Goal: Task Accomplishment & Management: Manage account settings

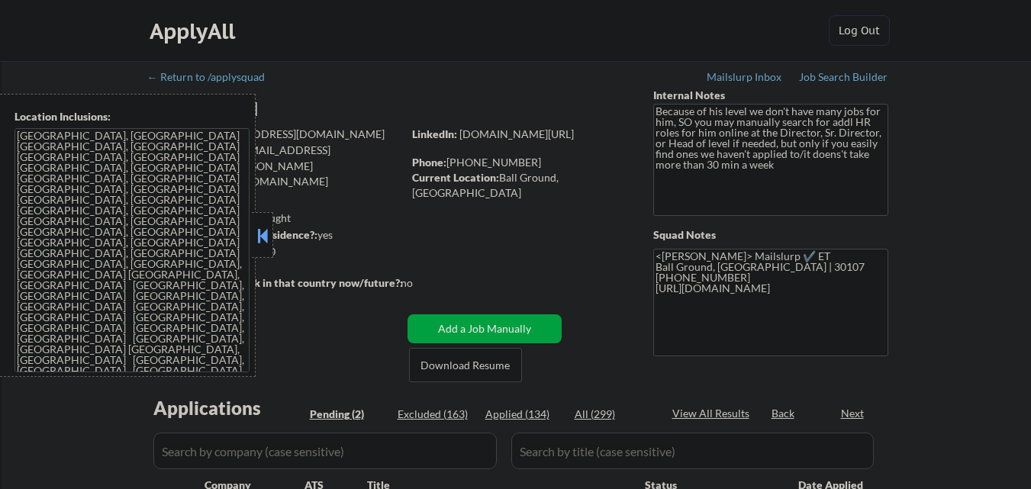
select select ""pending""
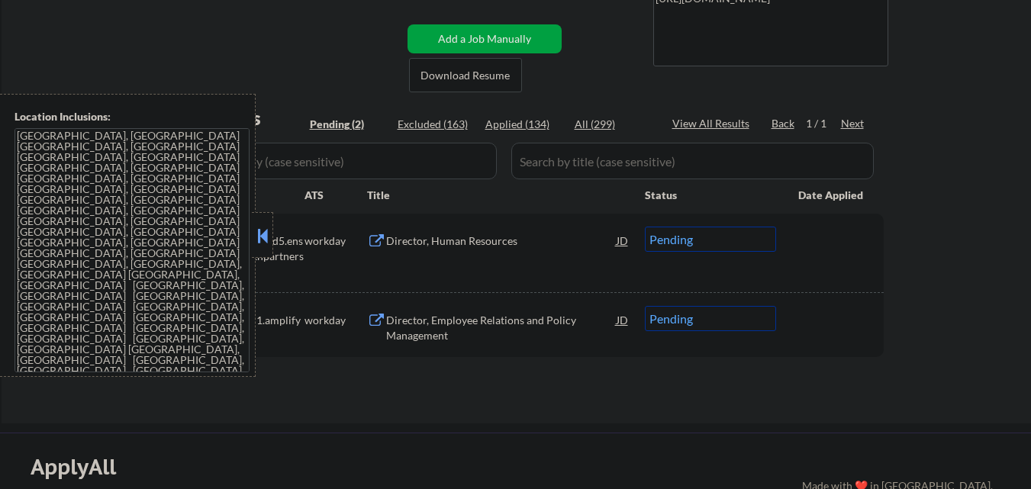
scroll to position [229, 0]
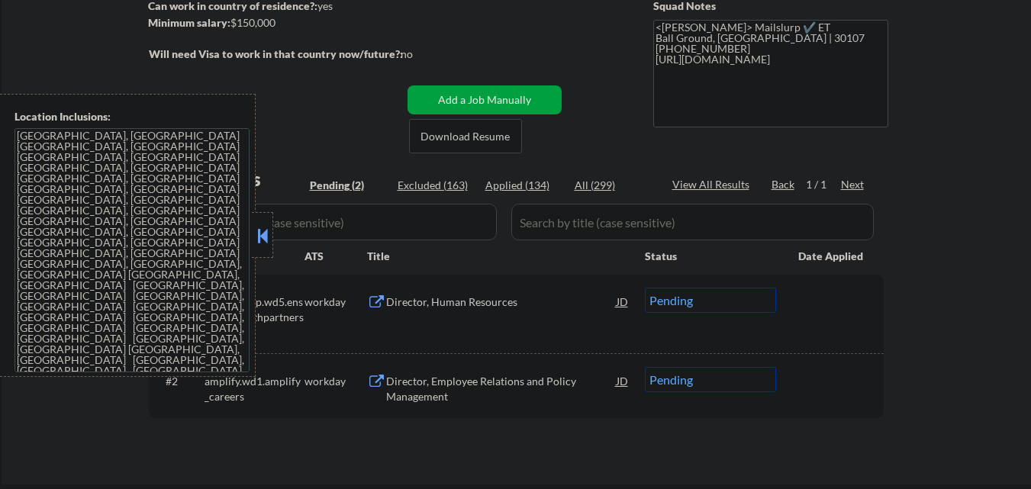
click at [260, 241] on button at bounding box center [262, 235] width 17 height 23
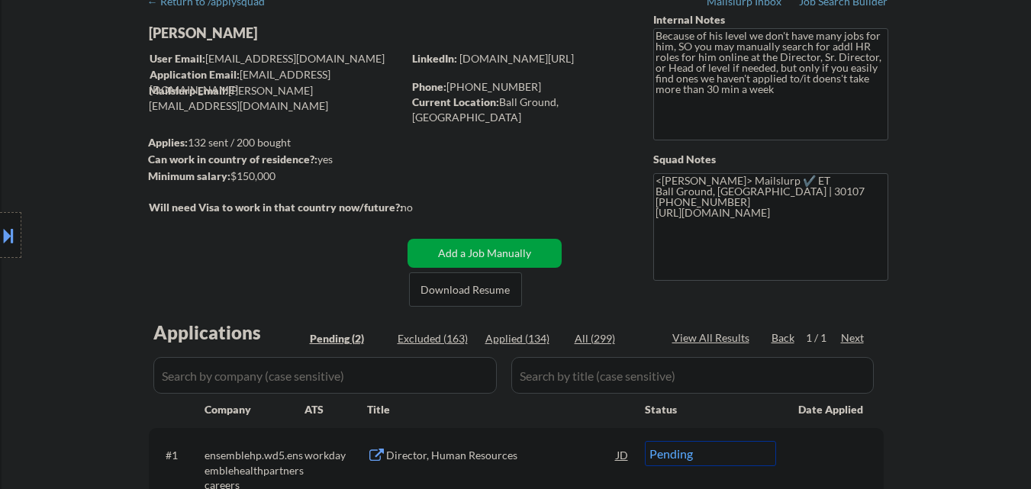
scroll to position [0, 0]
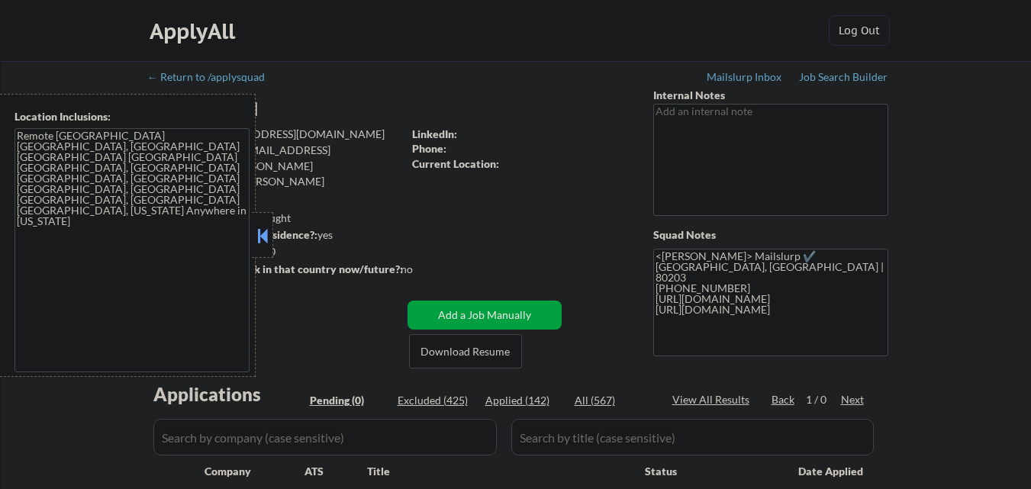
scroll to position [153, 0]
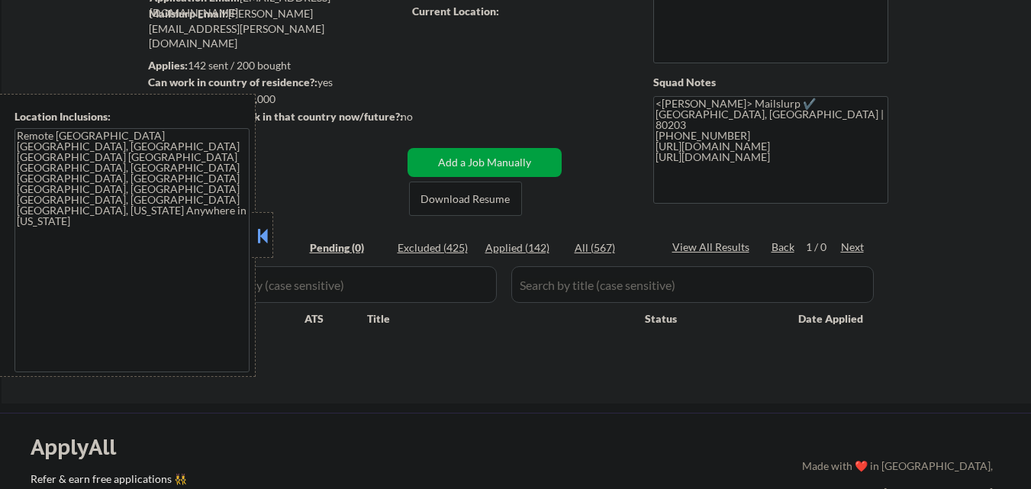
click at [257, 235] on button at bounding box center [262, 235] width 17 height 23
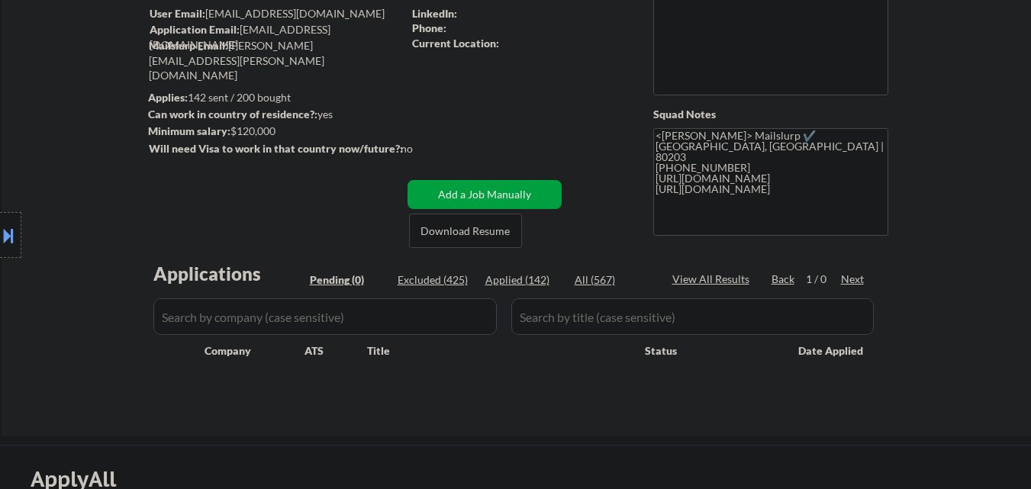
scroll to position [0, 0]
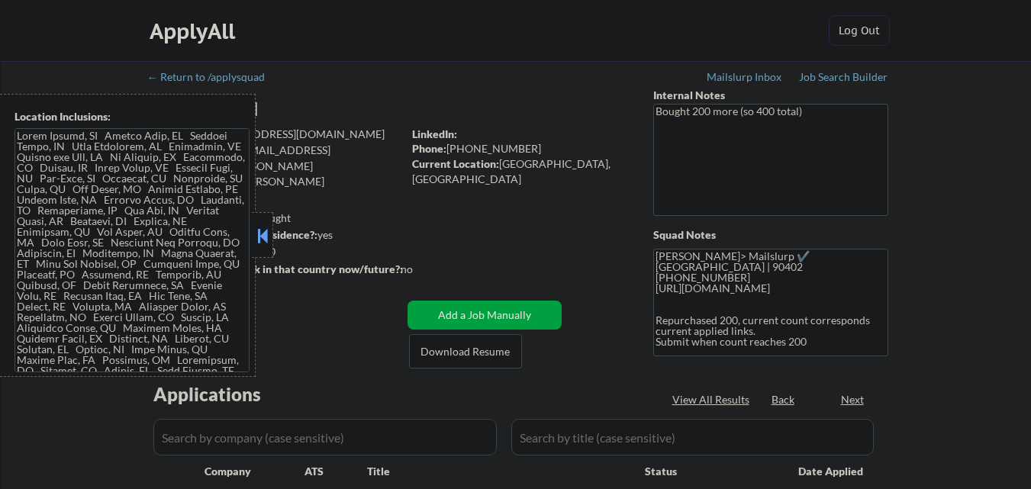
select select ""pending""
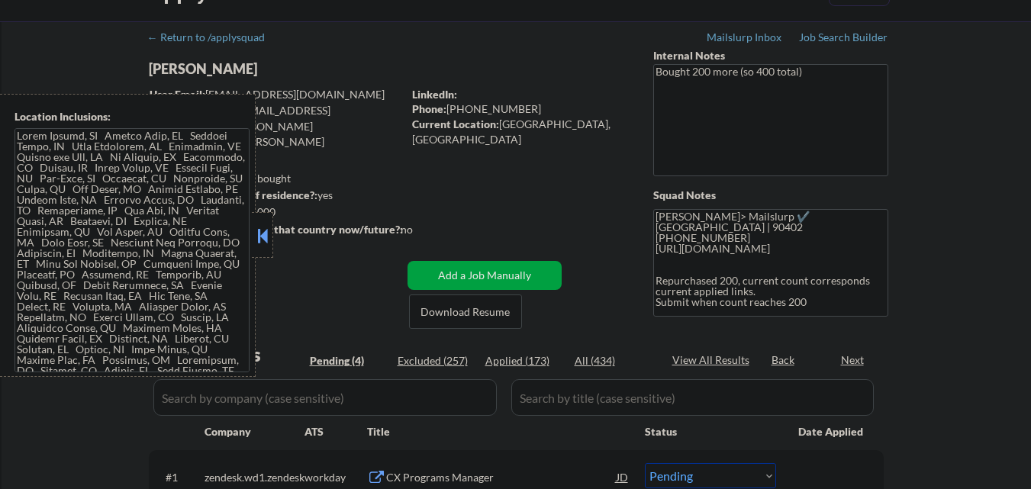
scroll to position [229, 0]
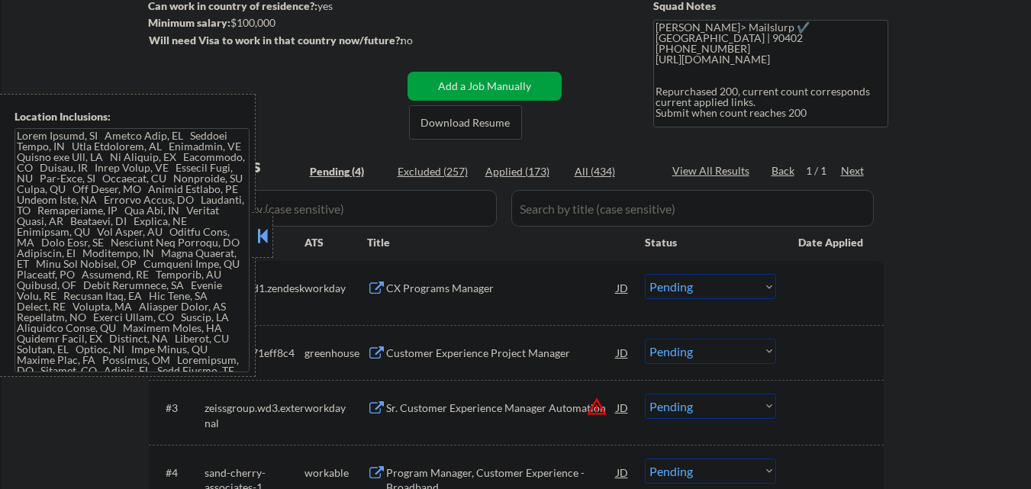
click at [262, 236] on button at bounding box center [262, 235] width 17 height 23
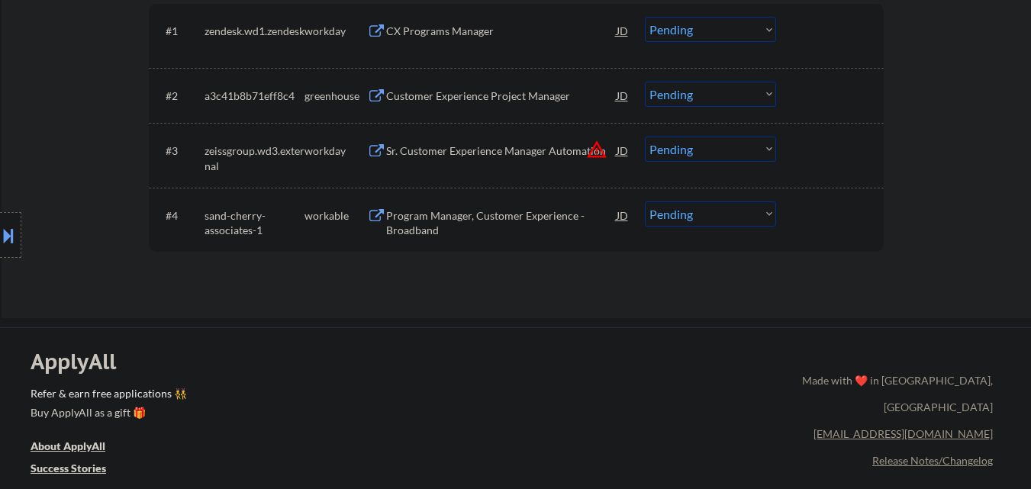
scroll to position [534, 0]
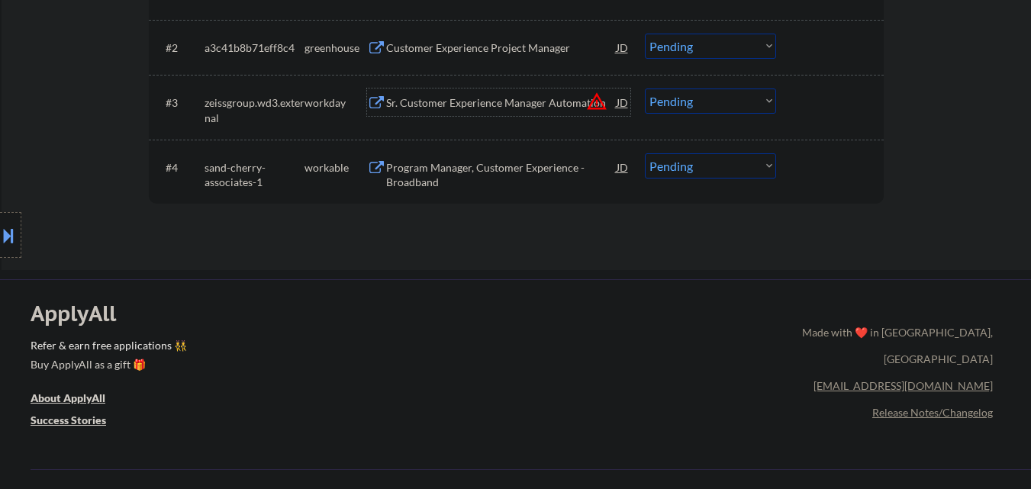
click at [550, 107] on div "Sr. Customer Experience Manager Automation" at bounding box center [501, 102] width 231 height 15
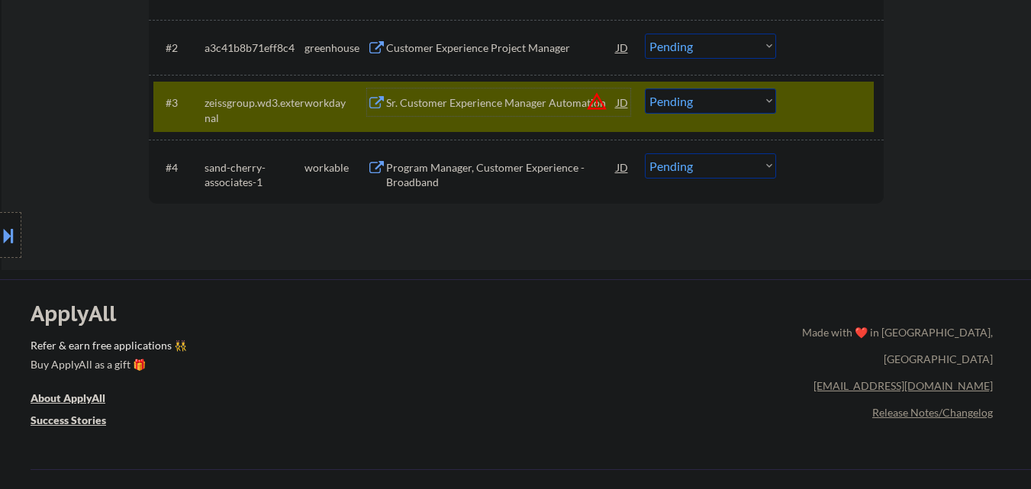
click at [597, 100] on button "warning_amber" at bounding box center [596, 101] width 21 height 21
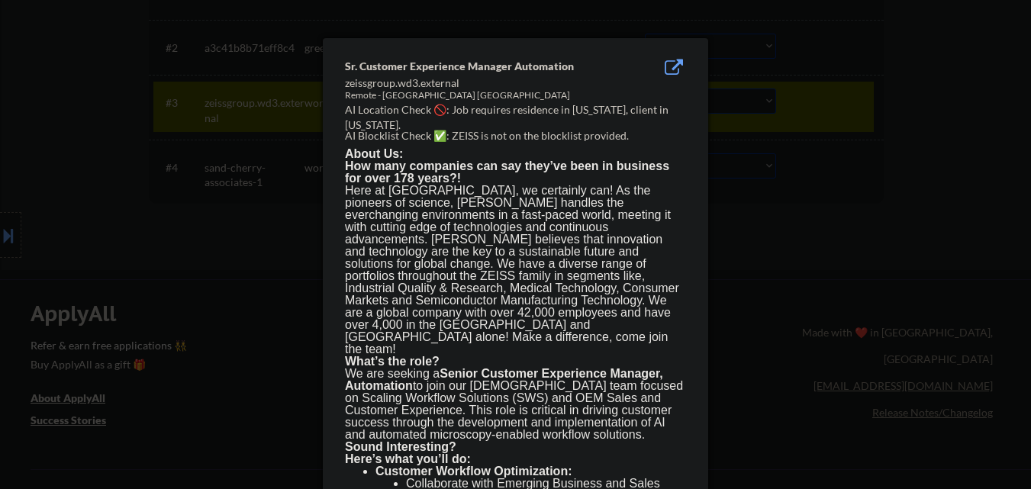
click at [291, 268] on div at bounding box center [515, 244] width 1031 height 489
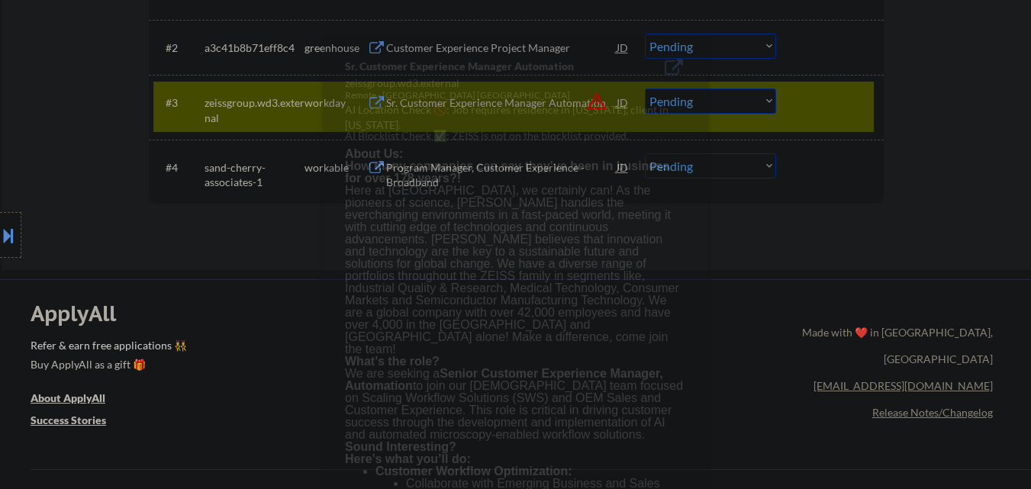
click at [0, 253] on div at bounding box center [10, 235] width 21 height 46
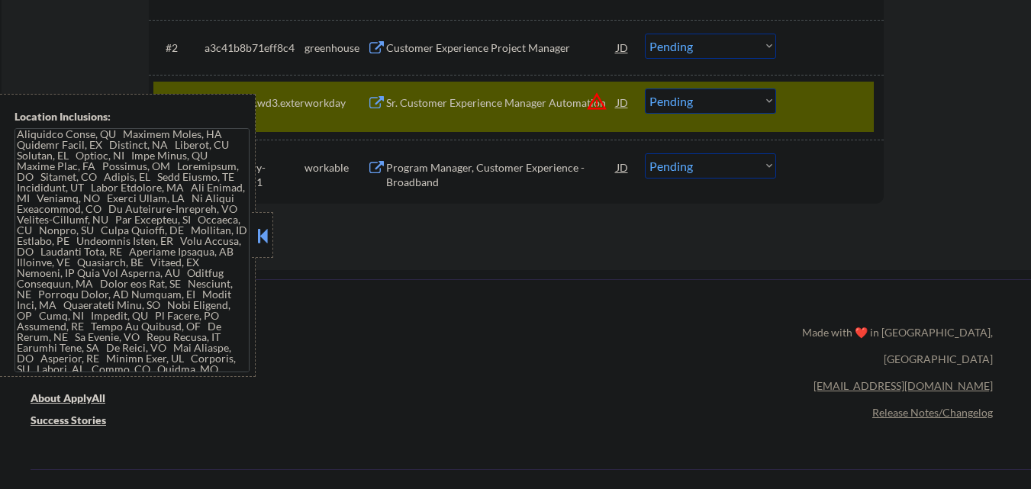
scroll to position [32, 0]
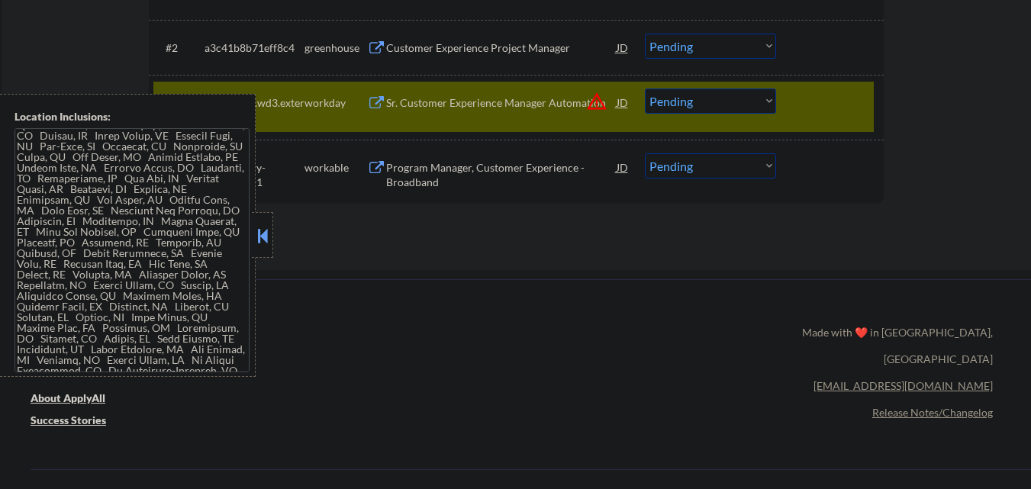
click at [456, 294] on div "ApplyAll Refer & earn free applications 👯‍♀️ Buy ApplyAll as a gift 🎁 About App…" at bounding box center [515, 411] width 1031 height 242
click at [716, 99] on select "Choose an option... Pending Applied Excluded (Questions) Excluded (Expired) Exc…" at bounding box center [710, 101] width 131 height 25
click at [645, 89] on select "Choose an option... Pending Applied Excluded (Questions) Excluded (Expired) Exc…" at bounding box center [710, 101] width 131 height 25
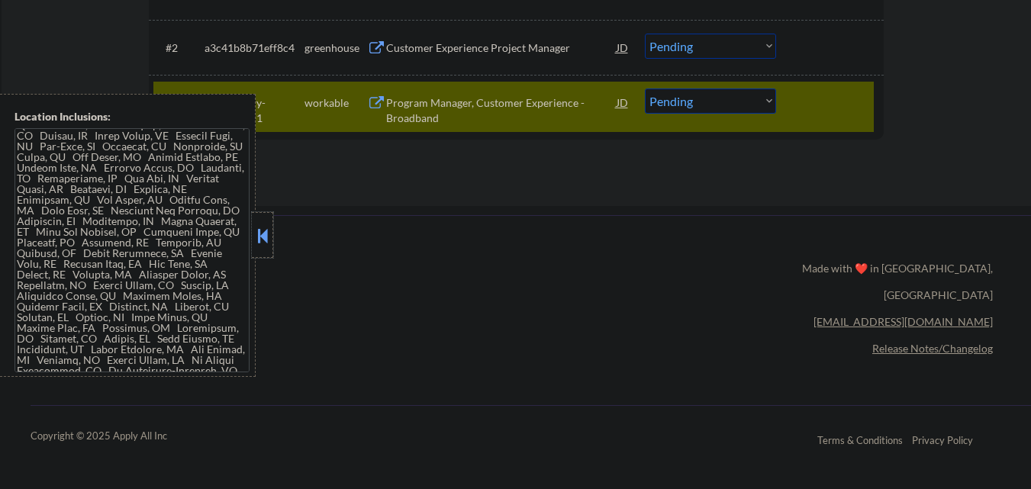
click at [271, 250] on div at bounding box center [262, 235] width 21 height 46
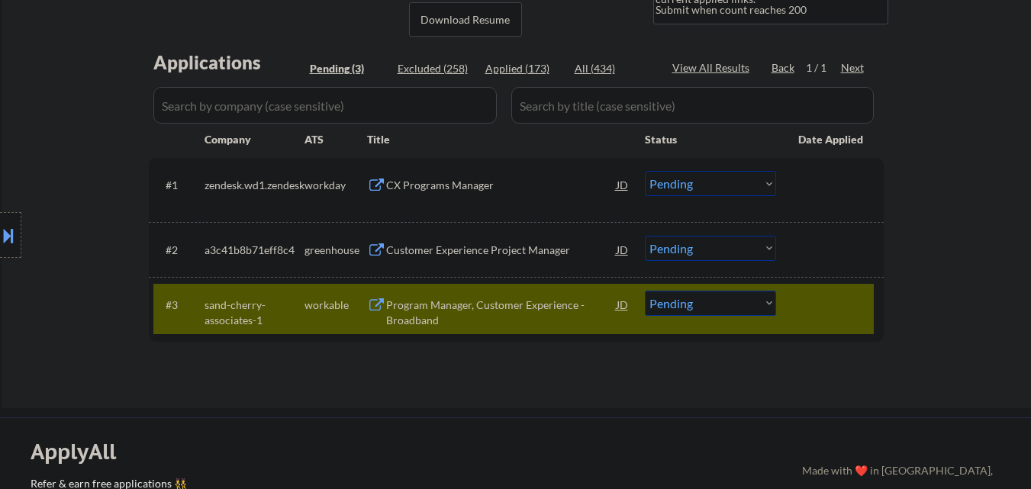
scroll to position [382, 0]
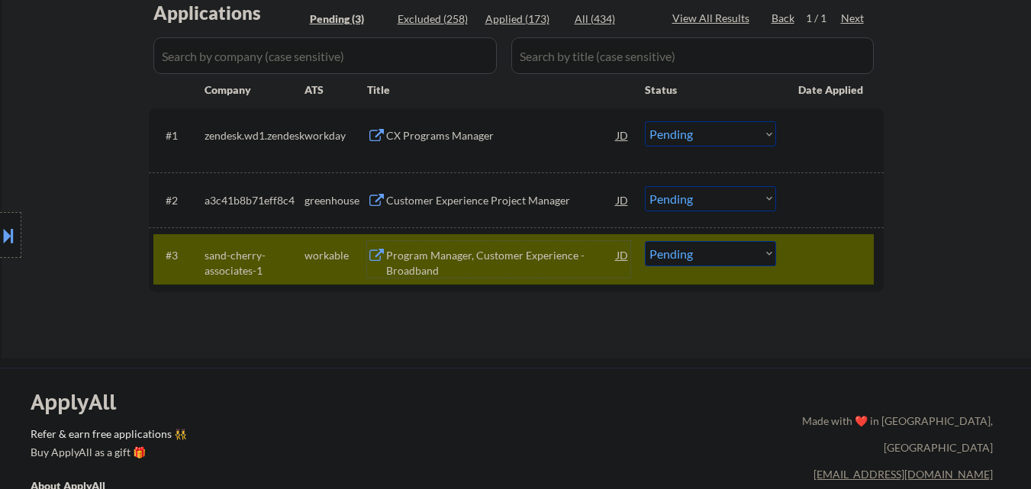
click at [492, 262] on div "Program Manager, Customer Experience - Broadband" at bounding box center [501, 263] width 231 height 30
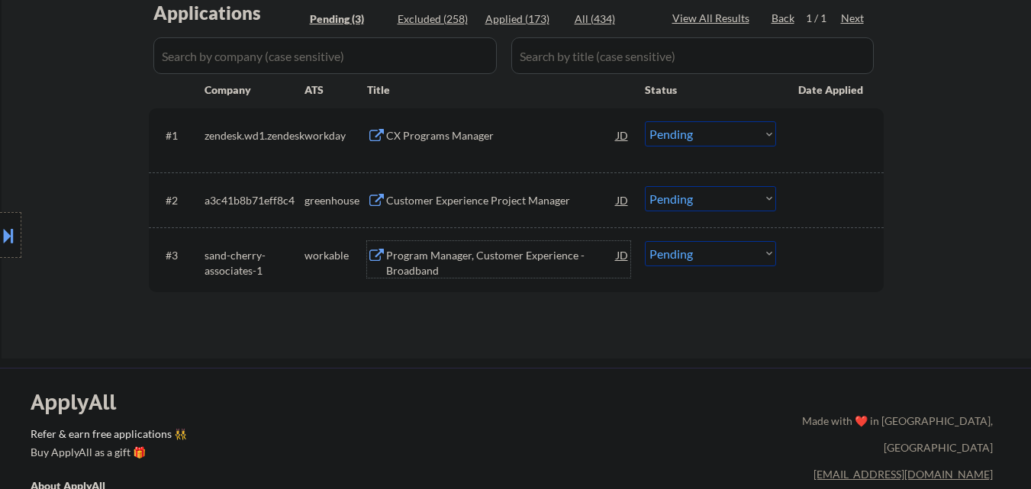
click at [461, 254] on div "Program Manager, Customer Experience - Broadband" at bounding box center [501, 263] width 231 height 30
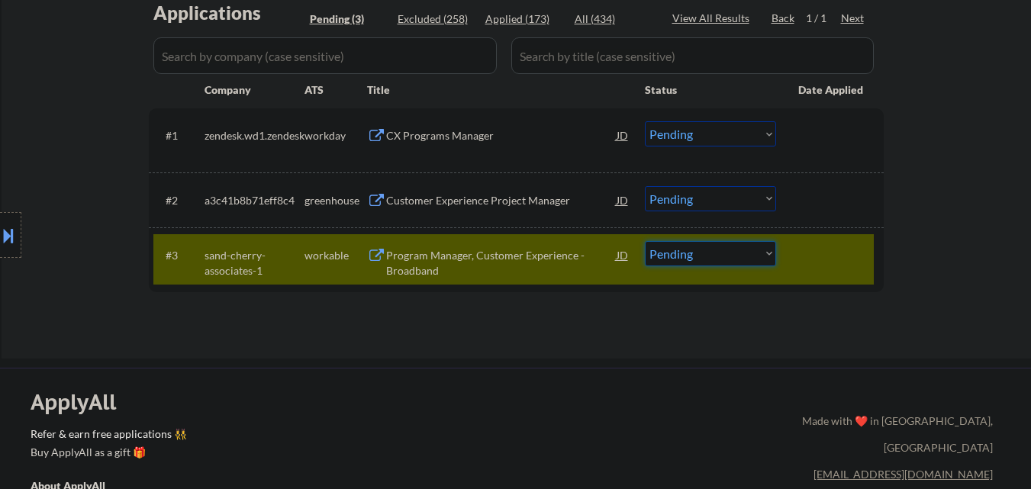
click at [710, 253] on select "Choose an option... Pending Applied Excluded (Questions) Excluded (Expired) Exc…" at bounding box center [710, 253] width 131 height 25
select select ""applied""
click at [645, 241] on select "Choose an option... Pending Applied Excluded (Questions) Excluded (Expired) Exc…" at bounding box center [710, 253] width 131 height 25
click at [790, 257] on div "#3 sand-cherry-associates-1 workable Program Manager, Customer Experience - Bro…" at bounding box center [513, 259] width 721 height 50
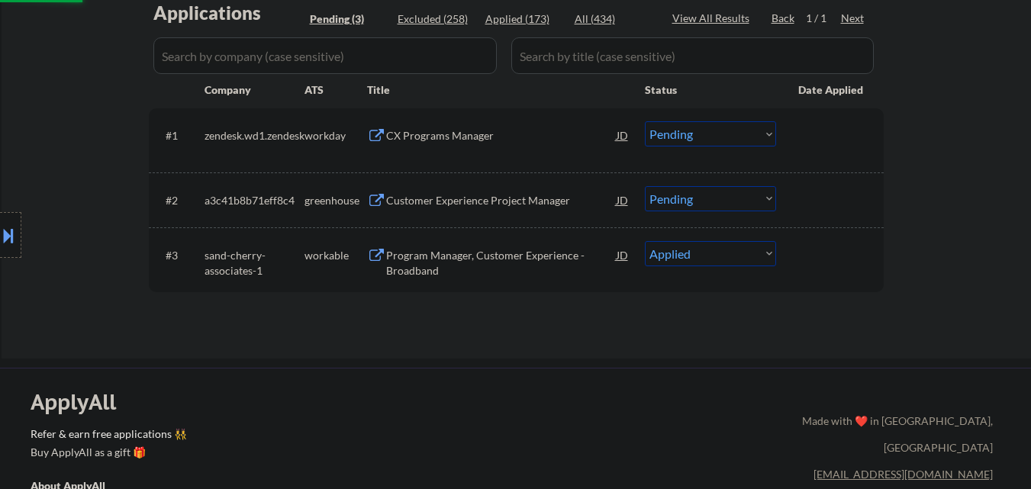
click at [500, 202] on div "Customer Experience Project Manager" at bounding box center [501, 200] width 231 height 15
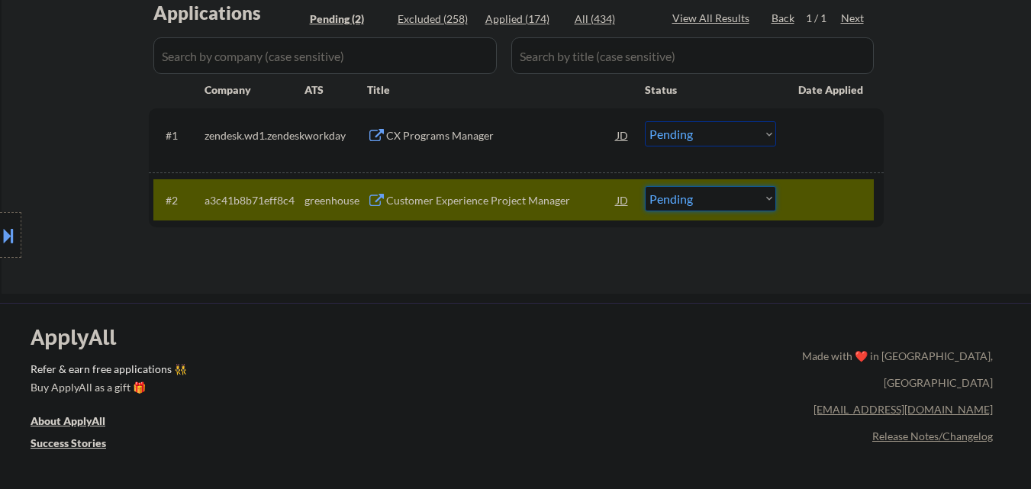
click at [730, 203] on select "Choose an option... Pending Applied Excluded (Questions) Excluded (Expired) Exc…" at bounding box center [710, 198] width 131 height 25
select select ""excluded__expired_""
click at [645, 186] on select "Choose an option... Pending Applied Excluded (Questions) Excluded (Expired) Exc…" at bounding box center [710, 198] width 131 height 25
click at [485, 137] on div "CX Programs Manager" at bounding box center [501, 135] width 231 height 15
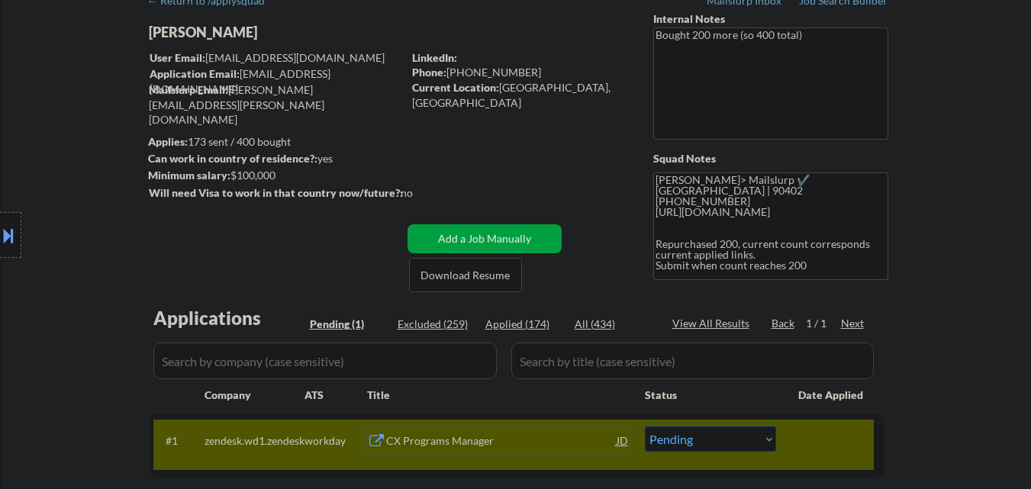
scroll to position [229, 0]
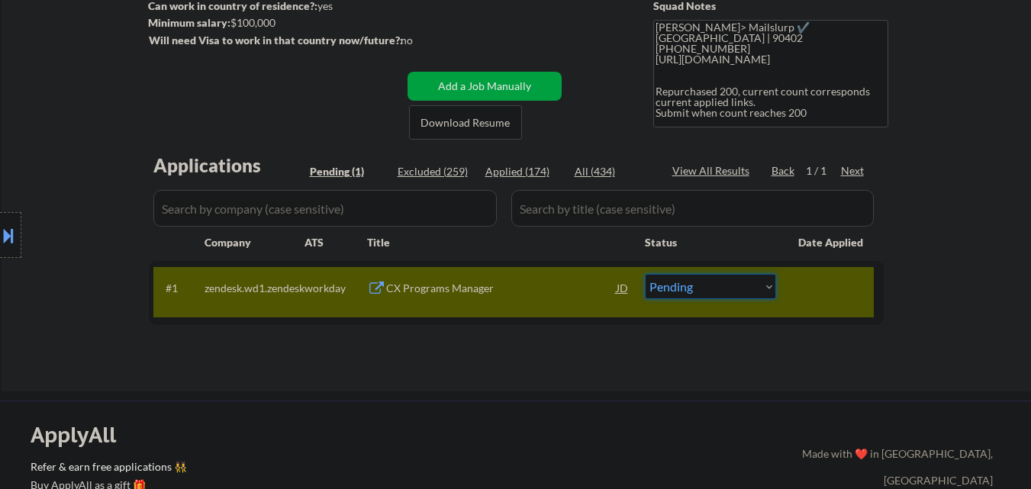
click at [741, 283] on select "Choose an option... Pending Applied Excluded (Questions) Excluded (Expired) Exc…" at bounding box center [710, 286] width 131 height 25
click at [495, 292] on div "CX Programs Manager" at bounding box center [501, 288] width 231 height 15
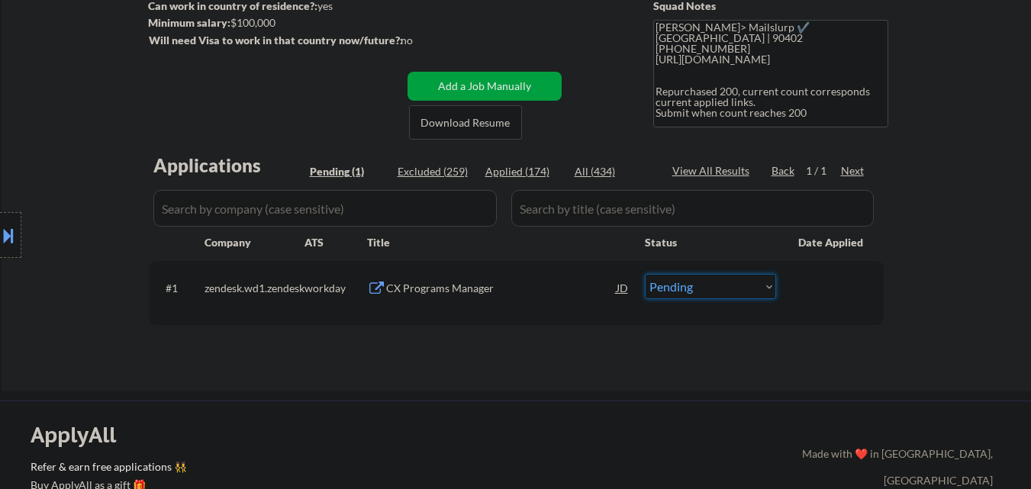
click at [676, 289] on select "Choose an option... Pending Applied Excluded (Questions) Excluded (Expired) Exc…" at bounding box center [710, 286] width 131 height 25
select select ""applied""
click at [645, 274] on select "Choose an option... Pending Applied Excluded (Questions) Excluded (Expired) Exc…" at bounding box center [710, 286] width 131 height 25
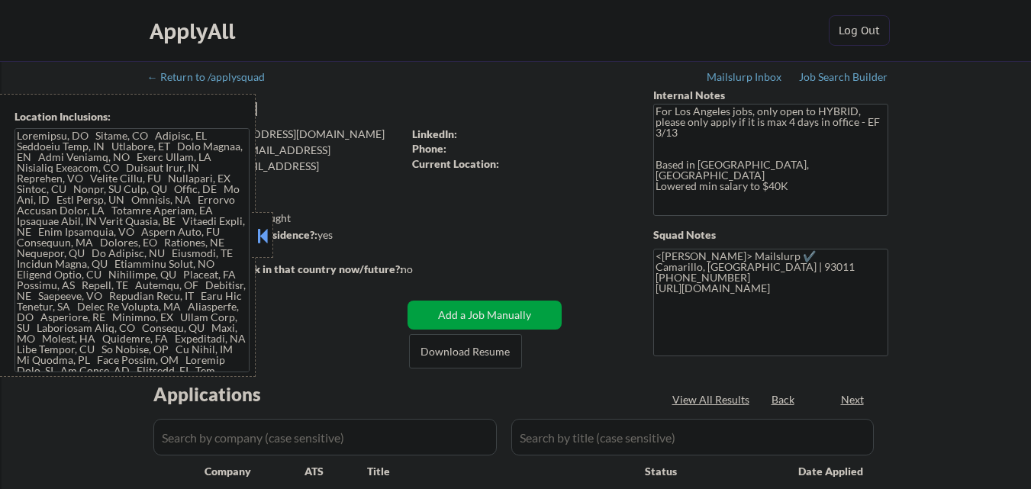
select select ""pending""
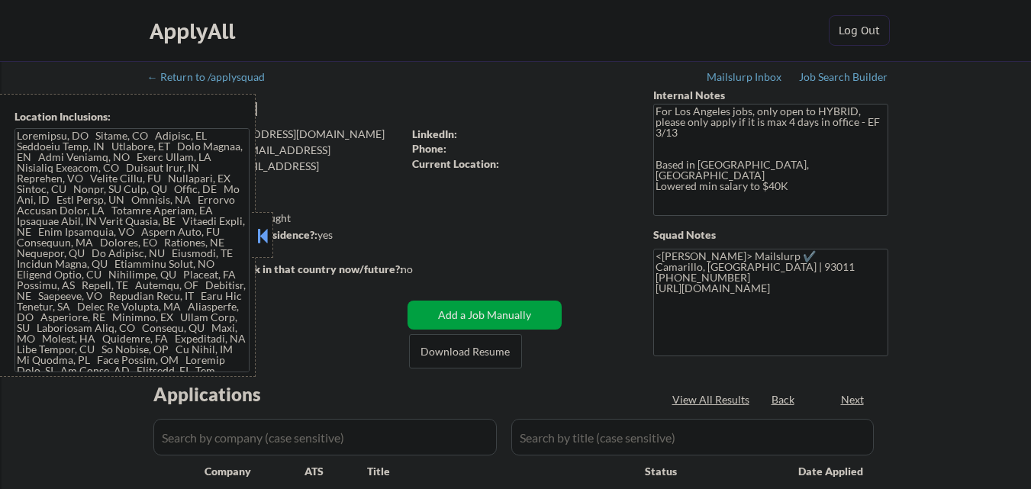
select select ""pending""
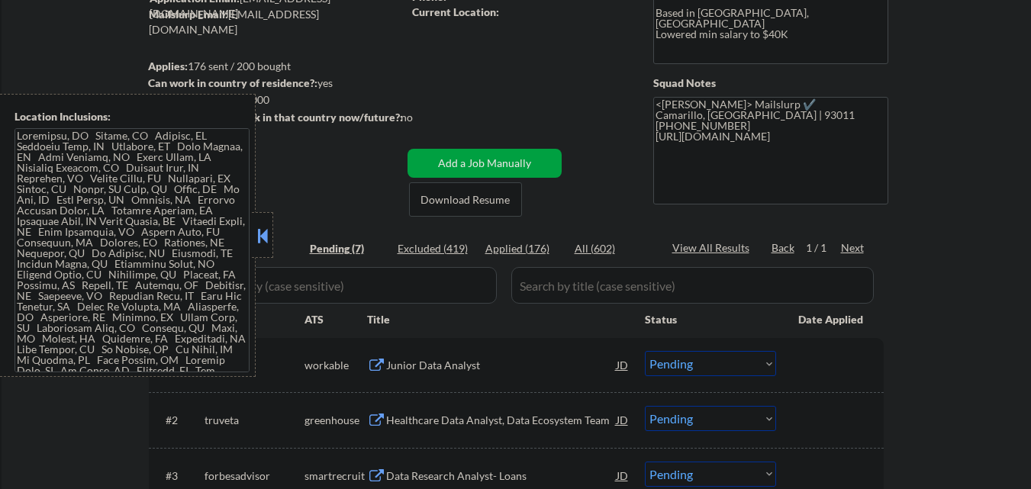
scroll to position [153, 0]
click at [262, 236] on button at bounding box center [262, 235] width 17 height 23
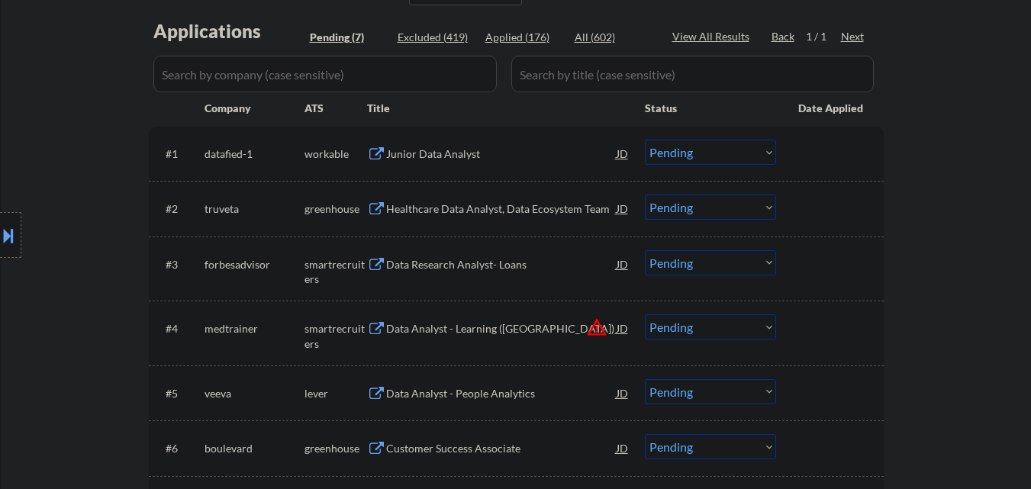
scroll to position [382, 0]
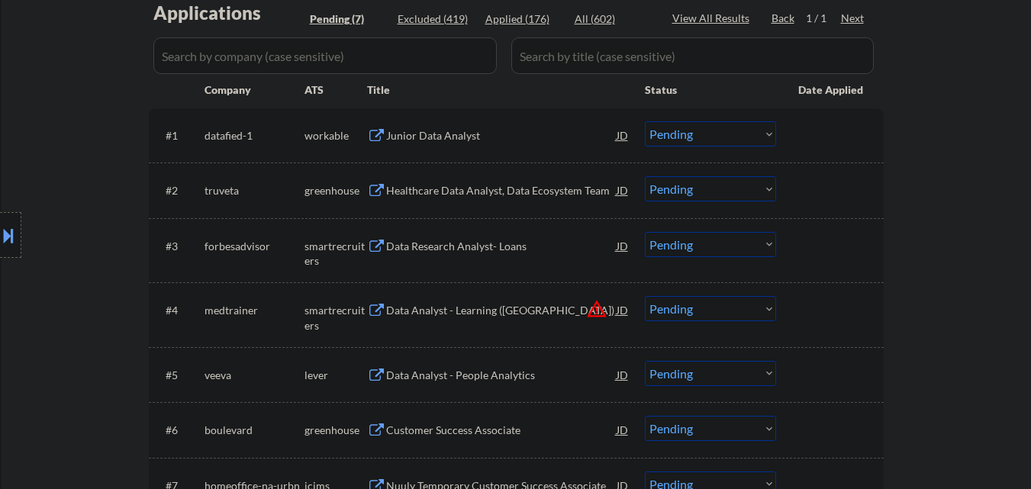
click at [459, 134] on div "Junior Data Analyst" at bounding box center [501, 135] width 231 height 15
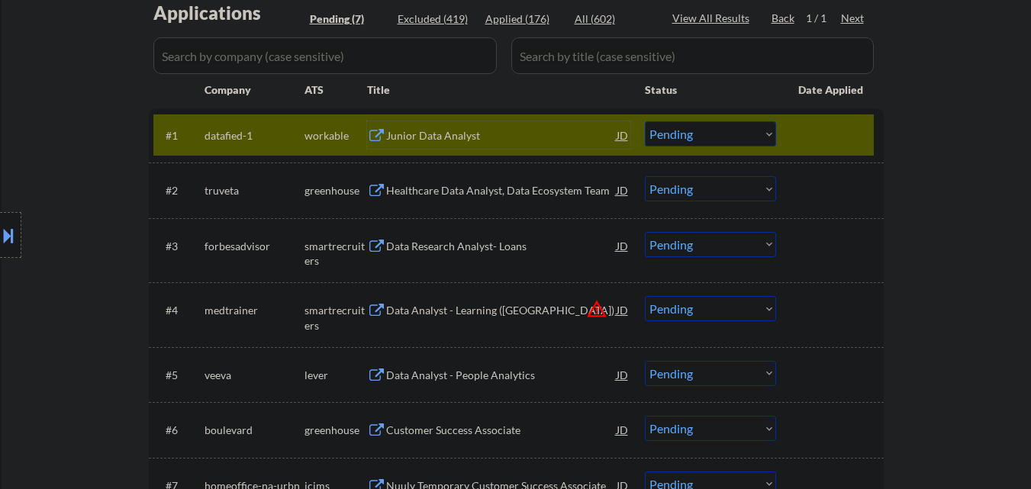
click at [695, 134] on select "Choose an option... Pending Applied Excluded (Questions) Excluded (Expired) Exc…" at bounding box center [710, 133] width 131 height 25
click at [645, 121] on select "Choose an option... Pending Applied Excluded (Questions) Excluded (Expired) Exc…" at bounding box center [710, 133] width 131 height 25
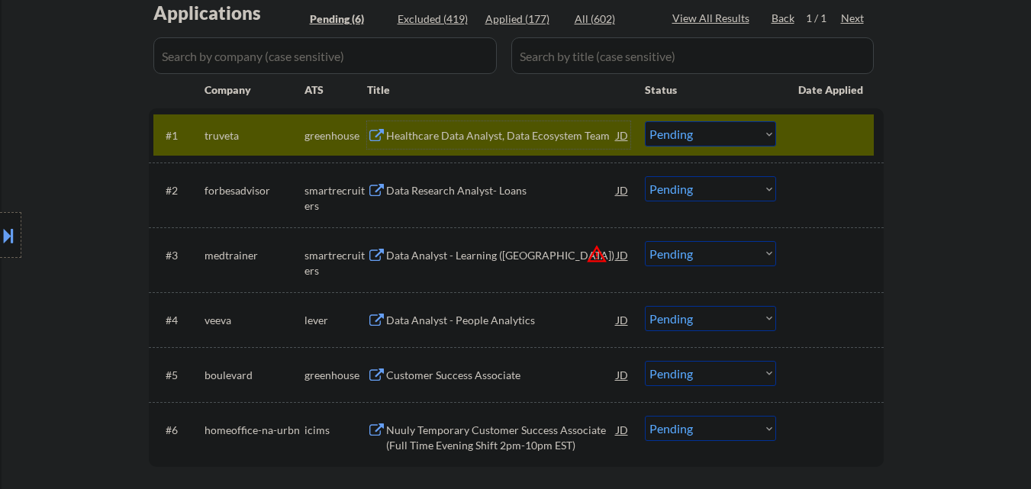
click at [482, 127] on div "Healthcare Data Analyst, Data Ecosystem Team" at bounding box center [501, 134] width 231 height 27
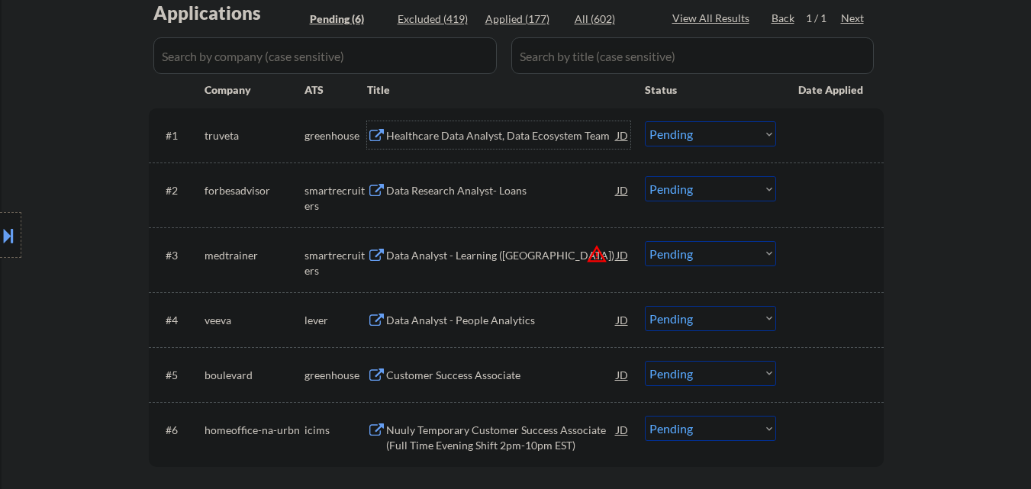
click at [684, 131] on select "Choose an option... Pending Applied Excluded (Questions) Excluded (Expired) Exc…" at bounding box center [710, 133] width 131 height 25
click at [645, 121] on select "Choose an option... Pending Applied Excluded (Questions) Excluded (Expired) Exc…" at bounding box center [710, 133] width 131 height 25
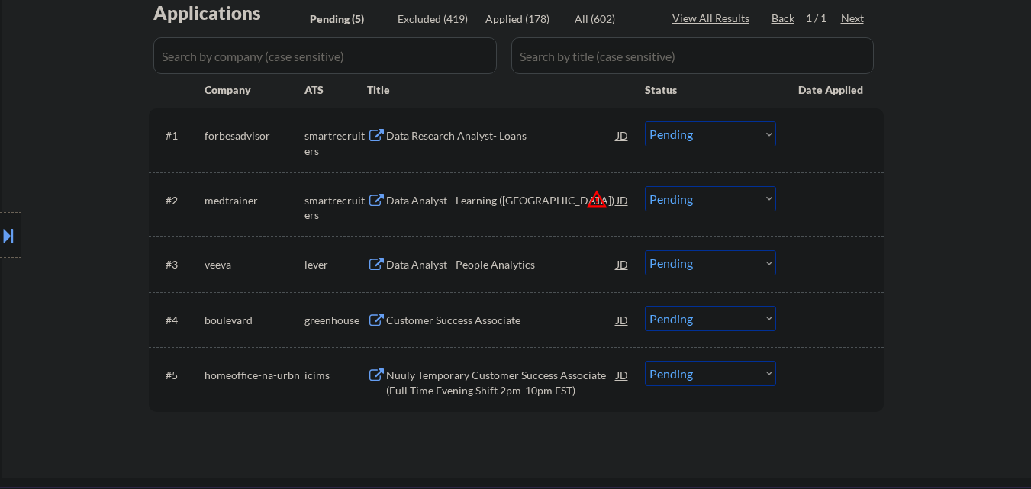
click at [454, 142] on div "Data Research Analyst- Loans" at bounding box center [501, 135] width 231 height 15
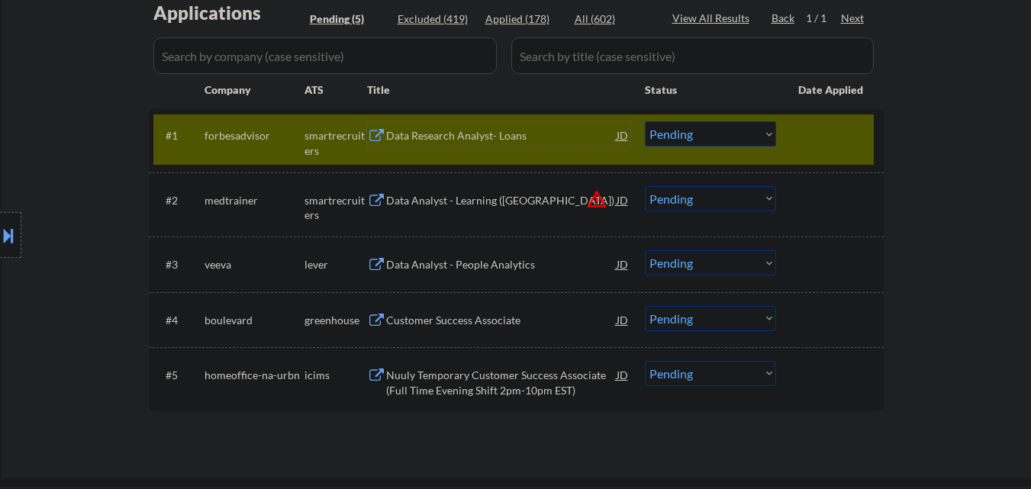
click at [724, 137] on select "Choose an option... Pending Applied Excluded (Questions) Excluded (Expired) Exc…" at bounding box center [710, 133] width 131 height 25
click at [645, 121] on select "Choose an option... Pending Applied Excluded (Questions) Excluded (Expired) Exc…" at bounding box center [710, 133] width 131 height 25
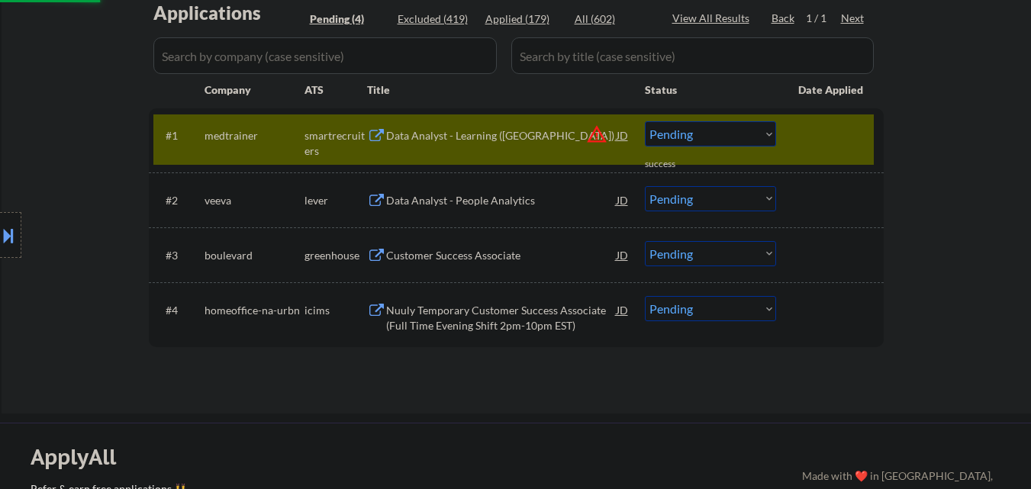
click at [726, 131] on select "Choose an option... Pending Applied Excluded (Questions) Excluded (Expired) Exc…" at bounding box center [710, 133] width 131 height 25
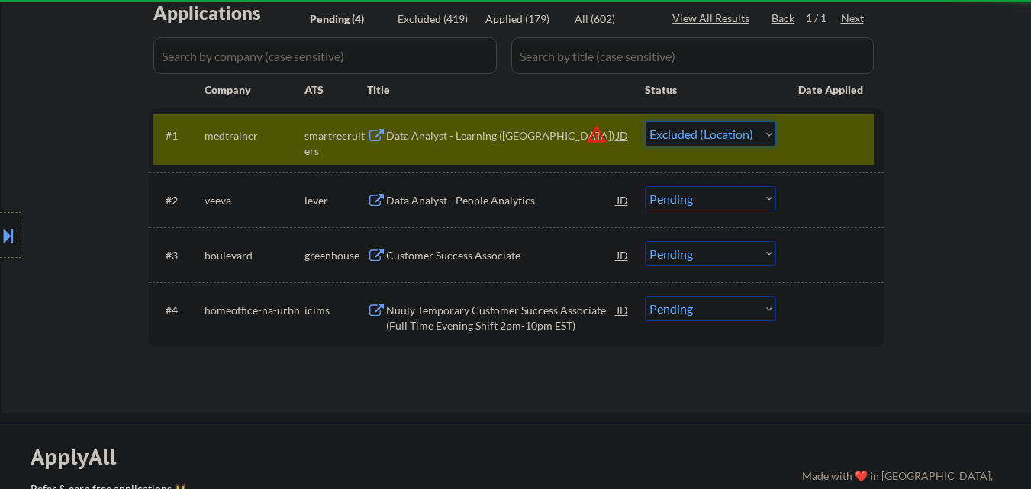
click at [645, 121] on select "Choose an option... Pending Applied Excluded (Questions) Excluded (Expired) Exc…" at bounding box center [710, 133] width 131 height 25
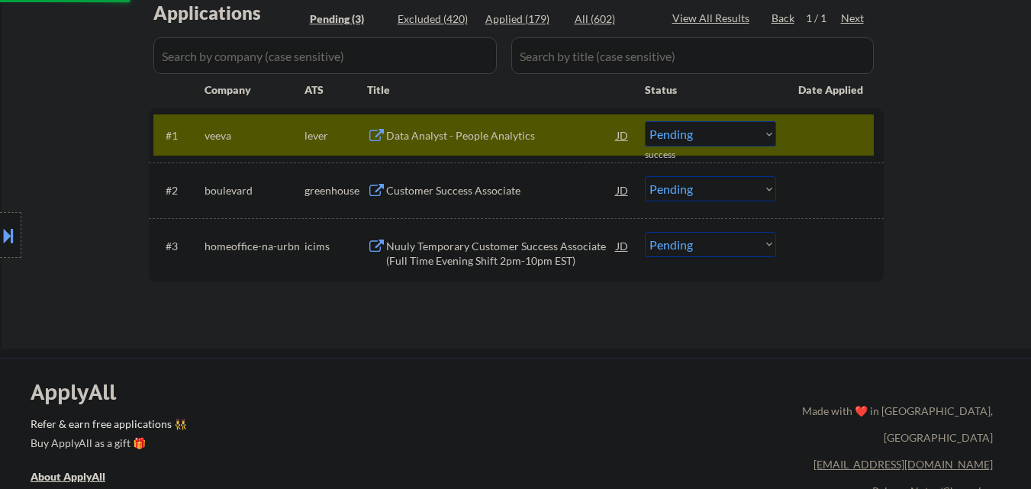
click at [550, 128] on div "Data Analyst - People Analytics" at bounding box center [501, 134] width 231 height 27
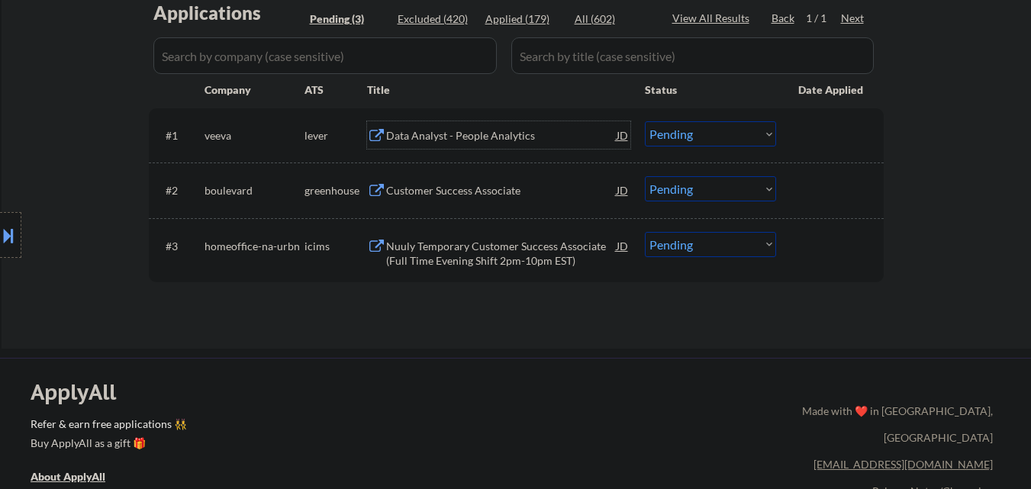
click at [712, 129] on select "Choose an option... Pending Applied Excluded (Questions) Excluded (Expired) Exc…" at bounding box center [710, 133] width 131 height 25
click at [645, 121] on select "Choose an option... Pending Applied Excluded (Questions) Excluded (Expired) Exc…" at bounding box center [710, 133] width 131 height 25
select select ""pending""
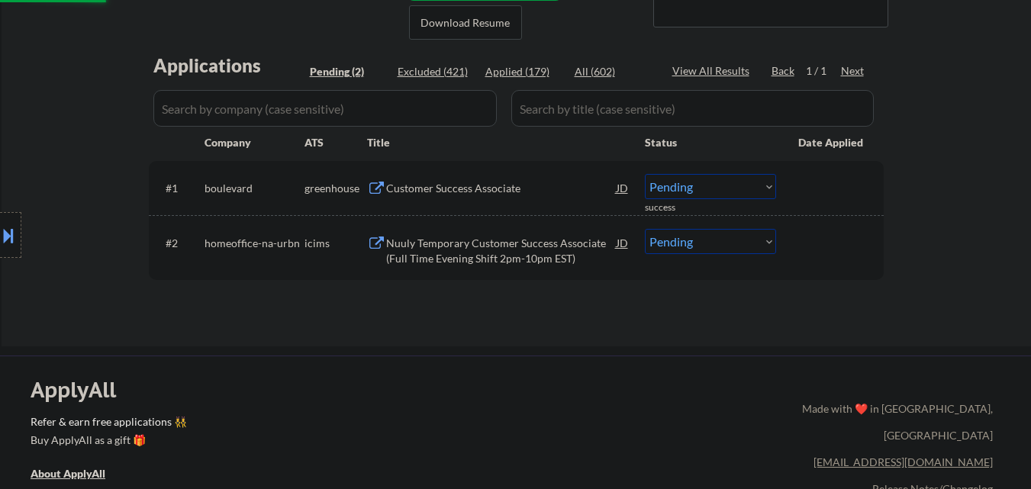
scroll to position [305, 0]
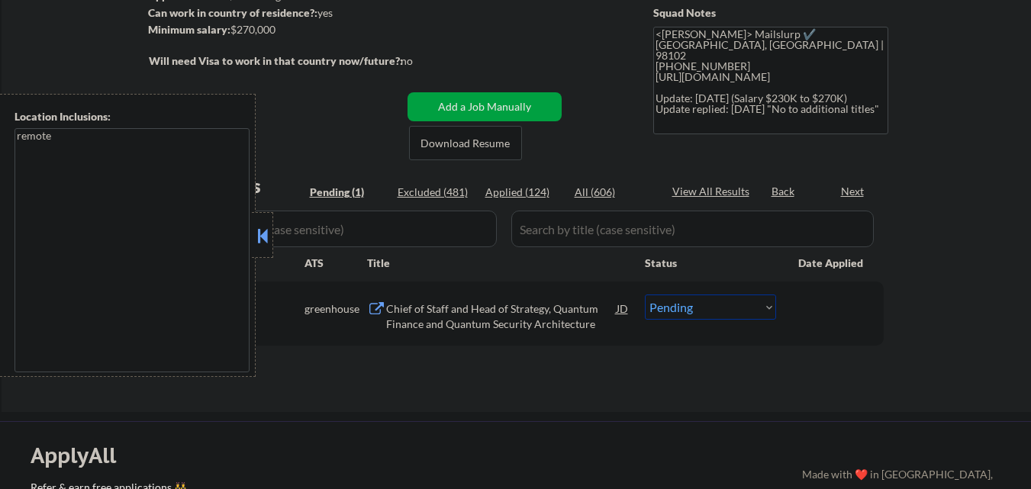
scroll to position [229, 0]
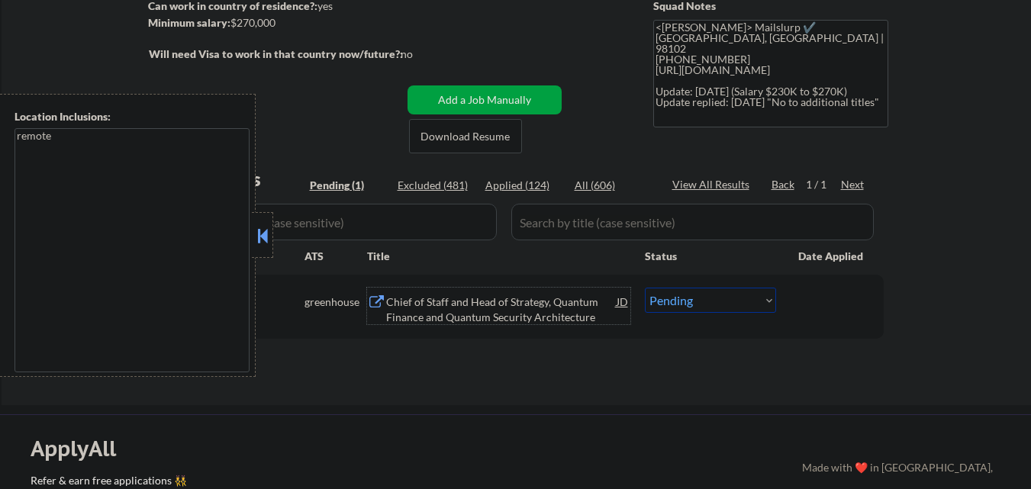
click at [478, 318] on div "Chief of Staff and Head of Strategy, Quantum Finance and Quantum Security Archi…" at bounding box center [501, 310] width 231 height 30
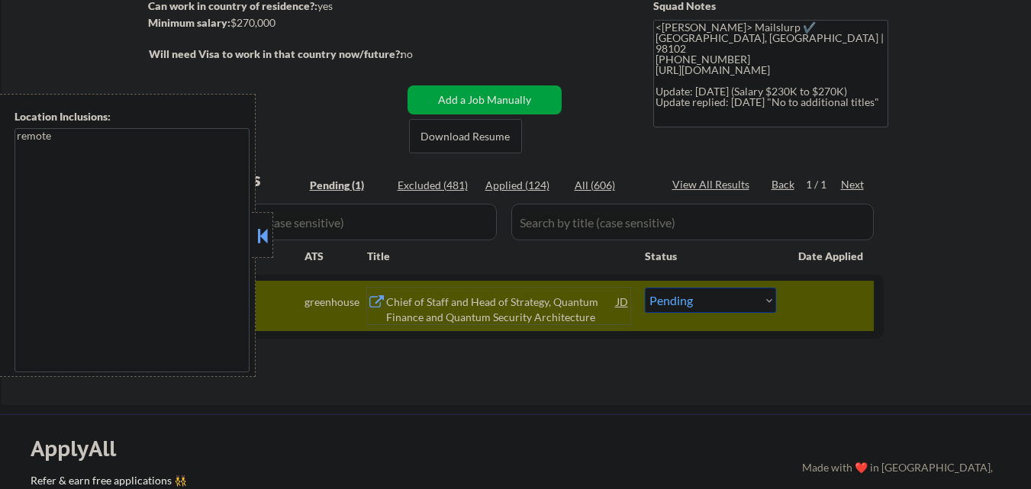
click at [710, 304] on select "Choose an option... Pending Applied Excluded (Questions) Excluded (Expired) Exc…" at bounding box center [710, 300] width 131 height 25
select select ""excluded__salary_""
click at [645, 288] on select "Choose an option... Pending Applied Excluded (Questions) Excluded (Expired) Exc…" at bounding box center [710, 300] width 131 height 25
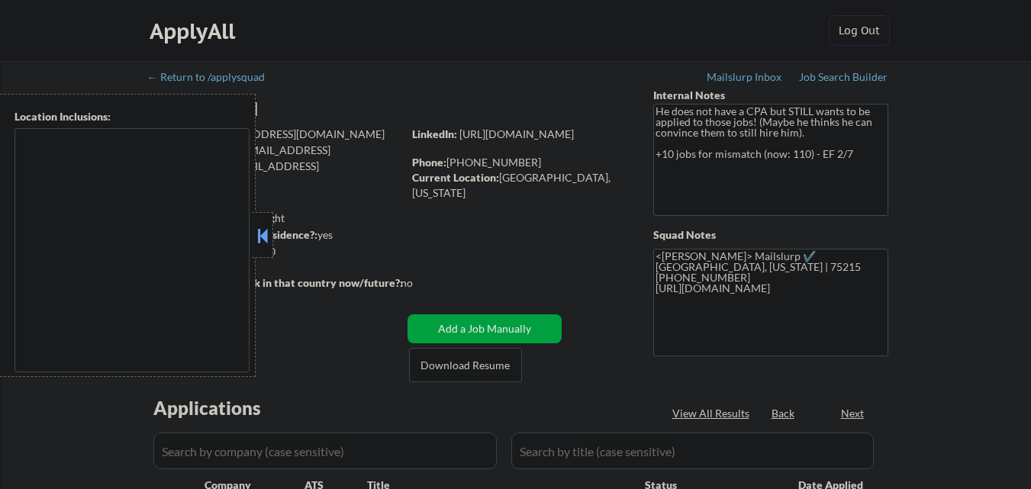
select select ""pending""
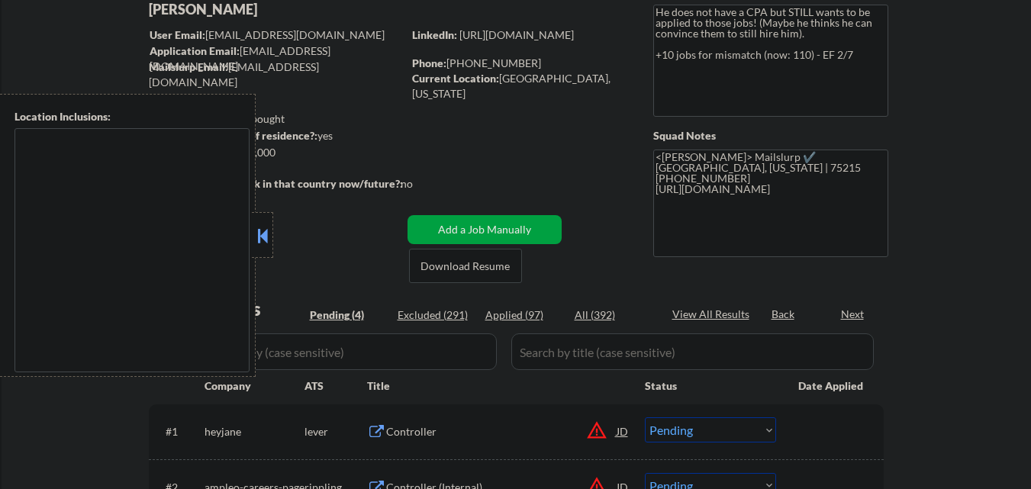
scroll to position [153, 0]
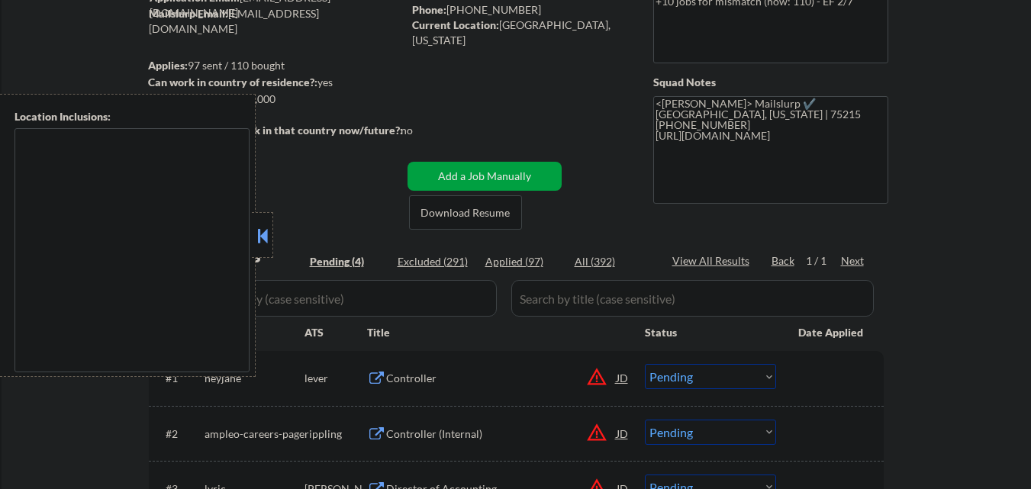
click at [265, 237] on button at bounding box center [262, 235] width 17 height 23
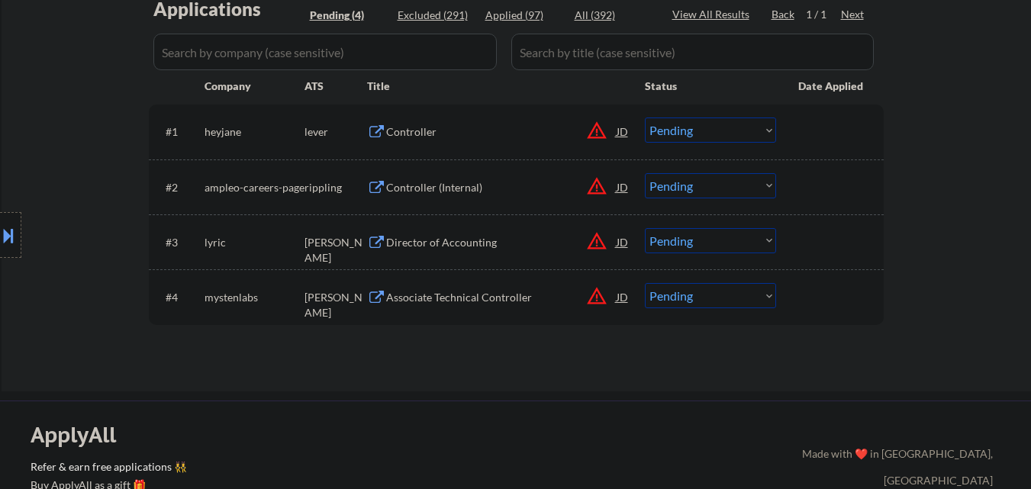
scroll to position [382, 0]
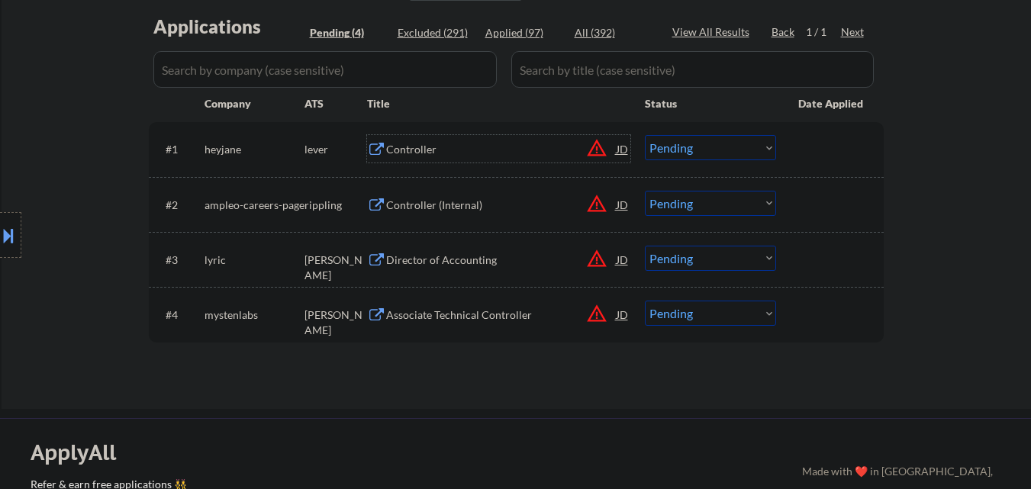
click at [456, 150] on div "Controller" at bounding box center [501, 149] width 231 height 15
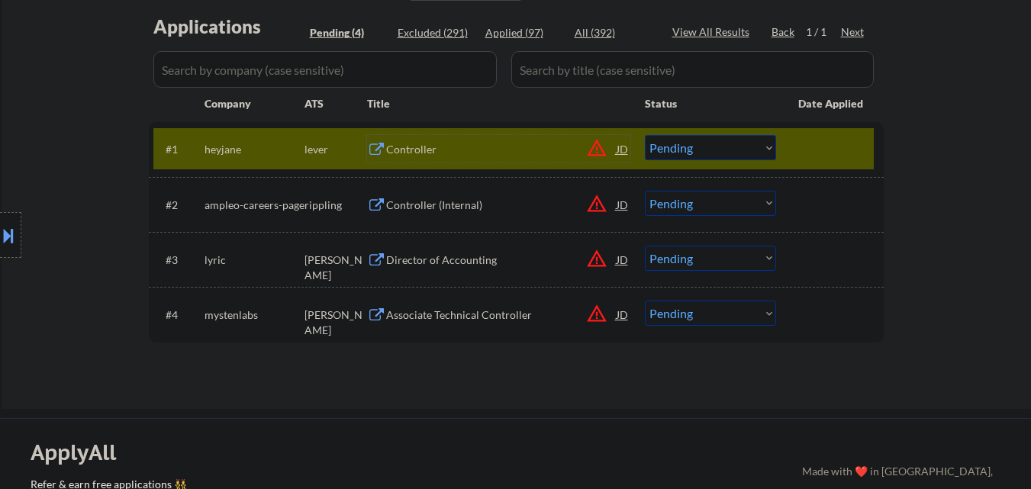
drag, startPoint x: 712, startPoint y: 152, endPoint x: 717, endPoint y: 160, distance: 8.9
click at [714, 153] on select "Choose an option... Pending Applied Excluded (Questions) Excluded (Expired) Exc…" at bounding box center [710, 147] width 131 height 25
click at [645, 135] on select "Choose an option... Pending Applied Excluded (Questions) Excluded (Expired) Exc…" at bounding box center [710, 147] width 131 height 25
click at [817, 145] on div at bounding box center [831, 148] width 67 height 27
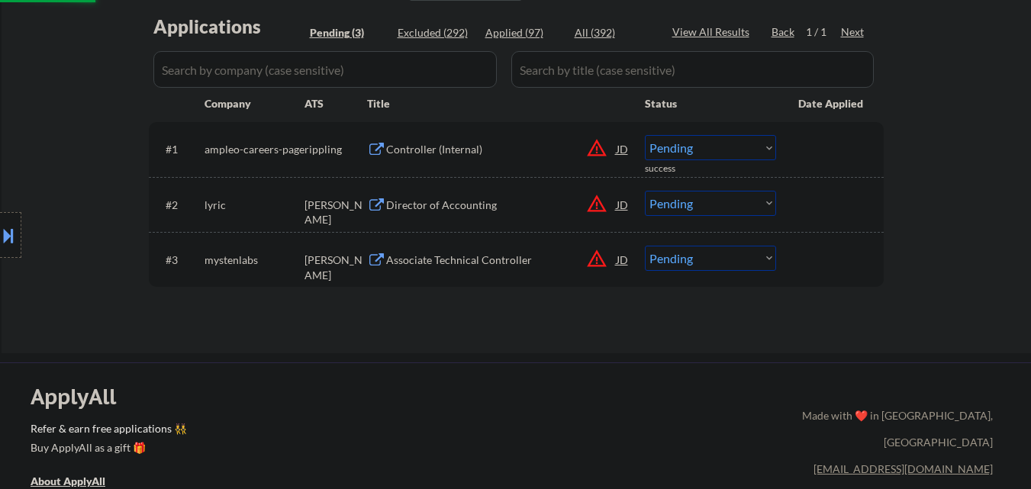
click at [507, 150] on div "Controller (Internal)" at bounding box center [501, 149] width 231 height 15
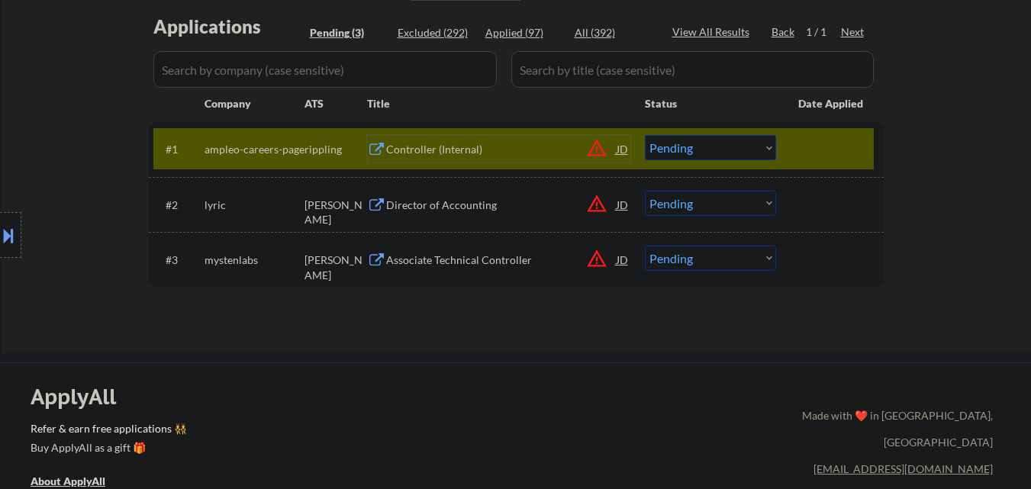
click at [696, 150] on select "Choose an option... Pending Applied Excluded (Questions) Excluded (Expired) Exc…" at bounding box center [710, 147] width 131 height 25
click at [645, 135] on select "Choose an option... Pending Applied Excluded (Questions) Excluded (Expired) Exc…" at bounding box center [710, 147] width 131 height 25
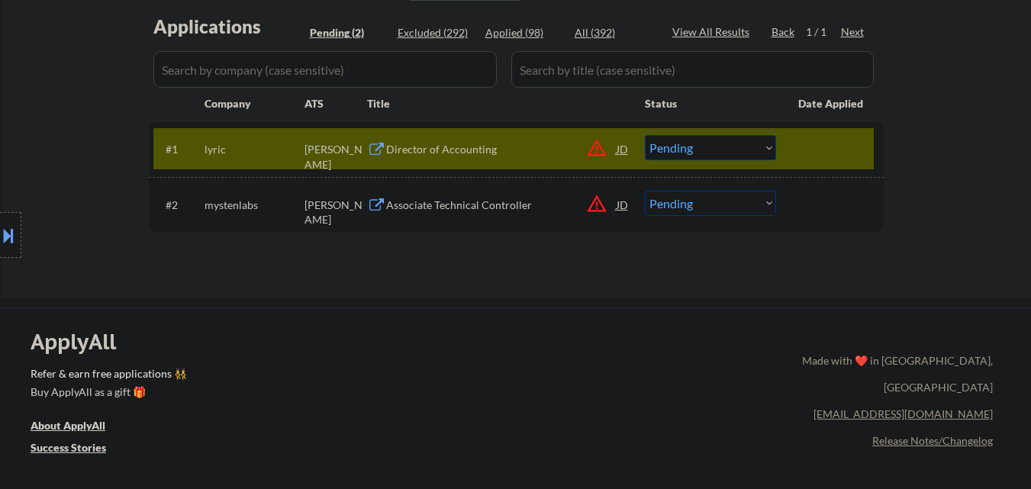
click at [477, 147] on div "Director of Accounting" at bounding box center [501, 149] width 231 height 15
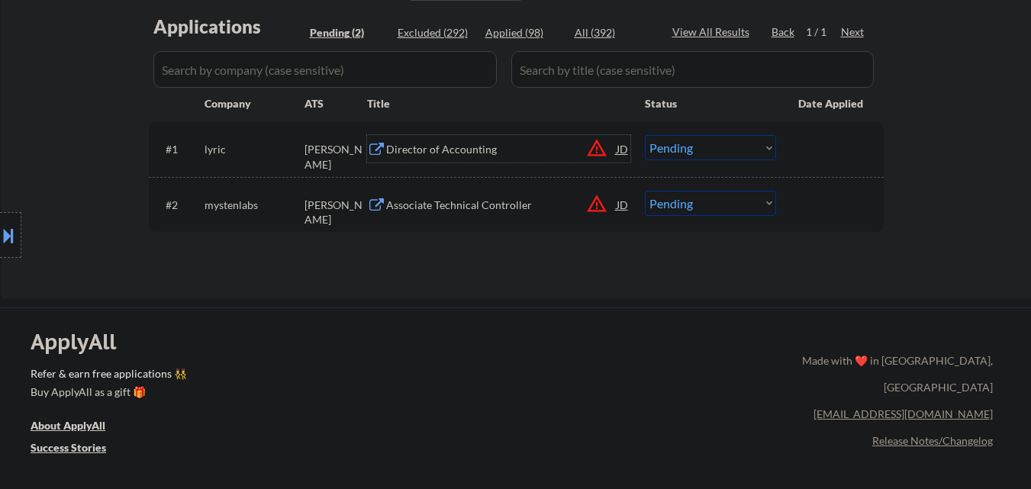
click at [727, 147] on select "Choose an option... Pending Applied Excluded (Questions) Excluded (Expired) Exc…" at bounding box center [710, 147] width 131 height 25
click at [645, 135] on select "Choose an option... Pending Applied Excluded (Questions) Excluded (Expired) Exc…" at bounding box center [710, 147] width 131 height 25
click at [489, 211] on div "Associate Technical Controller" at bounding box center [501, 205] width 231 height 15
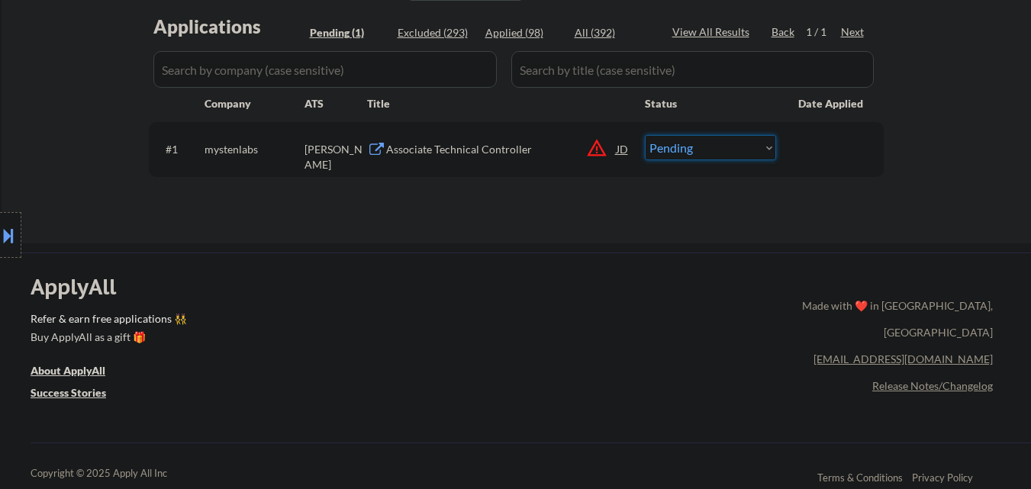
click at [759, 144] on select "Choose an option... Pending Applied Excluded (Questions) Excluded (Expired) Exc…" at bounding box center [710, 147] width 131 height 25
select select ""excluded__bad_match_""
click at [645, 135] on select "Choose an option... Pending Applied Excluded (Questions) Excluded (Expired) Exc…" at bounding box center [710, 147] width 131 height 25
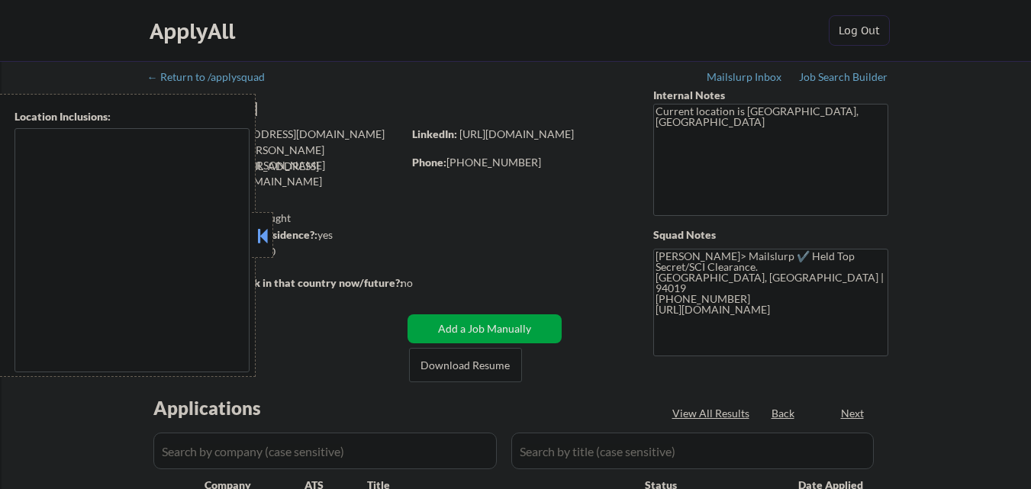
type textarea "[GEOGRAPHIC_DATA], [GEOGRAPHIC_DATA] [GEOGRAPHIC_DATA], [GEOGRAPHIC_DATA] [GEOG…"
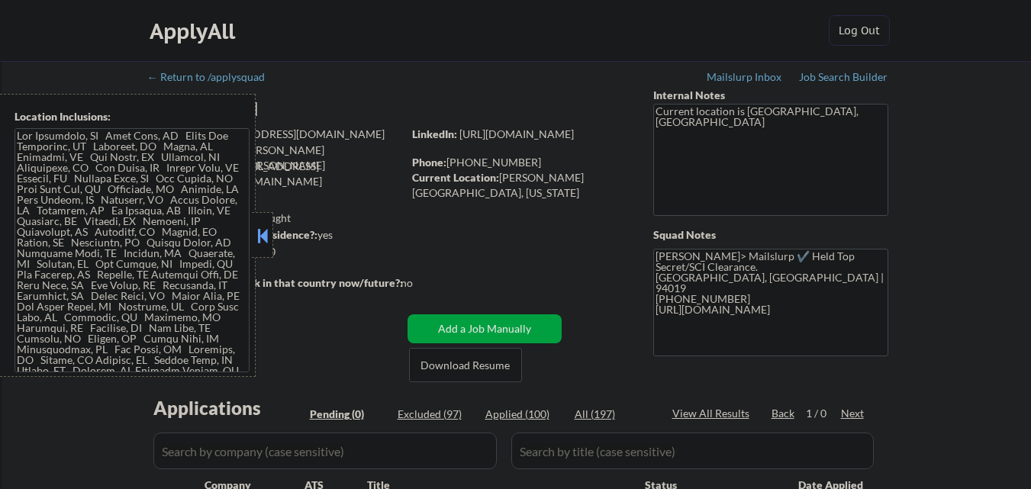
click at [265, 245] on button at bounding box center [262, 235] width 17 height 23
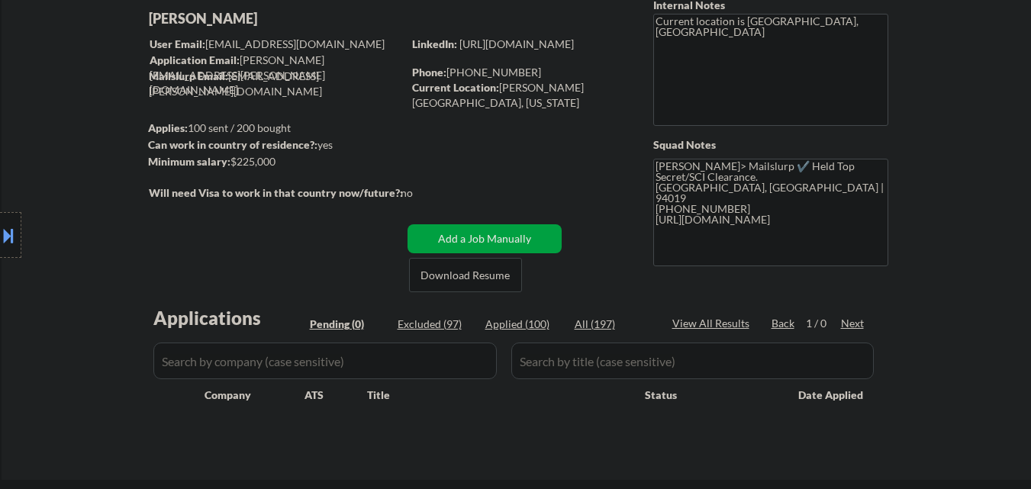
scroll to position [305, 0]
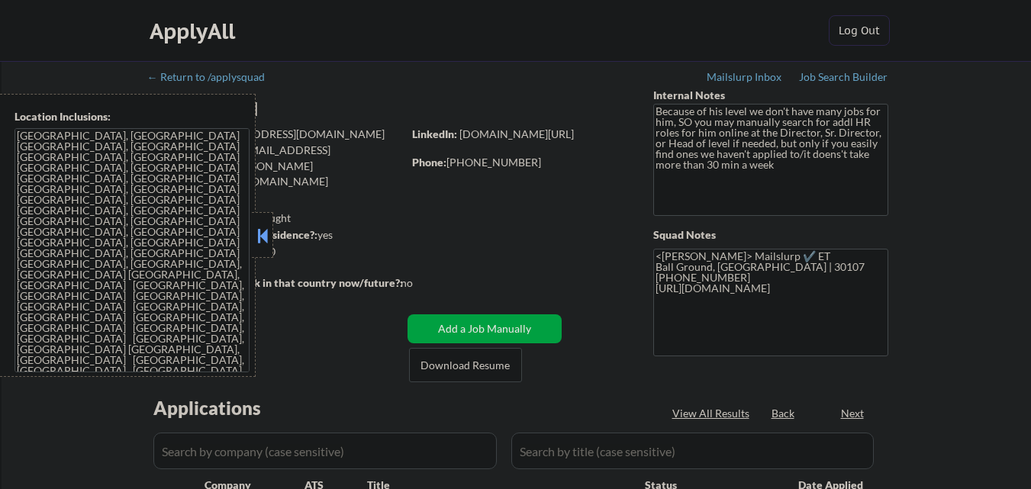
select select ""pending""
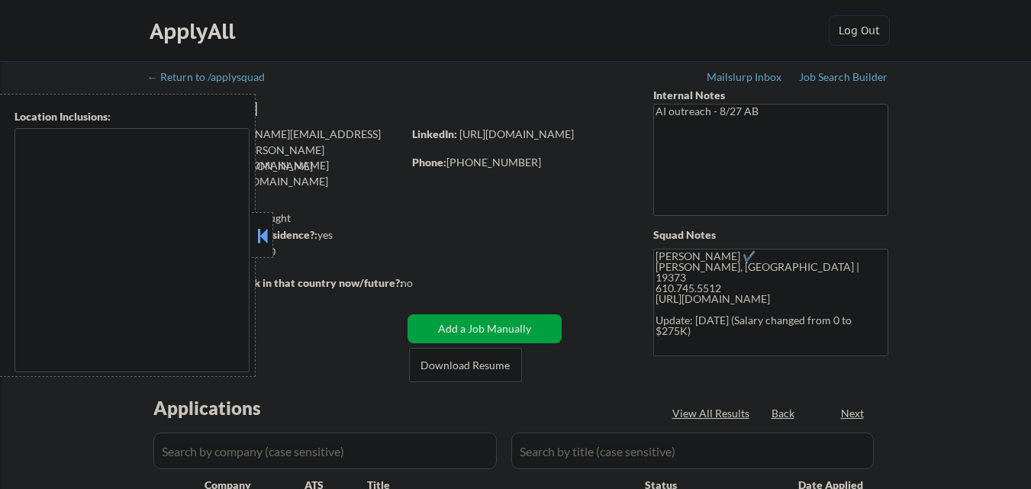
select select ""pending""
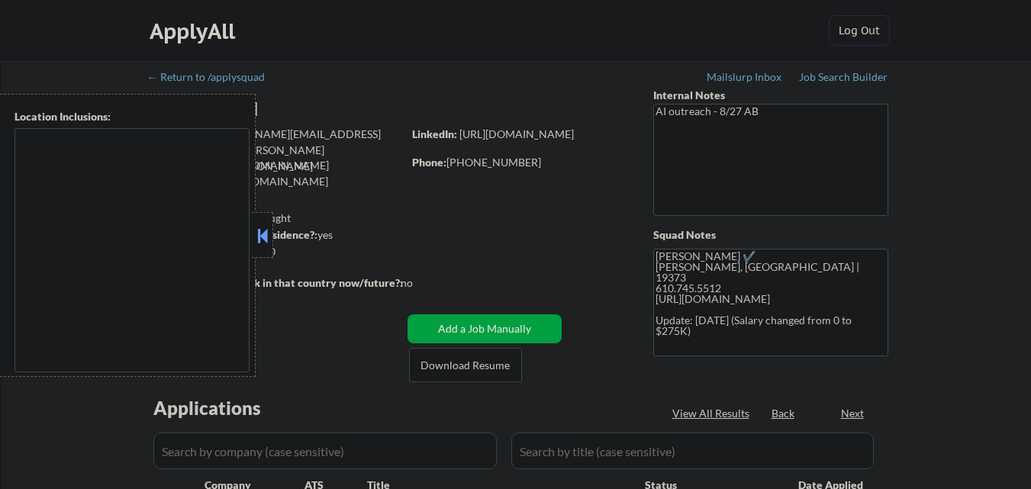
select select ""pending""
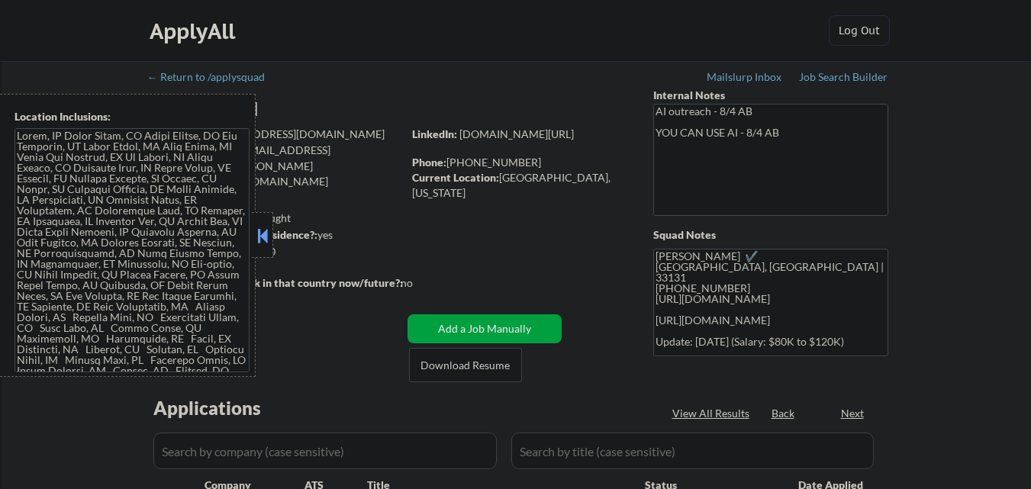
select select ""pending""
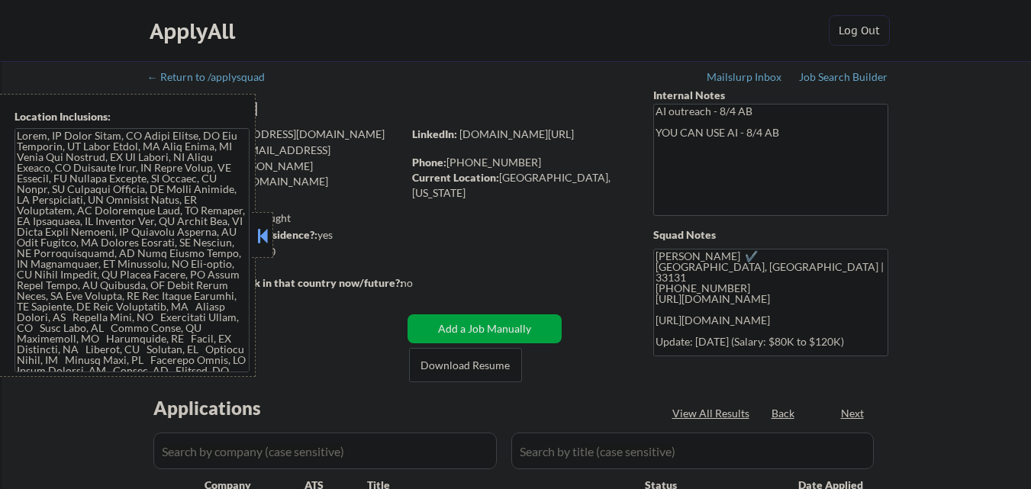
select select ""pending""
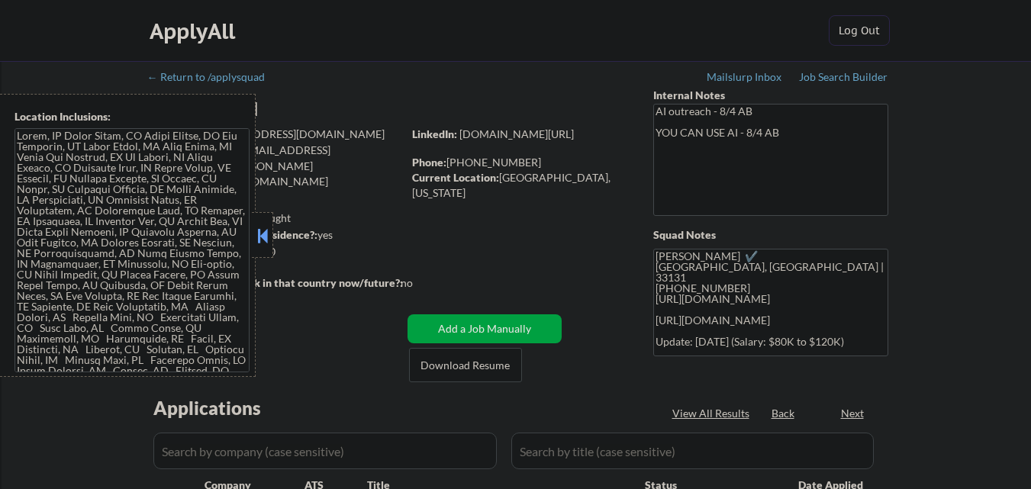
select select ""pending""
click at [265, 231] on button at bounding box center [262, 235] width 17 height 23
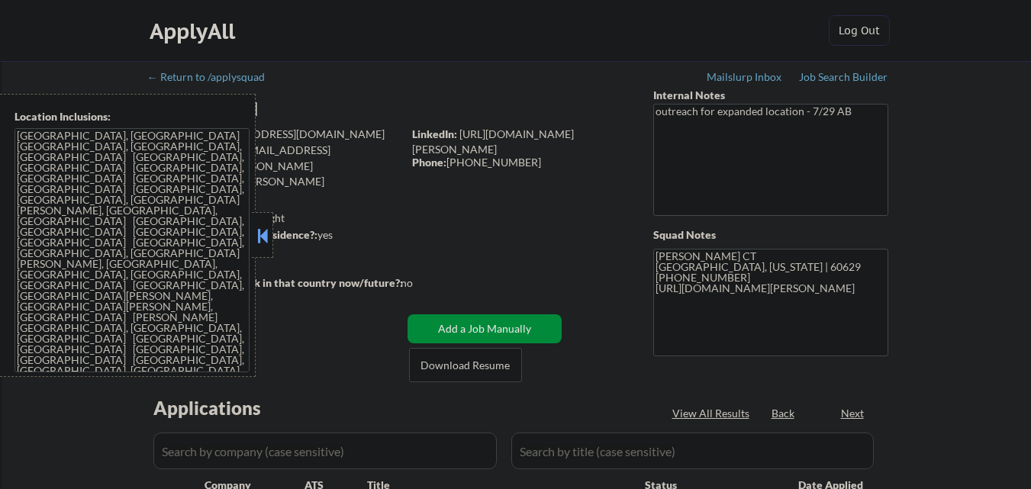
select select ""pending""
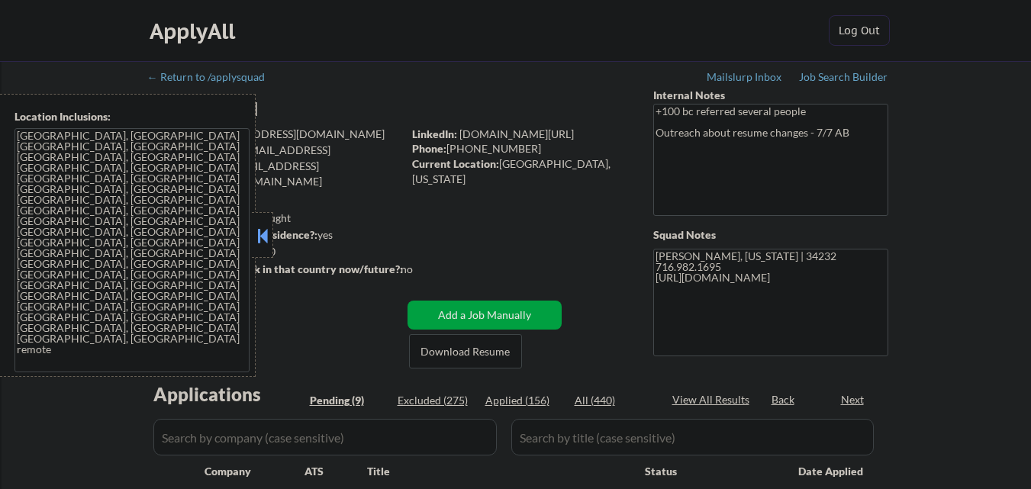
select select ""pending""
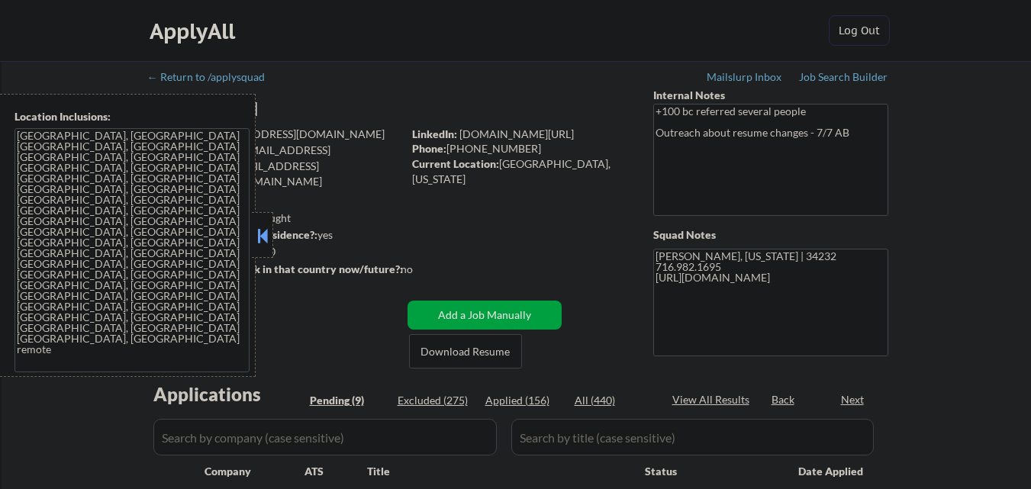
select select ""pending""
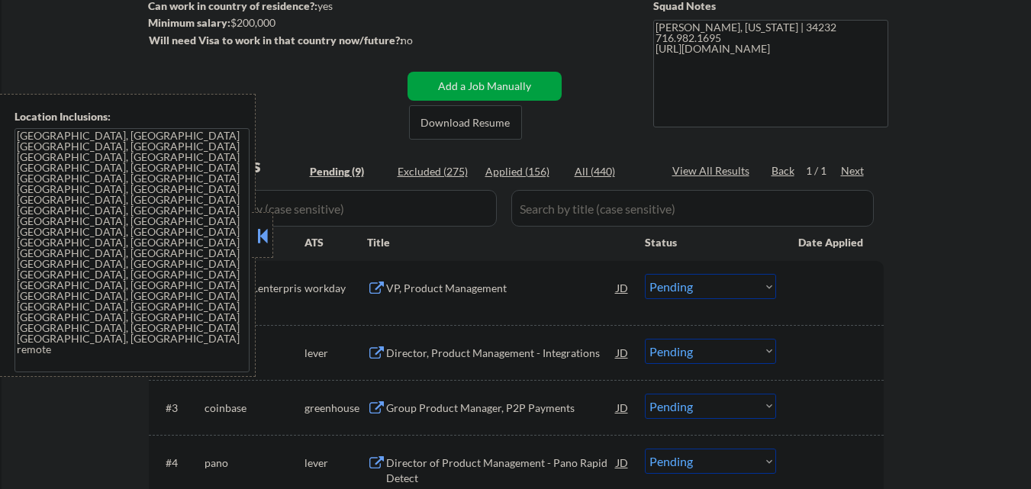
click at [263, 229] on button at bounding box center [262, 235] width 17 height 23
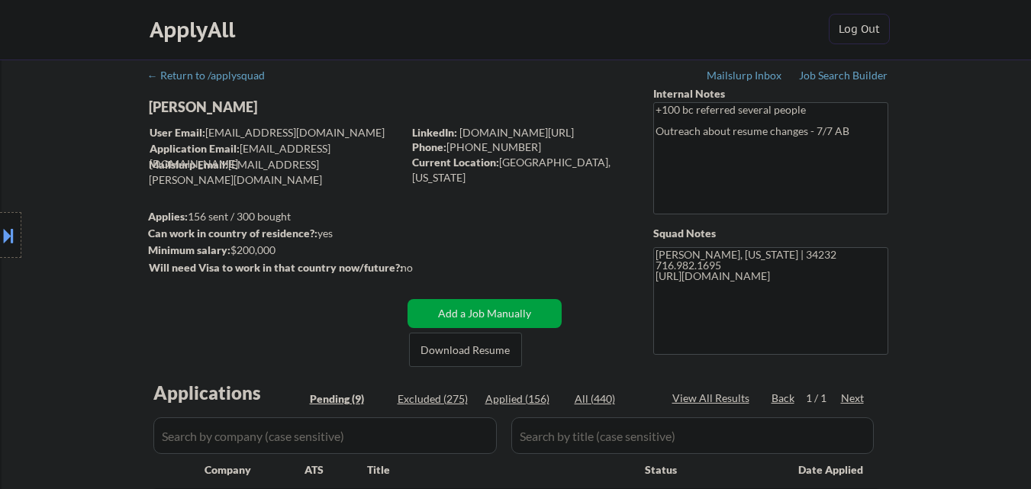
scroll to position [0, 0]
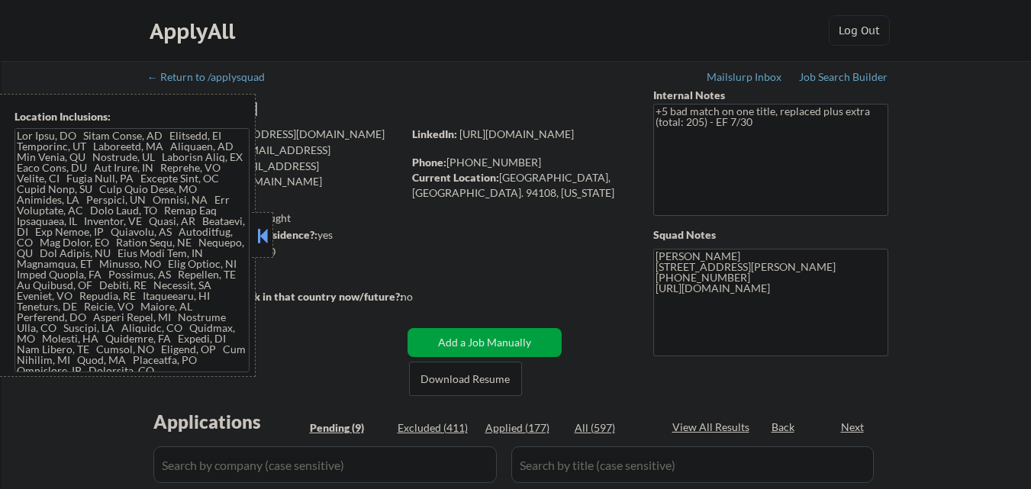
select select ""pending""
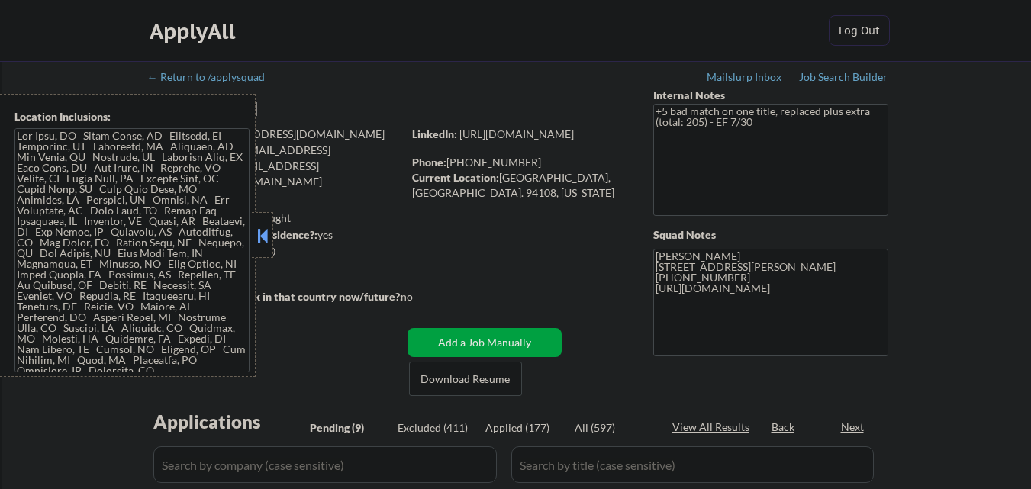
select select ""pending""
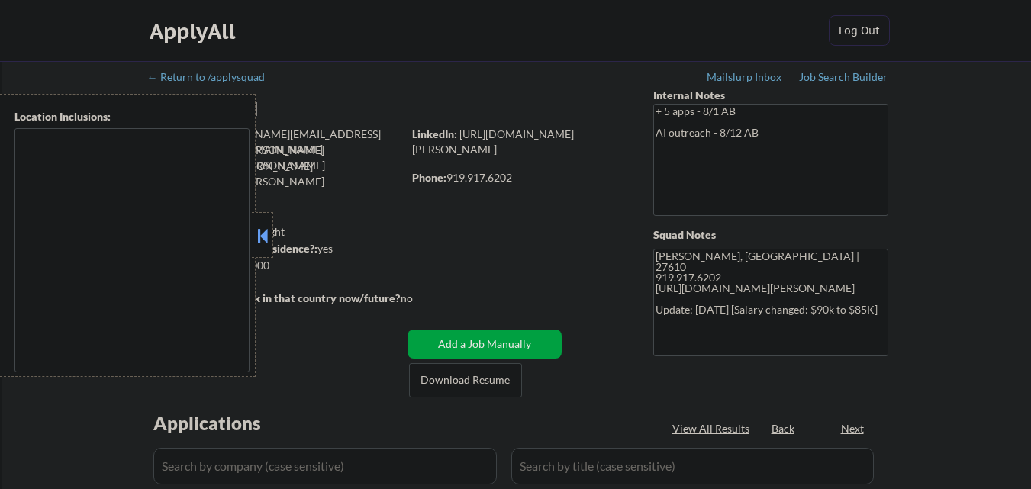
select select ""pending""
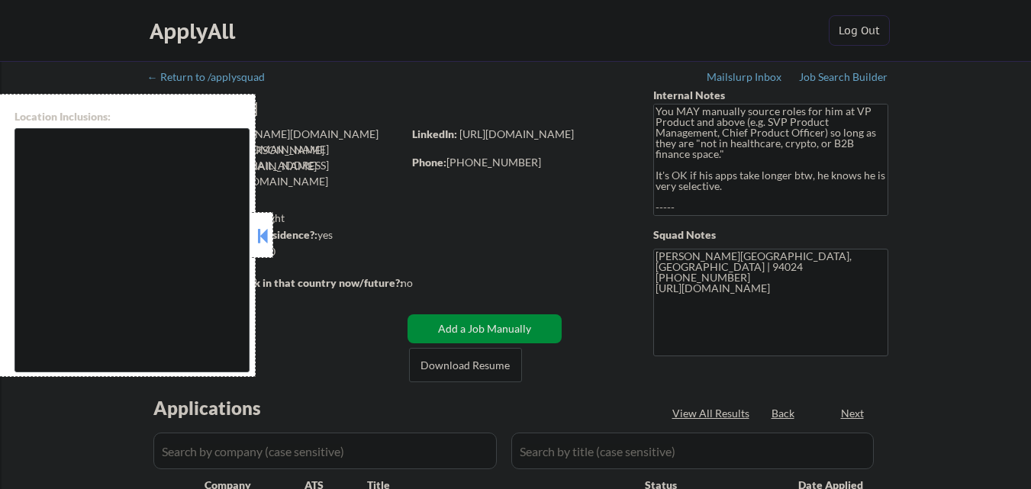
type textarea "[GEOGRAPHIC_DATA], [GEOGRAPHIC_DATA] [GEOGRAPHIC_DATA], [GEOGRAPHIC_DATA] [GEOG…"
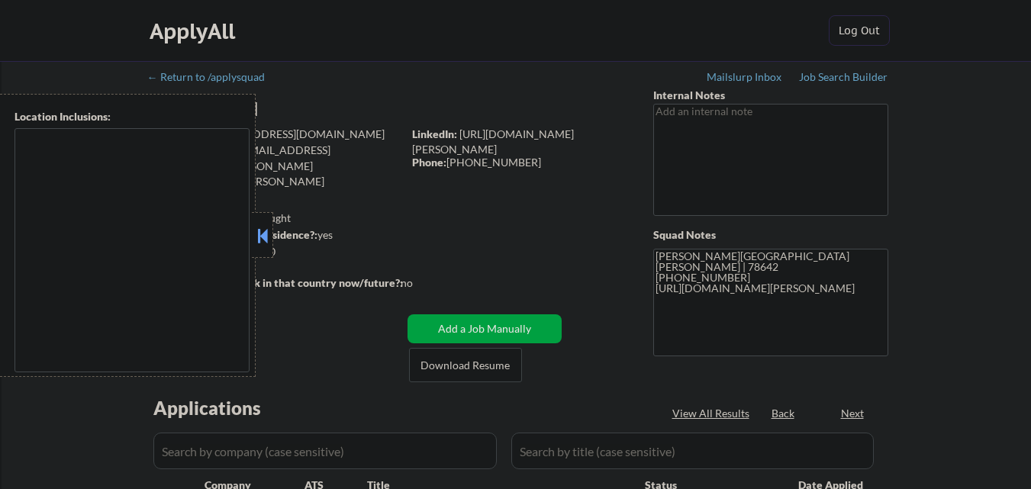
select select ""pending""
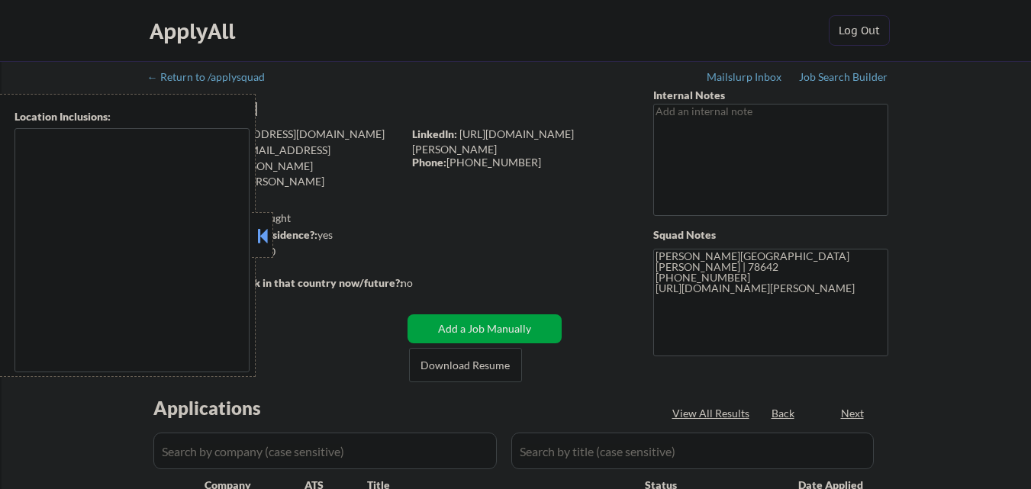
select select ""pending""
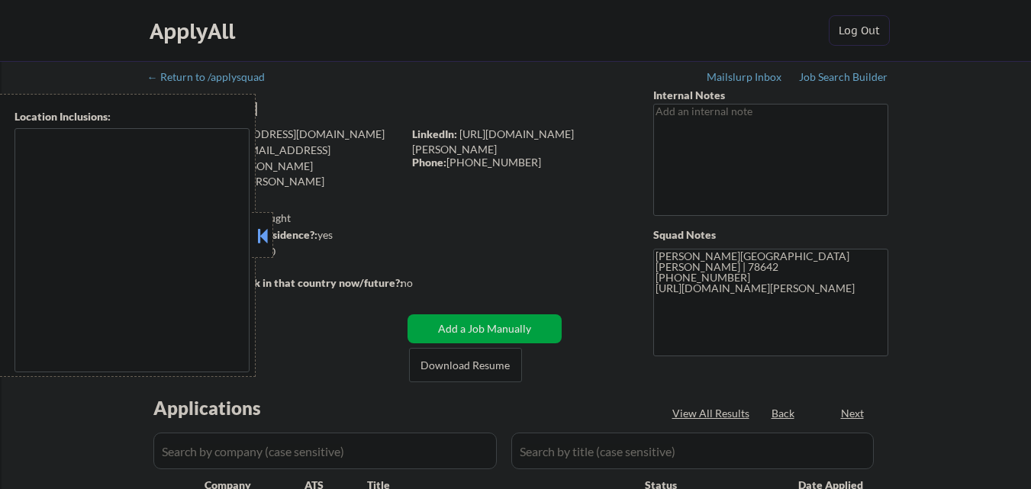
select select ""pending""
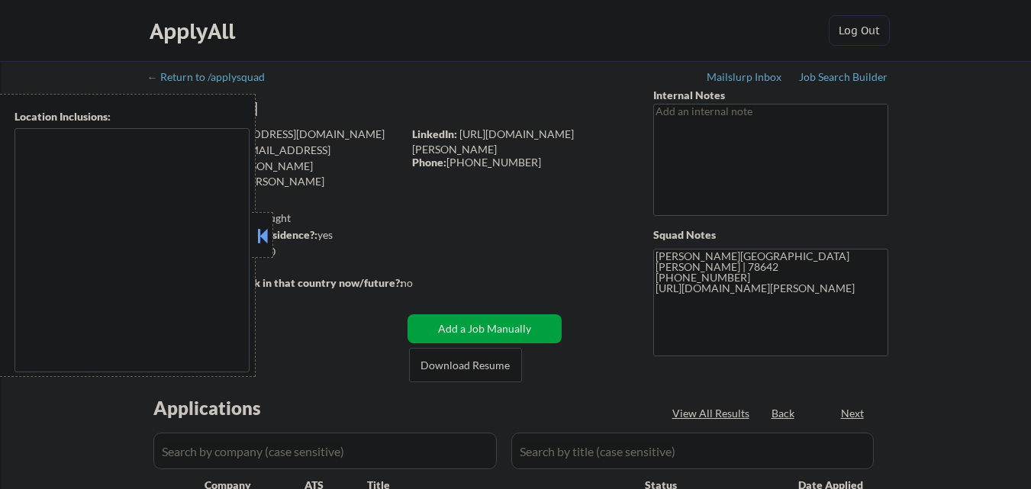
select select ""pending""
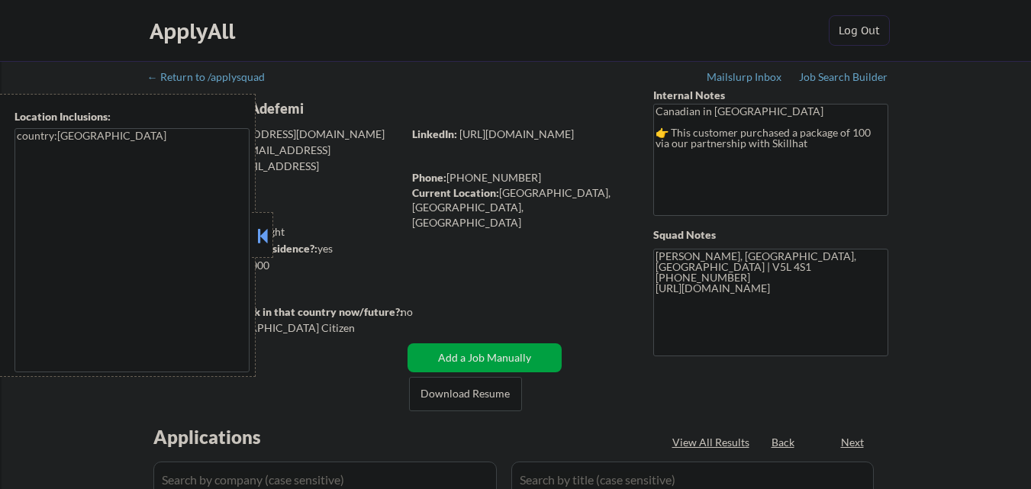
select select ""pending""
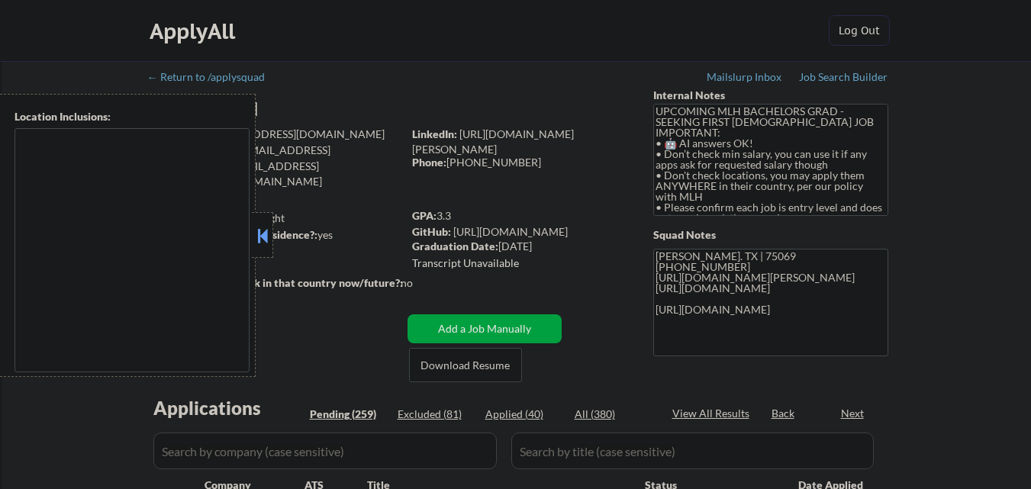
type textarea "country:[GEOGRAPHIC_DATA]"
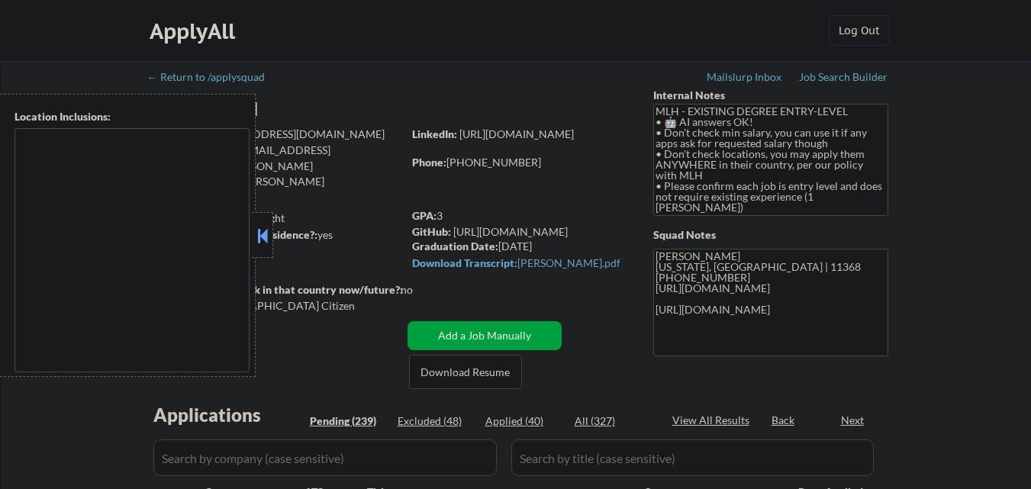
type textarea "country:[GEOGRAPHIC_DATA]"
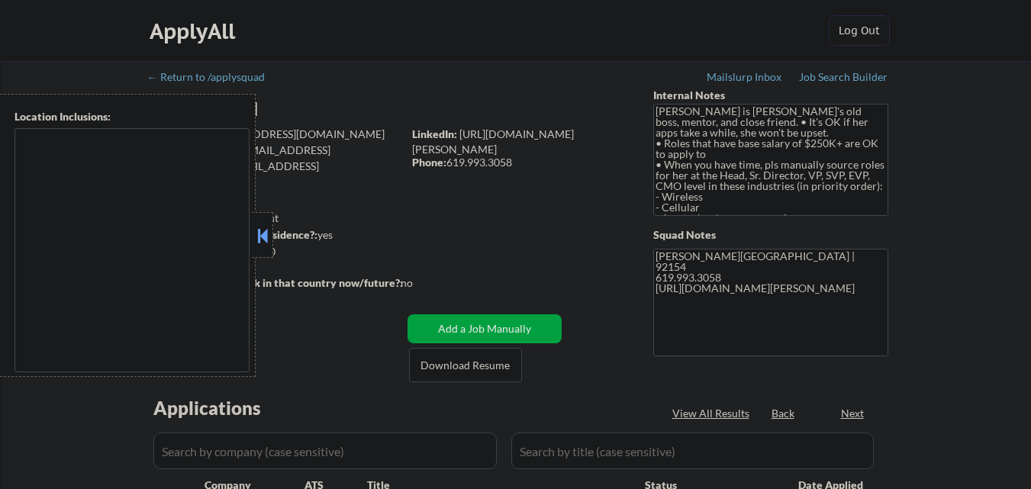
type textarea "San Diego, CA La Mesa, CA Lemon Grove, CA El Cajon, CA Santee, CA National City…"
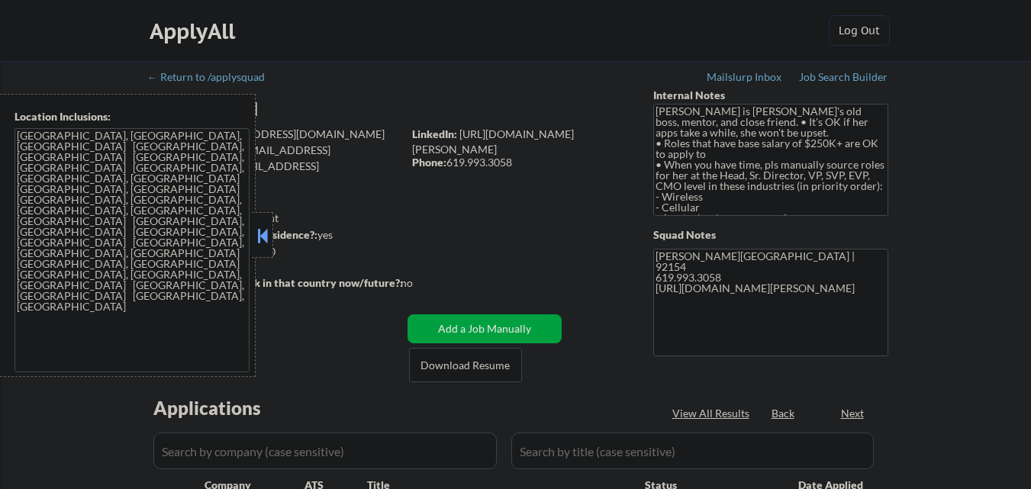
select select ""pending""
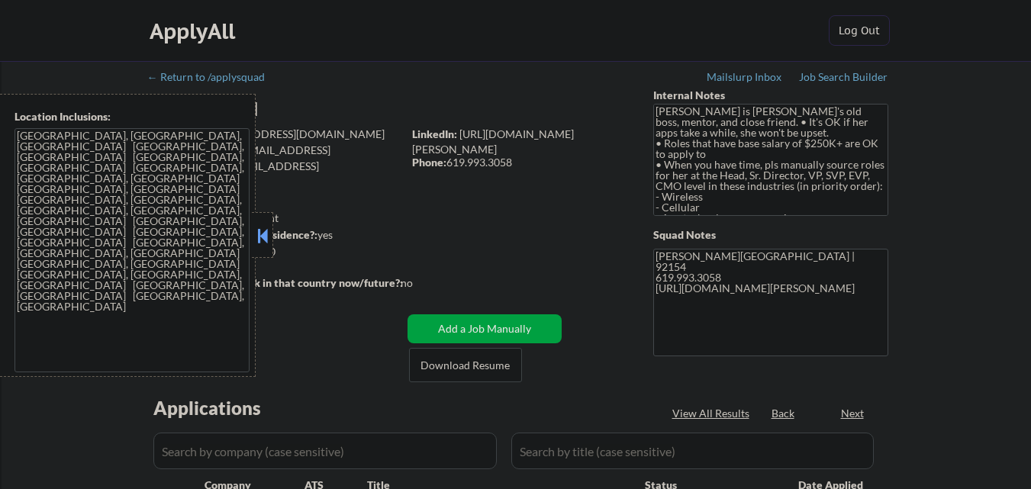
select select ""pending""
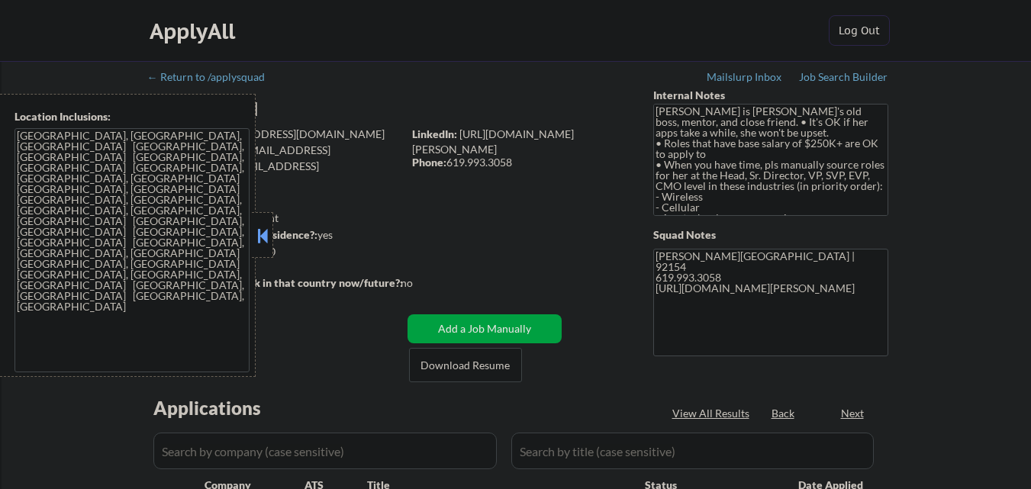
select select ""pending""
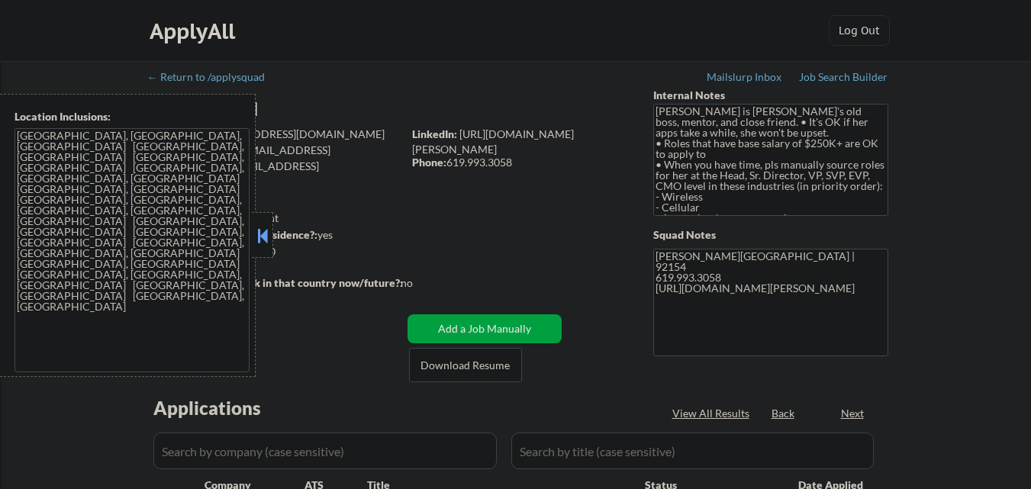
select select ""pending""
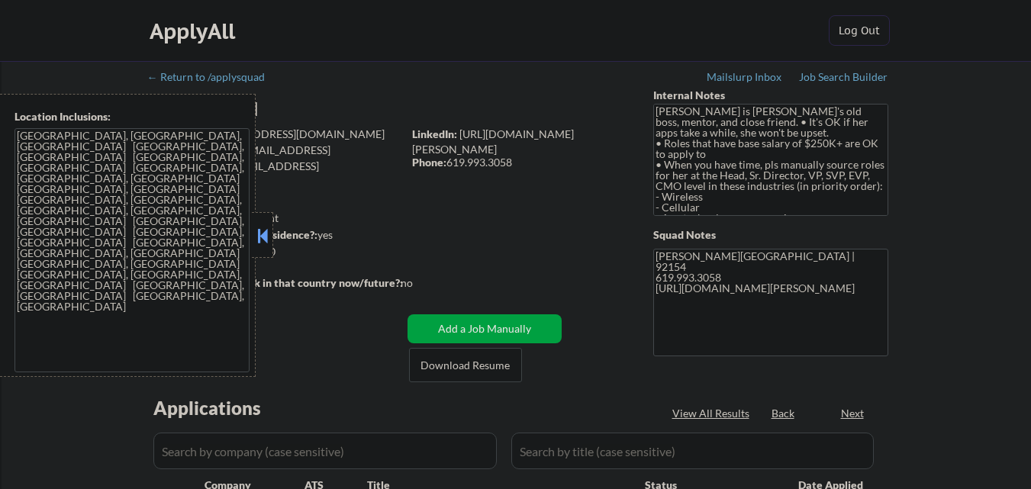
select select ""pending""
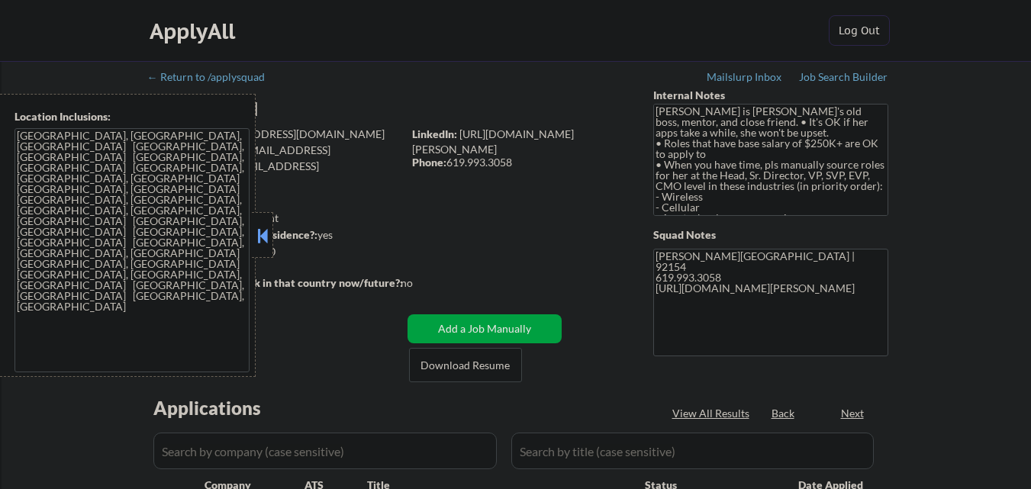
select select ""pending""
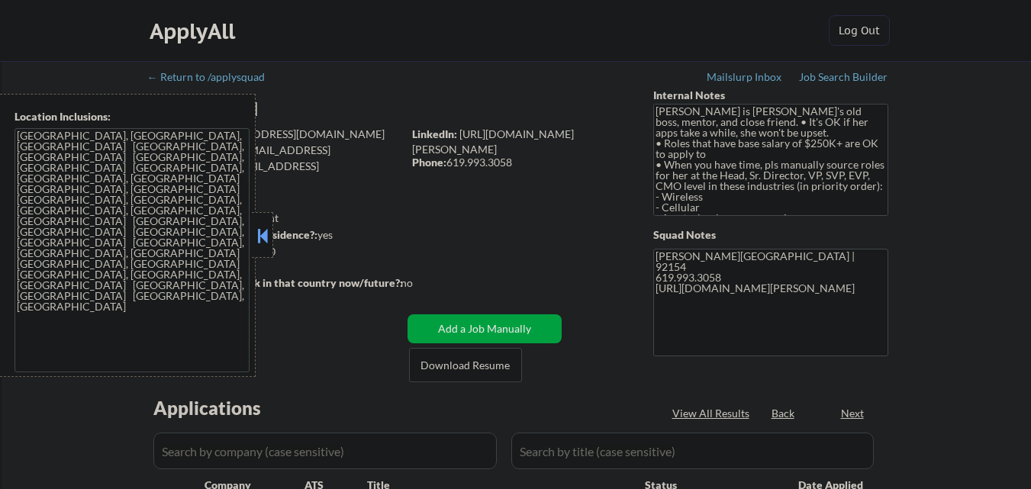
select select ""pending""
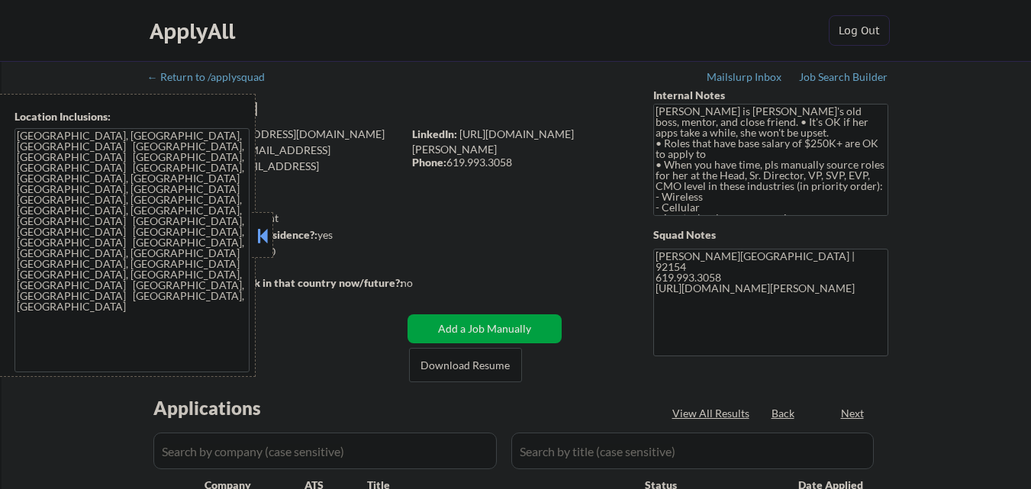
select select ""pending""
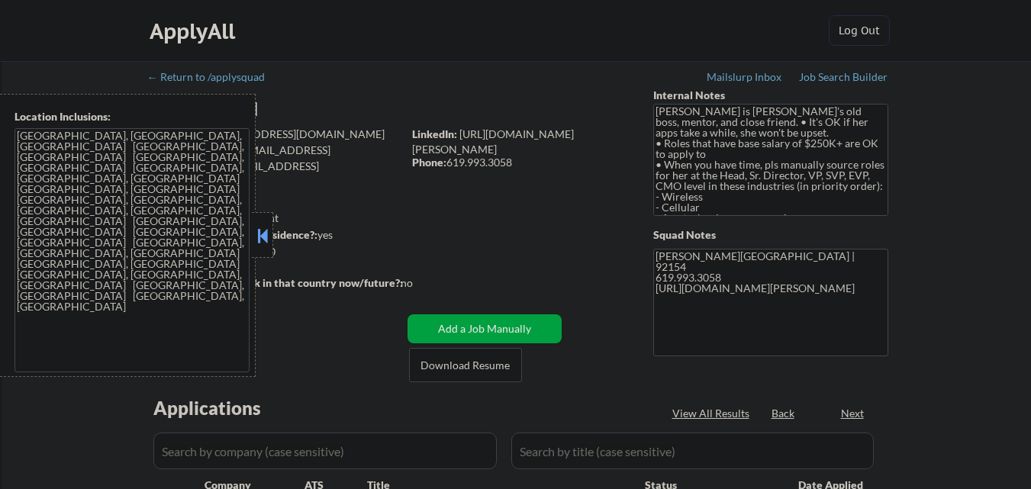
select select ""pending""
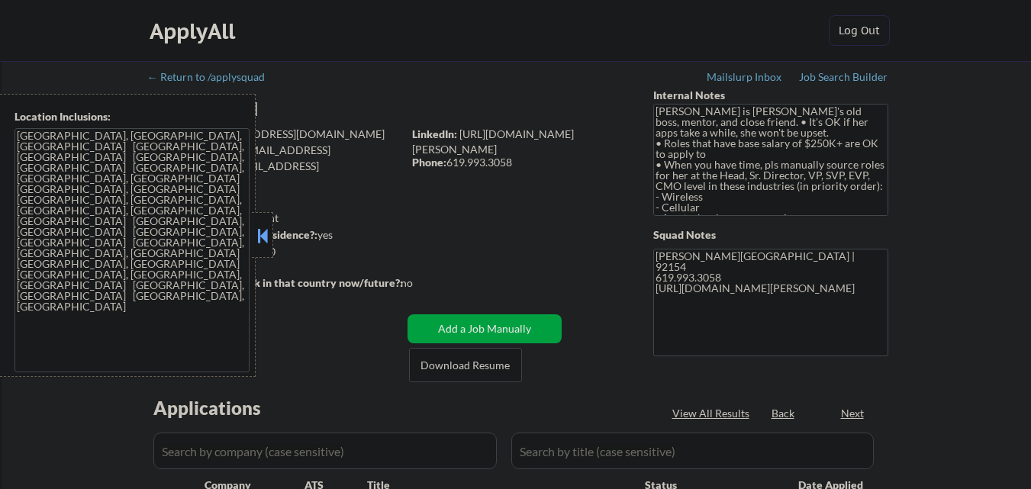
select select ""pending""
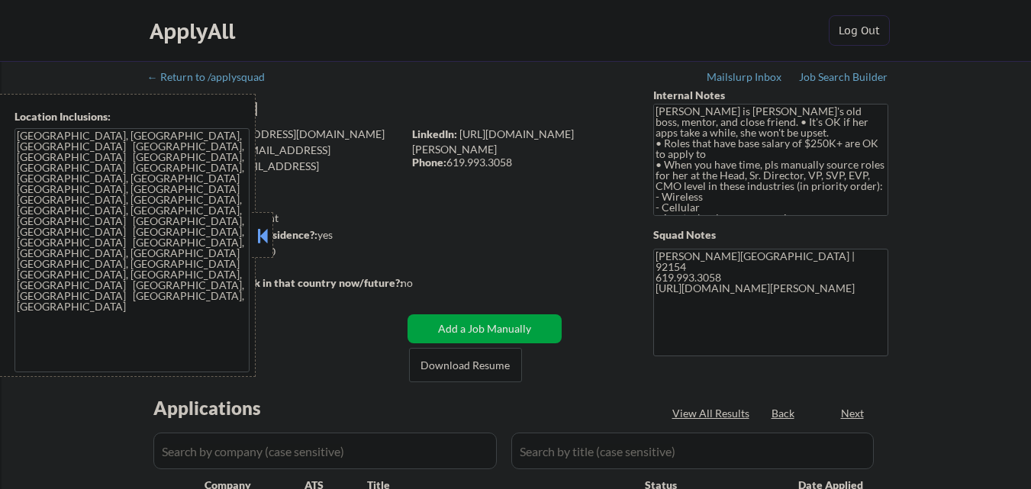
select select ""pending""
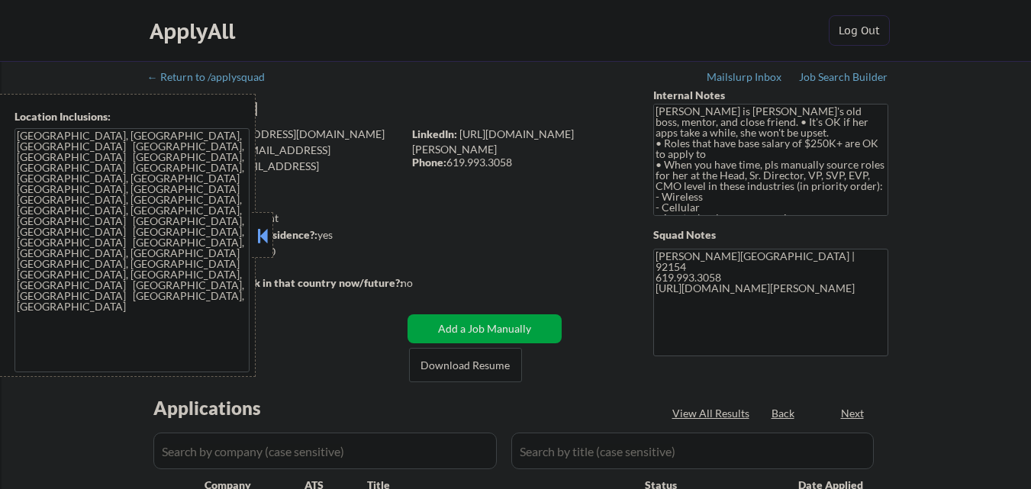
select select ""pending""
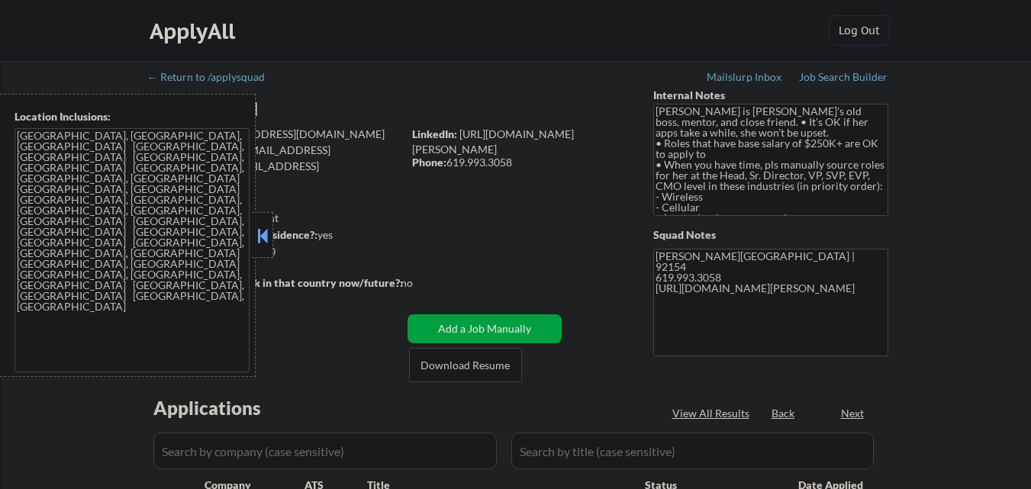
select select ""pending""
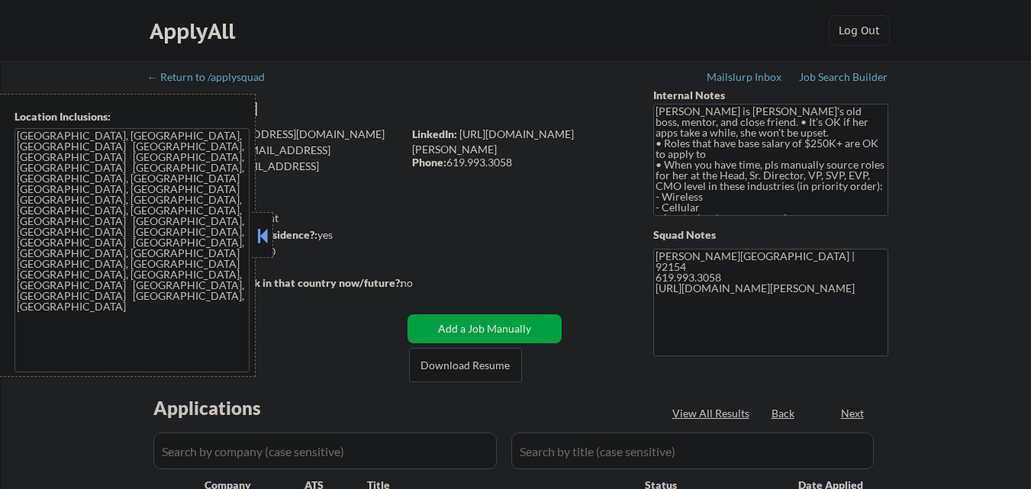
select select ""pending""
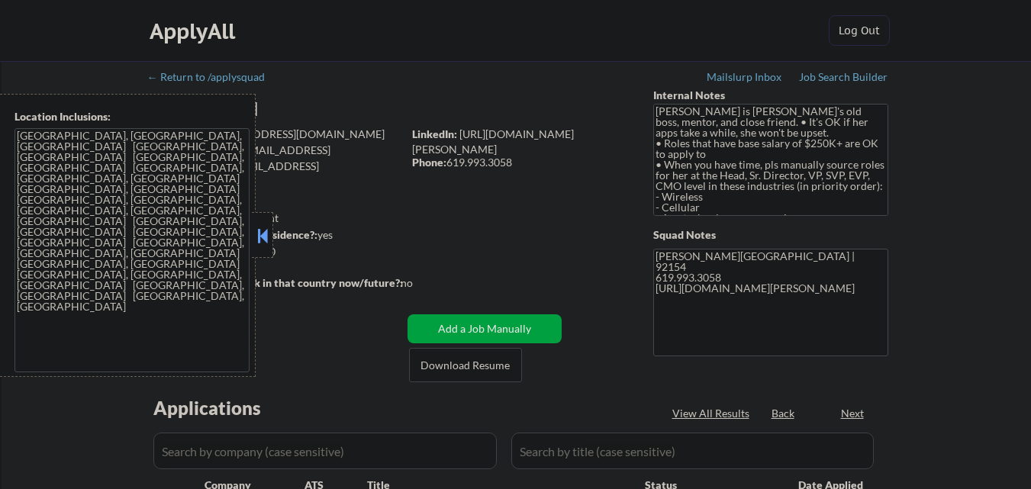
select select ""pending""
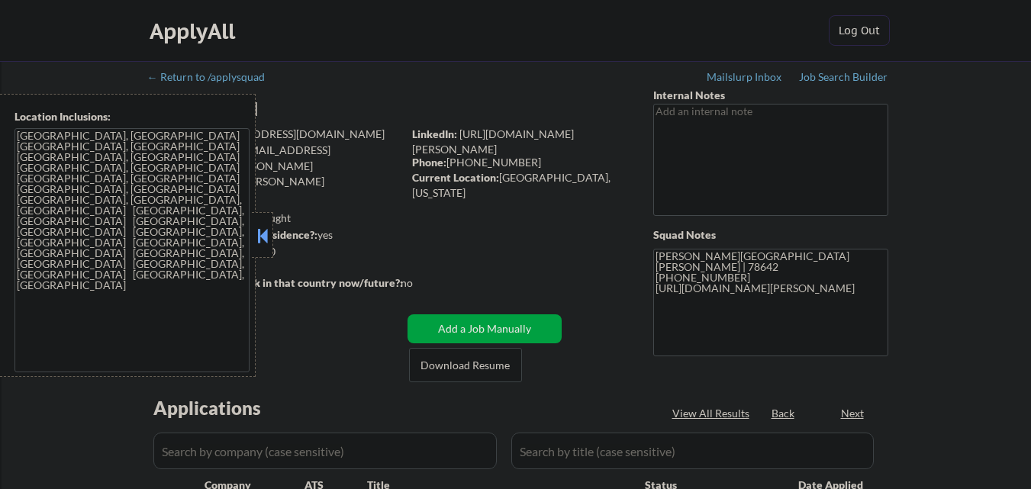
select select ""pending""
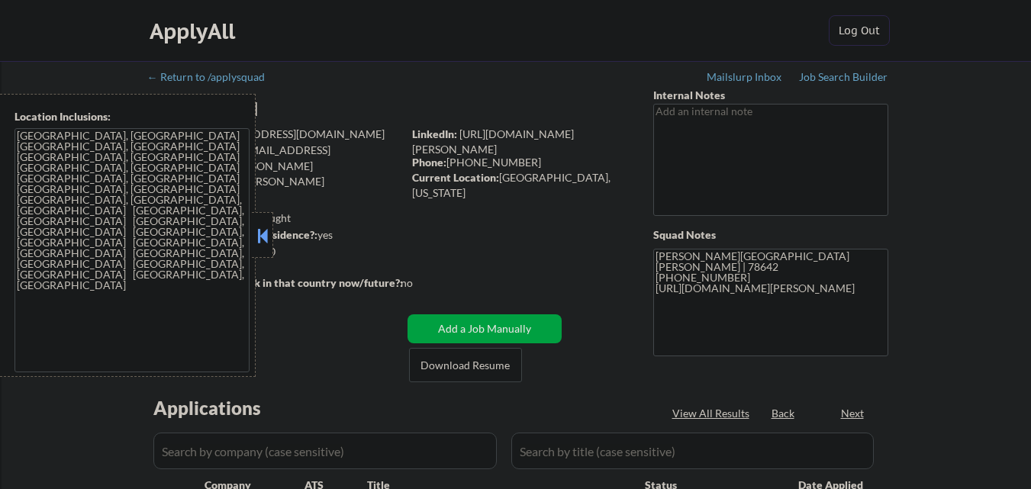
select select ""pending""
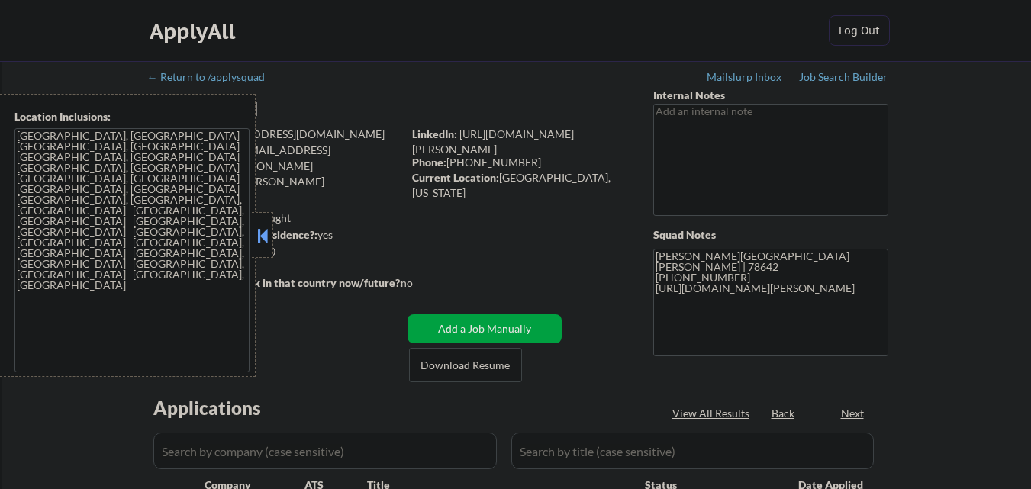
select select ""pending""
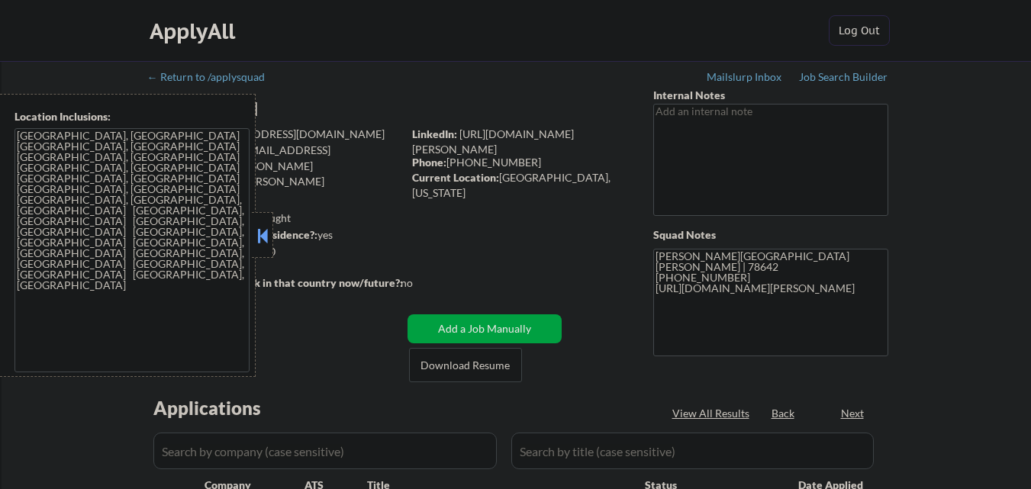
select select ""pending""
click at [262, 228] on button at bounding box center [262, 235] width 17 height 23
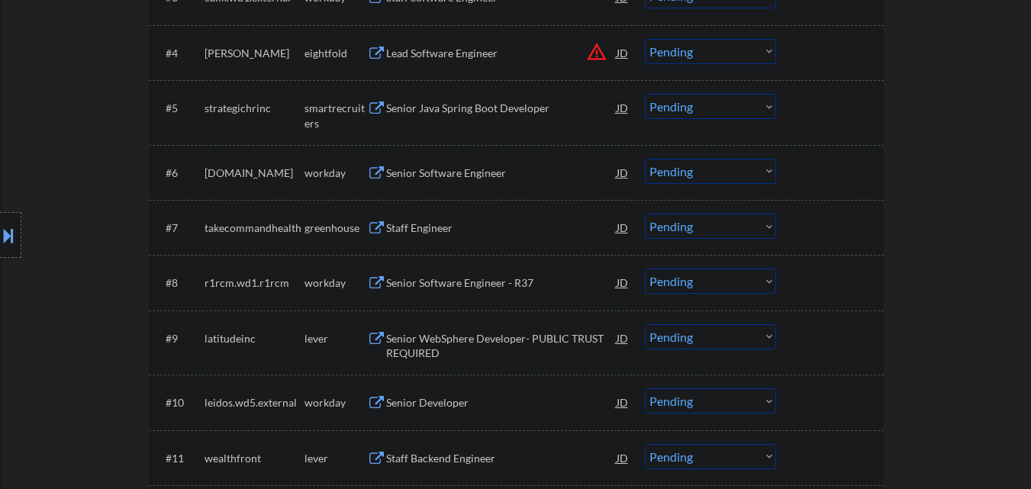
scroll to position [687, 0]
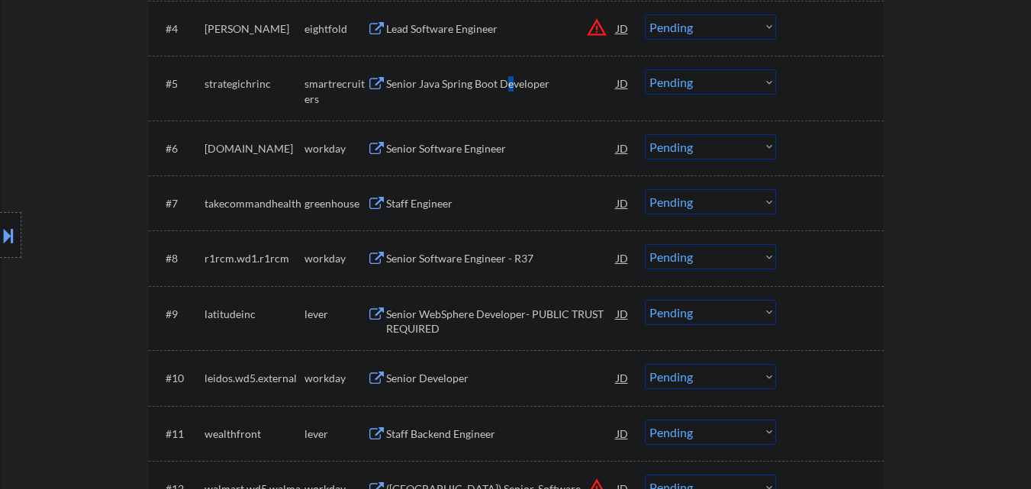
click at [509, 89] on div "Senior Java Spring Boot Developer" at bounding box center [501, 83] width 231 height 15
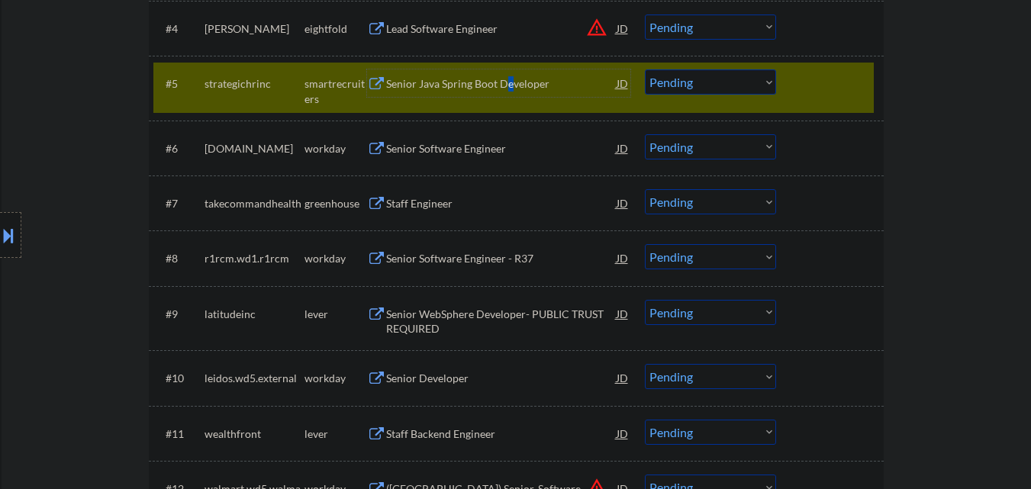
click at [690, 82] on select "Choose an option... Pending Applied Excluded (Questions) Excluded (Expired) Exc…" at bounding box center [710, 81] width 131 height 25
click at [645, 69] on select "Choose an option... Pending Applied Excluded (Questions) Excluded (Expired) Exc…" at bounding box center [710, 81] width 131 height 25
select select ""pending""
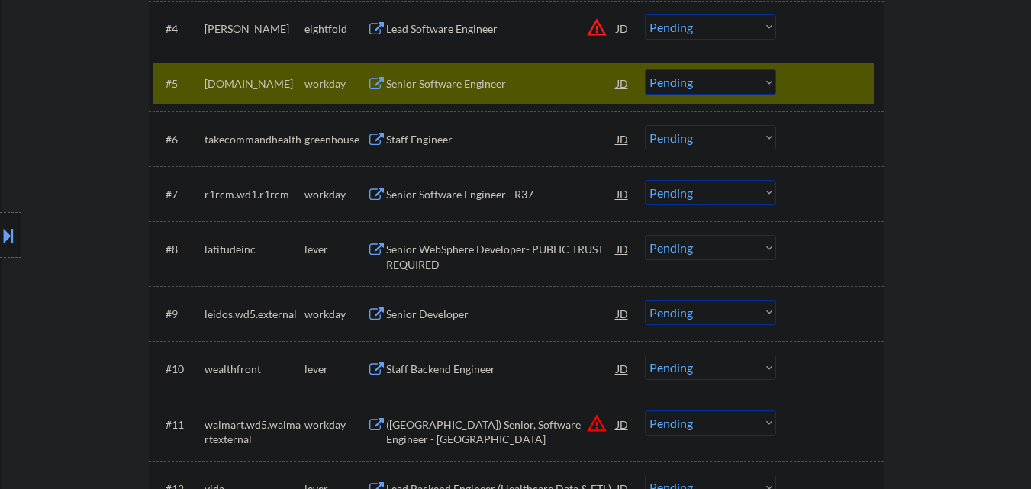
click at [814, 85] on div at bounding box center [831, 82] width 67 height 27
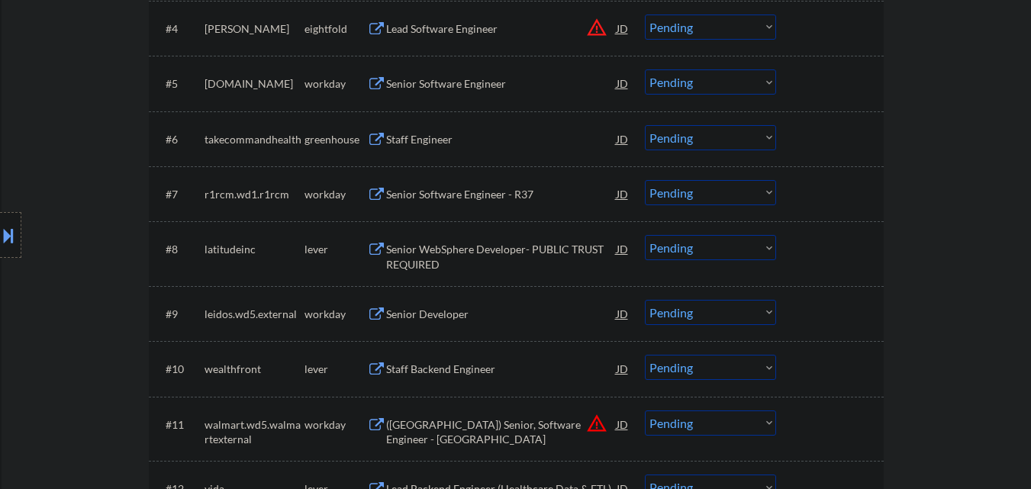
click at [531, 137] on div "Staff Engineer" at bounding box center [501, 139] width 231 height 15
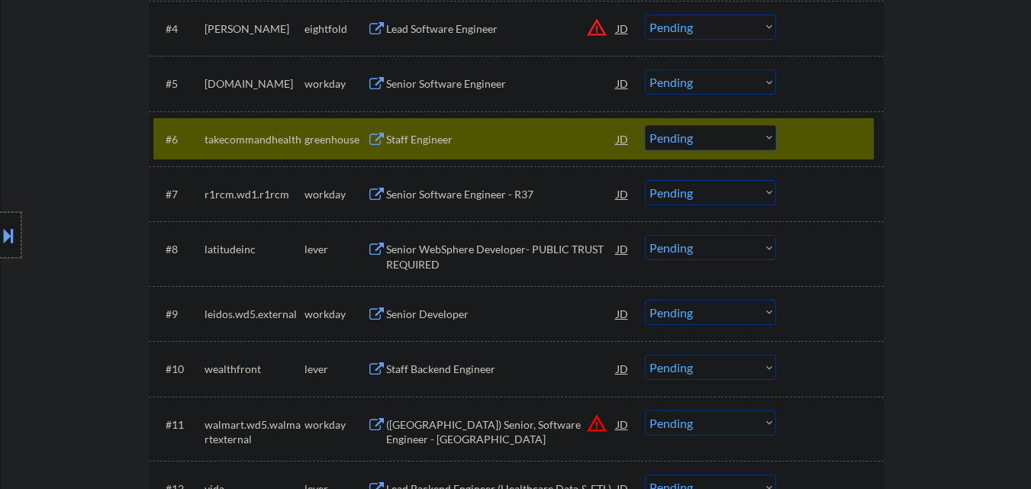
click at [1, 253] on div at bounding box center [10, 235] width 21 height 46
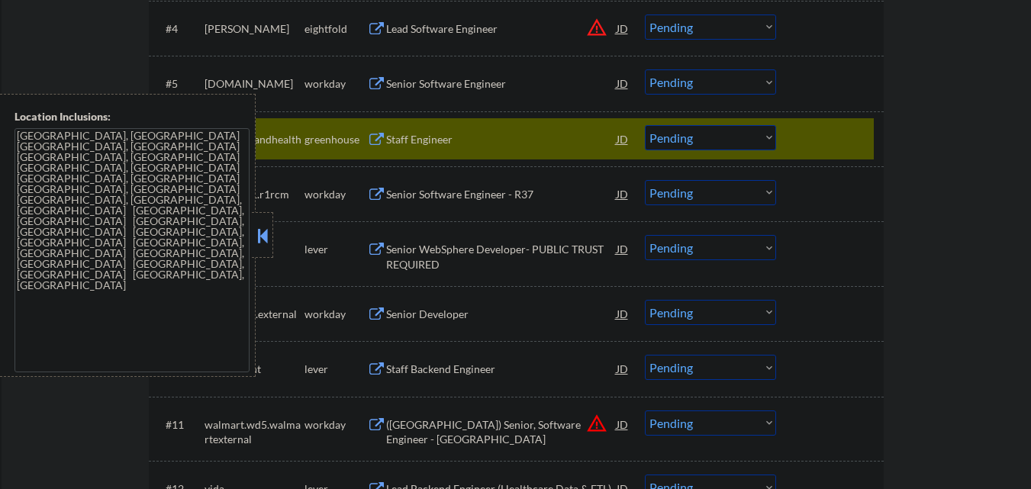
click at [260, 240] on button at bounding box center [262, 235] width 17 height 23
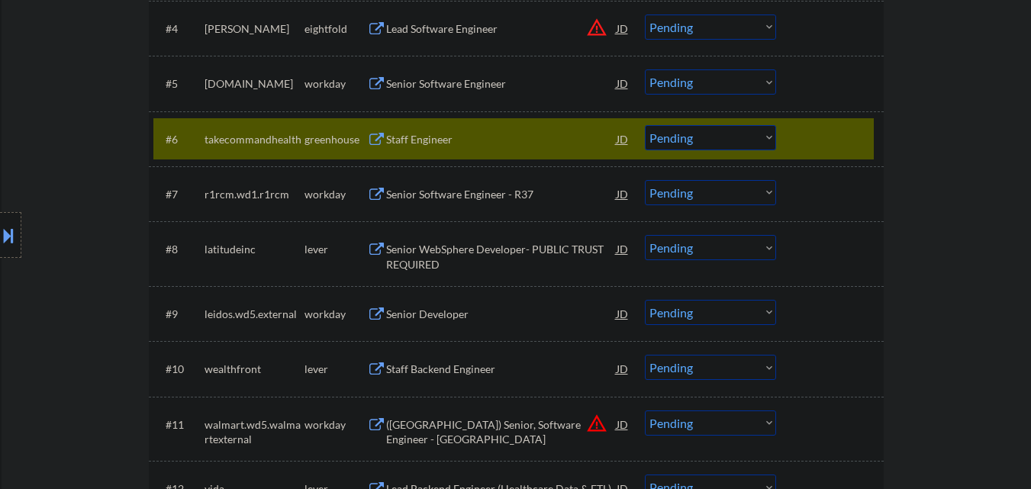
click at [735, 140] on select "Choose an option... Pending Applied Excluded (Questions) Excluded (Expired) Exc…" at bounding box center [710, 137] width 131 height 25
click at [645, 125] on select "Choose an option... Pending Applied Excluded (Questions) Excluded (Expired) Exc…" at bounding box center [710, 137] width 131 height 25
click at [821, 140] on div at bounding box center [831, 138] width 67 height 27
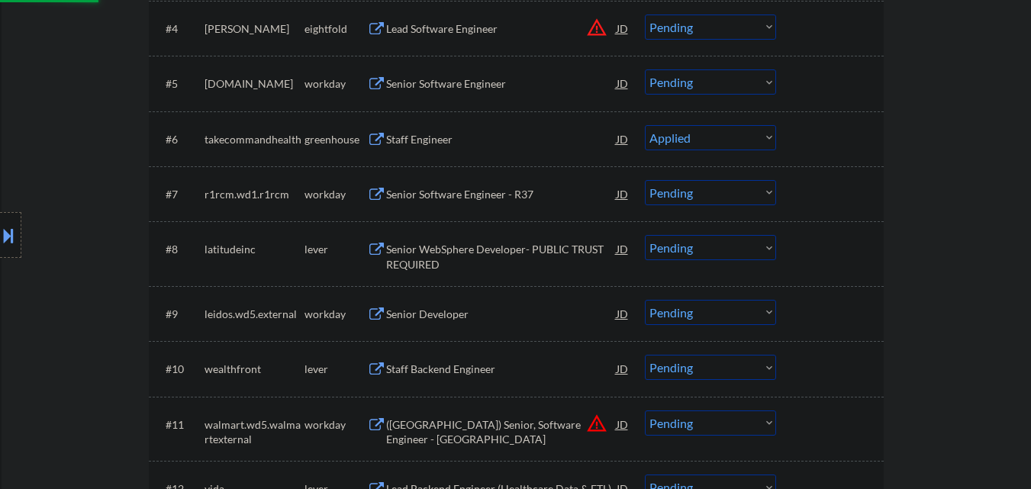
click at [488, 243] on div "Senior WebSphere Developer- PUBLIC TRUST REQUIRED" at bounding box center [501, 257] width 231 height 30
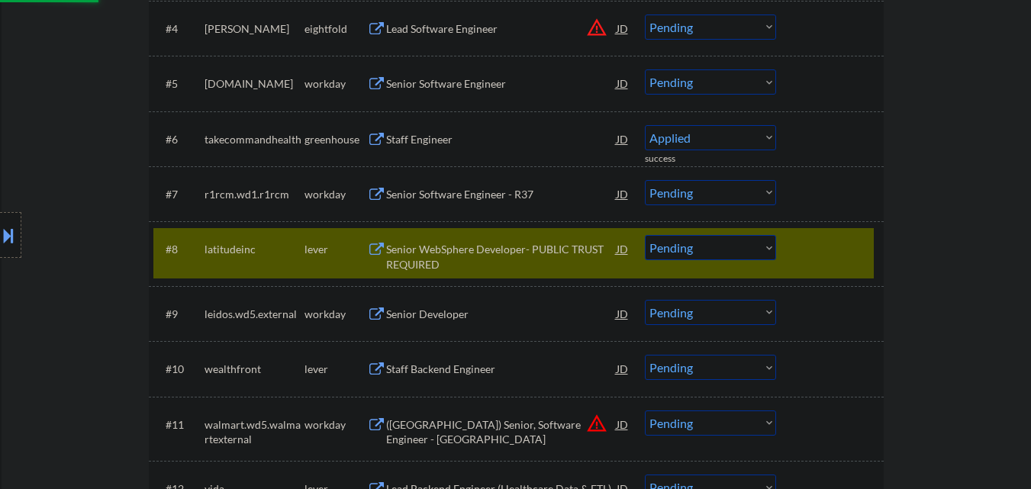
select select ""pending""
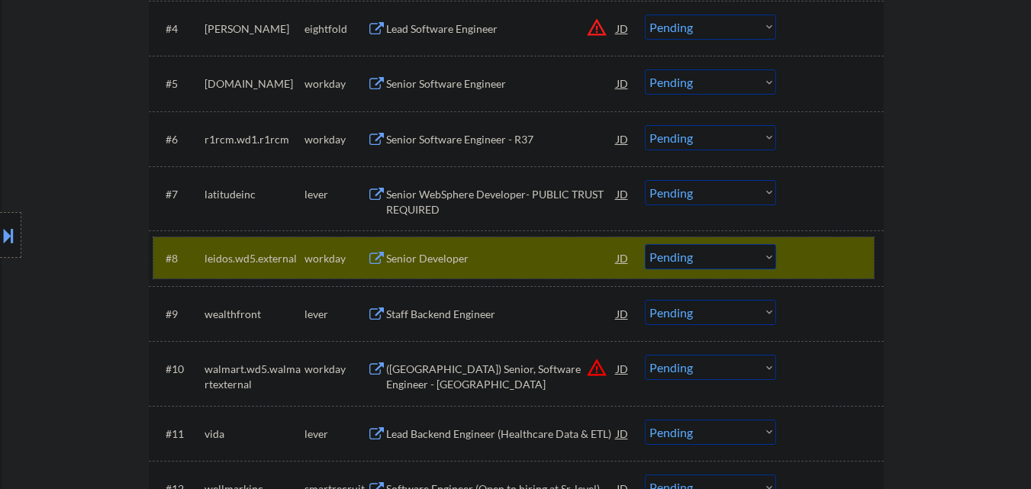
click at [852, 259] on div at bounding box center [831, 257] width 67 height 27
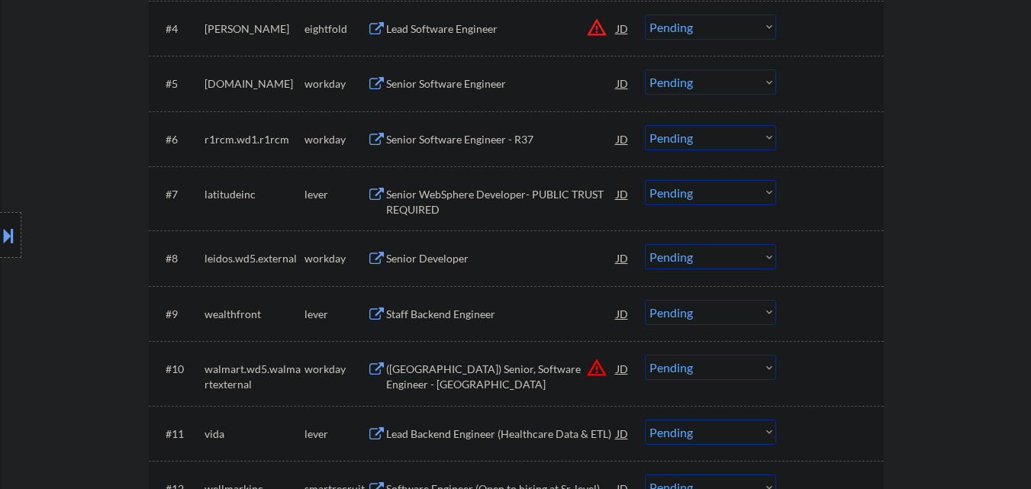
click at [703, 198] on select "Choose an option... Pending Applied Excluded (Questions) Excluded (Expired) Exc…" at bounding box center [710, 192] width 131 height 25
click at [645, 180] on select "Choose an option... Pending Applied Excluded (Questions) Excluded (Expired) Exc…" at bounding box center [710, 192] width 131 height 25
select select ""pending""
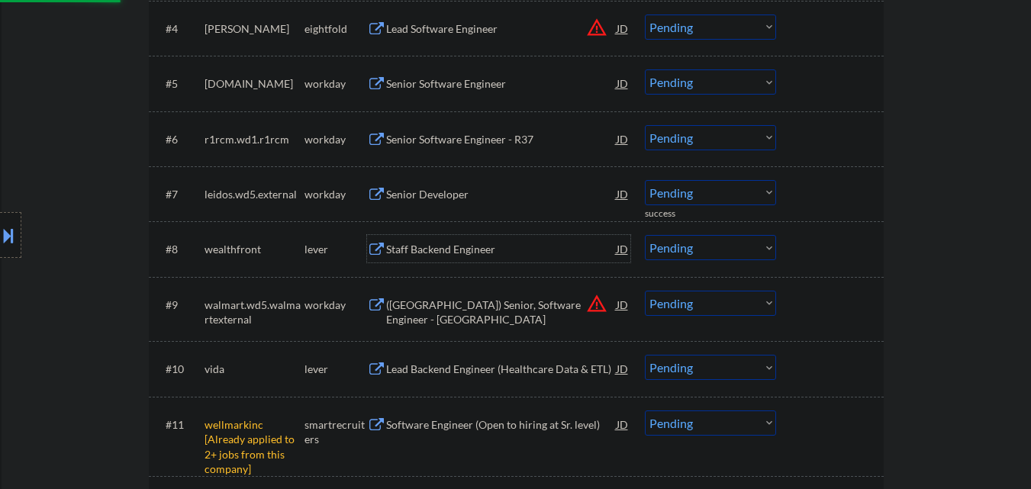
click at [456, 249] on div "Staff Backend Engineer" at bounding box center [501, 249] width 231 height 15
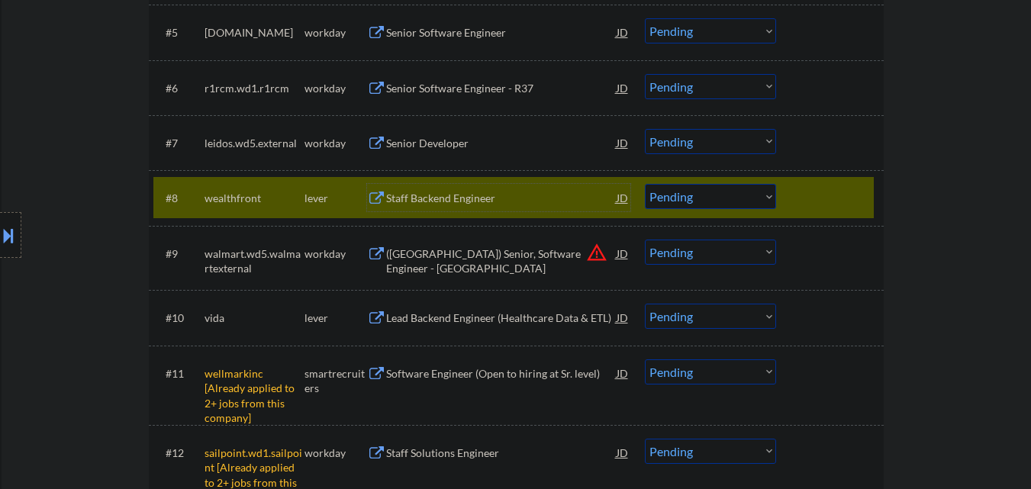
scroll to position [763, 0]
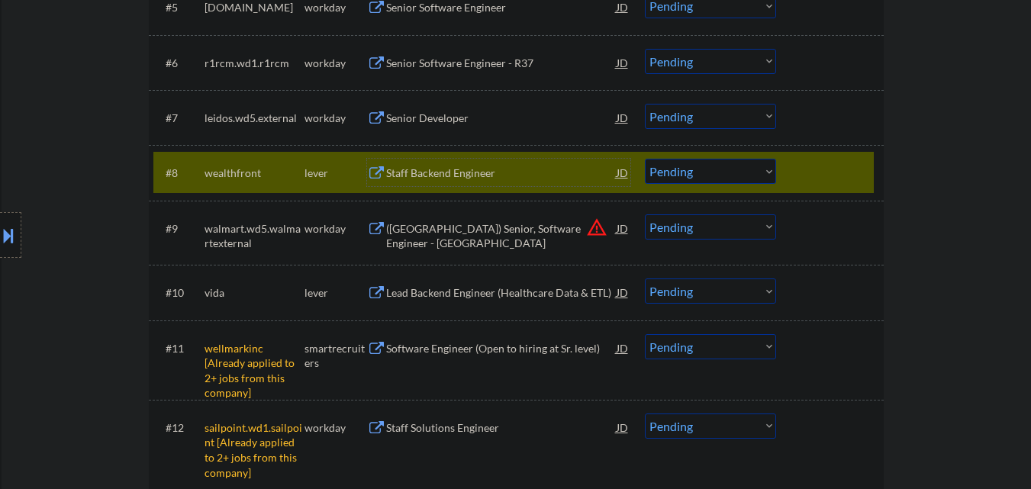
click at [720, 350] on select "Choose an option... Pending Applied Excluded (Questions) Excluded (Expired) Exc…" at bounding box center [710, 346] width 131 height 25
click at [645, 334] on select "Choose an option... Pending Applied Excluded (Questions) Excluded (Expired) Exc…" at bounding box center [710, 346] width 131 height 25
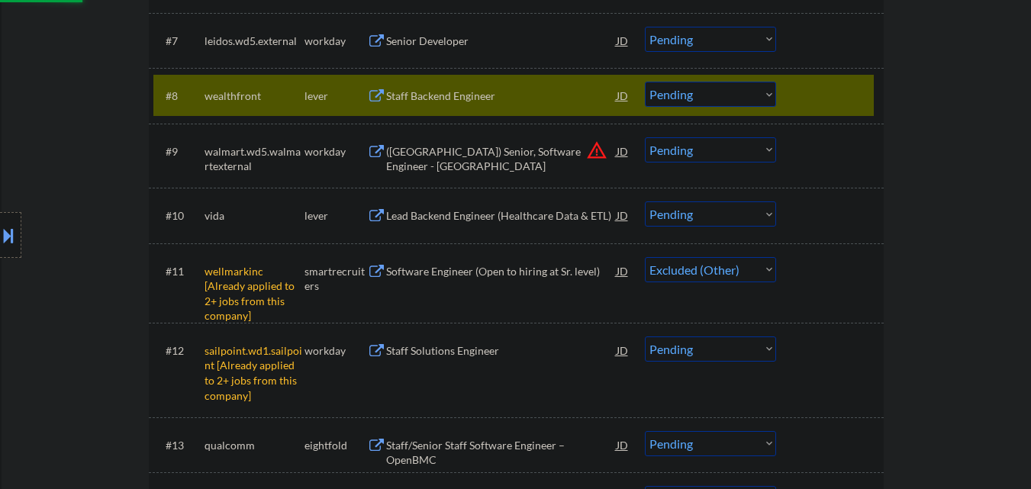
scroll to position [916, 0]
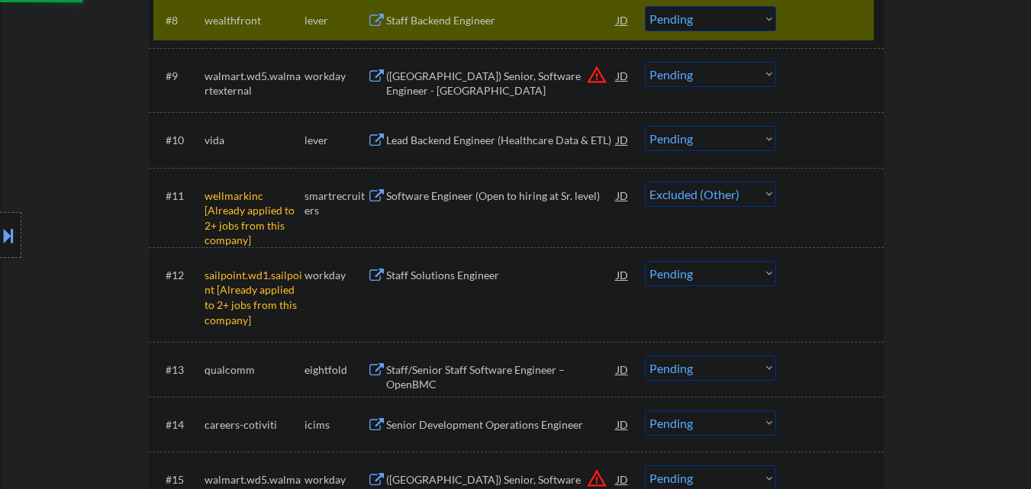
select select ""pending""
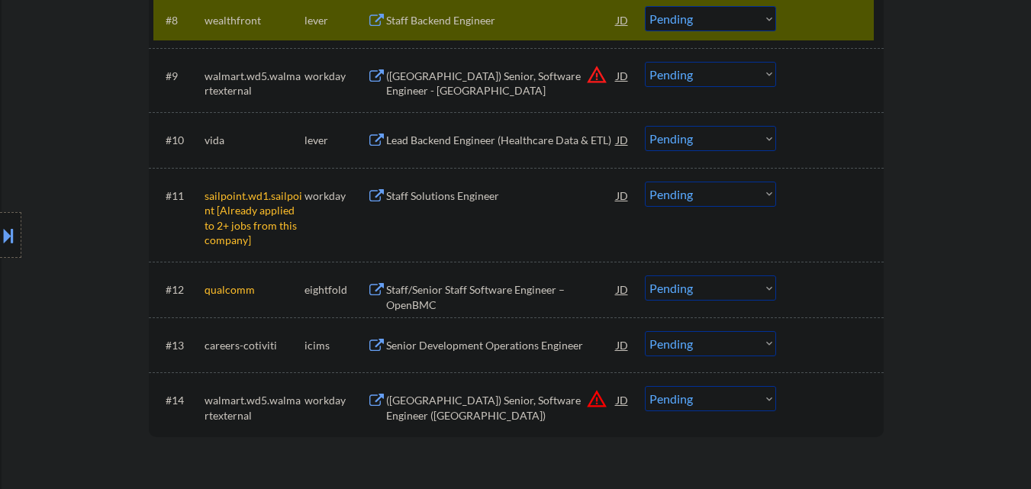
click at [691, 29] on select "Choose an option... Pending Applied Excluded (Questions) Excluded (Expired) Exc…" at bounding box center [710, 18] width 131 height 25
click at [645, 6] on select "Choose an option... Pending Applied Excluded (Questions) Excluded (Expired) Exc…" at bounding box center [710, 18] width 131 height 25
select select ""pending""
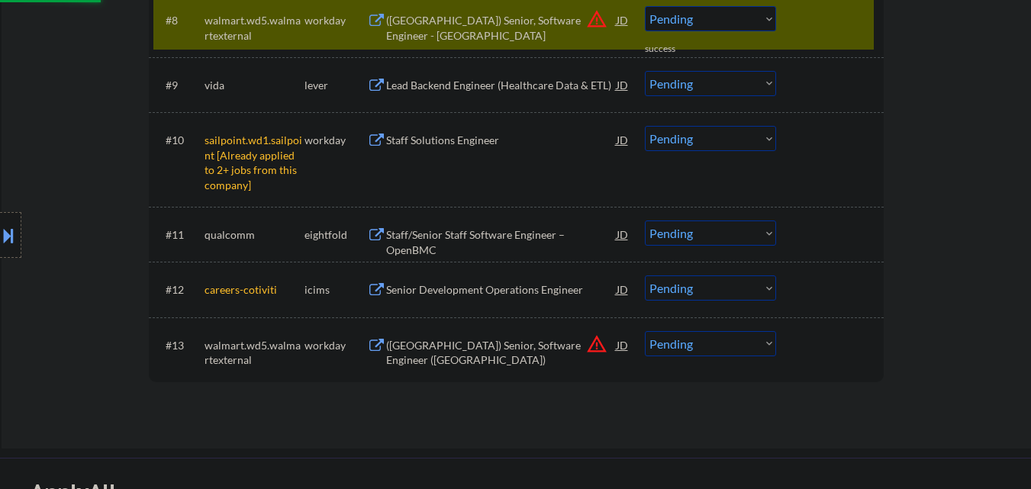
click at [712, 142] on select "Choose an option... Pending Applied Excluded (Questions) Excluded (Expired) Exc…" at bounding box center [710, 138] width 131 height 25
click at [645, 126] on select "Choose an option... Pending Applied Excluded (Questions) Excluded (Expired) Exc…" at bounding box center [710, 138] width 131 height 25
select select ""pending""
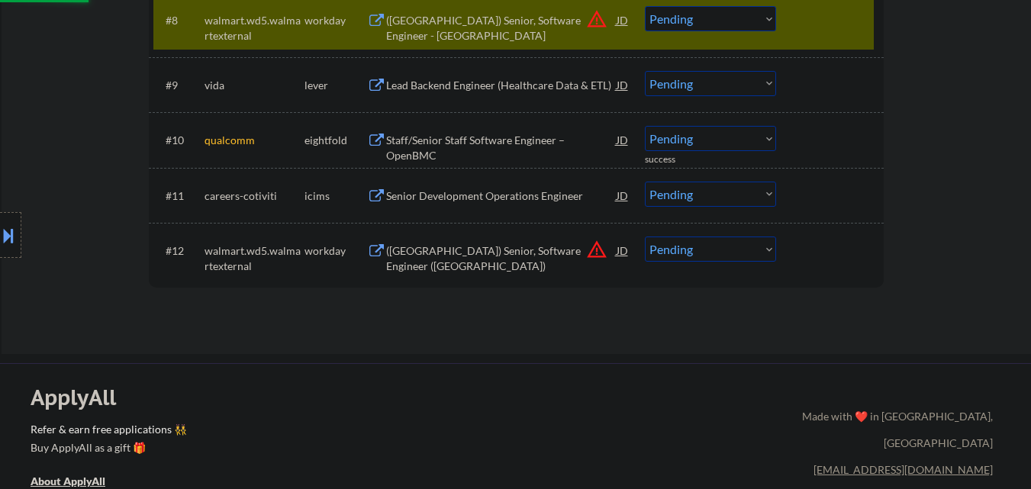
click at [839, 18] on div at bounding box center [831, 19] width 67 height 27
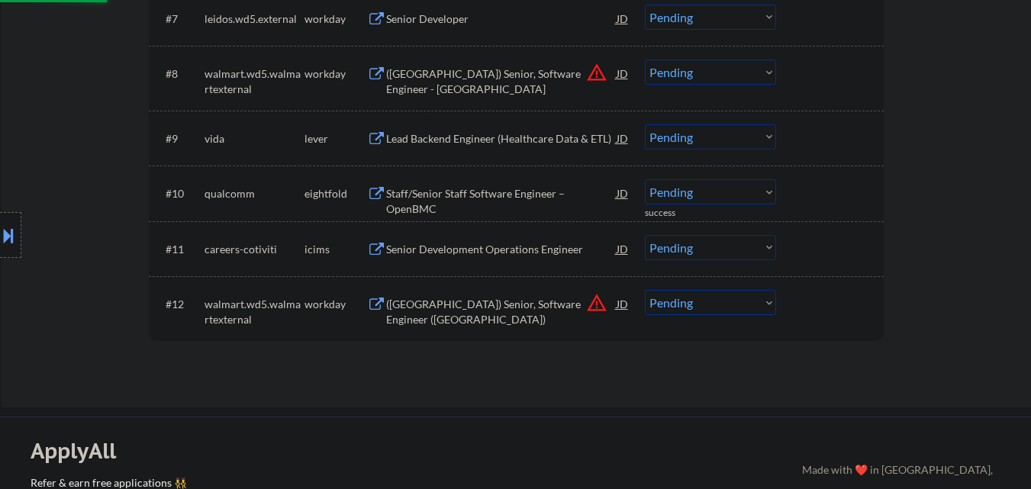
scroll to position [763, 0]
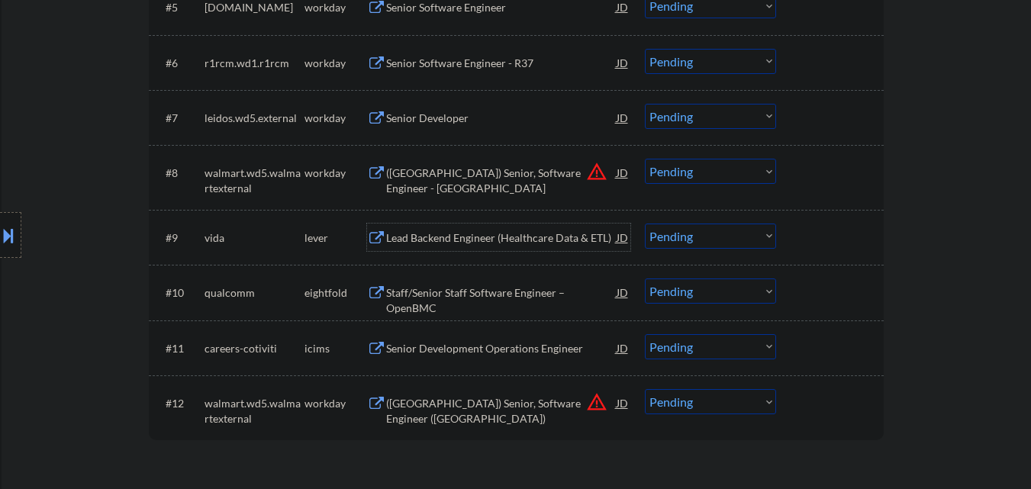
click at [492, 237] on div "Lead Backend Engineer (Healthcare Data & ETL)" at bounding box center [501, 238] width 231 height 15
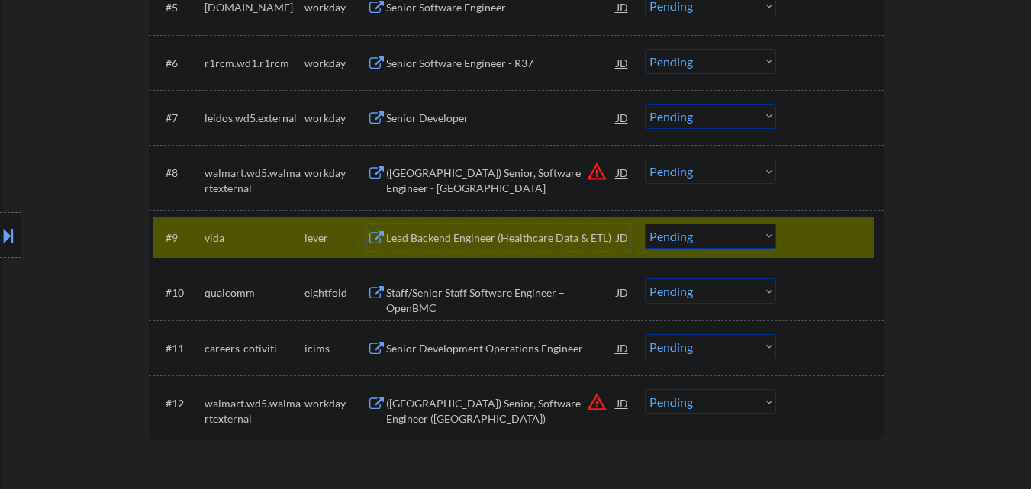
click at [672, 235] on select "Choose an option... Pending Applied Excluded (Questions) Excluded (Expired) Exc…" at bounding box center [710, 236] width 131 height 25
click at [736, 236] on select "Choose an option... Pending Applied Excluded (Questions) Excluded (Expired) Exc…" at bounding box center [710, 236] width 131 height 25
click at [645, 224] on select "Choose an option... Pending Applied Excluded (Questions) Excluded (Expired) Exc…" at bounding box center [710, 236] width 131 height 25
select select ""pending""
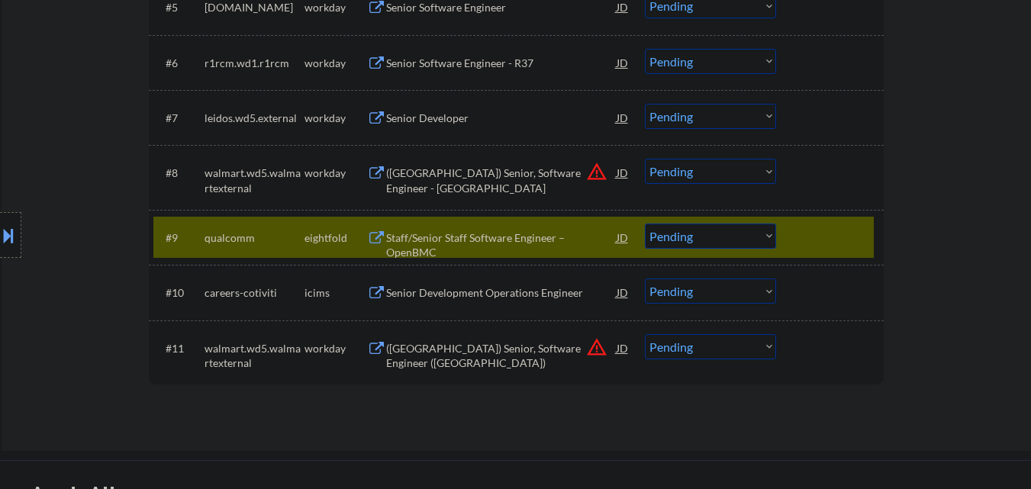
click at [818, 240] on div at bounding box center [831, 237] width 67 height 27
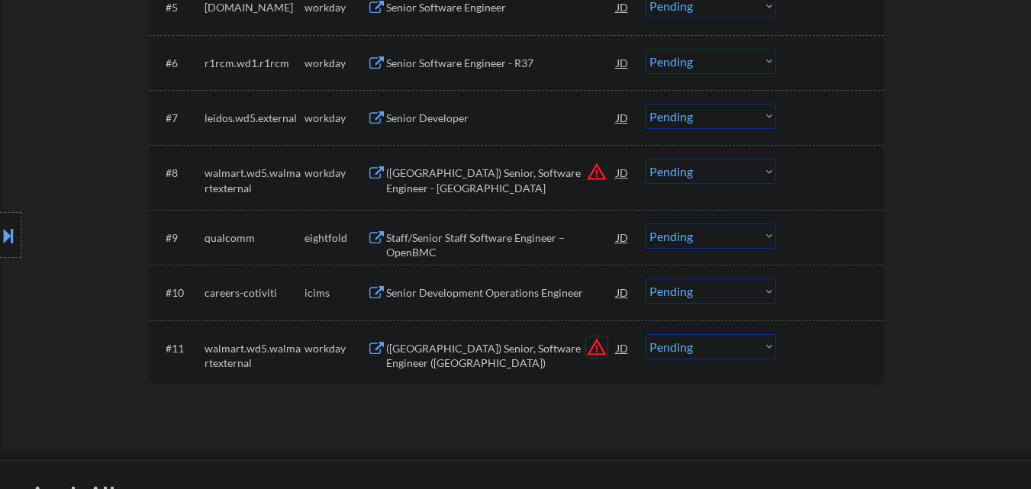
click at [597, 350] on button "warning_amber" at bounding box center [596, 347] width 21 height 21
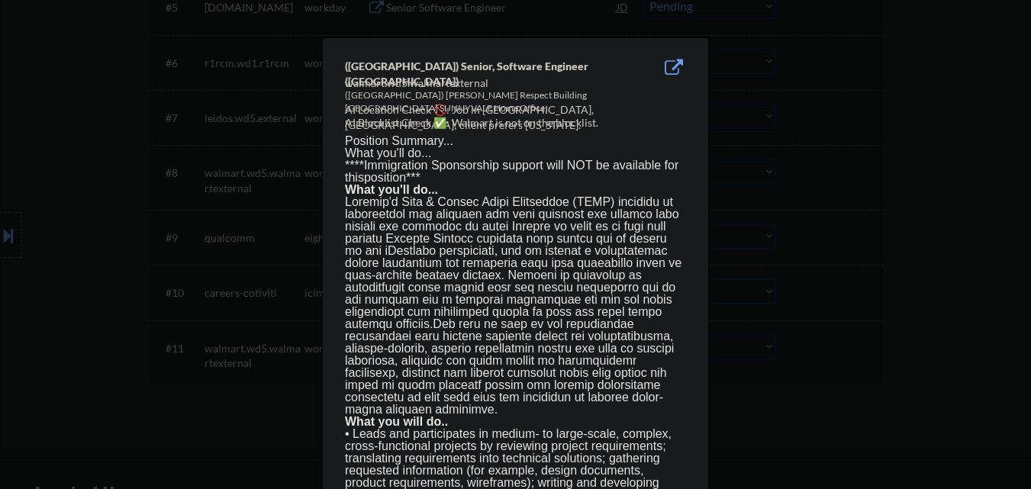
click at [814, 336] on div at bounding box center [515, 244] width 1031 height 489
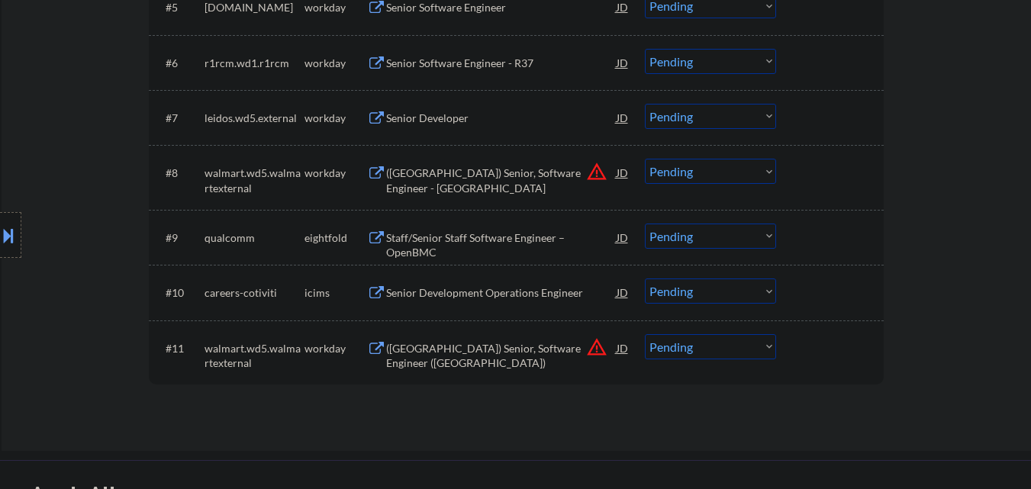
click at [725, 356] on select "Choose an option... Pending Applied Excluded (Questions) Excluded (Expired) Exc…" at bounding box center [710, 346] width 131 height 25
select select ""excluded__location_""
click at [645, 334] on select "Choose an option... Pending Applied Excluded (Questions) Excluded (Expired) Exc…" at bounding box center [710, 346] width 131 height 25
click at [585, 169] on div "(USA) Senior, Software Engineer - Java" at bounding box center [501, 181] width 231 height 30
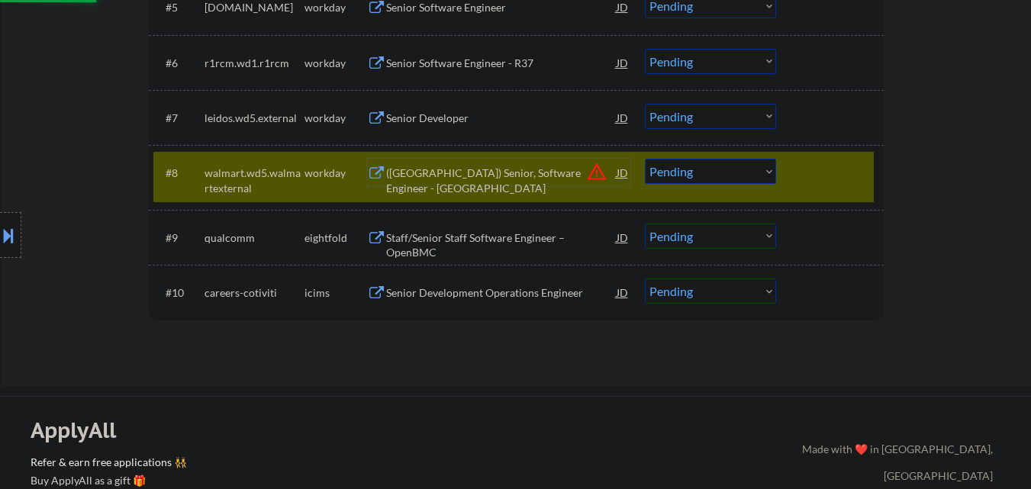
click at [601, 173] on button "warning_amber" at bounding box center [596, 171] width 21 height 21
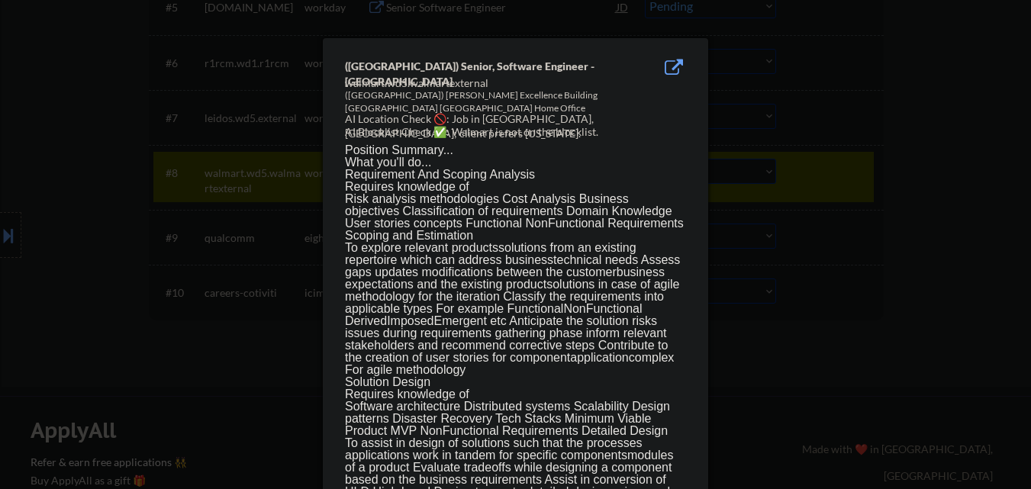
click at [859, 187] on div at bounding box center [515, 244] width 1031 height 489
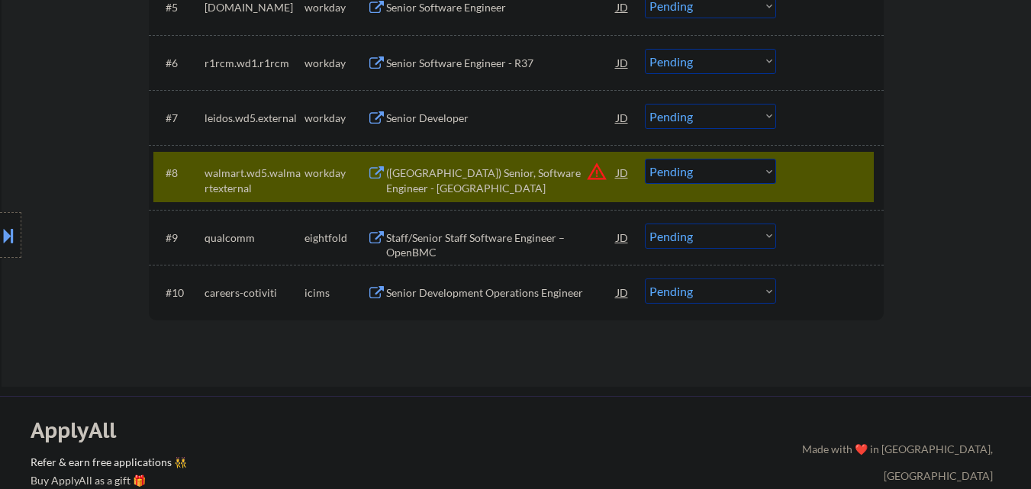
drag, startPoint x: 724, startPoint y: 176, endPoint x: 730, endPoint y: 183, distance: 9.3
click at [724, 176] on select "Choose an option... Pending Applied Excluded (Questions) Excluded (Expired) Exc…" at bounding box center [710, 171] width 131 height 25
click at [645, 159] on select "Choose an option... Pending Applied Excluded (Questions) Excluded (Expired) Exc…" at bounding box center [710, 171] width 131 height 25
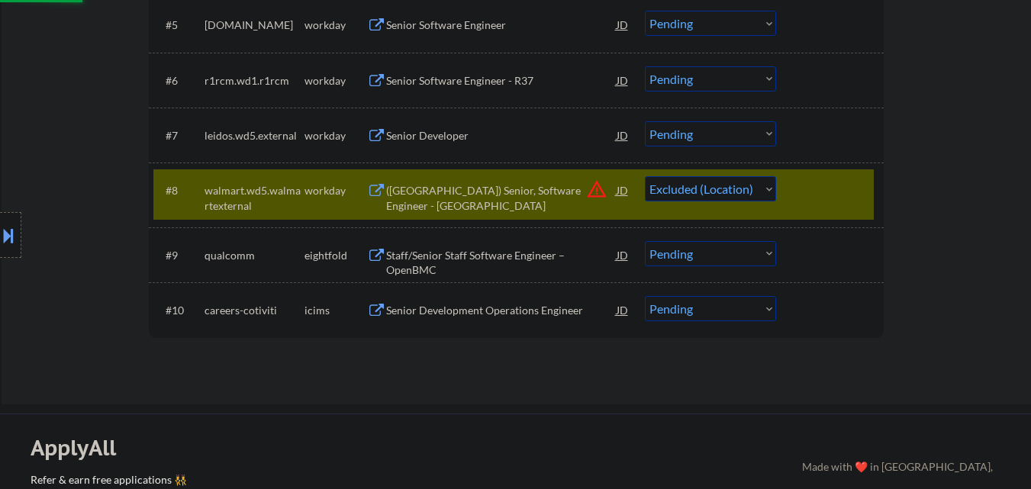
scroll to position [458, 0]
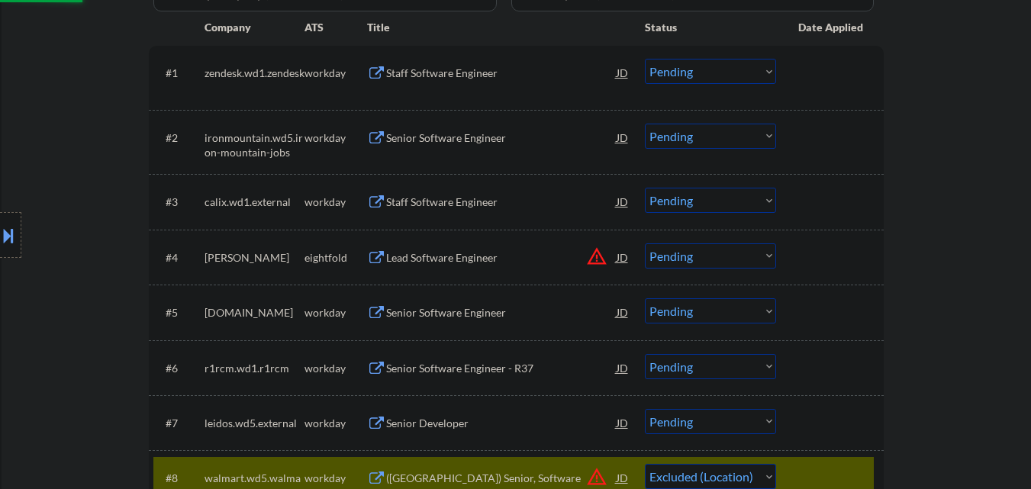
select select ""pending""
click at [599, 256] on button "warning_amber" at bounding box center [596, 256] width 21 height 21
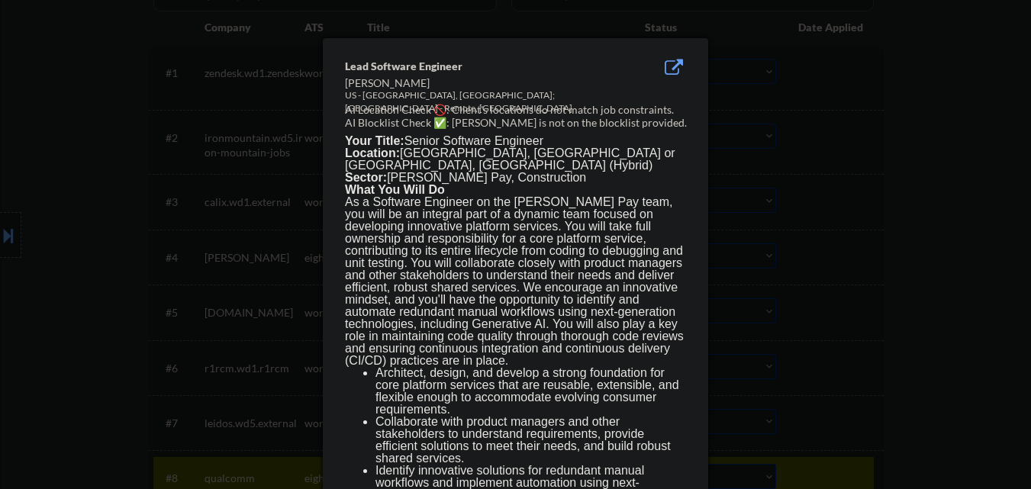
click at [869, 244] on div at bounding box center [515, 244] width 1031 height 489
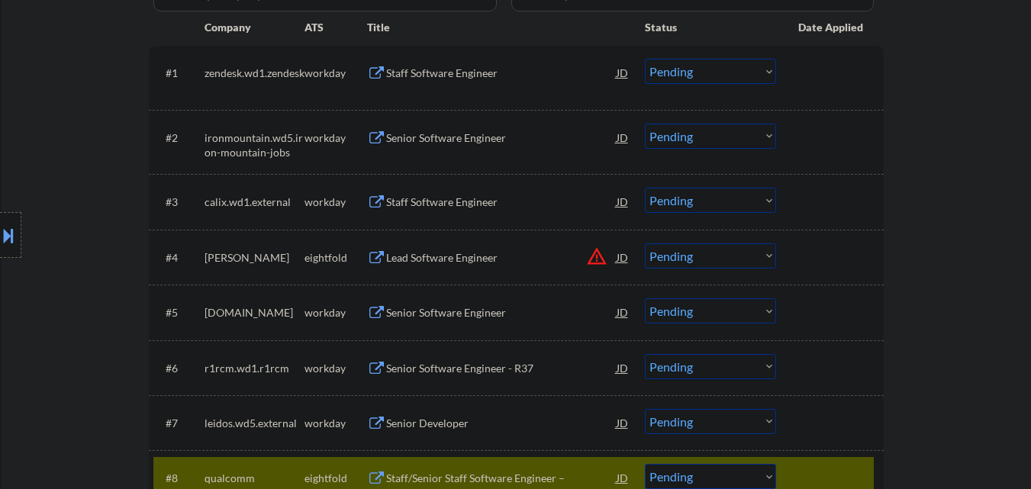
click at [740, 254] on select "Choose an option... Pending Applied Excluded (Questions) Excluded (Expired) Exc…" at bounding box center [710, 256] width 131 height 25
click at [645, 244] on select "Choose an option... Pending Applied Excluded (Questions) Excluded (Expired) Exc…" at bounding box center [710, 256] width 131 height 25
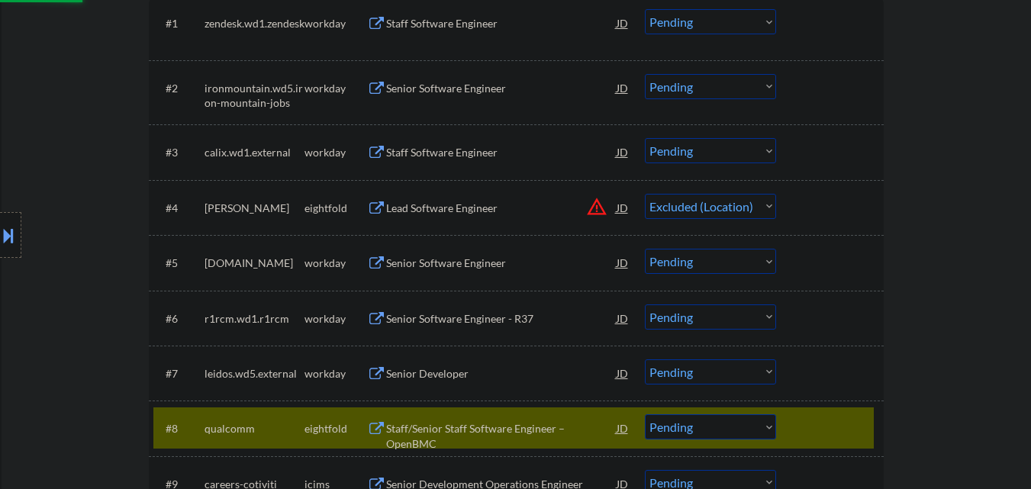
scroll to position [611, 0]
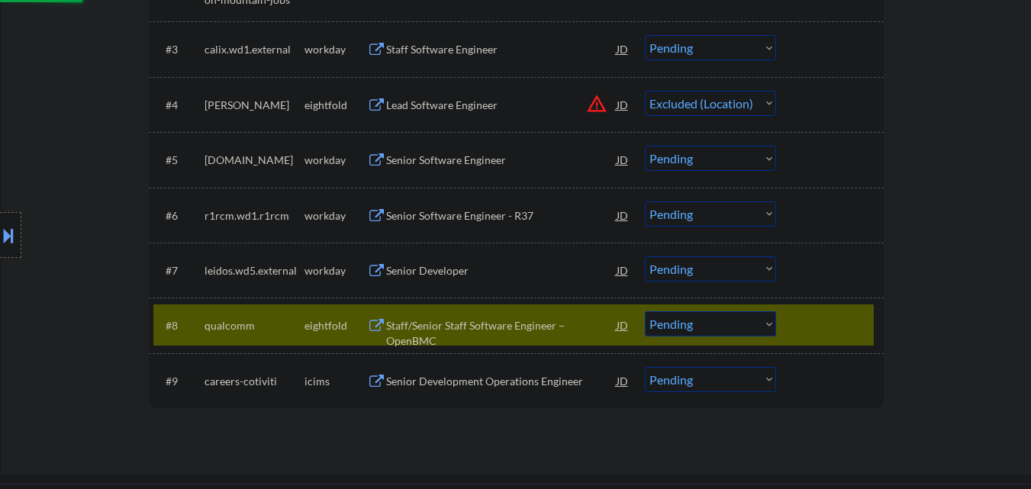
click at [836, 311] on div "#8 qualcomm eightfold Staff/Senior Staff Software Engineer – OpenBMC JD warning…" at bounding box center [513, 325] width 721 height 41
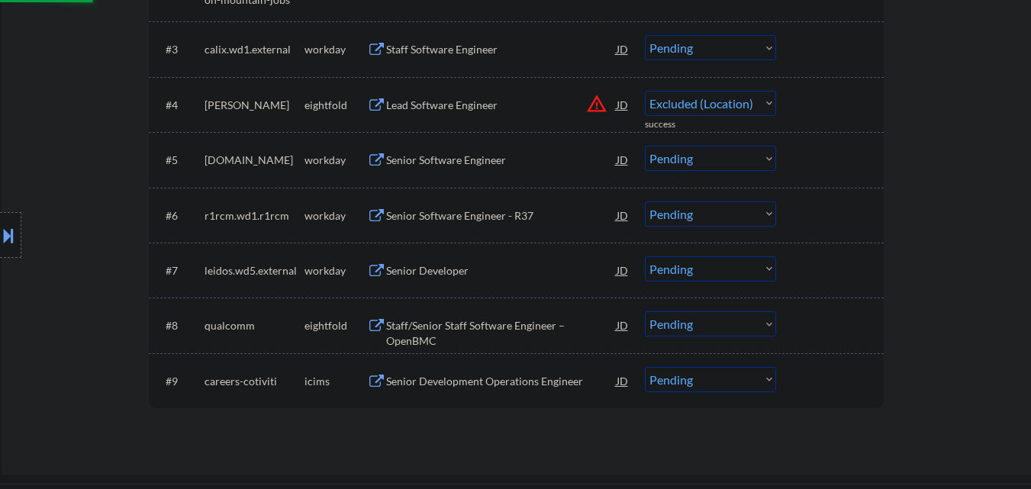
select select ""pending""
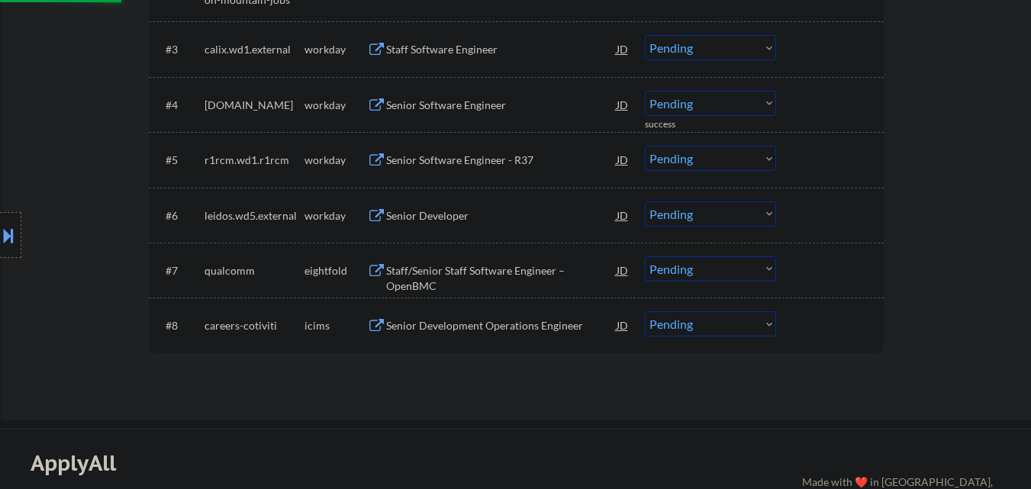
click at [531, 324] on div "Senior Development Operations Engineer" at bounding box center [501, 325] width 231 height 15
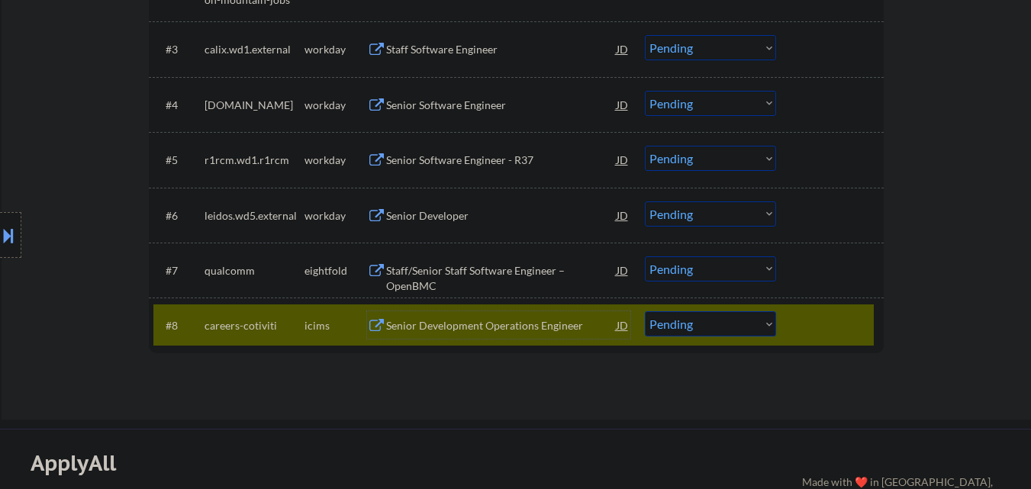
click at [543, 277] on div "Staff/Senior Staff Software Engineer – OpenBMC" at bounding box center [501, 278] width 231 height 30
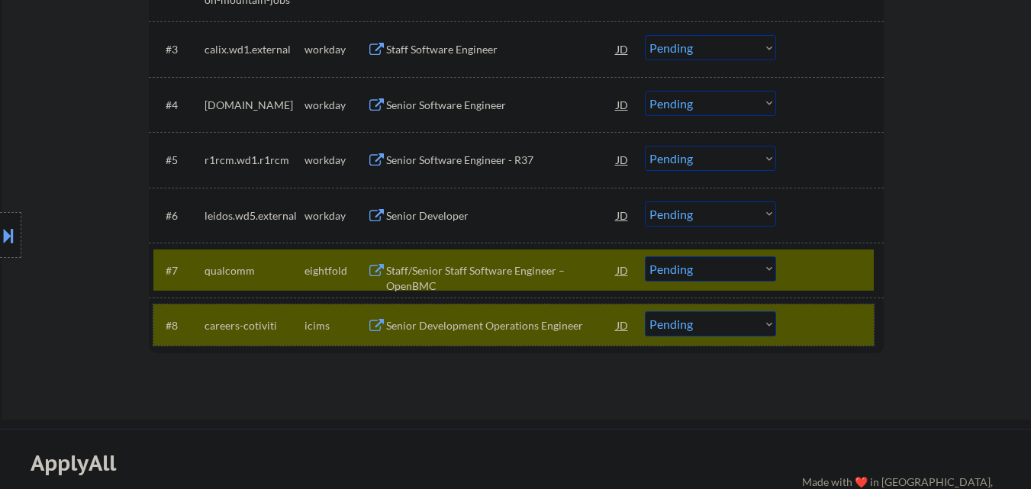
click at [839, 329] on div at bounding box center [831, 324] width 67 height 27
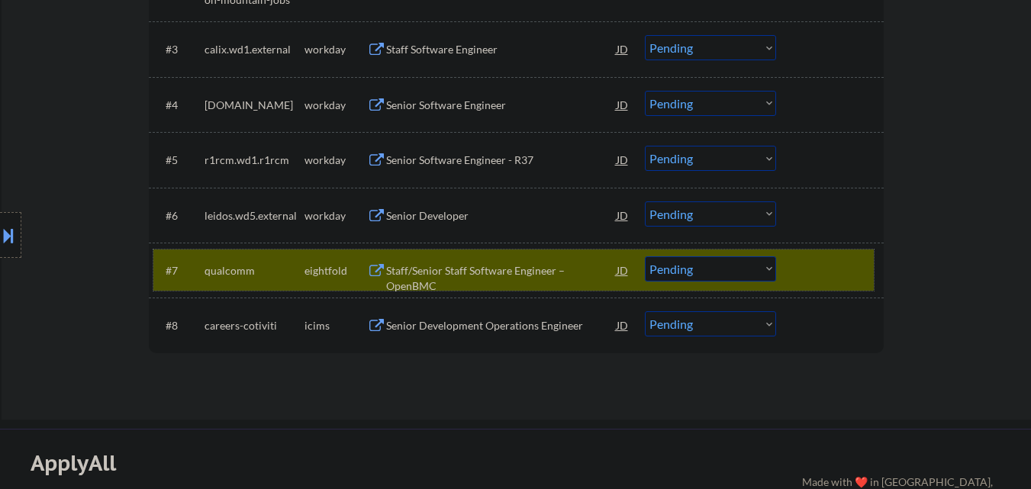
click at [804, 282] on div at bounding box center [831, 269] width 67 height 27
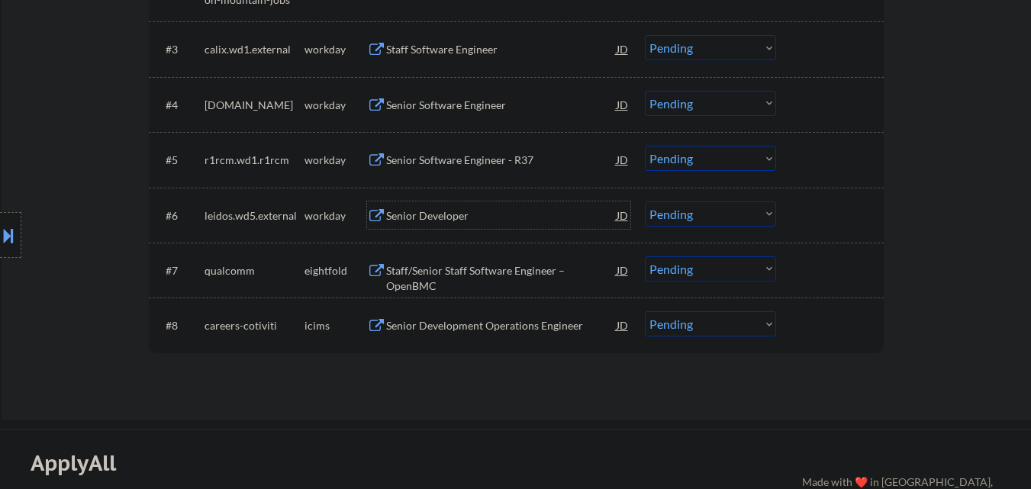
click at [518, 211] on div "Senior Developer" at bounding box center [501, 215] width 231 height 15
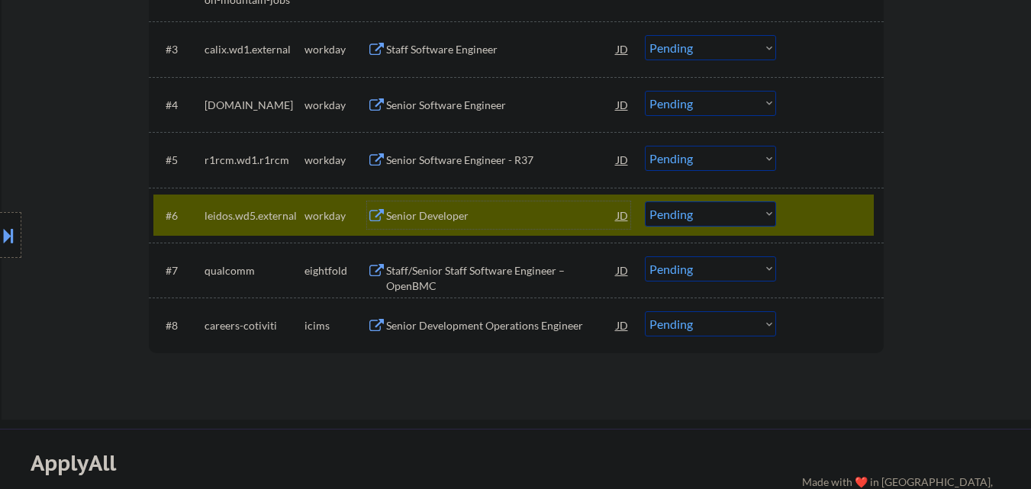
click at [818, 212] on div at bounding box center [831, 215] width 67 height 27
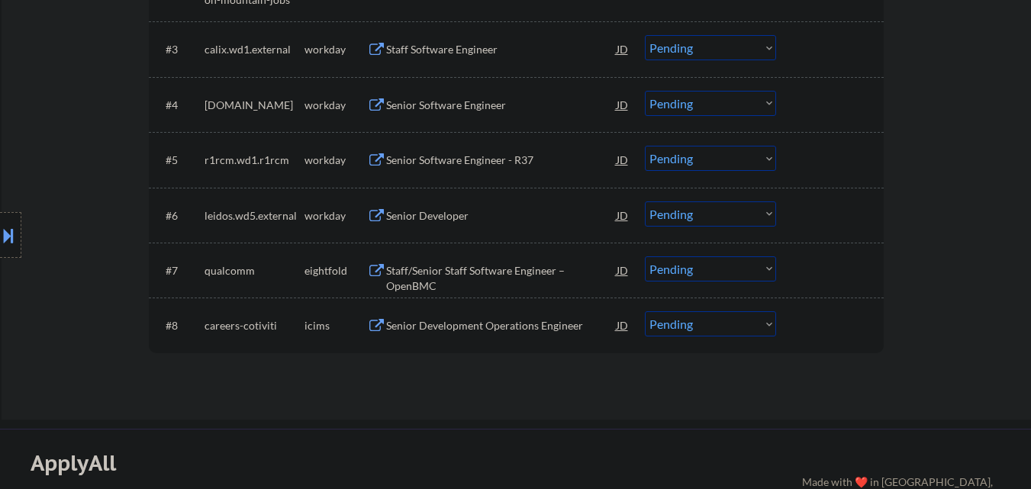
click at [499, 165] on div "Senior Software Engineer - R37" at bounding box center [501, 160] width 231 height 15
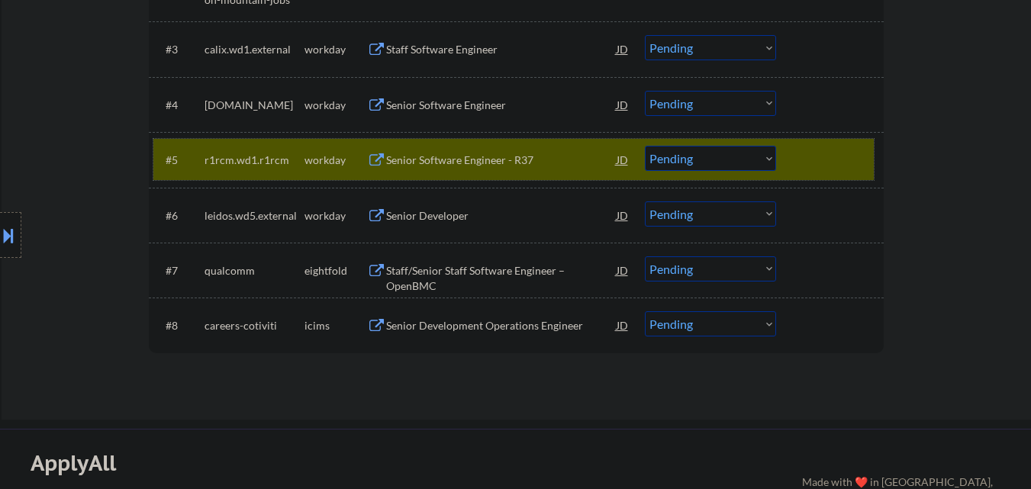
click at [812, 156] on div at bounding box center [831, 159] width 67 height 27
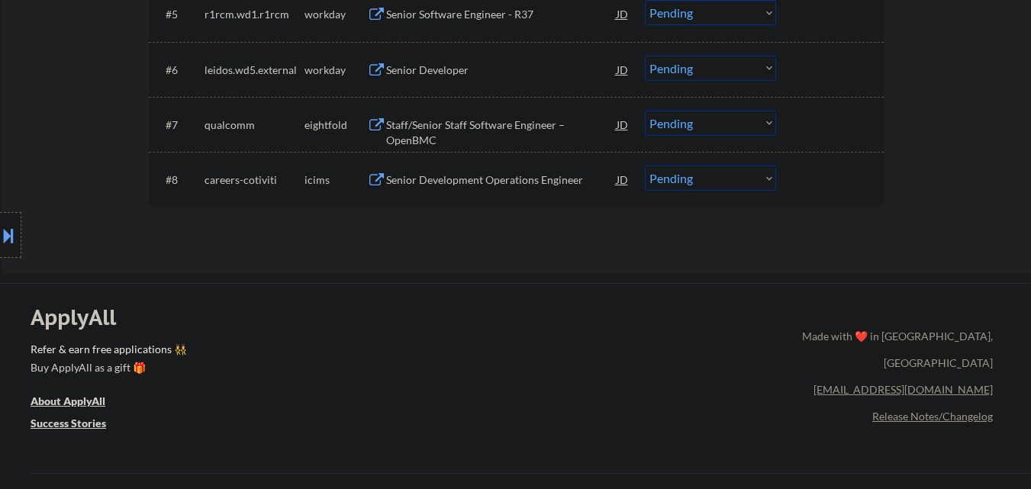
scroll to position [763, 0]
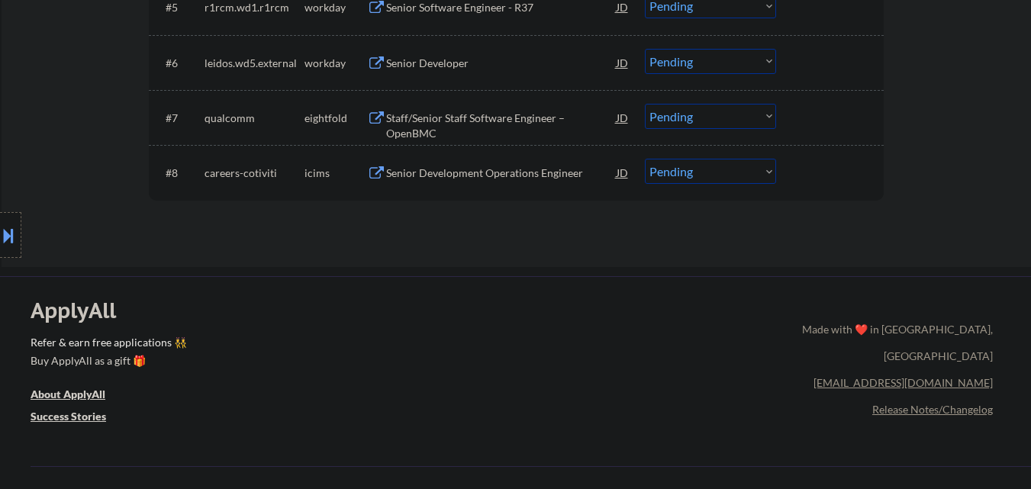
click at [514, 178] on div "Senior Development Operations Engineer" at bounding box center [501, 173] width 231 height 15
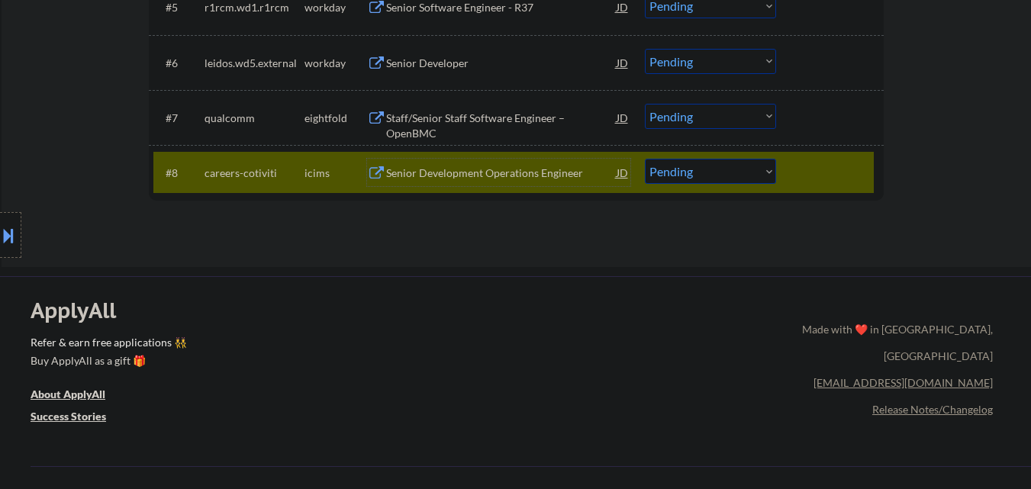
click at [821, 156] on div "#8 careers-cotiviti icims Senior Development Operations Engineer JD warning_amb…" at bounding box center [513, 172] width 721 height 41
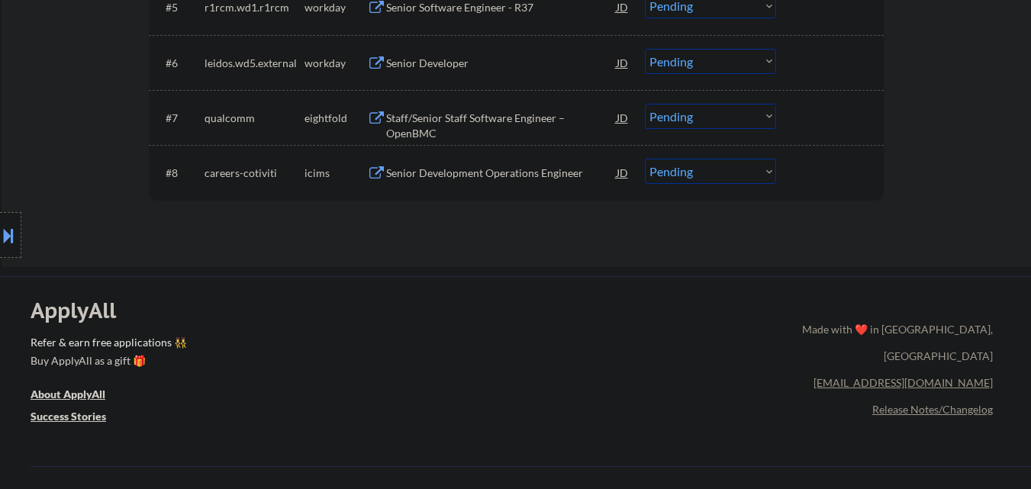
click at [518, 132] on div "#7 qualcomm eightfold Staff/Senior Staff Software Engineer – OpenBMC JD Choose …" at bounding box center [513, 117] width 721 height 41
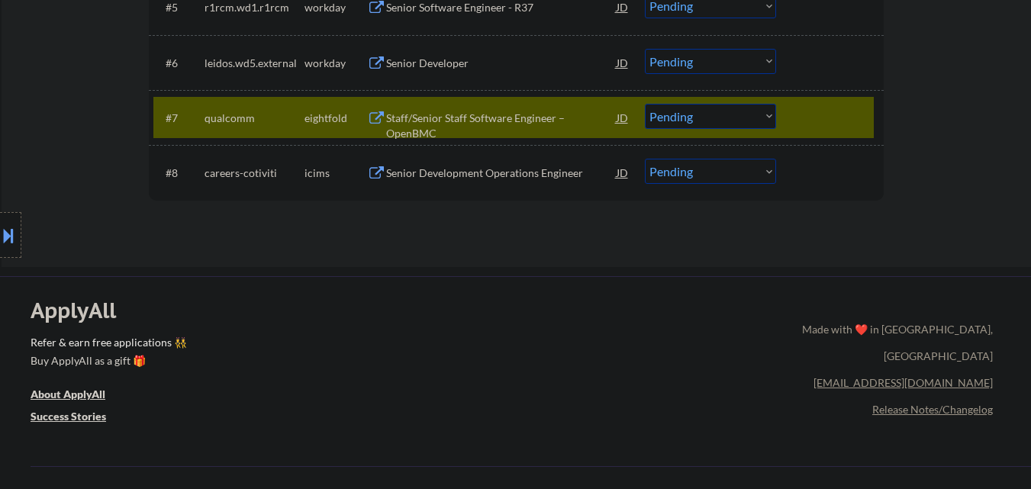
click at [518, 120] on div "Staff/Senior Staff Software Engineer – OpenBMC" at bounding box center [501, 126] width 231 height 30
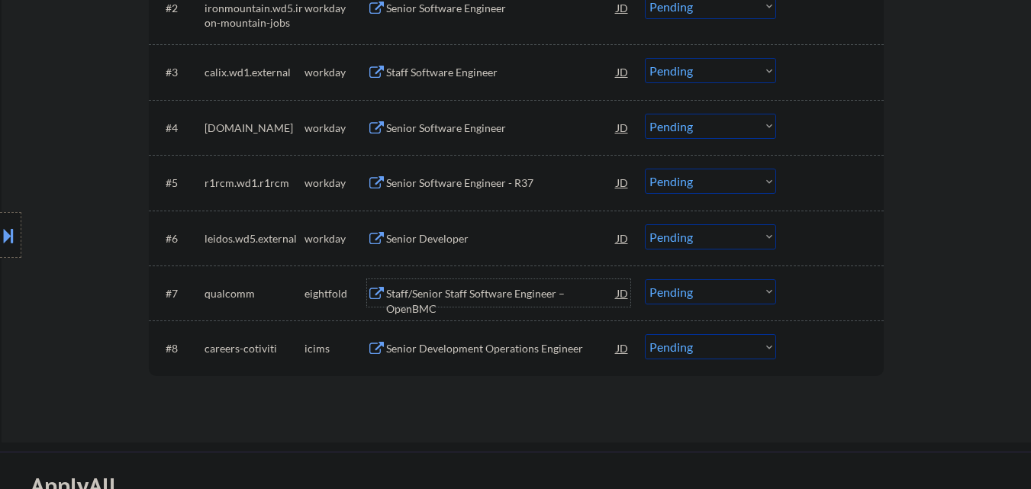
scroll to position [611, 0]
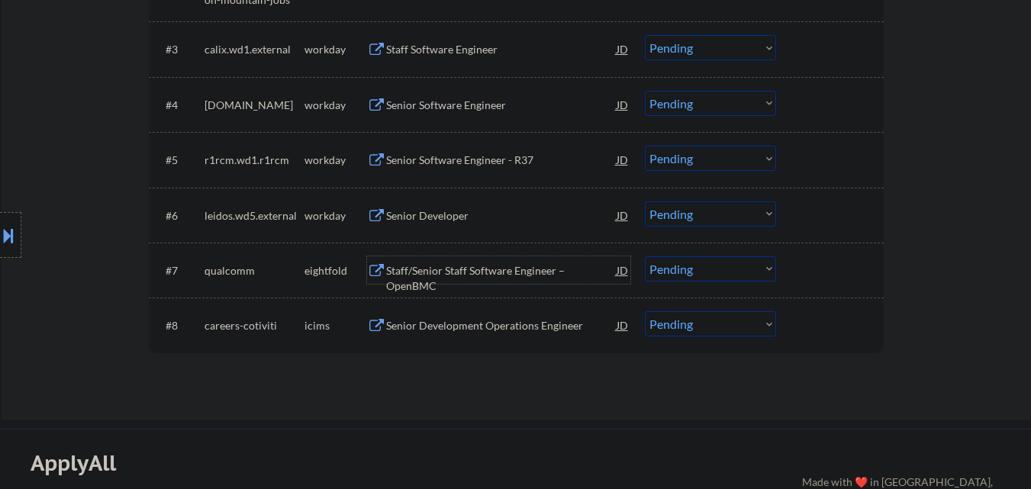
click at [808, 269] on div at bounding box center [831, 269] width 67 height 27
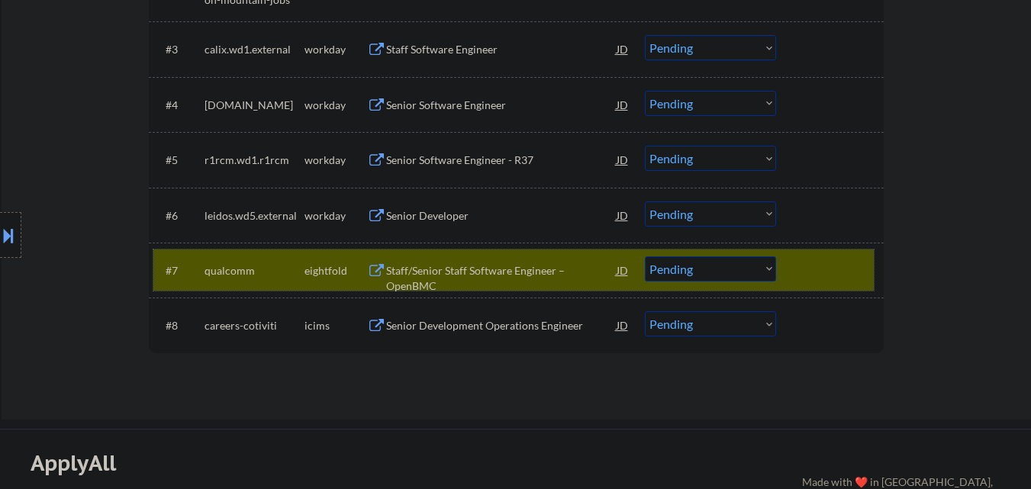
click at [745, 261] on select "Choose an option... Pending Applied Excluded (Questions) Excluded (Expired) Exc…" at bounding box center [710, 268] width 131 height 25
click at [645, 256] on select "Choose an option... Pending Applied Excluded (Questions) Excluded (Expired) Exc…" at bounding box center [710, 268] width 131 height 25
click at [811, 256] on div at bounding box center [831, 269] width 67 height 27
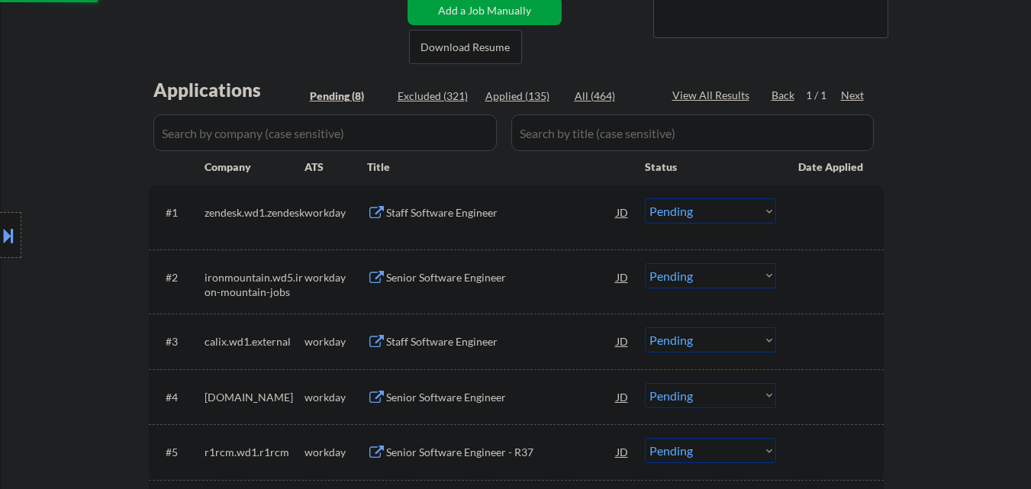
scroll to position [305, 0]
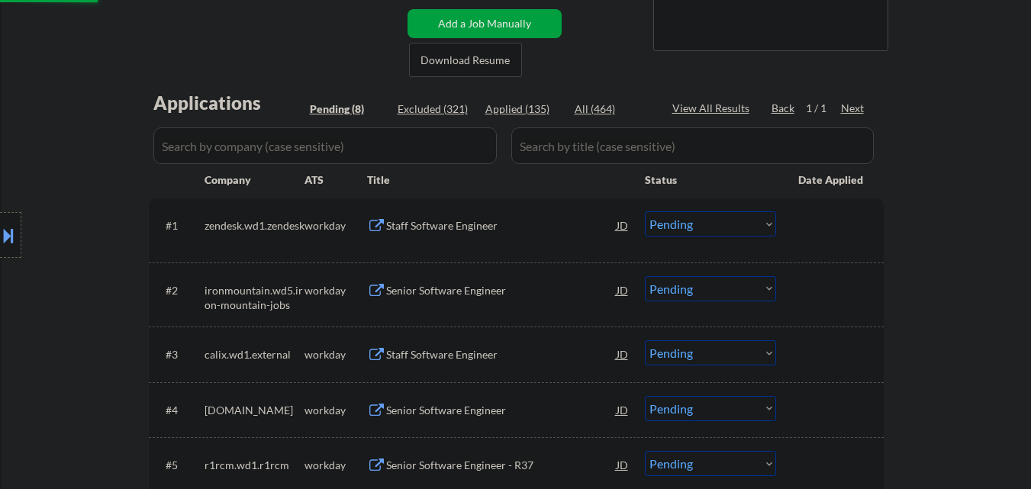
select select ""pending""
click at [466, 222] on div "Staff Software Engineer" at bounding box center [501, 225] width 231 height 15
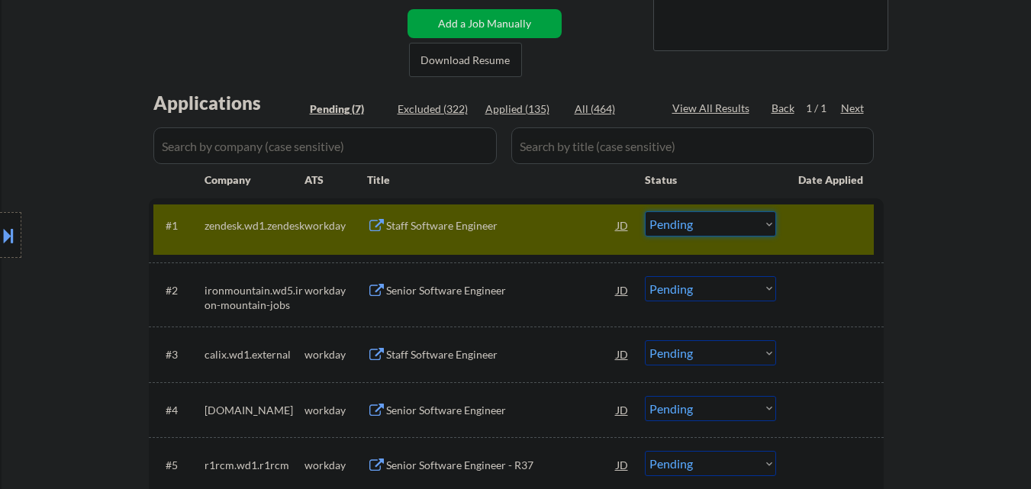
click at [730, 222] on select "Choose an option... Pending Applied Excluded (Questions) Excluded (Expired) Exc…" at bounding box center [710, 223] width 131 height 25
click at [645, 211] on select "Choose an option... Pending Applied Excluded (Questions) Excluded (Expired) Exc…" at bounding box center [710, 223] width 131 height 25
click at [815, 215] on div at bounding box center [831, 224] width 67 height 27
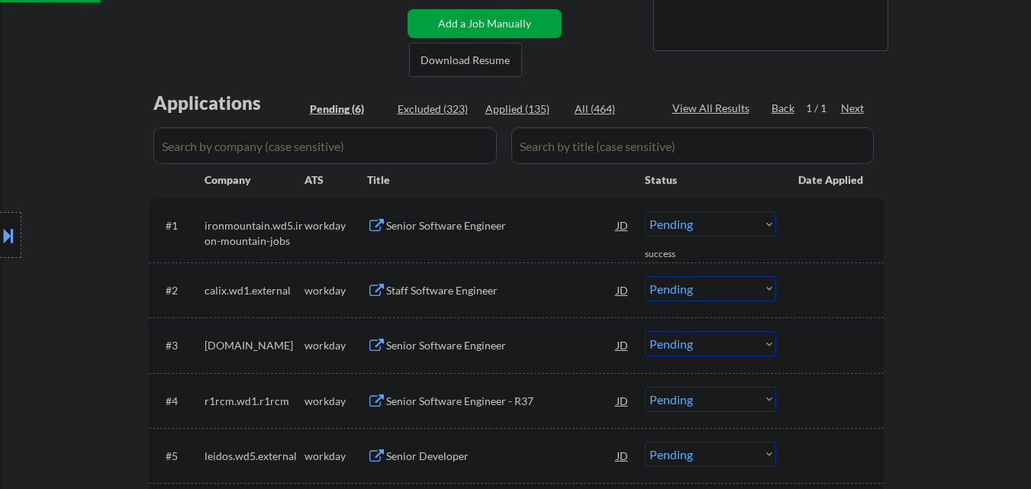
click at [480, 221] on div "Senior Software Engineer" at bounding box center [501, 225] width 231 height 15
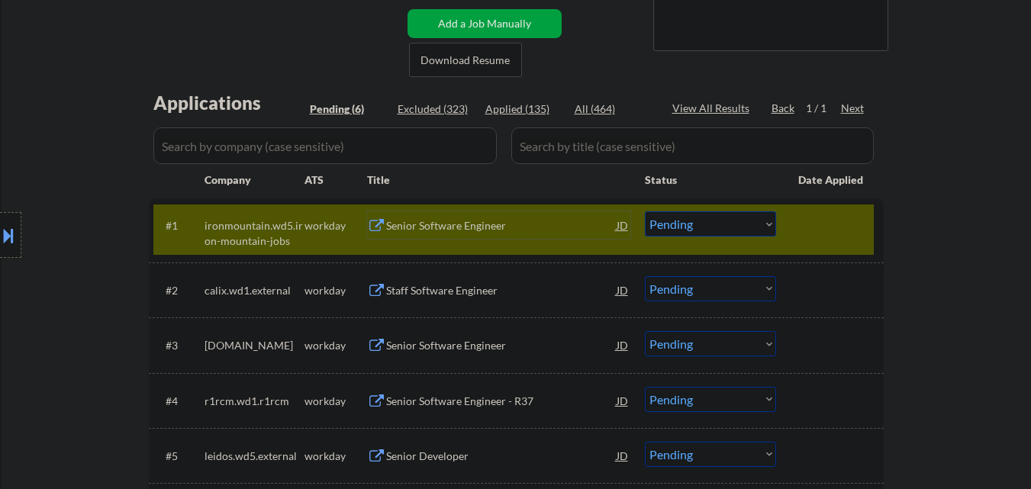
click at [724, 219] on select "Choose an option... Pending Applied Excluded (Questions) Excluded (Expired) Exc…" at bounding box center [710, 223] width 131 height 25
click at [645, 211] on select "Choose an option... Pending Applied Excluded (Questions) Excluded (Expired) Exc…" at bounding box center [710, 223] width 131 height 25
click at [819, 221] on div at bounding box center [831, 224] width 67 height 27
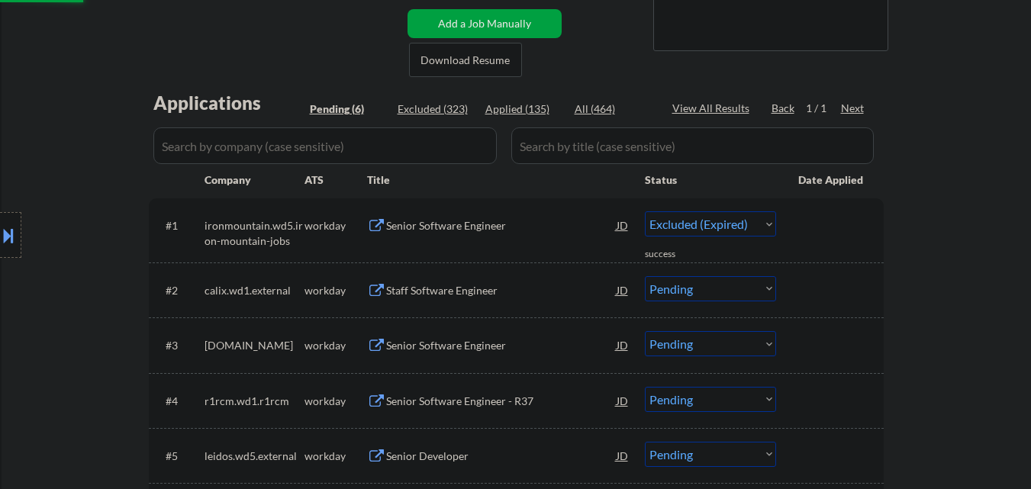
select select ""pending""
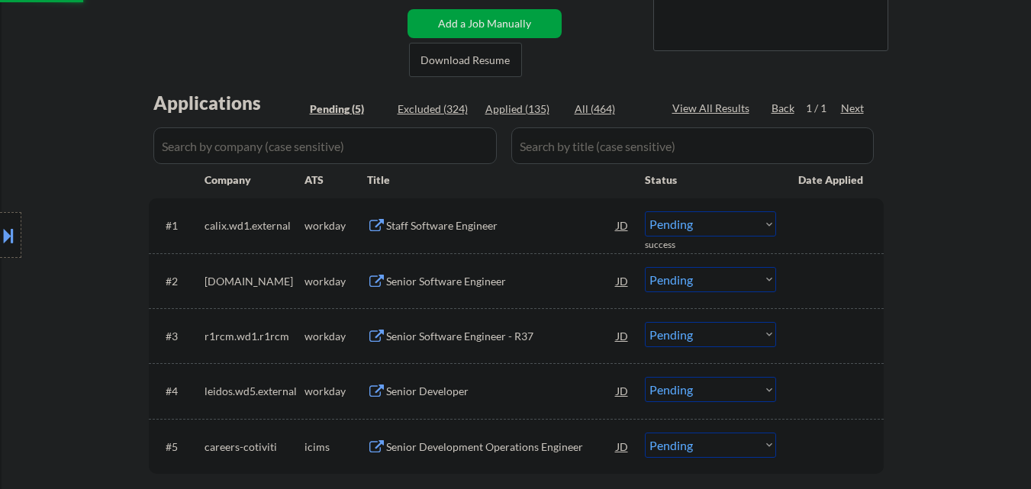
click at [452, 219] on div "Staff Software Engineer" at bounding box center [501, 225] width 231 height 15
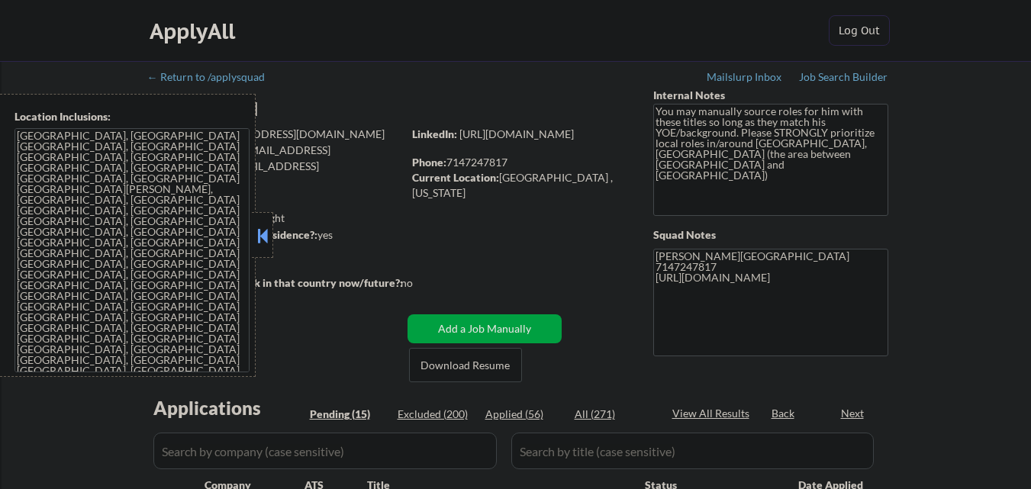
select select ""pending""
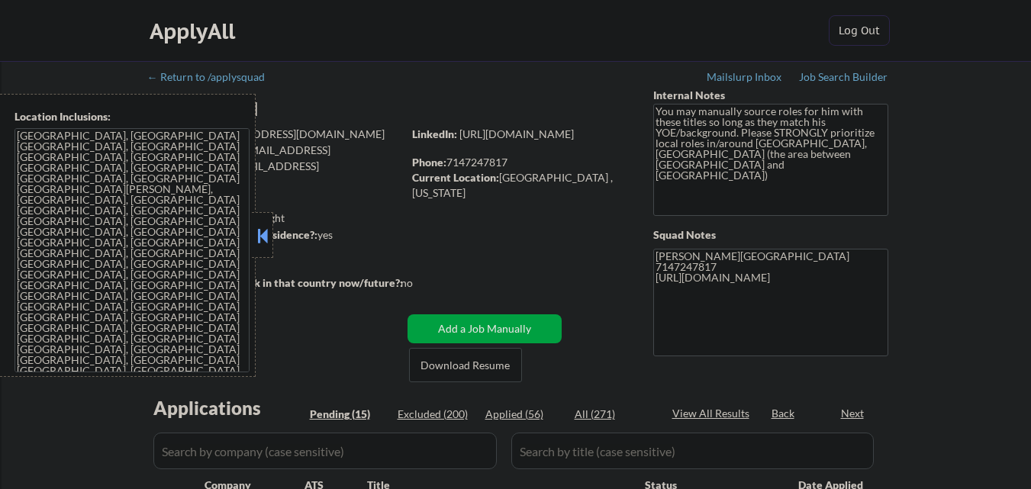
select select ""pending""
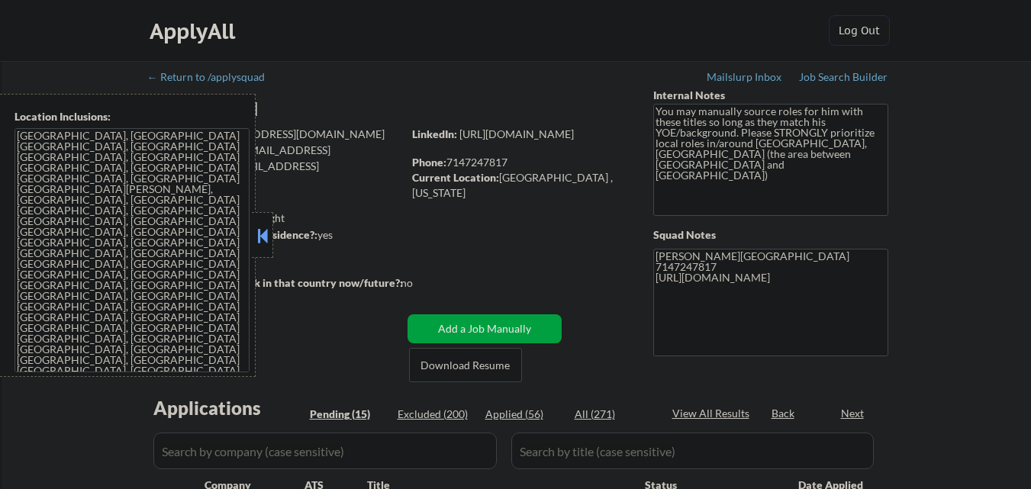
select select ""pending""
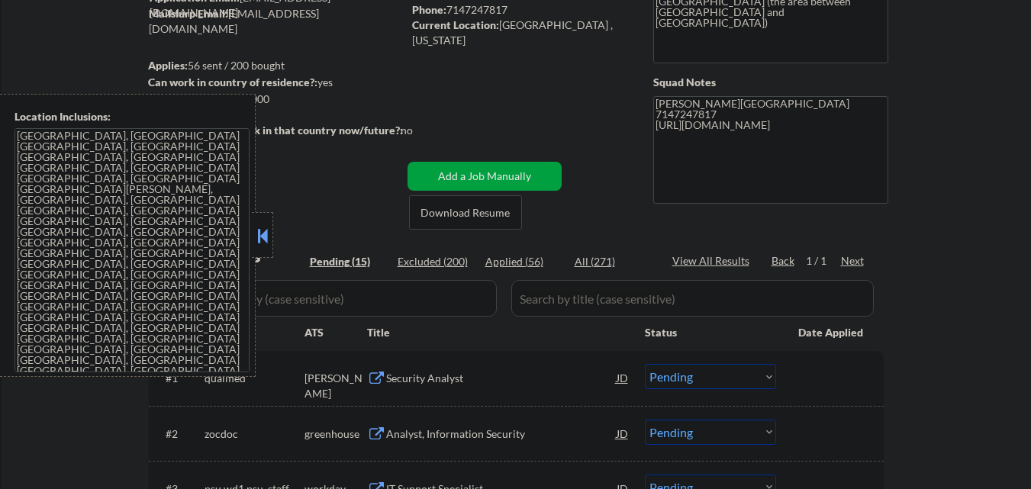
click at [271, 221] on div at bounding box center [262, 235] width 21 height 46
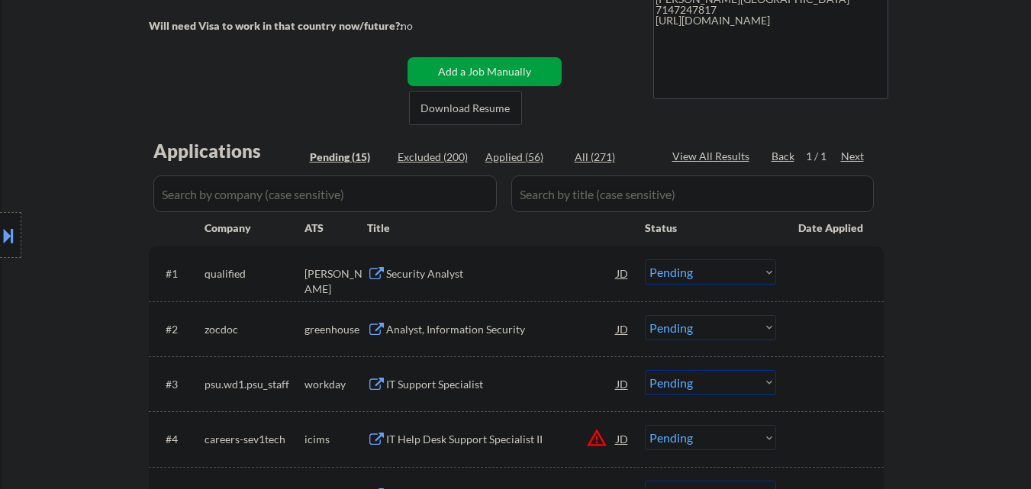
scroll to position [458, 0]
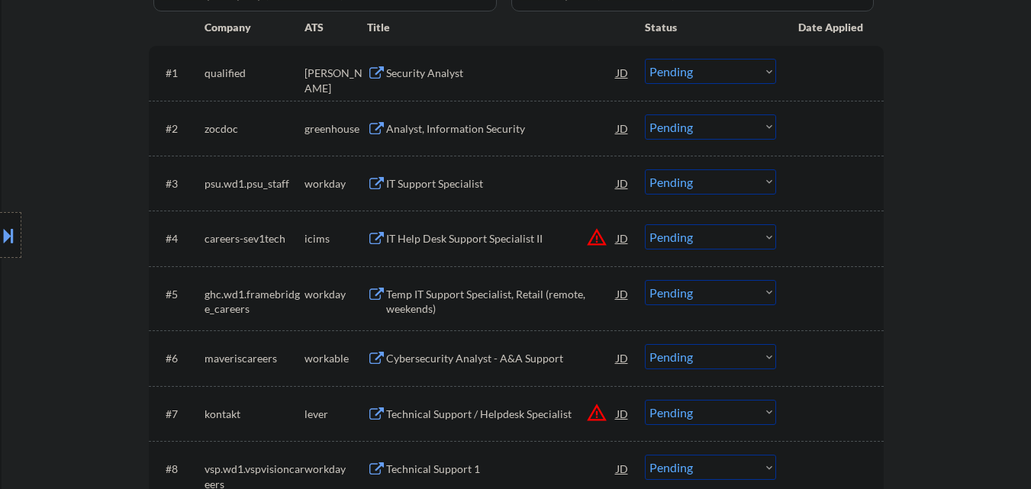
click at [460, 69] on div "Security Analyst" at bounding box center [501, 73] width 231 height 15
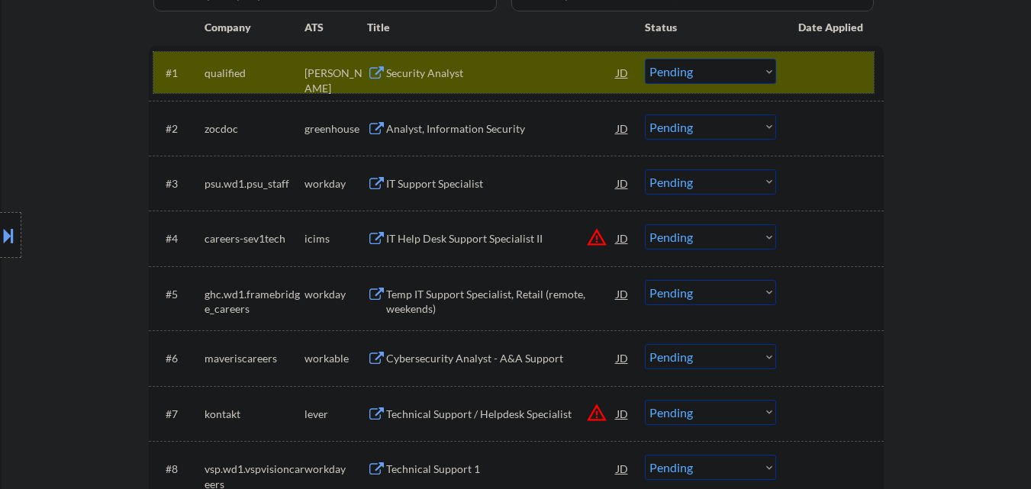
click at [466, 56] on div "#1 qualified ashby Security Analyst JD Choose an option... Pending Applied Excl…" at bounding box center [513, 72] width 721 height 41
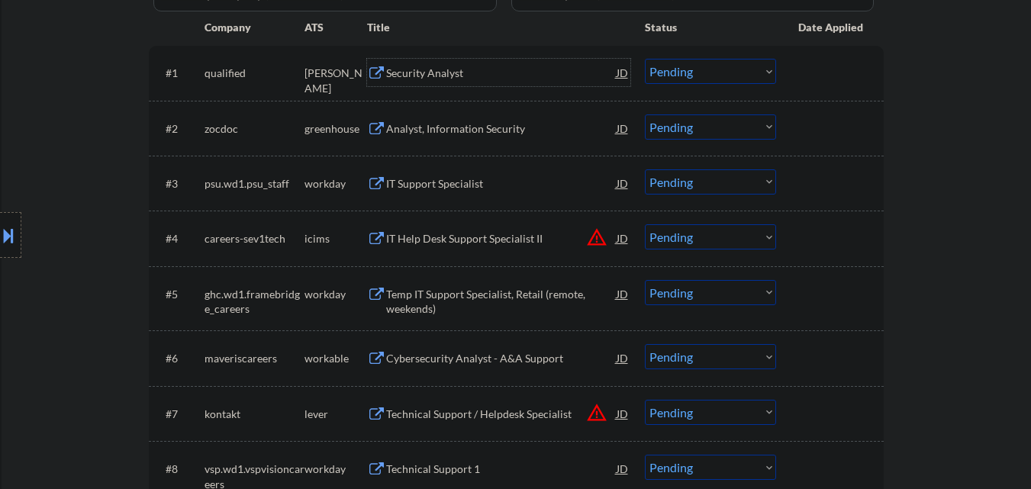
click at [467, 71] on div "Security Analyst" at bounding box center [501, 73] width 231 height 15
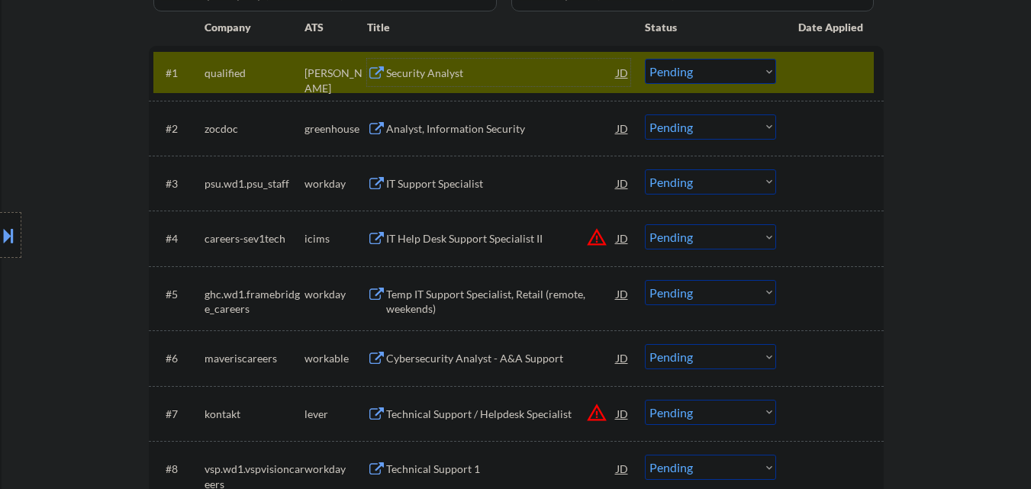
click at [714, 72] on select "Choose an option... Pending Applied Excluded (Questions) Excluded (Expired) Exc…" at bounding box center [710, 71] width 131 height 25
click at [645, 59] on select "Choose an option... Pending Applied Excluded (Questions) Excluded (Expired) Exc…" at bounding box center [710, 71] width 131 height 25
click at [840, 63] on div at bounding box center [831, 72] width 67 height 27
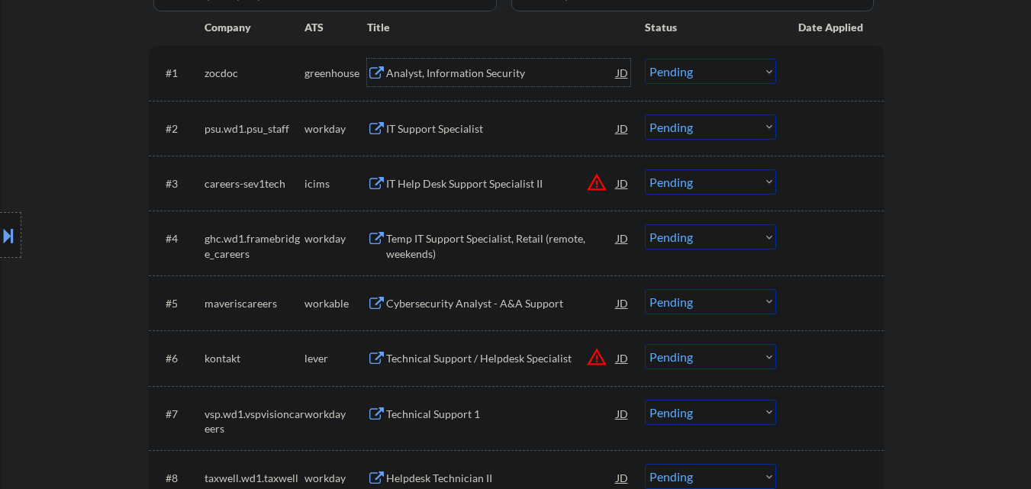
click at [475, 74] on div "Analyst, Information Security" at bounding box center [501, 73] width 231 height 15
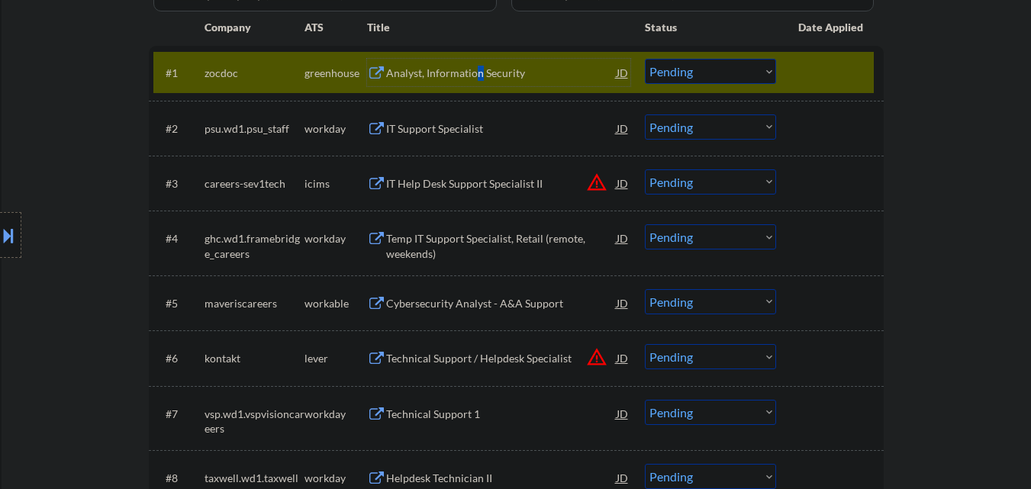
click at [479, 78] on div "Analyst, Information Security" at bounding box center [501, 73] width 231 height 15
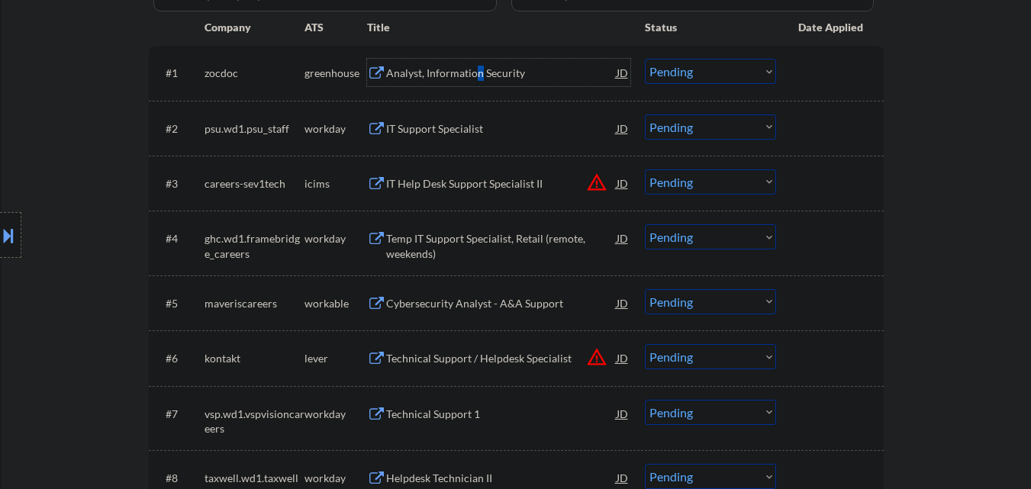
click at [714, 65] on select "Choose an option... Pending Applied Excluded (Questions) Excluded (Expired) Exc…" at bounding box center [710, 71] width 131 height 25
click at [645, 59] on select "Choose an option... Pending Applied Excluded (Questions) Excluded (Expired) Exc…" at bounding box center [710, 71] width 131 height 25
select select ""pending""
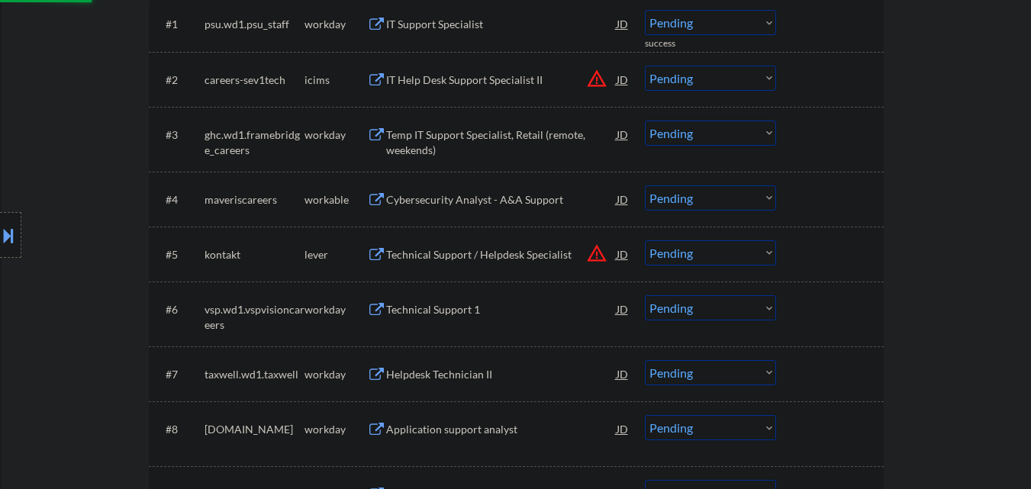
scroll to position [534, 0]
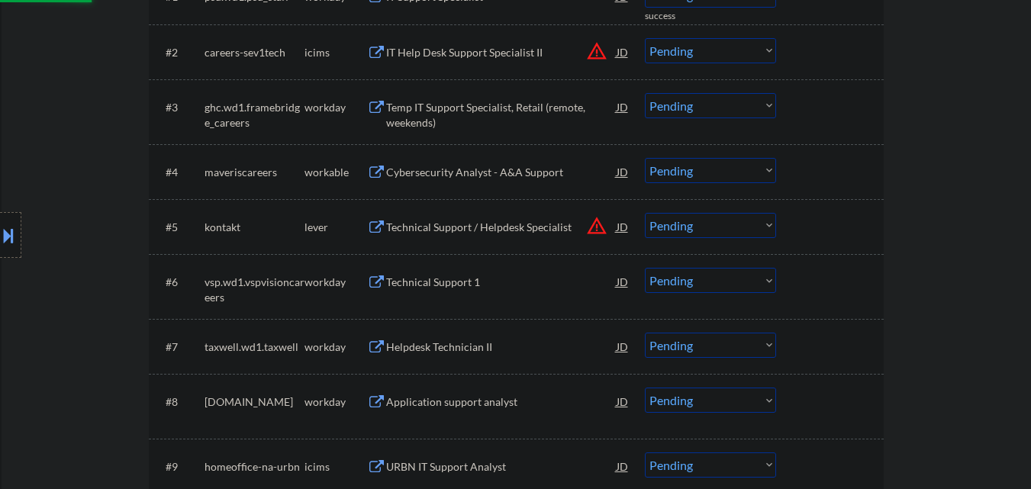
click at [506, 168] on div "Cybersecurity Analyst - A&A Support" at bounding box center [501, 172] width 231 height 15
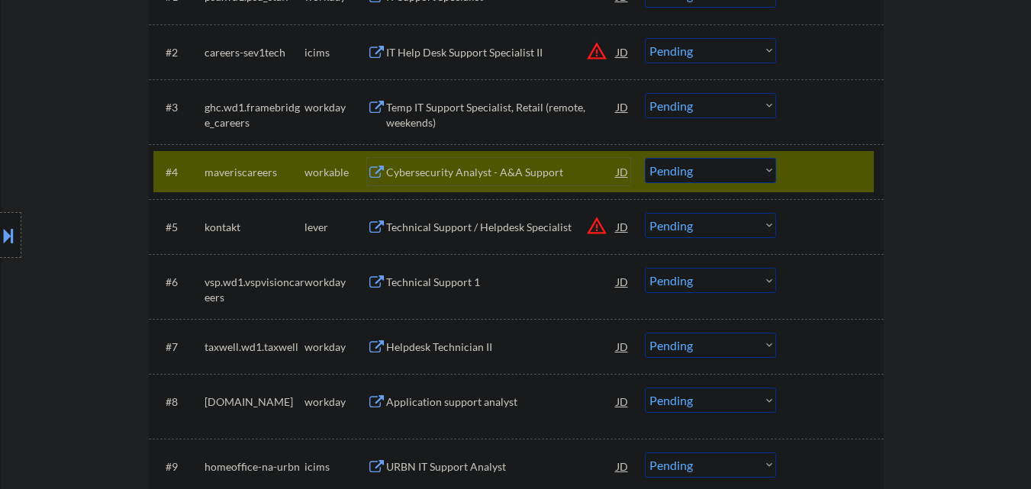
click at [762, 173] on select "Choose an option... Pending Applied Excluded (Questions) Excluded (Expired) Exc…" at bounding box center [710, 170] width 131 height 25
click at [645, 158] on select "Choose an option... Pending Applied Excluded (Questions) Excluded (Expired) Exc…" at bounding box center [710, 170] width 131 height 25
click at [846, 163] on div at bounding box center [831, 171] width 67 height 27
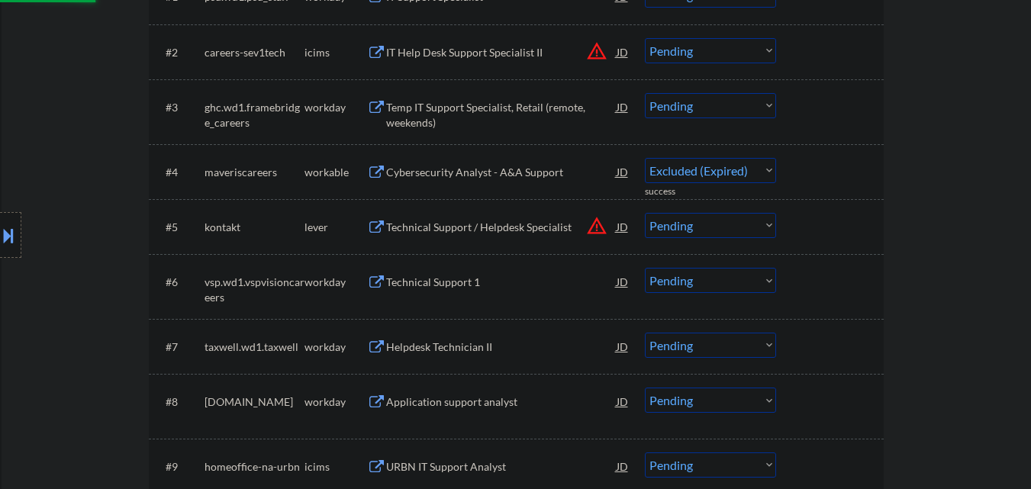
click at [600, 224] on div "Technical Support / Helpdesk Specialist JD warning_amber" at bounding box center [508, 226] width 244 height 27
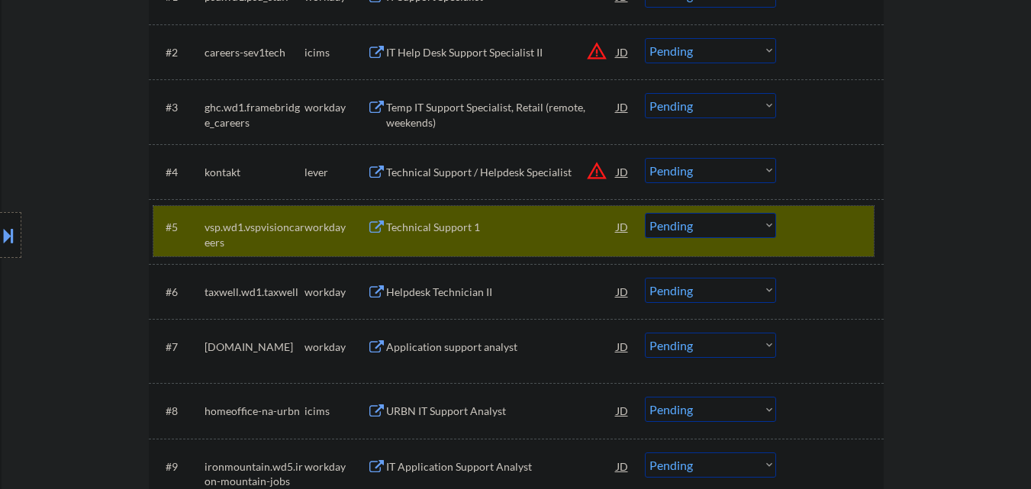
click at [797, 210] on div "#5 vsp.wd1.vspvisioncareers workday Technical Support 1 JD warning_amber Choose…" at bounding box center [513, 231] width 721 height 50
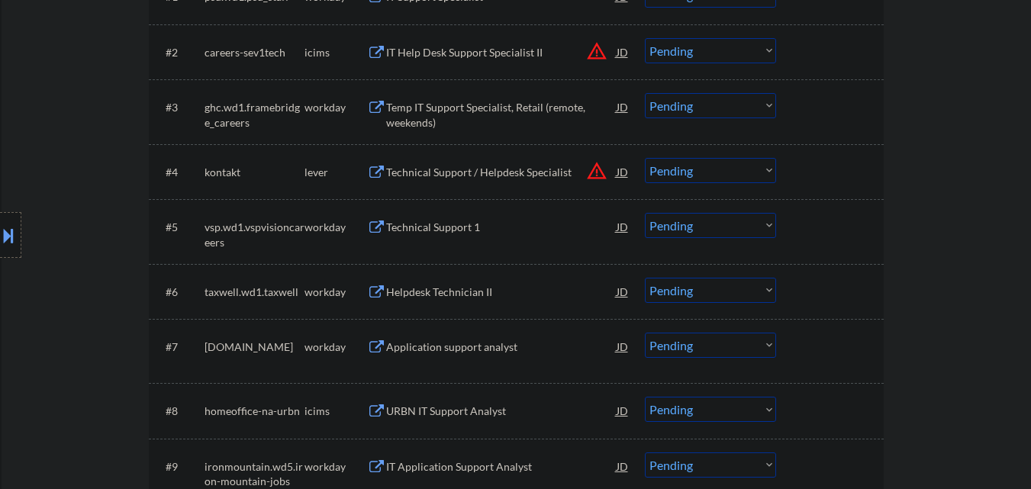
click at [601, 170] on button "warning_amber" at bounding box center [596, 170] width 21 height 21
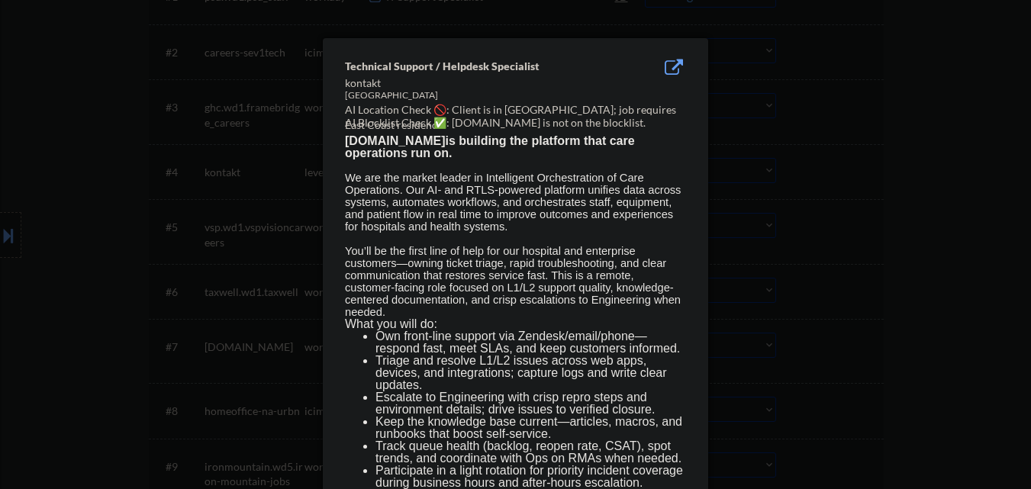
click at [869, 169] on div at bounding box center [515, 244] width 1031 height 489
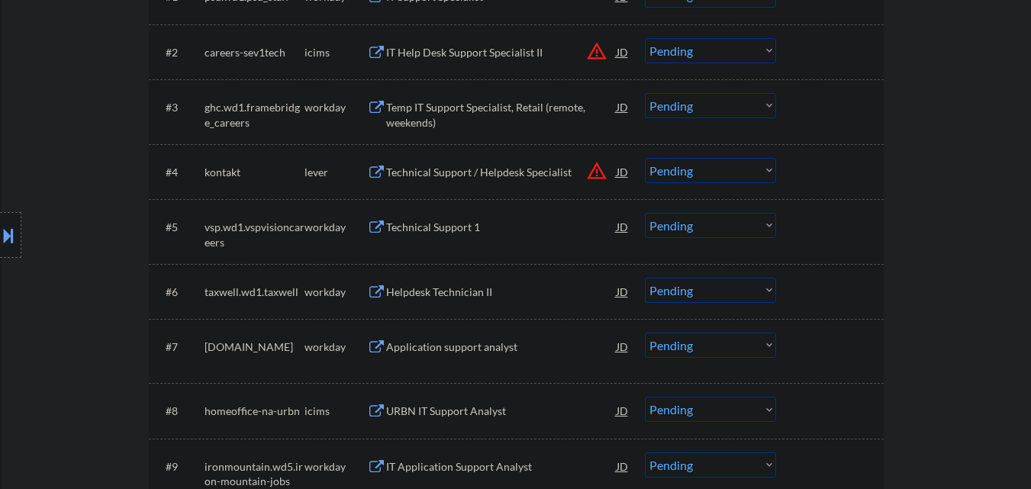
click at [2, 247] on div at bounding box center [10, 235] width 21 height 46
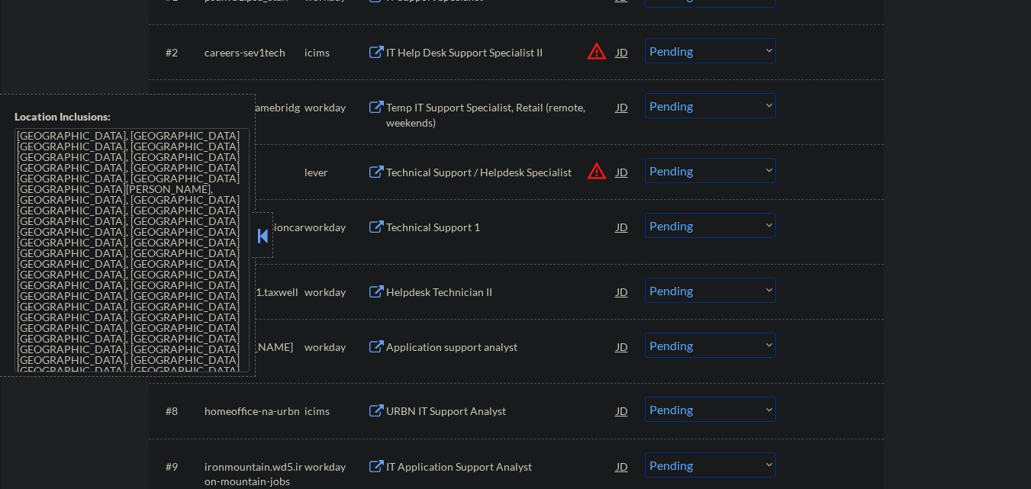
click at [260, 234] on button at bounding box center [262, 235] width 17 height 23
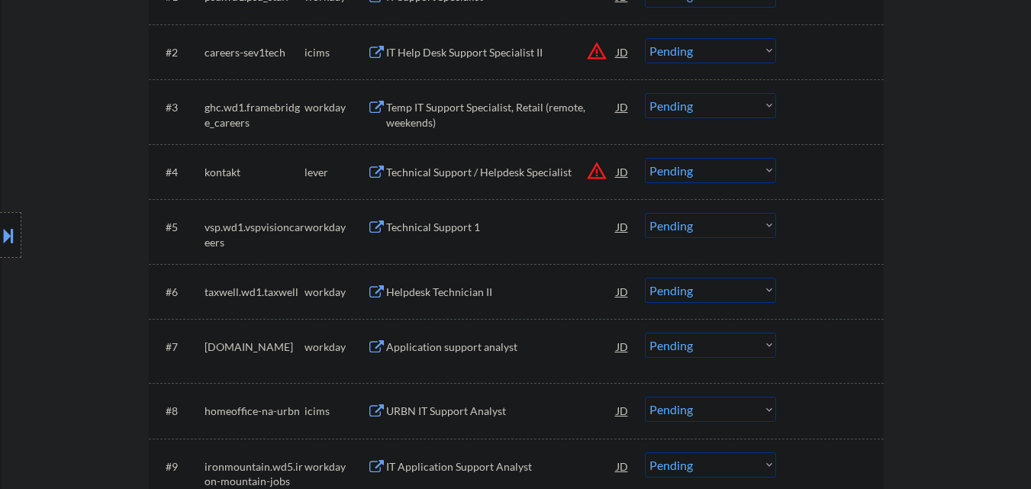
click at [743, 166] on select "Choose an option... Pending Applied Excluded (Questions) Excluded (Expired) Exc…" at bounding box center [710, 170] width 131 height 25
click at [645, 158] on select "Choose an option... Pending Applied Excluded (Questions) Excluded (Expired) Exc…" at bounding box center [710, 170] width 131 height 25
click at [595, 56] on button "warning_amber" at bounding box center [596, 50] width 21 height 21
select select ""pending""
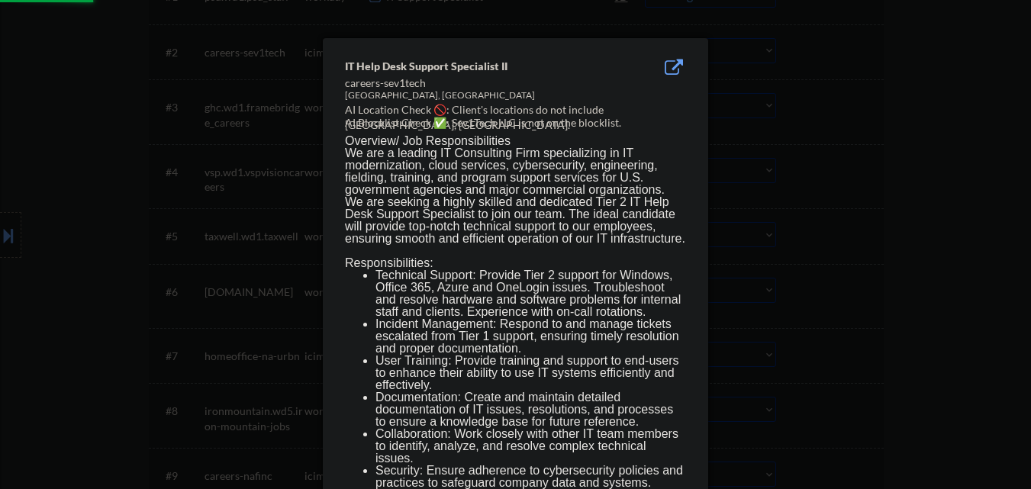
click at [833, 91] on div at bounding box center [515, 244] width 1031 height 489
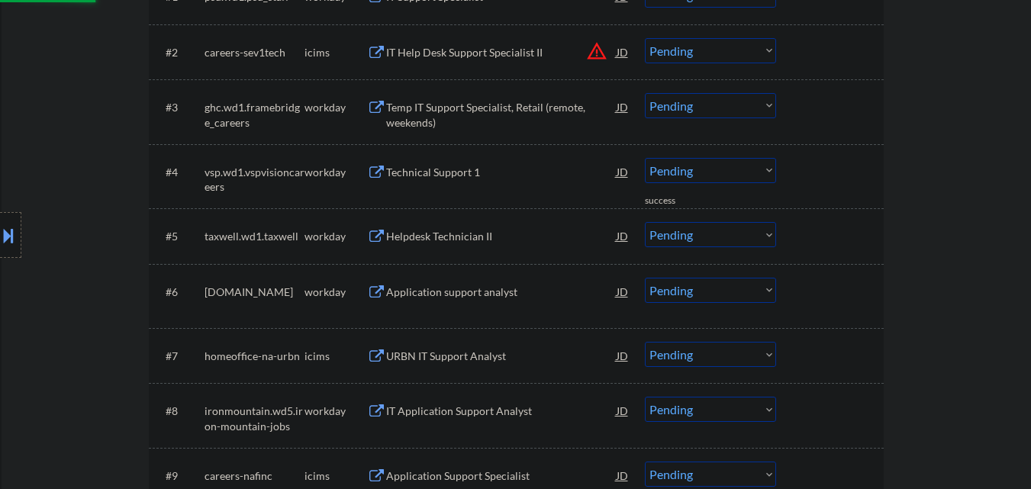
click at [747, 55] on select "Choose an option... Pending Applied Excluded (Questions) Excluded (Expired) Exc…" at bounding box center [710, 50] width 131 height 25
click at [645, 38] on select "Choose an option... Pending Applied Excluded (Questions) Excluded (Expired) Exc…" at bounding box center [710, 50] width 131 height 25
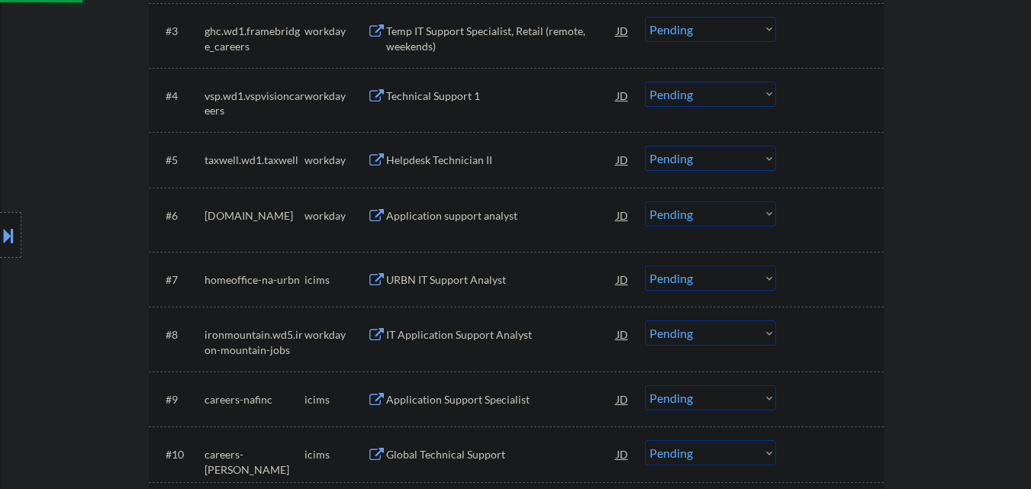
select select ""pending""
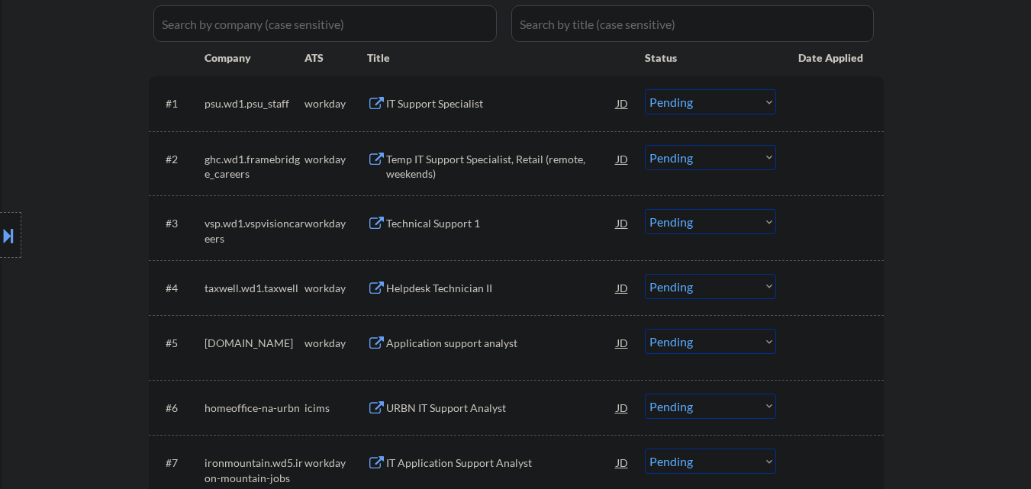
scroll to position [382, 0]
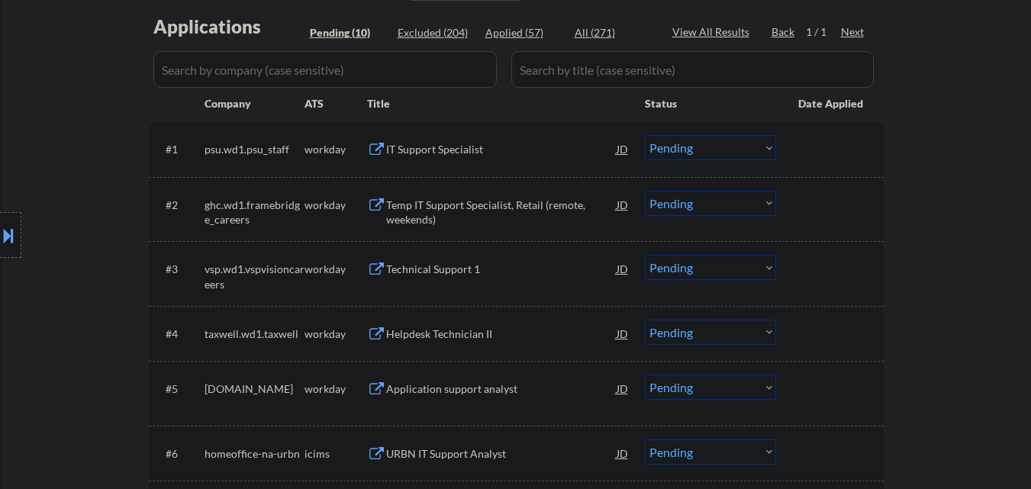
click at [489, 160] on div "IT Support Specialist" at bounding box center [501, 148] width 231 height 27
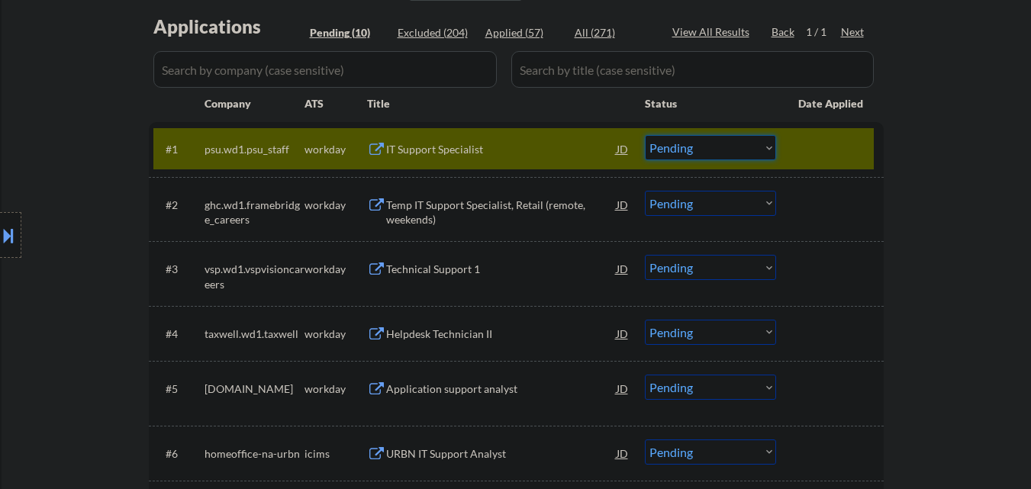
drag, startPoint x: 734, startPoint y: 146, endPoint x: 739, endPoint y: 159, distance: 14.0
click at [734, 146] on select "Choose an option... Pending Applied Excluded (Questions) Excluded (Expired) Exc…" at bounding box center [710, 147] width 131 height 25
click at [645, 135] on select "Choose an option... Pending Applied Excluded (Questions) Excluded (Expired) Exc…" at bounding box center [710, 147] width 131 height 25
click at [806, 157] on div at bounding box center [831, 148] width 67 height 27
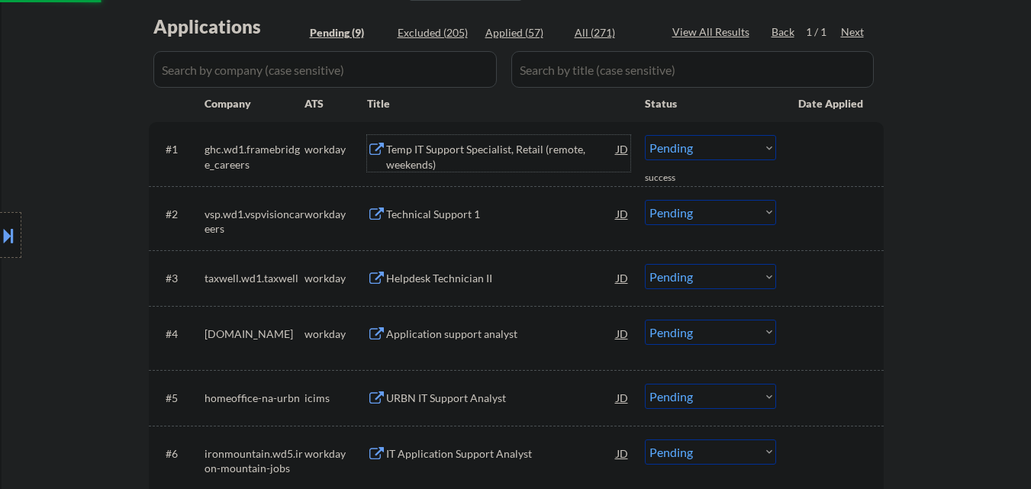
click at [531, 147] on div "Temp IT Support Specialist, Retail (remote, weekends)" at bounding box center [501, 157] width 231 height 30
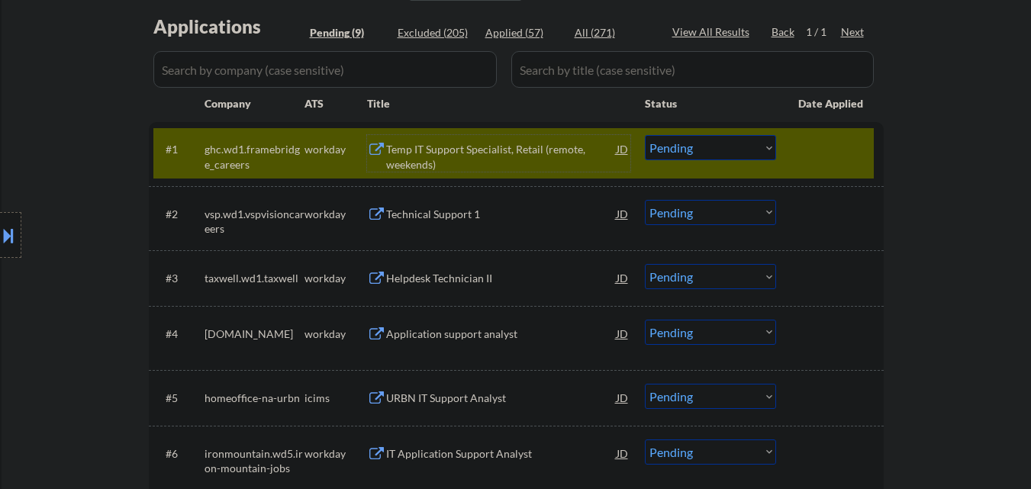
drag, startPoint x: 724, startPoint y: 147, endPoint x: 728, endPoint y: 157, distance: 10.9
click at [724, 149] on select "Choose an option... Pending Applied Excluded (Questions) Excluded (Expired) Exc…" at bounding box center [710, 147] width 131 height 25
click at [645, 135] on select "Choose an option... Pending Applied Excluded (Questions) Excluded (Expired) Exc…" at bounding box center [710, 147] width 131 height 25
click at [814, 147] on div at bounding box center [831, 148] width 67 height 27
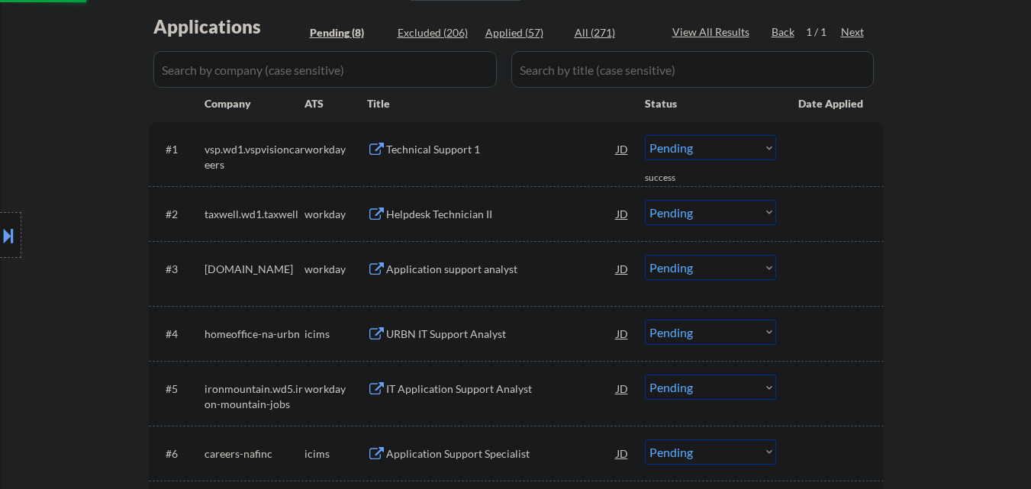
click at [475, 148] on div "Technical Support 1" at bounding box center [501, 149] width 231 height 15
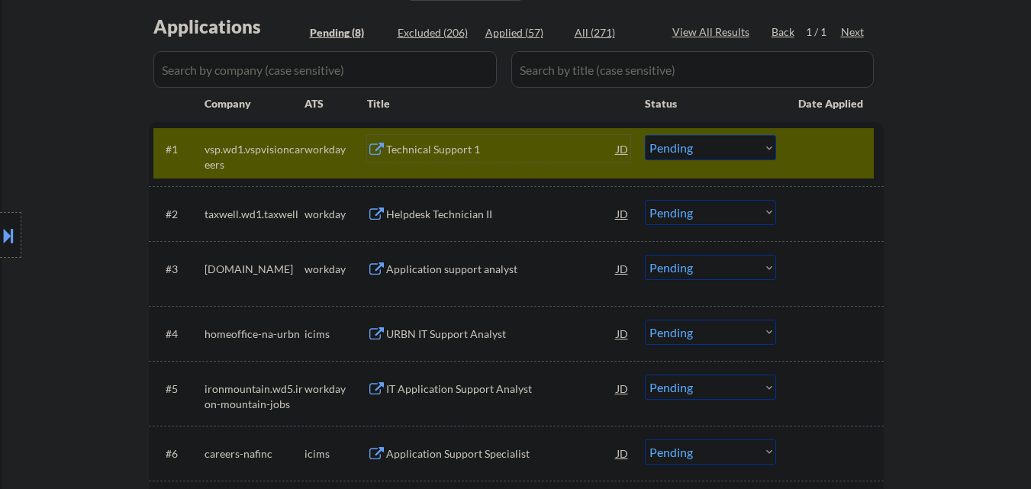
click at [732, 152] on select "Choose an option... Pending Applied Excluded (Questions) Excluded (Expired) Exc…" at bounding box center [710, 147] width 131 height 25
click at [645, 135] on select "Choose an option... Pending Applied Excluded (Questions) Excluded (Expired) Exc…" at bounding box center [710, 147] width 131 height 25
click at [823, 166] on div "#1 vsp.wd1.vspvisioncareers workday Technical Support 1 JD Choose an option... …" at bounding box center [513, 153] width 721 height 50
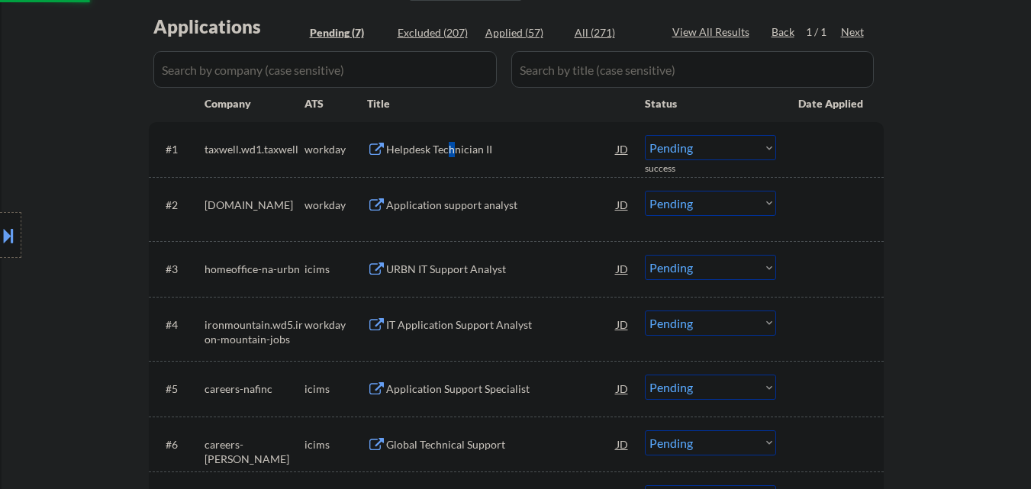
click at [453, 146] on div "Helpdesk Technician II" at bounding box center [501, 149] width 231 height 15
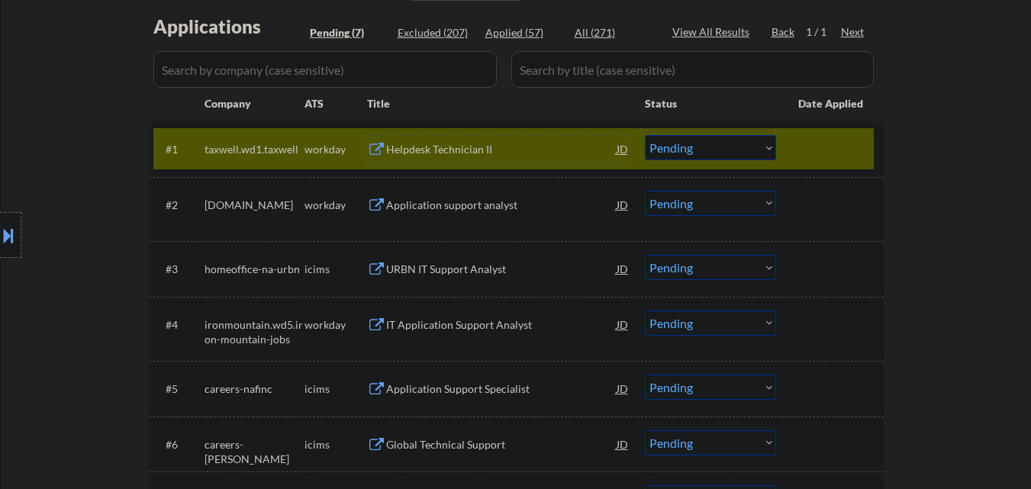
click at [476, 152] on div "Helpdesk Technician II" at bounding box center [501, 149] width 231 height 15
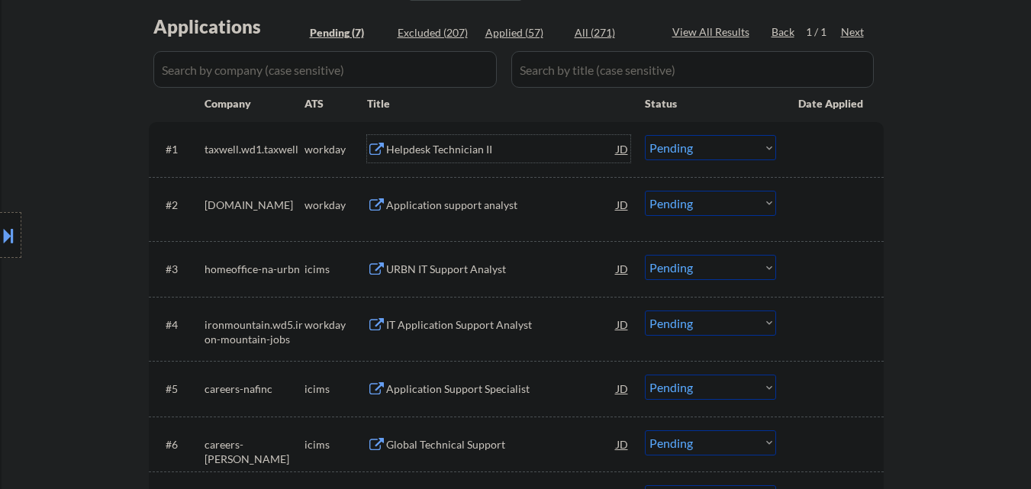
click at [703, 150] on select "Choose an option... Pending Applied Excluded (Questions) Excluded (Expired) Exc…" at bounding box center [710, 147] width 131 height 25
click at [645, 135] on select "Choose an option... Pending Applied Excluded (Questions) Excluded (Expired) Exc…" at bounding box center [710, 147] width 131 height 25
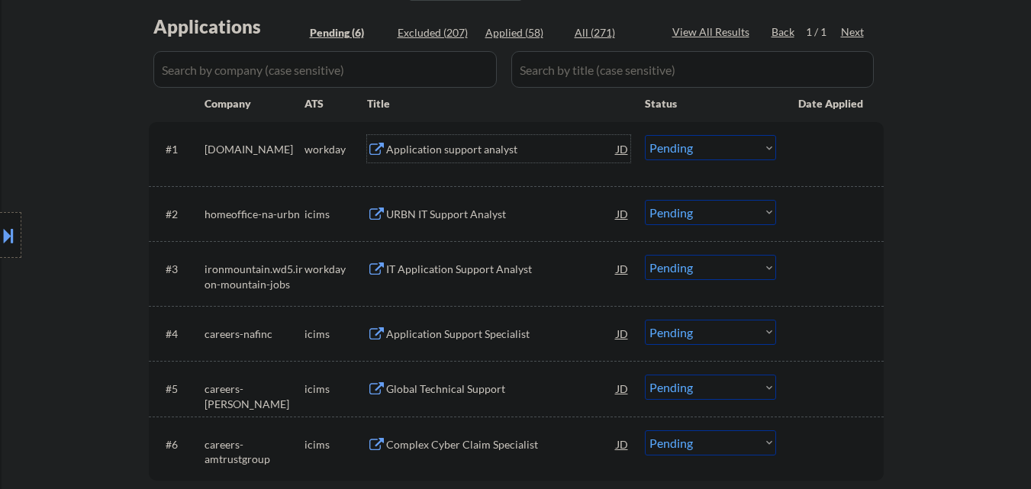
click at [499, 153] on div "Application support analyst" at bounding box center [501, 149] width 231 height 15
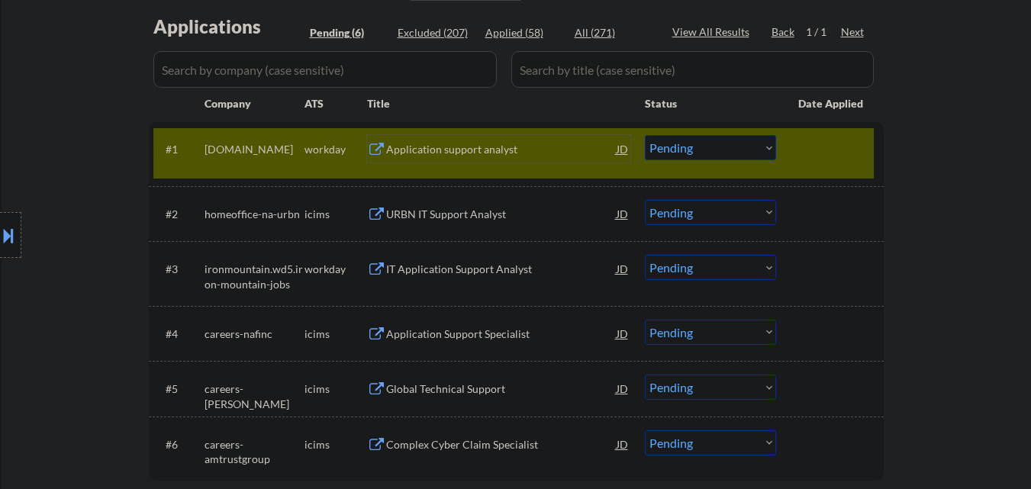
click at [753, 156] on select "Choose an option... Pending Applied Excluded (Questions) Excluded (Expired) Exc…" at bounding box center [710, 147] width 131 height 25
click at [645, 135] on select "Choose an option... Pending Applied Excluded (Questions) Excluded (Expired) Exc…" at bounding box center [710, 147] width 131 height 25
click at [833, 141] on div at bounding box center [831, 148] width 67 height 27
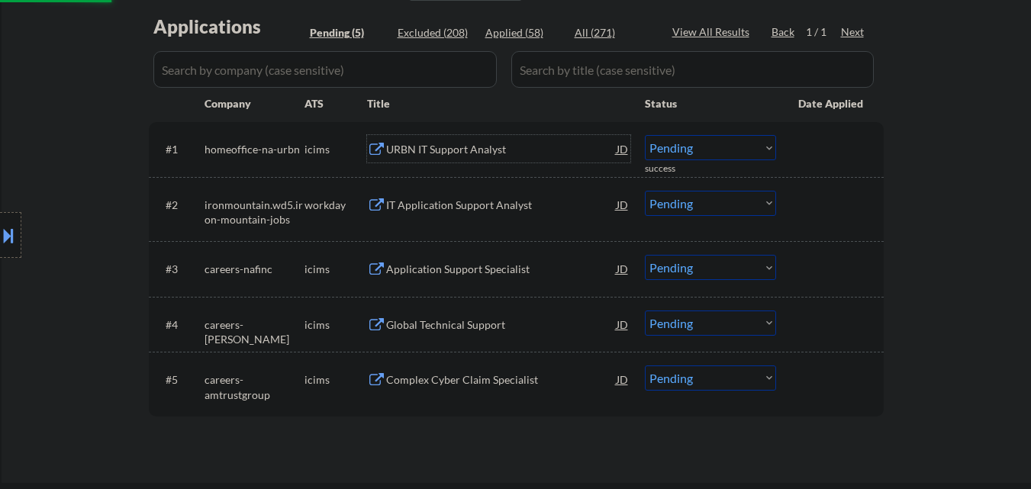
click at [516, 155] on div "URBN IT Support Analyst" at bounding box center [501, 149] width 231 height 15
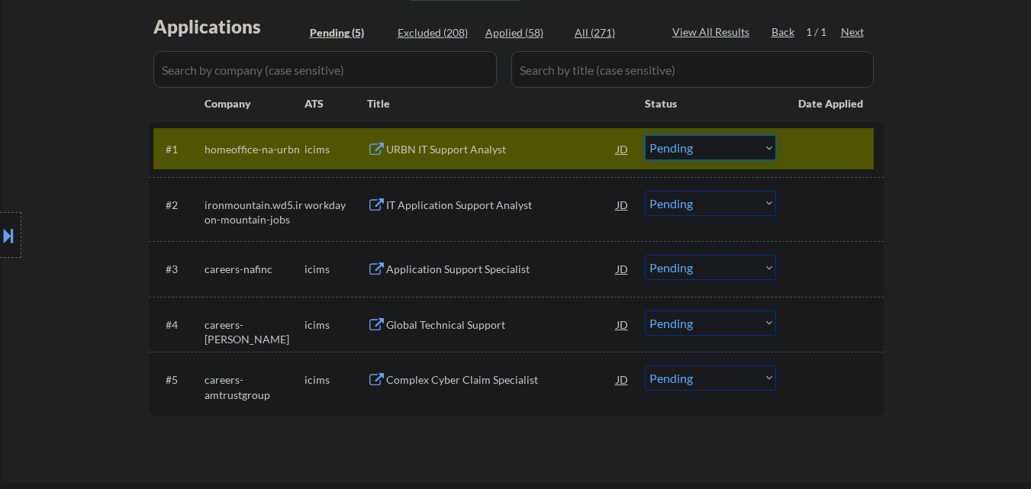
click at [727, 156] on select "Choose an option... Pending Applied Excluded (Questions) Excluded (Expired) Exc…" at bounding box center [710, 147] width 131 height 25
click at [645, 135] on select "Choose an option... Pending Applied Excluded (Questions) Excluded (Expired) Exc…" at bounding box center [710, 147] width 131 height 25
click at [803, 152] on div at bounding box center [831, 148] width 67 height 27
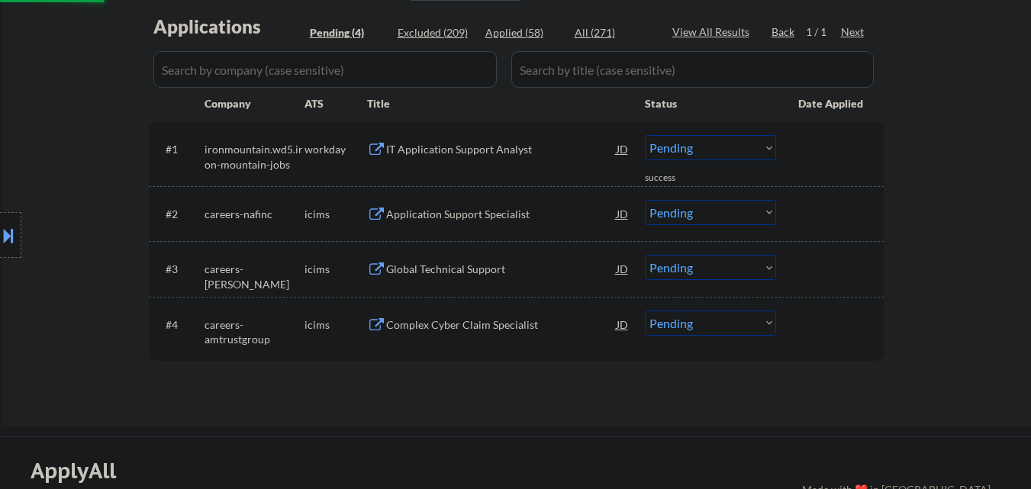
click at [485, 148] on div "IT Application Support Analyst" at bounding box center [501, 149] width 231 height 15
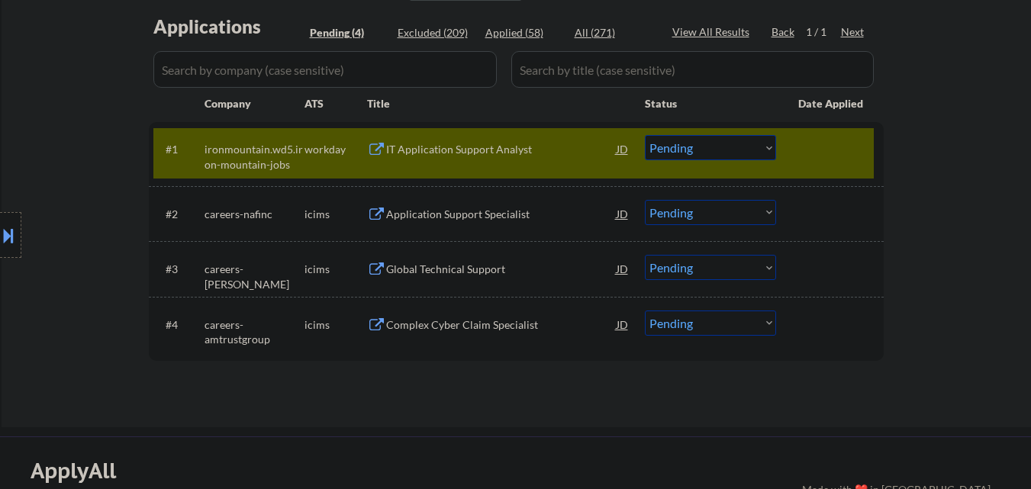
click at [0, 239] on button at bounding box center [8, 235] width 17 height 25
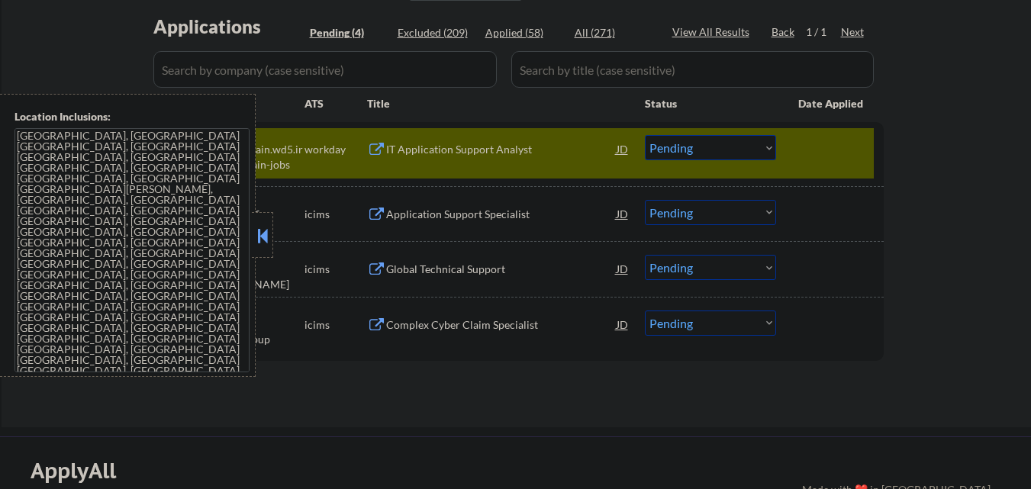
click at [255, 234] on button at bounding box center [262, 235] width 17 height 23
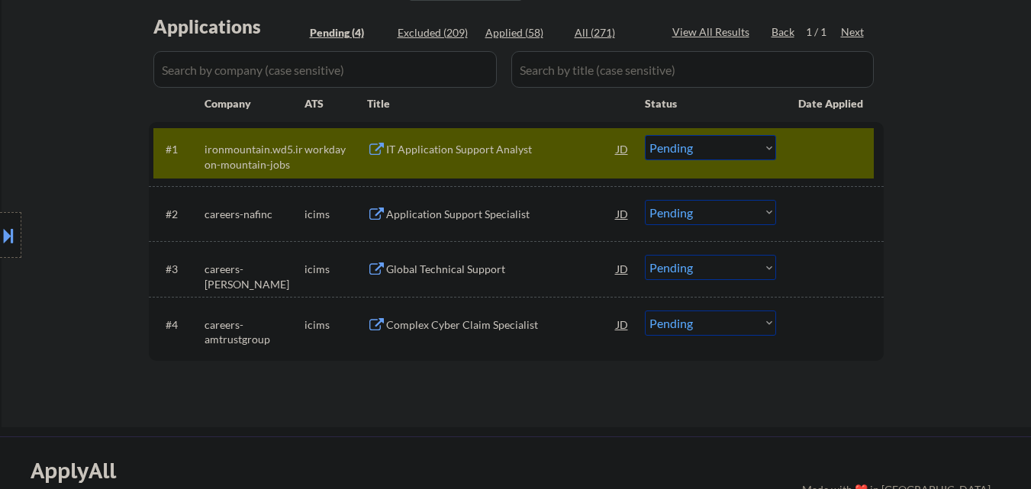
click at [735, 149] on select "Choose an option... Pending Applied Excluded (Questions) Excluded (Expired) Exc…" at bounding box center [710, 147] width 131 height 25
click at [645, 135] on select "Choose an option... Pending Applied Excluded (Questions) Excluded (Expired) Exc…" at bounding box center [710, 147] width 131 height 25
click at [835, 144] on div at bounding box center [831, 148] width 67 height 27
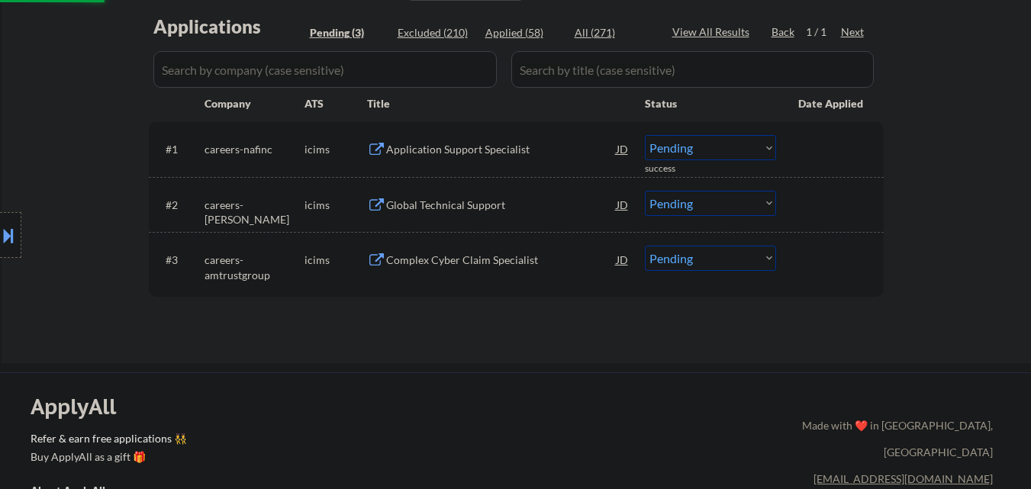
click at [504, 147] on div "Application Support Specialist" at bounding box center [501, 149] width 231 height 15
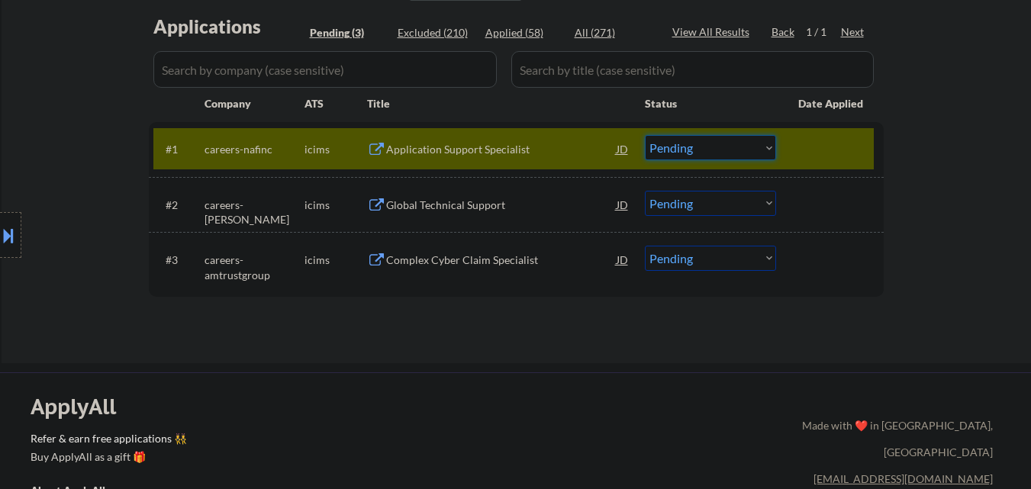
click at [763, 148] on select "Choose an option... Pending Applied Excluded (Questions) Excluded (Expired) Exc…" at bounding box center [710, 147] width 131 height 25
click at [645, 135] on select "Choose an option... Pending Applied Excluded (Questions) Excluded (Expired) Exc…" at bounding box center [710, 147] width 131 height 25
click at [828, 153] on div at bounding box center [831, 148] width 67 height 27
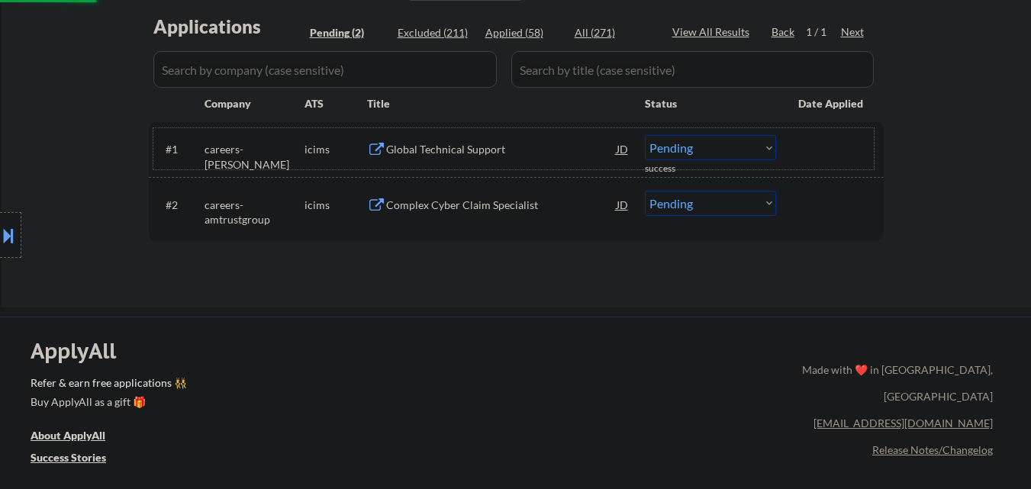
click at [475, 150] on div "Global Technical Support" at bounding box center [501, 149] width 231 height 15
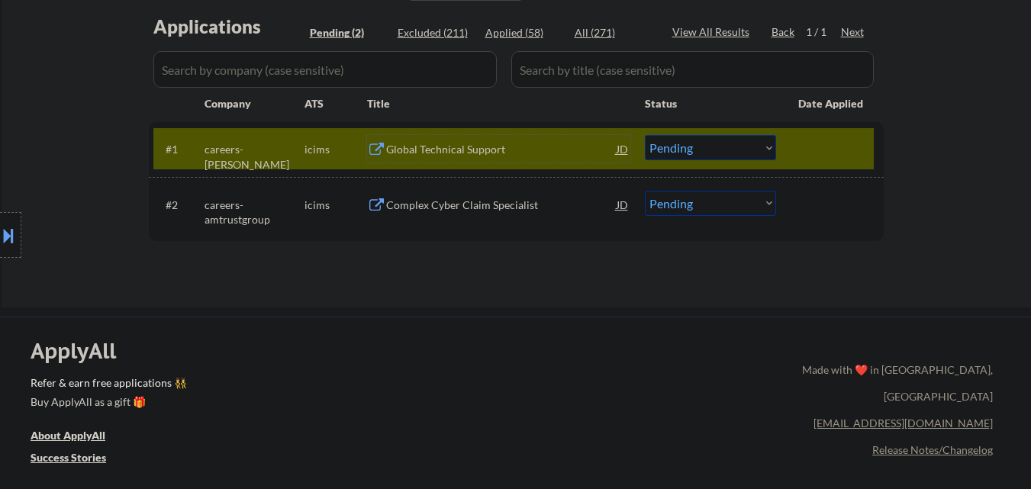
click at [750, 150] on select "Choose an option... Pending Applied Excluded (Questions) Excluded (Expired) Exc…" at bounding box center [710, 147] width 131 height 25
click at [645, 135] on select "Choose an option... Pending Applied Excluded (Questions) Excluded (Expired) Exc…" at bounding box center [710, 147] width 131 height 25
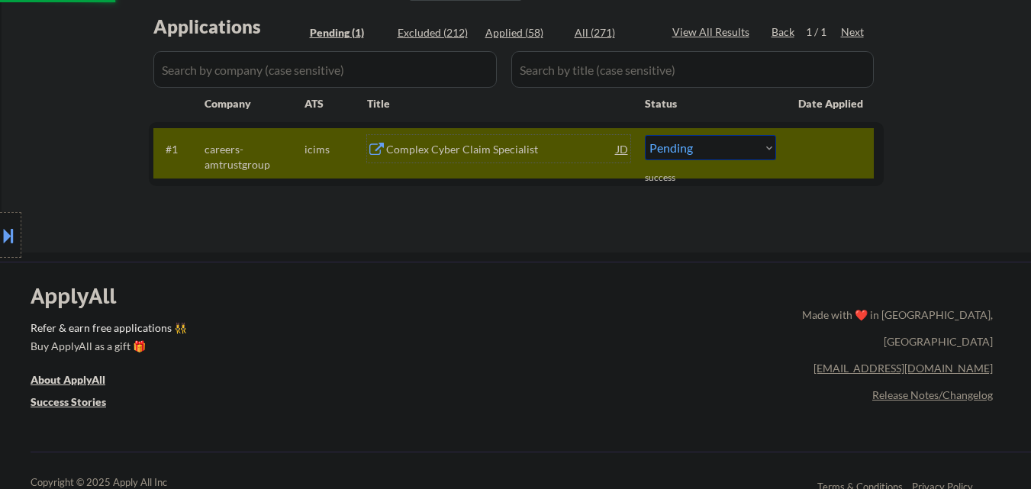
click at [478, 147] on div "Complex Cyber Claim Specialist" at bounding box center [501, 149] width 231 height 15
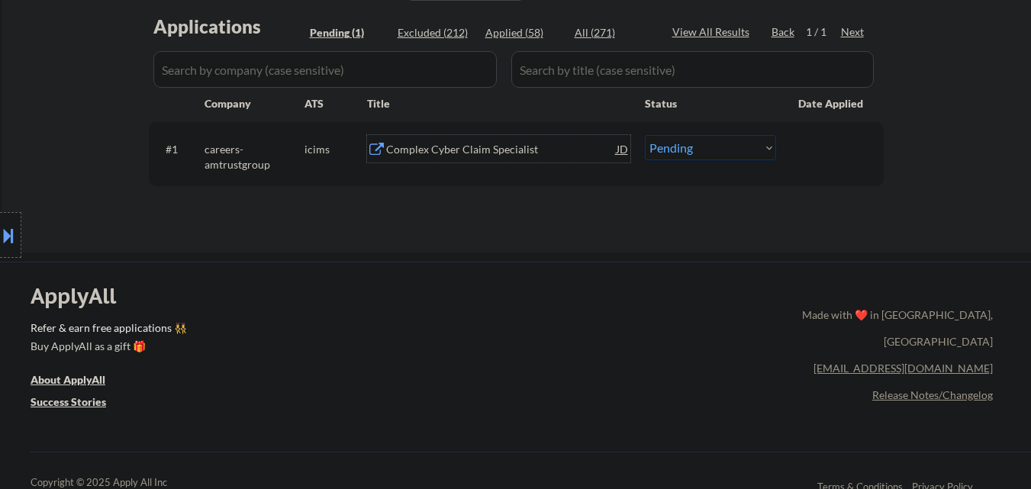
click at [707, 149] on select "Choose an option... Pending Applied Excluded (Questions) Excluded (Expired) Exc…" at bounding box center [710, 147] width 131 height 25
select select ""excluded__bad_match_""
click at [645, 135] on select "Choose an option... Pending Applied Excluded (Questions) Excluded (Expired) Exc…" at bounding box center [710, 147] width 131 height 25
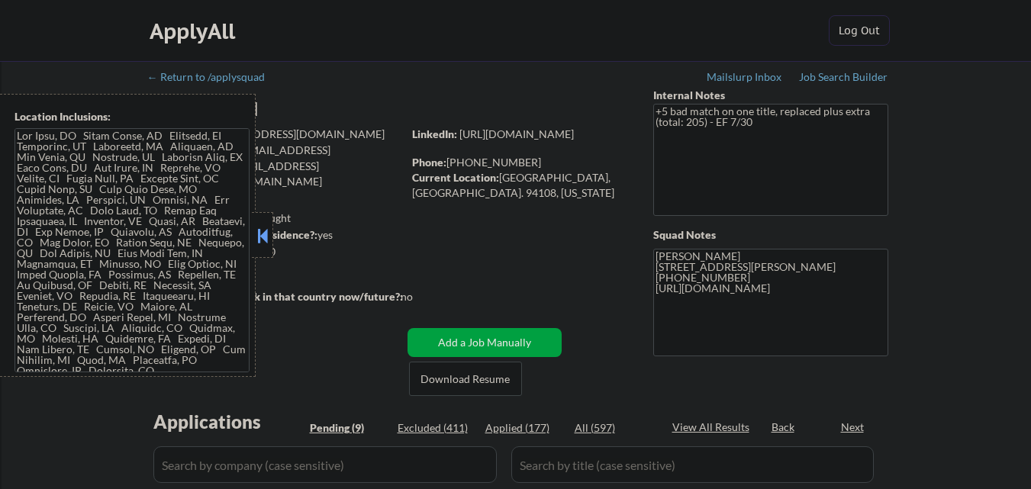
select select ""pending""
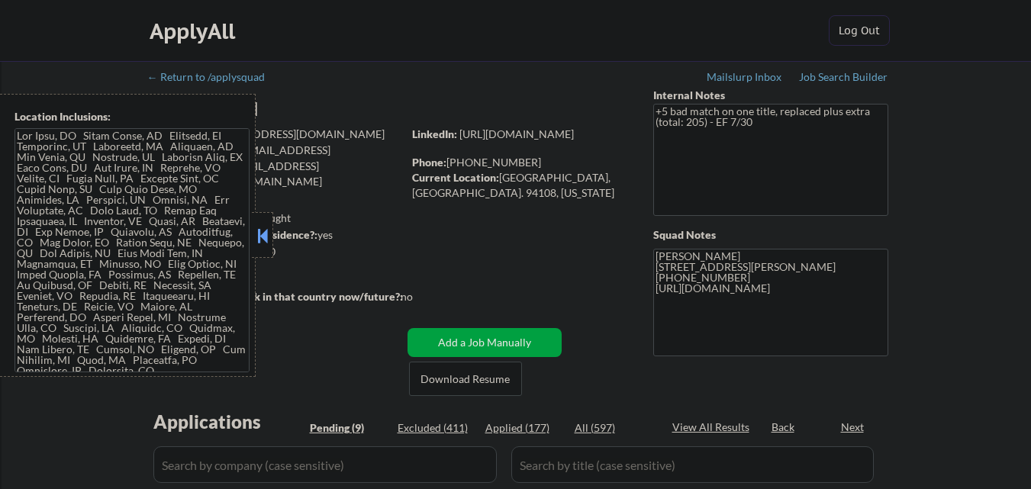
select select ""pending""
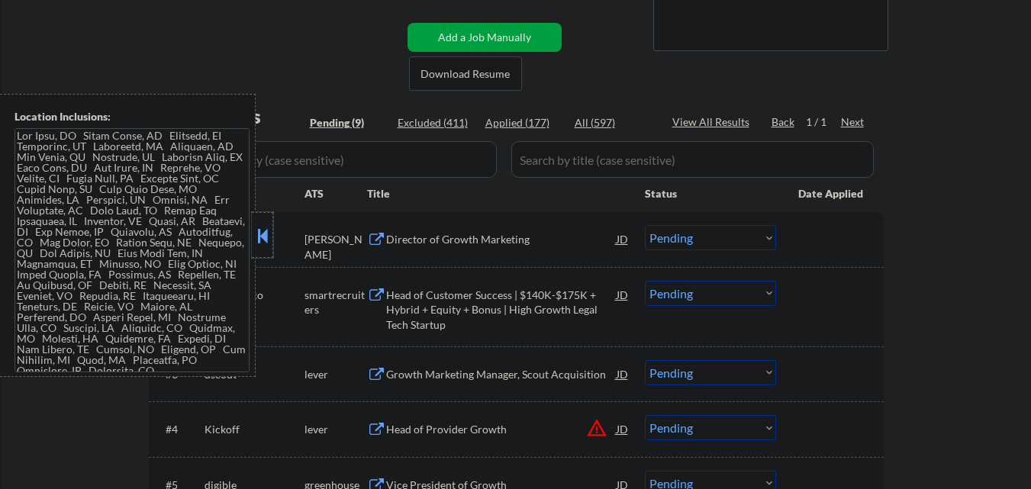
click at [271, 231] on div at bounding box center [262, 235] width 21 height 46
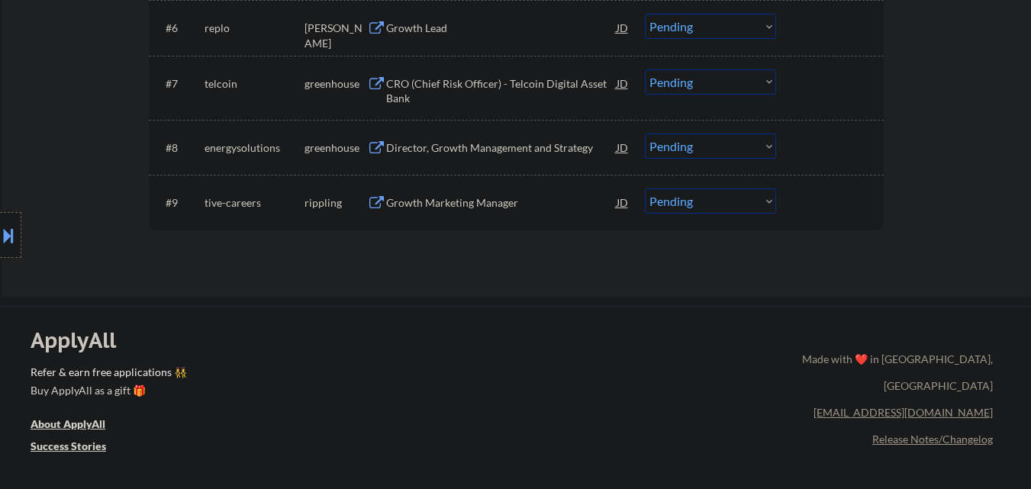
scroll to position [840, 0]
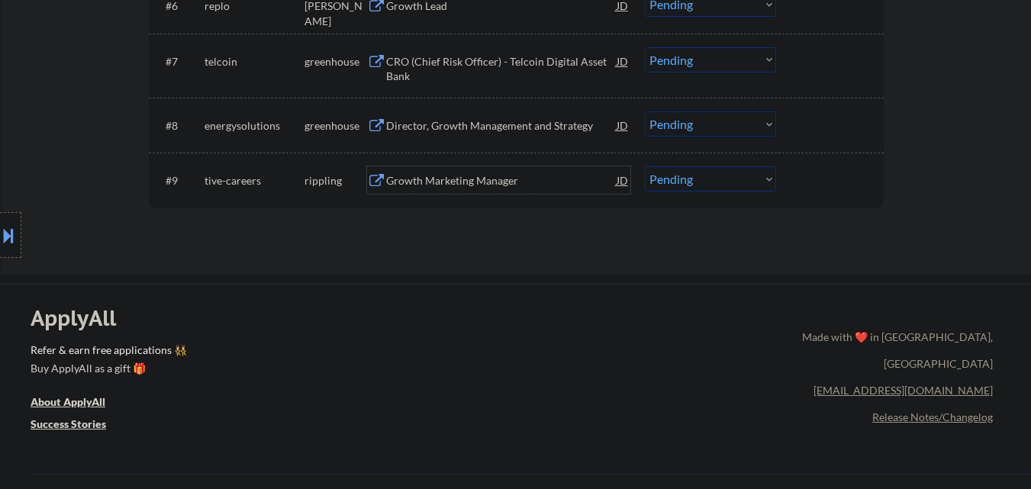
click at [453, 182] on div "Growth Marketing Manager" at bounding box center [501, 180] width 231 height 15
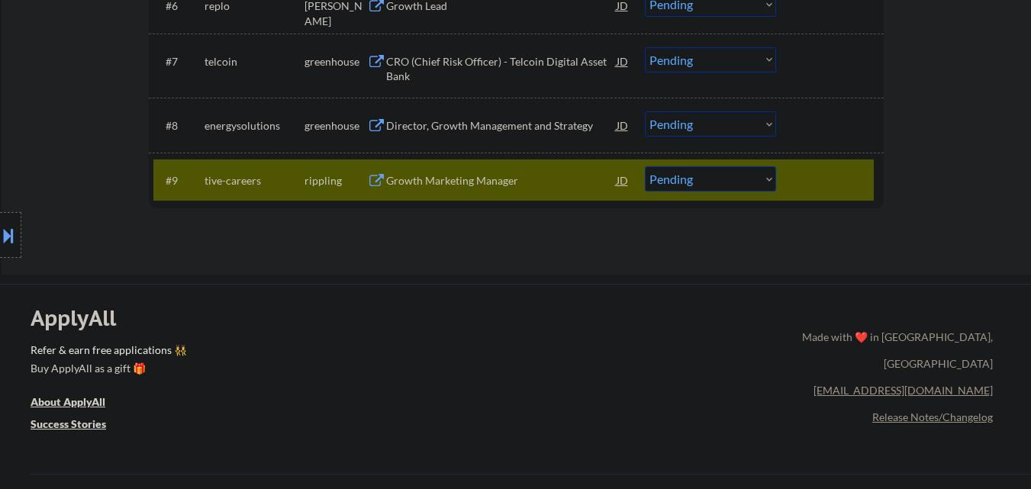
select select ""pending""
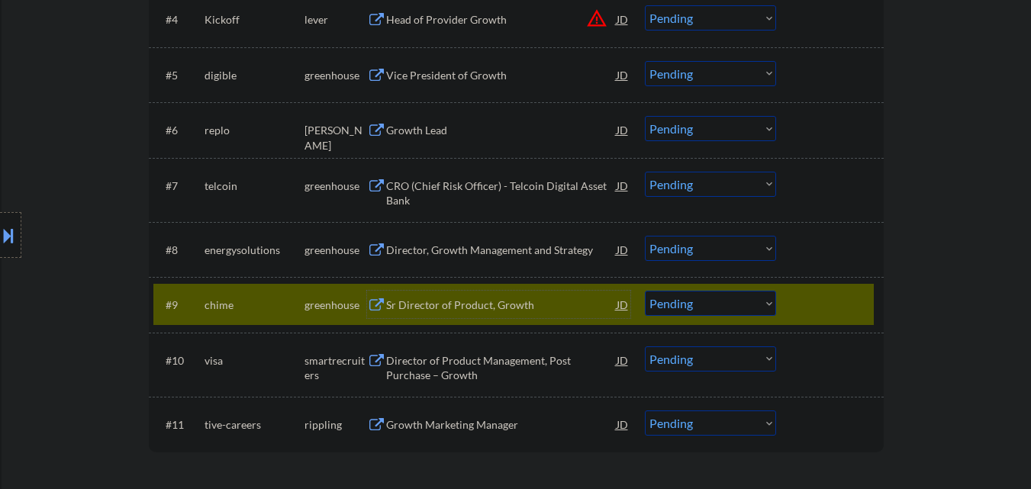
scroll to position [916, 0]
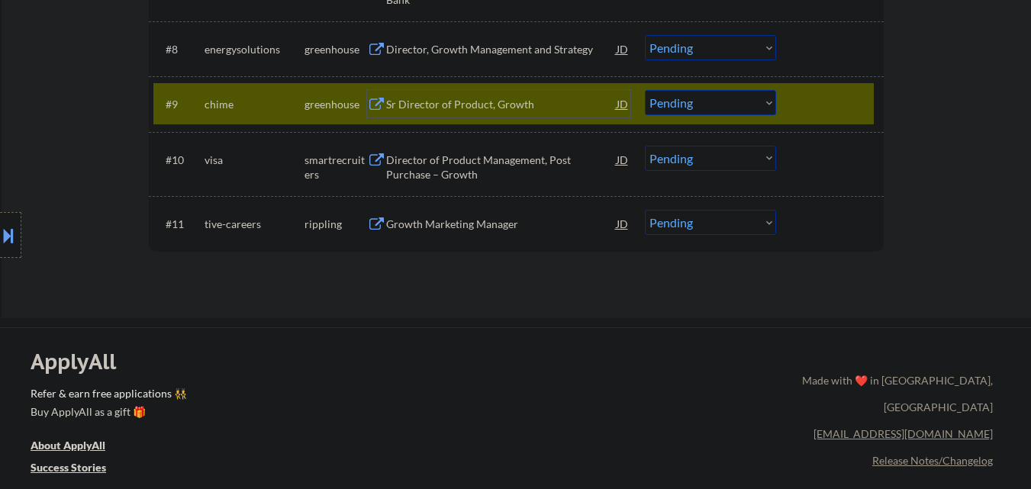
click at [836, 102] on div at bounding box center [831, 103] width 67 height 27
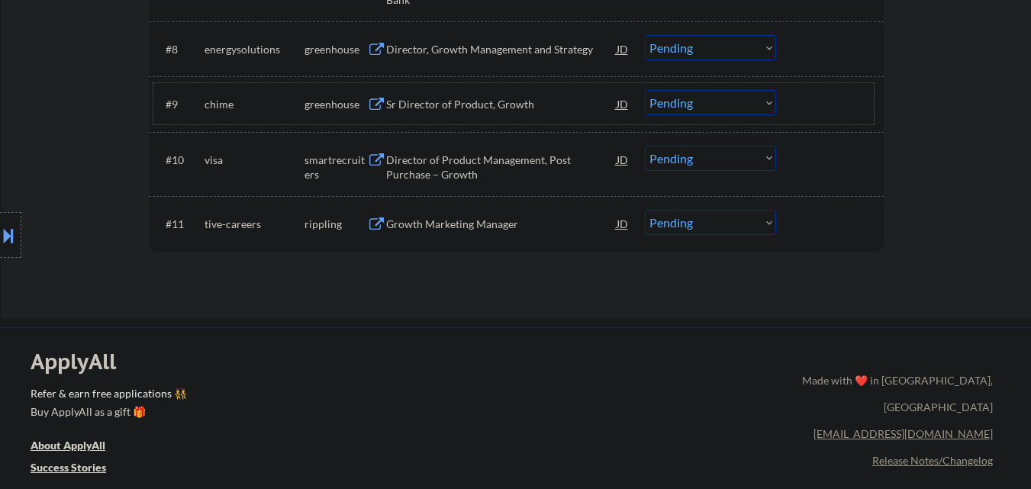
click at [430, 220] on div "Growth Marketing Manager" at bounding box center [501, 224] width 231 height 15
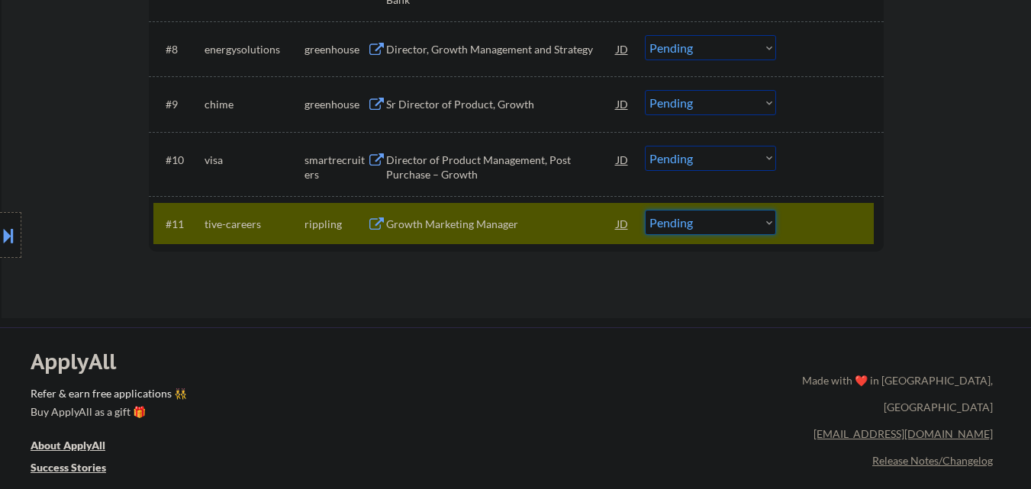
click at [705, 220] on select "Choose an option... Pending Applied Excluded (Questions) Excluded (Expired) Exc…" at bounding box center [710, 222] width 131 height 25
select select ""applied""
click at [645, 210] on select "Choose an option... Pending Applied Excluded (Questions) Excluded (Expired) Exc…" at bounding box center [710, 222] width 131 height 25
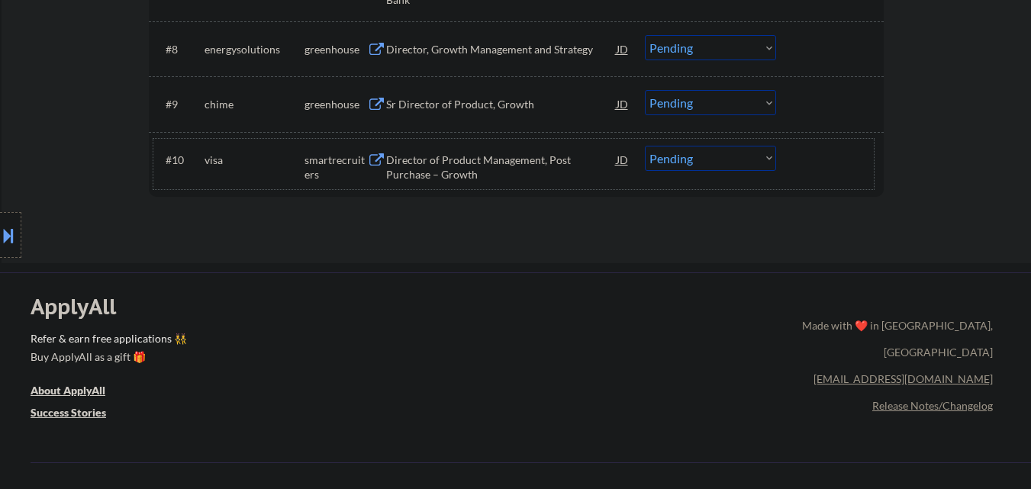
click at [486, 141] on div "#10 visa smartrecruiters Director of Product Management, Post Purchase – Growth…" at bounding box center [513, 164] width 721 height 50
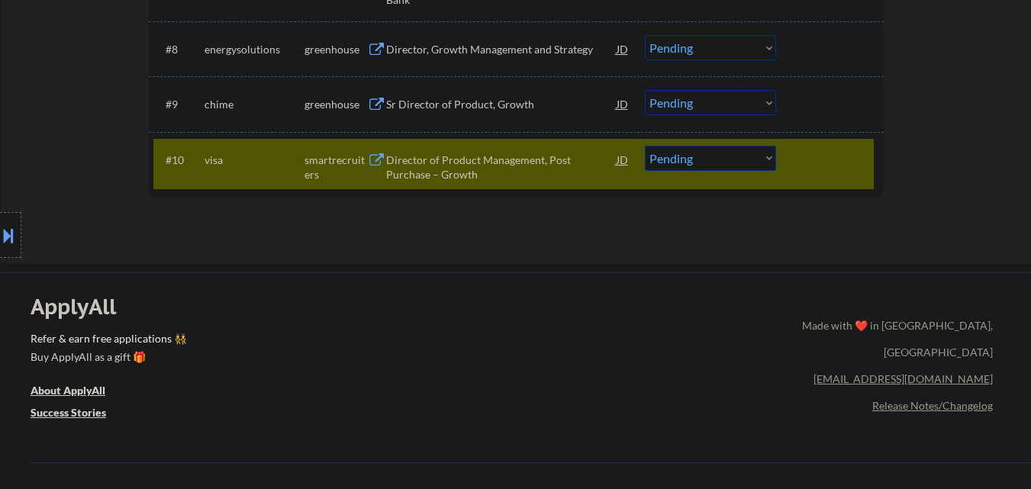
click at [490, 153] on div "Director of Product Management, Post Purchase – Growth" at bounding box center [501, 168] width 231 height 30
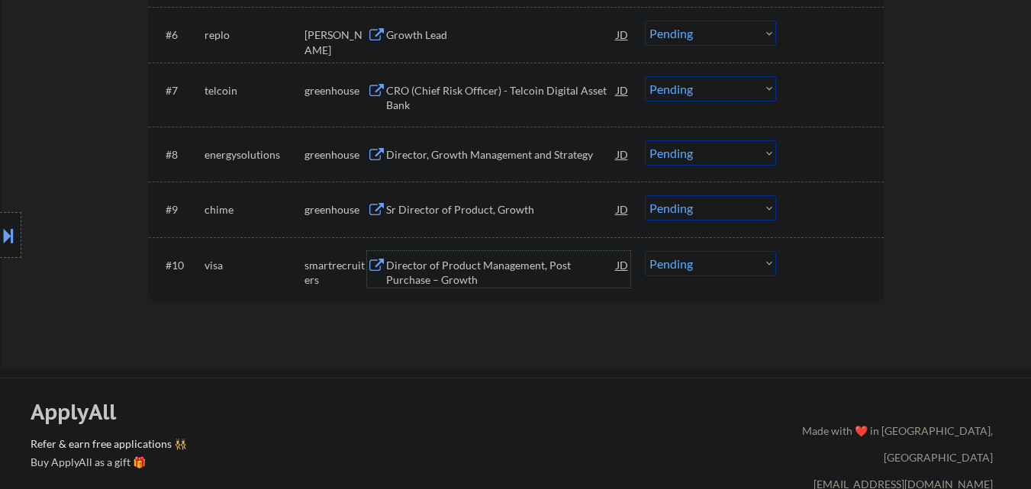
scroll to position [763, 0]
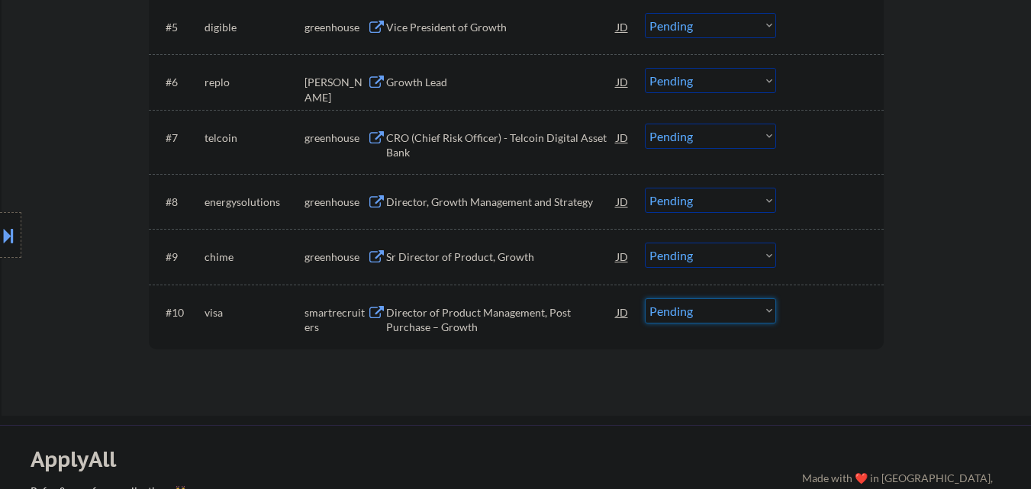
drag, startPoint x: 689, startPoint y: 311, endPoint x: 688, endPoint y: 321, distance: 10.0
click at [689, 311] on select "Choose an option... Pending Applied Excluded (Questions) Excluded (Expired) Exc…" at bounding box center [710, 310] width 131 height 25
select select ""applied""
click at [645, 298] on select "Choose an option... Pending Applied Excluded (Questions) Excluded (Expired) Exc…" at bounding box center [710, 310] width 131 height 25
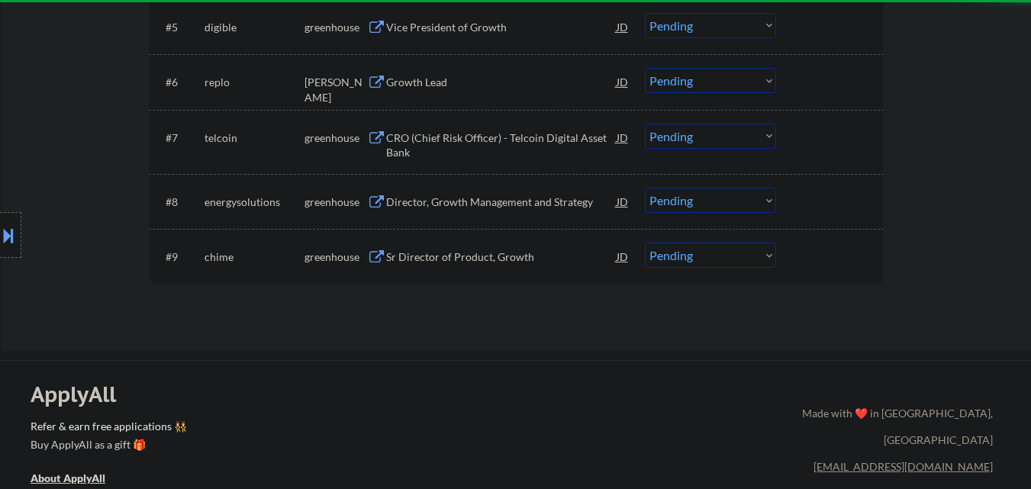
click at [475, 254] on div "Sr Director of Product, Growth" at bounding box center [501, 257] width 231 height 15
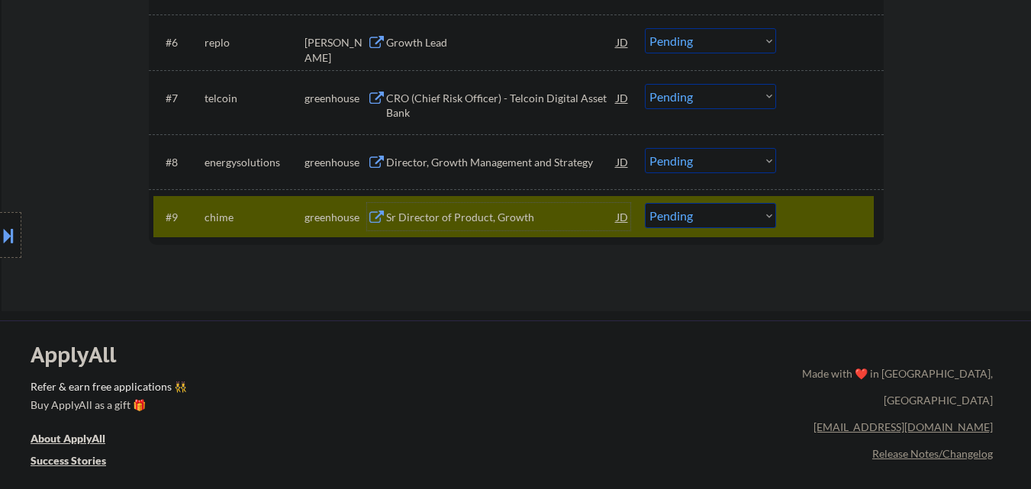
scroll to position [840, 0]
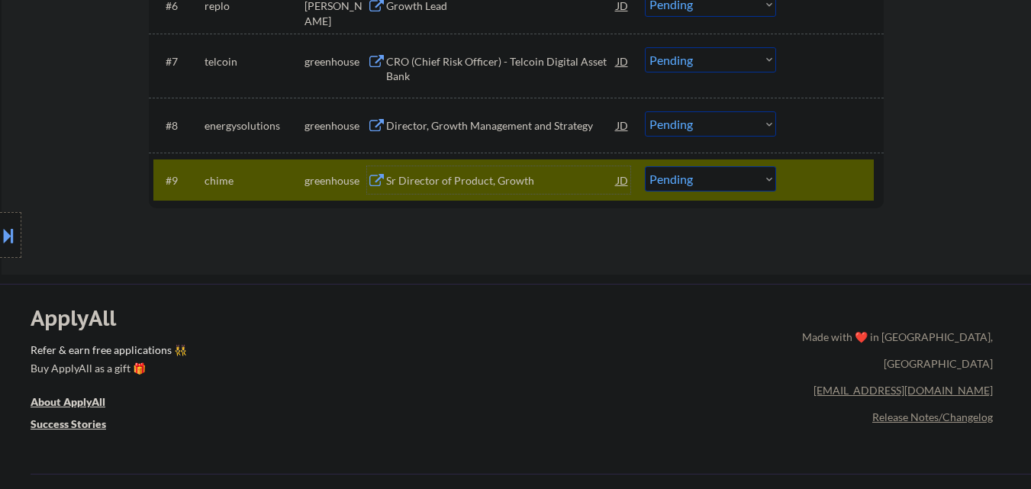
click at [744, 189] on select "Choose an option... Pending Applied Excluded (Questions) Excluded (Expired) Exc…" at bounding box center [710, 178] width 131 height 25
click at [678, 190] on select "Choose an option... Pending Applied Excluded (Questions) Excluded (Expired) Exc…" at bounding box center [710, 178] width 131 height 25
select select ""applied""
click at [645, 166] on select "Choose an option... Pending Applied Excluded (Questions) Excluded (Expired) Exc…" at bounding box center [710, 178] width 131 height 25
click at [820, 184] on div at bounding box center [831, 179] width 67 height 27
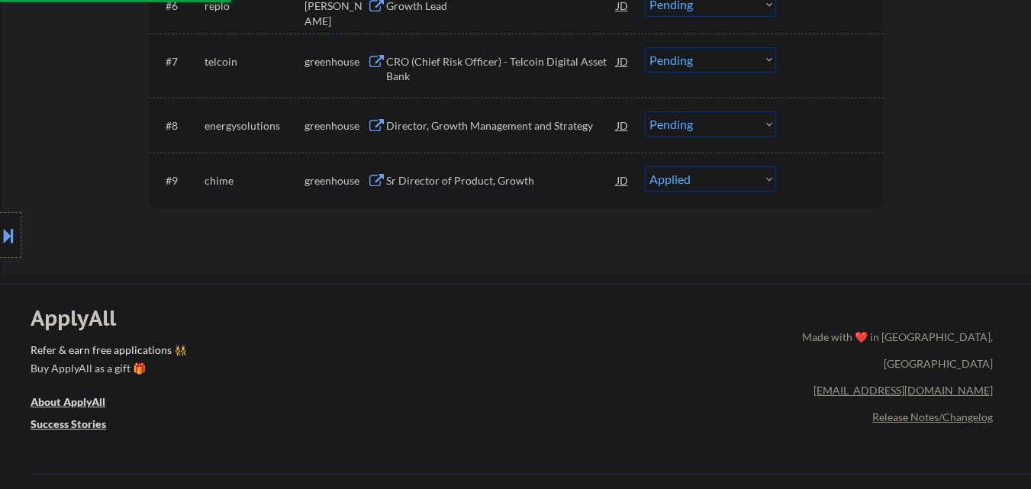
click at [1, 231] on button at bounding box center [8, 235] width 17 height 25
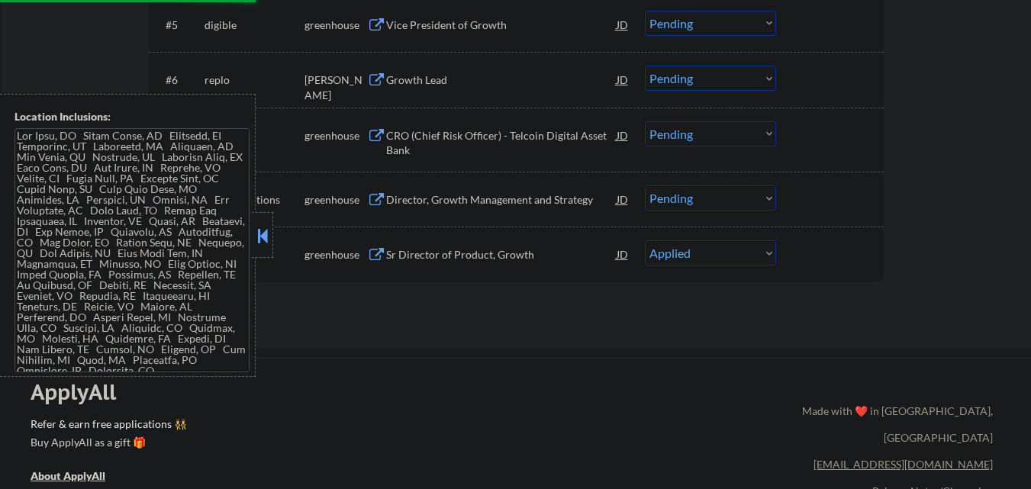
scroll to position [763, 0]
click at [265, 229] on button at bounding box center [262, 235] width 17 height 23
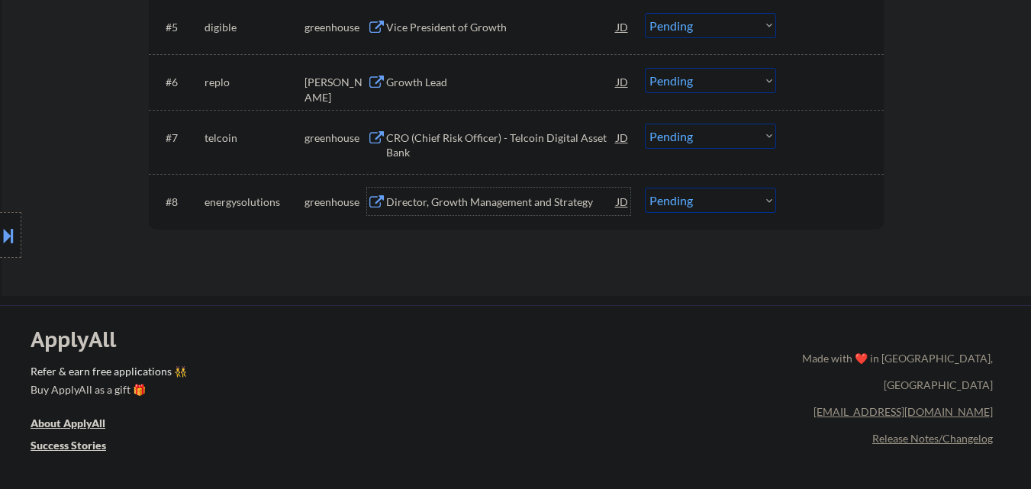
click at [508, 214] on div "Director, Growth Management and Strategy" at bounding box center [501, 201] width 231 height 27
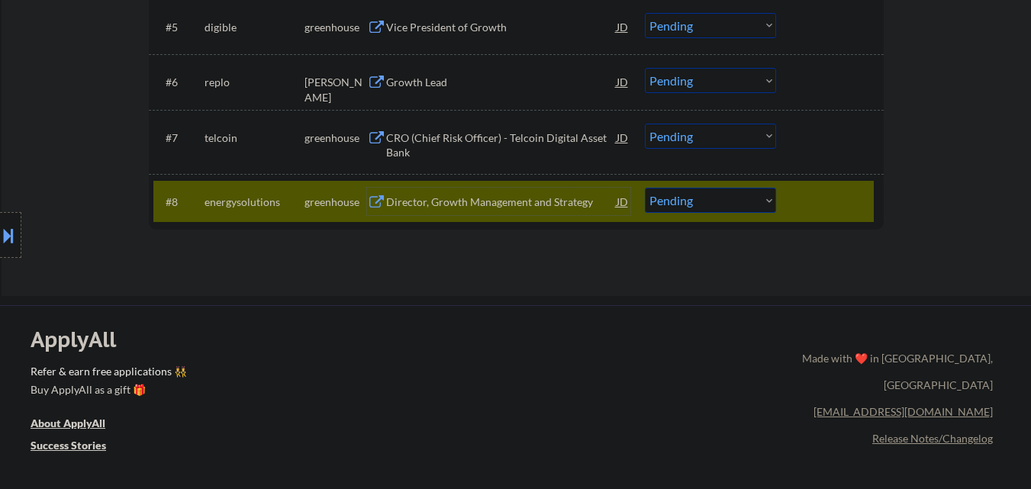
click at [727, 202] on select "Choose an option... Pending Applied Excluded (Questions) Excluded (Expired) Exc…" at bounding box center [710, 200] width 131 height 25
select select ""excluded""
click at [645, 188] on select "Choose an option... Pending Applied Excluded (Questions) Excluded (Expired) Exc…" at bounding box center [710, 200] width 131 height 25
click at [820, 201] on div at bounding box center [831, 201] width 67 height 27
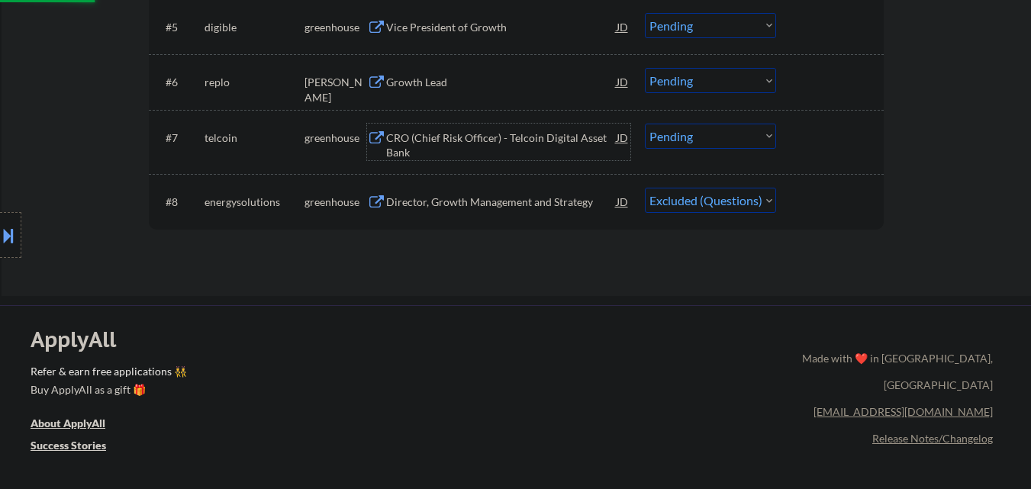
click at [496, 143] on div "CRO (Chief Risk Officer) - Telcoin Digital Asset Bank" at bounding box center [501, 146] width 231 height 30
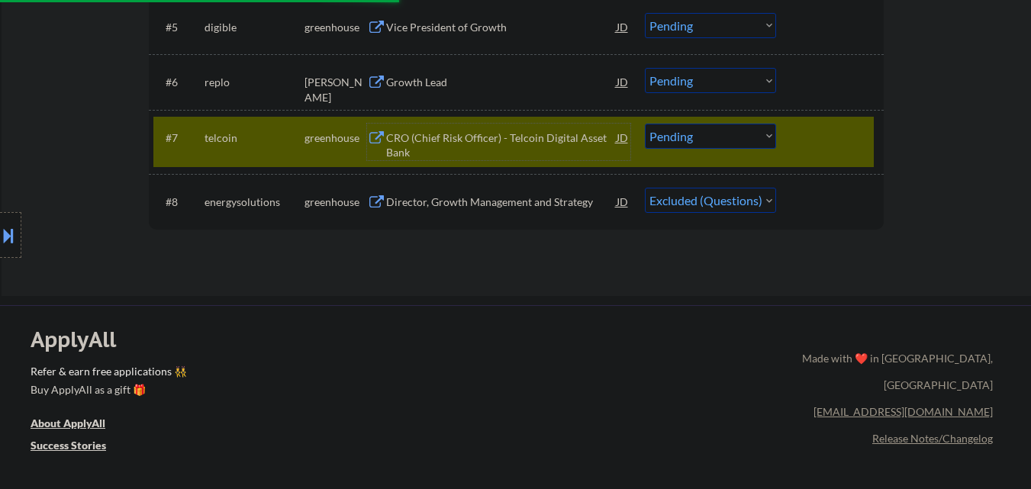
click at [756, 143] on select "Choose an option... Pending Applied Excluded (Questions) Excluded (Expired) Exc…" at bounding box center [710, 136] width 131 height 25
click at [855, 144] on div at bounding box center [831, 137] width 67 height 27
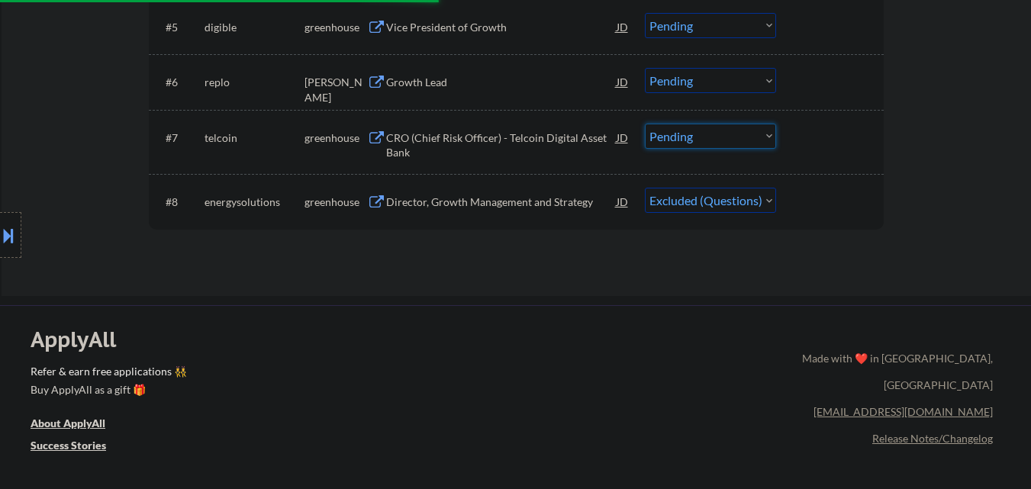
click at [771, 134] on select "Choose an option... Pending Applied Excluded (Questions) Excluded (Expired) Exc…" at bounding box center [710, 136] width 131 height 25
select select ""excluded__salary_""
click at [645, 124] on select "Choose an option... Pending Applied Excluded (Questions) Excluded (Expired) Exc…" at bounding box center [710, 136] width 131 height 25
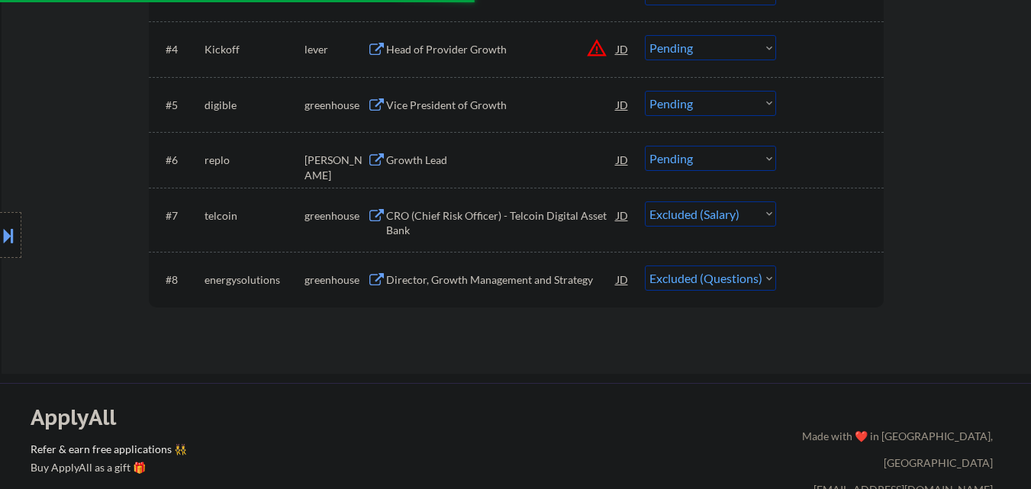
scroll to position [611, 0]
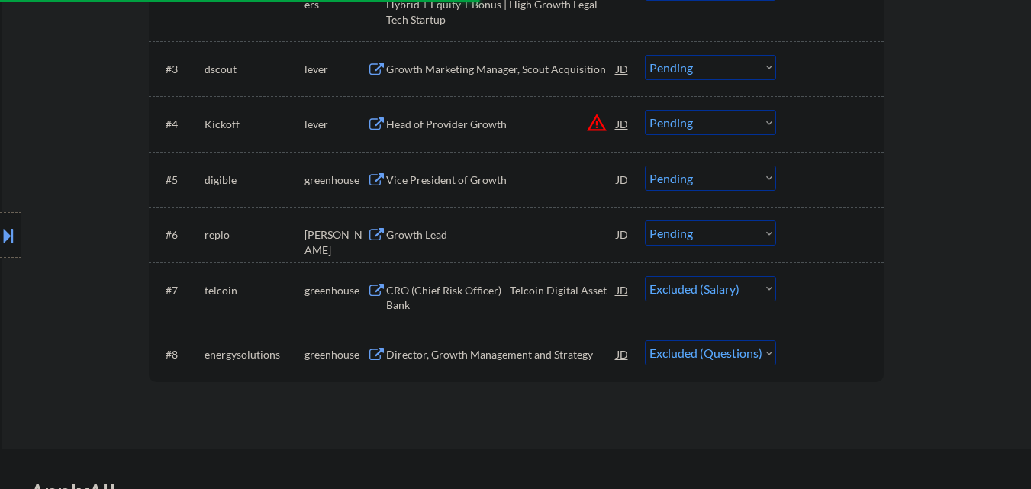
click at [495, 233] on div "Growth Lead" at bounding box center [501, 234] width 231 height 15
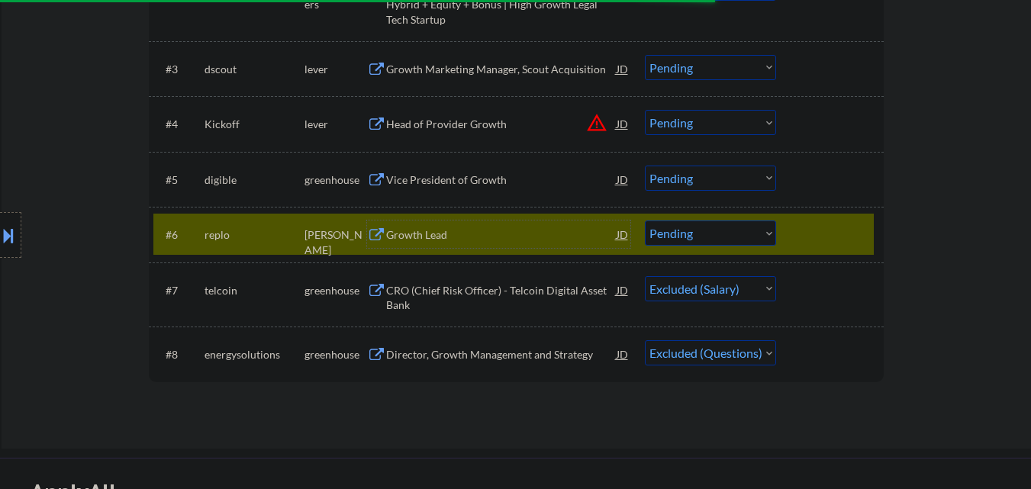
click at [761, 230] on select "Choose an option... Pending Applied Excluded (Questions) Excluded (Expired) Exc…" at bounding box center [710, 233] width 131 height 25
select select ""excluded""
click at [645, 221] on select "Choose an option... Pending Applied Excluded (Questions) Excluded (Expired) Exc…" at bounding box center [710, 233] width 131 height 25
click at [837, 233] on div at bounding box center [831, 234] width 67 height 27
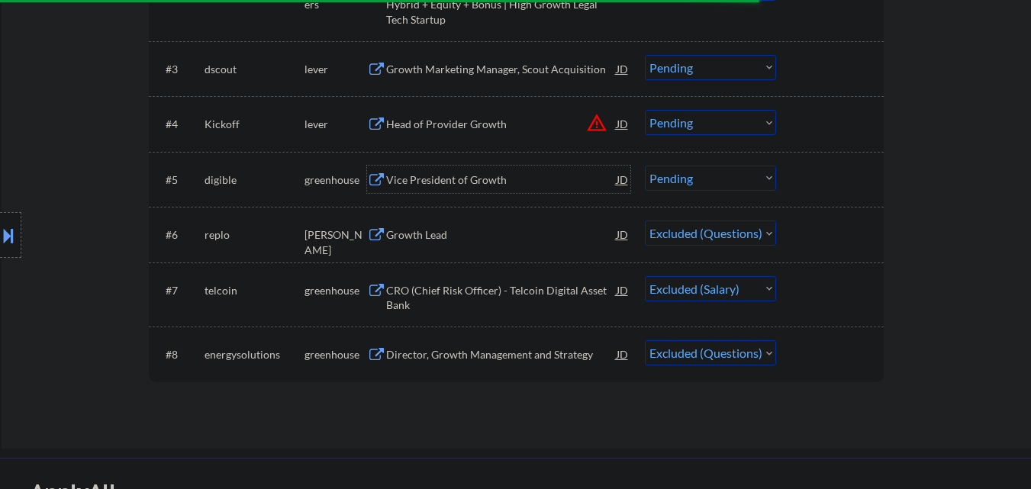
click at [502, 179] on div "Vice President of Growth" at bounding box center [501, 180] width 231 height 15
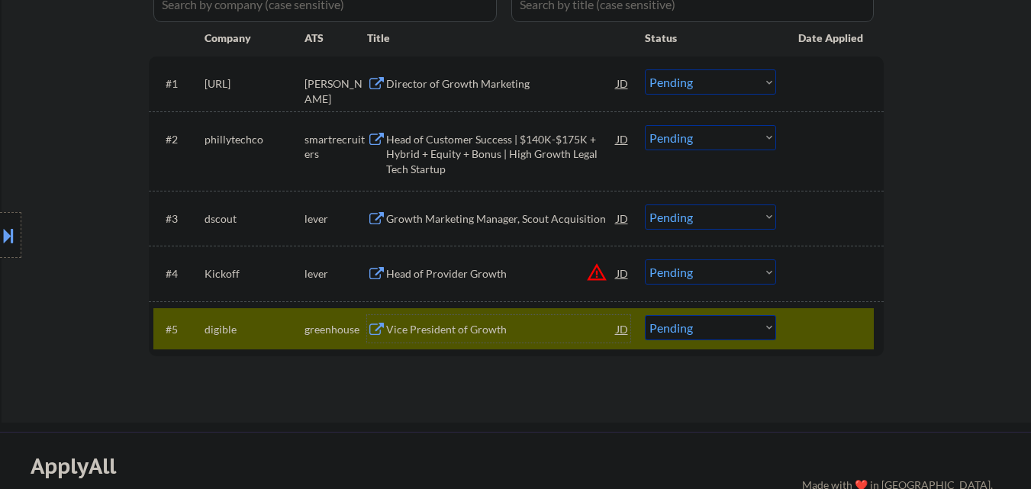
scroll to position [458, 0]
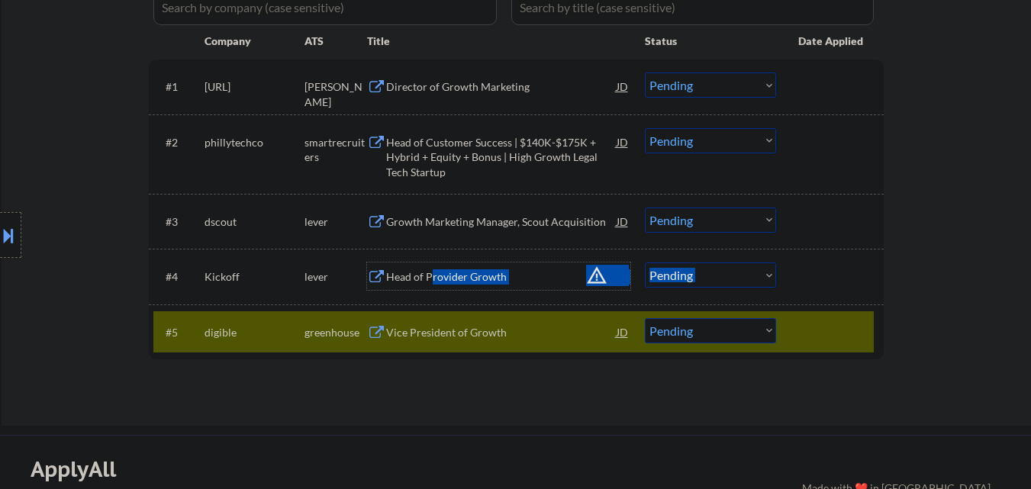
drag, startPoint x: 431, startPoint y: 266, endPoint x: 435, endPoint y: 259, distance: 8.3
click at [435, 259] on div "#4 Kickoff lever Head of Provider Growth JD warning_amber Choose an option... P…" at bounding box center [513, 276] width 721 height 41
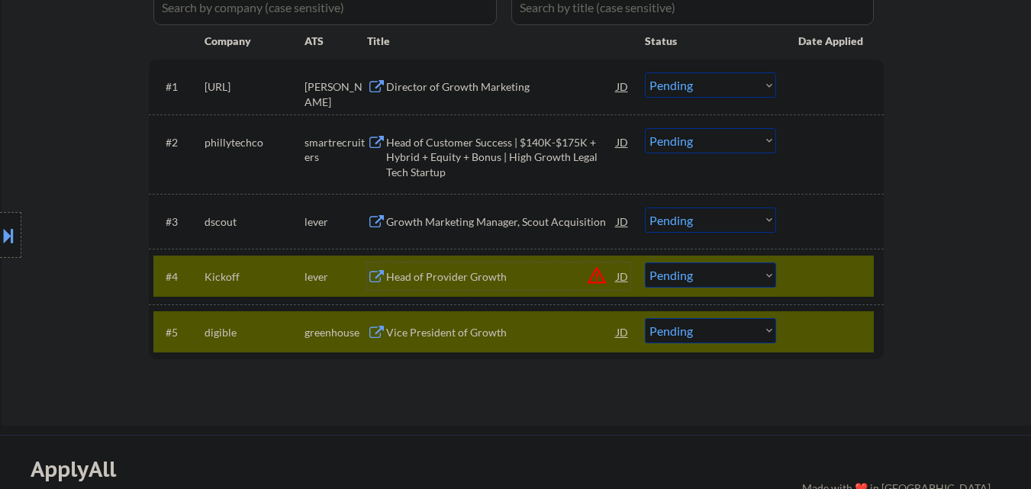
click at [459, 292] on div "#4 Kickoff lever Head of Provider Growth JD warning_amber Choose an option... P…" at bounding box center [513, 276] width 721 height 41
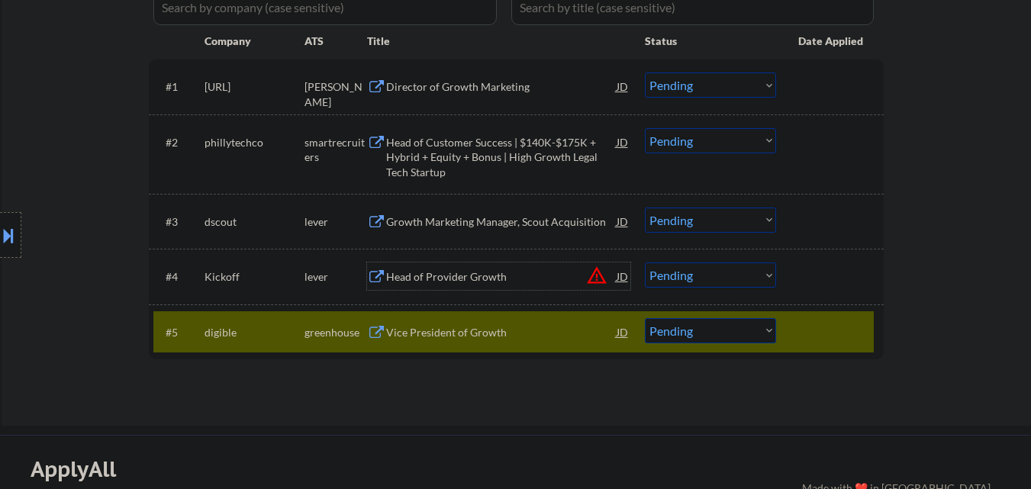
click at [448, 272] on div "Head of Provider Growth" at bounding box center [501, 276] width 231 height 15
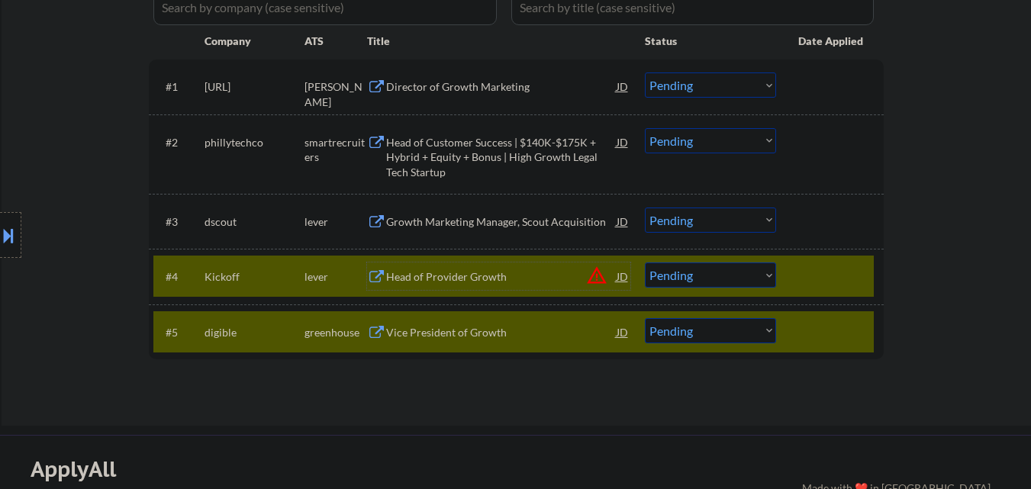
click at [551, 330] on div "Vice President of Growth" at bounding box center [501, 332] width 231 height 15
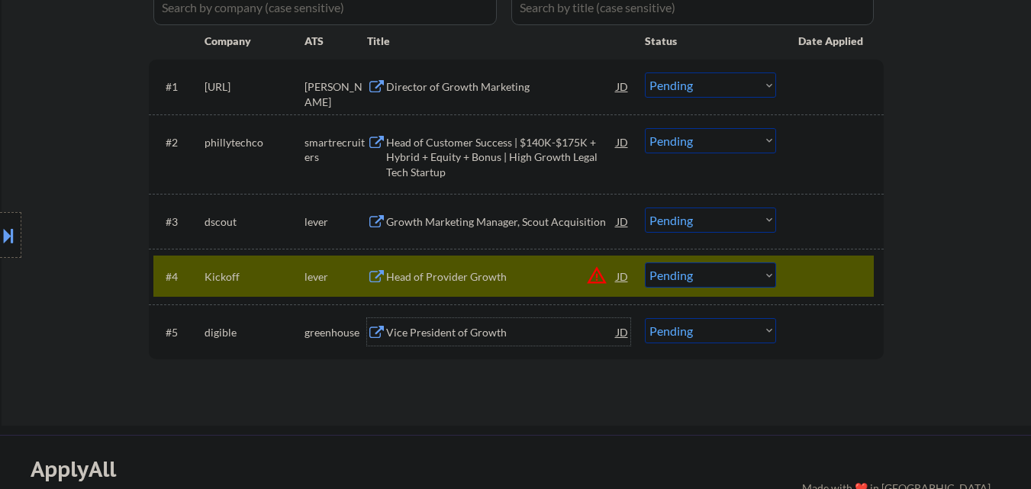
click at [825, 276] on div at bounding box center [831, 276] width 67 height 27
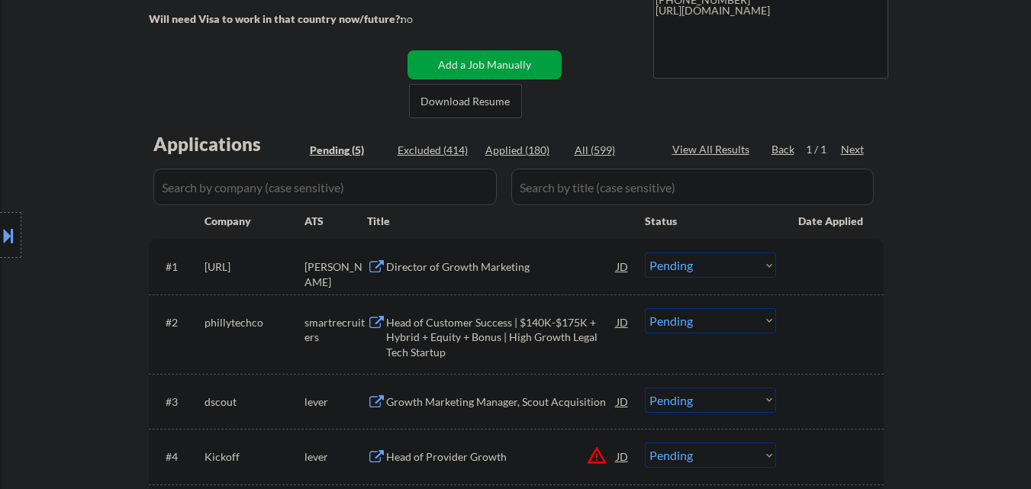
scroll to position [305, 0]
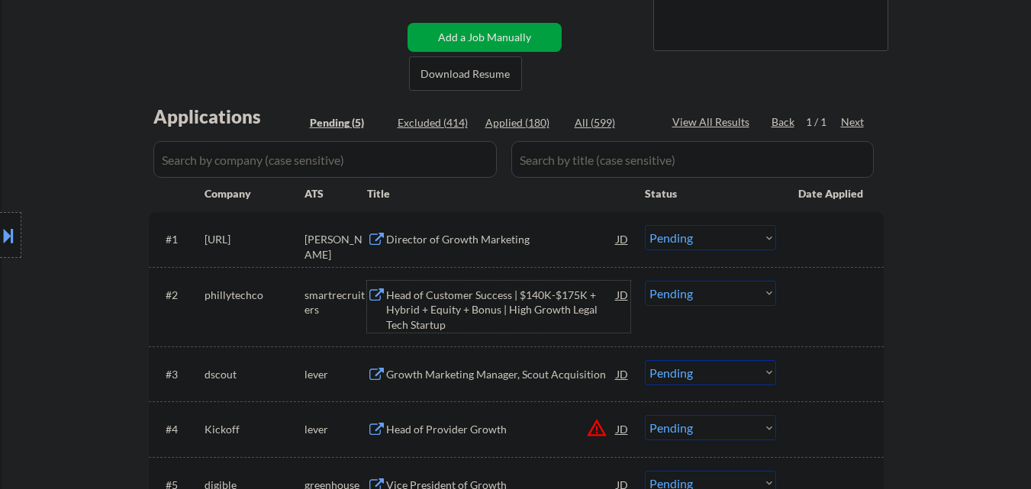
click at [502, 299] on div "Head of Customer Success | $140K-$175K + Hybrid + Equity + Bonus | High Growth …" at bounding box center [501, 310] width 231 height 45
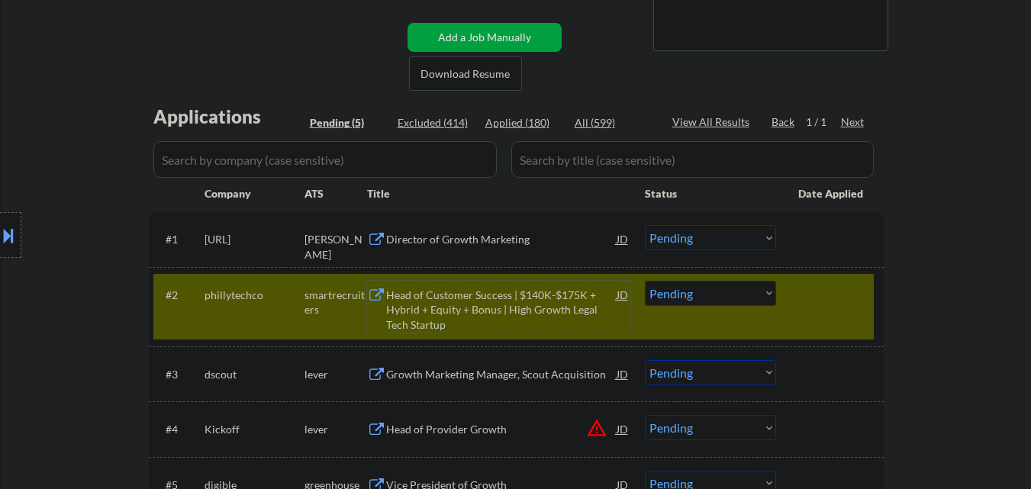
drag, startPoint x: 847, startPoint y: 322, endPoint x: 837, endPoint y: 318, distance: 9.9
click at [845, 321] on div "#2 phillytechco smartrecruiters Head of Customer Success | $140K-$175K + Hybrid…" at bounding box center [513, 307] width 721 height 66
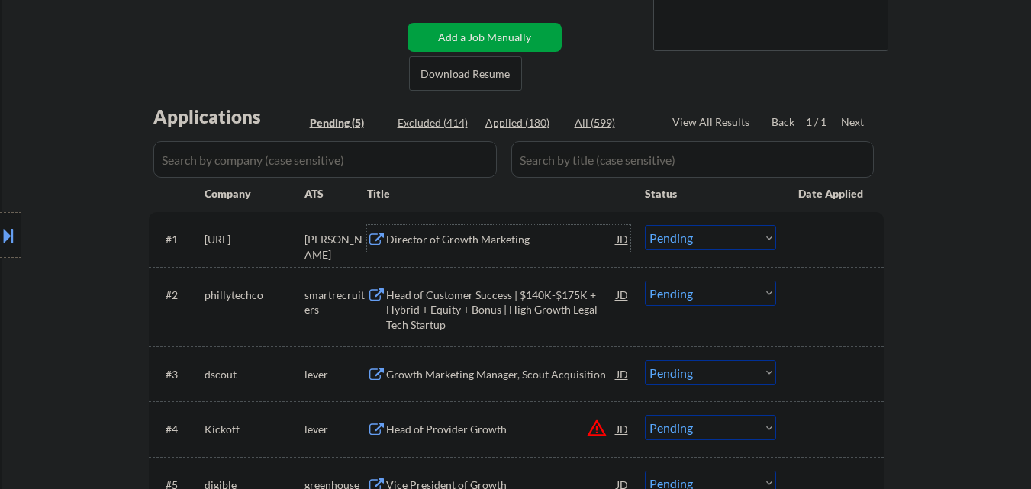
click at [514, 240] on div "Director of Growth Marketing" at bounding box center [501, 239] width 231 height 15
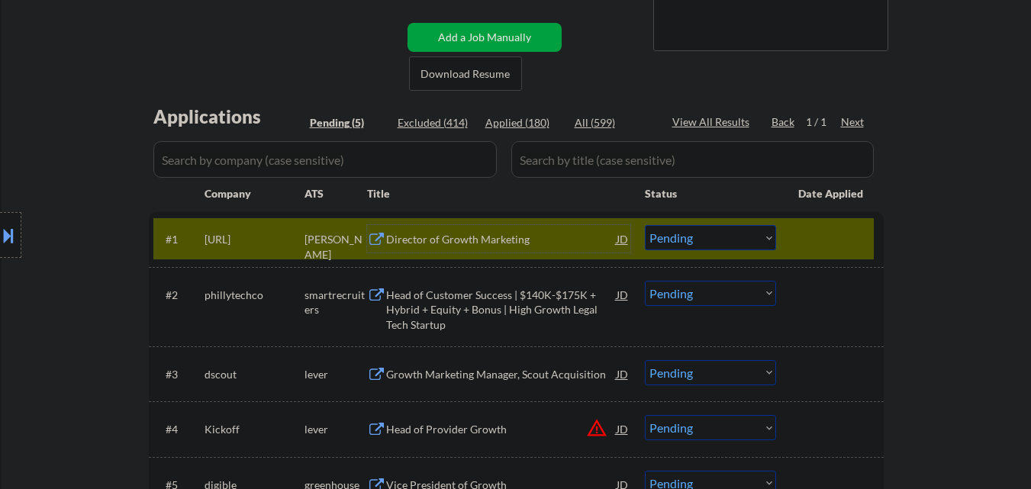
drag, startPoint x: 761, startPoint y: 237, endPoint x: 758, endPoint y: 250, distance: 13.3
click at [760, 239] on select "Choose an option... Pending Applied Excluded (Questions) Excluded (Expired) Exc…" at bounding box center [710, 237] width 131 height 25
click at [645, 225] on select "Choose an option... Pending Applied Excluded (Questions) Excluded (Expired) Exc…" at bounding box center [710, 237] width 131 height 25
drag, startPoint x: 840, startPoint y: 247, endPoint x: 772, endPoint y: 240, distance: 67.4
click at [838, 247] on div at bounding box center [831, 238] width 67 height 27
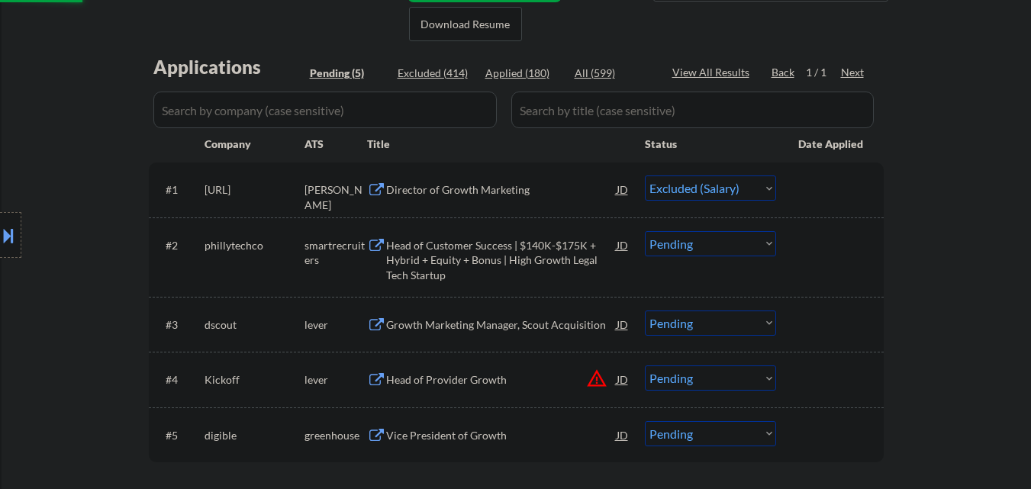
scroll to position [382, 0]
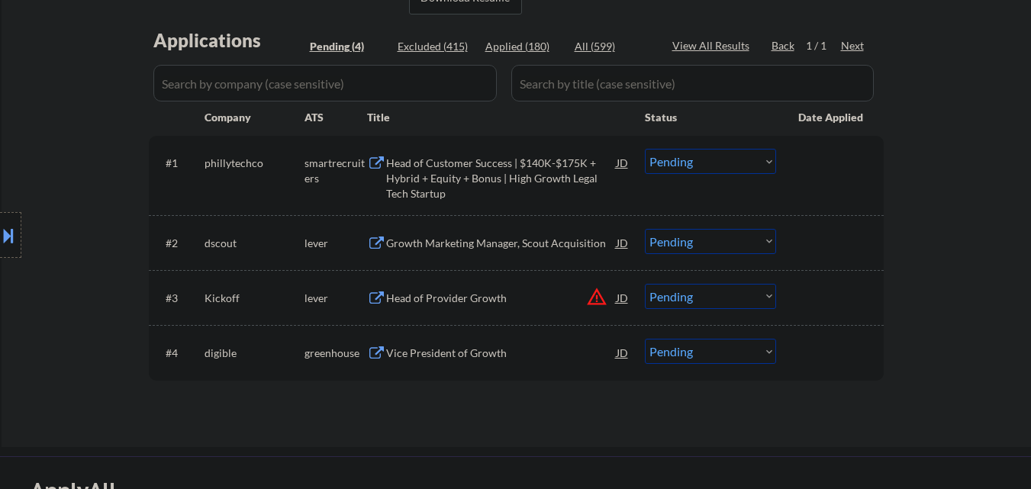
click at [747, 162] on select "Choose an option... Pending Applied Excluded (Questions) Excluded (Expired) Exc…" at bounding box center [710, 161] width 131 height 25
click at [645, 149] on select "Choose an option... Pending Applied Excluded (Questions) Excluded (Expired) Exc…" at bounding box center [710, 161] width 131 height 25
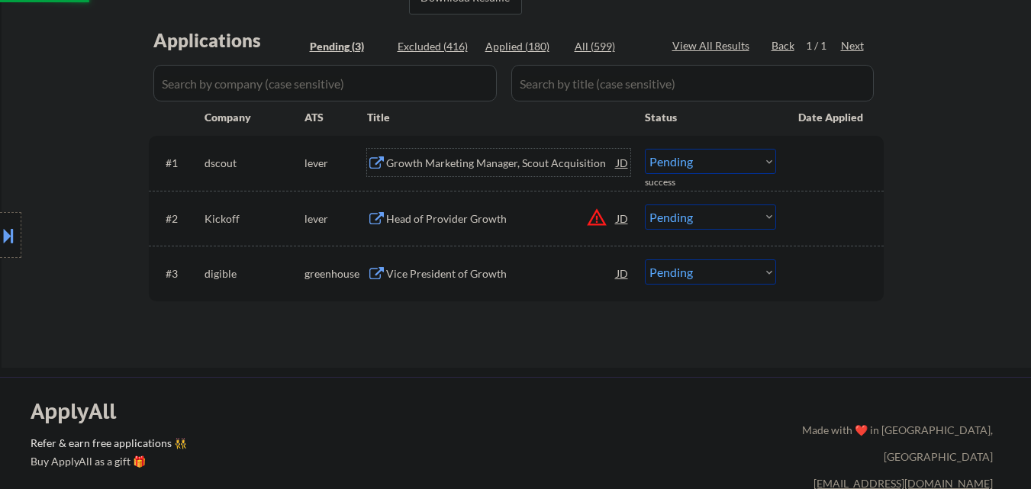
click at [524, 164] on div "Growth Marketing Manager, Scout Acquisition" at bounding box center [501, 163] width 231 height 15
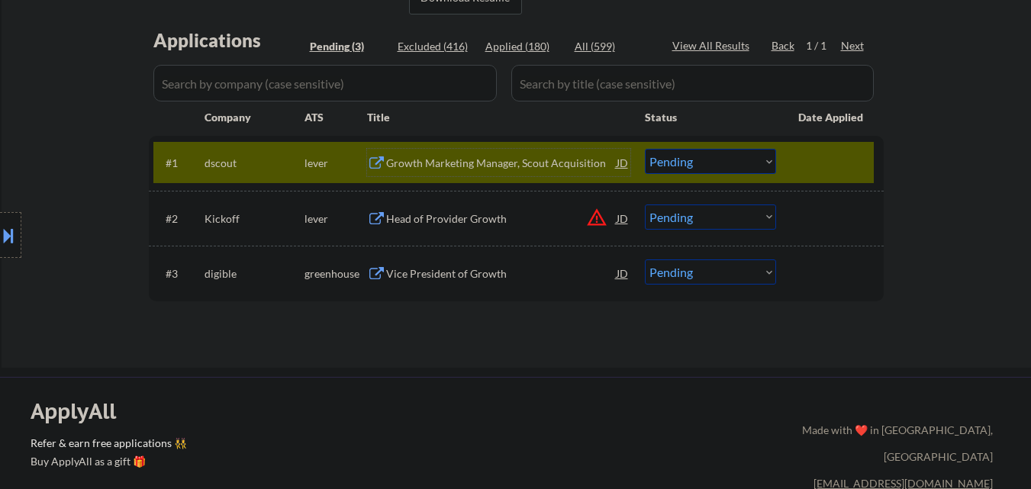
drag, startPoint x: 867, startPoint y: 169, endPoint x: 753, endPoint y: 98, distance: 134.7
click at [857, 164] on div "#1 dscout lever Growth Marketing Manager, Scout Acquisition JD Choose an option…" at bounding box center [513, 162] width 721 height 41
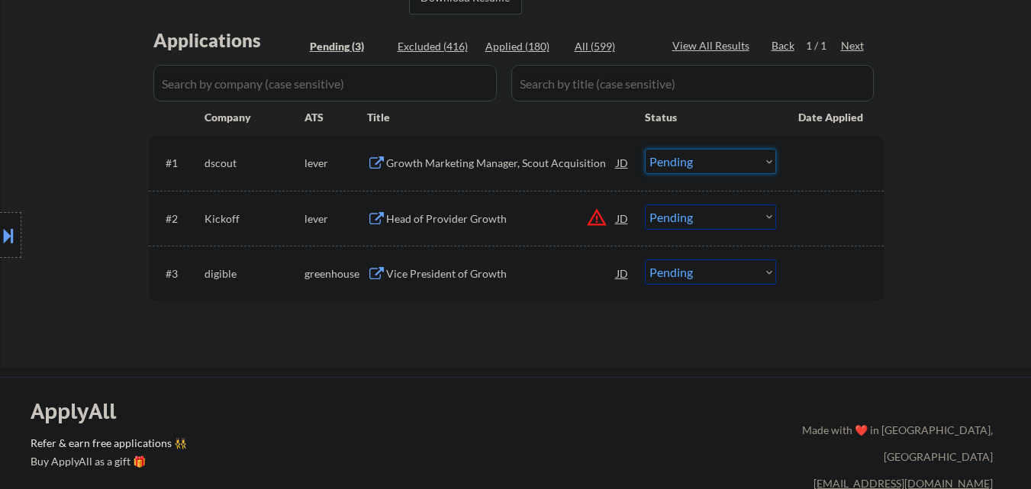
drag, startPoint x: 734, startPoint y: 161, endPoint x: 732, endPoint y: 170, distance: 9.3
click at [734, 162] on select "Choose an option... Pending Applied Excluded (Questions) Excluded (Expired) Exc…" at bounding box center [710, 161] width 131 height 25
click at [645, 149] on select "Choose an option... Pending Applied Excluded (Questions) Excluded (Expired) Exc…" at bounding box center [710, 161] width 131 height 25
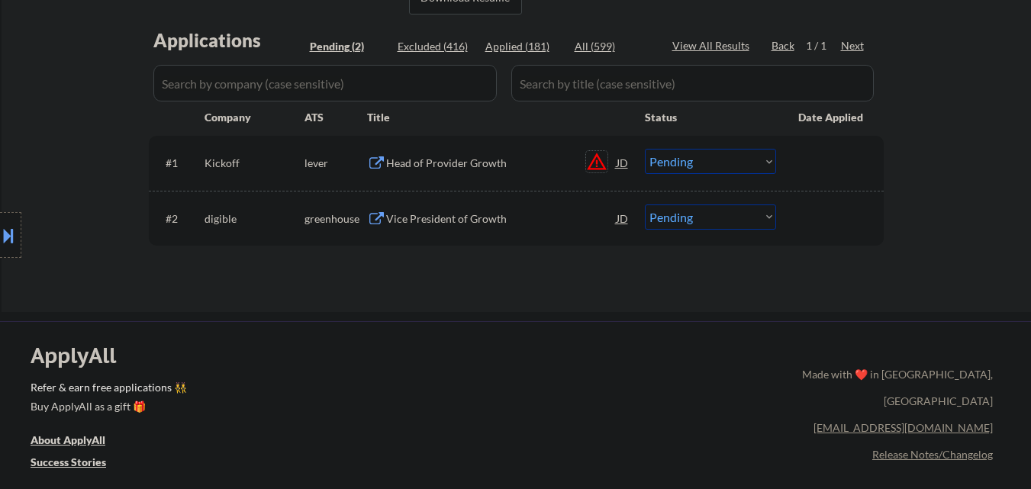
click at [603, 166] on button "warning_amber" at bounding box center [596, 161] width 21 height 21
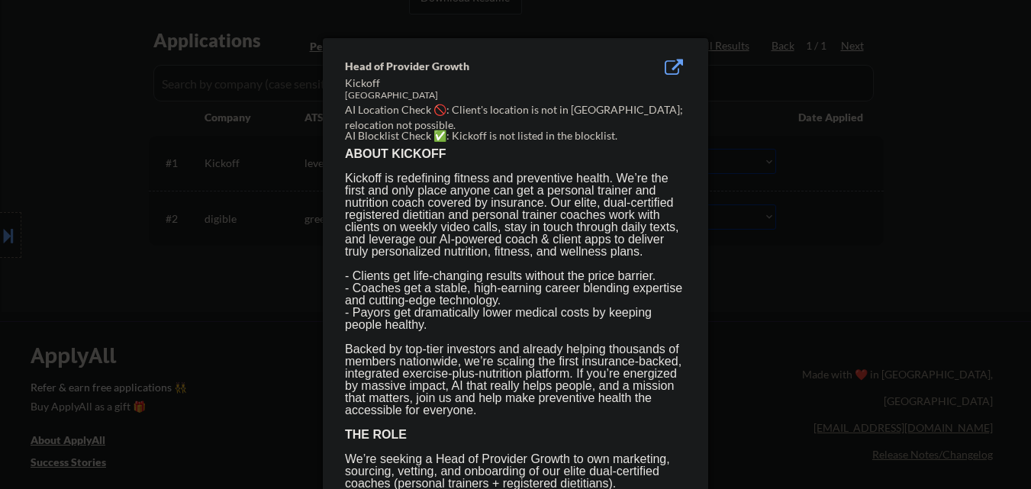
click at [295, 273] on div at bounding box center [515, 244] width 1031 height 489
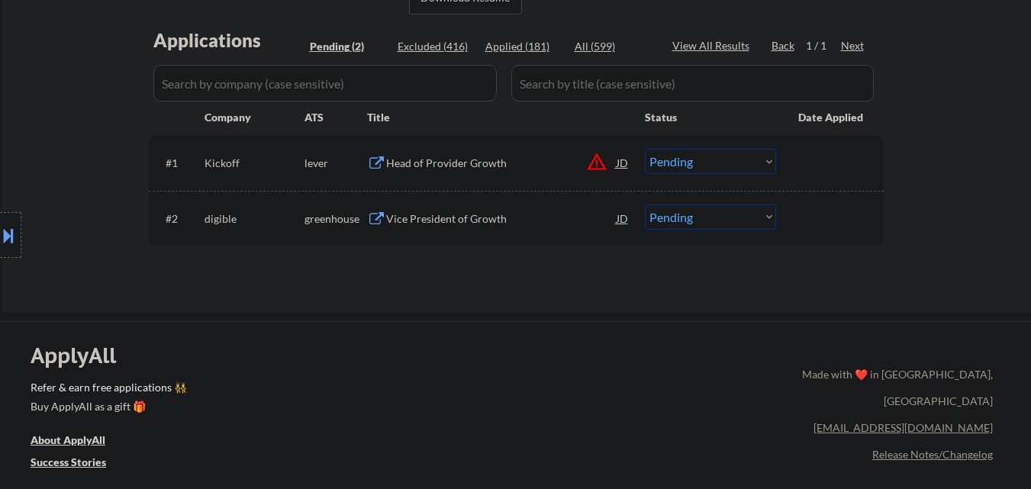
click at [5, 233] on button at bounding box center [8, 235] width 17 height 25
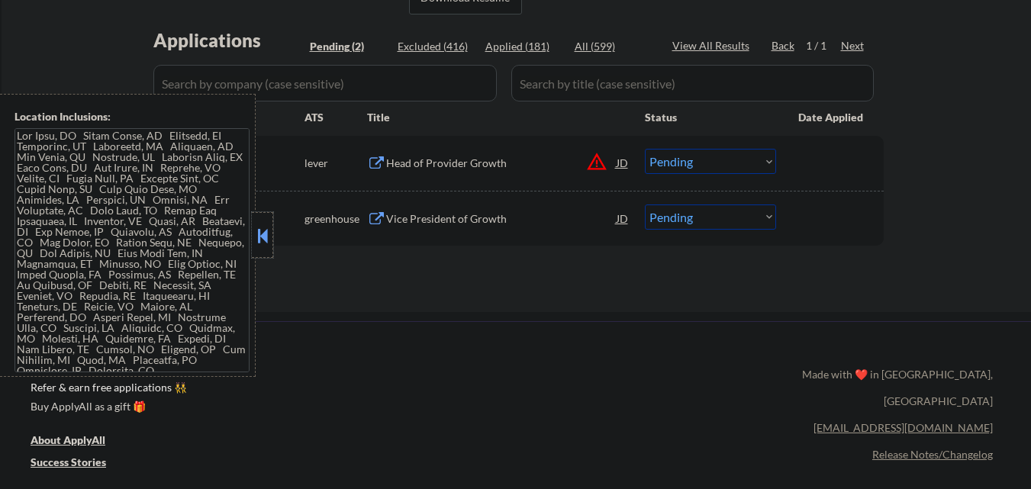
drag, startPoint x: 268, startPoint y: 252, endPoint x: 408, endPoint y: 217, distance: 144.0
click at [269, 251] on div at bounding box center [262, 235] width 21 height 46
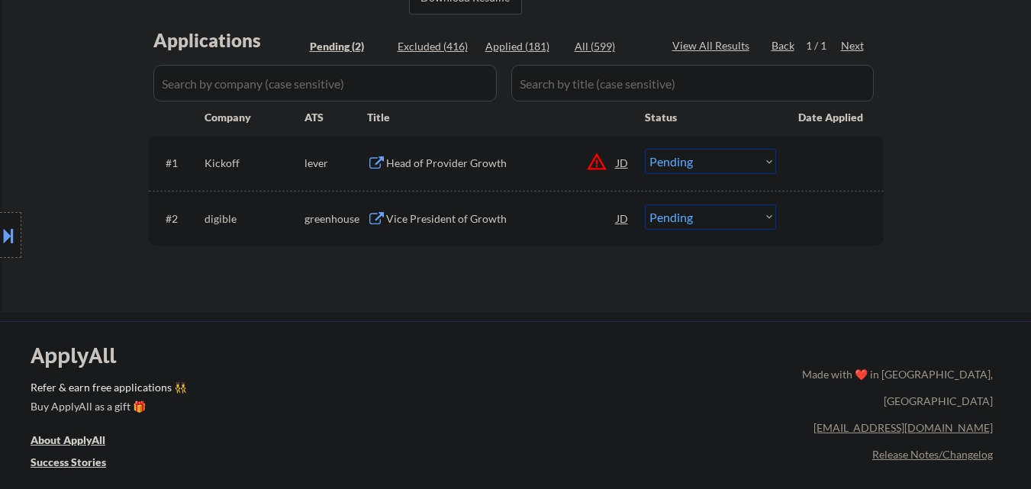
click at [487, 171] on div "Head of Provider Growth" at bounding box center [501, 162] width 231 height 27
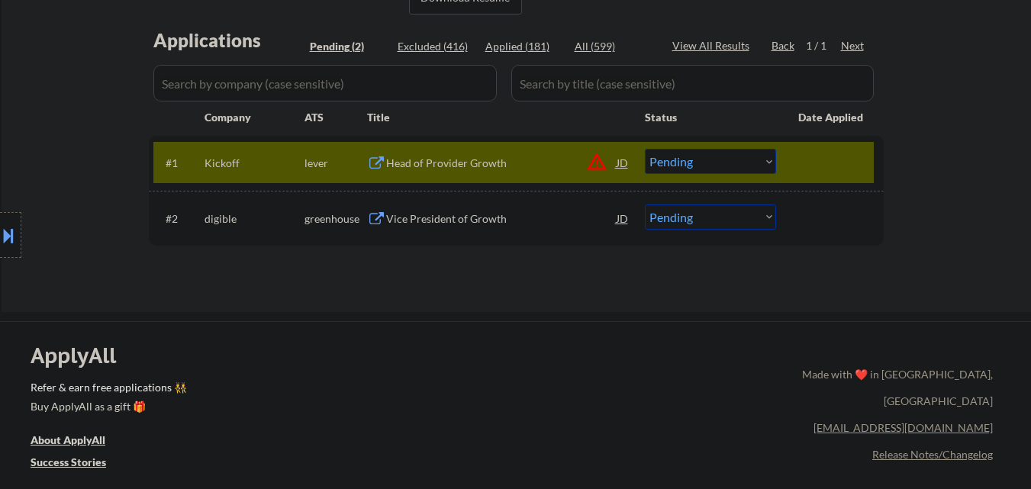
click at [0, 227] on button at bounding box center [8, 235] width 17 height 25
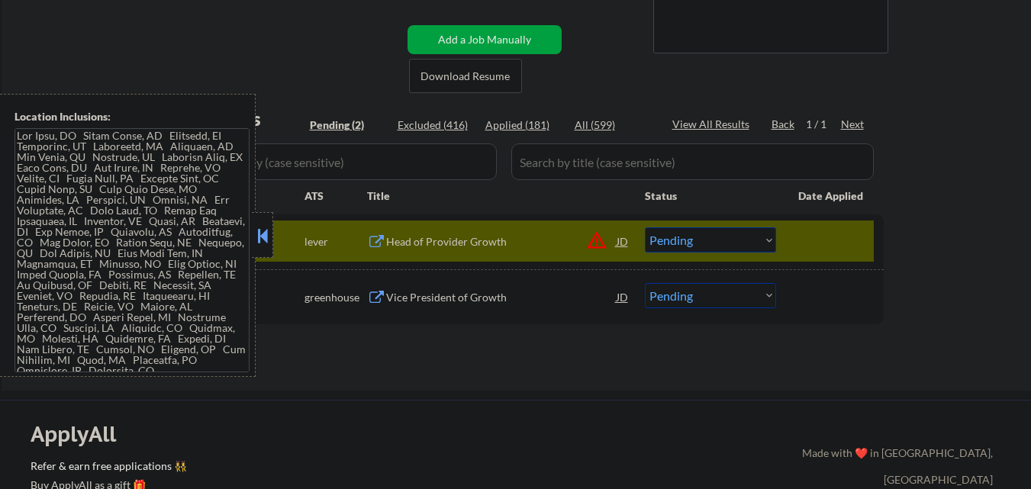
scroll to position [305, 0]
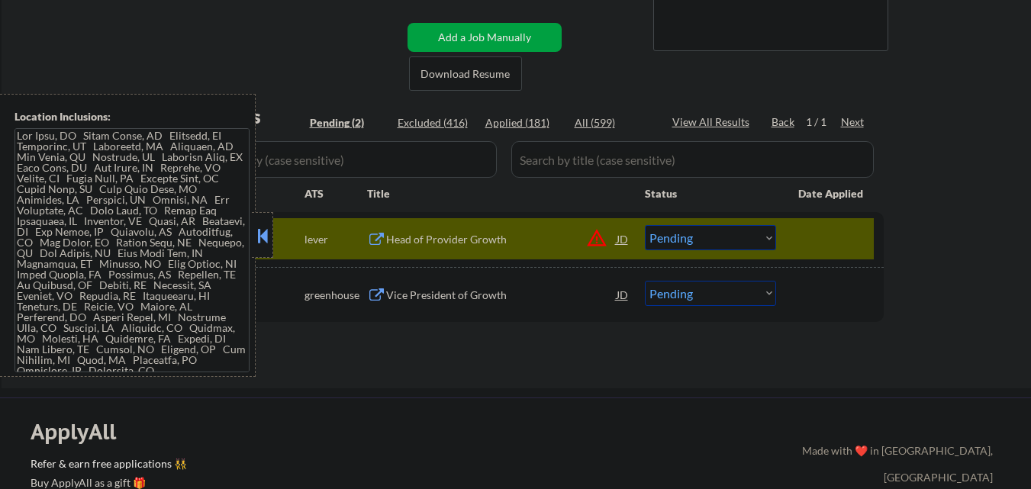
click at [602, 237] on button "warning_amber" at bounding box center [596, 237] width 21 height 21
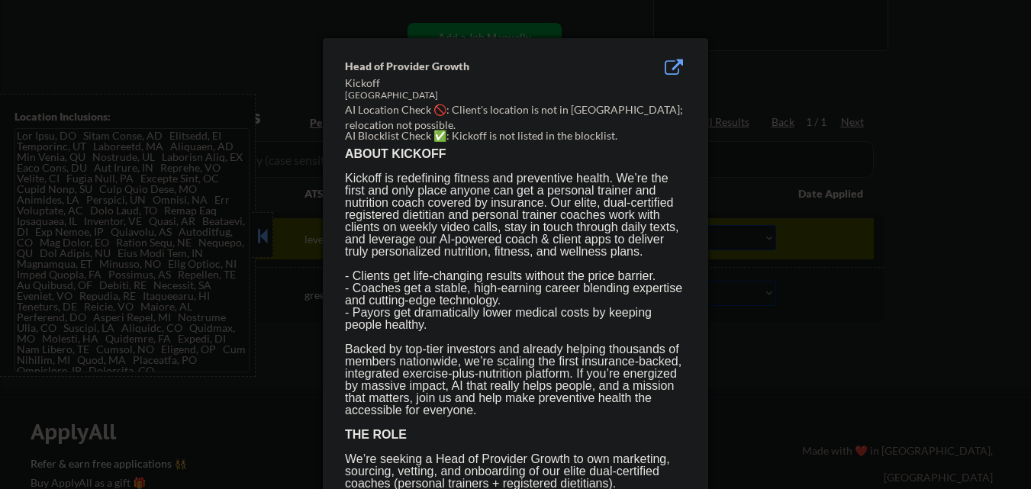
click at [776, 332] on div at bounding box center [515, 244] width 1031 height 489
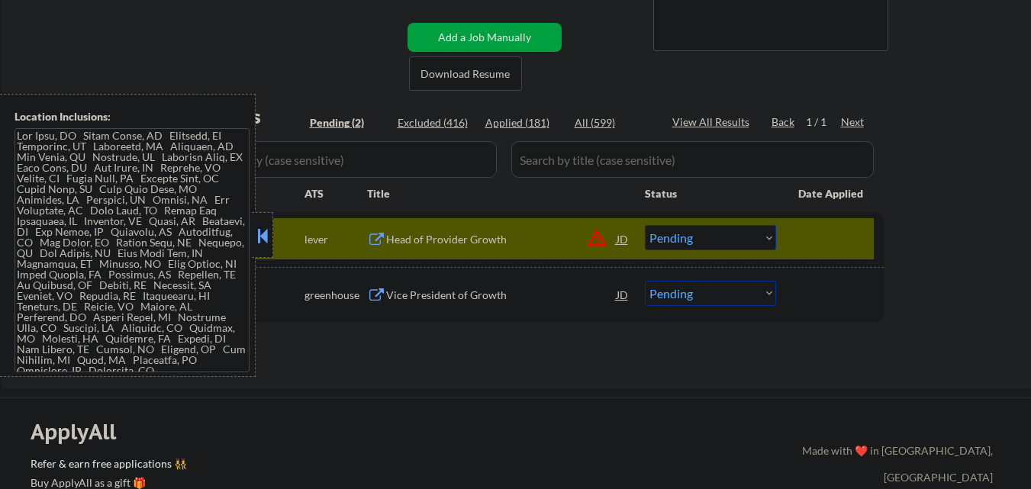
click at [265, 226] on button at bounding box center [262, 235] width 17 height 23
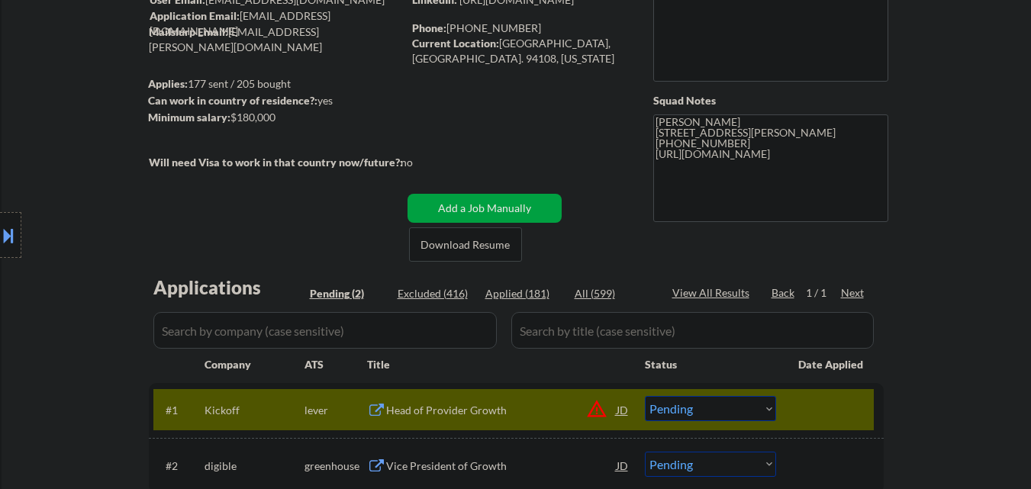
scroll to position [382, 0]
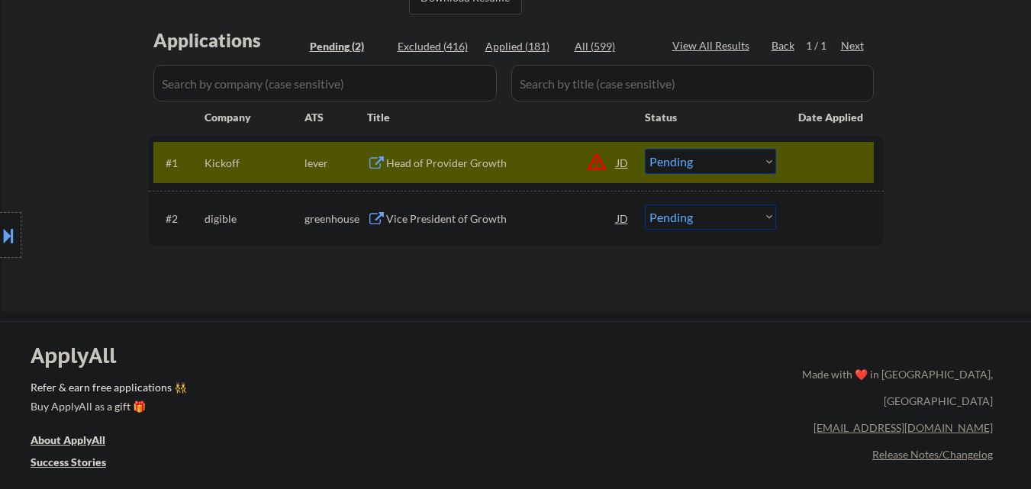
click at [734, 163] on select "Choose an option... Pending Applied Excluded (Questions) Excluded (Expired) Exc…" at bounding box center [710, 161] width 131 height 25
click at [645, 149] on select "Choose an option... Pending Applied Excluded (Questions) Excluded (Expired) Exc…" at bounding box center [710, 161] width 131 height 25
click at [466, 214] on div "Vice President of Growth" at bounding box center [501, 218] width 231 height 15
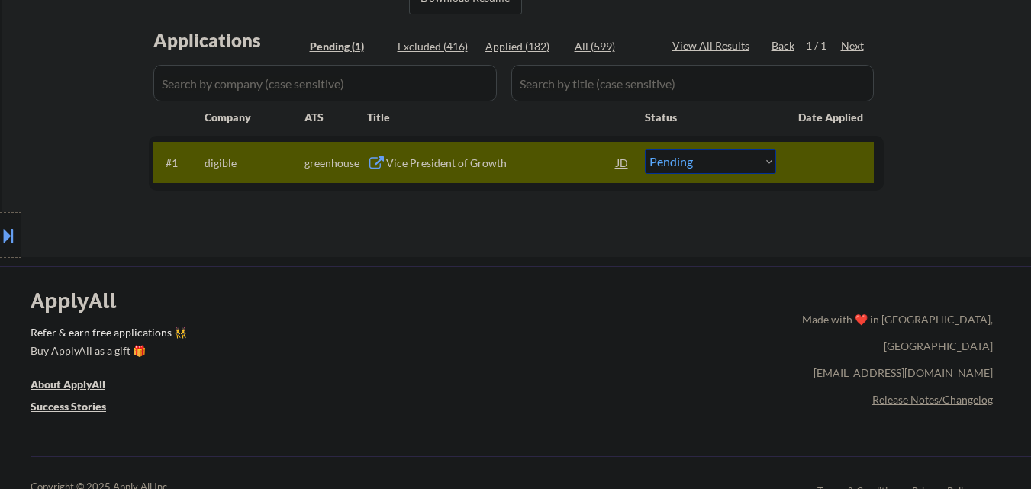
click at [721, 166] on select "Choose an option... Pending Applied Excluded (Questions) Excluded (Expired) Exc…" at bounding box center [710, 161] width 131 height 25
click at [722, 172] on select "Choose an option... Pending Applied Excluded (Questions) Excluded (Expired) Exc…" at bounding box center [710, 161] width 131 height 25
select select ""applied""
click at [645, 149] on select "Choose an option... Pending Applied Excluded (Questions) Excluded (Expired) Exc…" at bounding box center [710, 161] width 131 height 25
click at [805, 180] on div "#1 digible greenhouse Vice President of Growth JD warning_amber Choose an optio…" at bounding box center [513, 162] width 721 height 41
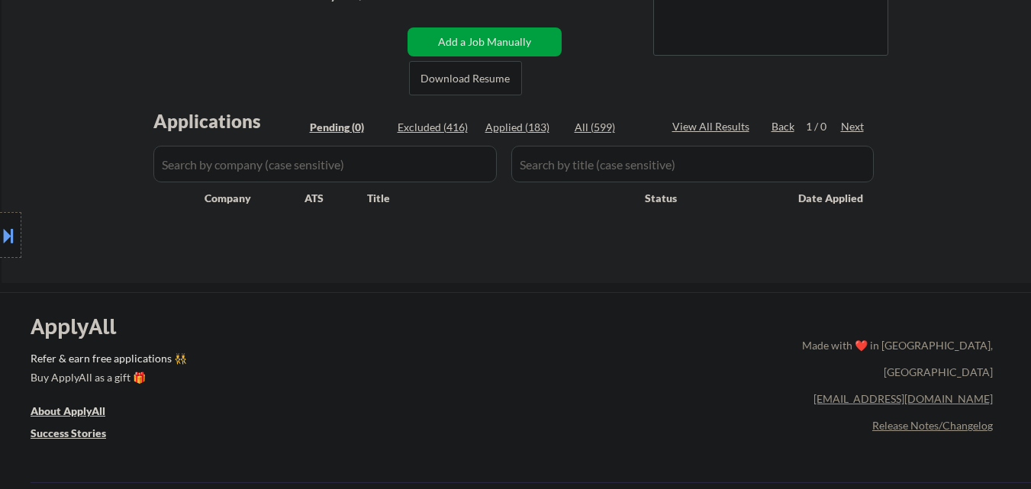
scroll to position [153, 0]
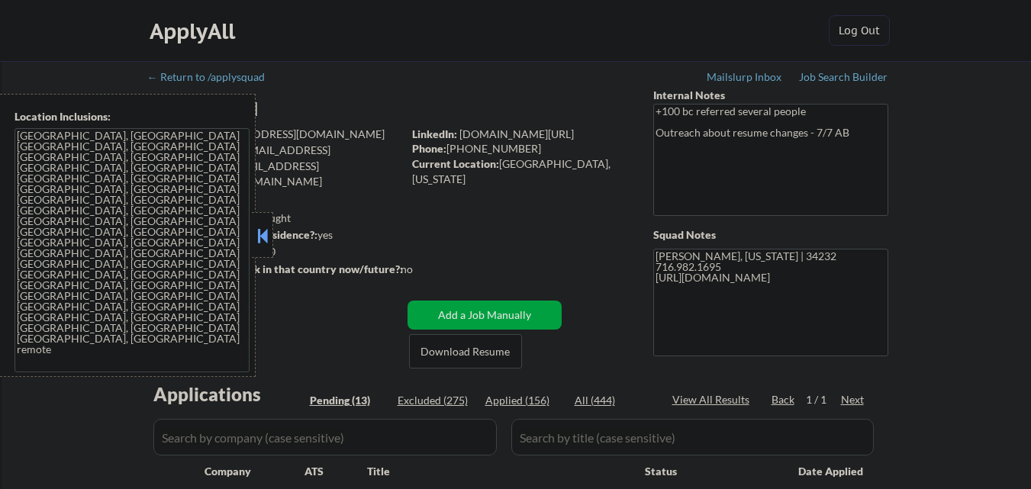
select select ""pending""
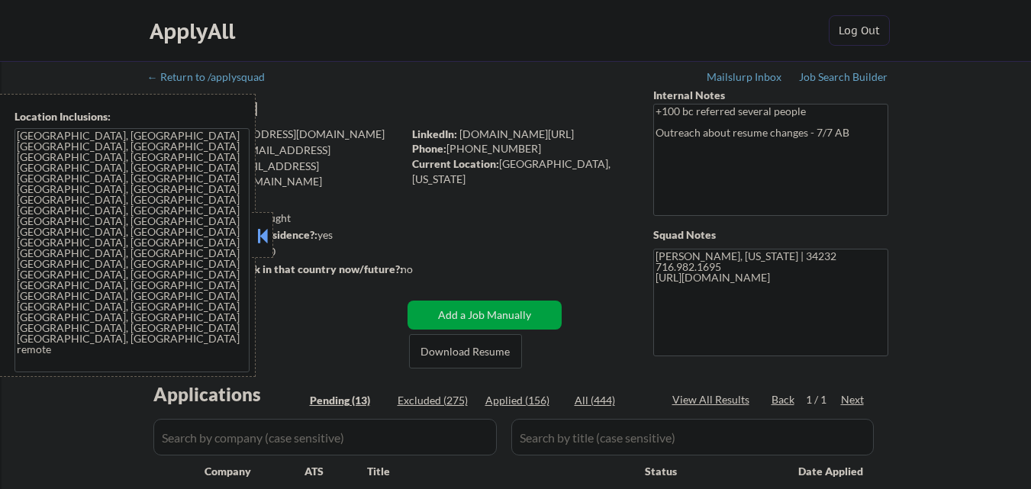
select select ""pending""
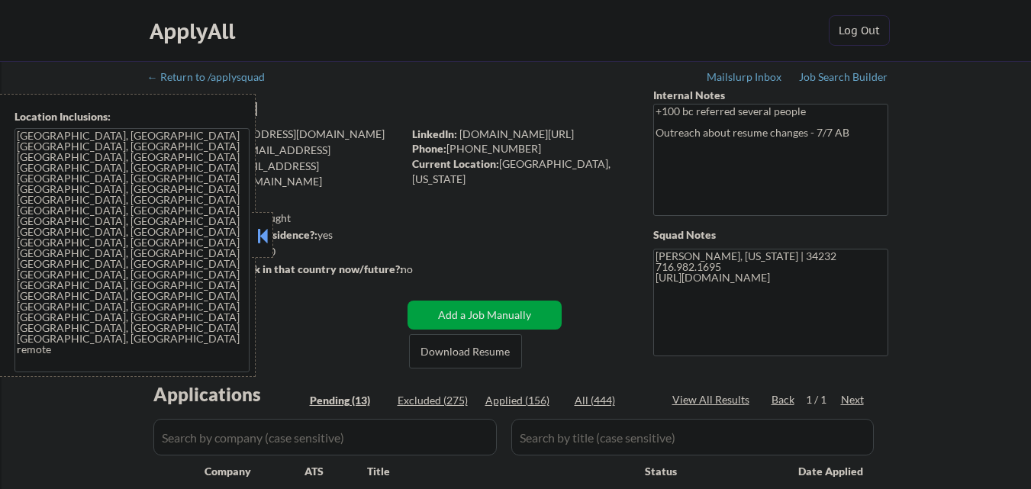
select select ""pending""
click at [266, 243] on button at bounding box center [262, 235] width 17 height 23
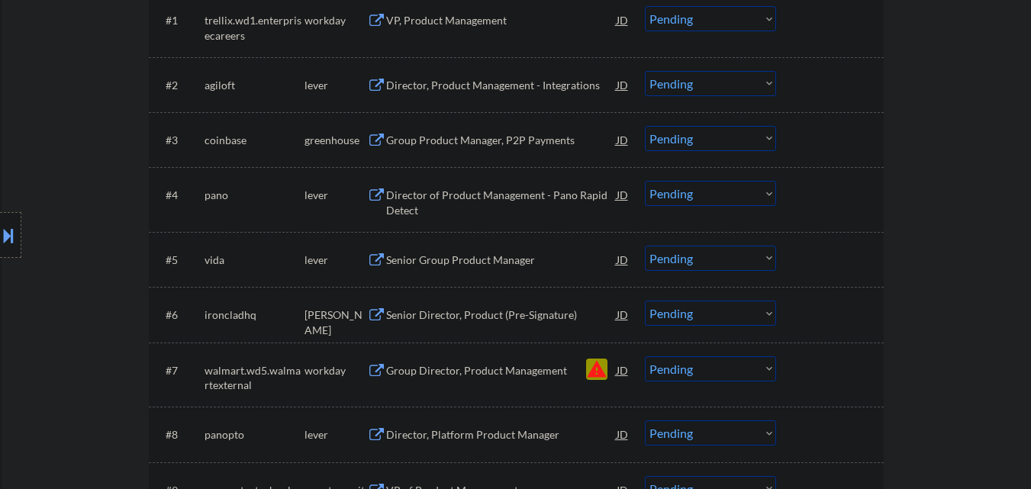
scroll to position [687, 0]
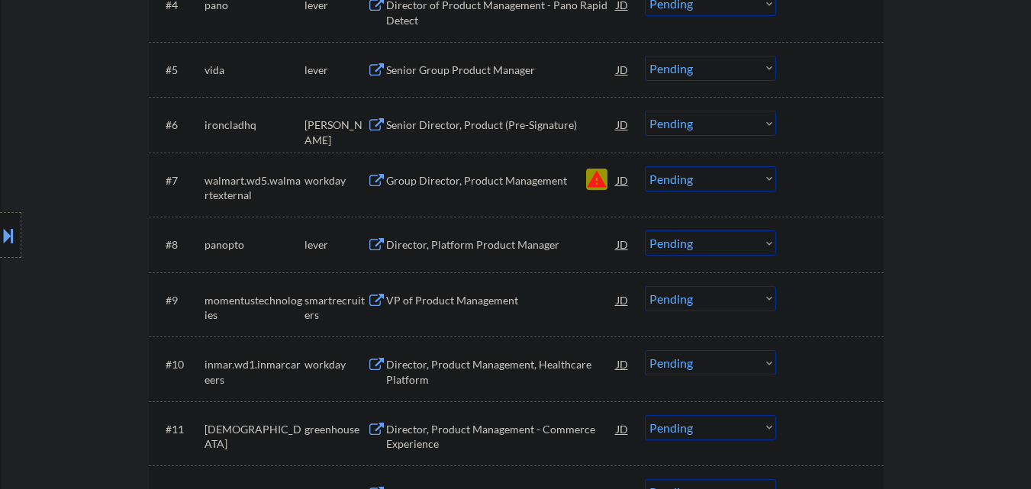
click at [716, 184] on select "Choose an option... Pending Applied Excluded (Questions) Excluded (Expired) Exc…" at bounding box center [710, 178] width 131 height 25
click at [645, 166] on select "Choose an option... Pending Applied Excluded (Questions) Excluded (Expired) Exc…" at bounding box center [710, 178] width 131 height 25
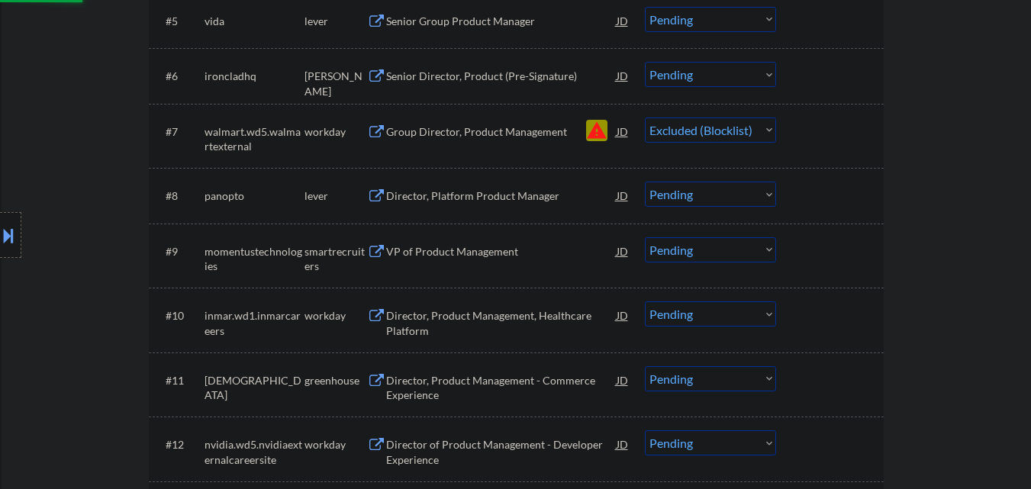
scroll to position [763, 0]
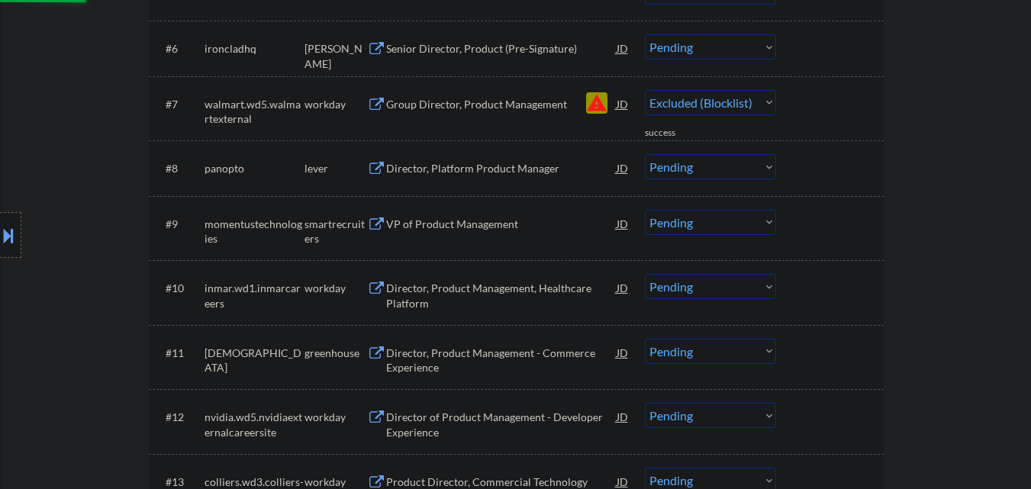
select select ""pending""
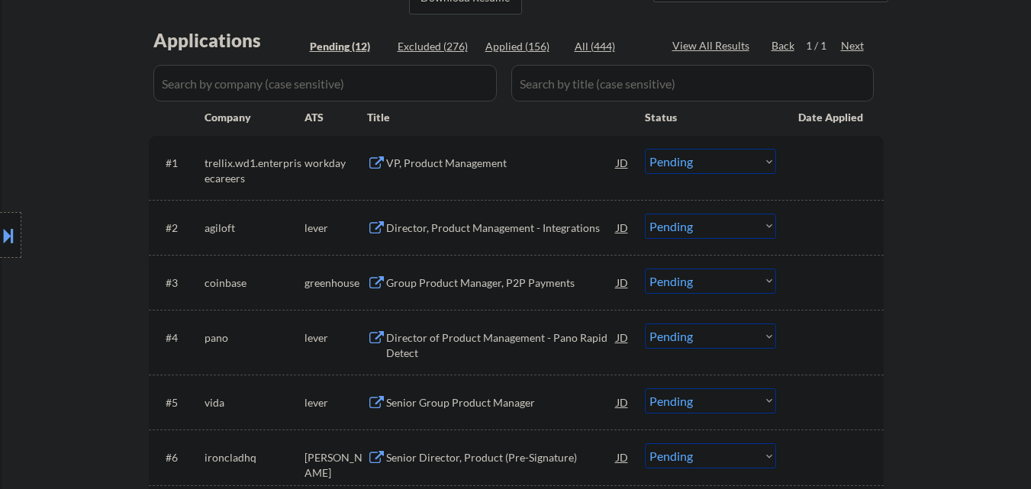
scroll to position [382, 0]
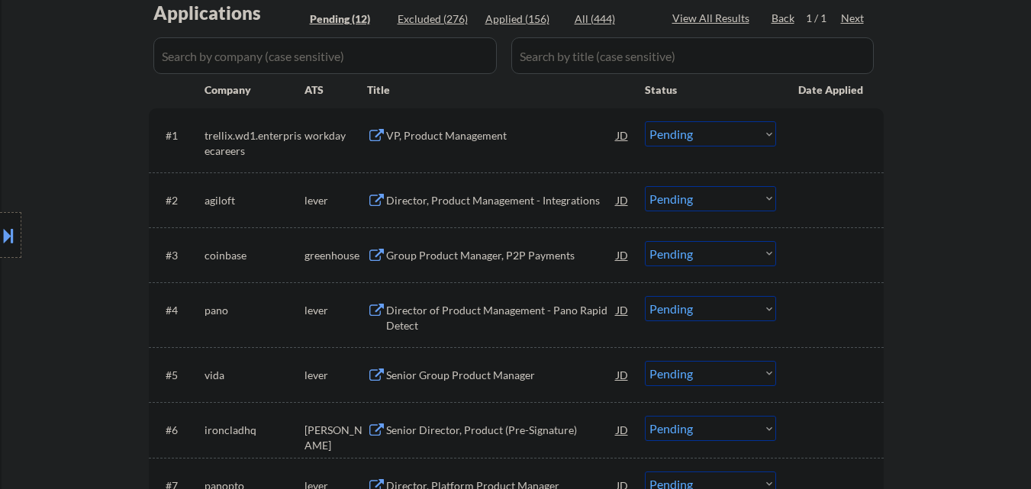
click at [485, 210] on div "Director, Product Management - Integrations" at bounding box center [501, 199] width 231 height 27
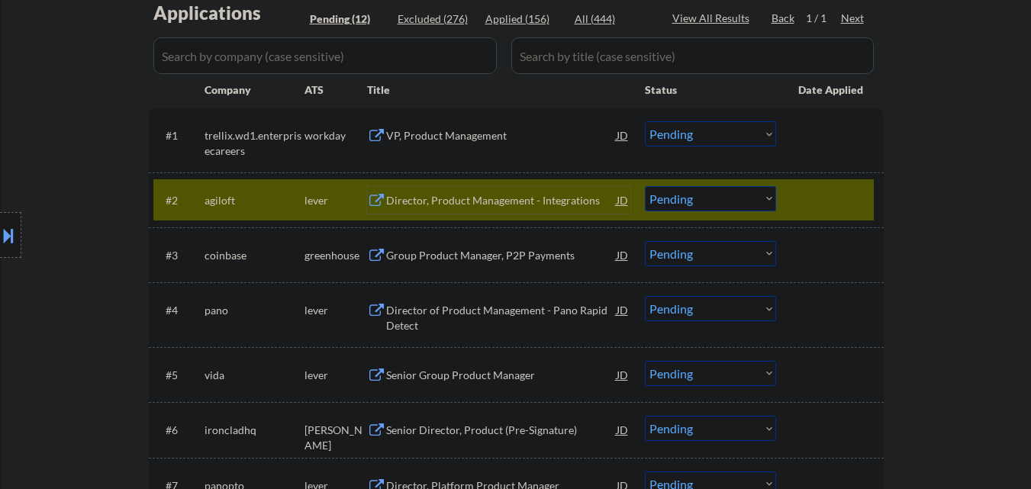
click at [708, 205] on select "Choose an option... Pending Applied Excluded (Questions) Excluded (Expired) Exc…" at bounding box center [710, 198] width 131 height 25
click at [645, 186] on select "Choose an option... Pending Applied Excluded (Questions) Excluded (Expired) Exc…" at bounding box center [710, 198] width 131 height 25
click at [843, 207] on div at bounding box center [831, 199] width 67 height 27
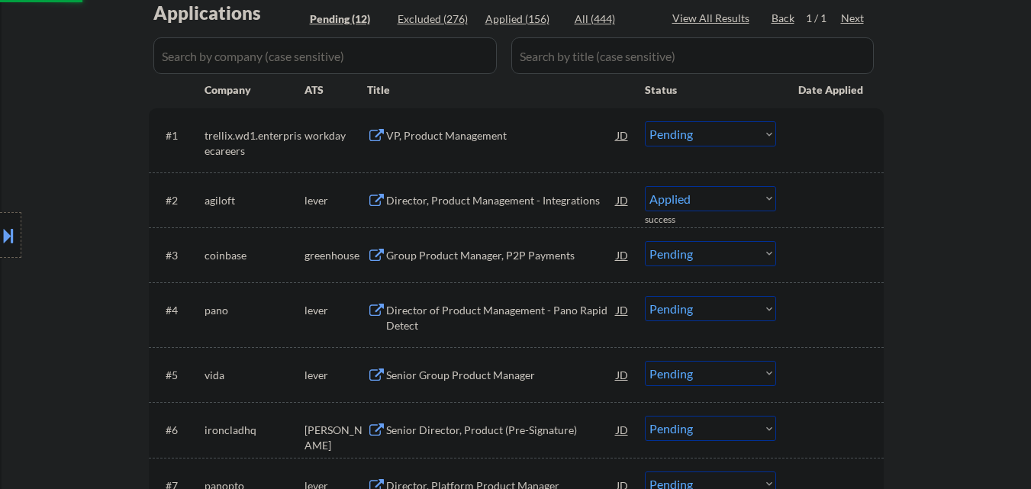
select select ""pending""
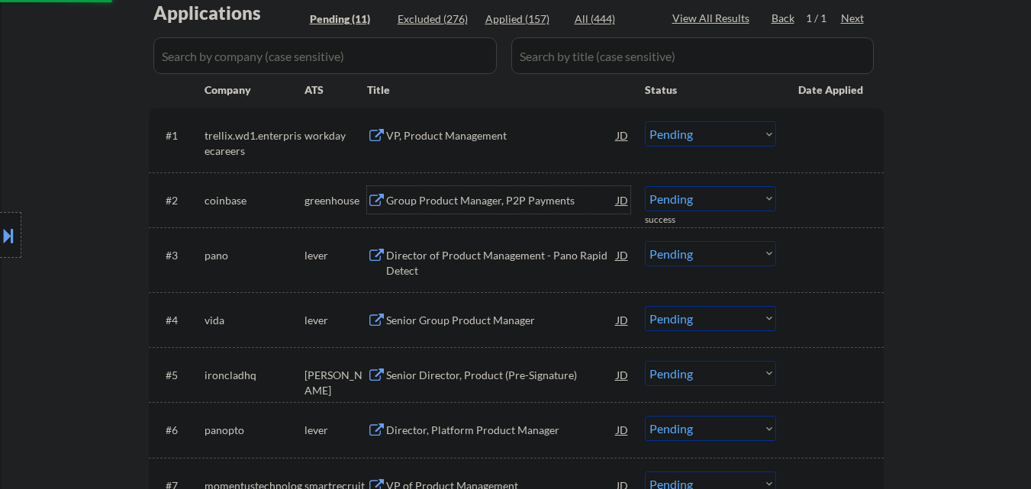
click at [522, 197] on div "Group Product Manager, P2P Payments" at bounding box center [501, 200] width 231 height 15
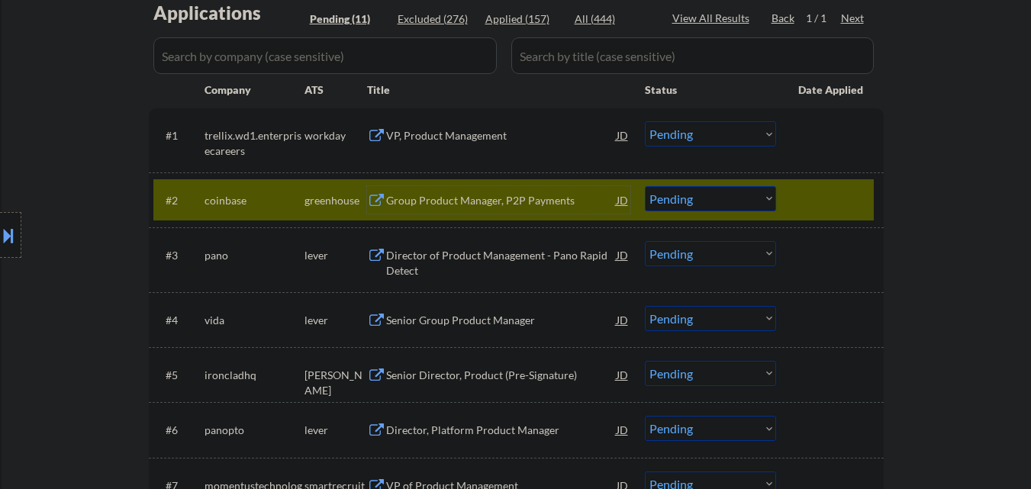
click at [799, 196] on div at bounding box center [831, 199] width 67 height 27
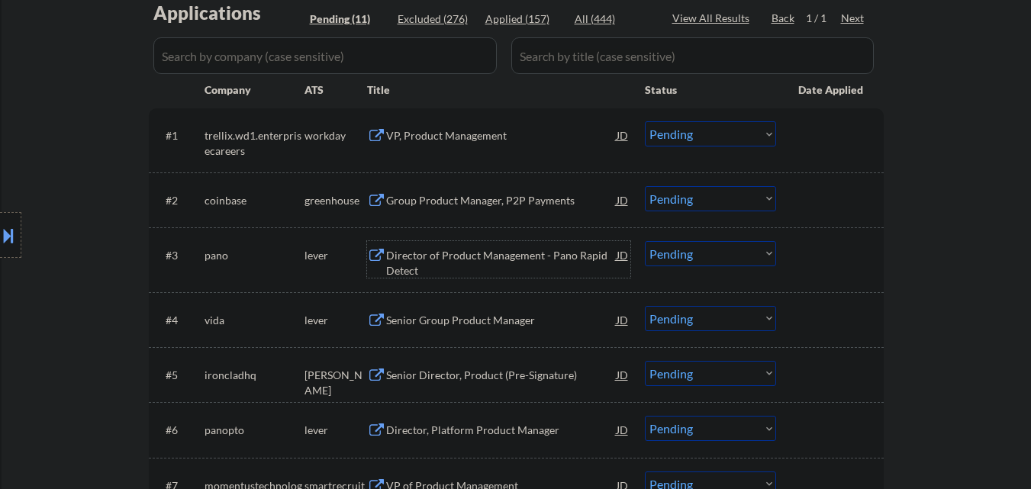
click at [432, 269] on div "Director of Product Management - Pano Rapid Detect" at bounding box center [501, 263] width 231 height 30
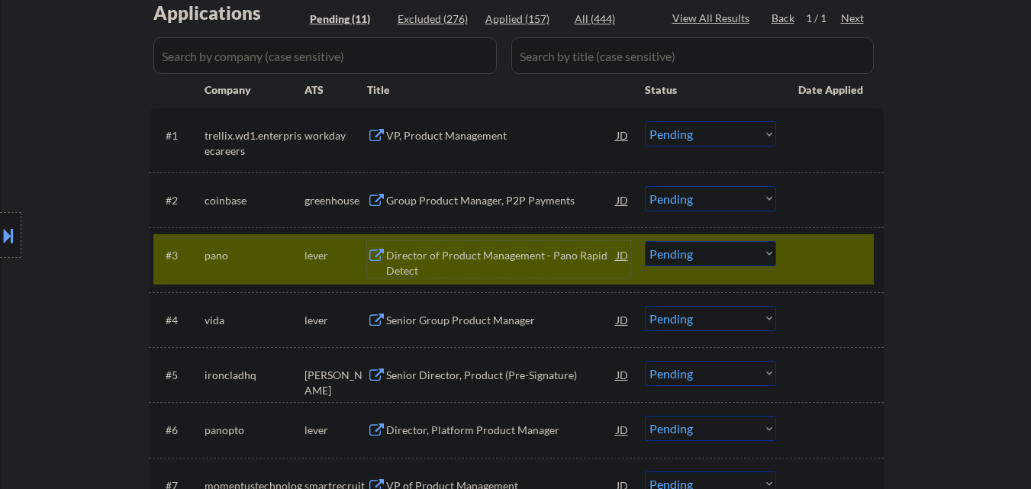
click at [663, 247] on select "Choose an option... Pending Applied Excluded (Questions) Excluded (Expired) Exc…" at bounding box center [710, 253] width 131 height 25
click at [645, 241] on select "Choose an option... Pending Applied Excluded (Questions) Excluded (Expired) Exc…" at bounding box center [710, 253] width 131 height 25
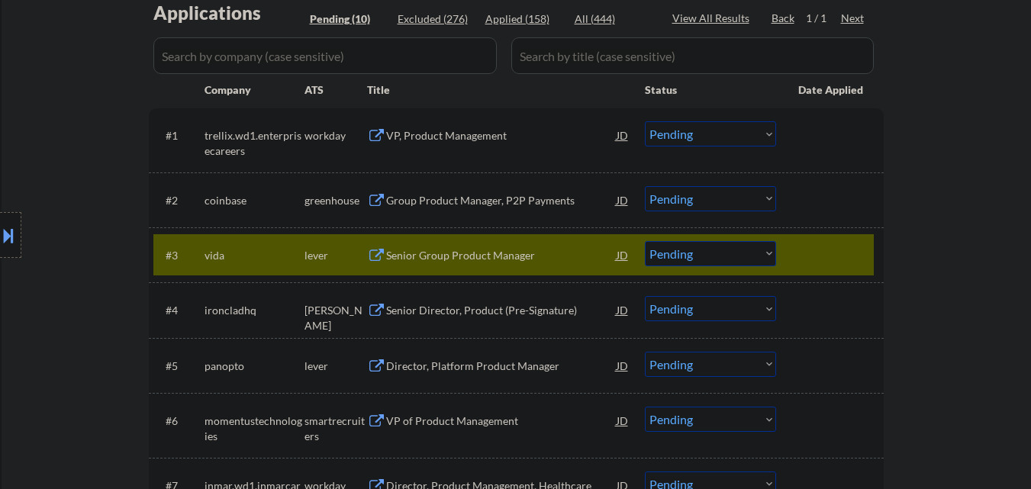
click at [465, 258] on div "Senior Group Product Manager" at bounding box center [501, 255] width 231 height 15
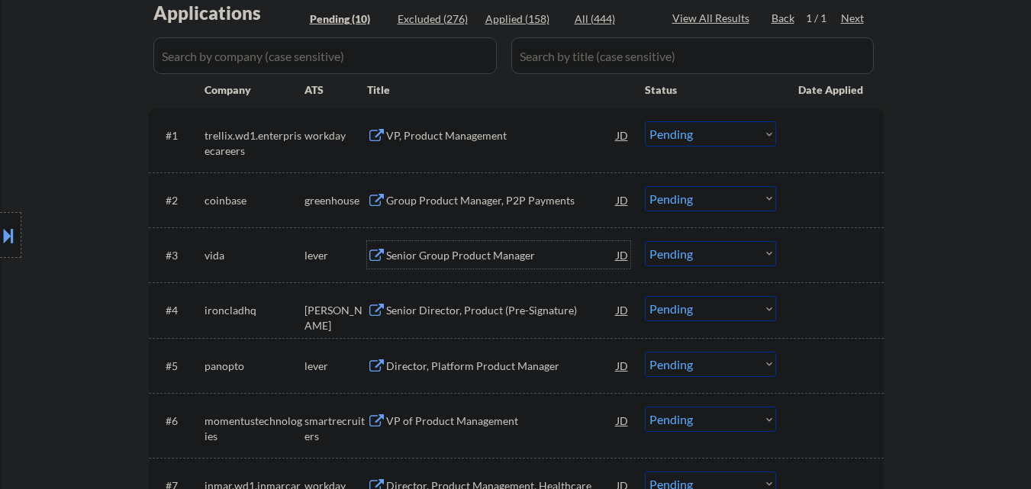
click at [665, 260] on select "Choose an option... Pending Applied Excluded (Questions) Excluded (Expired) Exc…" at bounding box center [710, 253] width 131 height 25
click at [645, 241] on select "Choose an option... Pending Applied Excluded (Questions) Excluded (Expired) Exc…" at bounding box center [710, 253] width 131 height 25
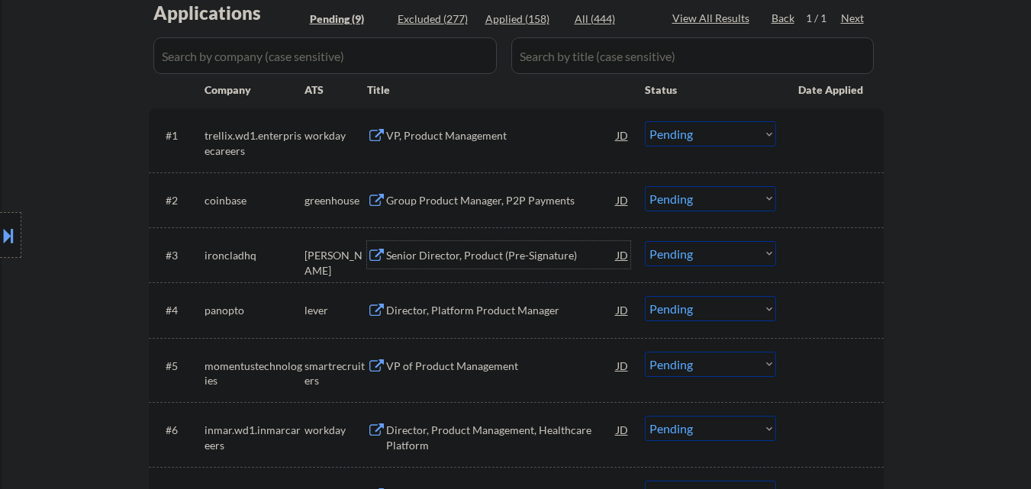
click at [441, 256] on div "Senior Director, Product (Pre-Signature)" at bounding box center [501, 255] width 231 height 15
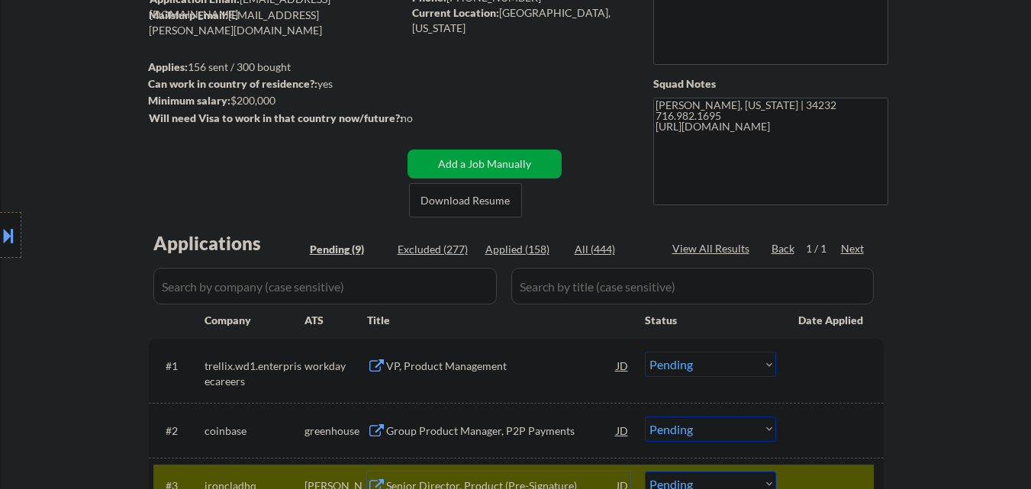
scroll to position [153, 0]
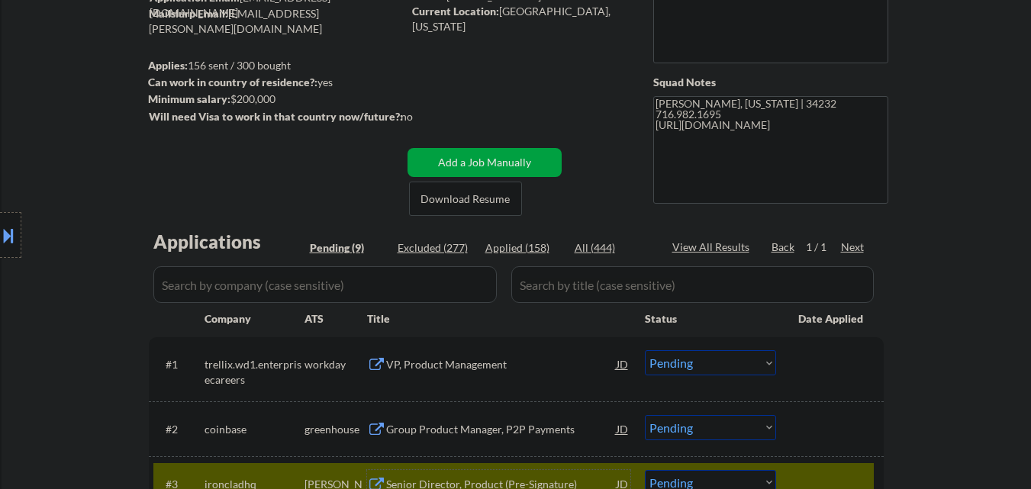
click at [6, 235] on button at bounding box center [8, 235] width 17 height 25
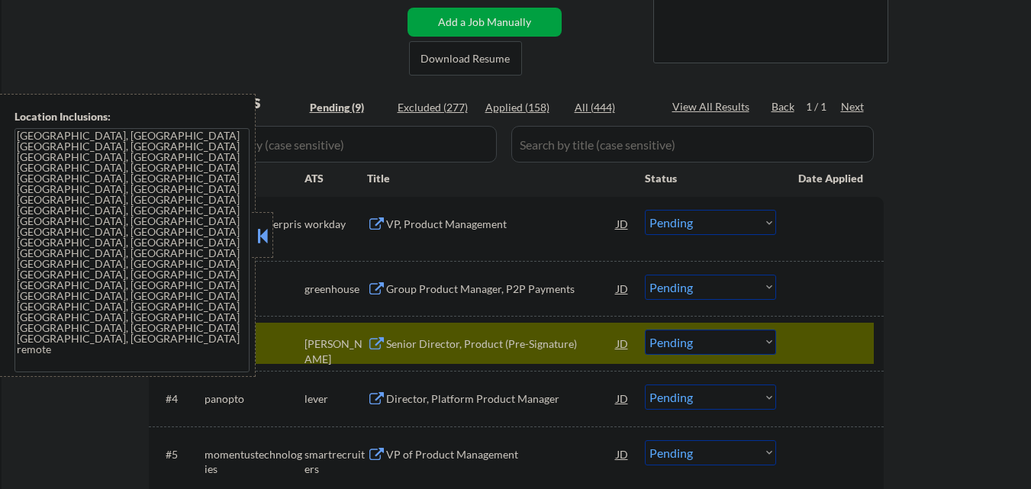
scroll to position [305, 0]
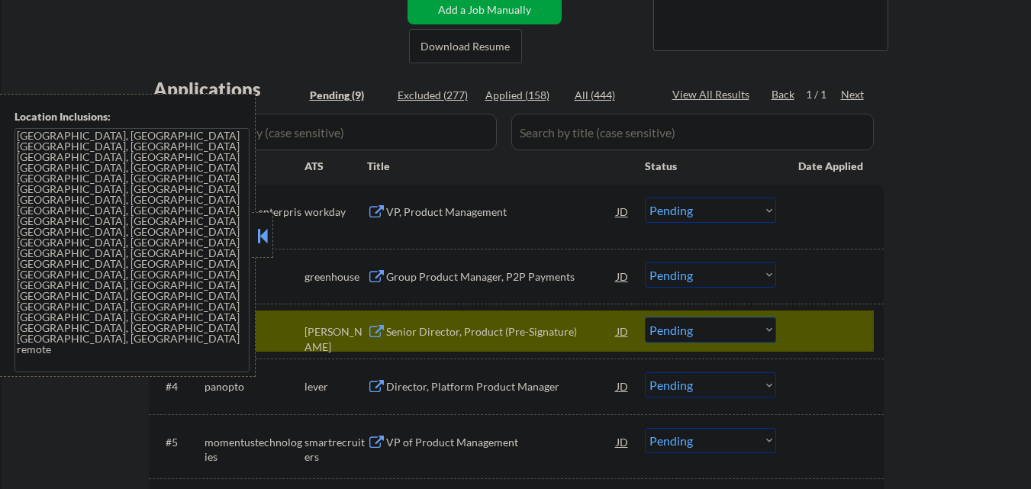
click at [738, 324] on select "Choose an option... Pending Applied Excluded (Questions) Excluded (Expired) Exc…" at bounding box center [710, 330] width 131 height 25
click at [645, 318] on select "Choose an option... Pending Applied Excluded (Questions) Excluded (Expired) Exc…" at bounding box center [710, 330] width 131 height 25
click at [263, 236] on button at bounding box center [262, 235] width 17 height 23
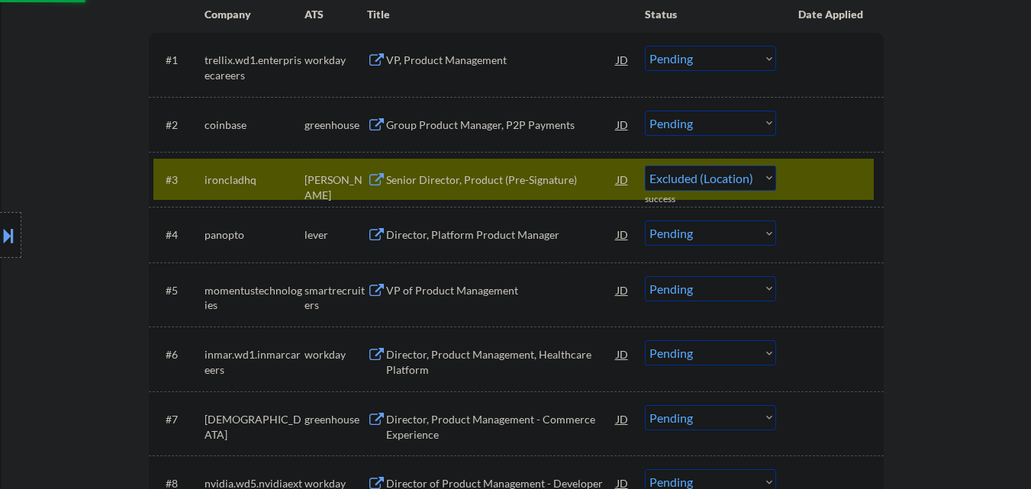
scroll to position [458, 0]
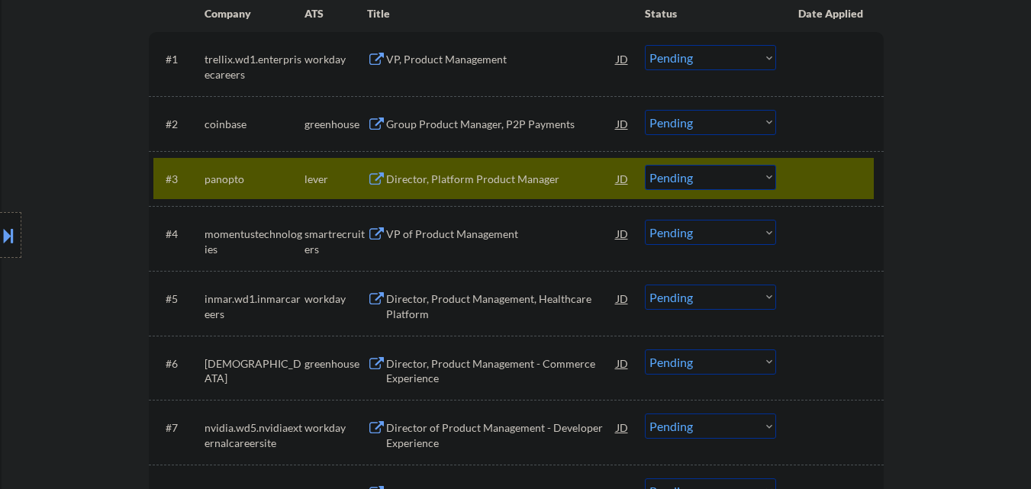
click at [449, 184] on div "Director, Platform Product Manager" at bounding box center [501, 179] width 231 height 15
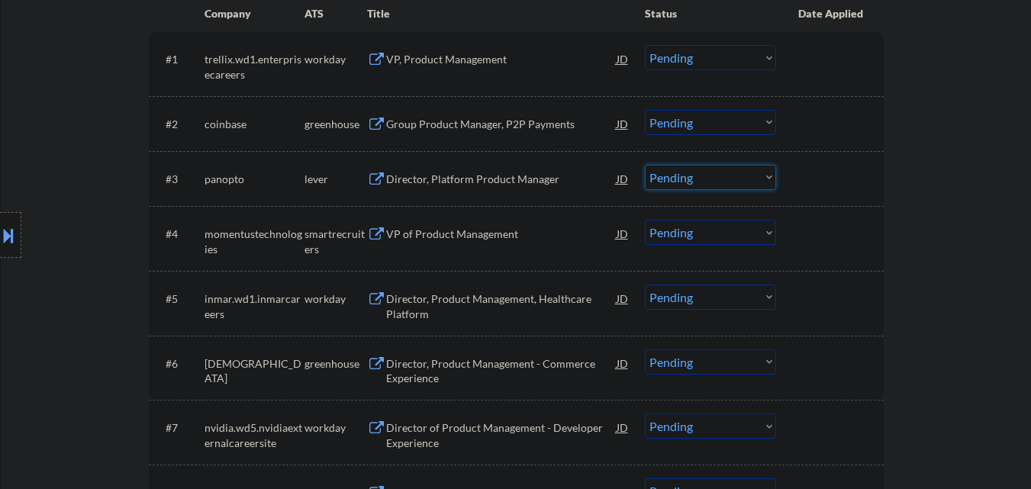
click at [675, 173] on select "Choose an option... Pending Applied Excluded (Questions) Excluded (Expired) Exc…" at bounding box center [710, 177] width 131 height 25
click at [645, 165] on select "Choose an option... Pending Applied Excluded (Questions) Excluded (Expired) Exc…" at bounding box center [710, 177] width 131 height 25
click at [411, 232] on div "VP of Product Management" at bounding box center [501, 234] width 231 height 15
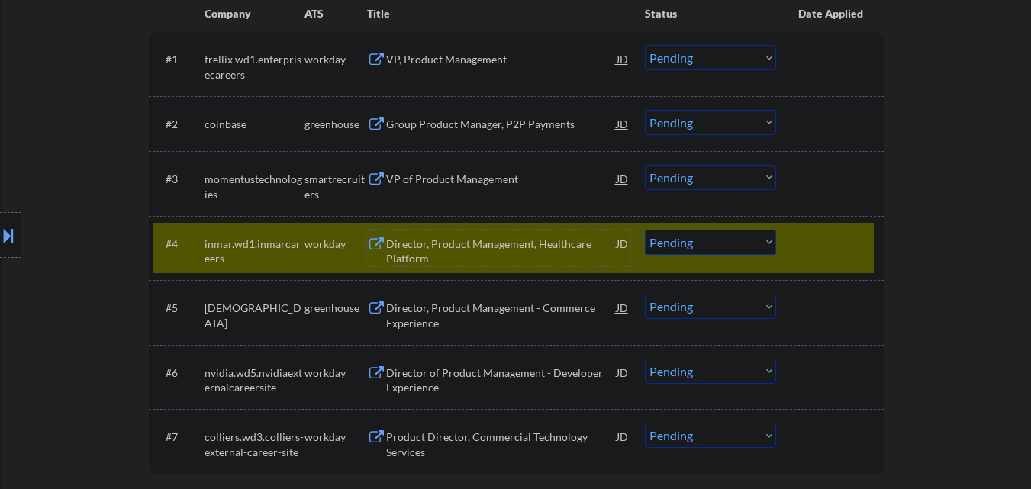
click at [829, 270] on div "#4 inmar.wd1.inmarcareers workday Director, Product Management, Healthcare Plat…" at bounding box center [513, 248] width 721 height 50
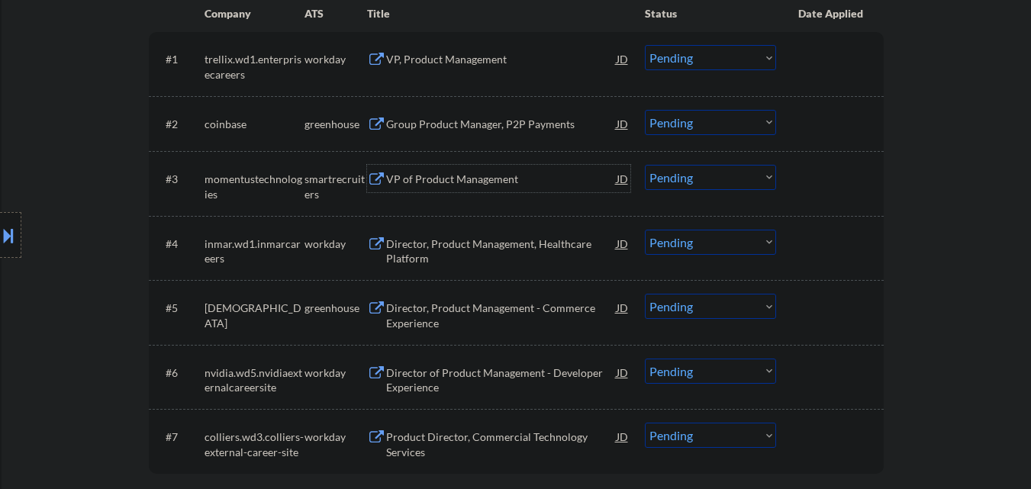
click at [459, 176] on div "VP of Product Management" at bounding box center [501, 179] width 231 height 15
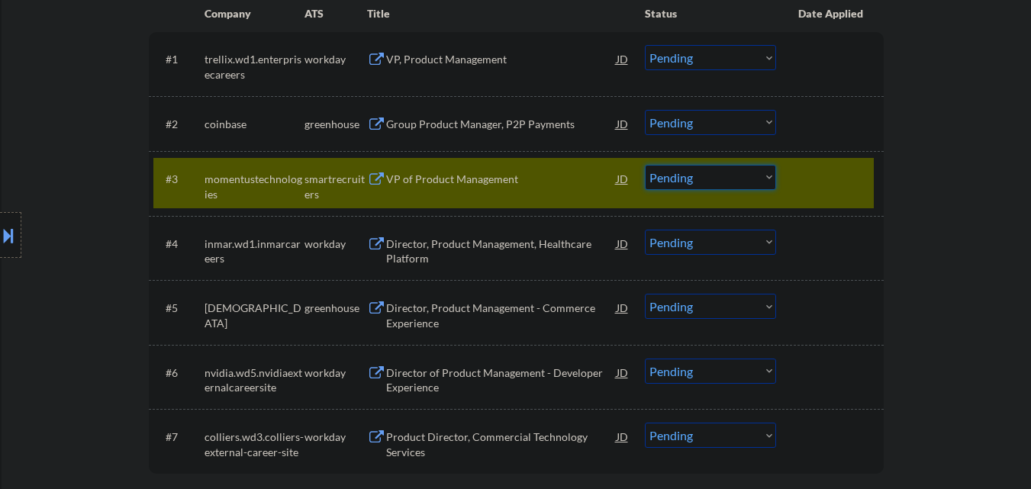
click at [736, 182] on select "Choose an option... Pending Applied Excluded (Questions) Excluded (Expired) Exc…" at bounding box center [710, 177] width 131 height 25
click at [645, 165] on select "Choose an option... Pending Applied Excluded (Questions) Excluded (Expired) Exc…" at bounding box center [710, 177] width 131 height 25
select select ""pending""
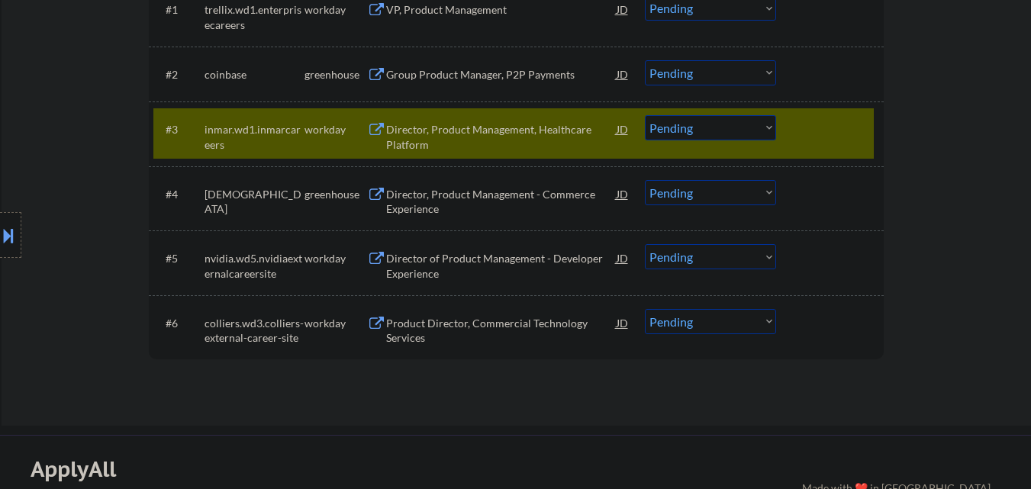
scroll to position [534, 0]
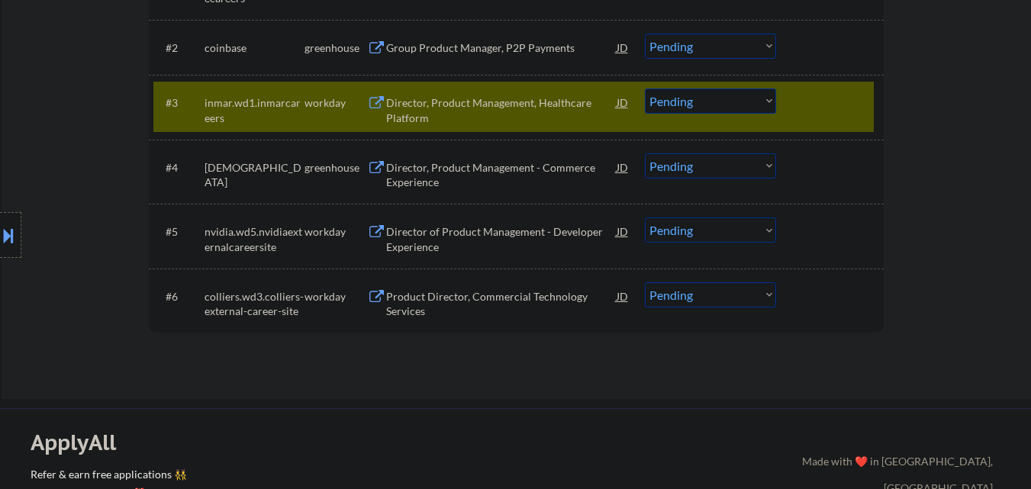
click at [425, 182] on div "Director, Product Management - Commerce Experience" at bounding box center [501, 175] width 231 height 30
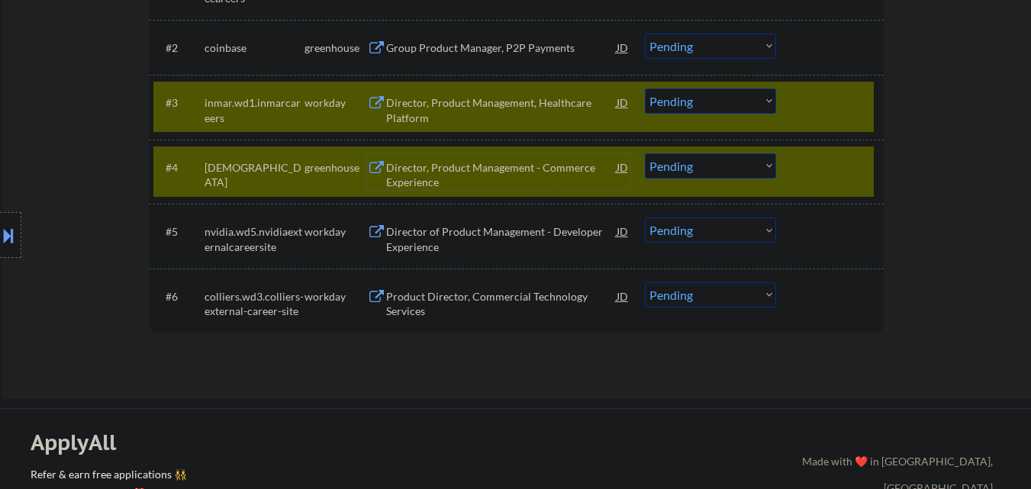
click at [847, 111] on div at bounding box center [831, 102] width 67 height 27
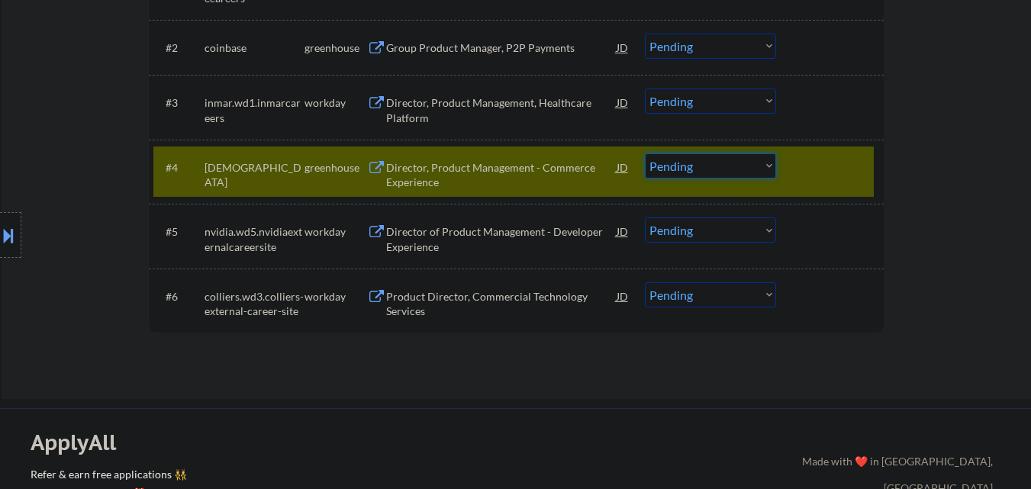
click at [671, 172] on select "Choose an option... Pending Applied Excluded (Questions) Excluded (Expired) Exc…" at bounding box center [710, 165] width 131 height 25
click at [645, 153] on select "Choose an option... Pending Applied Excluded (Questions) Excluded (Expired) Exc…" at bounding box center [710, 165] width 131 height 25
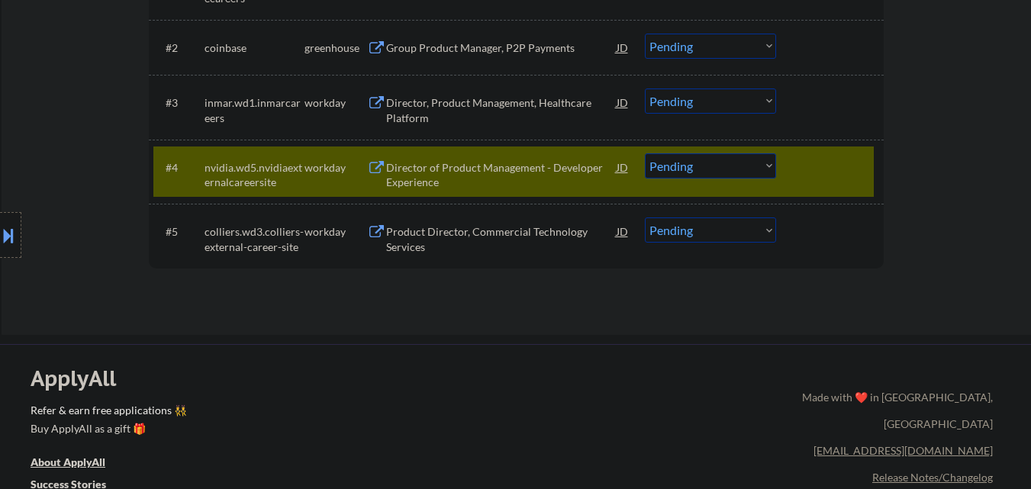
scroll to position [458, 0]
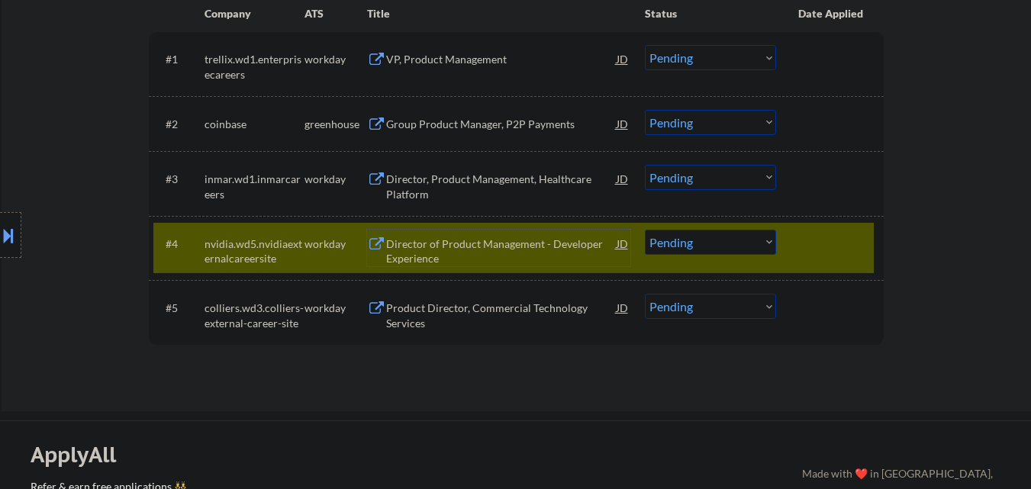
click at [456, 256] on div "Director of Product Management - Developer Experience" at bounding box center [501, 252] width 231 height 30
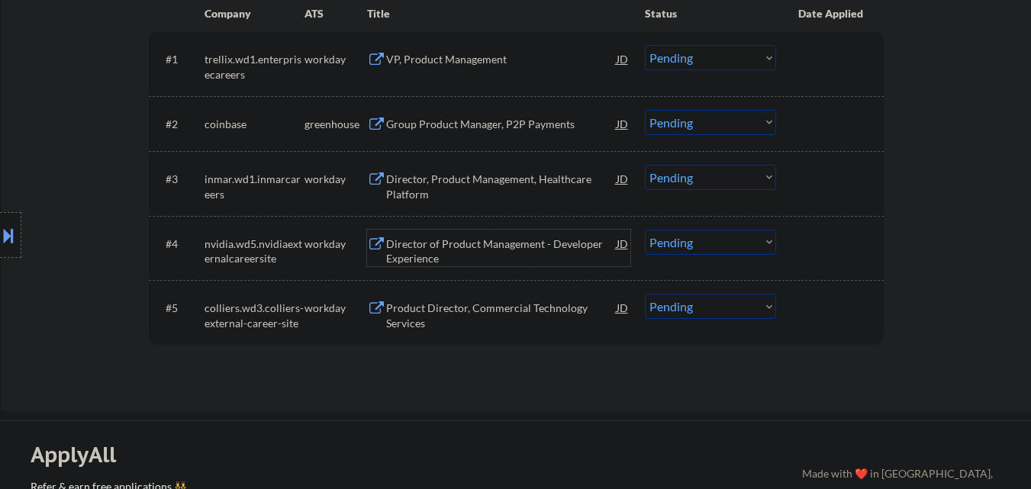
click at [671, 239] on select "Choose an option... Pending Applied Excluded (Questions) Excluded (Expired) Exc…" at bounding box center [710, 242] width 131 height 25
click at [645, 230] on select "Choose an option... Pending Applied Excluded (Questions) Excluded (Expired) Exc…" at bounding box center [710, 242] width 131 height 25
select select ""pending""
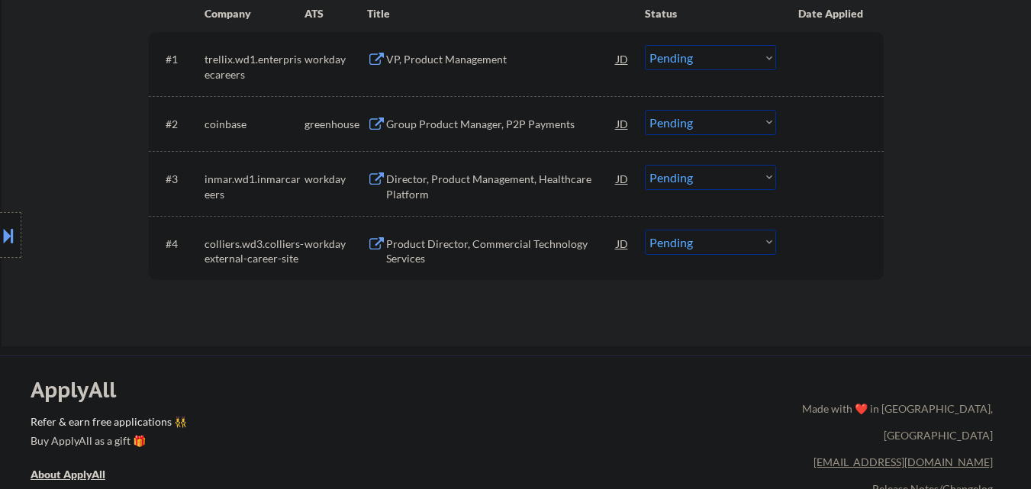
click at [452, 180] on div "Director, Product Management, Healthcare Platform" at bounding box center [501, 187] width 231 height 30
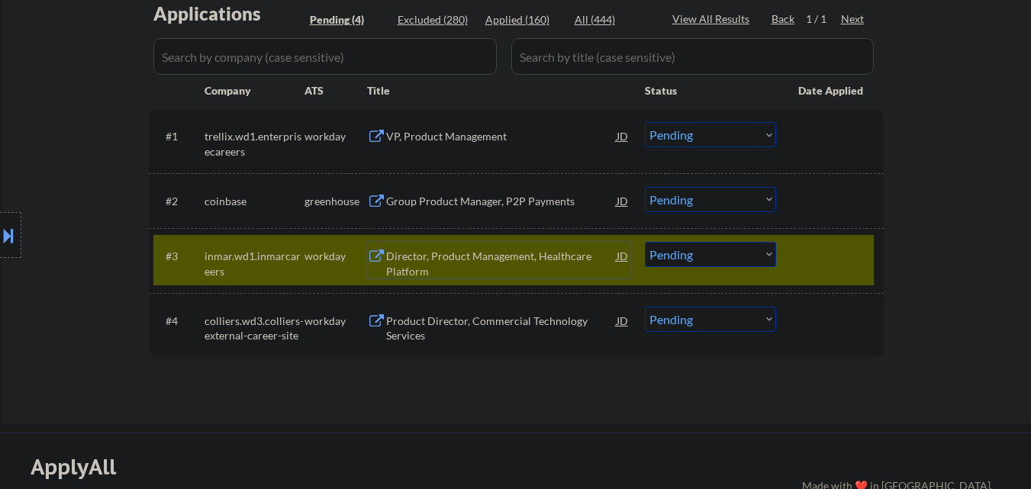
scroll to position [382, 0]
click at [659, 260] on select "Choose an option... Pending Applied Excluded (Questions) Excluded (Expired) Exc…" at bounding box center [710, 253] width 131 height 25
click at [645, 241] on select "Choose an option... Pending Applied Excluded (Questions) Excluded (Expired) Exc…" at bounding box center [710, 253] width 131 height 25
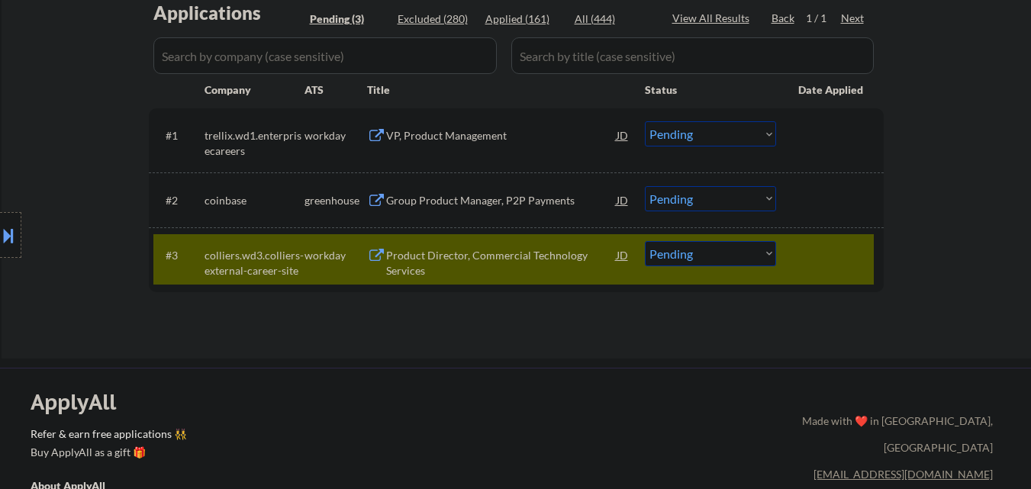
click at [447, 263] on div "Product Director, Commercial Technology Services" at bounding box center [501, 263] width 231 height 30
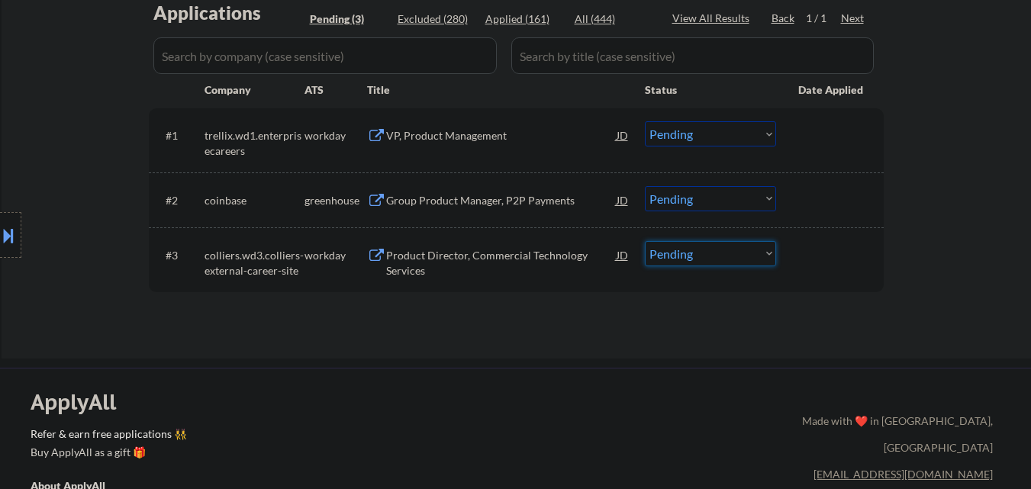
click at [685, 260] on select "Choose an option... Pending Applied Excluded (Questions) Excluded (Expired) Exc…" at bounding box center [710, 253] width 131 height 25
select select ""excluded__salary_""
click at [645, 241] on select "Choose an option... Pending Applied Excluded (Questions) Excluded (Expired) Exc…" at bounding box center [710, 253] width 131 height 25
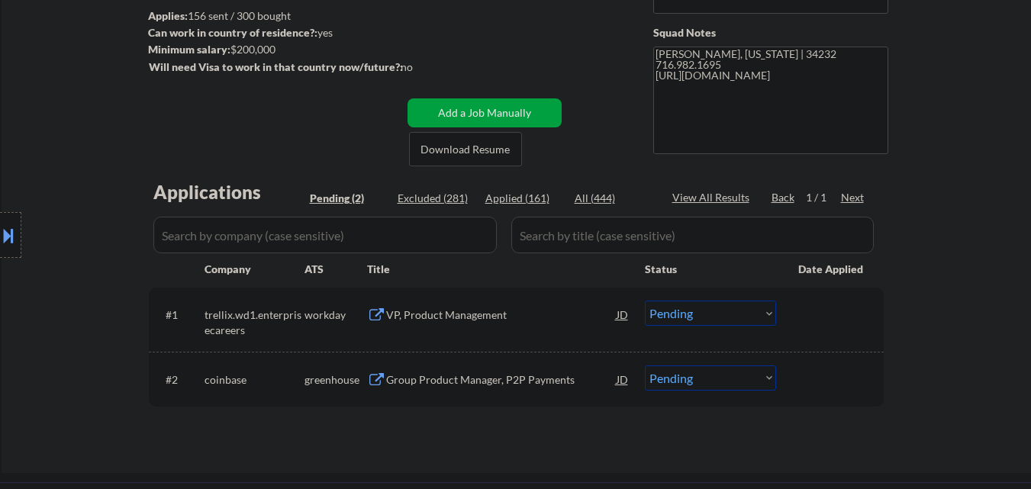
scroll to position [229, 0]
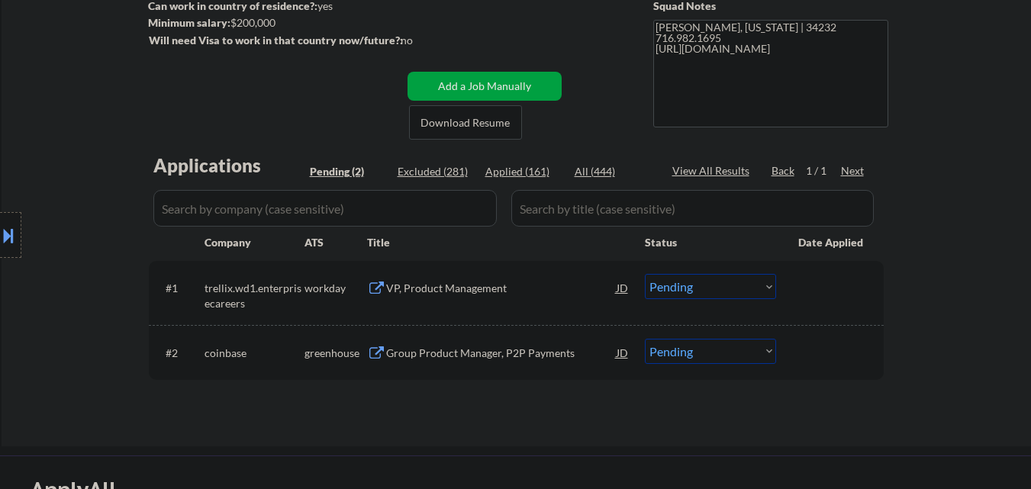
click at [442, 292] on div "VP, Product Management" at bounding box center [501, 288] width 231 height 15
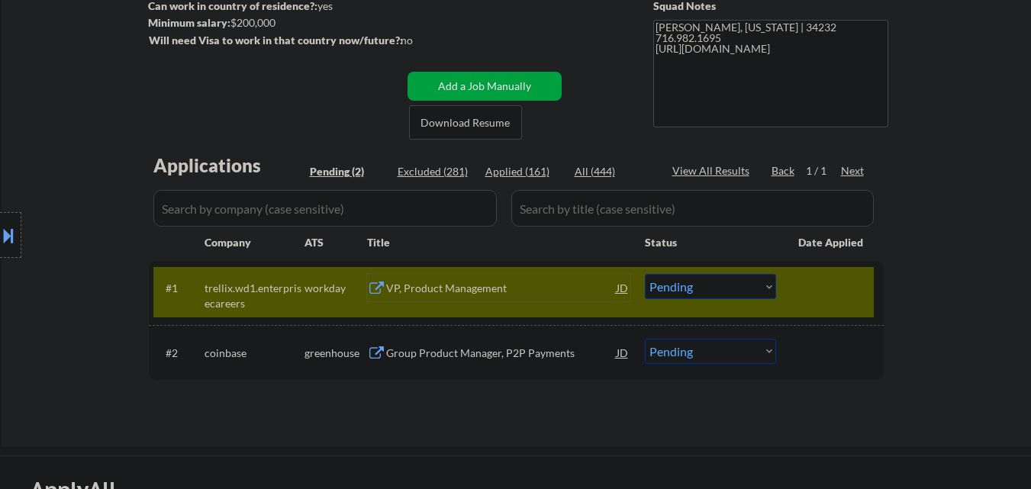
click at [458, 295] on div "VP, Product Management" at bounding box center [501, 288] width 231 height 15
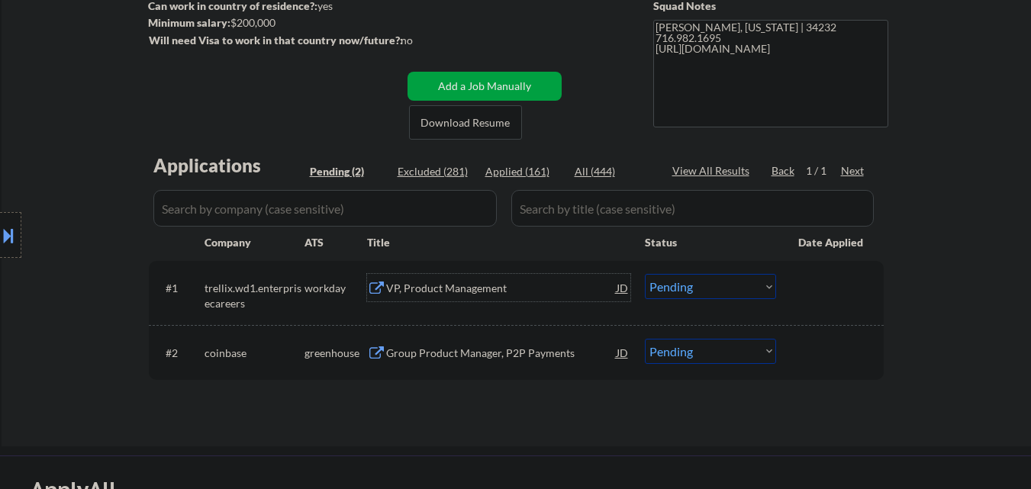
click at [416, 289] on div "VP, Product Management" at bounding box center [501, 288] width 231 height 15
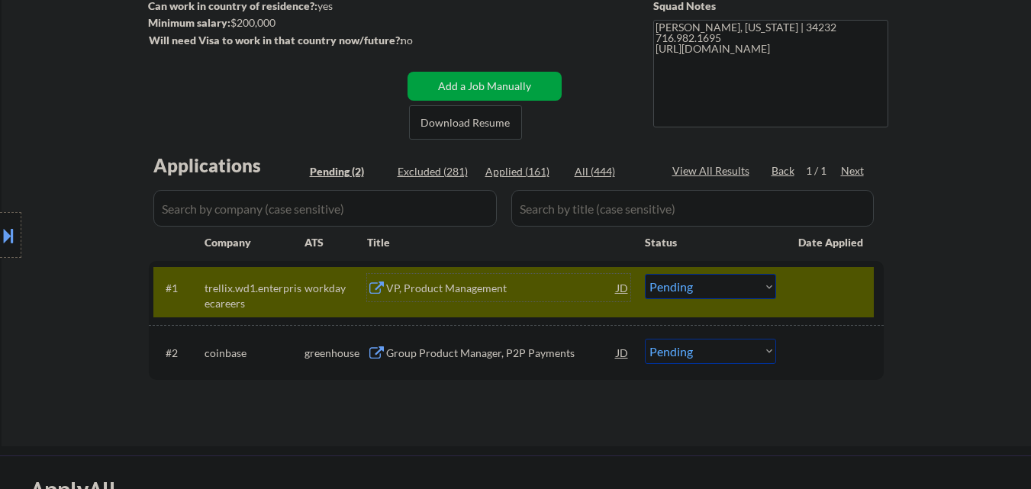
click at [434, 292] on div "VP, Product Management" at bounding box center [501, 288] width 231 height 15
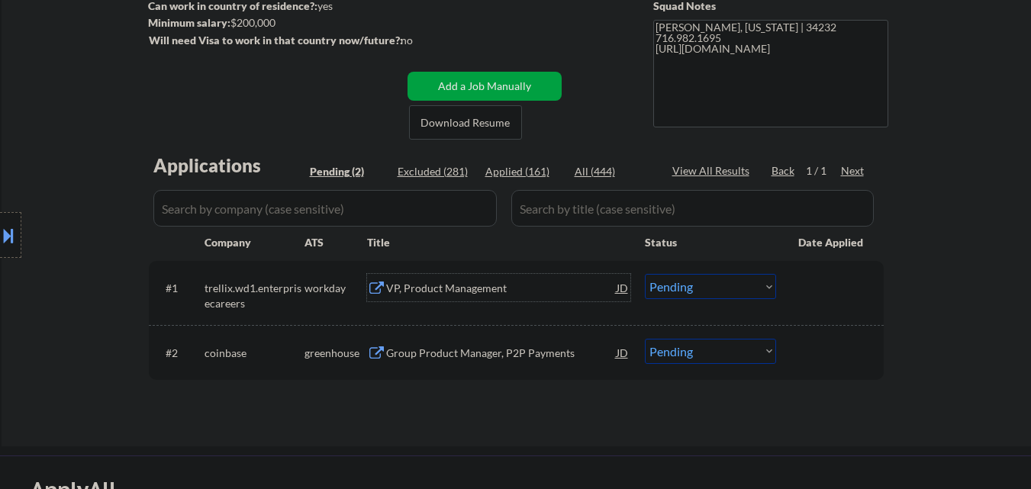
click at [413, 291] on div "VP, Product Management" at bounding box center [501, 288] width 231 height 15
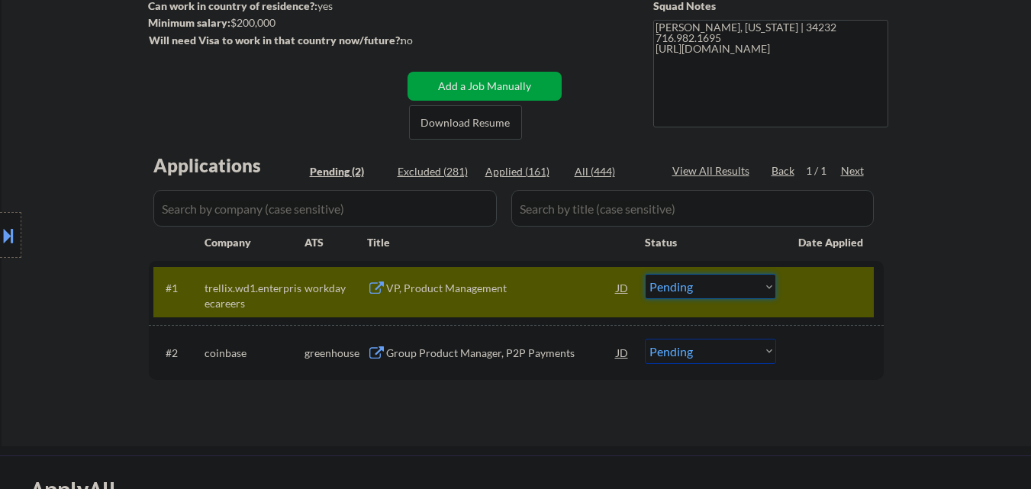
click at [685, 292] on select "Choose an option... Pending Applied Excluded (Questions) Excluded (Expired) Exc…" at bounding box center [710, 286] width 131 height 25
click at [645, 274] on select "Choose an option... Pending Applied Excluded (Questions) Excluded (Expired) Exc…" at bounding box center [710, 286] width 131 height 25
select select ""pending""
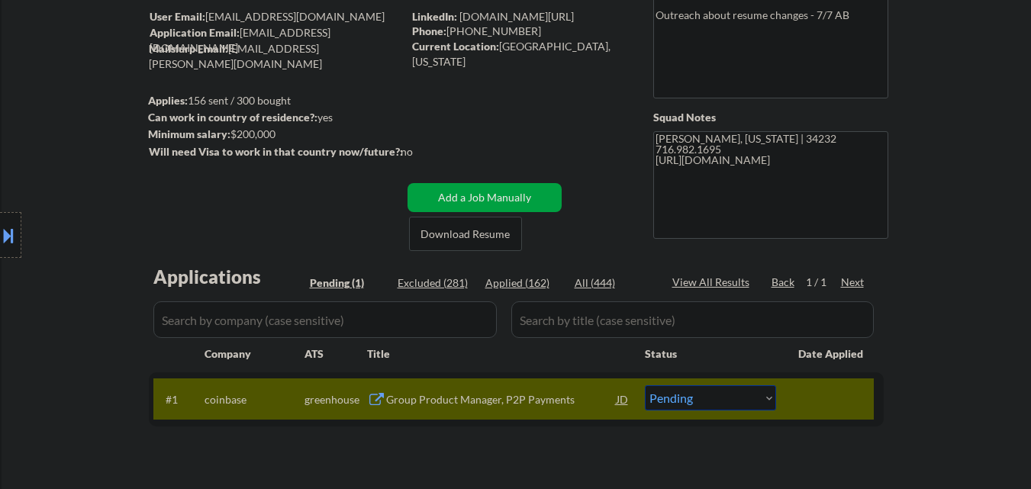
scroll to position [0, 0]
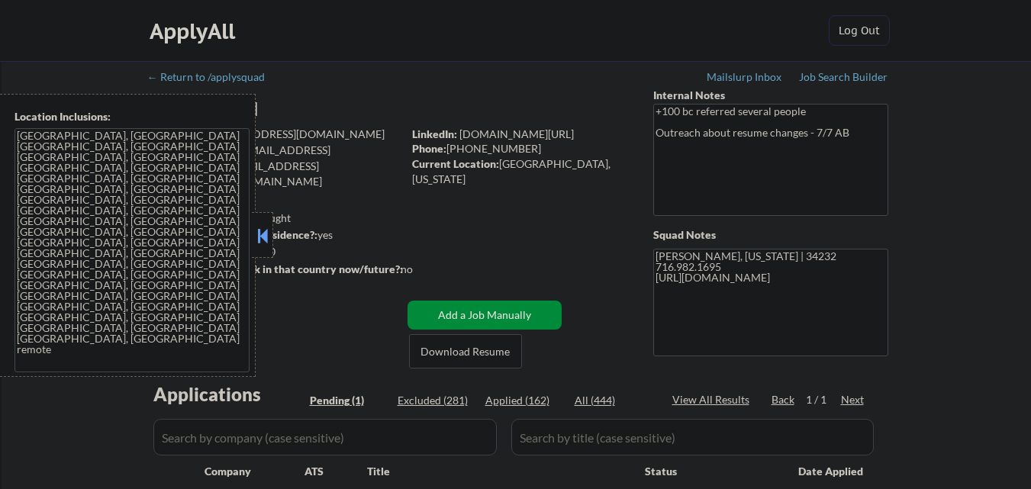
select select ""pending""
click at [257, 233] on button at bounding box center [262, 235] width 17 height 23
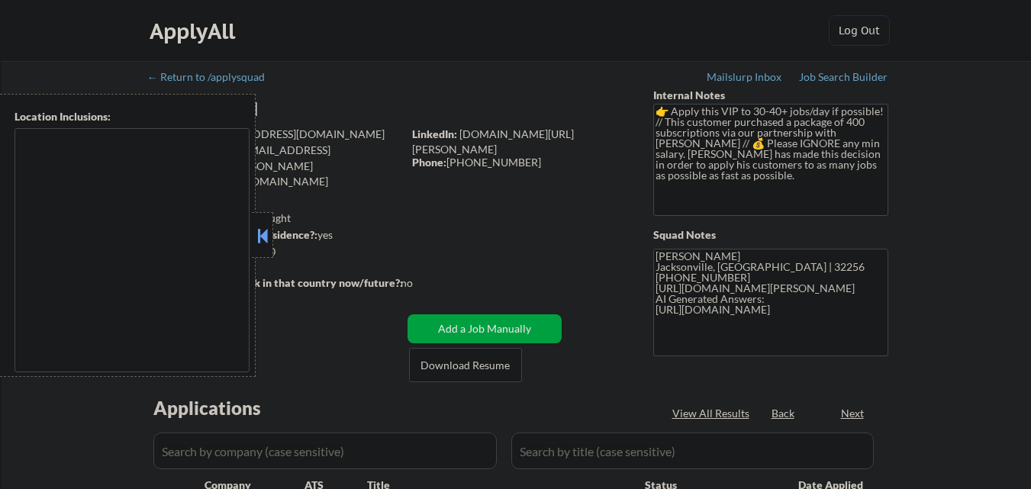
type textarea "remote"
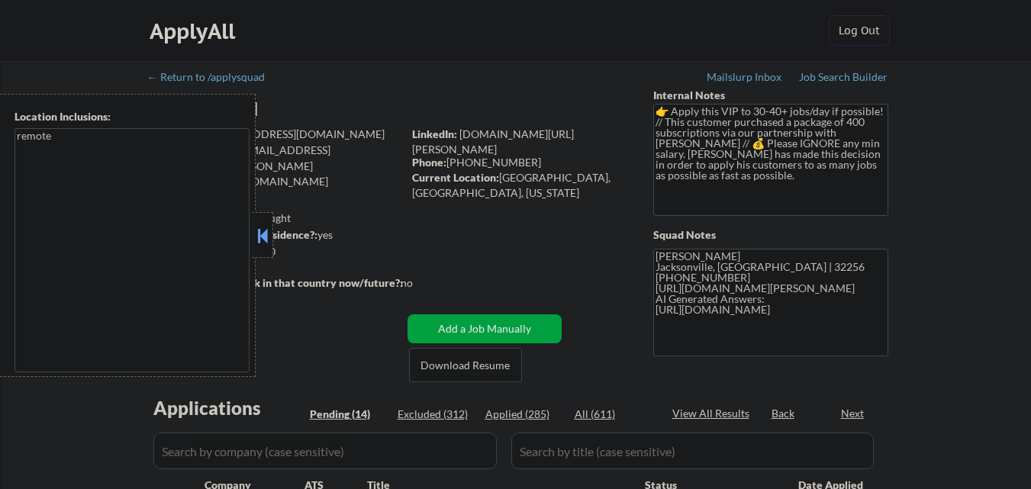
select select ""pending""
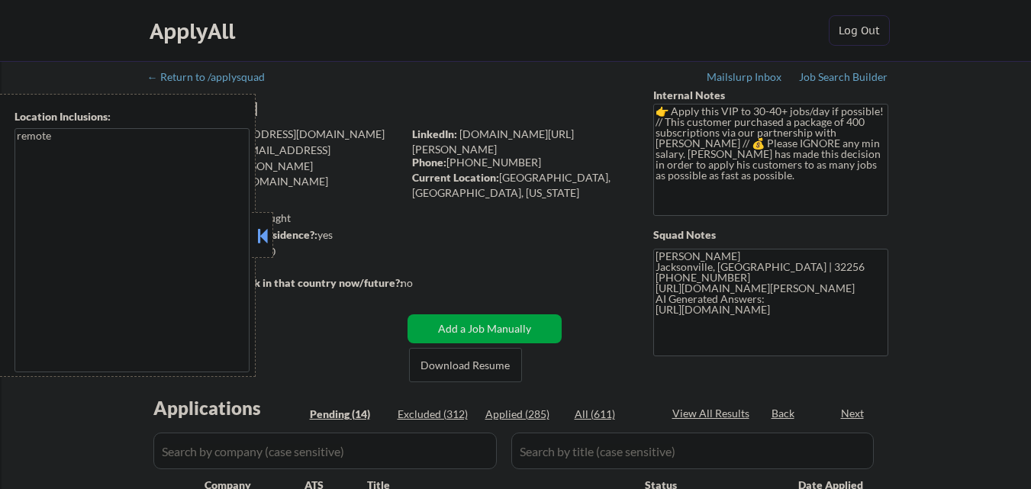
select select ""pending""
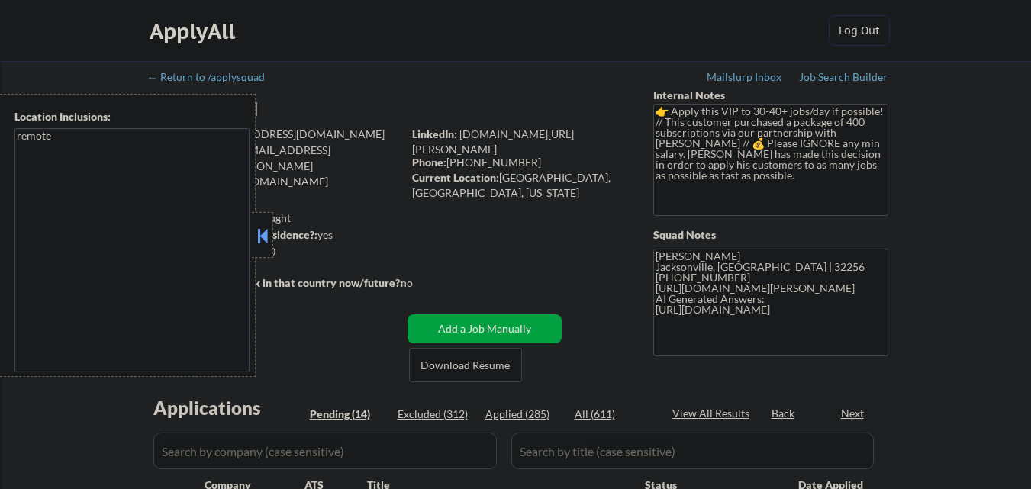
select select ""pending""
click at [263, 238] on button at bounding box center [262, 235] width 17 height 23
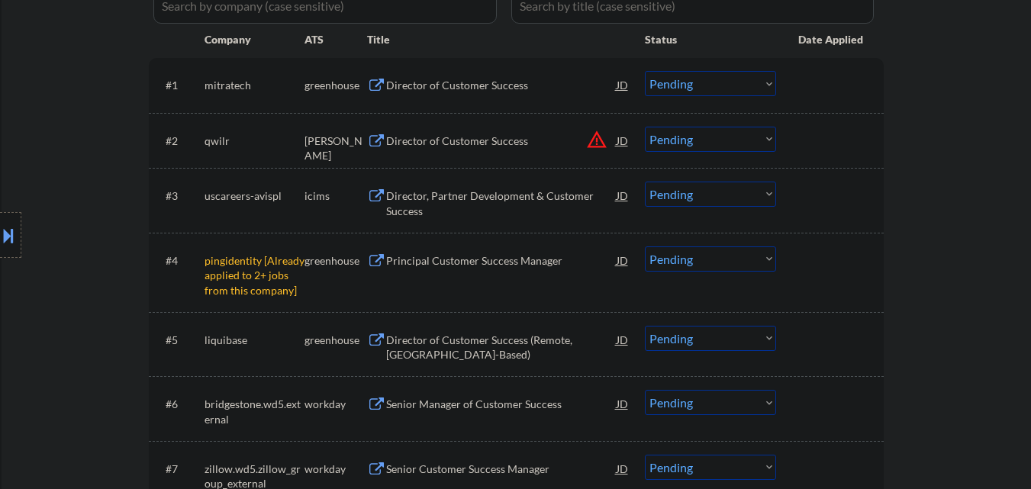
scroll to position [458, 0]
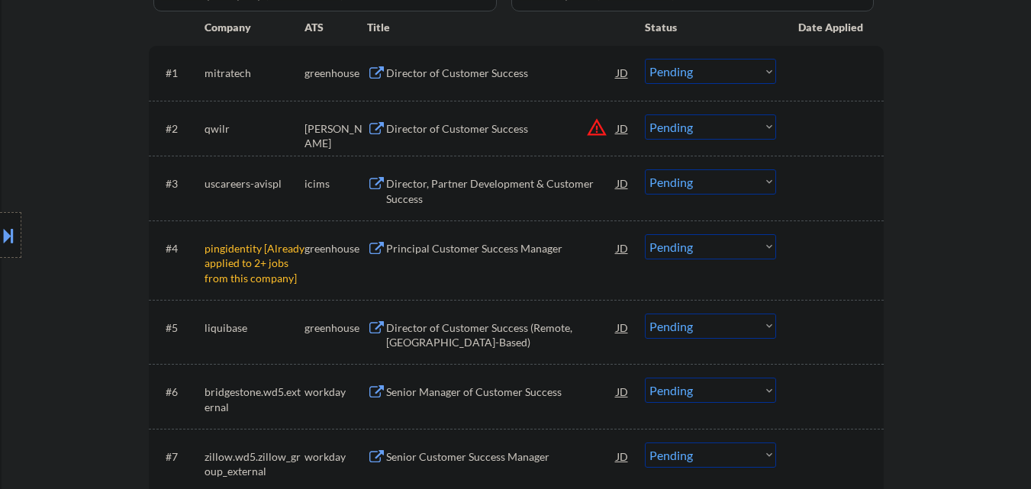
click at [709, 250] on select "Choose an option... Pending Applied Excluded (Questions) Excluded (Expired) Exc…" at bounding box center [710, 246] width 131 height 25
click at [645, 234] on select "Choose an option... Pending Applied Excluded (Questions) Excluded (Expired) Exc…" at bounding box center [710, 246] width 131 height 25
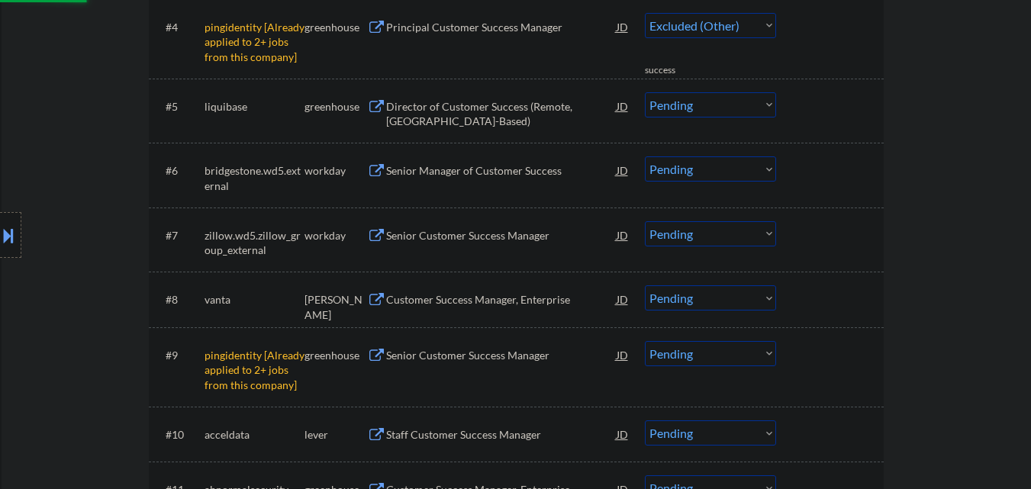
select select ""pending""
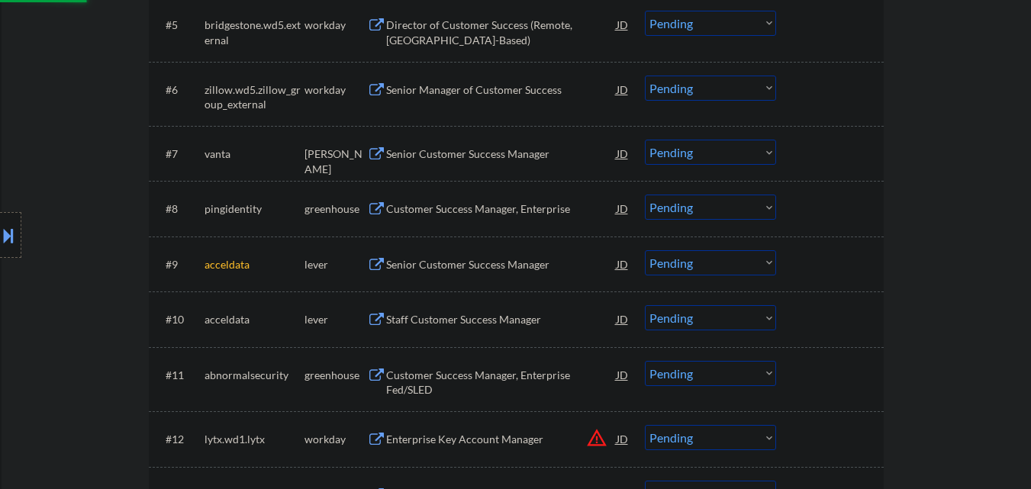
scroll to position [763, 0]
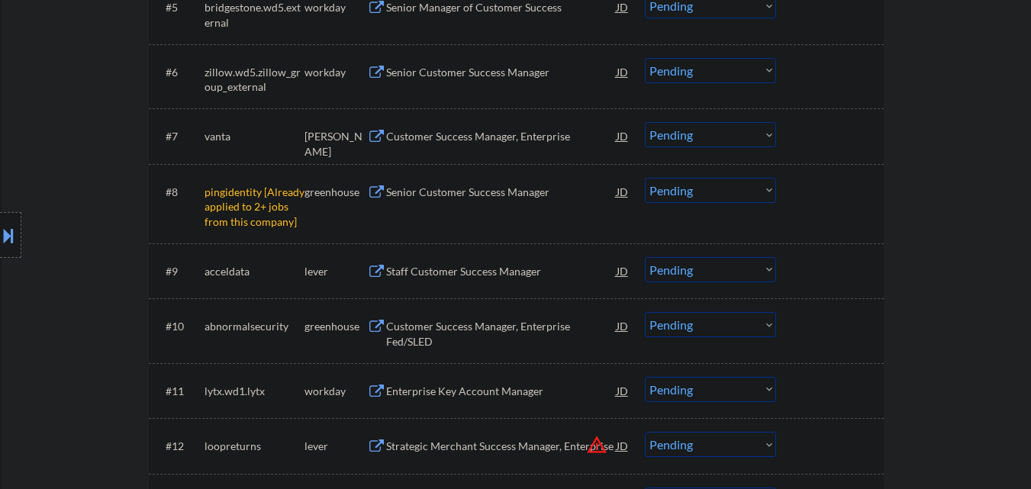
click at [676, 197] on select "Choose an option... Pending Applied Excluded (Questions) Excluded (Expired) Exc…" at bounding box center [710, 190] width 131 height 25
click at [645, 178] on select "Choose an option... Pending Applied Excluded (Questions) Excluded (Expired) Exc…" at bounding box center [710, 190] width 131 height 25
select select ""pending""
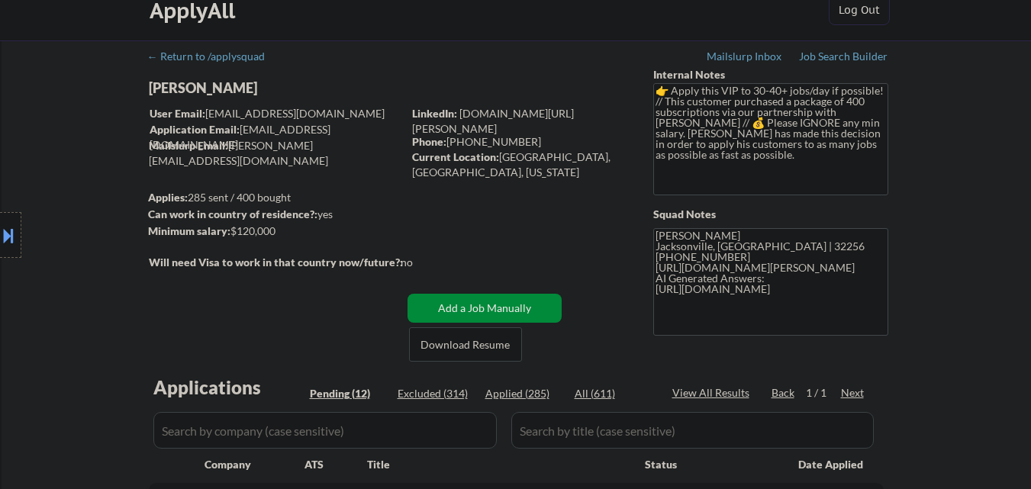
scroll to position [0, 0]
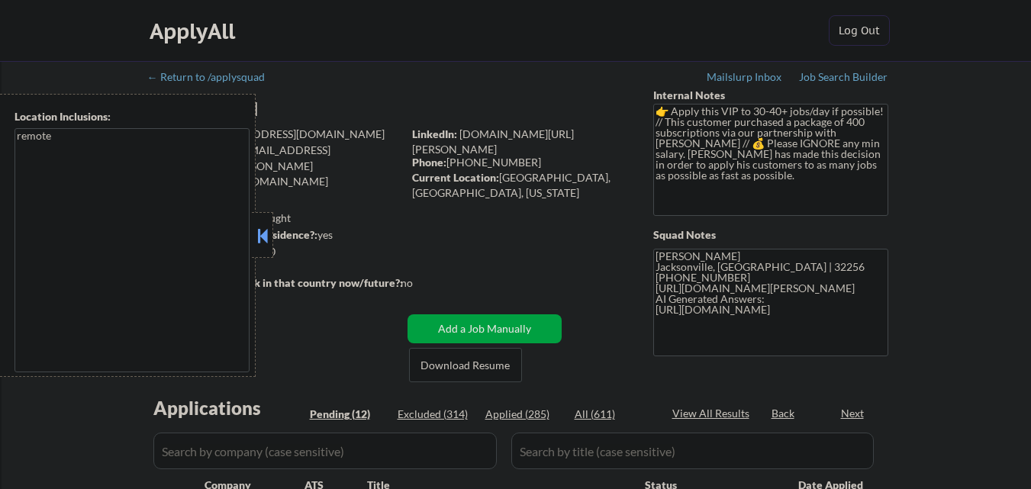
select select ""pending""
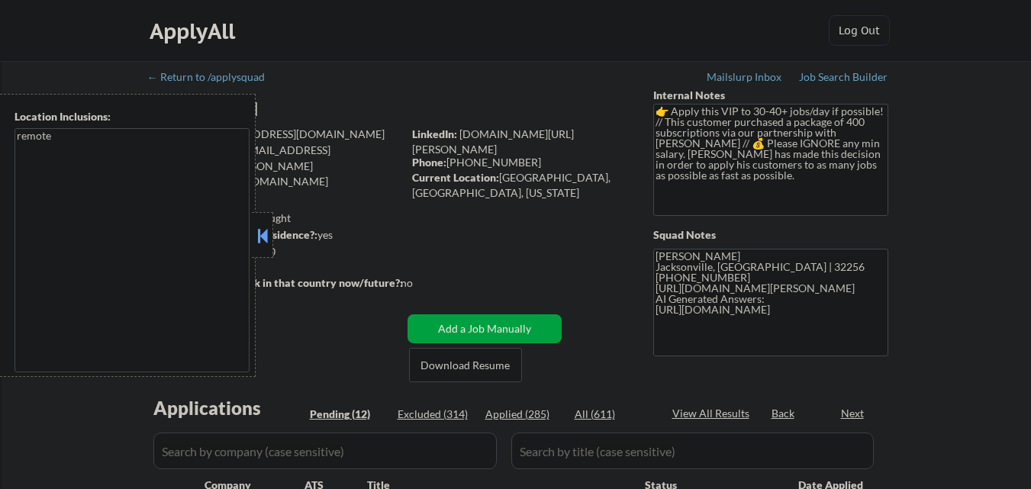
select select ""pending""
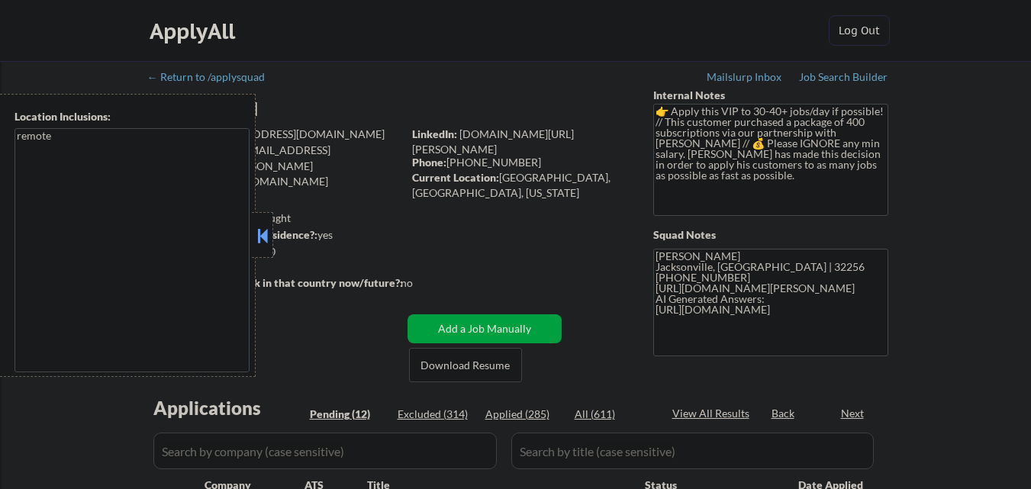
select select ""pending""
click at [258, 236] on button at bounding box center [262, 235] width 17 height 23
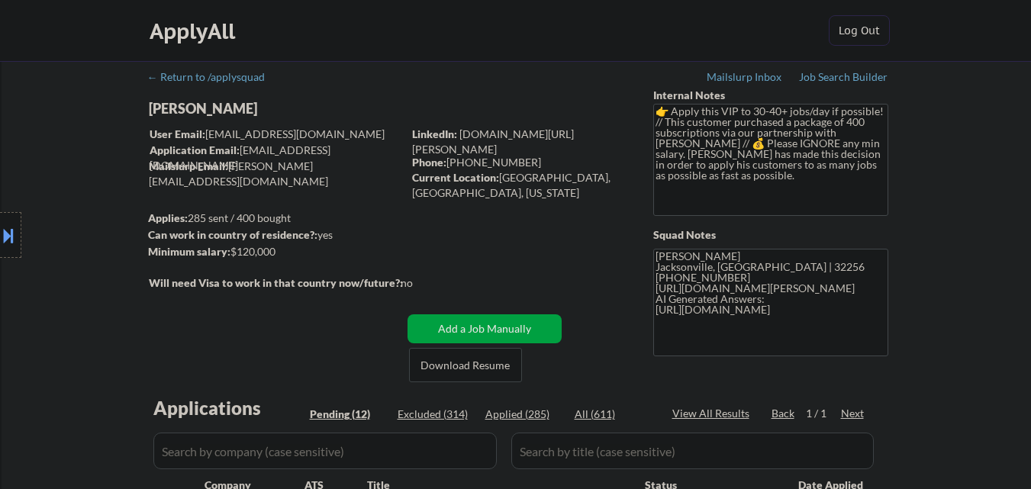
click at [236, 107] on div "Location Inclusions: remote" at bounding box center [136, 235] width 273 height 283
click at [236, 108] on div "Location Inclusions: remote" at bounding box center [136, 235] width 273 height 283
click at [249, 112] on div "Location Inclusions: remote" at bounding box center [136, 235] width 273 height 283
click at [250, 112] on div "Location Inclusions: remote" at bounding box center [136, 235] width 273 height 283
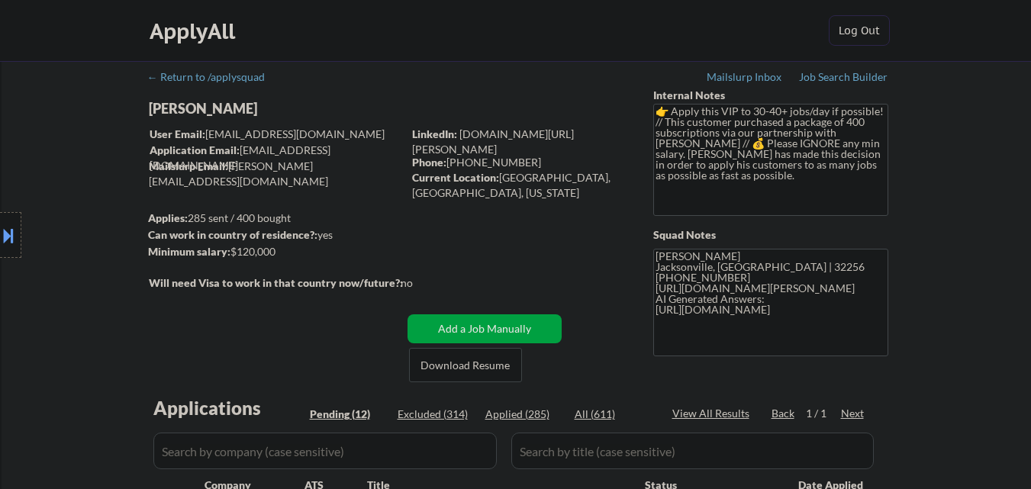
drag, startPoint x: 254, startPoint y: 114, endPoint x: 279, endPoint y: 119, distance: 25.0
click at [255, 114] on div "Location Inclusions: remote" at bounding box center [136, 235] width 273 height 283
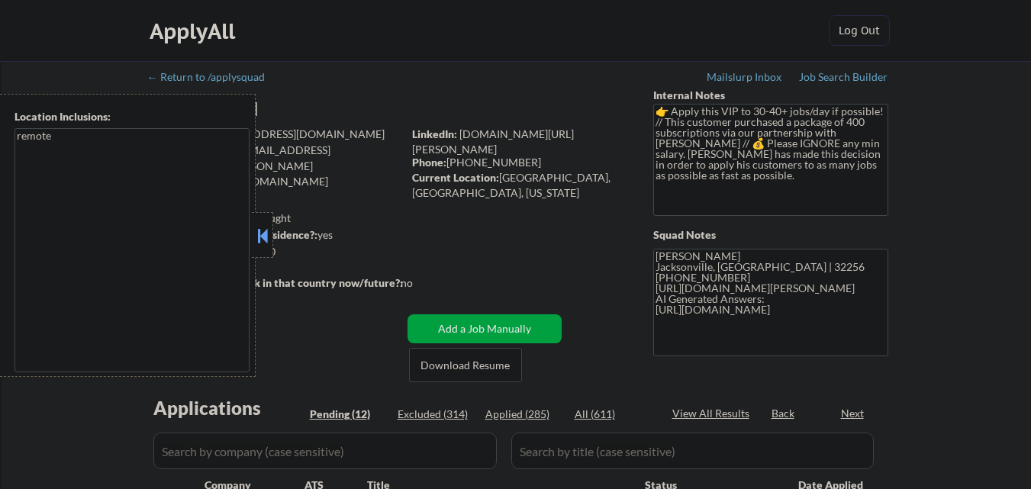
select select ""pending""
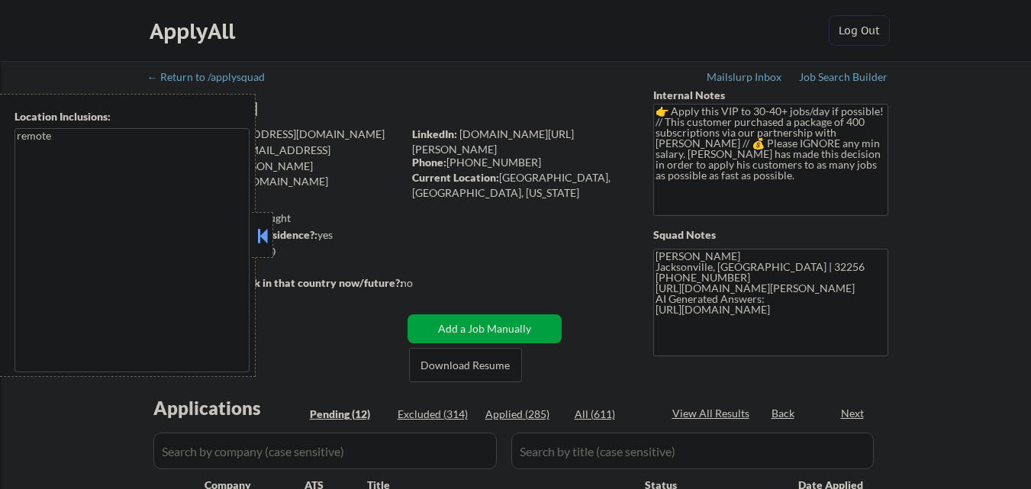
select select ""pending""
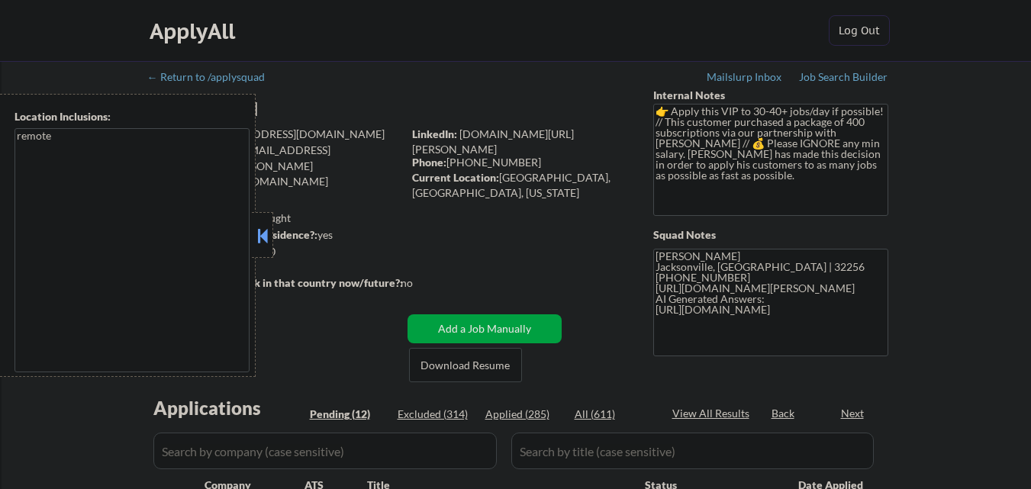
select select ""pending""
click at [267, 234] on button at bounding box center [262, 235] width 17 height 23
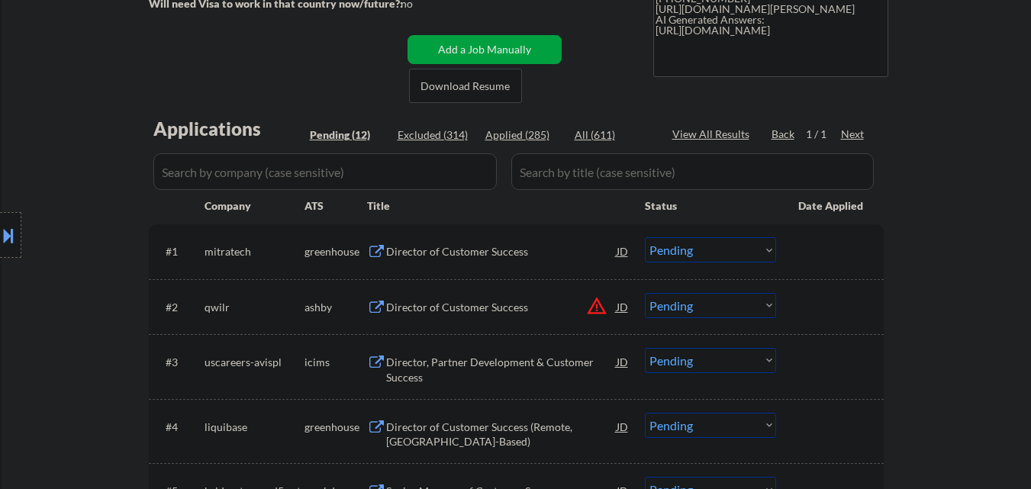
scroll to position [305, 0]
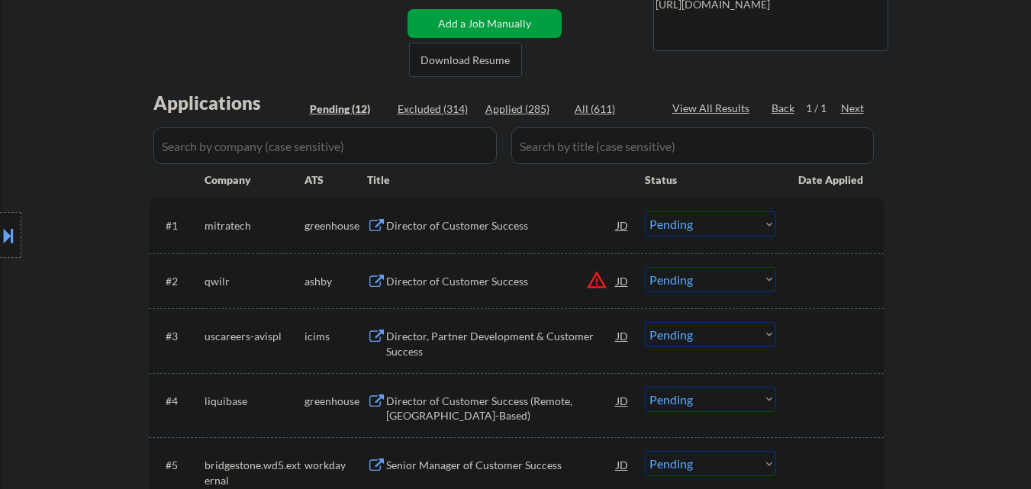
click at [408, 220] on div "Director of Customer Success" at bounding box center [501, 225] width 231 height 15
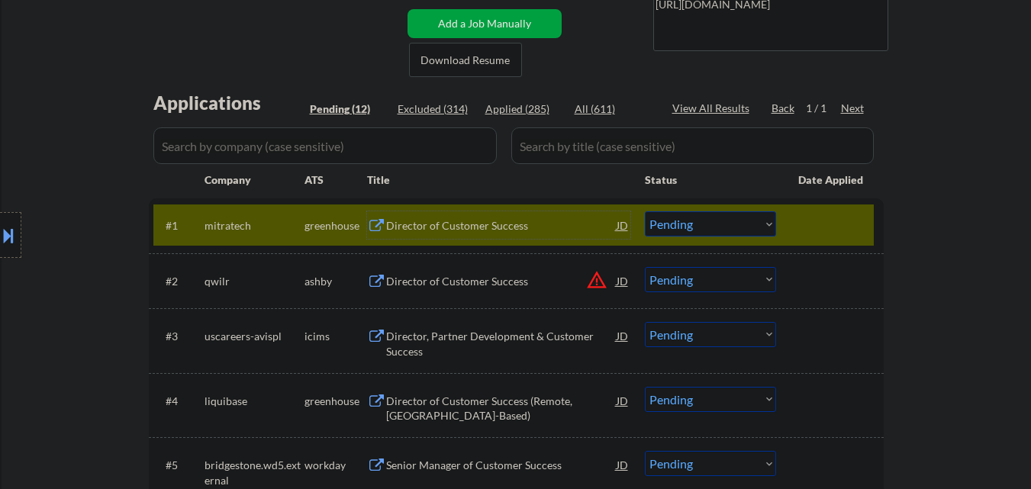
click at [440, 221] on div "Director of Customer Success" at bounding box center [501, 225] width 231 height 15
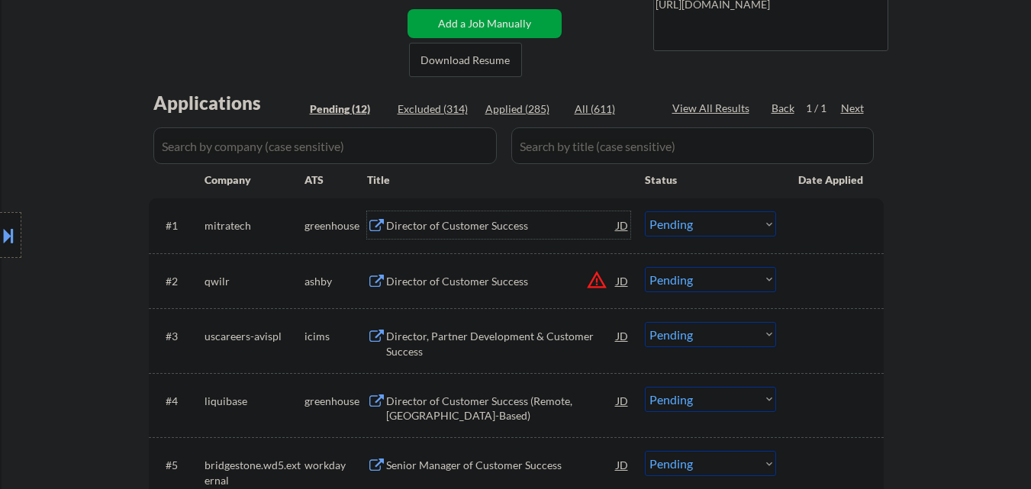
click at [13, 222] on div at bounding box center [10, 235] width 21 height 46
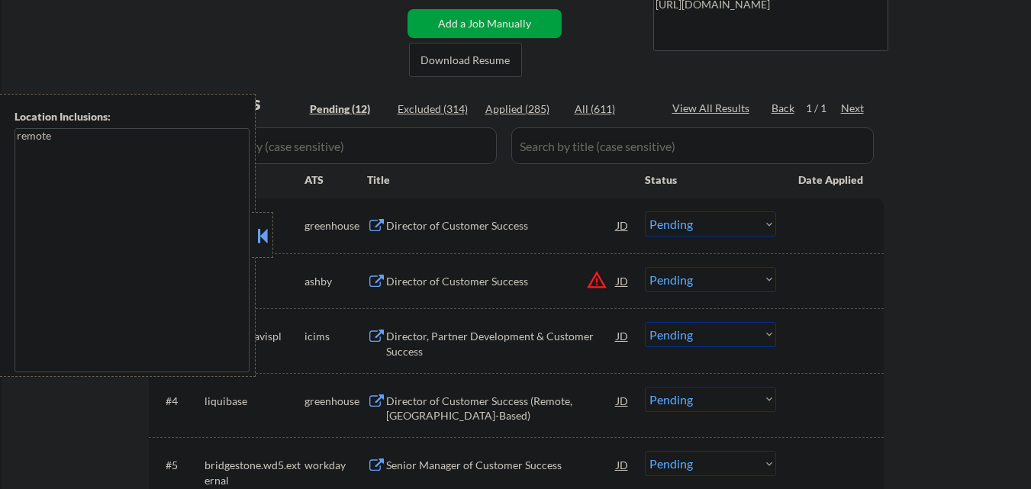
click at [256, 229] on button at bounding box center [262, 235] width 17 height 23
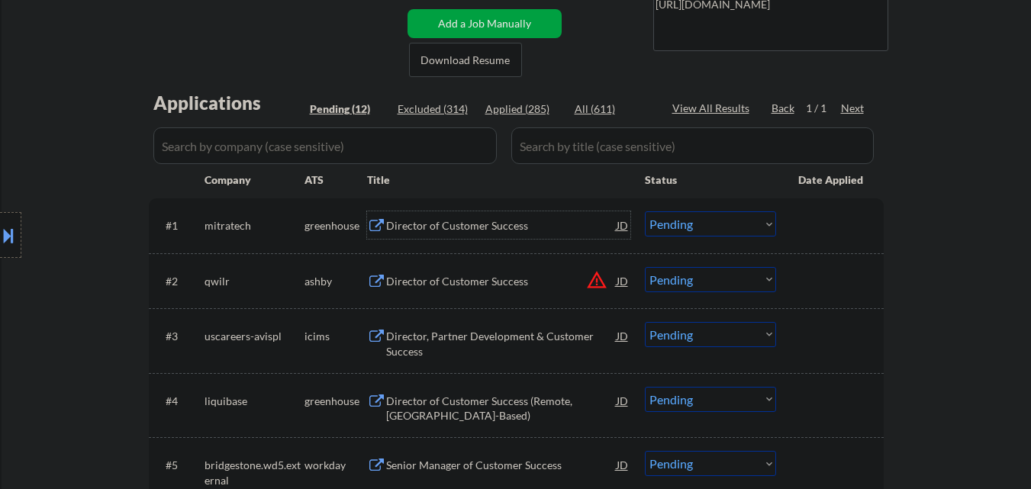
click at [424, 226] on div "Director of Customer Success" at bounding box center [501, 225] width 231 height 15
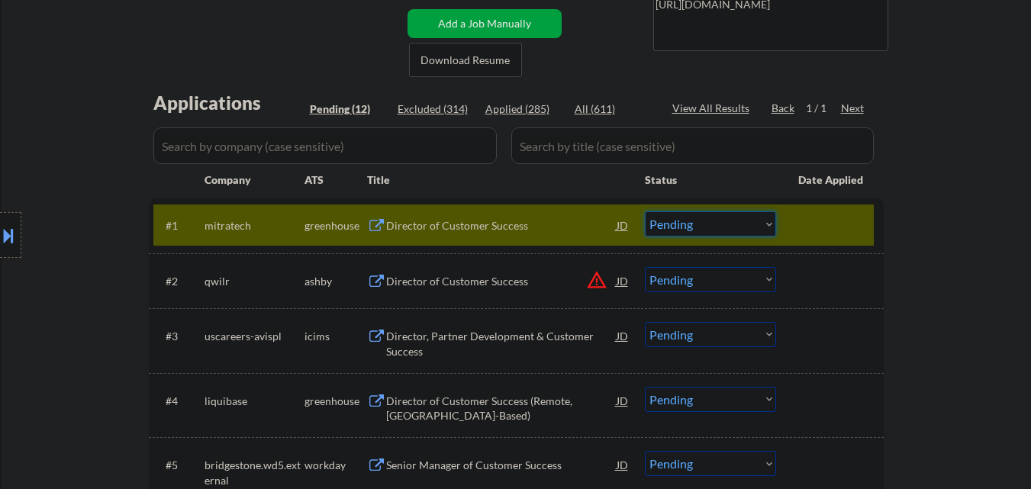
click at [698, 229] on select "Choose an option... Pending Applied Excluded (Questions) Excluded (Expired) Exc…" at bounding box center [710, 223] width 131 height 25
click at [645, 211] on select "Choose an option... Pending Applied Excluded (Questions) Excluded (Expired) Exc…" at bounding box center [710, 223] width 131 height 25
select select ""pending""
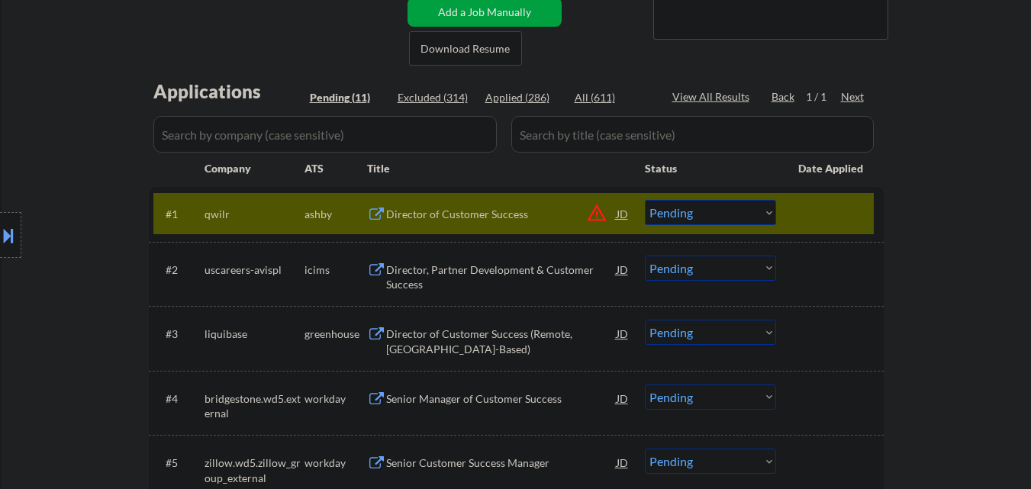
scroll to position [382, 0]
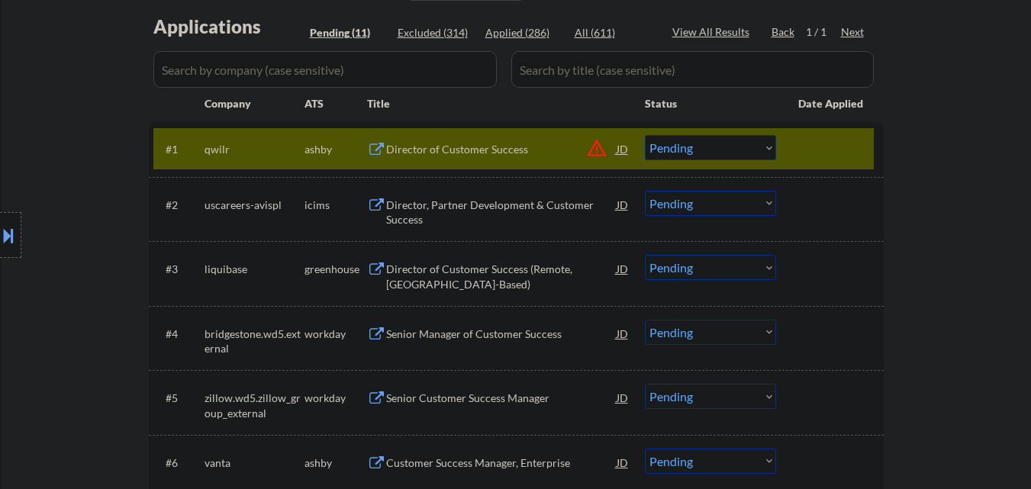
click at [813, 141] on div at bounding box center [831, 148] width 67 height 27
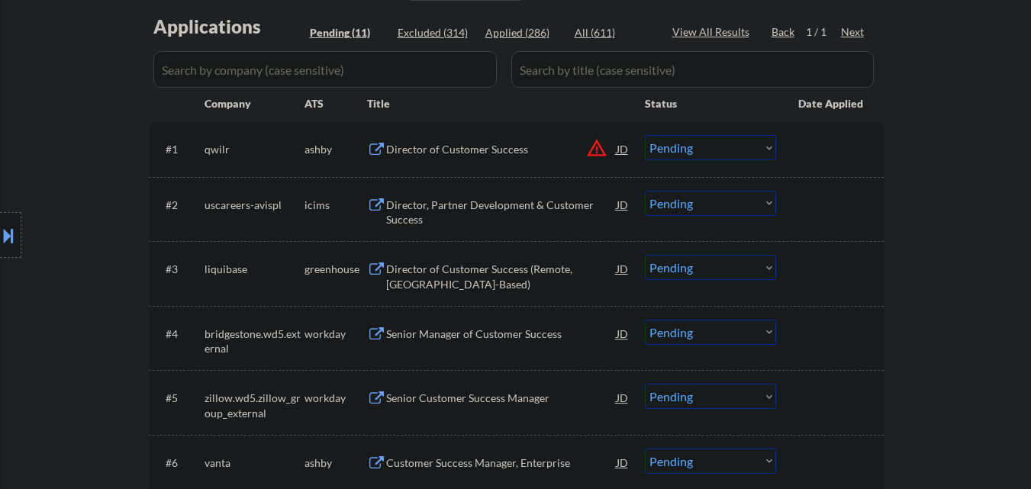
click at [418, 147] on div "Director of Customer Success" at bounding box center [501, 149] width 231 height 15
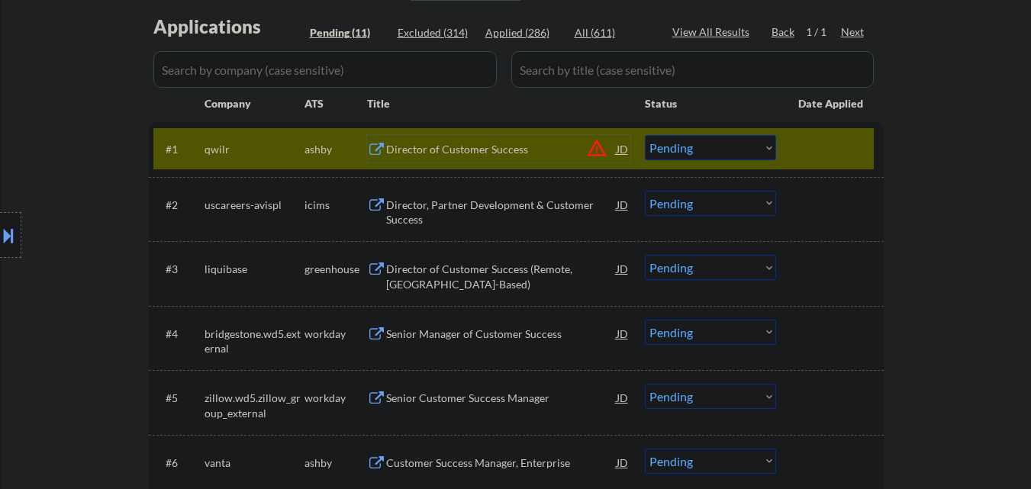
click at [806, 137] on div at bounding box center [831, 148] width 67 height 27
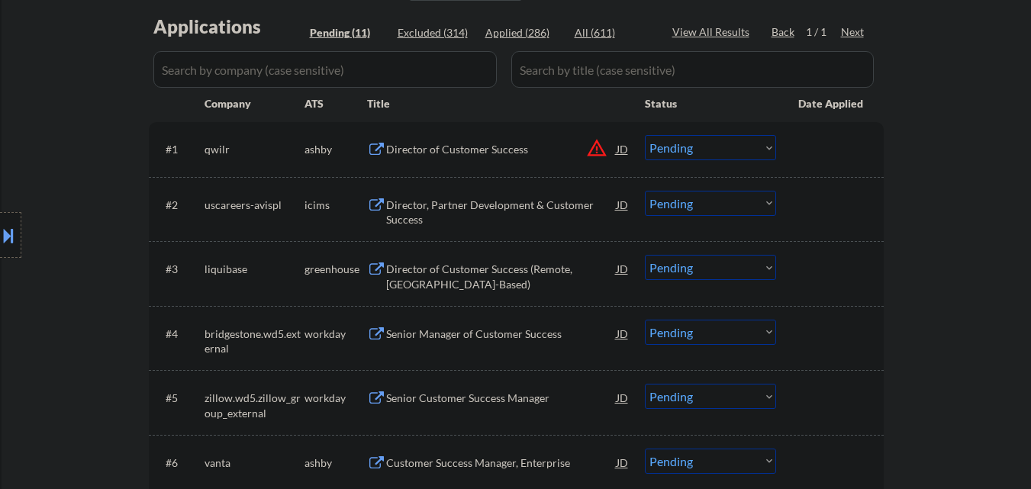
click at [444, 276] on div "Director of Customer Success (Remote, US-Based)" at bounding box center [501, 277] width 231 height 30
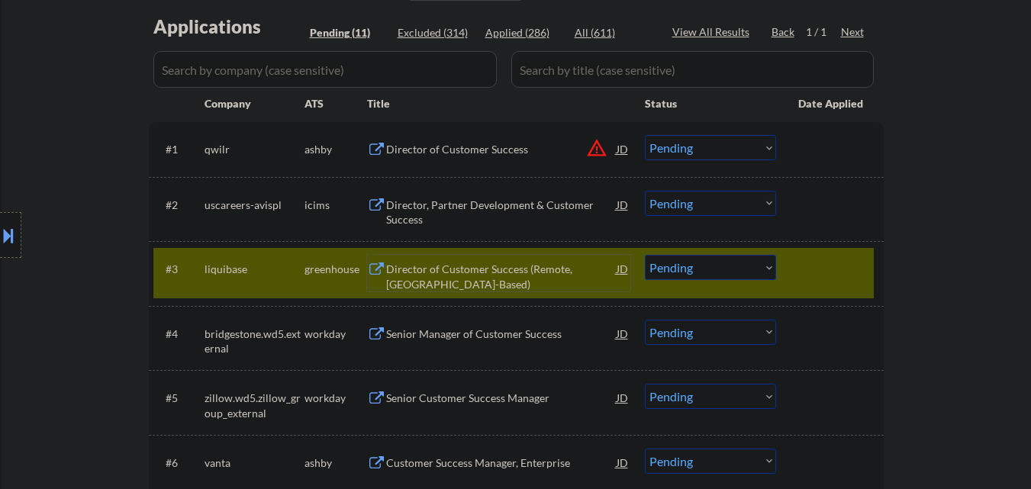
click at [725, 270] on select "Choose an option... Pending Applied Excluded (Questions) Excluded (Expired) Exc…" at bounding box center [710, 267] width 131 height 25
click at [645, 255] on select "Choose an option... Pending Applied Excluded (Questions) Excluded (Expired) Exc…" at bounding box center [710, 267] width 131 height 25
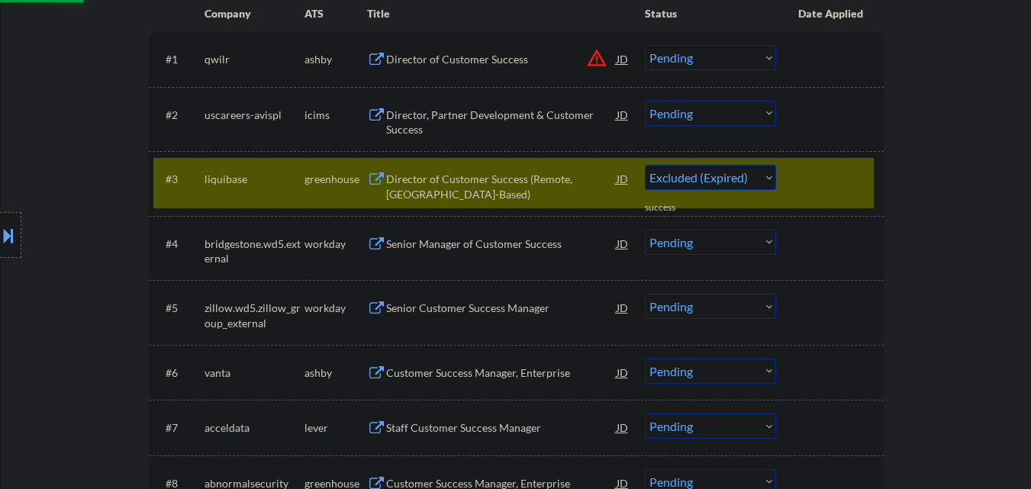
scroll to position [458, 0]
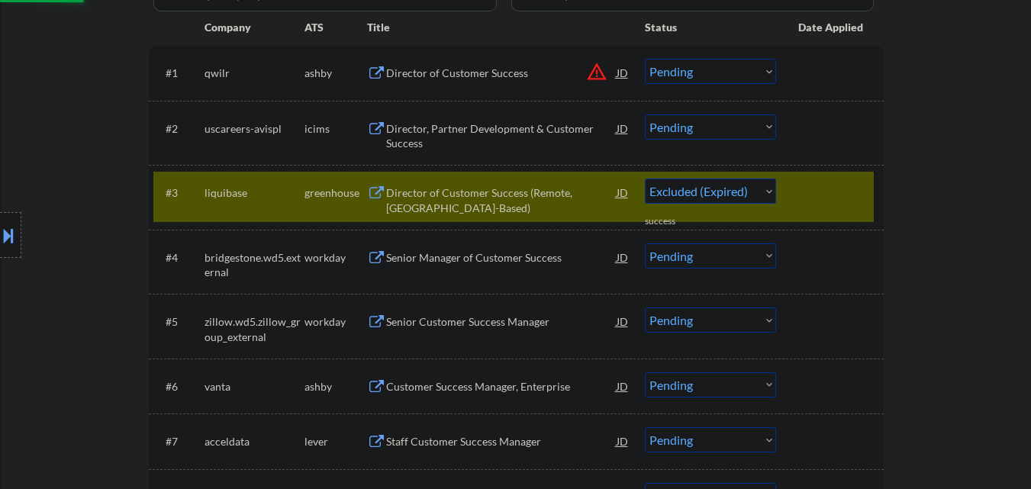
select select ""pending""
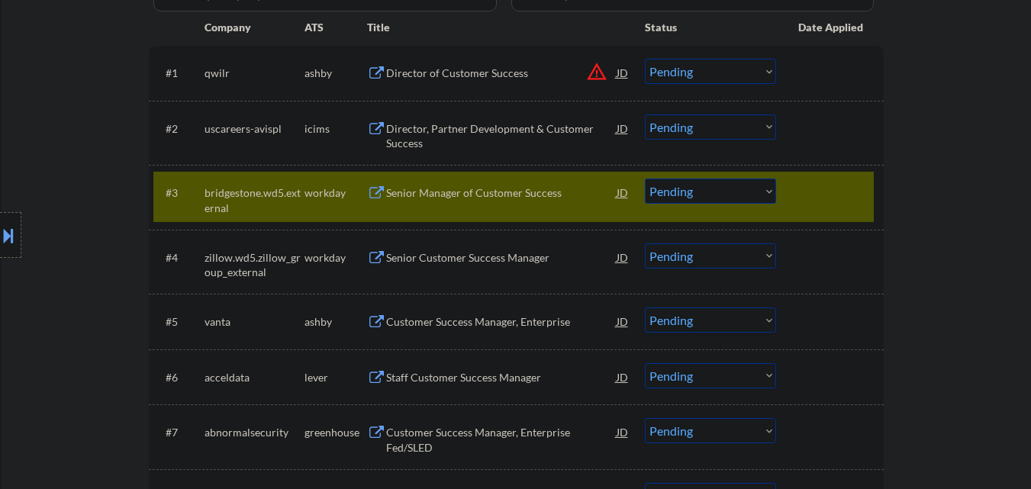
click at [836, 203] on div at bounding box center [831, 192] width 67 height 27
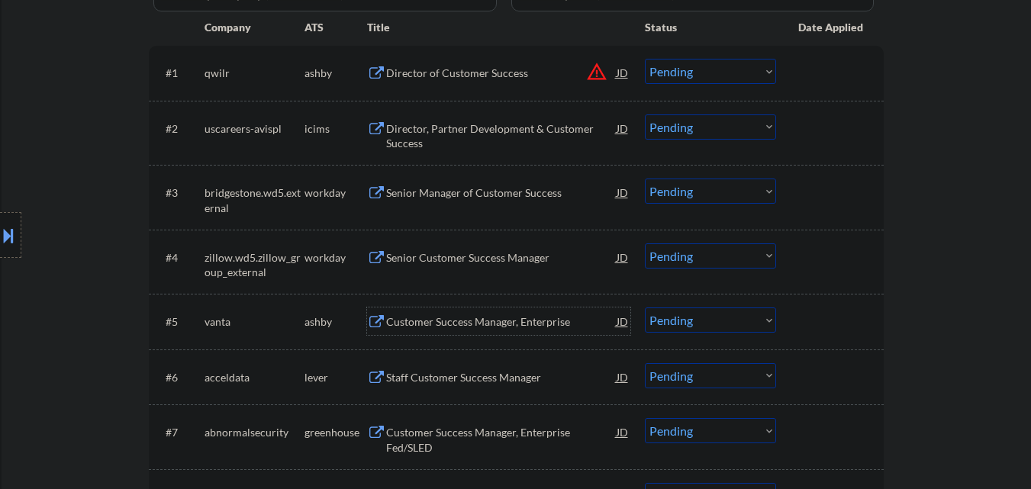
click at [441, 326] on div "Customer Success Manager, Enterprise" at bounding box center [501, 321] width 231 height 15
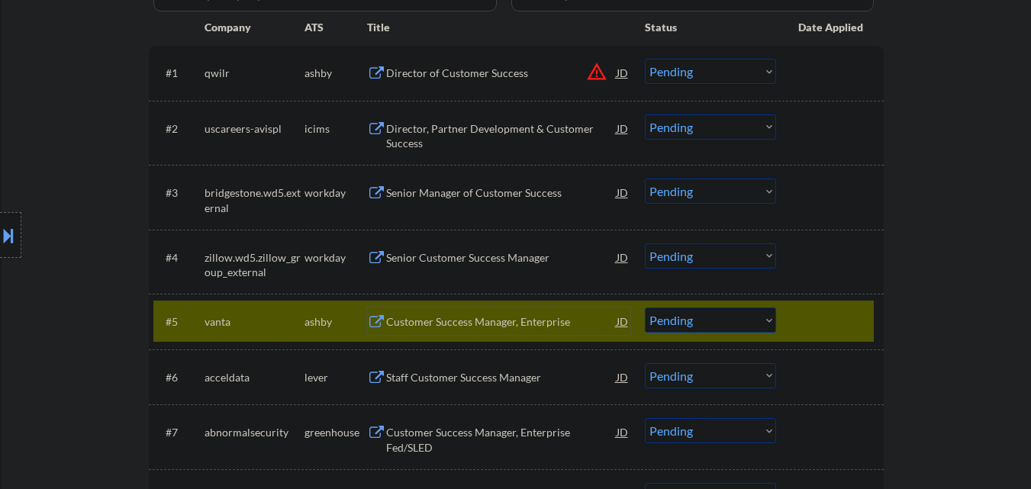
click at [811, 321] on div at bounding box center [831, 321] width 67 height 27
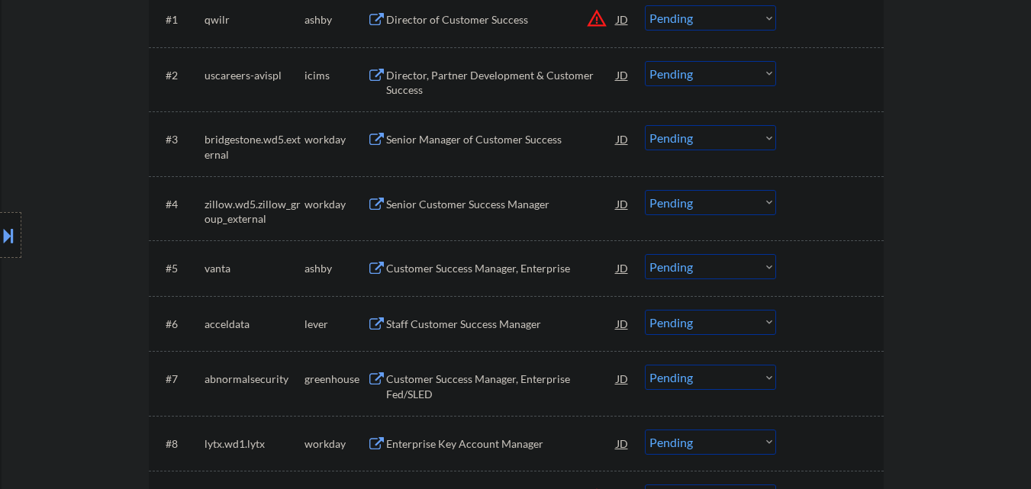
scroll to position [534, 0]
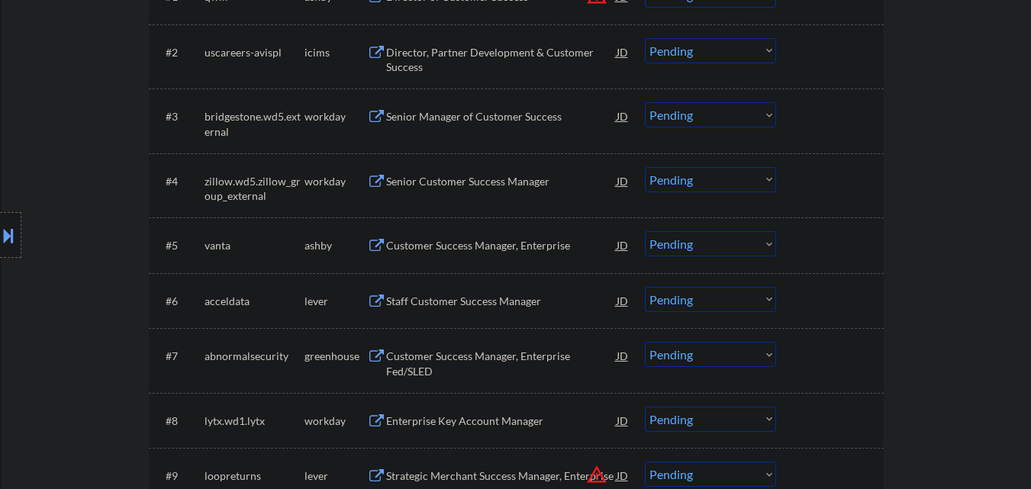
click at [433, 305] on div "Staff Customer Success Manager" at bounding box center [501, 301] width 231 height 15
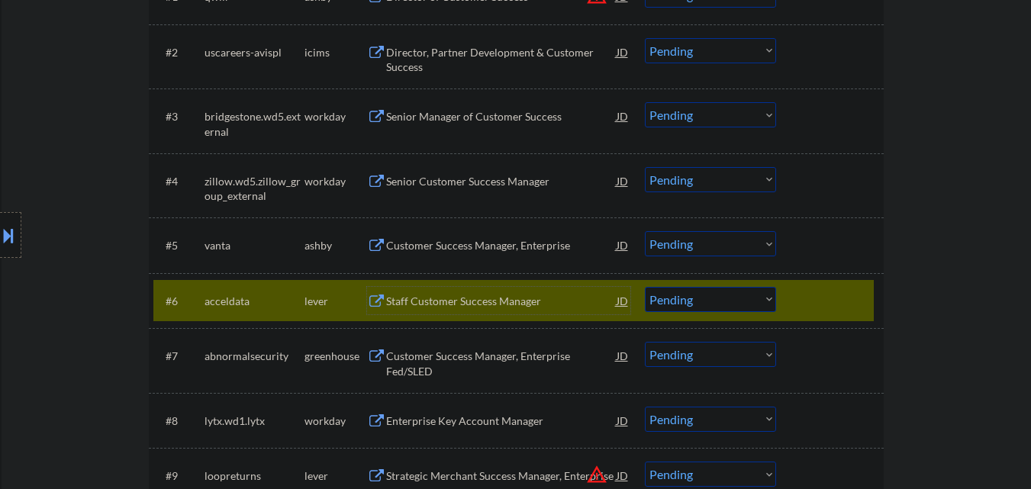
click at [432, 311] on div "Staff Customer Success Manager" at bounding box center [501, 300] width 231 height 27
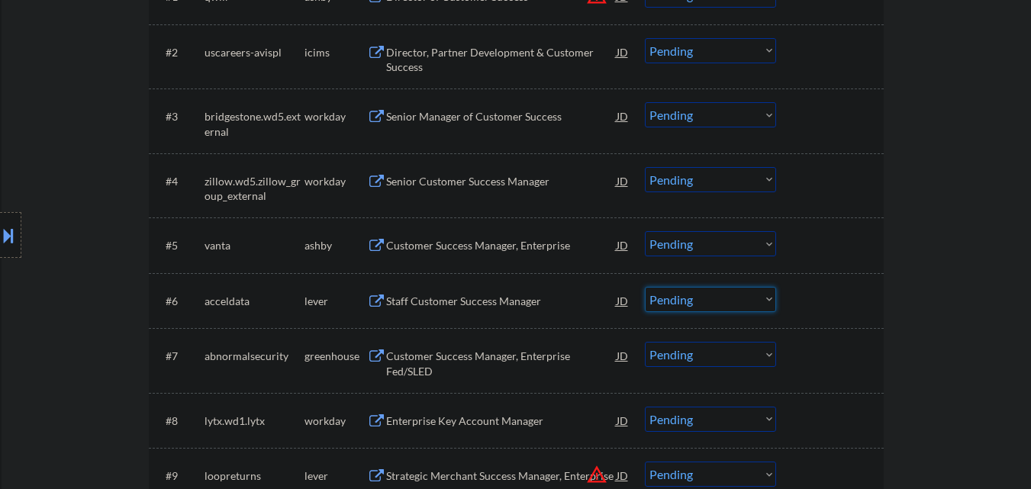
drag, startPoint x: 698, startPoint y: 293, endPoint x: 685, endPoint y: 302, distance: 15.5
click at [698, 293] on select "Choose an option... Pending Applied Excluded (Questions) Excluded (Expired) Exc…" at bounding box center [710, 299] width 131 height 25
click at [645, 287] on select "Choose an option... Pending Applied Excluded (Questions) Excluded (Expired) Exc…" at bounding box center [710, 299] width 131 height 25
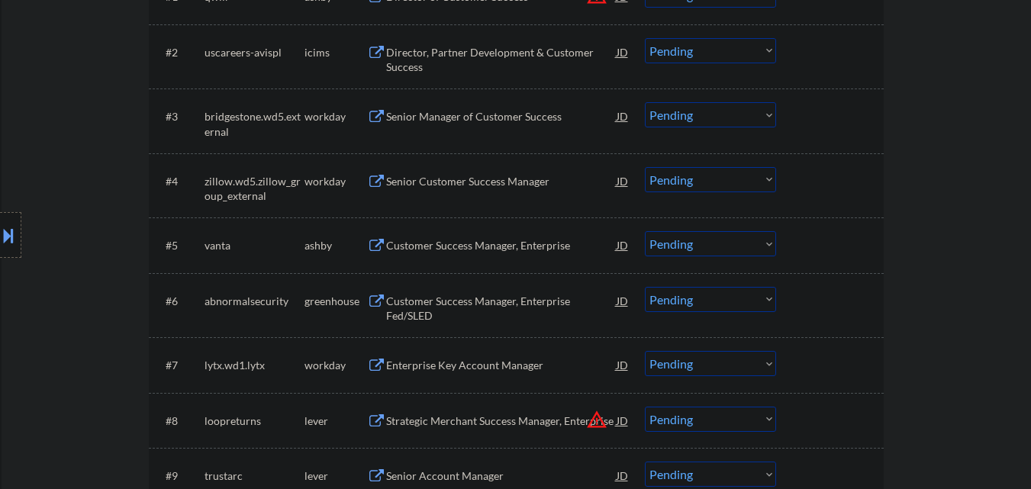
scroll to position [611, 0]
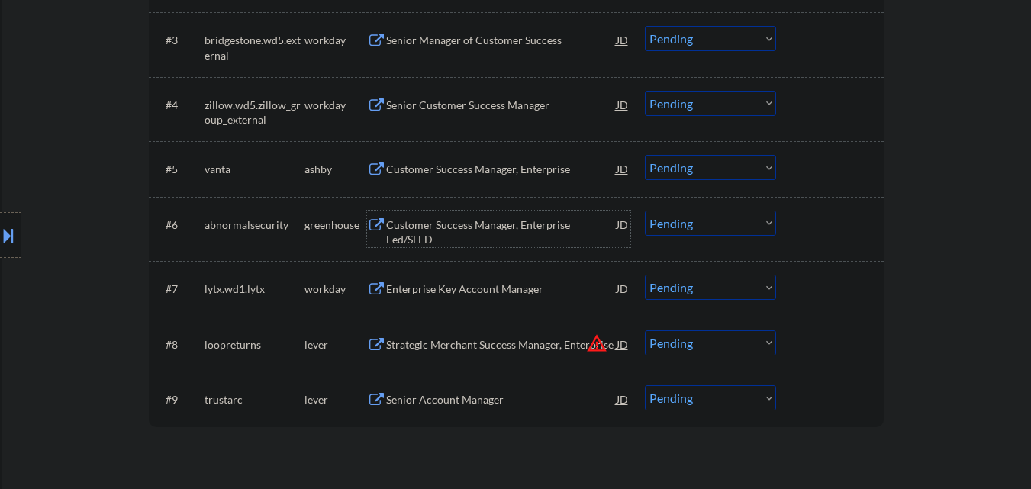
click at [453, 232] on div "Customer Success Manager, Enterprise Fed/SLED" at bounding box center [501, 233] width 231 height 30
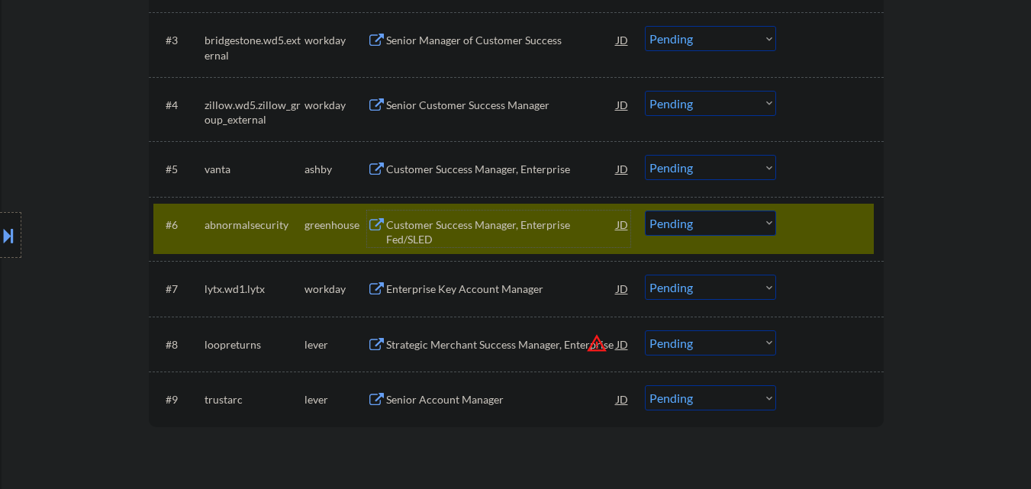
click at [431, 234] on div "Customer Success Manager, Enterprise Fed/SLED" at bounding box center [501, 233] width 231 height 30
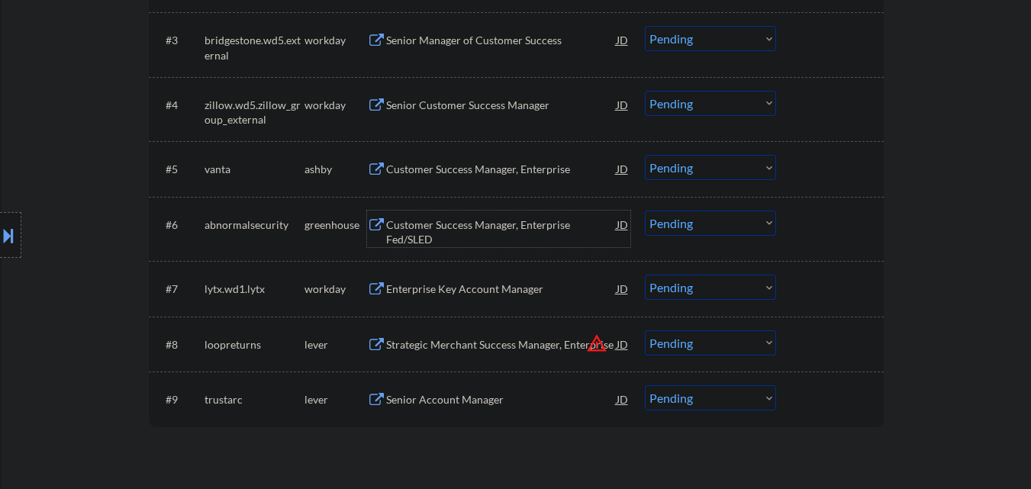
click at [689, 231] on select "Choose an option... Pending Applied Excluded (Questions) Excluded (Expired) Exc…" at bounding box center [710, 223] width 131 height 25
click at [645, 211] on select "Choose an option... Pending Applied Excluded (Questions) Excluded (Expired) Exc…" at bounding box center [710, 223] width 131 height 25
select select ""pending""
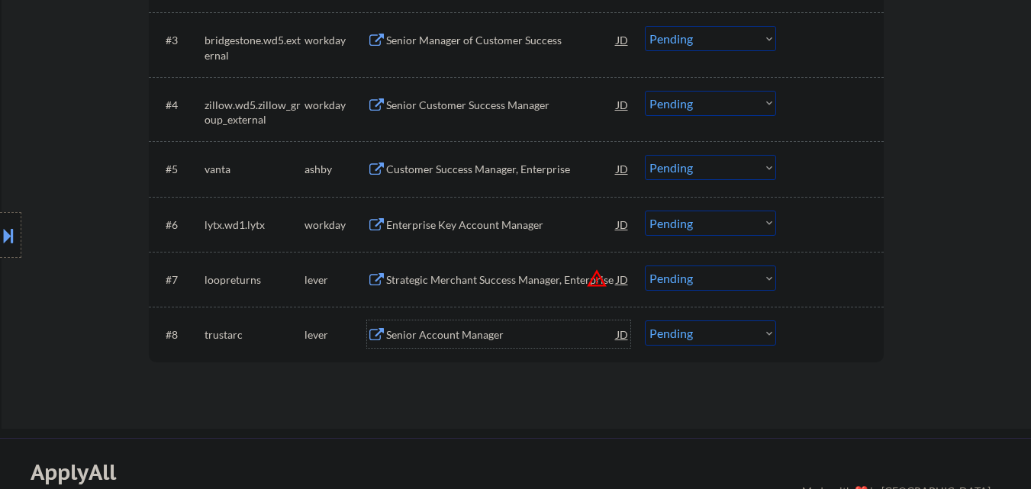
click at [413, 338] on div "Senior Account Manager" at bounding box center [501, 334] width 231 height 15
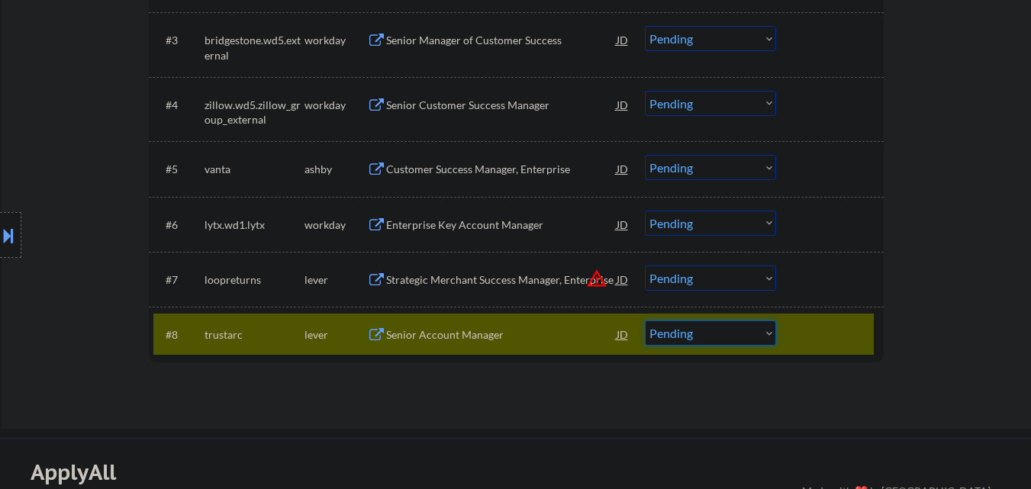
click at [680, 337] on select "Choose an option... Pending Applied Excluded (Questions) Excluded (Expired) Exc…" at bounding box center [710, 333] width 131 height 25
select select ""applied""
click at [645, 321] on select "Choose an option... Pending Applied Excluded (Questions) Excluded (Expired) Exc…" at bounding box center [710, 333] width 131 height 25
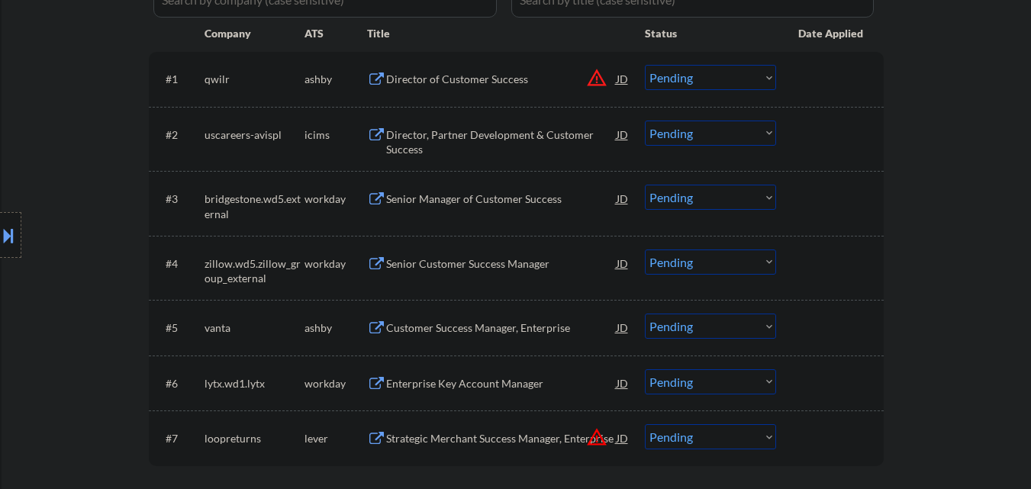
scroll to position [458, 0]
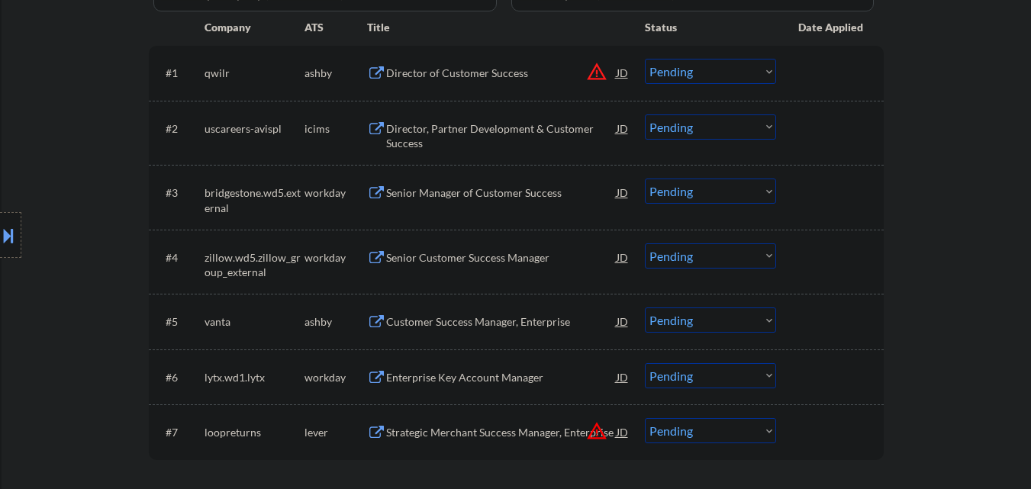
click at [420, 192] on div "Senior Manager of Customer Success" at bounding box center [501, 192] width 231 height 15
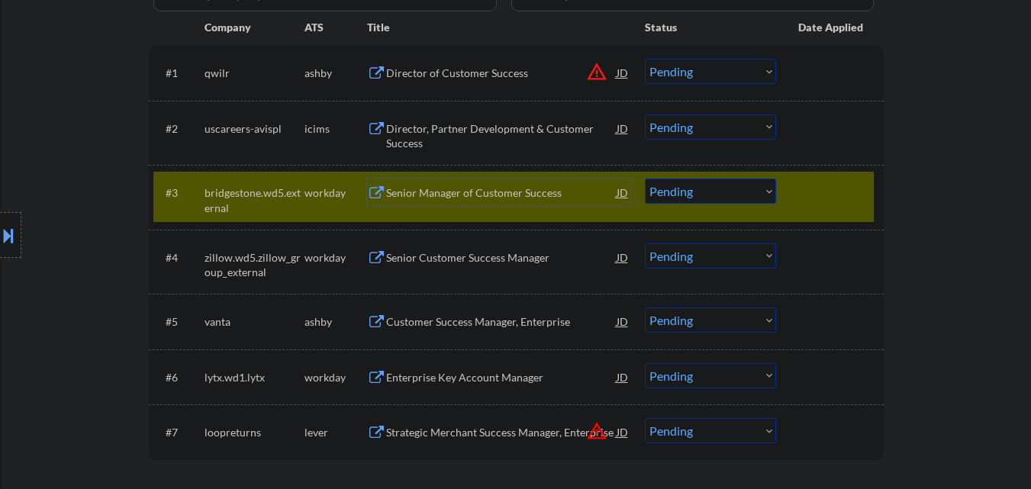
click at [441, 204] on div "Senior Manager of Customer Success" at bounding box center [501, 192] width 231 height 27
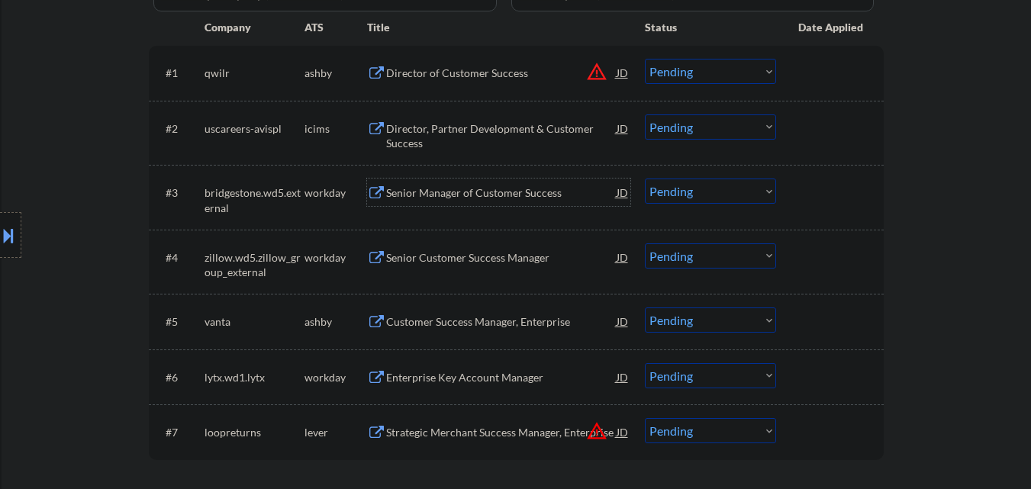
click at [570, 198] on div "Senior Manager of Customer Success" at bounding box center [501, 192] width 231 height 15
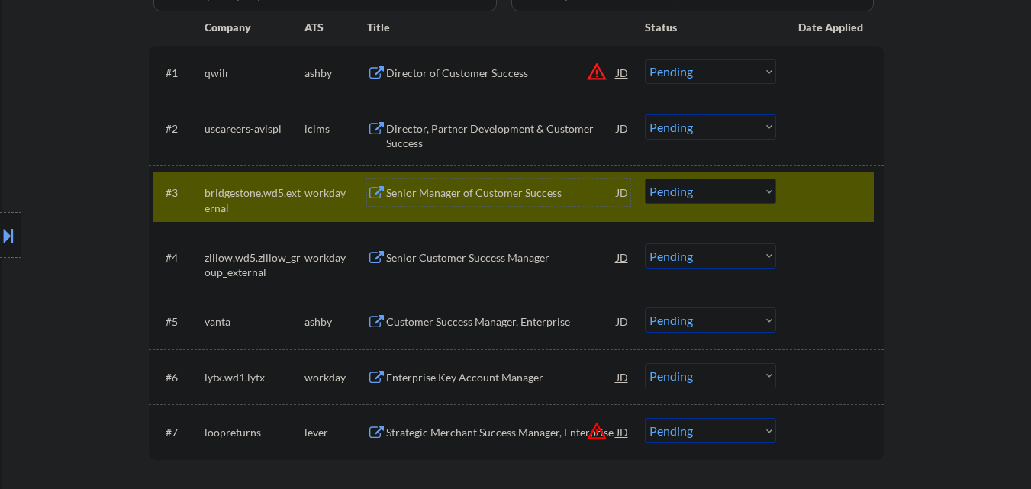
click at [505, 191] on div "Senior Manager of Customer Success" at bounding box center [501, 192] width 231 height 15
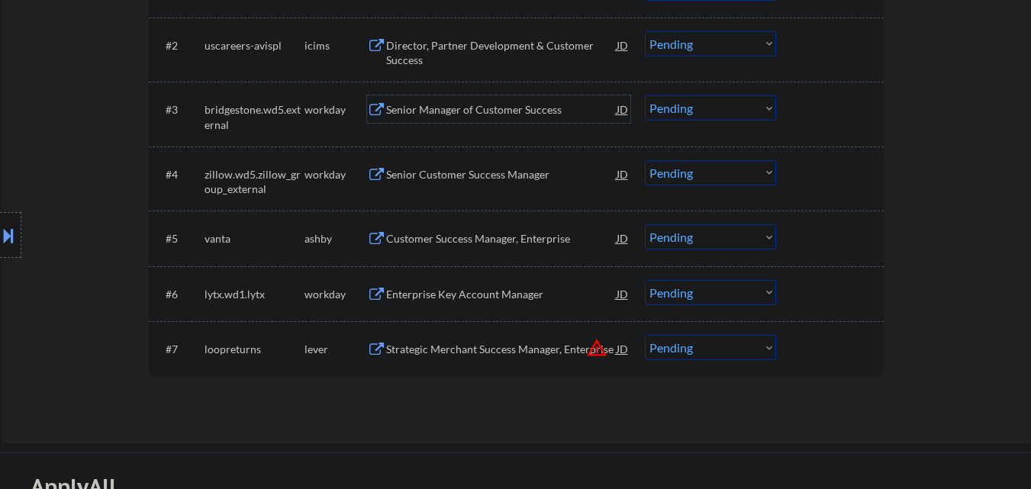
scroll to position [382, 0]
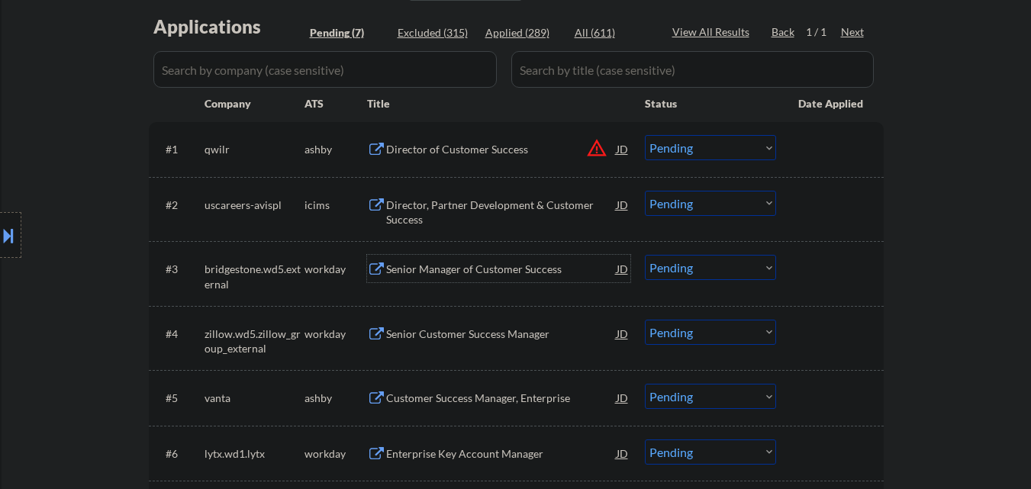
click at [689, 269] on select "Choose an option... Pending Applied Excluded (Questions) Excluded (Expired) Exc…" at bounding box center [710, 267] width 131 height 25
click at [714, 267] on select "Choose an option... Pending Applied Excluded (Questions) Excluded (Expired) Exc…" at bounding box center [710, 267] width 131 height 25
click at [645, 255] on select "Choose an option... Pending Applied Excluded (Questions) Excluded (Expired) Exc…" at bounding box center [710, 267] width 131 height 25
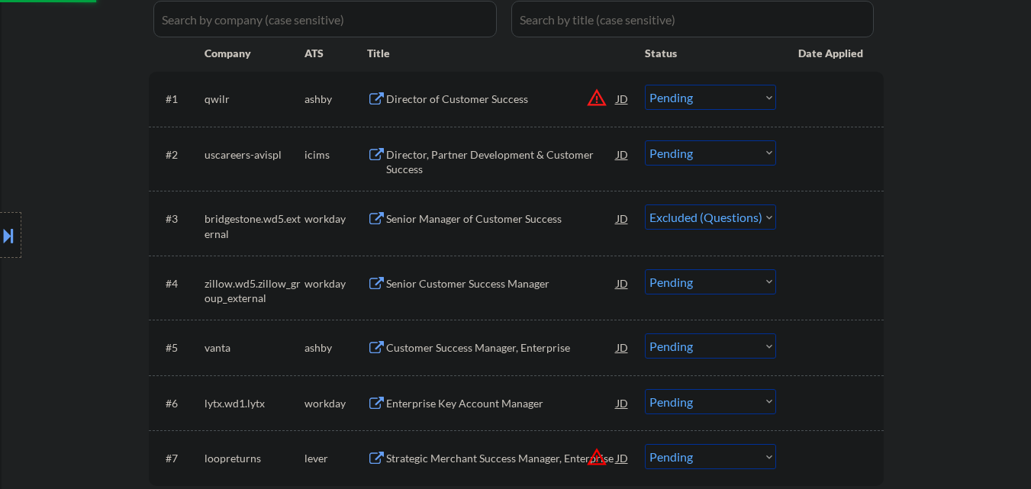
scroll to position [458, 0]
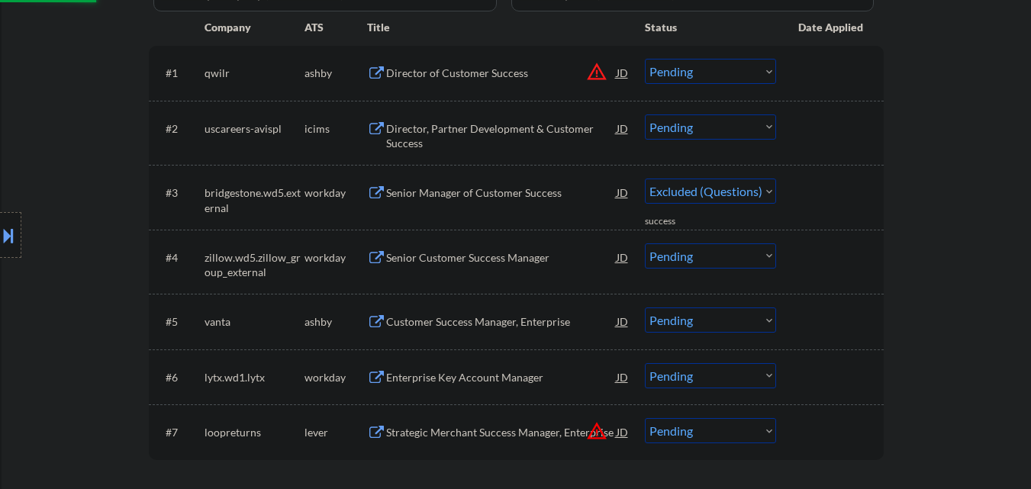
select select ""pending""
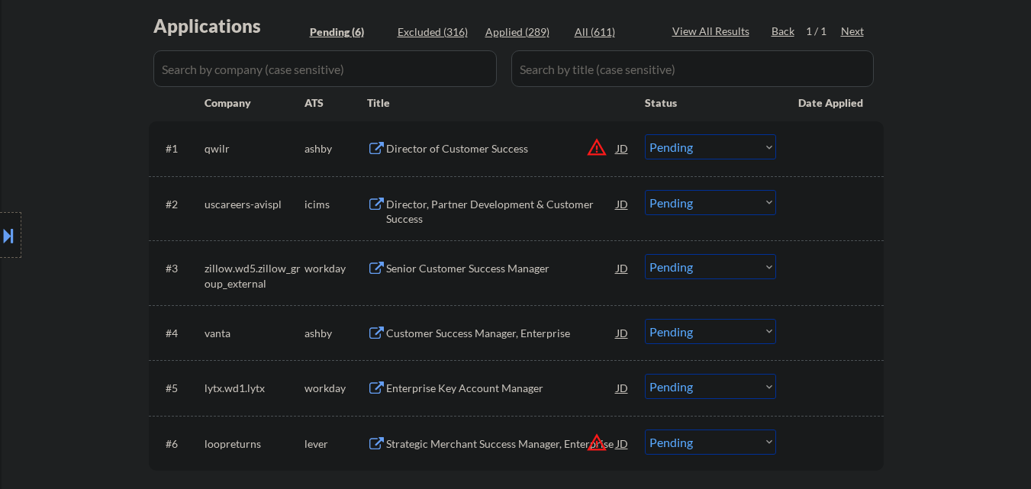
scroll to position [382, 0]
click at [470, 144] on div "Director of Customer Success" at bounding box center [501, 149] width 231 height 15
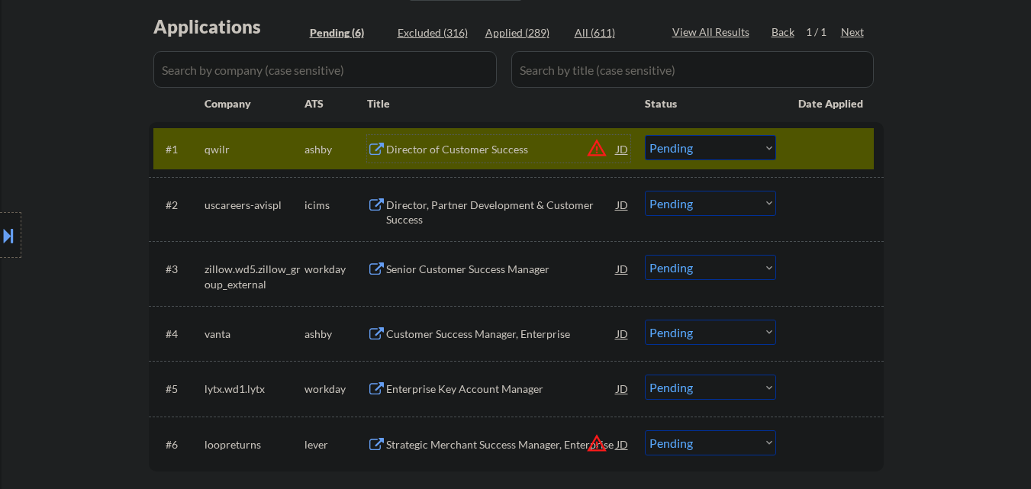
click at [708, 150] on select "Choose an option... Pending Applied Excluded (Questions) Excluded (Expired) Exc…" at bounding box center [710, 147] width 131 height 25
click at [645, 135] on select "Choose an option... Pending Applied Excluded (Questions) Excluded (Expired) Exc…" at bounding box center [710, 147] width 131 height 25
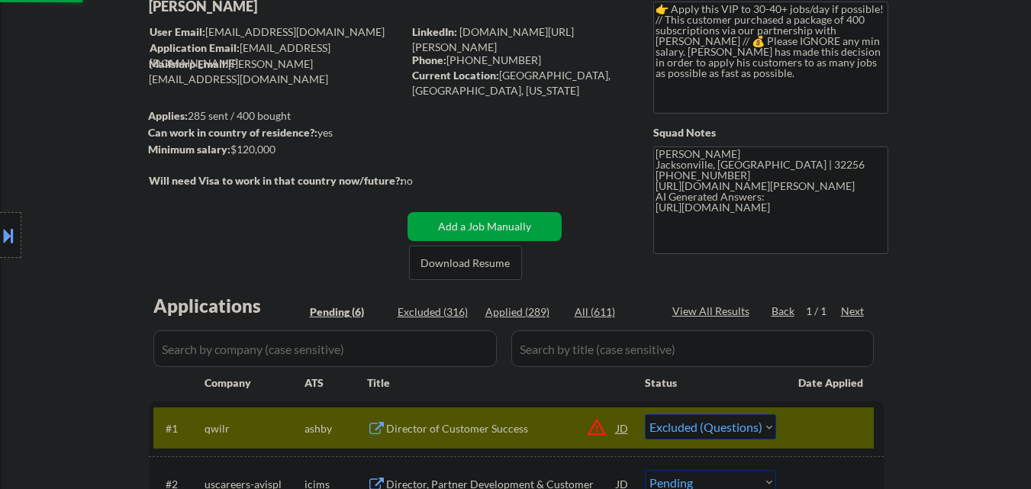
scroll to position [76, 0]
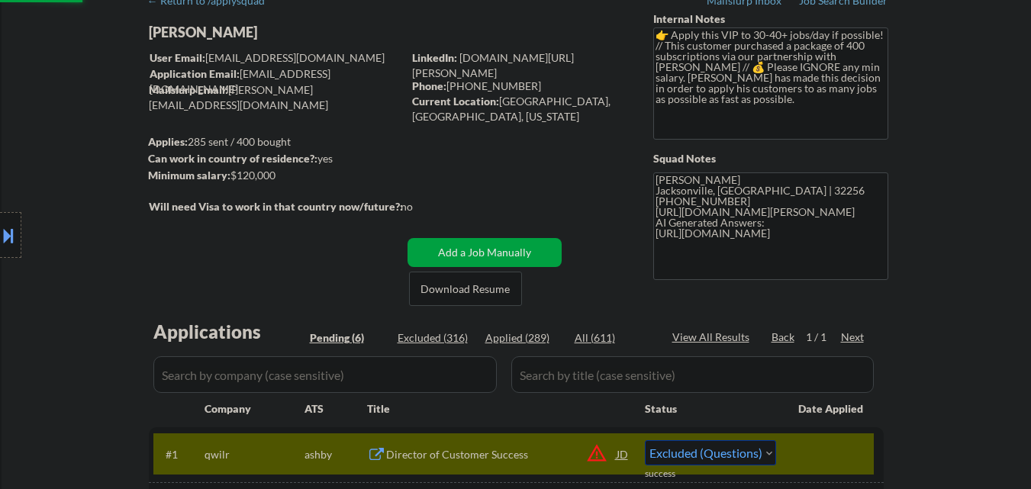
select select ""pending""
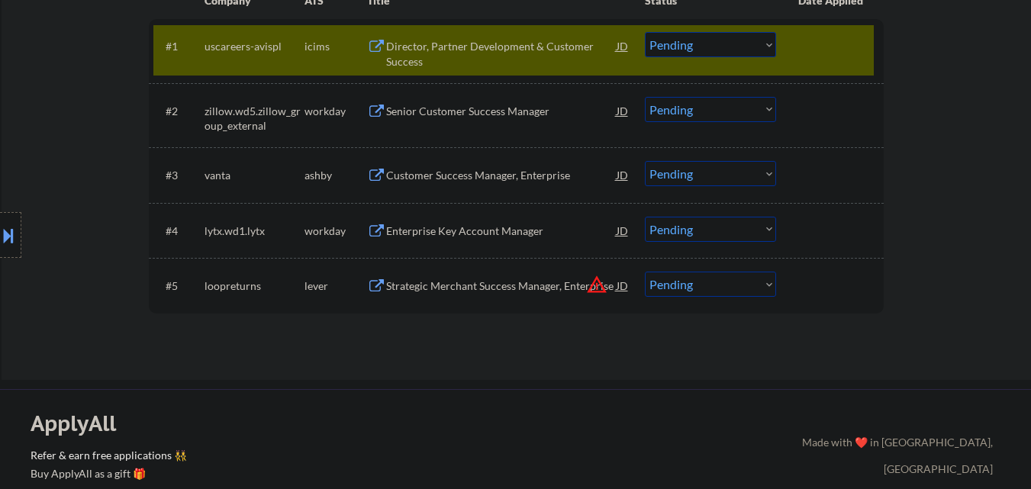
scroll to position [458, 0]
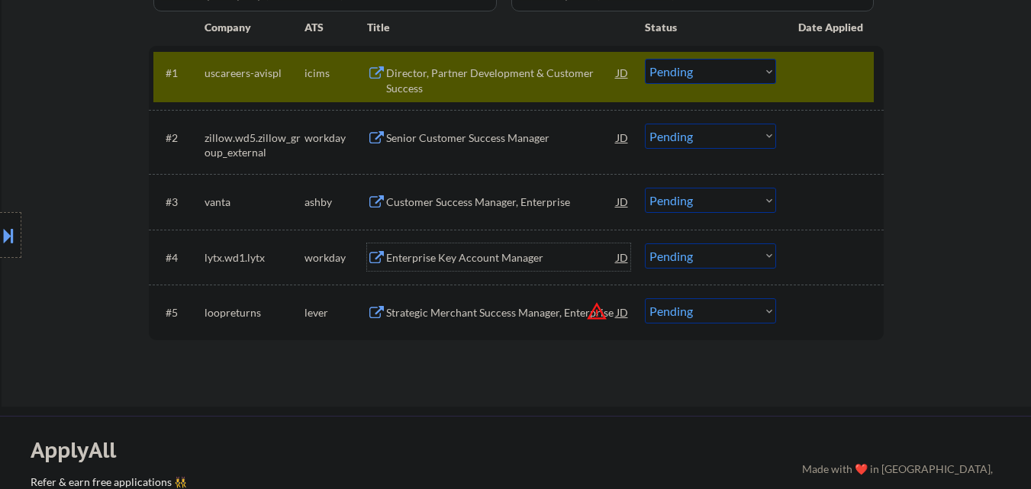
click at [465, 267] on div "Enterprise Key Account Manager" at bounding box center [501, 257] width 231 height 27
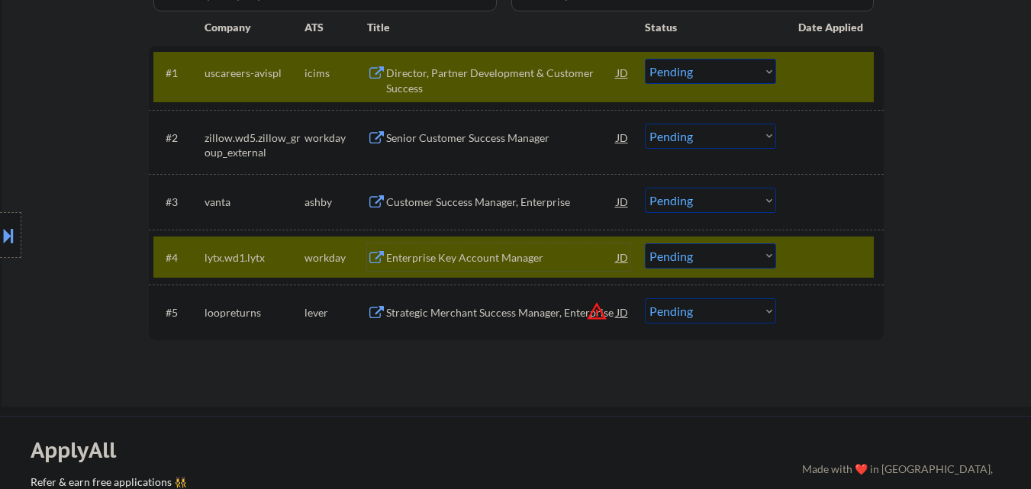
click at [747, 256] on select "Choose an option... Pending Applied Excluded (Questions) Excluded (Expired) Exc…" at bounding box center [710, 256] width 131 height 25
click at [645, 244] on select "Choose an option... Pending Applied Excluded (Questions) Excluded (Expired) Exc…" at bounding box center [710, 256] width 131 height 25
select select ""pending""
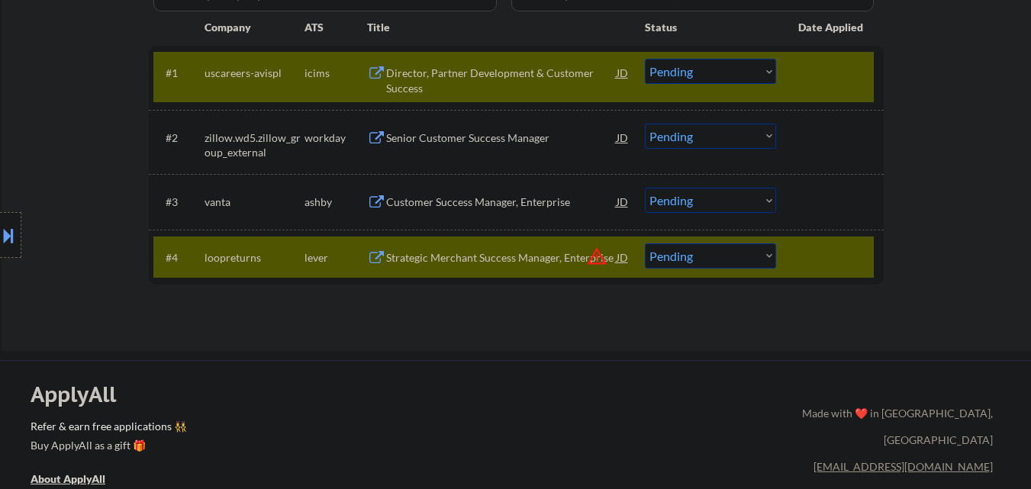
click at [803, 77] on div at bounding box center [831, 72] width 67 height 27
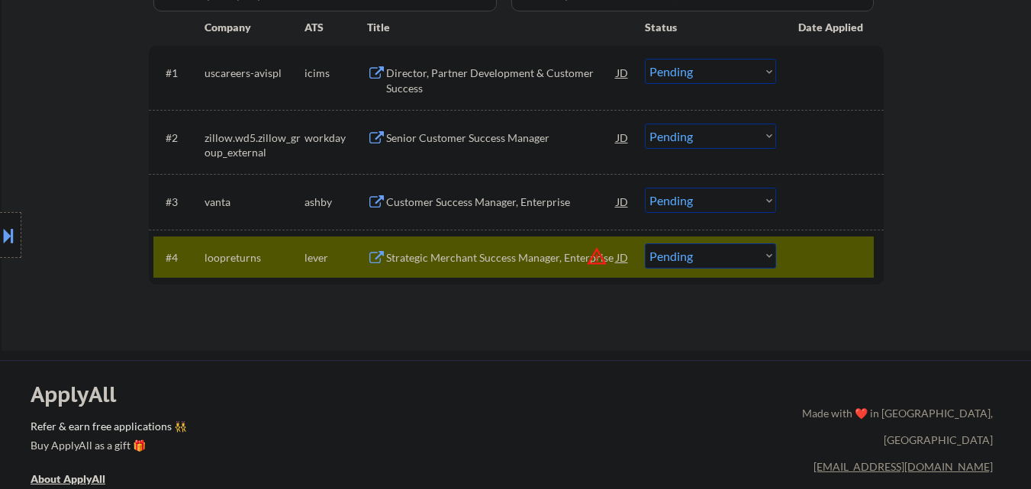
click at [434, 142] on div "Senior Customer Success Manager" at bounding box center [501, 138] width 231 height 15
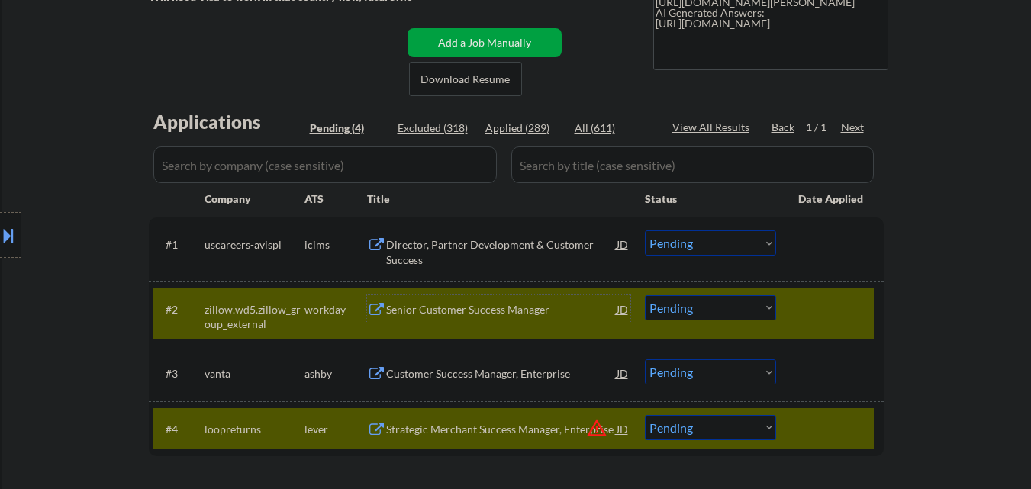
scroll to position [382, 0]
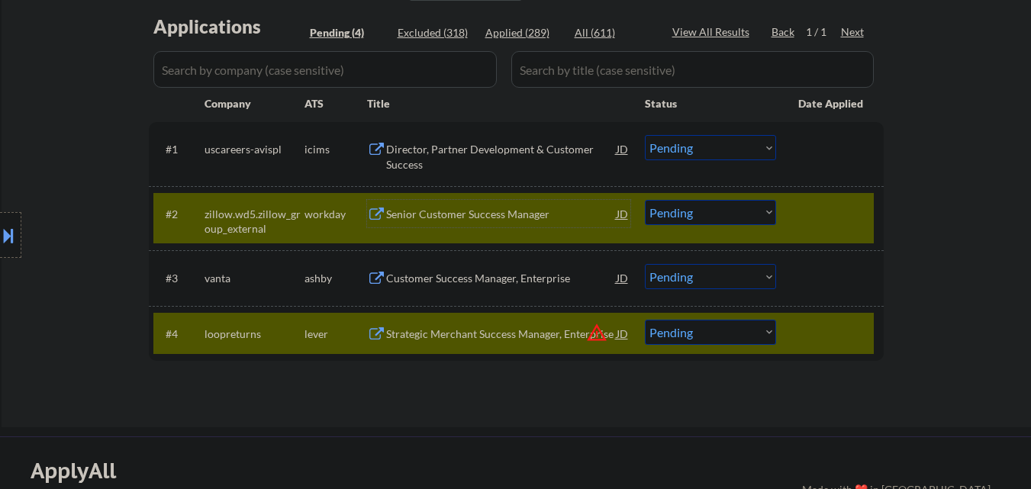
click at [829, 336] on div at bounding box center [831, 333] width 67 height 27
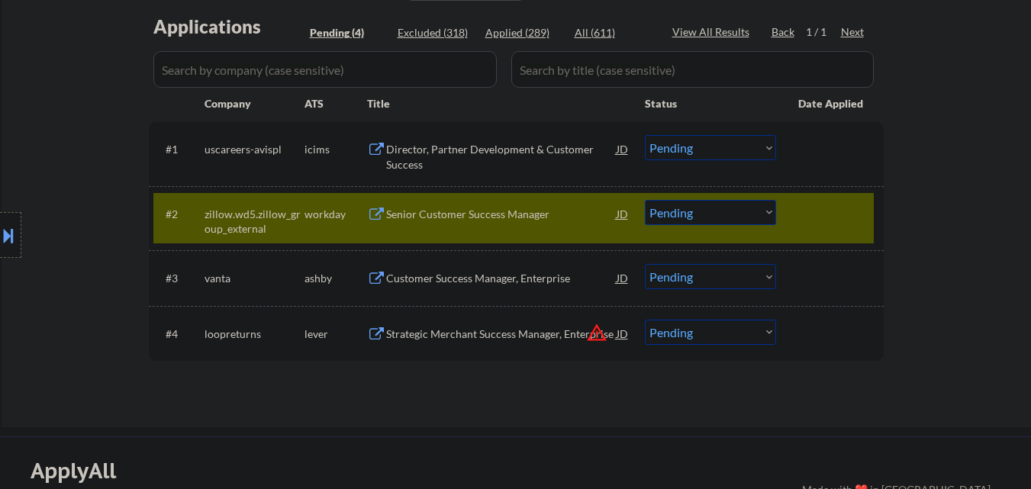
click at [696, 203] on select "Choose an option... Pending Applied Excluded (Questions) Excluded (Expired) Exc…" at bounding box center [710, 212] width 131 height 25
click at [645, 200] on select "Choose an option... Pending Applied Excluded (Questions) Excluded (Expired) Exc…" at bounding box center [710, 212] width 131 height 25
select select ""pending""
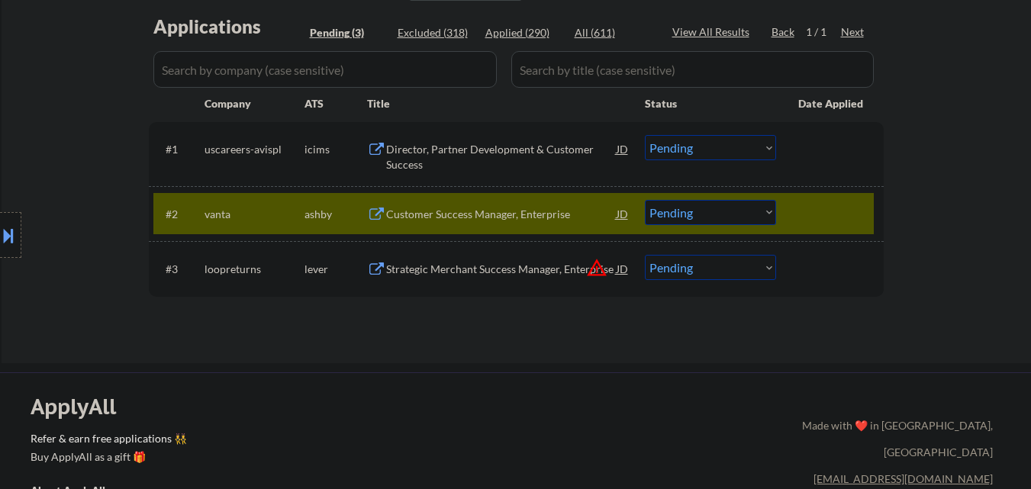
click at [460, 262] on div "Strategic Merchant Success Manager, Enterprise" at bounding box center [501, 269] width 231 height 15
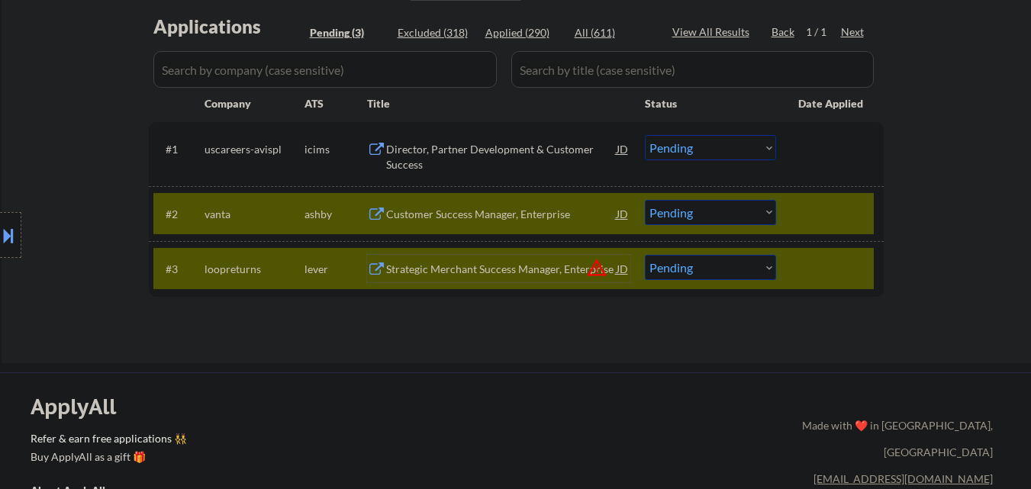
click at [778, 182] on div "#1 uscareers-avispl icims Director, Partner Development & Customer Success JD w…" at bounding box center [516, 154] width 735 height 64
click at [789, 206] on div "#2 vanta ashby Customer Success Manager, Enterprise JD warning_amber Choose an …" at bounding box center [513, 213] width 721 height 41
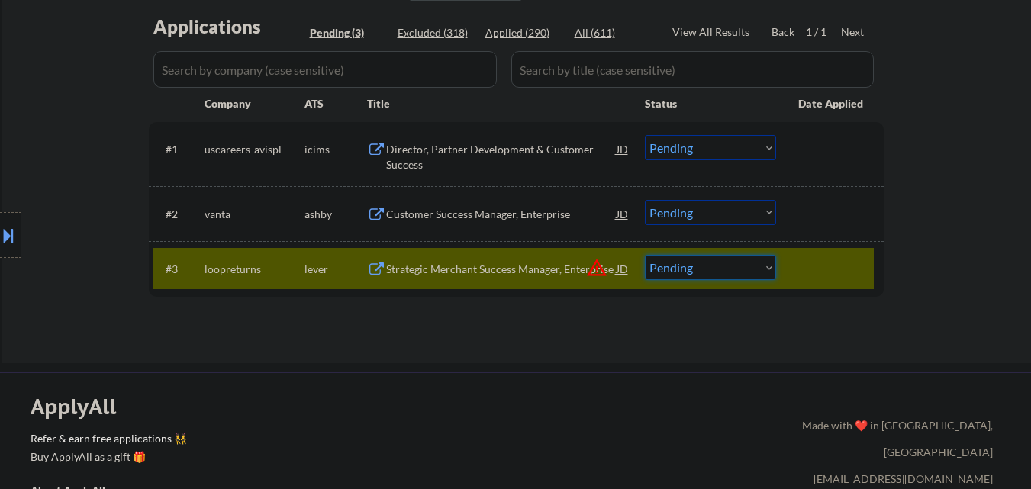
click at [703, 267] on select "Choose an option... Pending Applied Excluded (Questions) Excluded (Expired) Exc…" at bounding box center [710, 267] width 131 height 25
select select ""excluded""
click at [645, 255] on select "Choose an option... Pending Applied Excluded (Questions) Excluded (Expired) Exc…" at bounding box center [710, 267] width 131 height 25
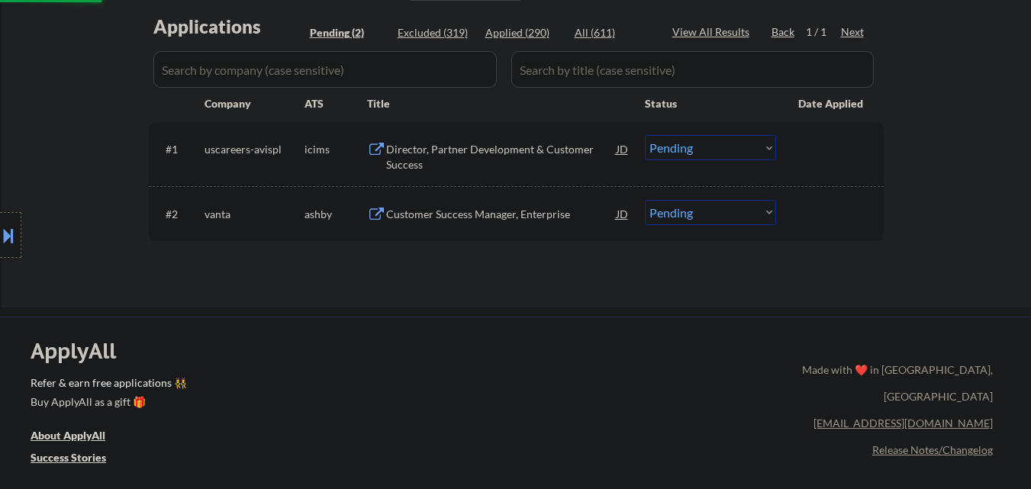
click at [427, 150] on div "Director, Partner Development & Customer Success" at bounding box center [501, 157] width 231 height 30
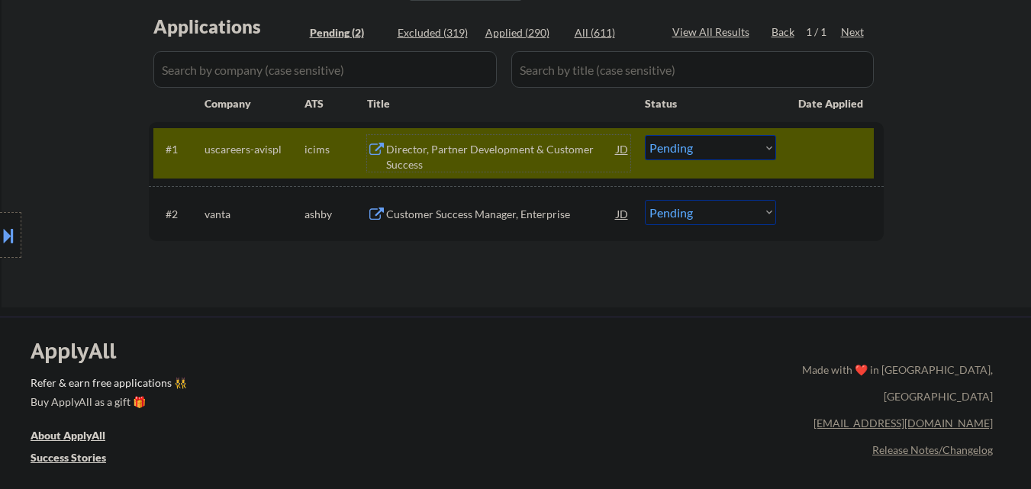
click at [701, 152] on select "Choose an option... Pending Applied Excluded (Questions) Excluded (Expired) Exc…" at bounding box center [710, 147] width 131 height 25
click at [645, 135] on select "Choose an option... Pending Applied Excluded (Questions) Excluded (Expired) Exc…" at bounding box center [710, 147] width 131 height 25
select select ""pending""
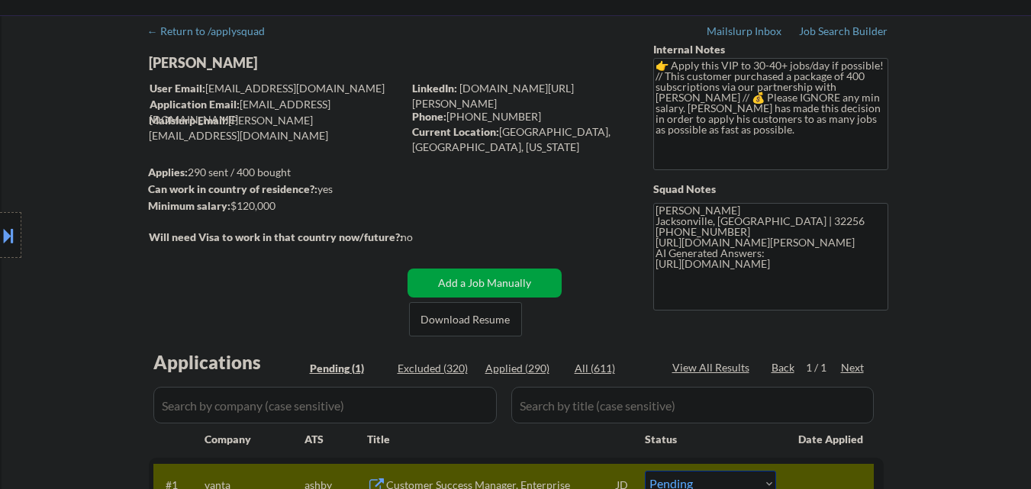
scroll to position [0, 0]
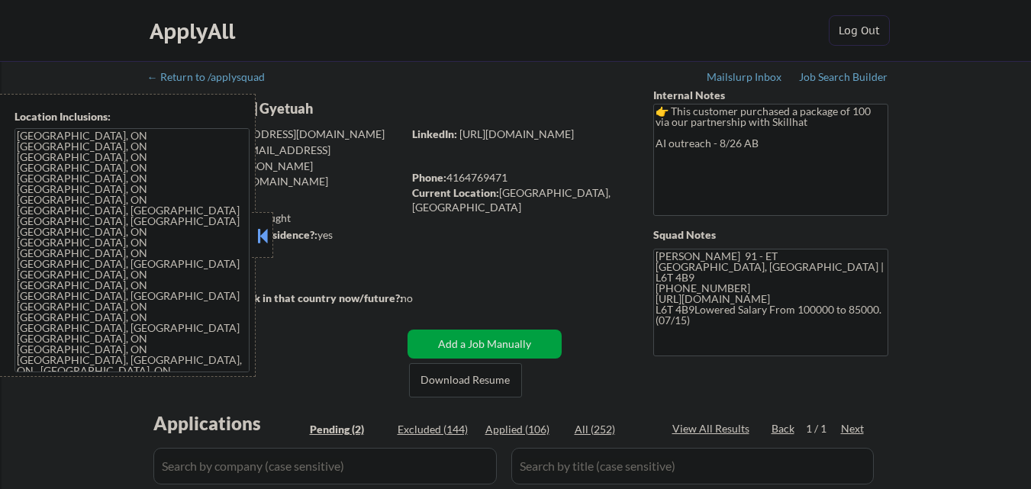
select select ""pending""
click at [264, 235] on button at bounding box center [262, 235] width 17 height 23
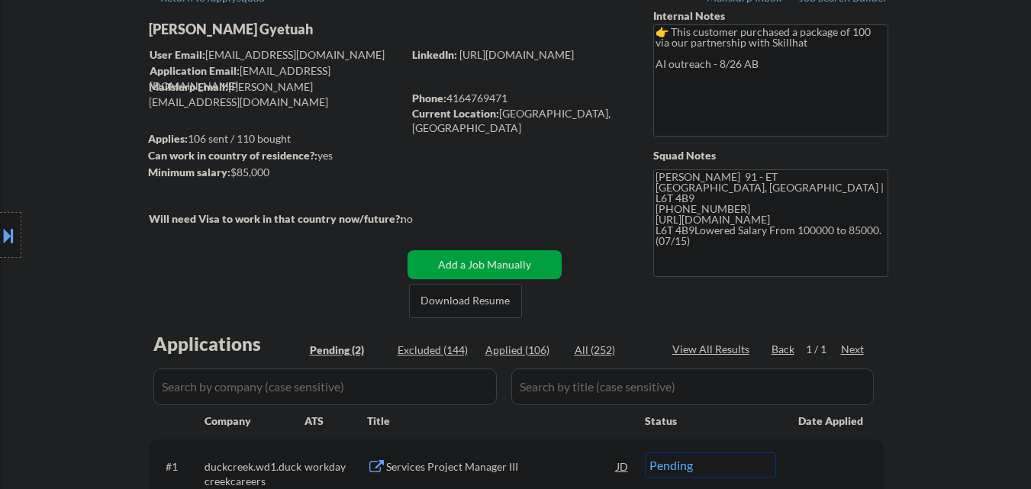
scroll to position [76, 0]
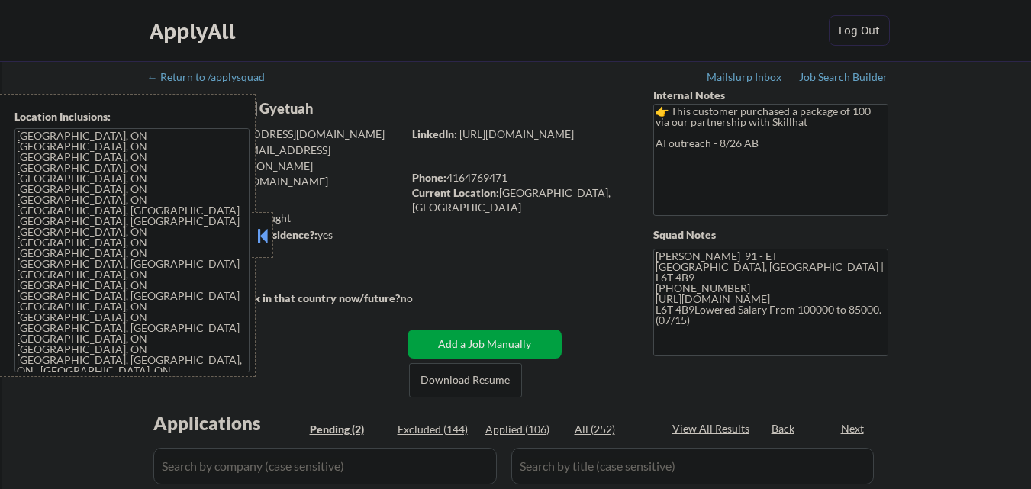
select select ""pending""
click at [268, 231] on button at bounding box center [262, 235] width 17 height 23
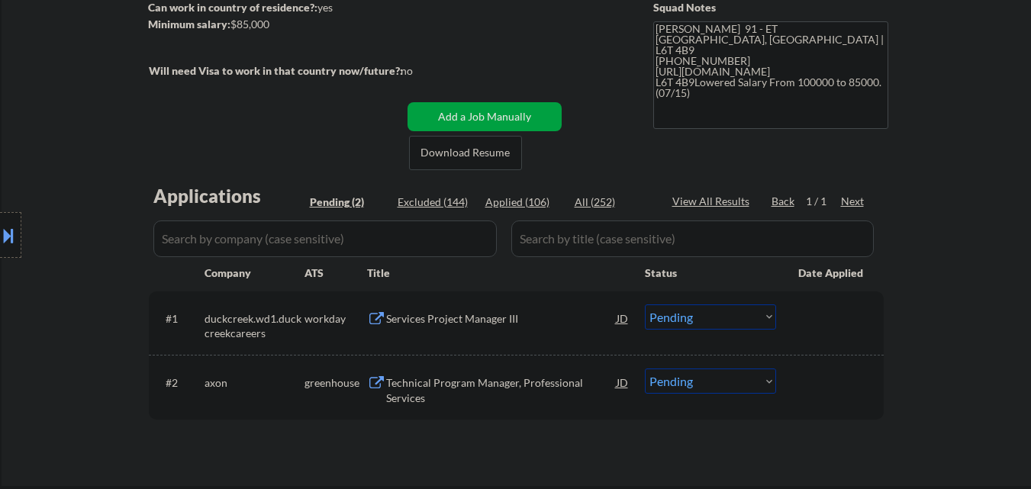
scroll to position [229, 0]
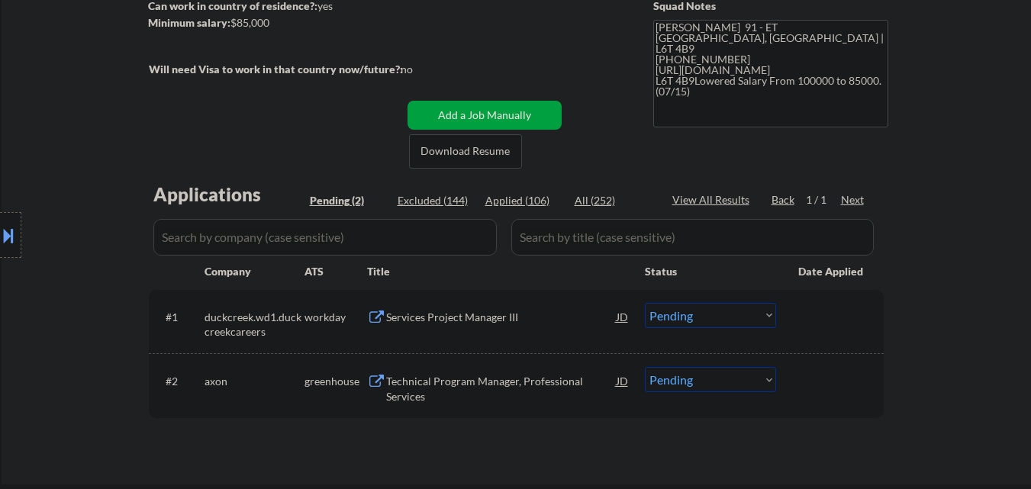
click at [438, 389] on div "Technical Program Manager, Professional Services" at bounding box center [501, 389] width 231 height 30
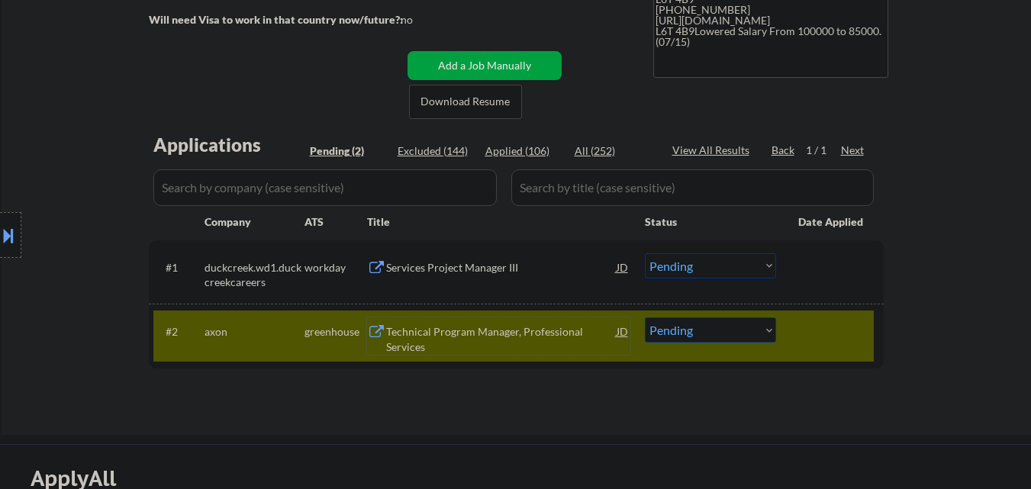
scroll to position [305, 0]
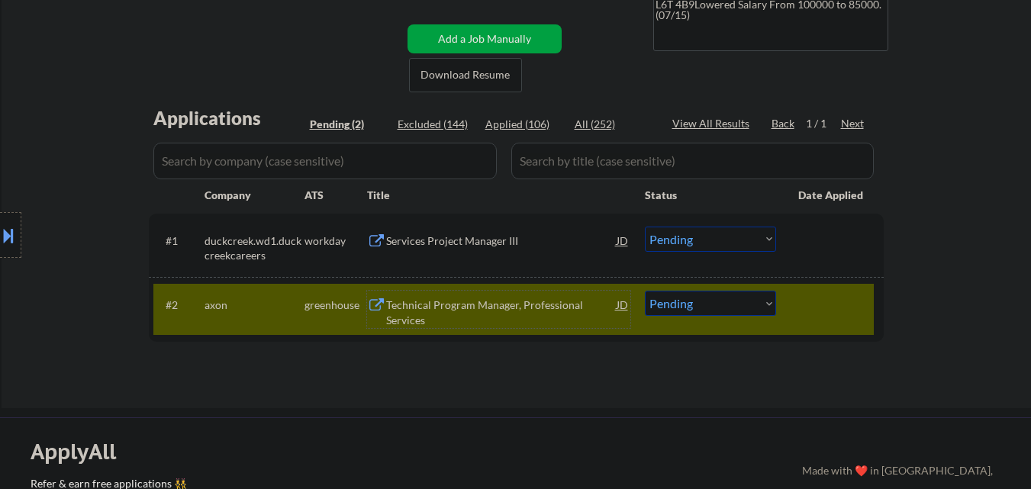
click at [684, 307] on select "Choose an option... Pending Applied Excluded (Questions) Excluded (Expired) Exc…" at bounding box center [710, 303] width 131 height 25
select select ""excluded__bad_match_""
click at [645, 291] on select "Choose an option... Pending Applied Excluded (Questions) Excluded (Expired) Exc…" at bounding box center [710, 303] width 131 height 25
click at [425, 237] on div "Services Project Manager III" at bounding box center [501, 241] width 231 height 15
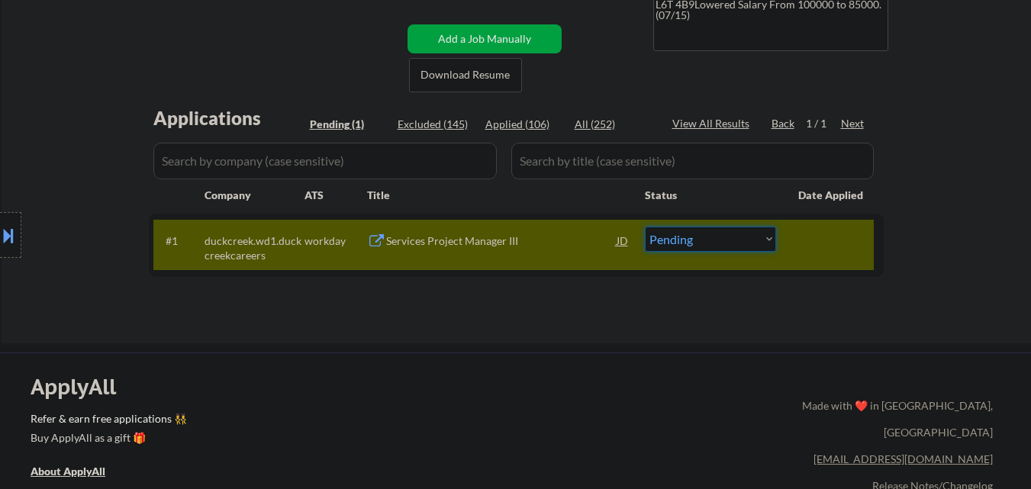
click at [685, 247] on select "Choose an option... Pending Applied Excluded (Questions) Excluded (Expired) Exc…" at bounding box center [710, 239] width 131 height 25
select select ""excluded__expired_""
click at [645, 227] on select "Choose an option... Pending Applied Excluded (Questions) Excluded (Expired) Exc…" at bounding box center [710, 239] width 131 height 25
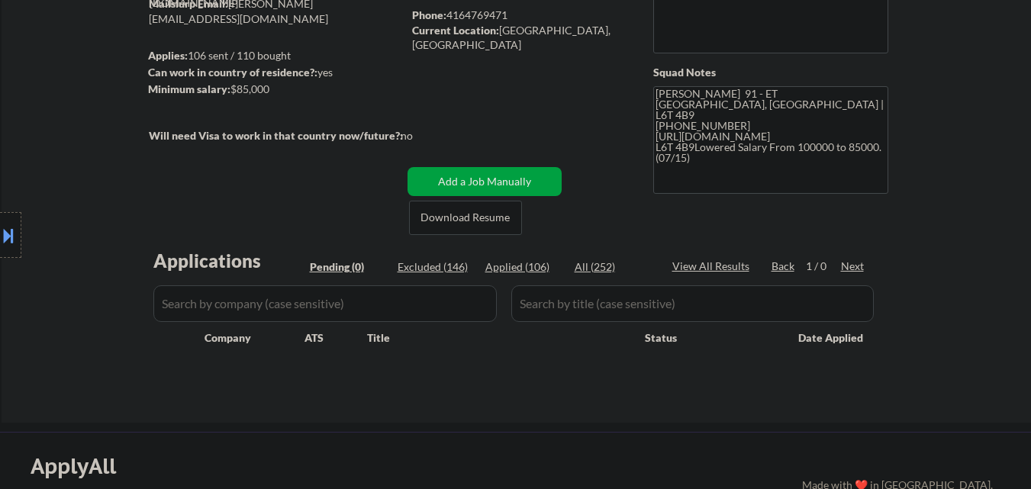
scroll to position [153, 0]
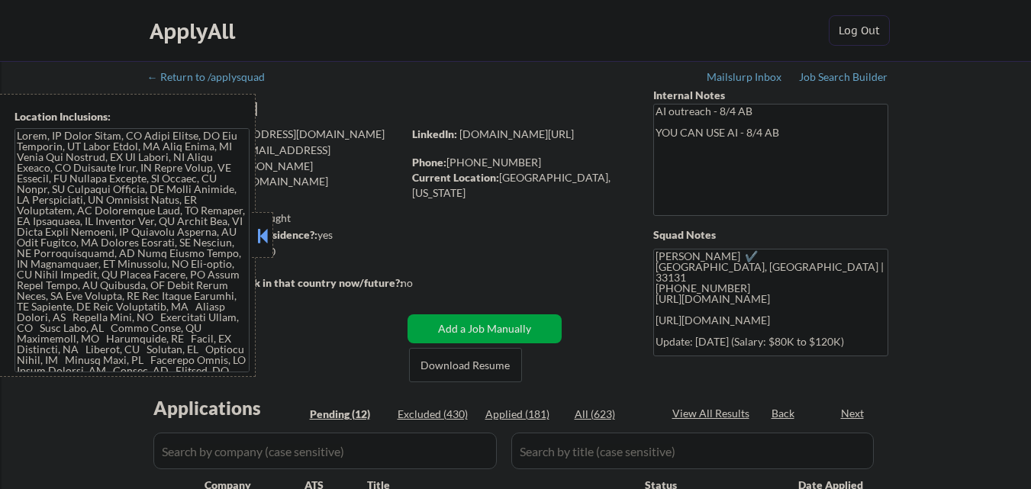
select select ""pending""
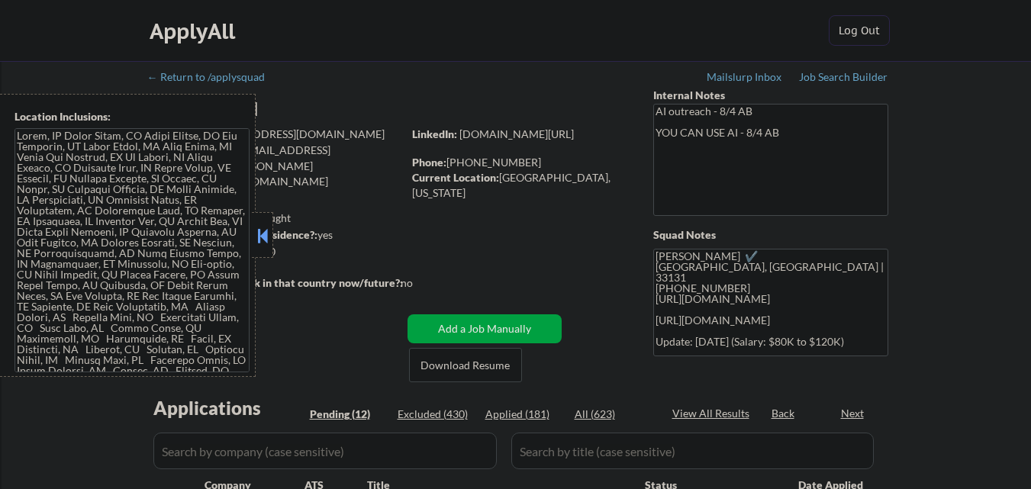
select select ""pending""
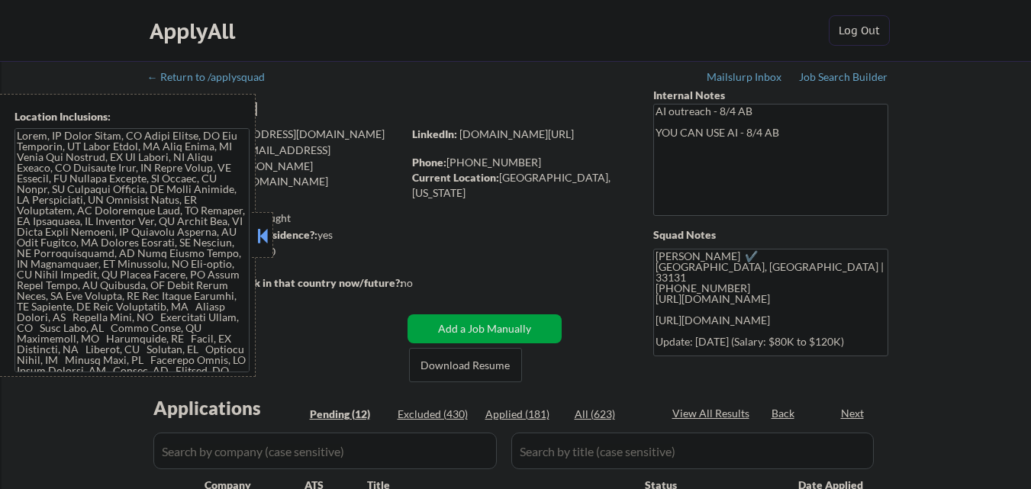
select select ""pending""
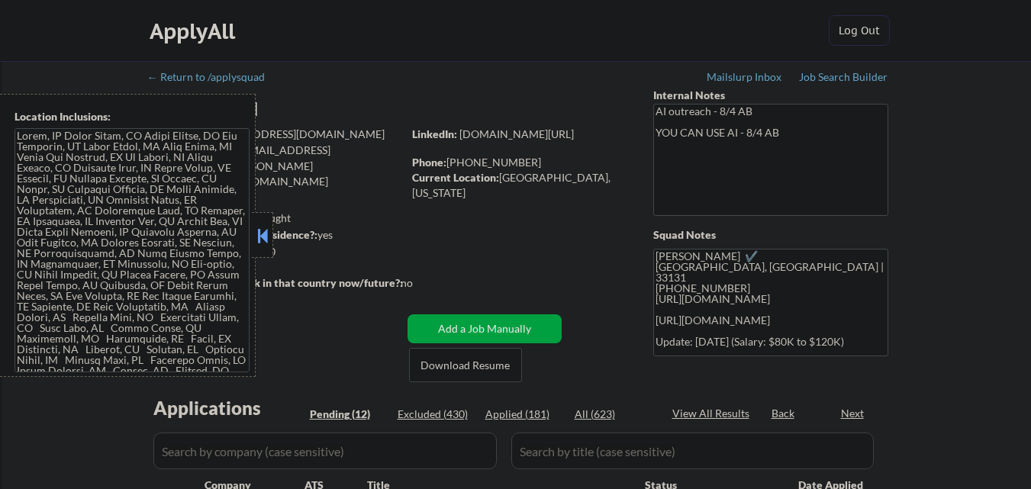
select select ""pending""
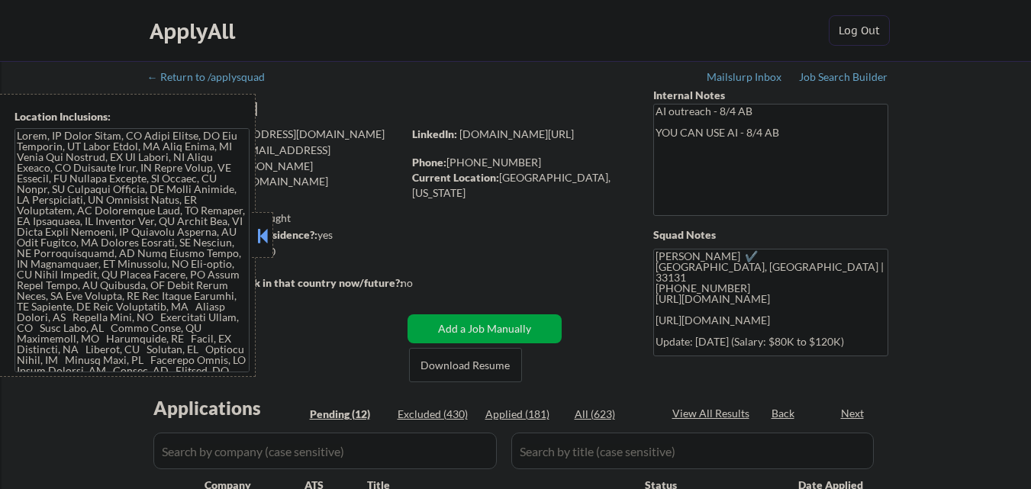
select select ""pending""
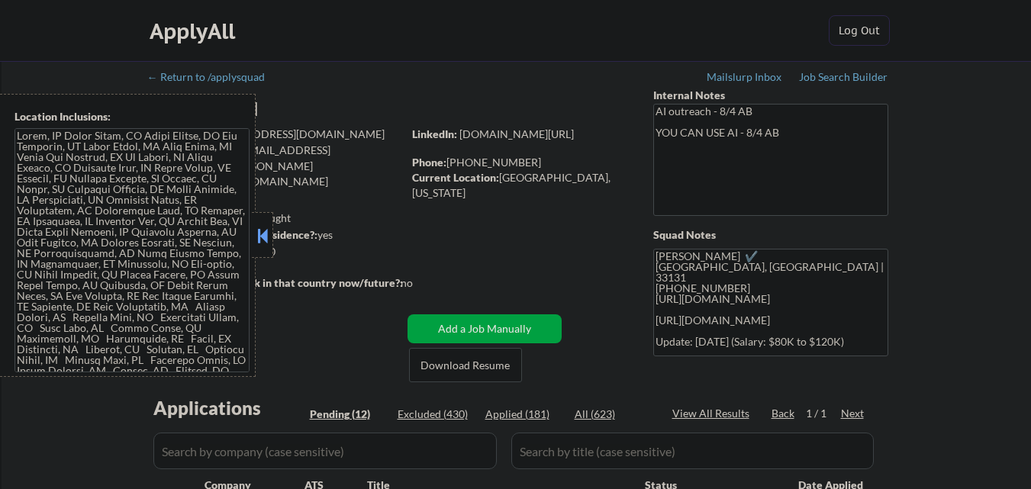
click at [266, 231] on button at bounding box center [262, 235] width 17 height 23
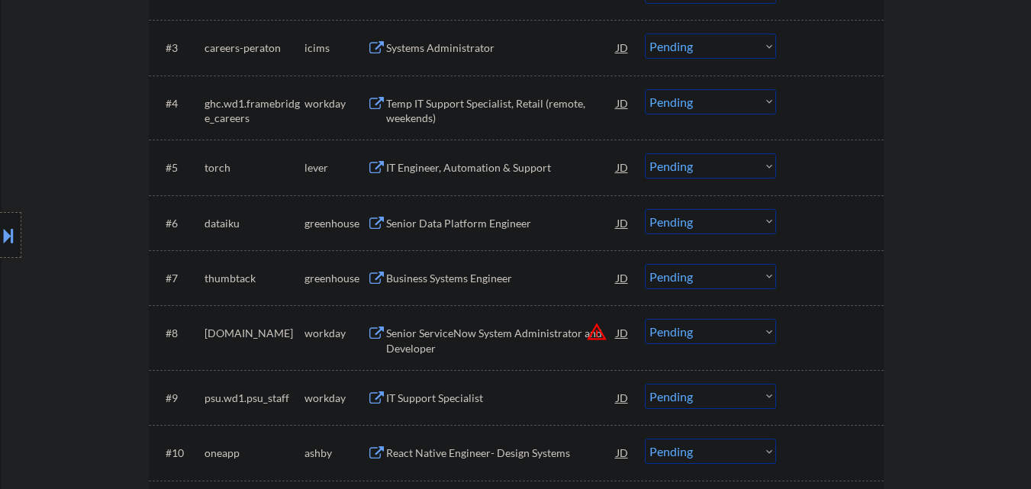
scroll to position [458, 0]
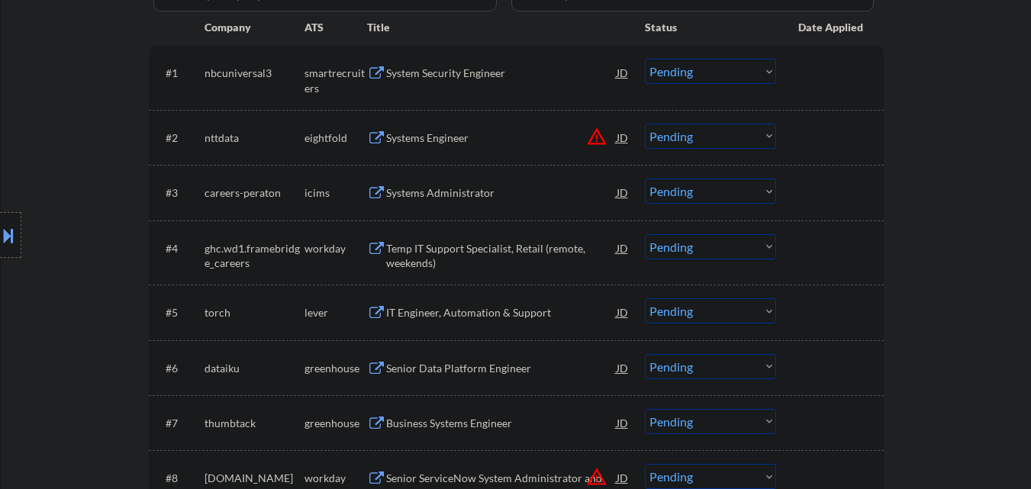
click at [419, 76] on div "System Security Engineer" at bounding box center [501, 73] width 231 height 15
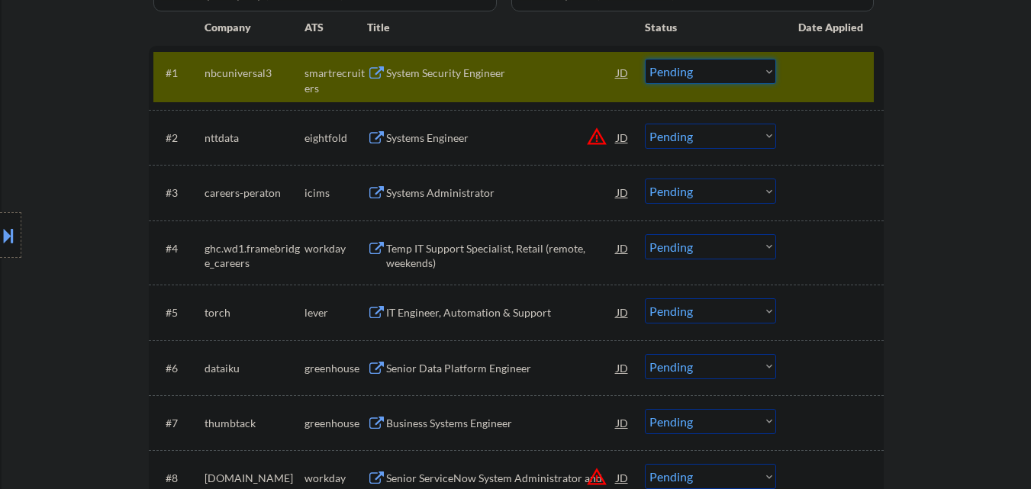
click at [721, 79] on select "Choose an option... Pending Applied Excluded (Questions) Excluded (Expired) Exc…" at bounding box center [710, 71] width 131 height 25
click at [645, 59] on select "Choose an option... Pending Applied Excluded (Questions) Excluded (Expired) Exc…" at bounding box center [710, 71] width 131 height 25
select select ""pending""
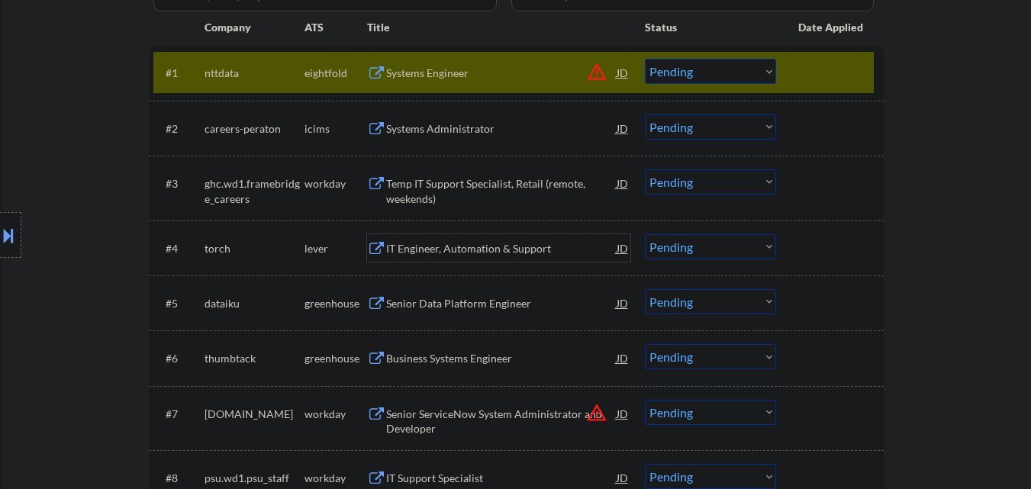
click at [428, 253] on div "IT Engineer, Automation & Support" at bounding box center [501, 248] width 231 height 15
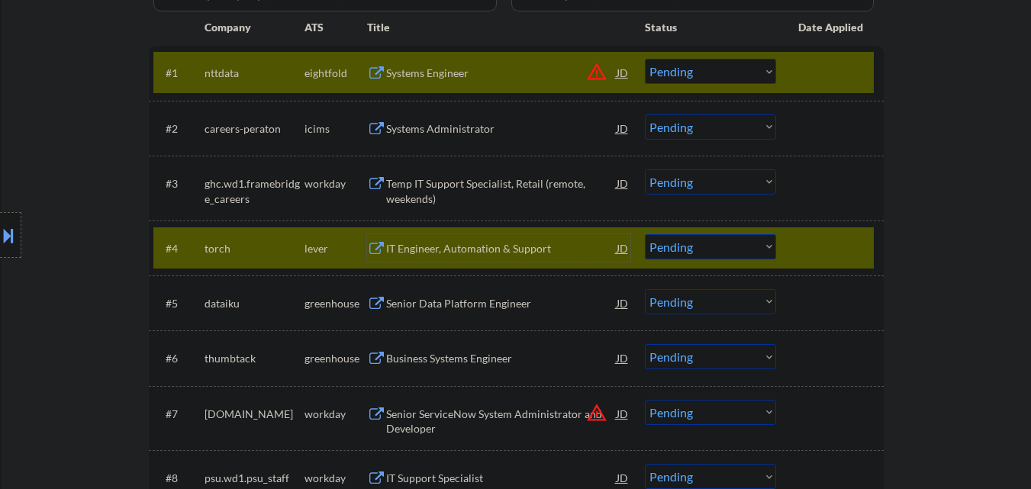
click at [443, 247] on div "IT Engineer, Automation & Support" at bounding box center [501, 248] width 231 height 15
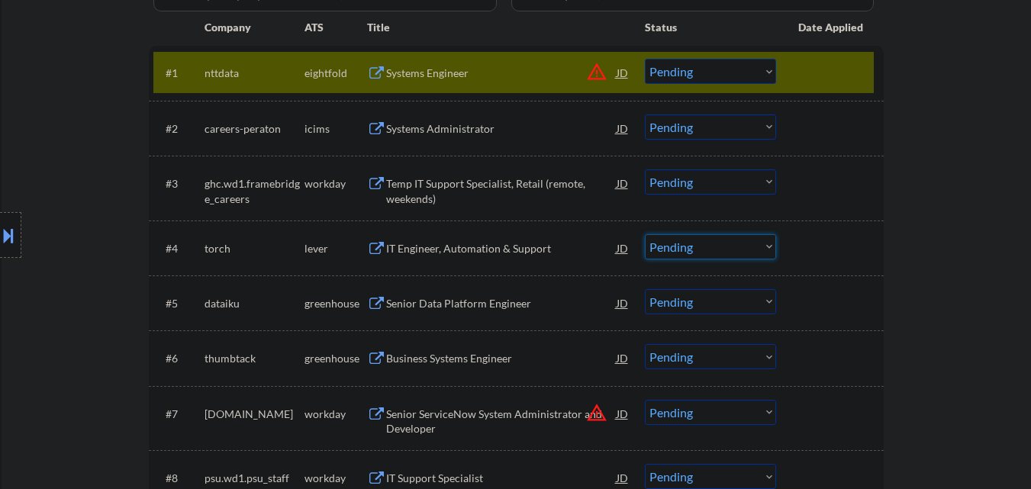
click at [686, 256] on select "Choose an option... Pending Applied Excluded (Questions) Excluded (Expired) Exc…" at bounding box center [710, 246] width 131 height 25
click at [645, 234] on select "Choose an option... Pending Applied Excluded (Questions) Excluded (Expired) Exc…" at bounding box center [710, 246] width 131 height 25
select select ""pending""
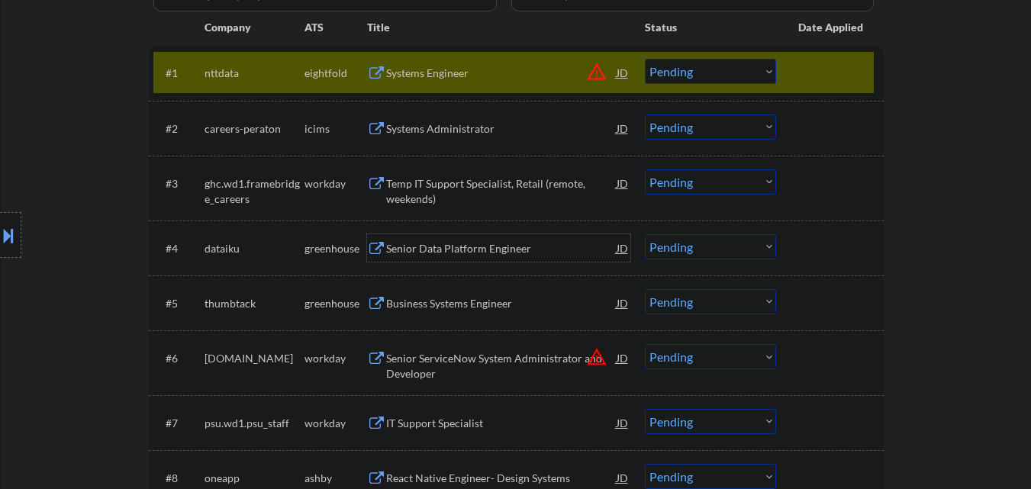
click at [439, 244] on div "Senior Data Platform Engineer" at bounding box center [501, 248] width 231 height 15
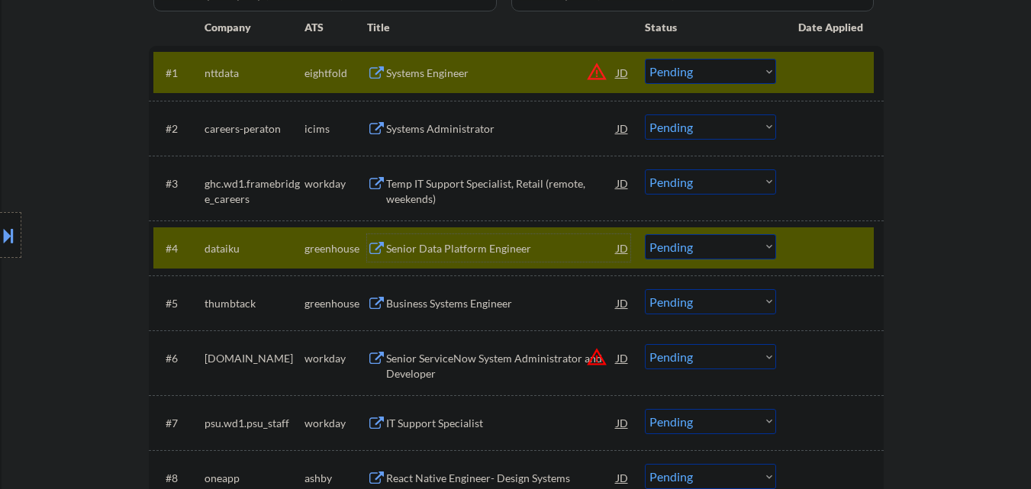
click at [789, 63] on div "#1 nttdata eightfold Systems Engineer JD warning_amber Choose an option... Pend…" at bounding box center [513, 72] width 721 height 41
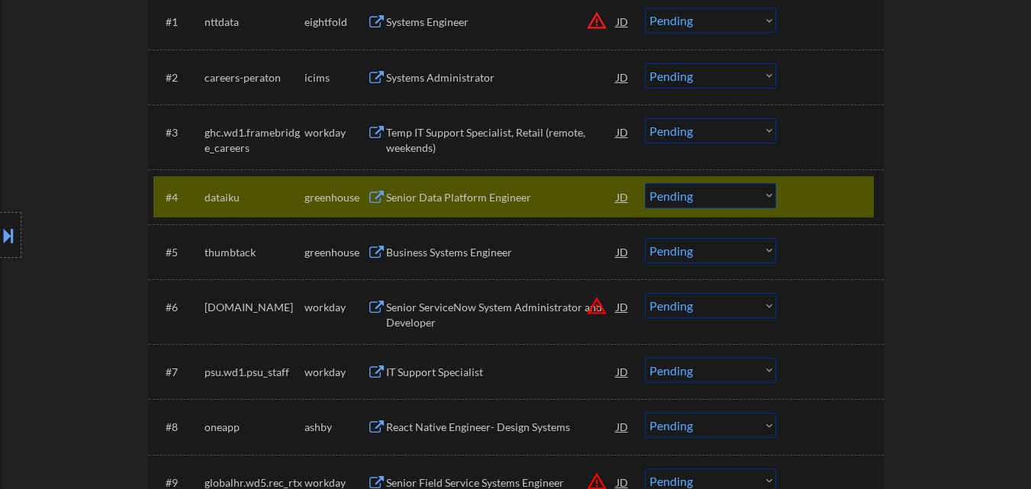
scroll to position [534, 0]
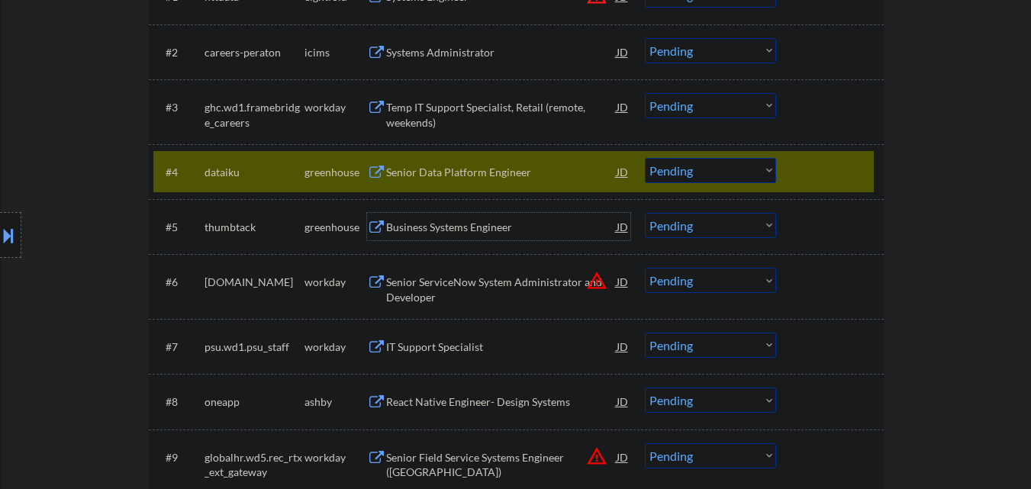
click at [404, 229] on div "Business Systems Engineer" at bounding box center [501, 227] width 231 height 15
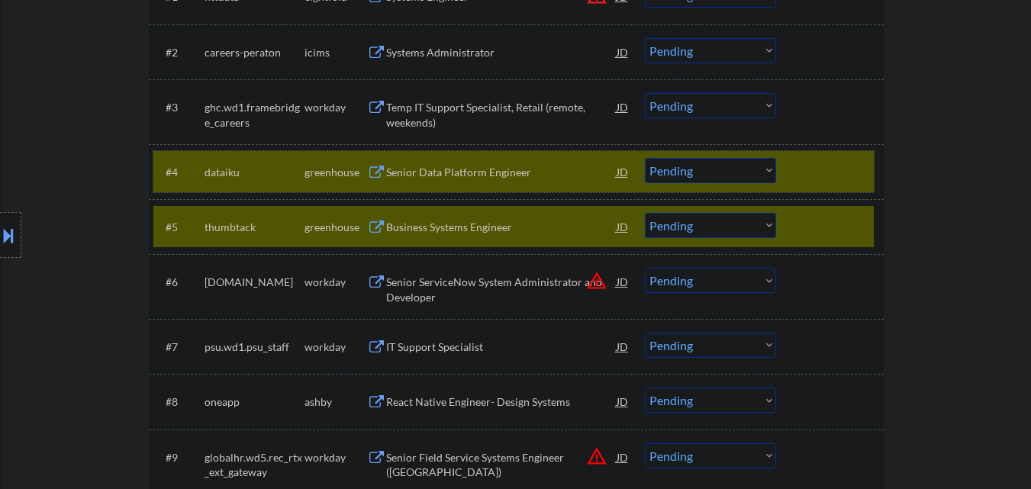
click at [782, 182] on div "#4 dataiku greenhouse Senior Data Platform Engineer JD Choose an option... Pend…" at bounding box center [513, 171] width 721 height 41
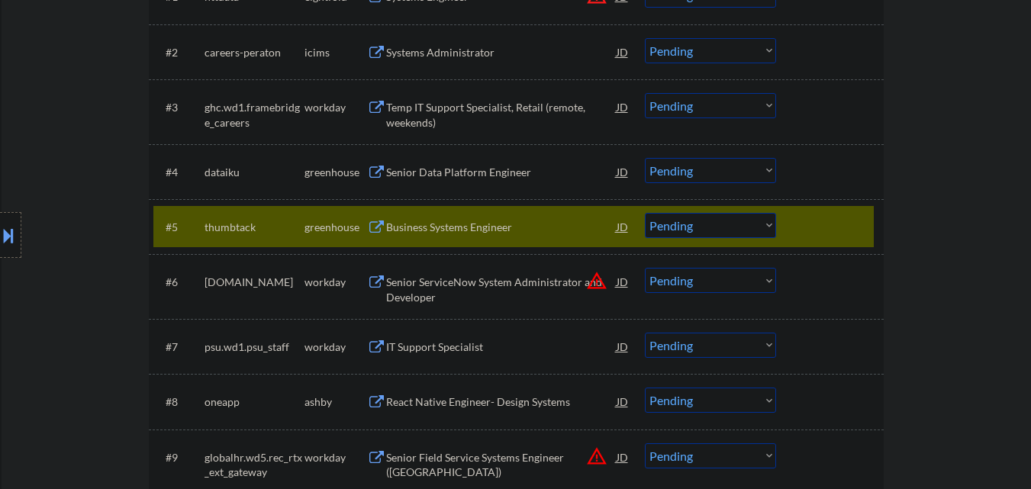
click at [706, 237] on select "Choose an option... Pending Applied Excluded (Questions) Excluded (Expired) Exc…" at bounding box center [710, 225] width 131 height 25
click at [645, 213] on select "Choose an option... Pending Applied Excluded (Questions) Excluded (Expired) Exc…" at bounding box center [710, 225] width 131 height 25
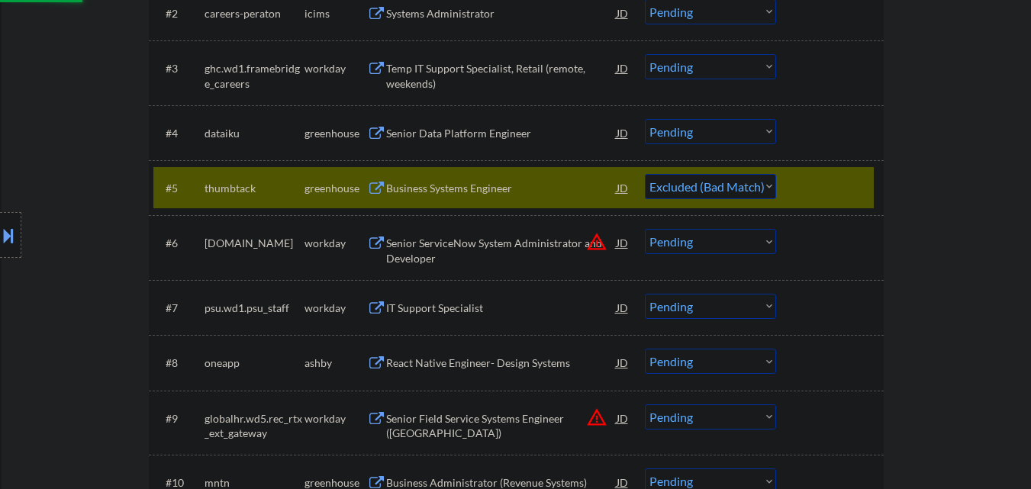
scroll to position [611, 0]
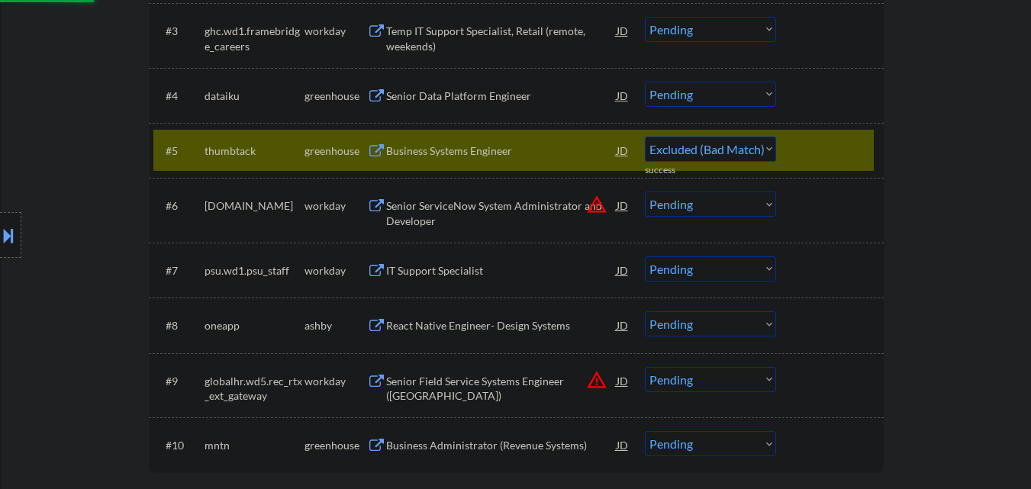
select select ""pending""
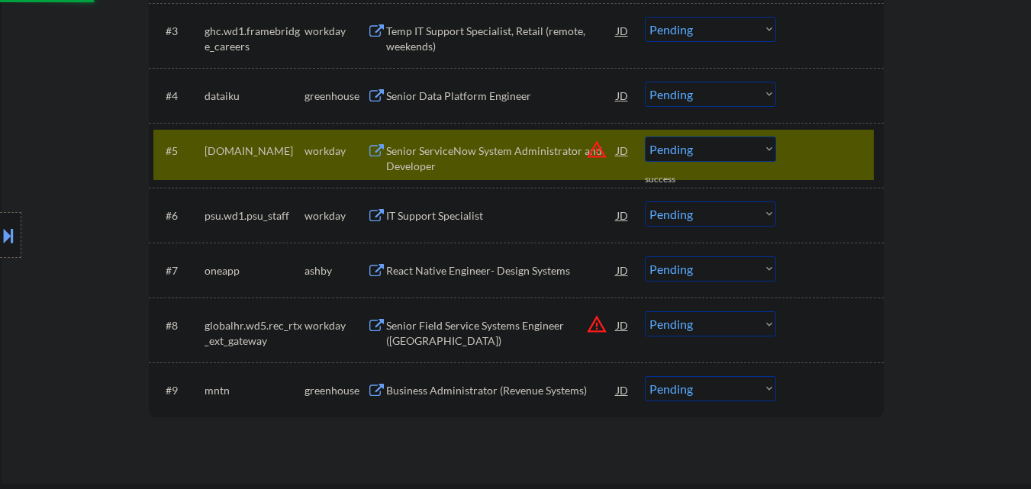
click at [432, 329] on div "Senior Field Service Systems Engineer (United Kingdom)" at bounding box center [501, 333] width 231 height 30
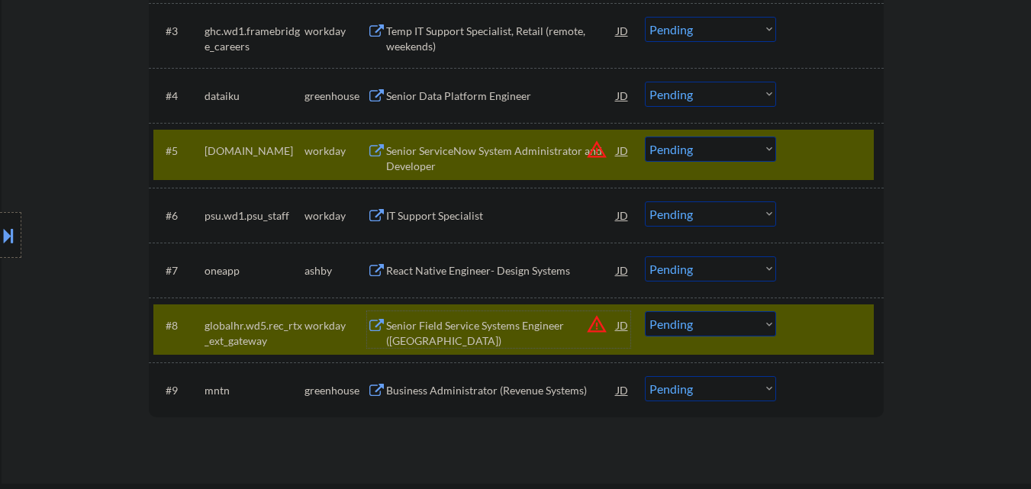
click at [829, 153] on div at bounding box center [831, 150] width 67 height 27
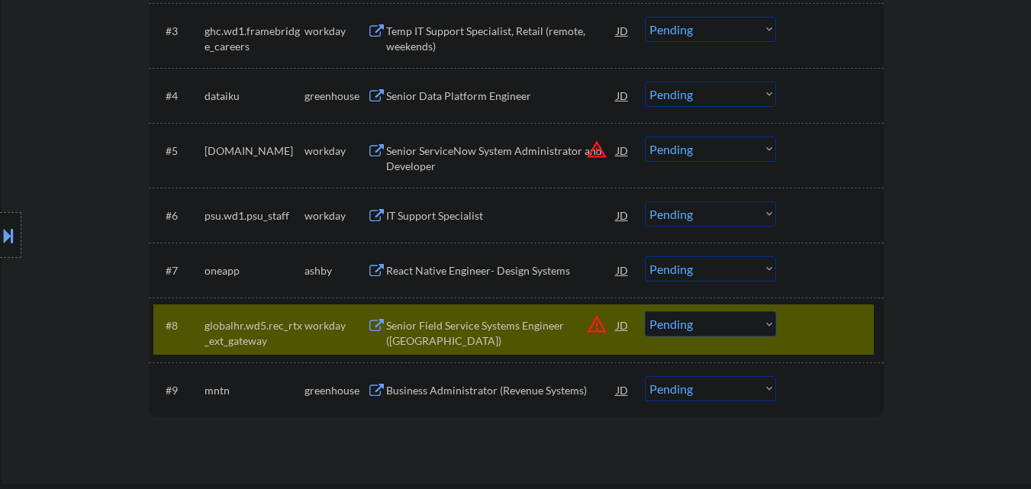
click at [805, 351] on div "#8 globalhr.wd5.rec_rtx_ext_gateway workday Senior Field Service Systems Engine…" at bounding box center [513, 330] width 721 height 50
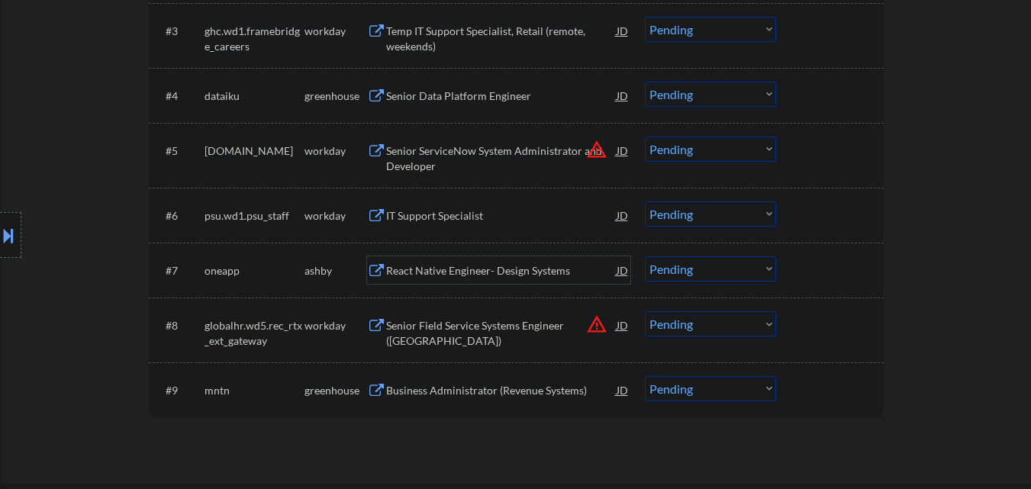
click at [451, 276] on div "React Native Engineer- Design Systems" at bounding box center [501, 270] width 231 height 15
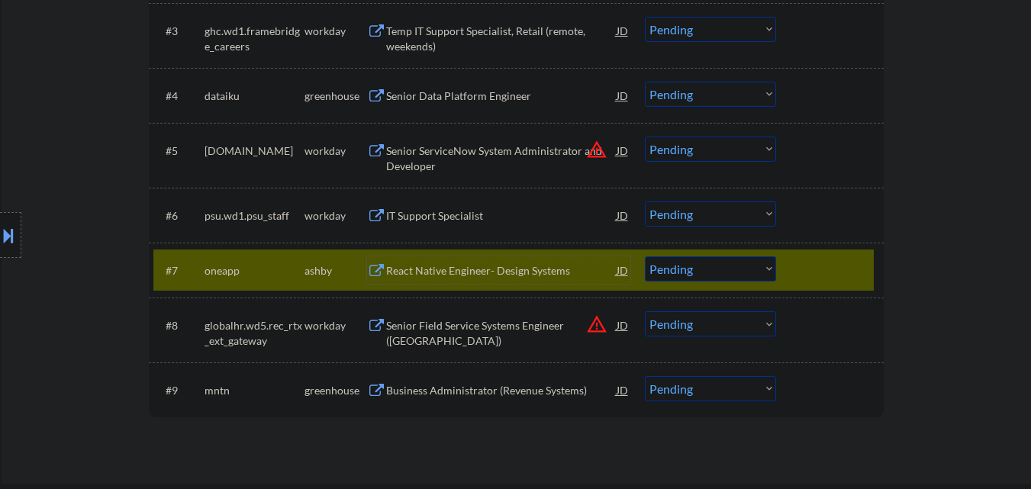
click at [686, 270] on select "Choose an option... Pending Applied Excluded (Questions) Excluded (Expired) Exc…" at bounding box center [710, 268] width 131 height 25
click at [645, 256] on select "Choose an option... Pending Applied Excluded (Questions) Excluded (Expired) Exc…" at bounding box center [710, 268] width 131 height 25
select select ""pending""
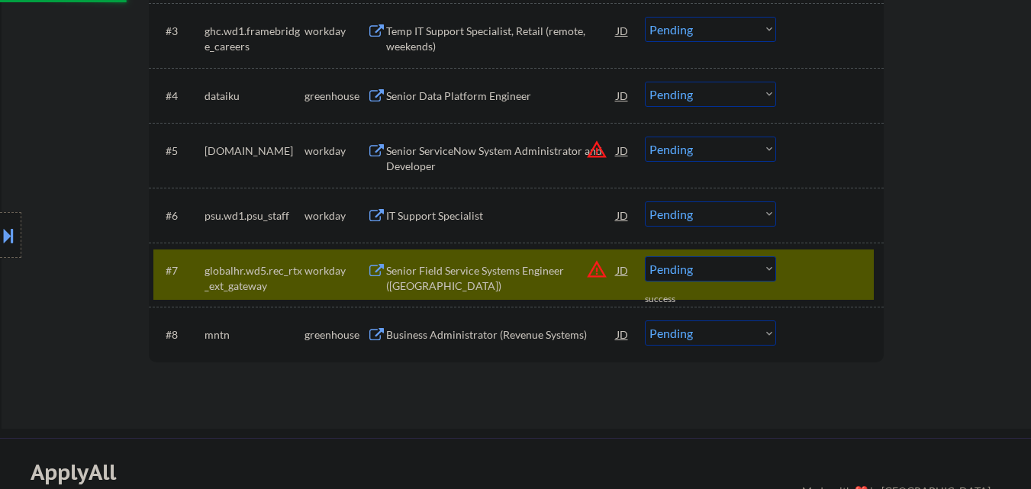
click at [788, 263] on div "#7 globalhr.wd5.rec_rtx_ext_gateway workday Senior Field Service Systems Engine…" at bounding box center [513, 275] width 721 height 50
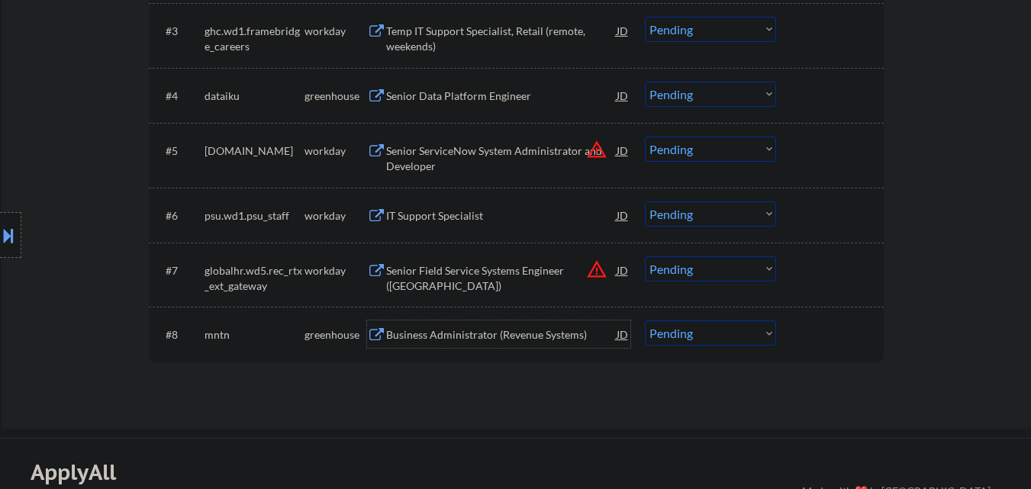
click at [437, 331] on div "Business Administrator (Revenue Systems)" at bounding box center [501, 334] width 231 height 15
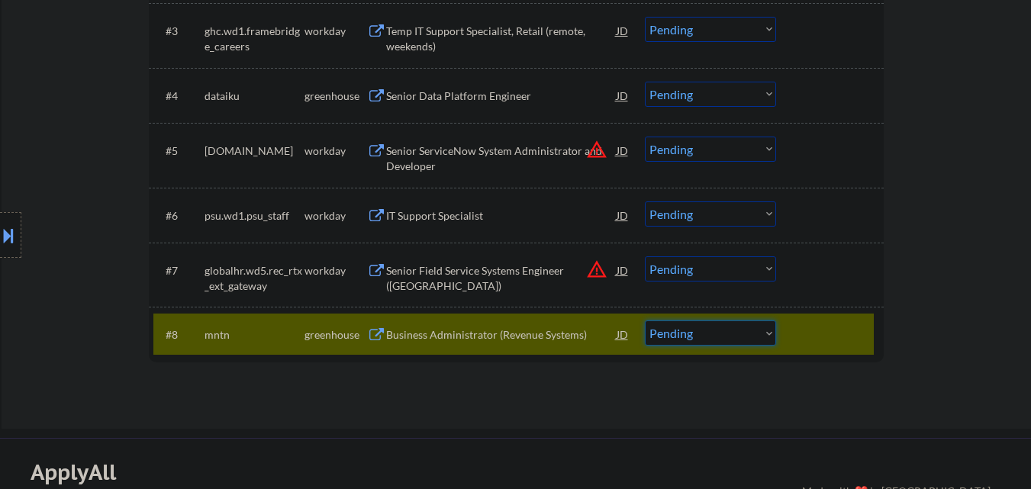
click at [690, 335] on select "Choose an option... Pending Applied Excluded (Questions) Excluded (Expired) Exc…" at bounding box center [710, 333] width 131 height 25
select select ""excluded__bad_match_""
click at [645, 321] on select "Choose an option... Pending Applied Excluded (Questions) Excluded (Expired) Exc…" at bounding box center [710, 333] width 131 height 25
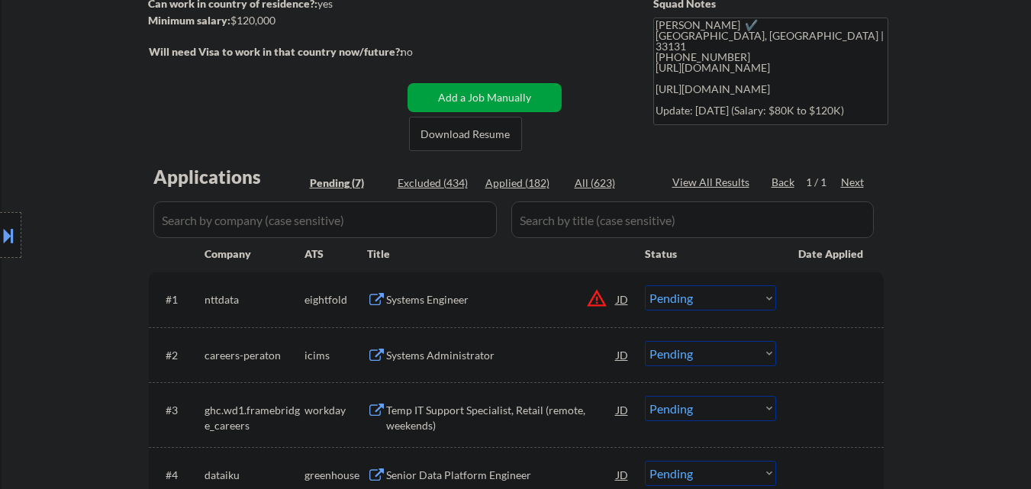
scroll to position [229, 0]
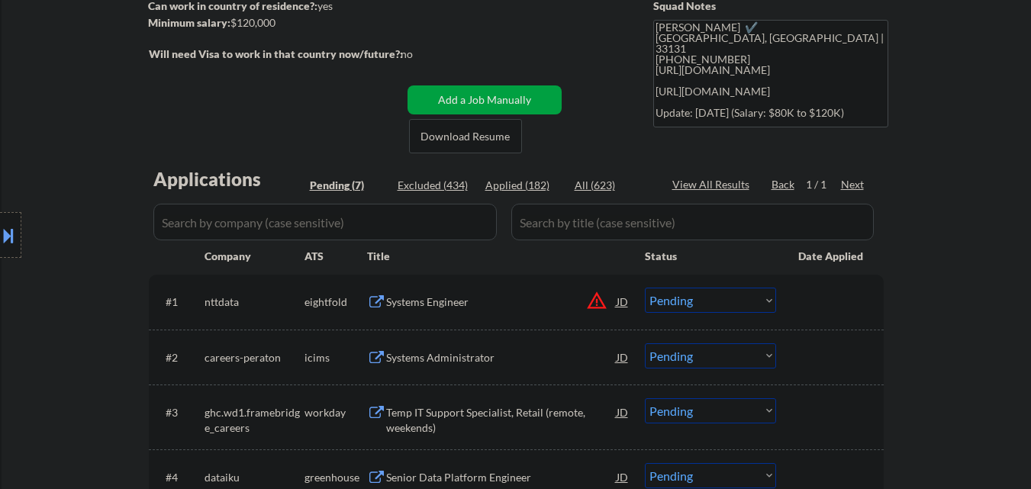
click at [8, 231] on button at bounding box center [8, 235] width 17 height 25
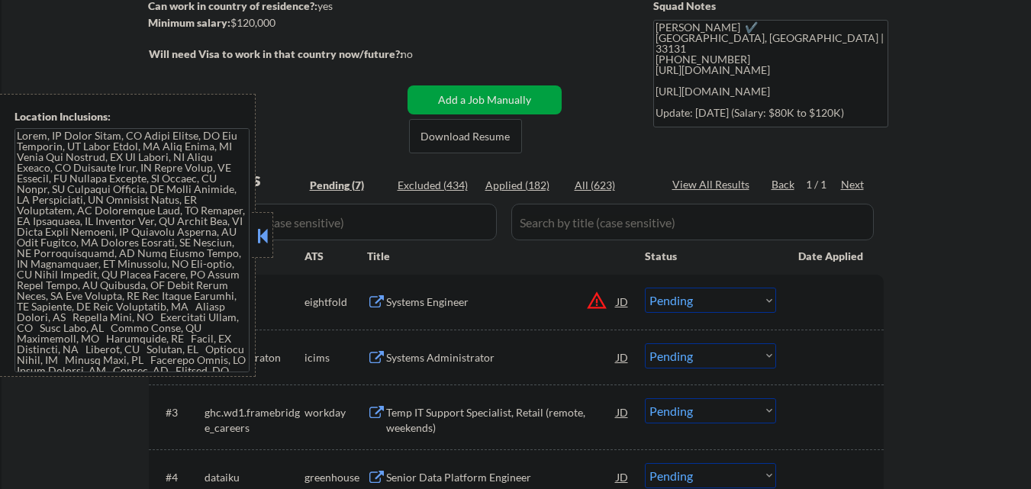
click at [948, 291] on div "← Return to /applysquad Mailslurp Inbox Job Search Builder Murad Khan User Emai…" at bounding box center [517, 294] width 1030 height 924
click at [410, 296] on div "Systems Engineer" at bounding box center [501, 302] width 231 height 15
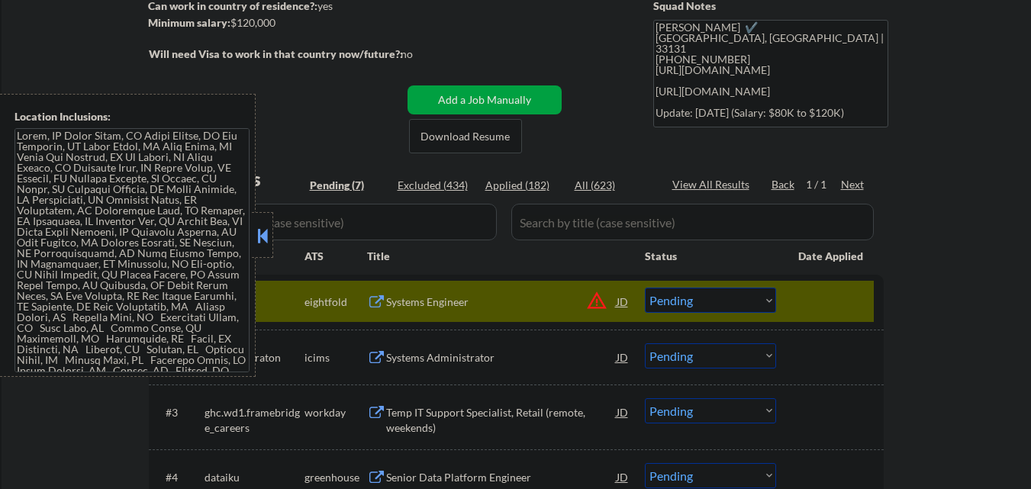
click at [259, 236] on button at bounding box center [262, 235] width 17 height 23
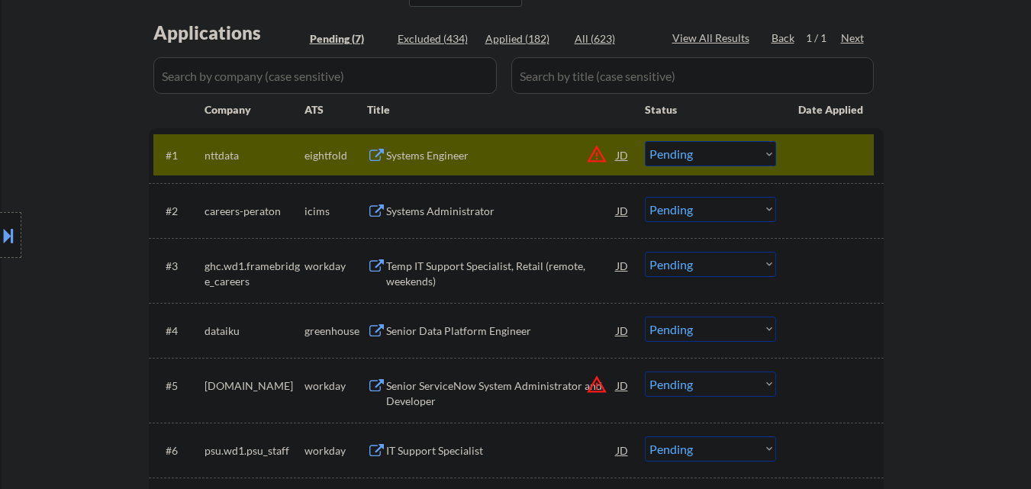
scroll to position [382, 0]
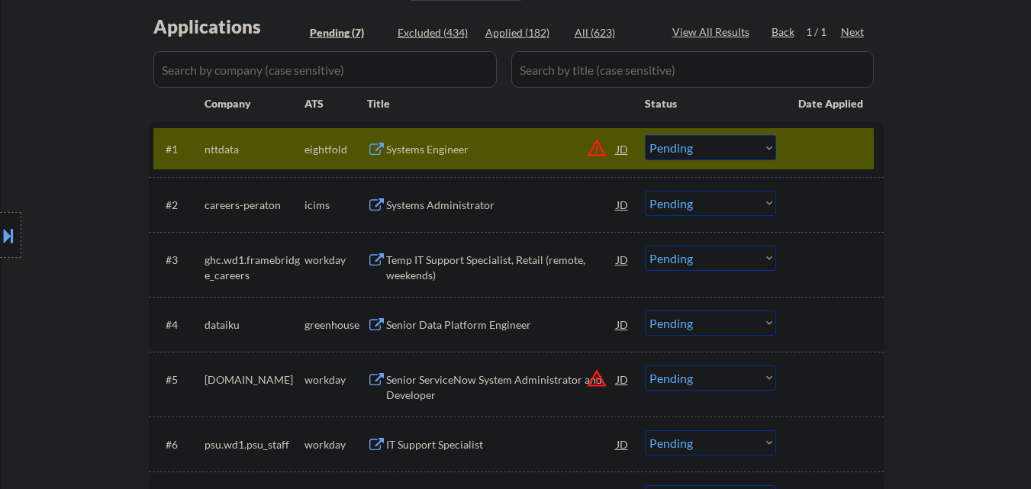
click at [439, 278] on div "Temp IT Support Specialist, Retail (remote, weekends)" at bounding box center [501, 268] width 231 height 30
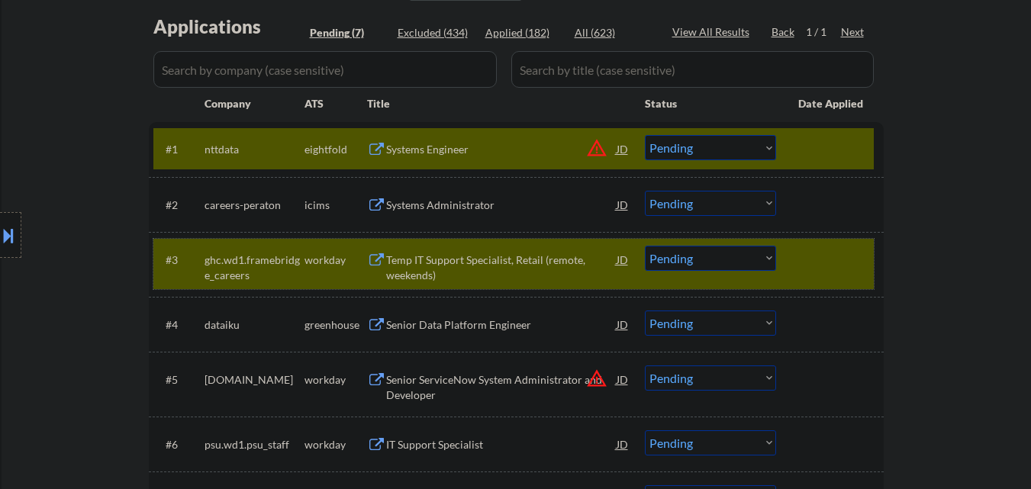
click at [831, 273] on div at bounding box center [831, 259] width 67 height 27
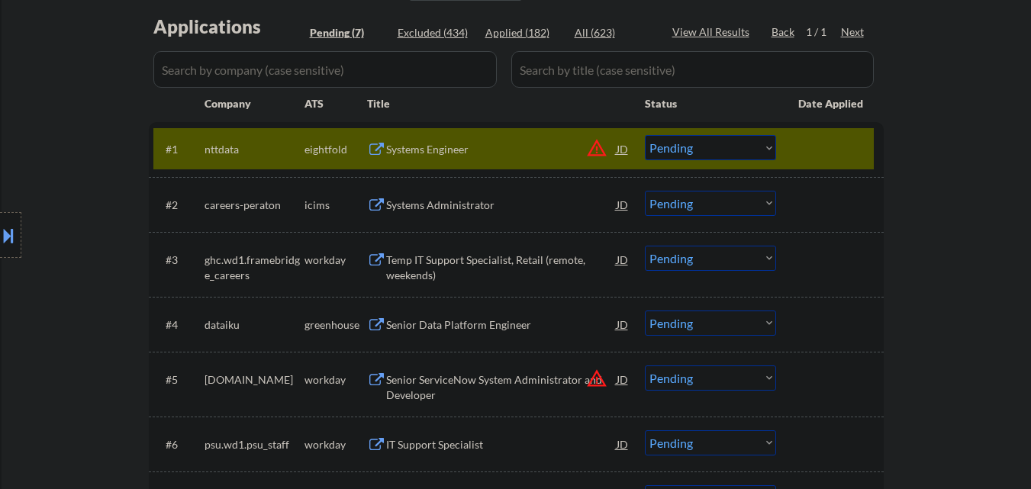
click at [834, 145] on div at bounding box center [831, 148] width 67 height 27
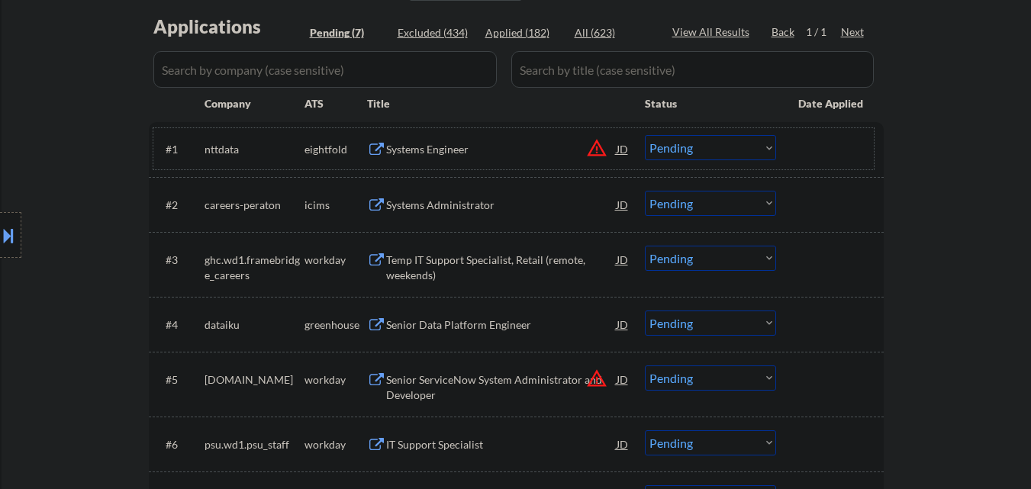
click at [599, 151] on button "warning_amber" at bounding box center [596, 147] width 21 height 21
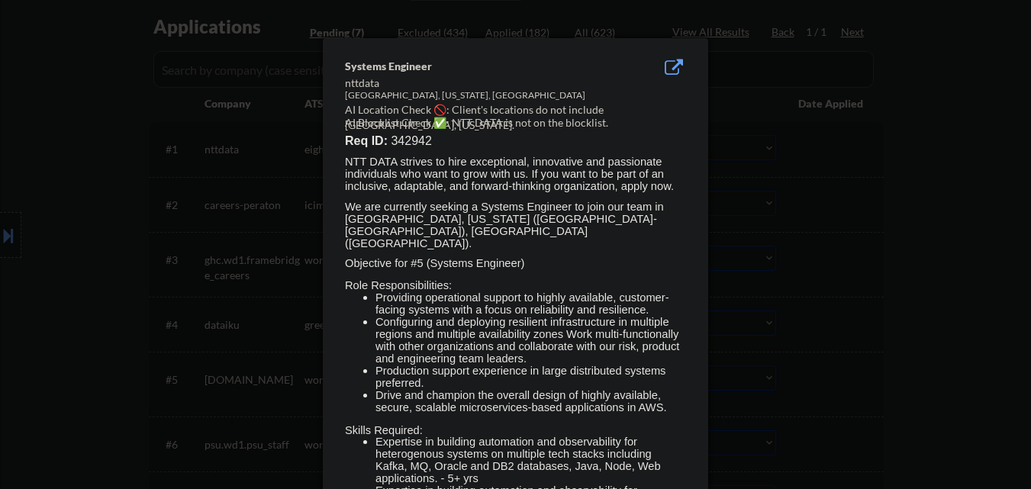
click at [882, 166] on div at bounding box center [515, 244] width 1031 height 489
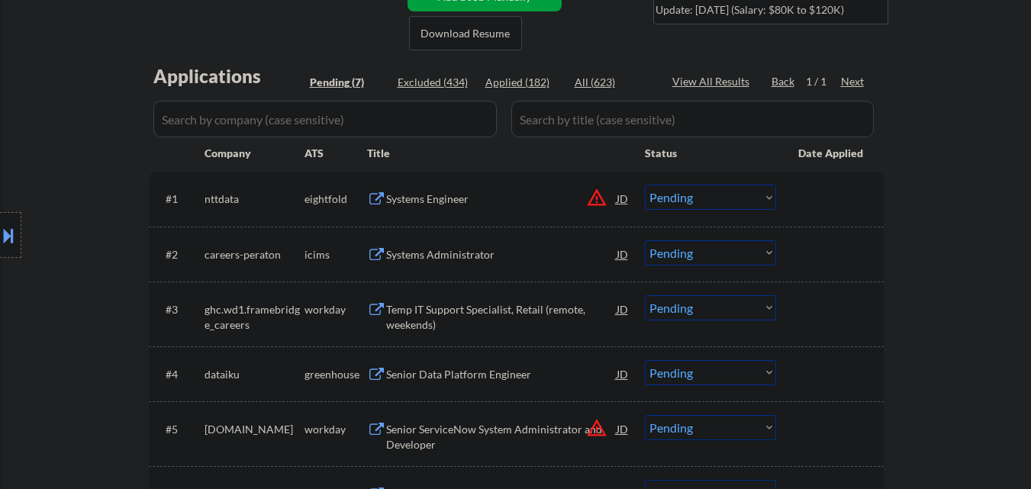
scroll to position [305, 0]
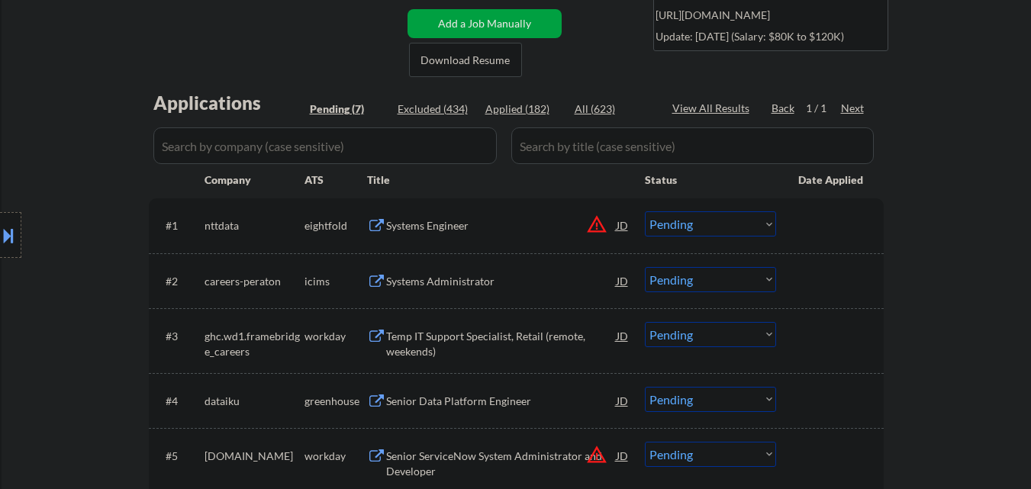
click at [689, 226] on select "Choose an option... Pending Applied Excluded (Questions) Excluded (Expired) Exc…" at bounding box center [710, 223] width 131 height 25
click at [602, 227] on button "warning_amber" at bounding box center [596, 224] width 21 height 21
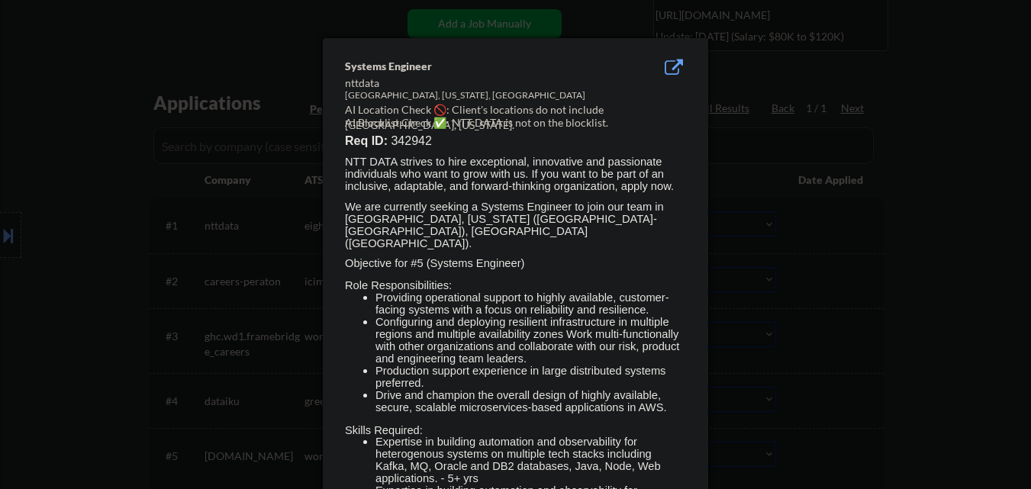
drag, startPoint x: 0, startPoint y: 184, endPoint x: 0, endPoint y: 236, distance: 51.9
click at [0, 194] on div at bounding box center [515, 244] width 1031 height 489
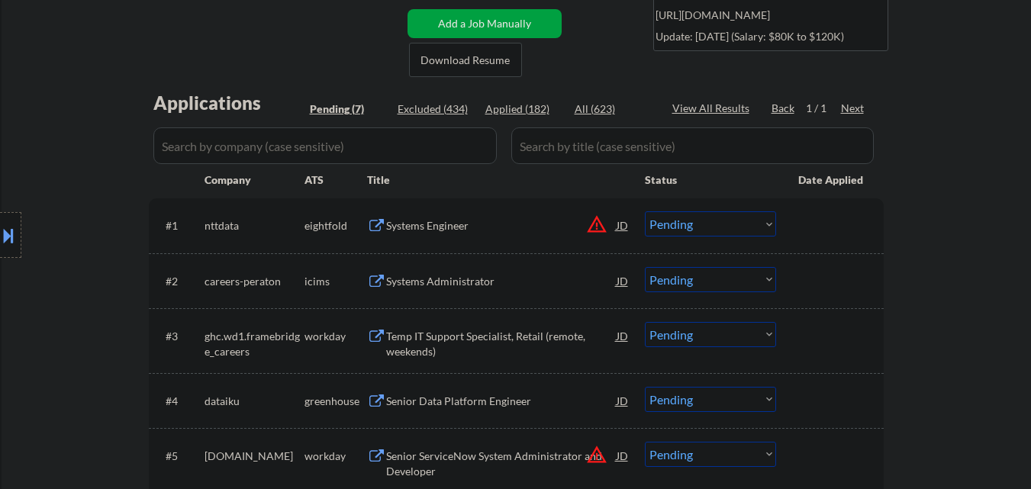
click at [0, 244] on button at bounding box center [8, 235] width 17 height 25
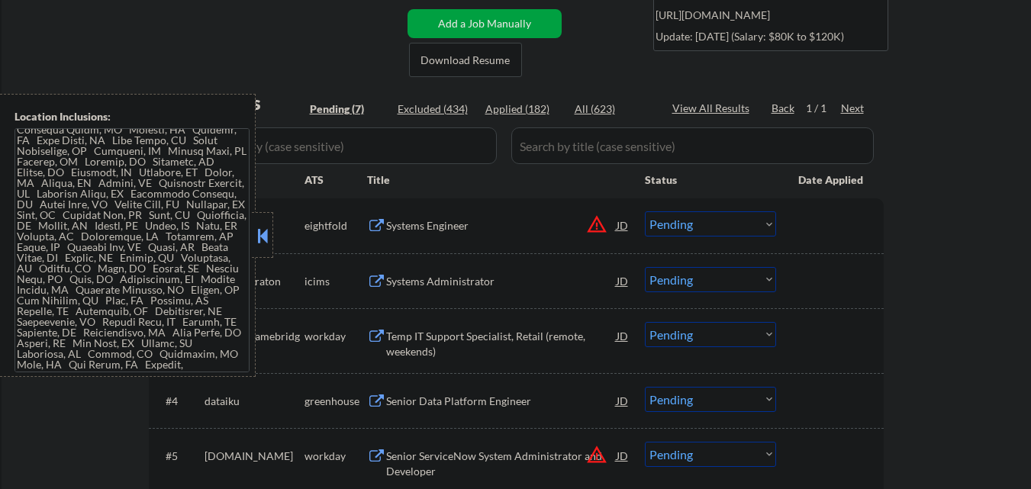
scroll to position [701, 0]
click at [272, 232] on div at bounding box center [262, 235] width 21 height 46
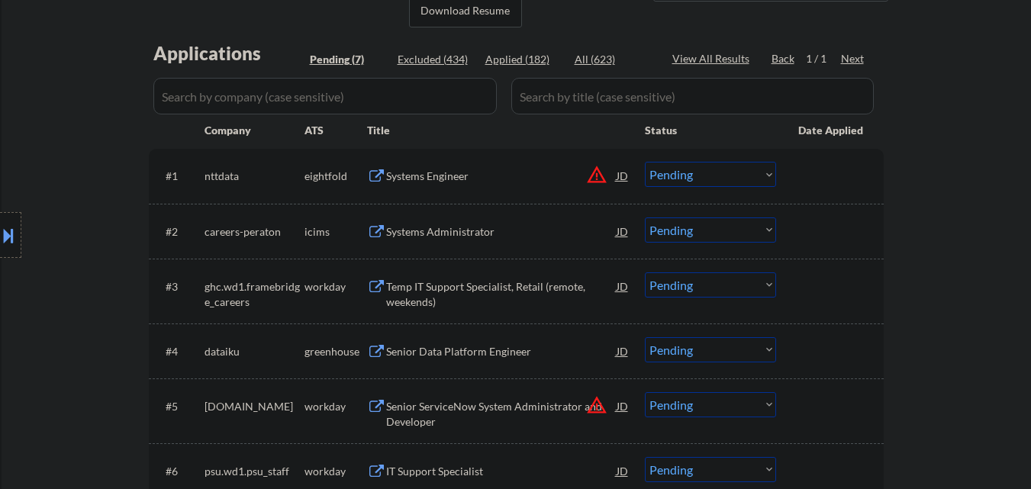
scroll to position [382, 0]
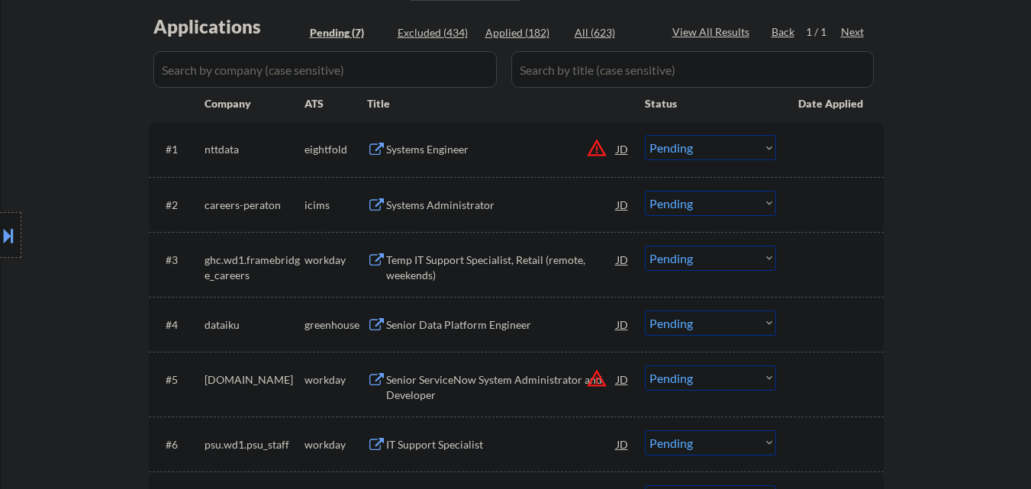
click at [460, 332] on div "Senior Data Platform Engineer" at bounding box center [501, 325] width 231 height 15
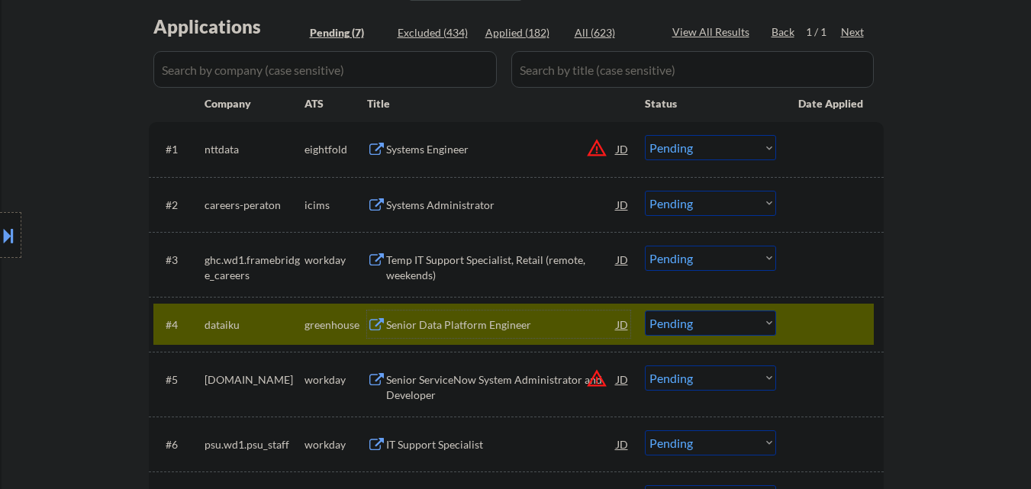
click at [747, 320] on select "Choose an option... Pending Applied Excluded (Questions) Excluded (Expired) Exc…" at bounding box center [710, 323] width 131 height 25
click at [461, 329] on div "Senior Data Platform Engineer" at bounding box center [501, 325] width 231 height 15
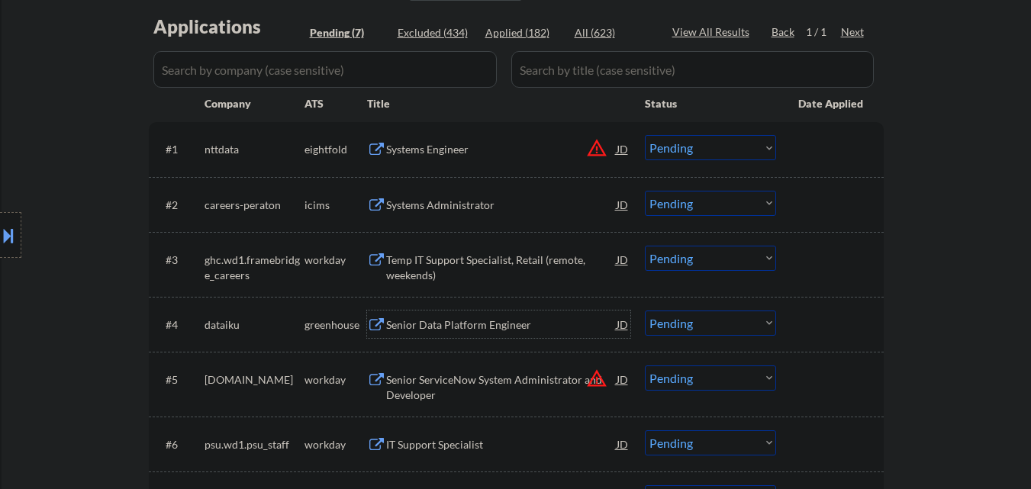
click at [456, 321] on div "Senior Data Platform Engineer" at bounding box center [501, 325] width 231 height 15
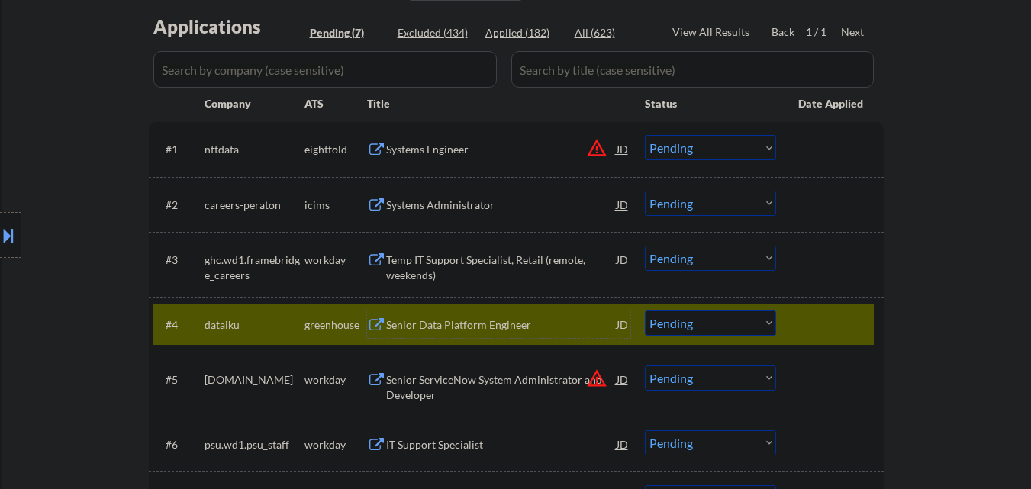
click at [723, 260] on select "Choose an option... Pending Applied Excluded (Questions) Excluded (Expired) Exc…" at bounding box center [710, 258] width 131 height 25
click at [645, 246] on select "Choose an option... Pending Applied Excluded (Questions) Excluded (Expired) Exc…" at bounding box center [710, 258] width 131 height 25
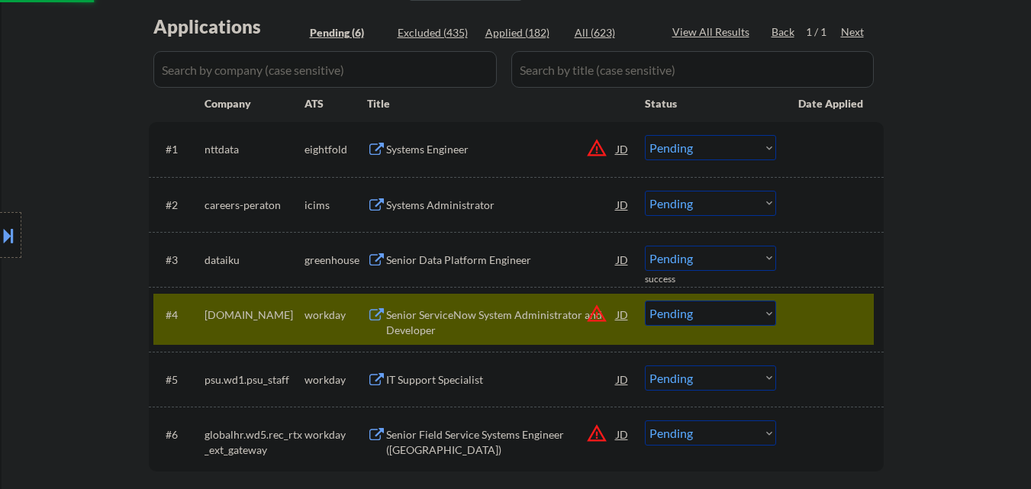
click at [810, 321] on div at bounding box center [831, 314] width 67 height 27
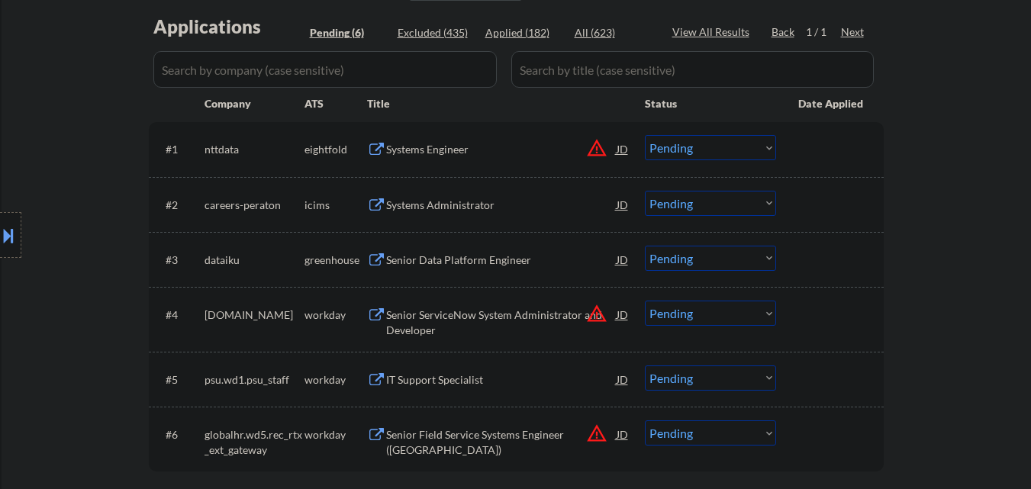
click at [807, 317] on div at bounding box center [831, 314] width 67 height 27
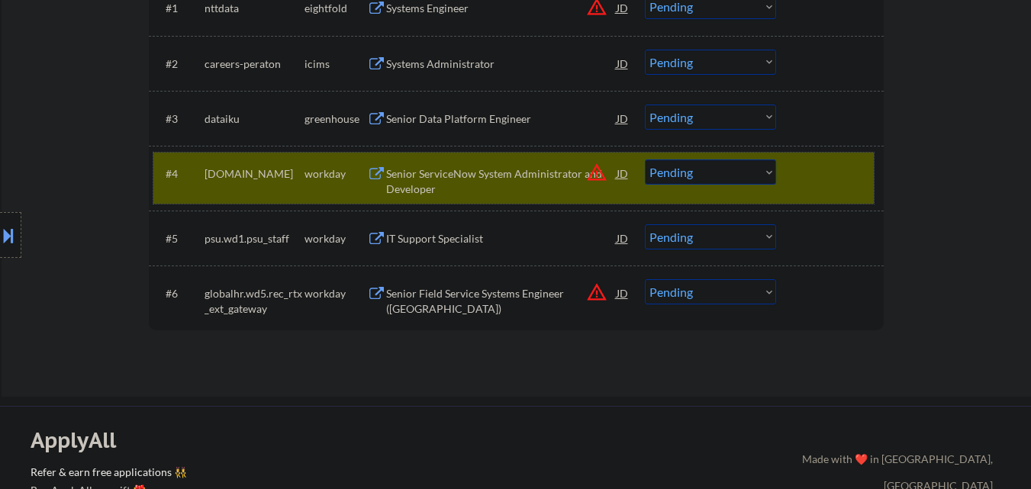
scroll to position [534, 0]
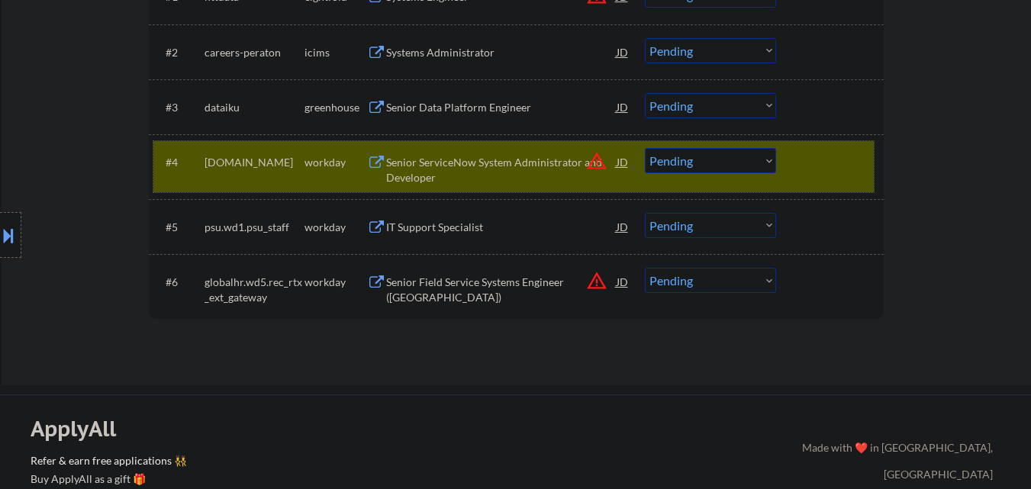
click at [805, 145] on div "#4 thales.wd3.careers workday Senior ServiceNow System Administrator and Develo…" at bounding box center [513, 166] width 721 height 50
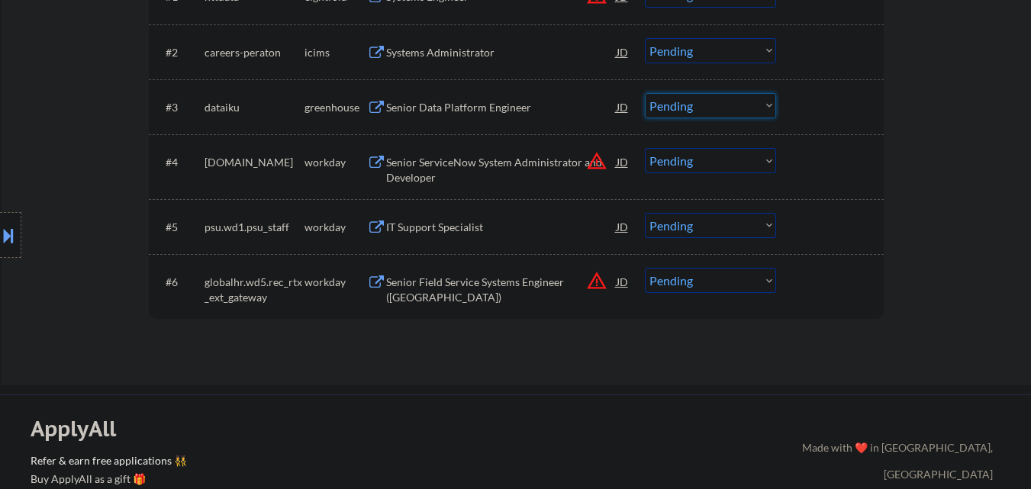
click at [709, 106] on select "Choose an option... Pending Applied Excluded (Questions) Excluded (Expired) Exc…" at bounding box center [710, 105] width 131 height 25
click at [645, 93] on select "Choose an option... Pending Applied Excluded (Questions) Excluded (Expired) Exc…" at bounding box center [710, 105] width 131 height 25
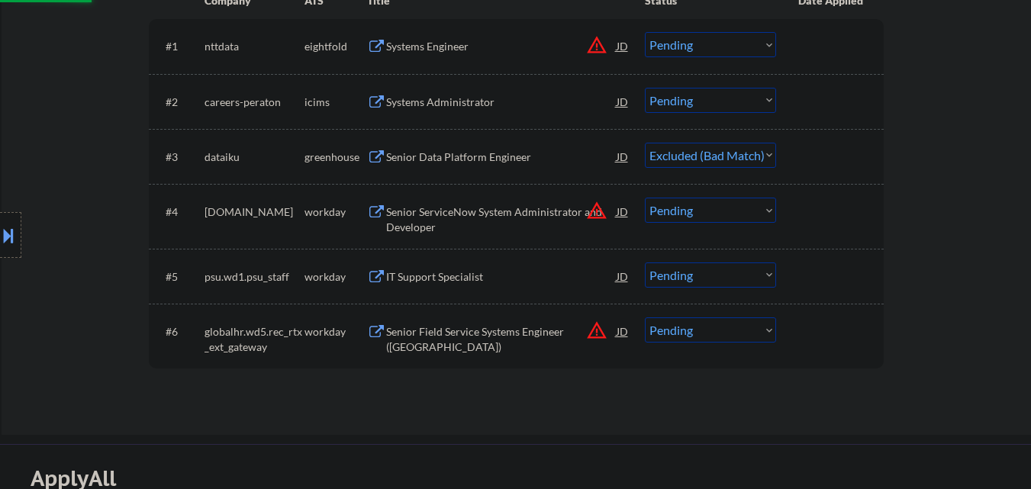
scroll to position [458, 0]
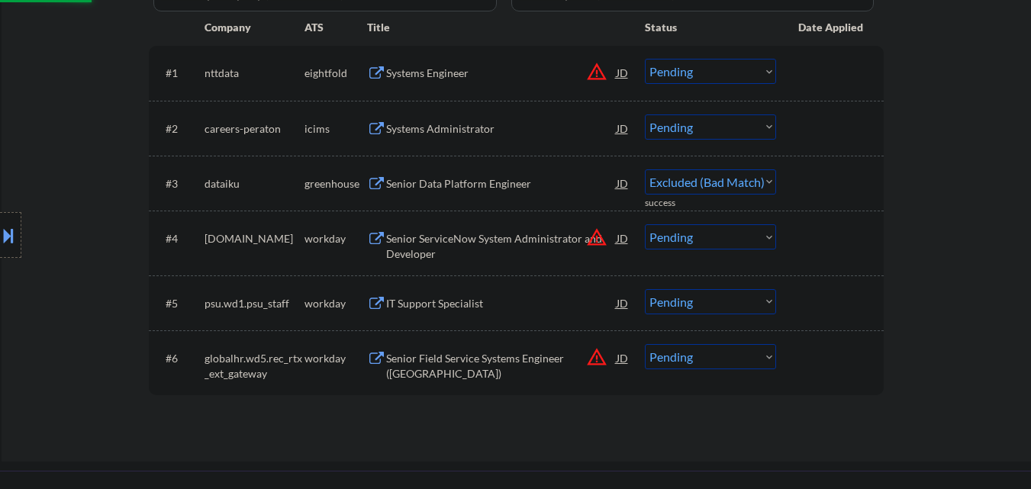
select select ""pending""
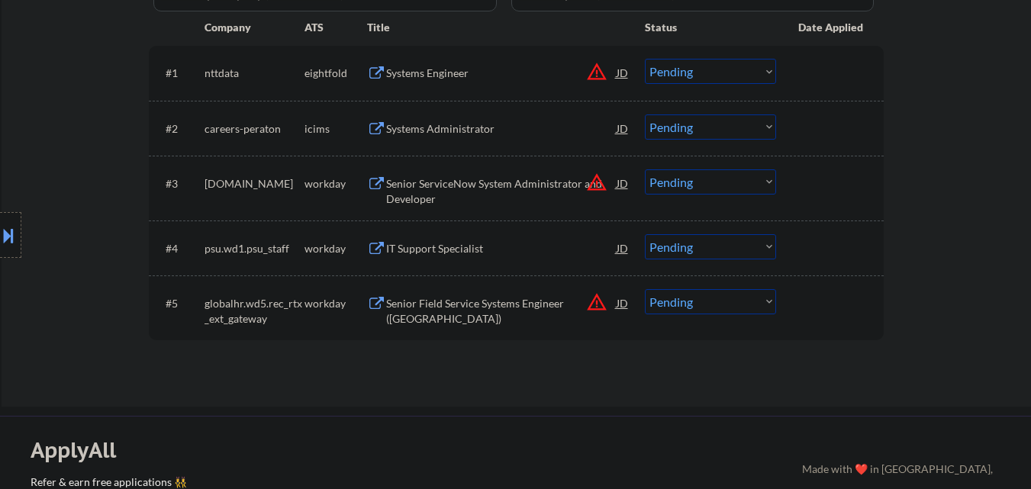
click at [451, 66] on div "Systems Engineer" at bounding box center [501, 73] width 231 height 15
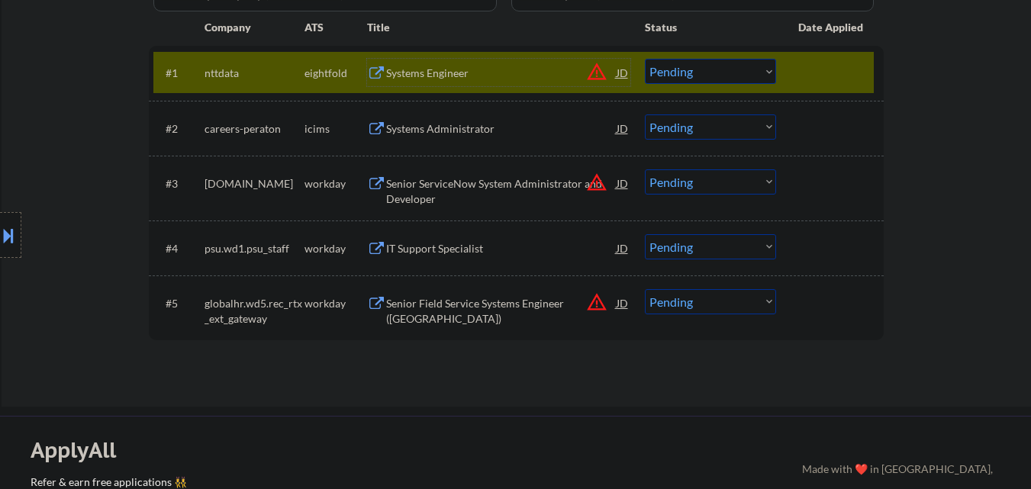
click at [719, 63] on select "Choose an option... Pending Applied Excluded (Questions) Excluded (Expired) Exc…" at bounding box center [710, 71] width 131 height 25
click at [645, 59] on select "Choose an option... Pending Applied Excluded (Questions) Excluded (Expired) Exc…" at bounding box center [710, 71] width 131 height 25
select select ""pending""
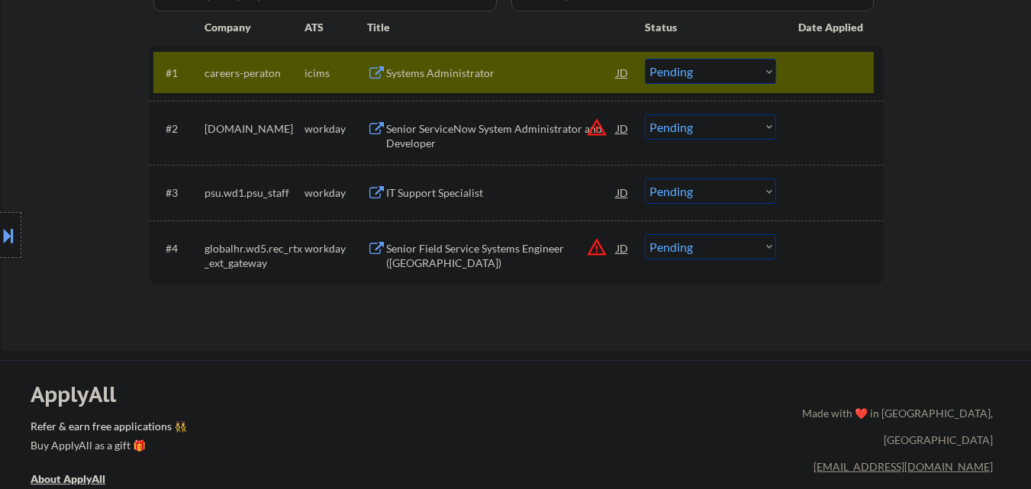
click at [496, 77] on div "Systems Administrator" at bounding box center [501, 73] width 231 height 15
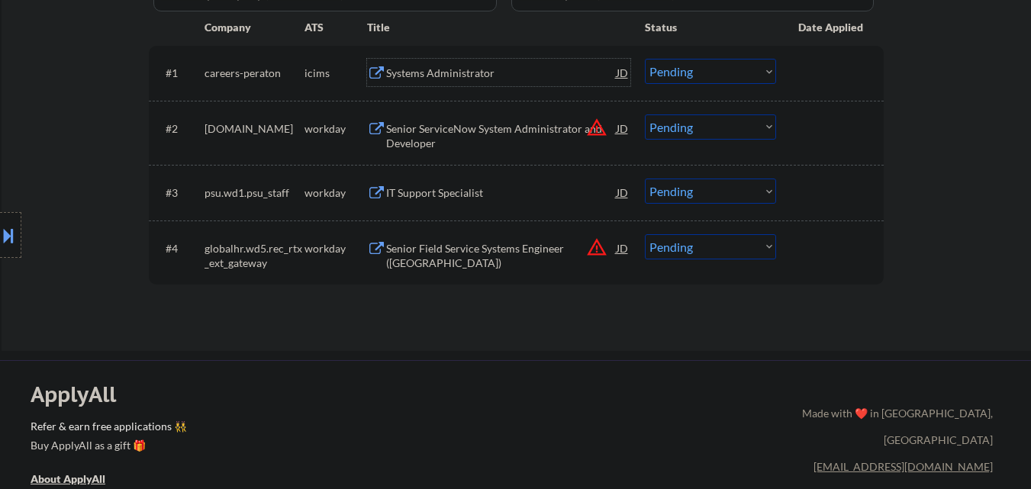
click at [0, 236] on button at bounding box center [8, 235] width 17 height 25
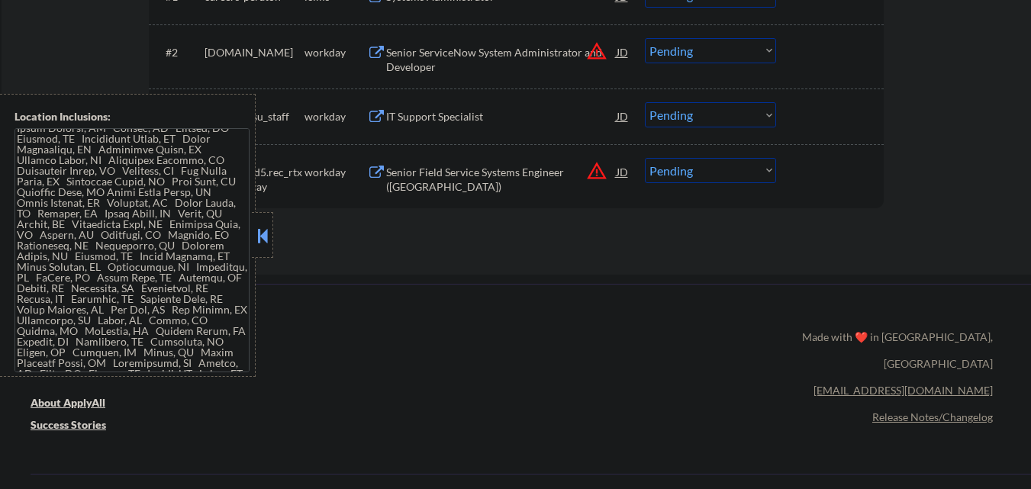
scroll to position [0, 0]
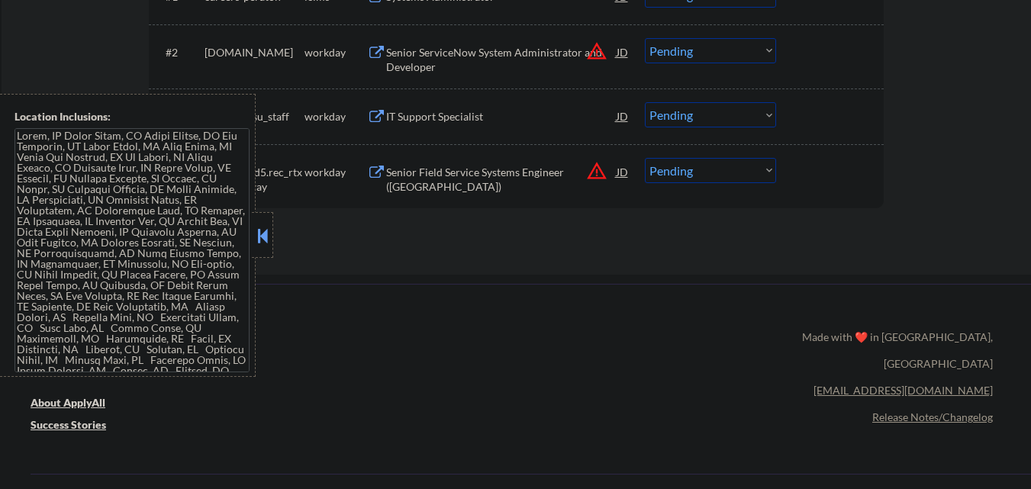
drag, startPoint x: 264, startPoint y: 234, endPoint x: 450, endPoint y: 127, distance: 214.5
drag, startPoint x: 262, startPoint y: 240, endPoint x: 371, endPoint y: 262, distance: 111.4
click at [267, 240] on button at bounding box center [262, 235] width 17 height 23
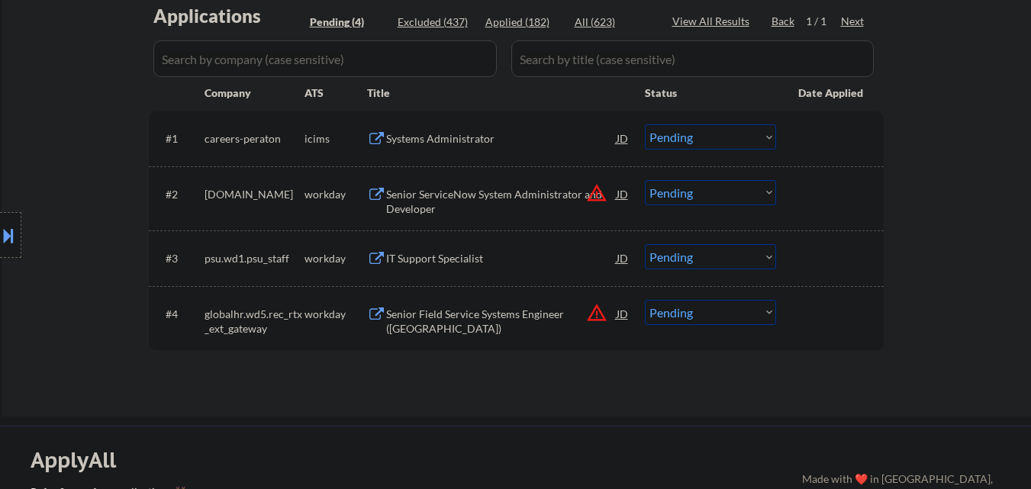
scroll to position [382, 0]
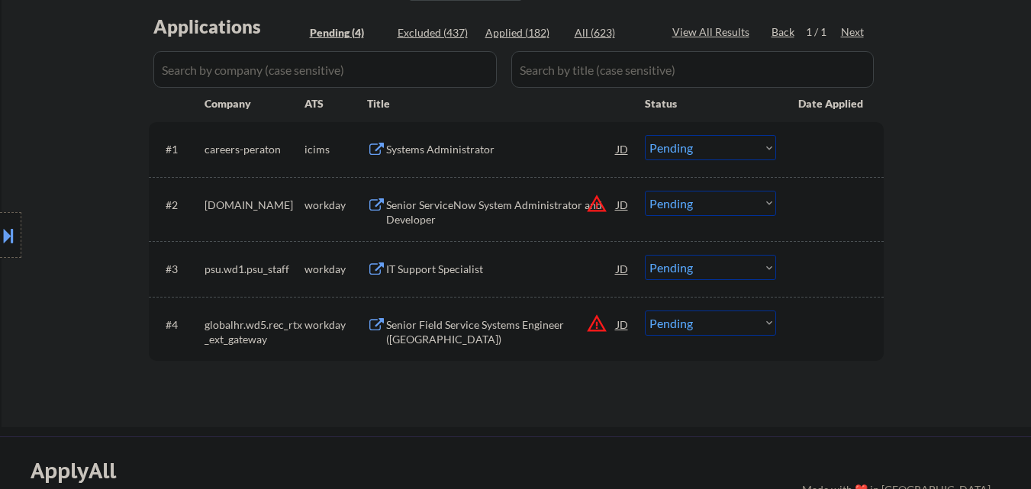
click at [625, 148] on div "JD" at bounding box center [622, 148] width 15 height 27
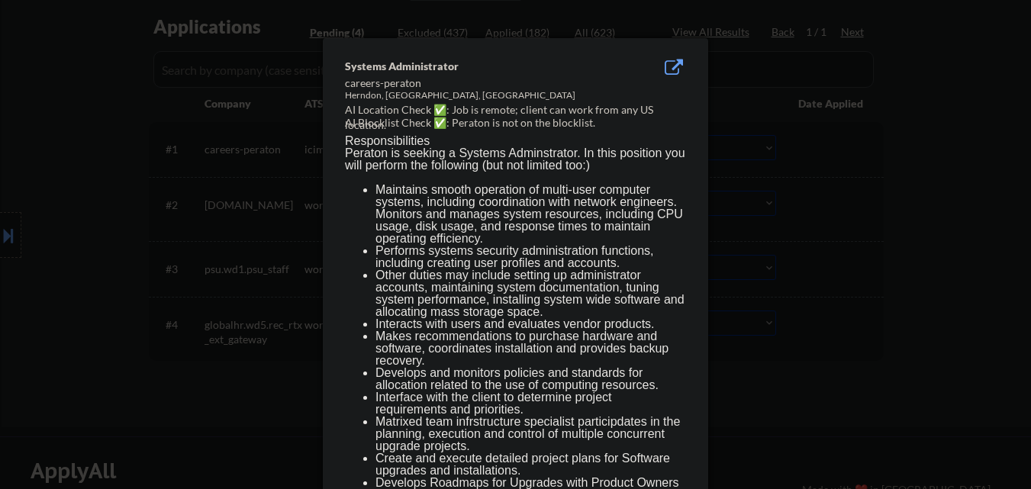
click at [811, 158] on div at bounding box center [515, 244] width 1031 height 489
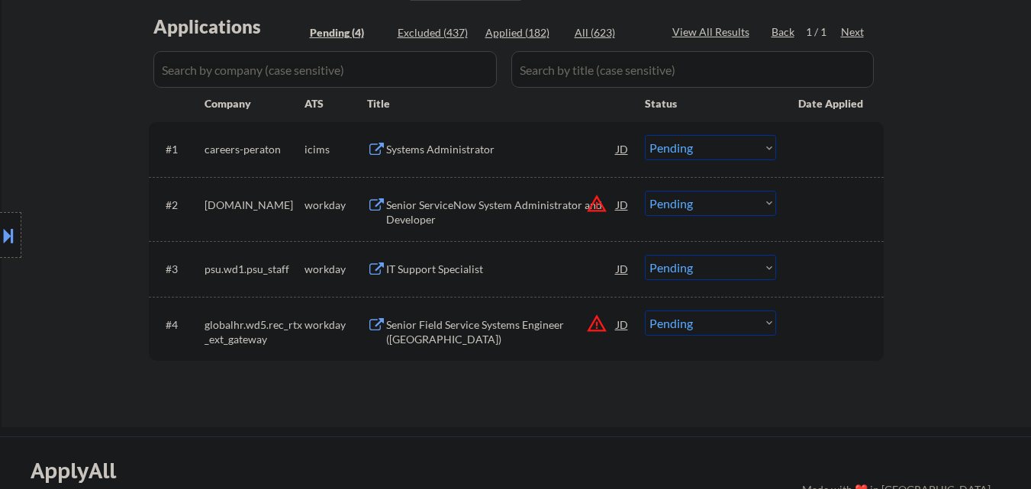
drag, startPoint x: 0, startPoint y: 231, endPoint x: 19, endPoint y: 226, distance: 19.8
click at [3, 229] on button at bounding box center [8, 235] width 17 height 25
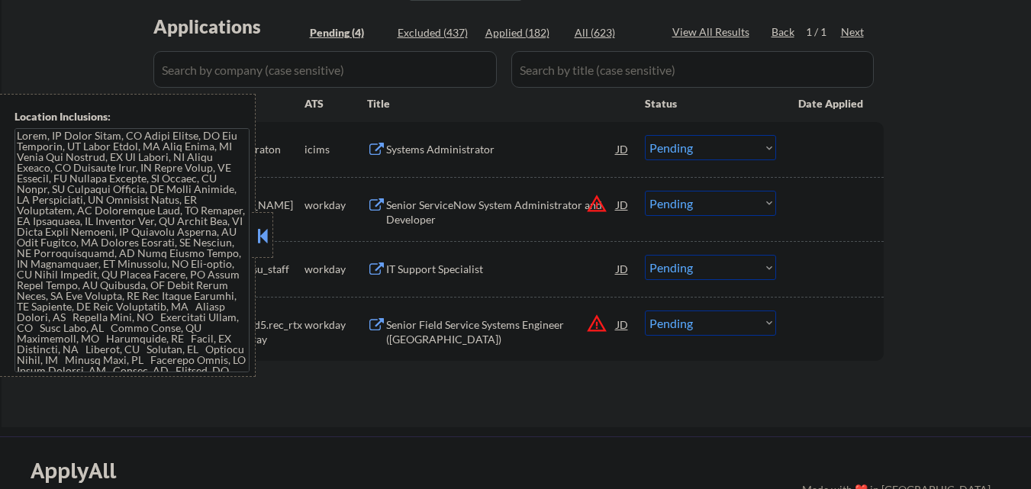
drag, startPoint x: 260, startPoint y: 240, endPoint x: 505, endPoint y: 202, distance: 248.0
click at [263, 240] on button at bounding box center [262, 235] width 17 height 23
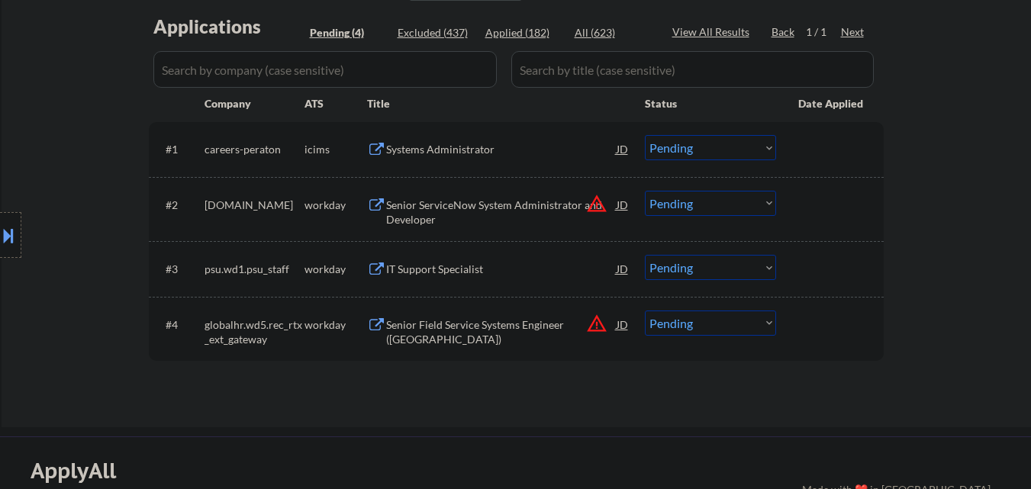
click at [743, 159] on select "Choose an option... Pending Applied Excluded (Questions) Excluded (Expired) Exc…" at bounding box center [710, 147] width 131 height 25
select select ""excluded__location_""
click at [645, 135] on select "Choose an option... Pending Applied Excluded (Questions) Excluded (Expired) Exc…" at bounding box center [710, 147] width 131 height 25
click at [595, 202] on button "warning_amber" at bounding box center [596, 203] width 21 height 21
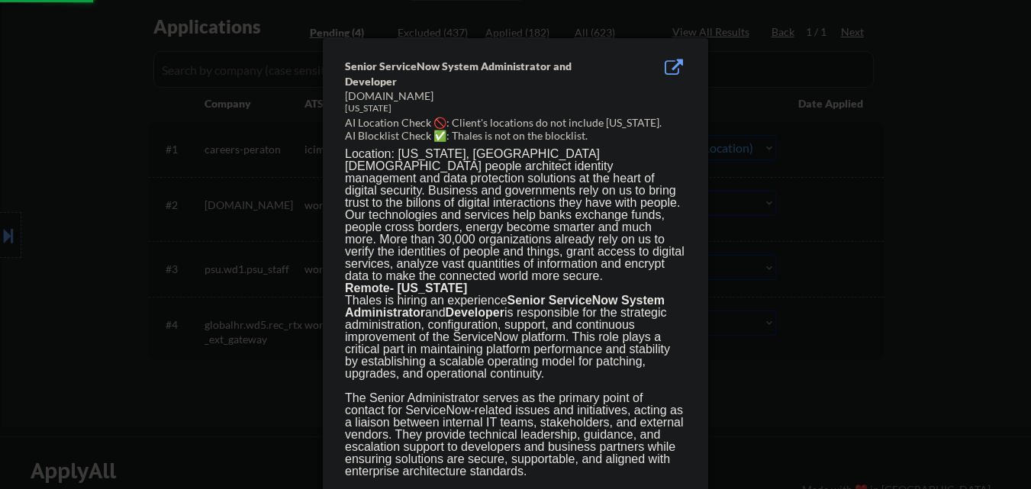
click at [805, 230] on div at bounding box center [515, 244] width 1031 height 489
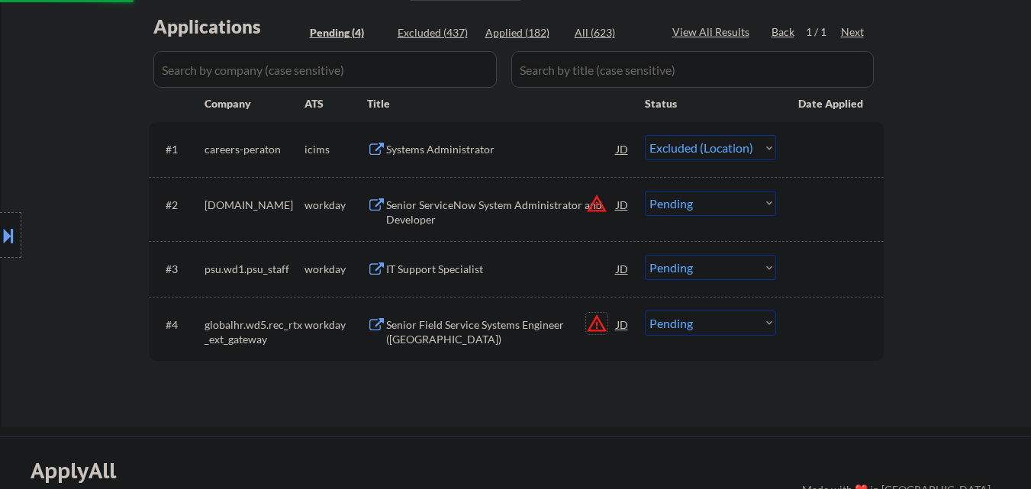
click at [594, 320] on button "warning_amber" at bounding box center [596, 323] width 21 height 21
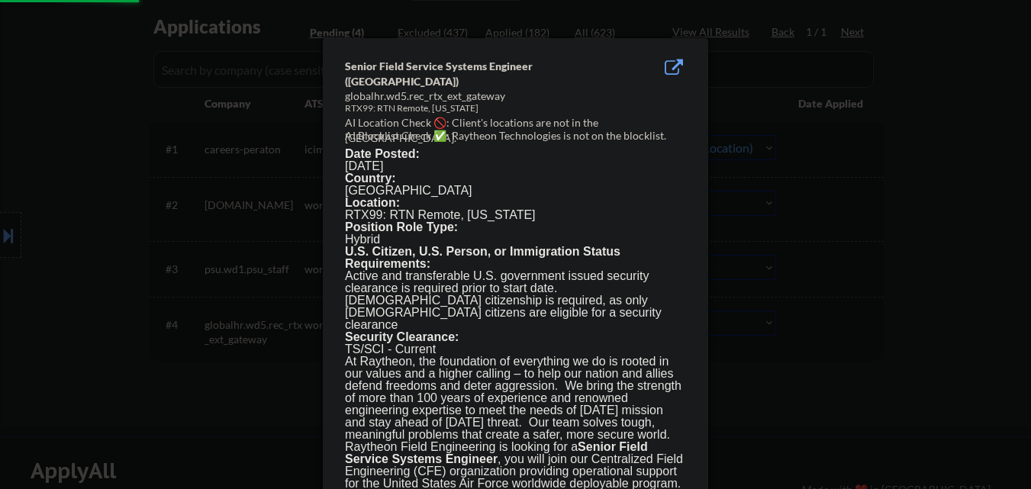
click at [784, 360] on div at bounding box center [515, 244] width 1031 height 489
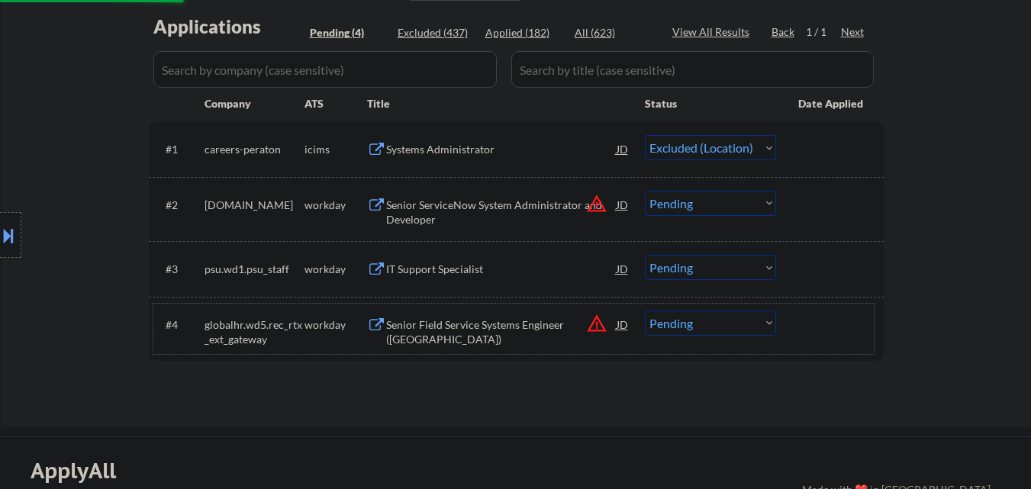
click at [710, 337] on div "#4 globalhr.wd5.rec_rtx_ext_gateway workday Senior Field Service Systems Engine…" at bounding box center [513, 329] width 721 height 50
click at [719, 327] on select "Choose an option... Pending Applied Excluded (Questions) Excluded (Expired) Exc…" at bounding box center [710, 323] width 131 height 25
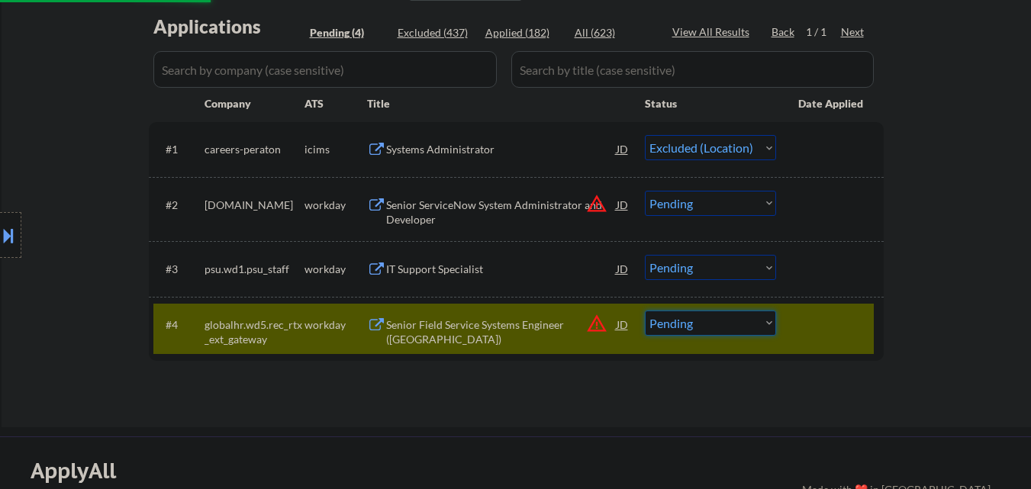
select select ""excluded__location_""
click at [645, 311] on select "Choose an option... Pending Applied Excluded (Questions) Excluded (Expired) Exc…" at bounding box center [710, 323] width 131 height 25
click at [597, 202] on button "warning_amber" at bounding box center [596, 203] width 21 height 21
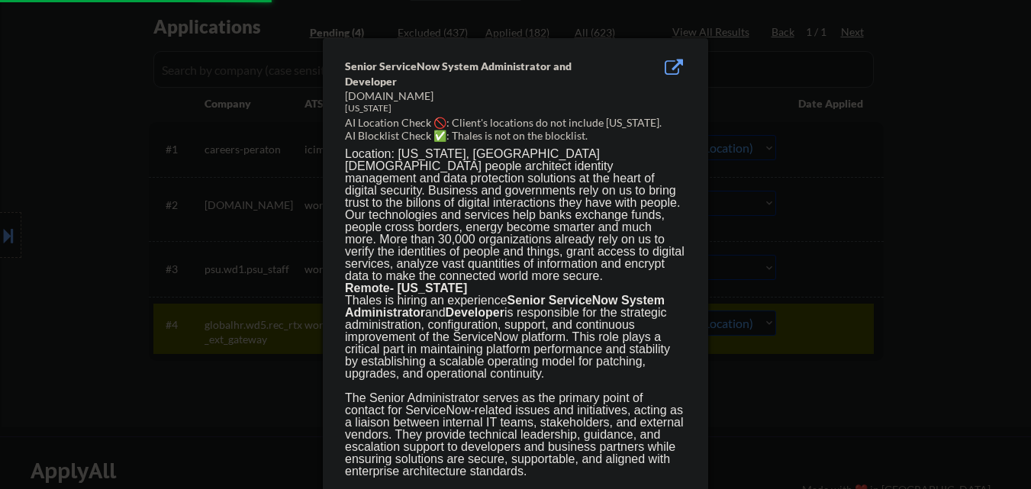
click at [876, 210] on div at bounding box center [515, 244] width 1031 height 489
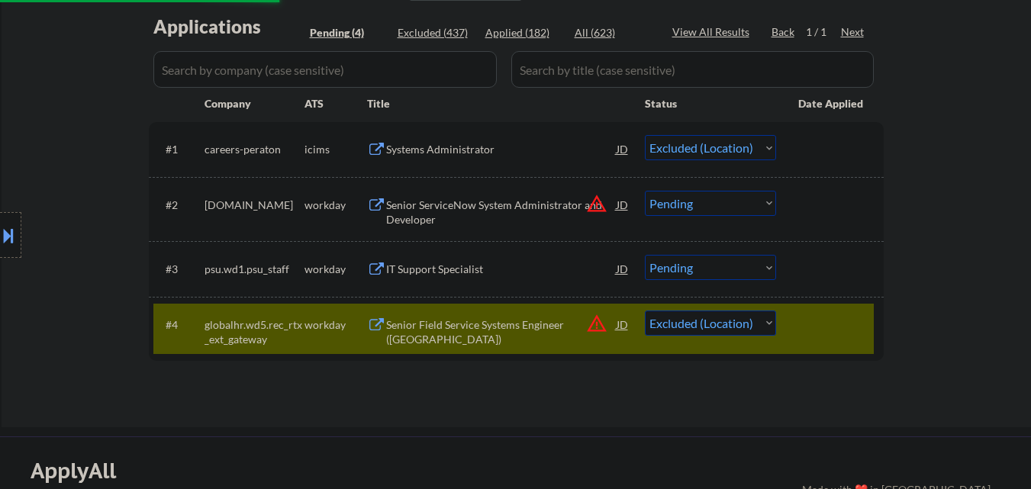
click at [492, 269] on div "IT Support Specialist" at bounding box center [501, 269] width 231 height 15
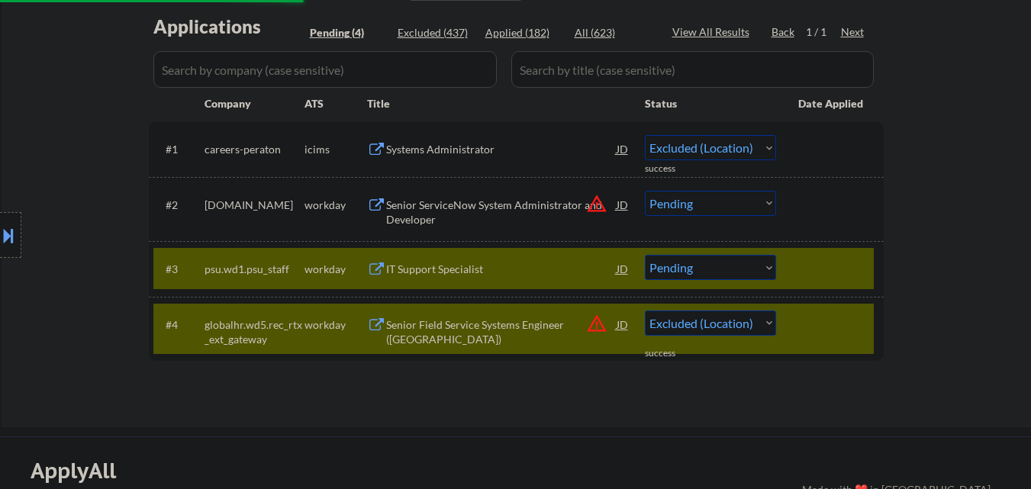
select select ""pending""
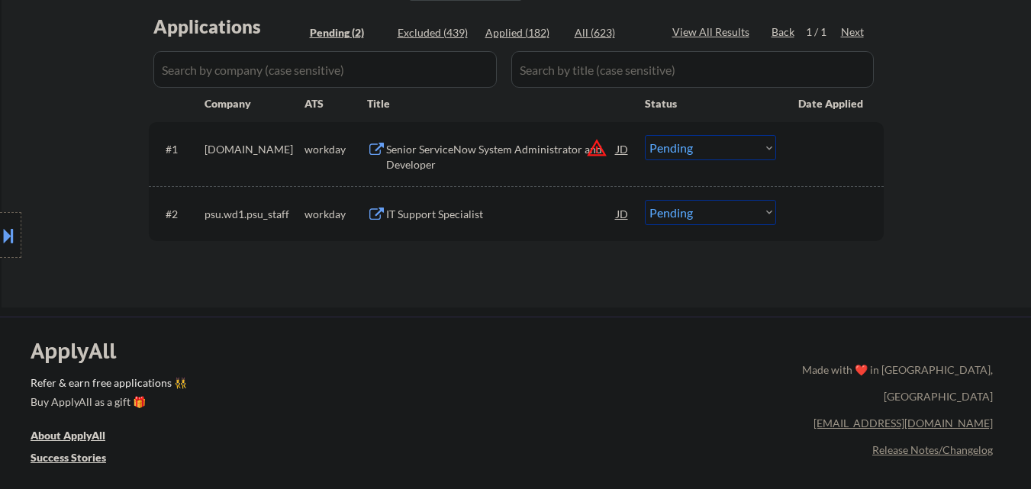
click at [723, 217] on select "Choose an option... Pending Applied Excluded (Questions) Excluded (Expired) Exc…" at bounding box center [710, 212] width 131 height 25
select select ""excluded__salary_""
click at [645, 200] on select "Choose an option... Pending Applied Excluded (Questions) Excluded (Expired) Exc…" at bounding box center [710, 212] width 131 height 25
click at [602, 145] on button "warning_amber" at bounding box center [596, 147] width 21 height 21
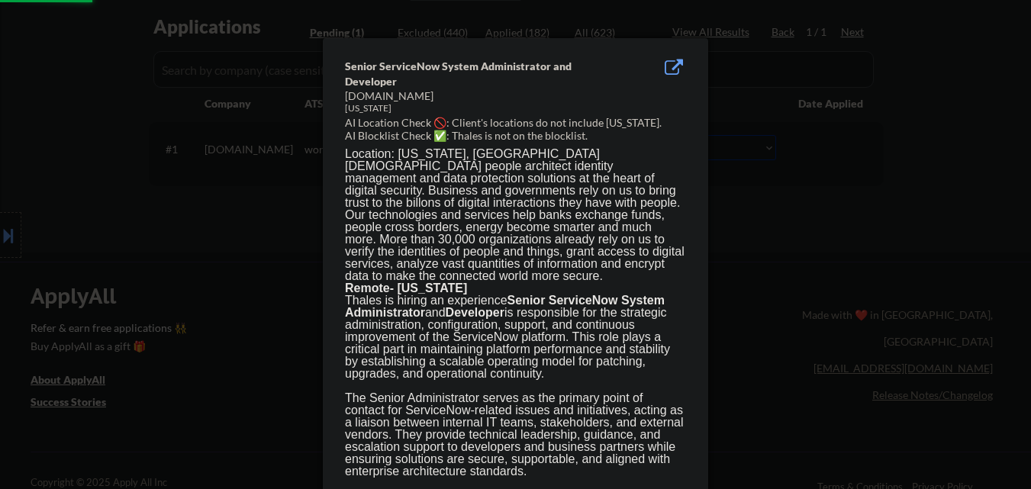
click at [735, 146] on div at bounding box center [515, 244] width 1031 height 489
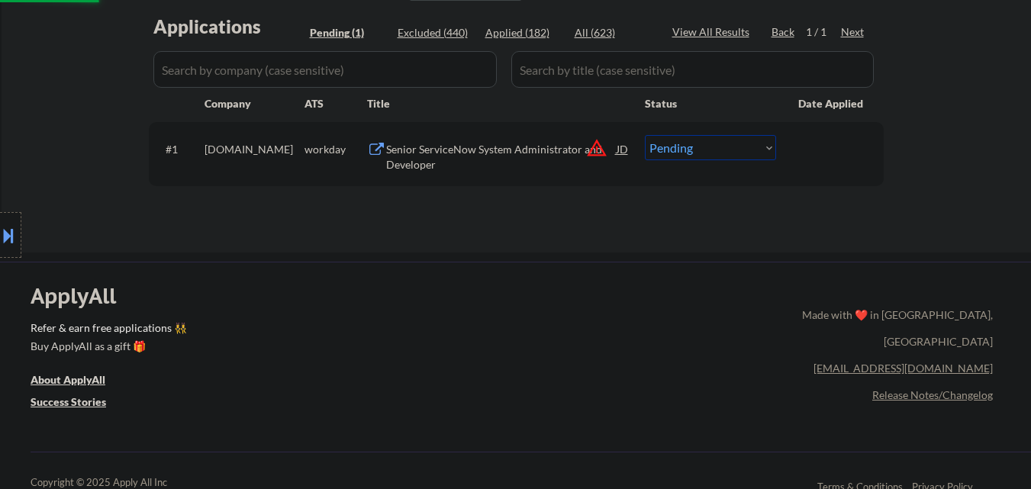
click at [728, 147] on select "Choose an option... Pending Applied Excluded (Questions) Excluded (Expired) Exc…" at bounding box center [710, 147] width 131 height 25
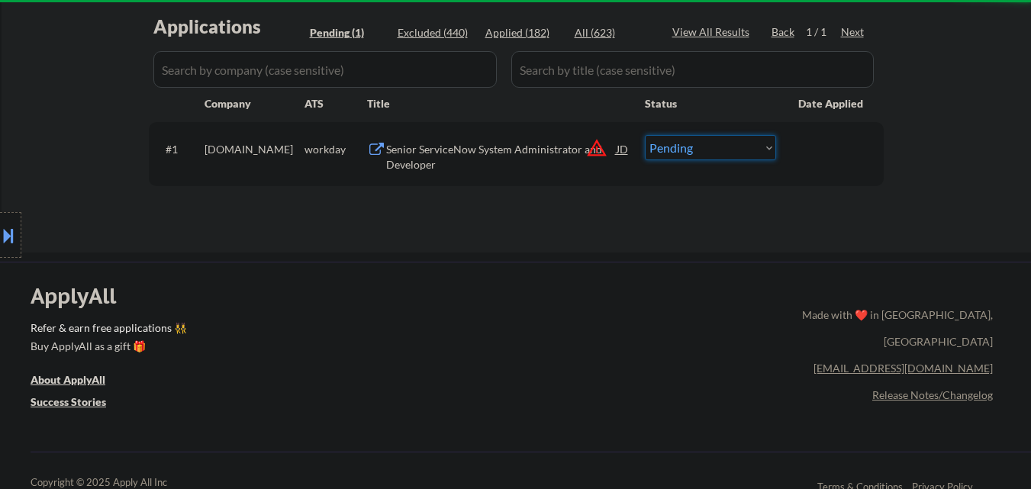
select select ""excluded__location_""
click at [645, 135] on select "Choose an option... Pending Applied Excluded (Questions) Excluded (Expired) Exc…" at bounding box center [710, 147] width 131 height 25
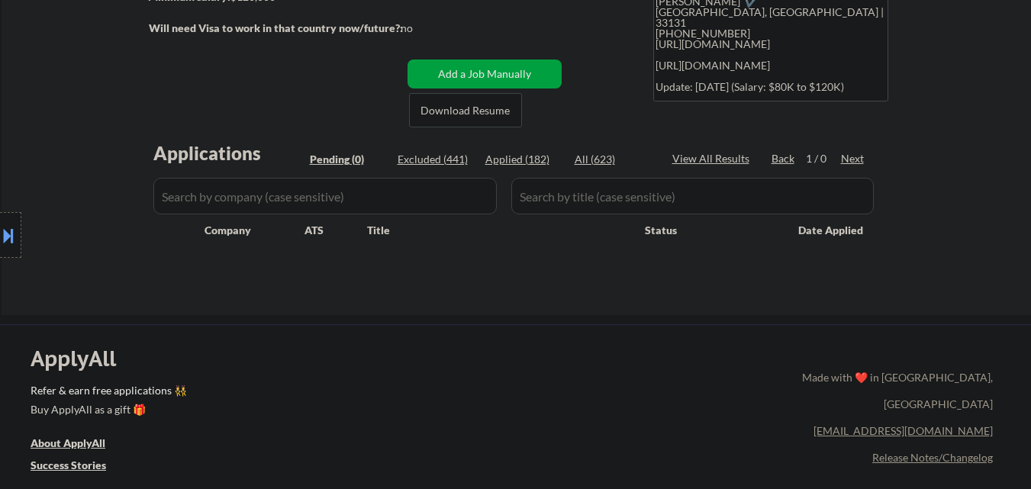
scroll to position [229, 0]
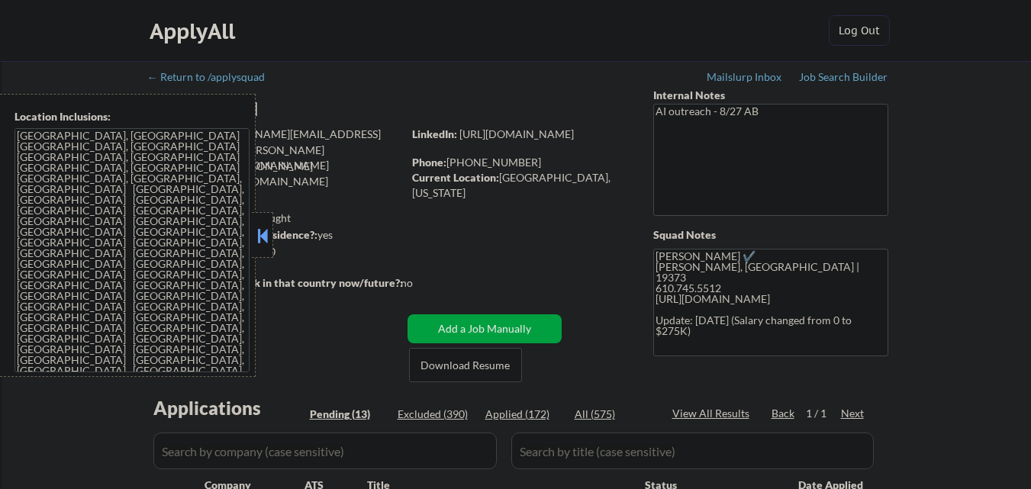
select select ""pending""
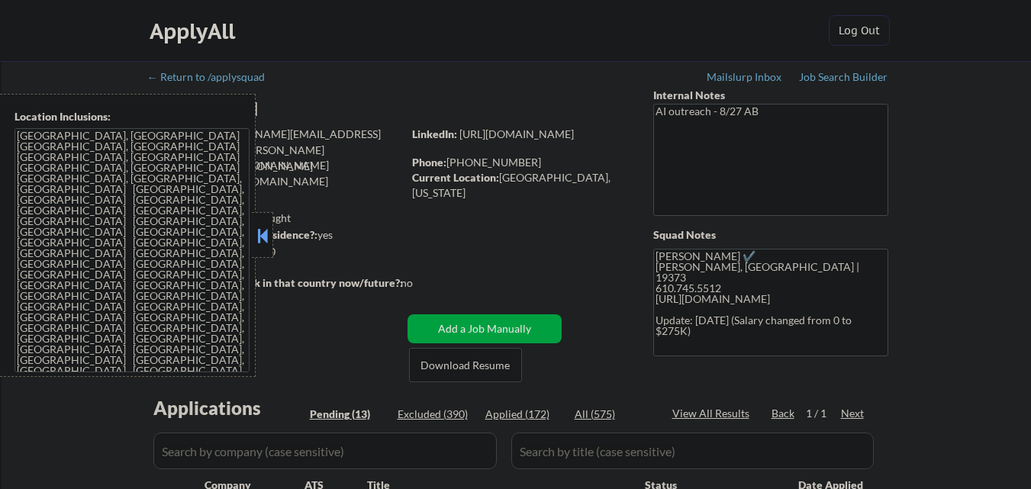
select select ""pending""
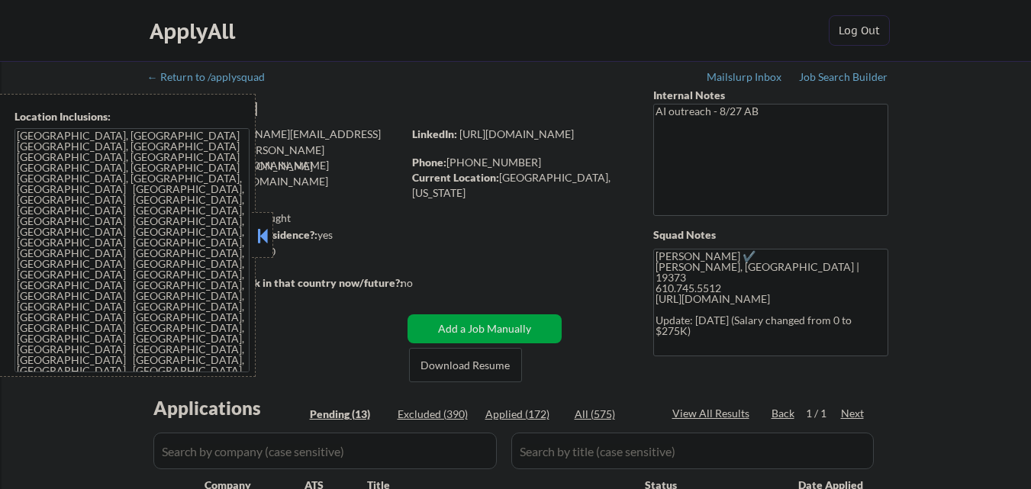
select select ""pending""
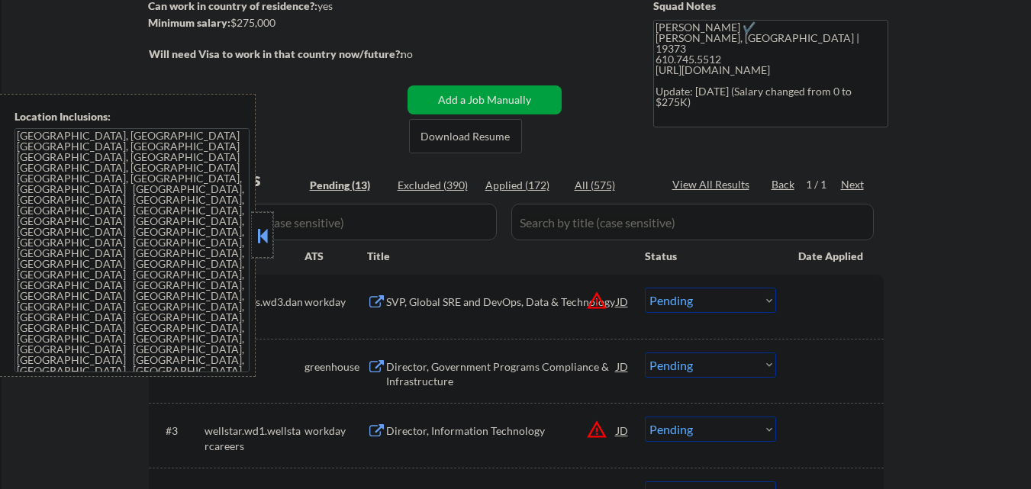
click at [264, 223] on div at bounding box center [262, 235] width 21 height 46
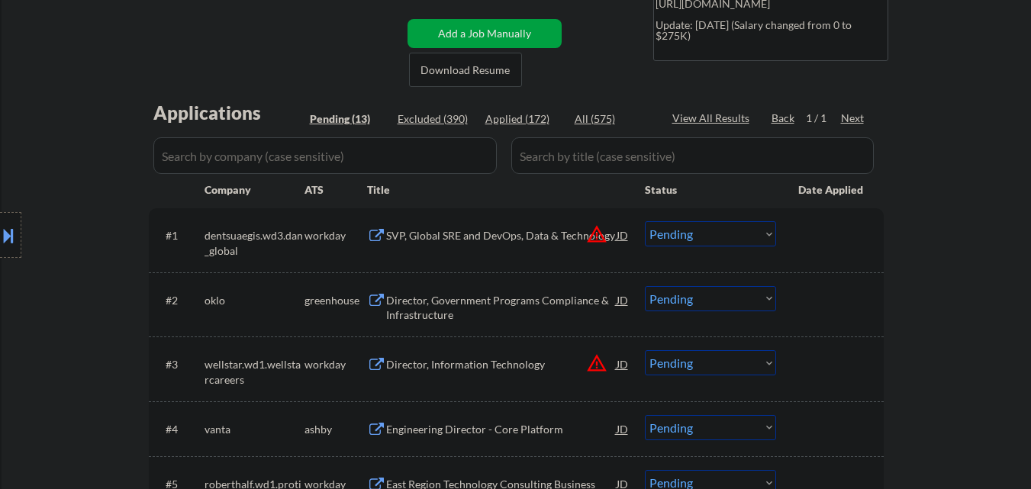
scroll to position [382, 0]
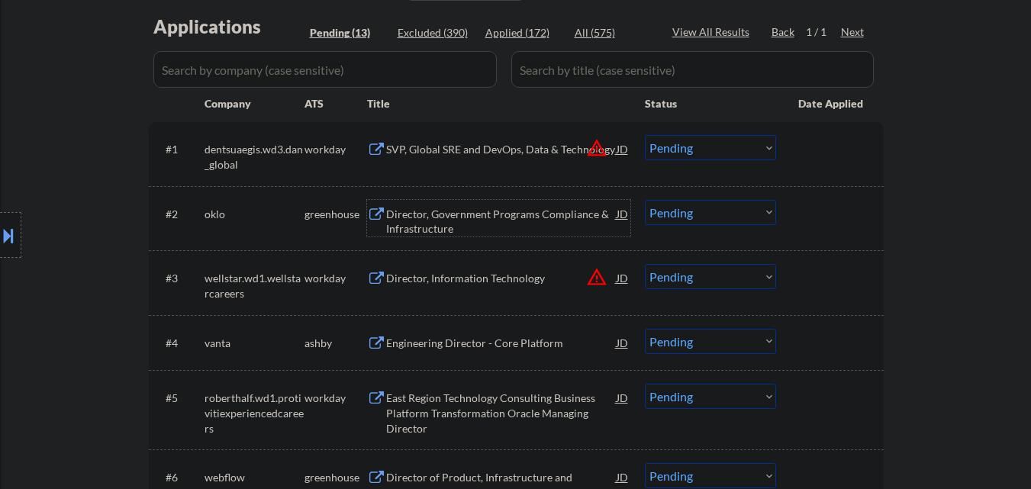
click at [413, 213] on div "Director, Government Programs Compliance & Infrastructure" at bounding box center [501, 222] width 231 height 30
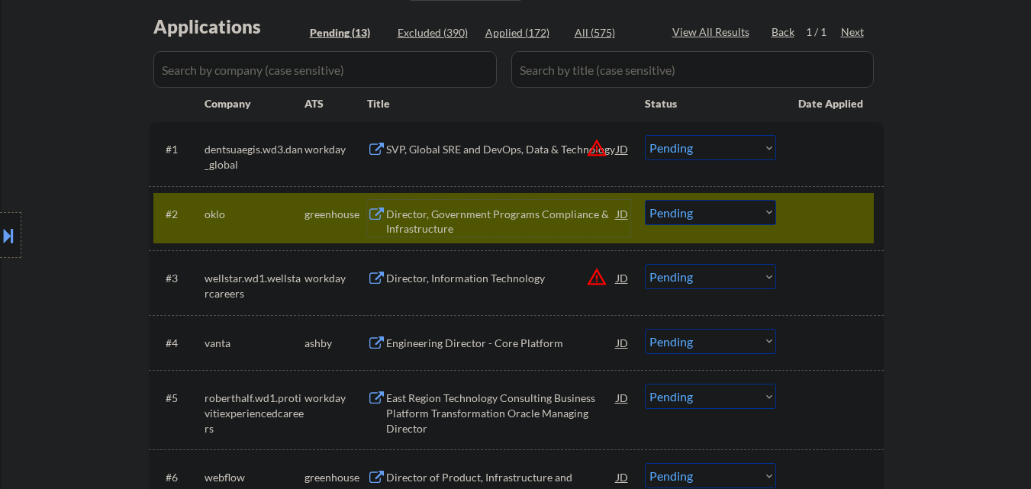
click at [723, 218] on select "Choose an option... Pending Applied Excluded (Questions) Excluded (Expired) Exc…" at bounding box center [710, 212] width 131 height 25
click at [645, 200] on select "Choose an option... Pending Applied Excluded (Questions) Excluded (Expired) Exc…" at bounding box center [710, 212] width 131 height 25
click at [807, 215] on div at bounding box center [831, 213] width 67 height 27
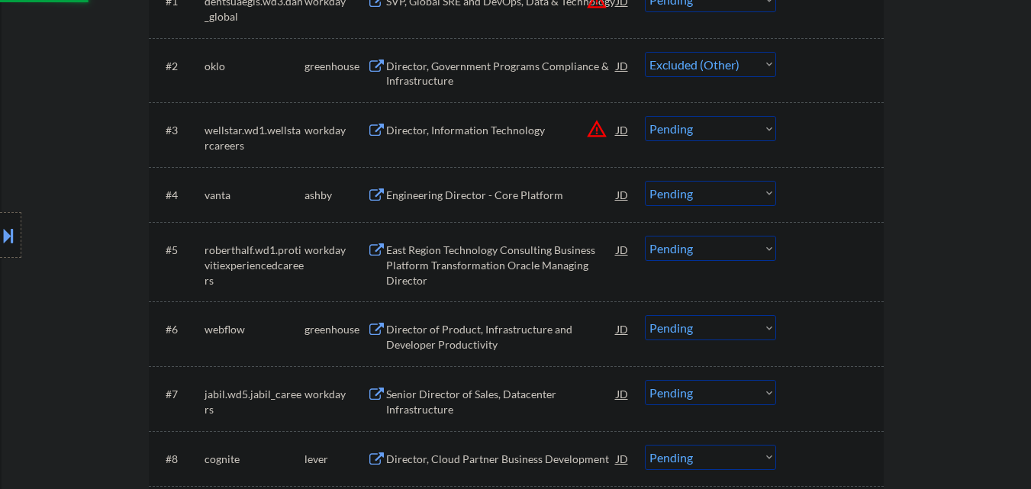
scroll to position [534, 0]
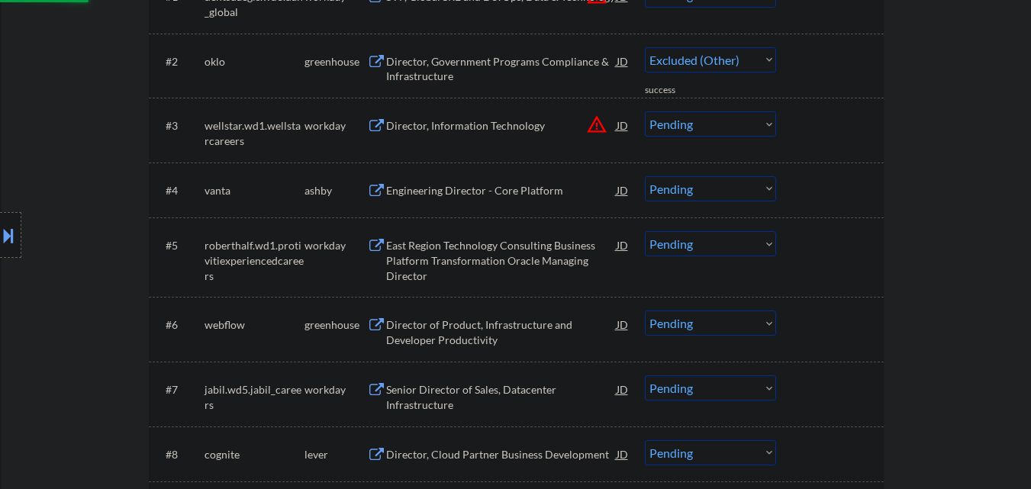
select select ""pending""
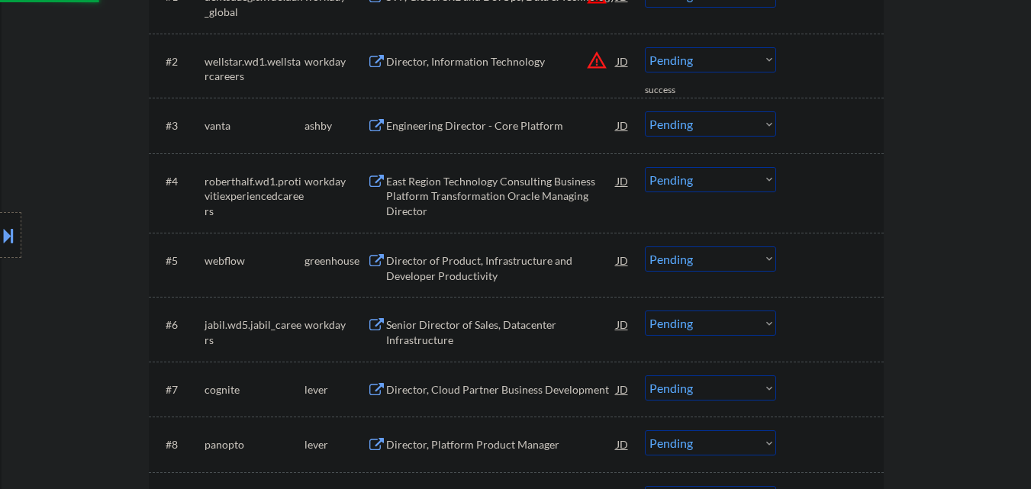
click at [506, 122] on div "Engineering Director - Core Platform" at bounding box center [501, 125] width 231 height 15
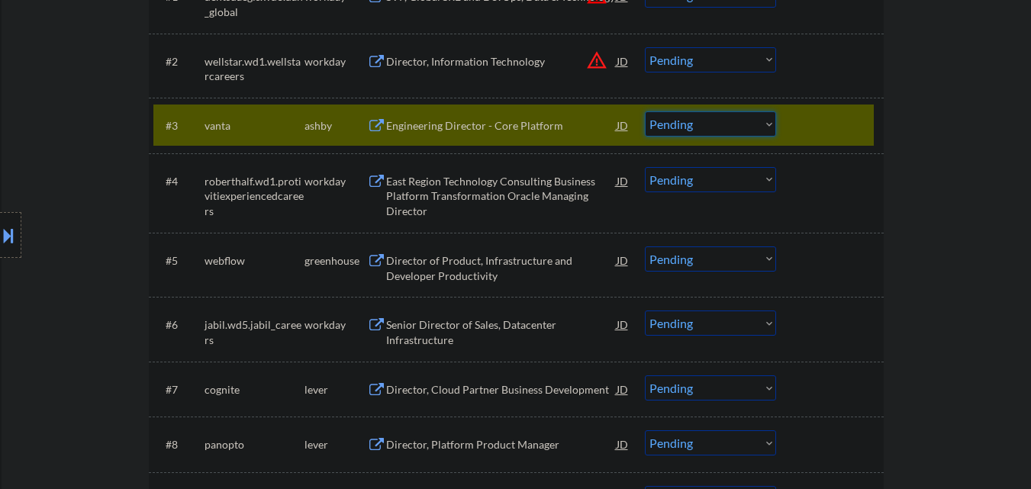
click at [700, 128] on select "Choose an option... Pending Applied Excluded (Questions) Excluded (Expired) Exc…" at bounding box center [710, 123] width 131 height 25
click at [645, 111] on select "Choose an option... Pending Applied Excluded (Questions) Excluded (Expired) Exc…" at bounding box center [710, 123] width 131 height 25
click at [824, 131] on div at bounding box center [831, 124] width 67 height 27
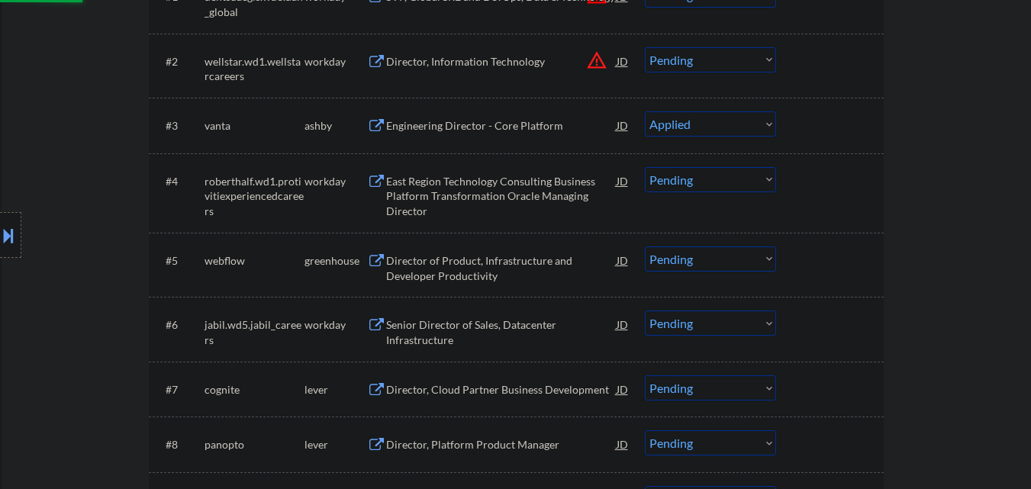
select select ""pending""
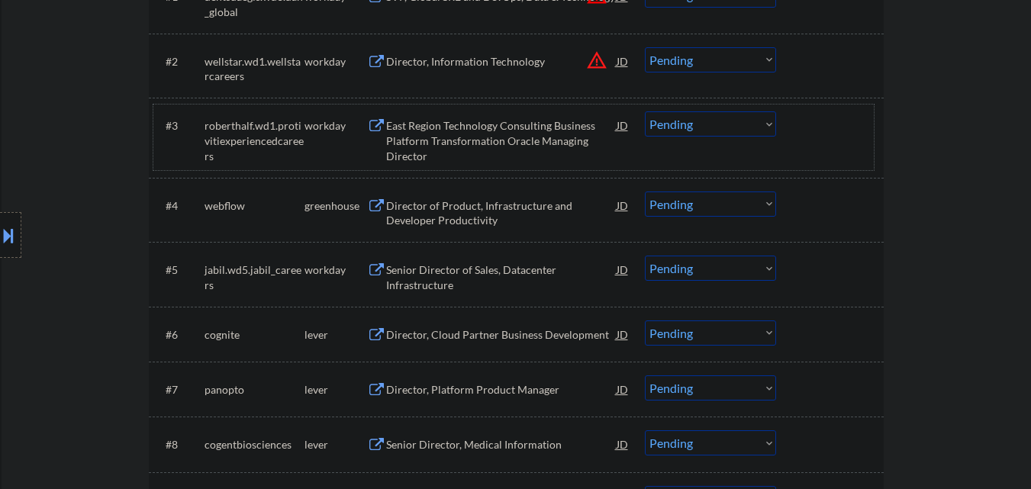
click at [490, 221] on div "Director of Product, Infrastructure and Developer Productivity" at bounding box center [501, 213] width 231 height 30
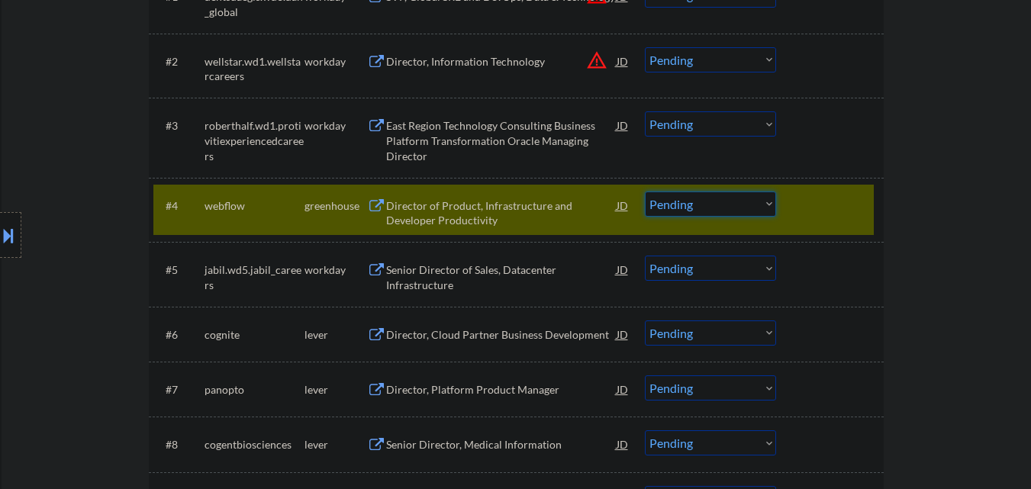
drag, startPoint x: 705, startPoint y: 204, endPoint x: 714, endPoint y: 205, distance: 9.2
click at [706, 204] on select "Choose an option... Pending Applied Excluded (Questions) Excluded (Expired) Exc…" at bounding box center [710, 204] width 131 height 25
click at [645, 192] on select "Choose an option... Pending Applied Excluded (Questions) Excluded (Expired) Exc…" at bounding box center [710, 204] width 131 height 25
click at [833, 217] on div at bounding box center [831, 205] width 67 height 27
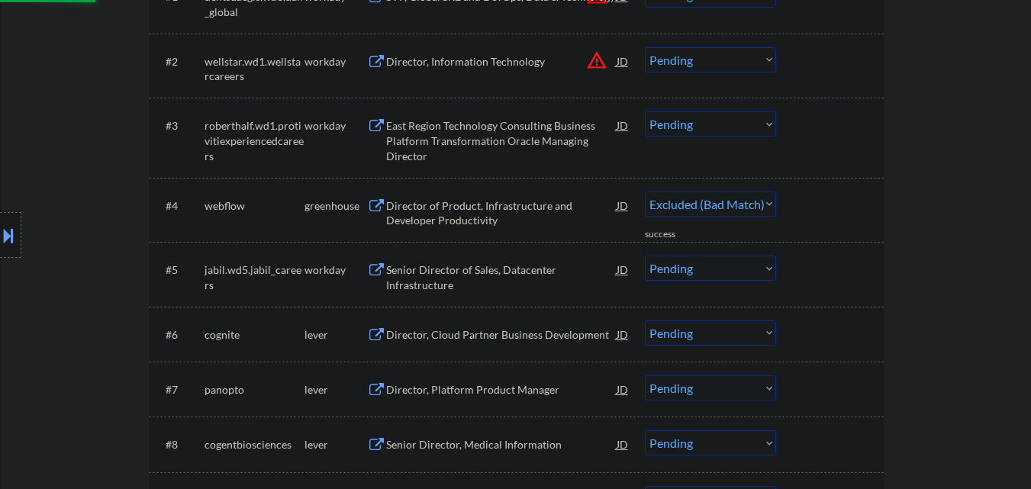
select select ""pending""
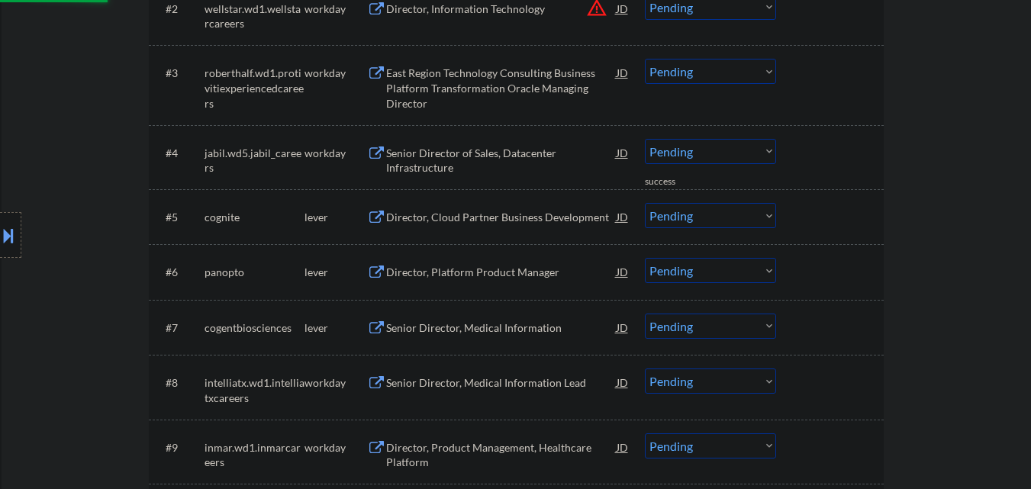
scroll to position [611, 0]
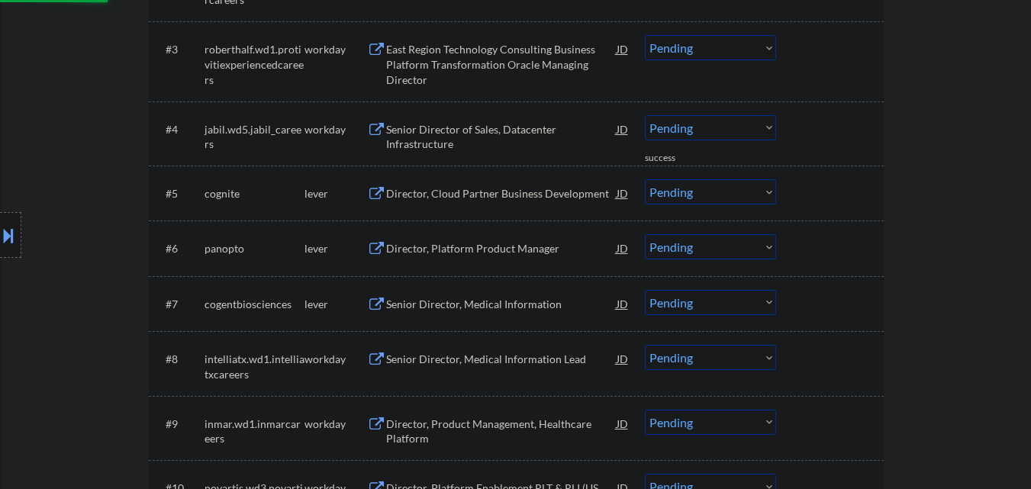
click at [491, 192] on div "Director, Cloud Partner Business Development" at bounding box center [501, 193] width 231 height 15
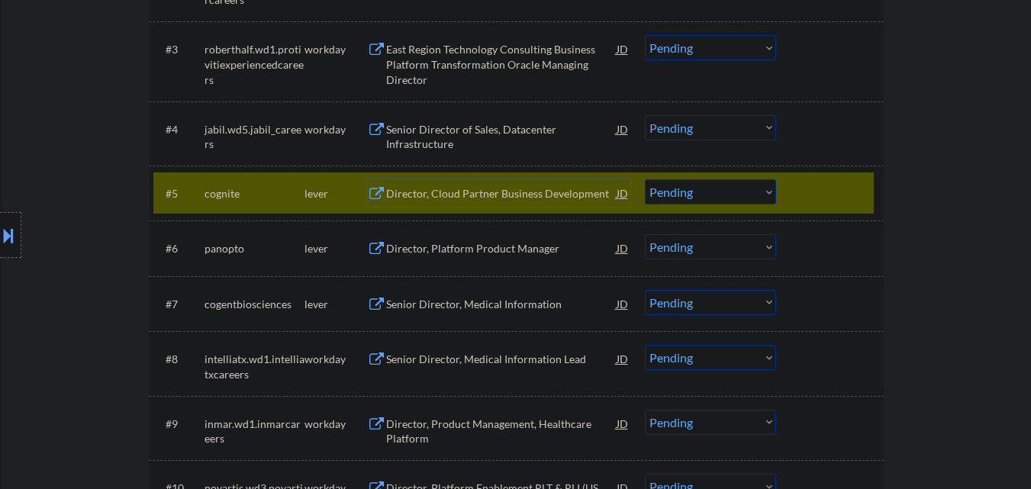
click at [495, 192] on div "Director, Cloud Partner Business Development" at bounding box center [501, 193] width 231 height 15
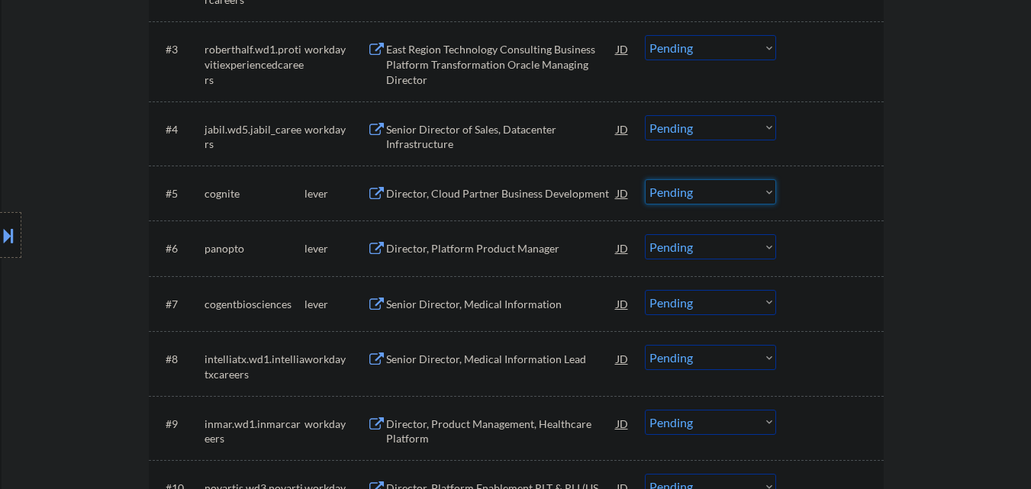
drag, startPoint x: 732, startPoint y: 194, endPoint x: 730, endPoint y: 203, distance: 9.4
click at [732, 194] on select "Choose an option... Pending Applied Excluded (Questions) Excluded (Expired) Exc…" at bounding box center [710, 191] width 131 height 25
click at [685, 194] on select "Choose an option... Pending Applied Excluded (Questions) Excluded (Expired) Exc…" at bounding box center [710, 191] width 131 height 25
click at [645, 179] on select "Choose an option... Pending Applied Excluded (Questions) Excluded (Expired) Exc…" at bounding box center [710, 191] width 131 height 25
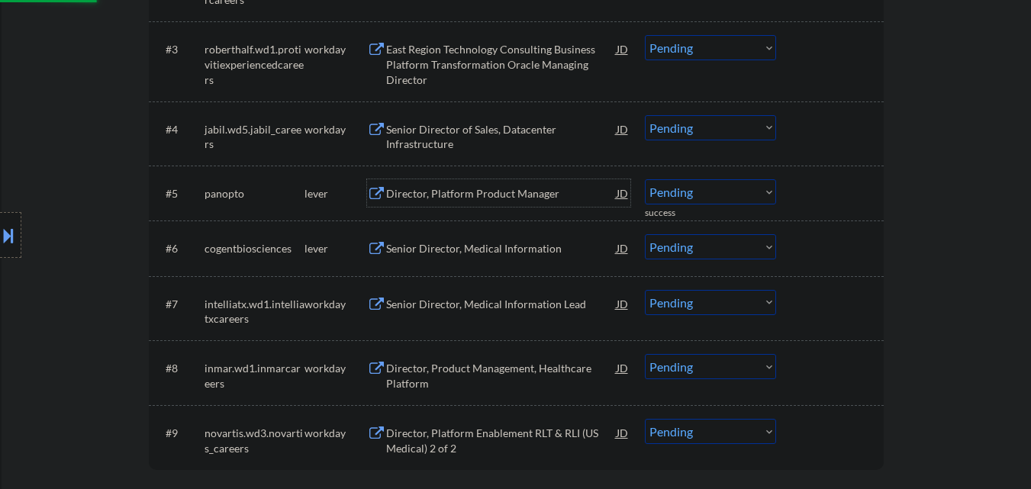
click at [501, 193] on div "Director, Platform Product Manager" at bounding box center [501, 193] width 231 height 15
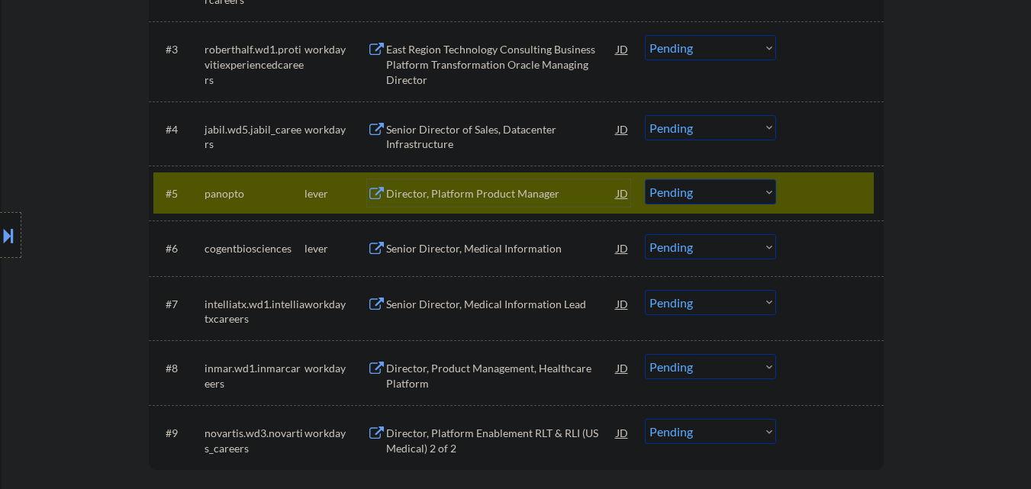
drag, startPoint x: 708, startPoint y: 188, endPoint x: 711, endPoint y: 175, distance: 13.2
click at [708, 188] on select "Choose an option... Pending Applied Excluded (Questions) Excluded (Expired) Exc…" at bounding box center [710, 191] width 131 height 25
click at [645, 179] on select "Choose an option... Pending Applied Excluded (Questions) Excluded (Expired) Exc…" at bounding box center [710, 191] width 131 height 25
drag, startPoint x: 821, startPoint y: 198, endPoint x: 814, endPoint y: 194, distance: 8.3
click at [821, 198] on div at bounding box center [831, 192] width 67 height 27
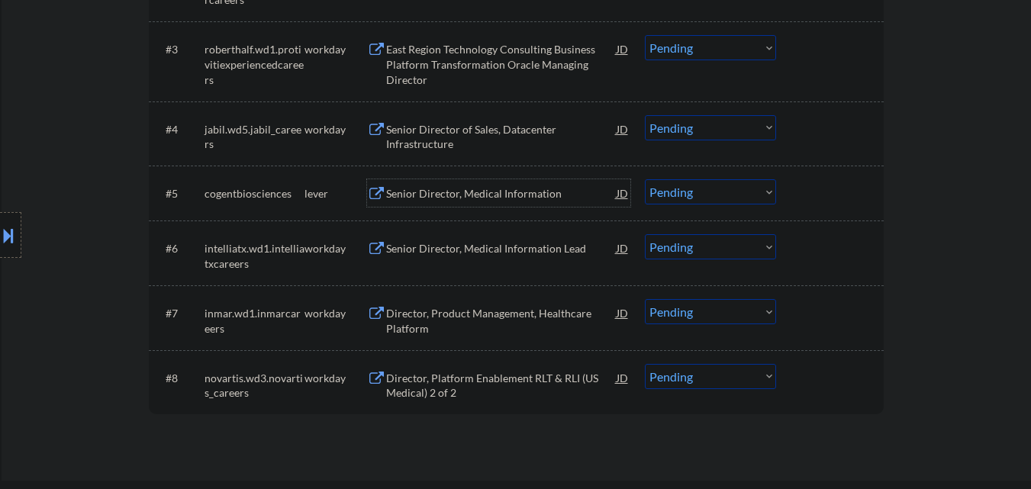
click at [501, 189] on div "Senior Director, Medical Information" at bounding box center [501, 193] width 231 height 15
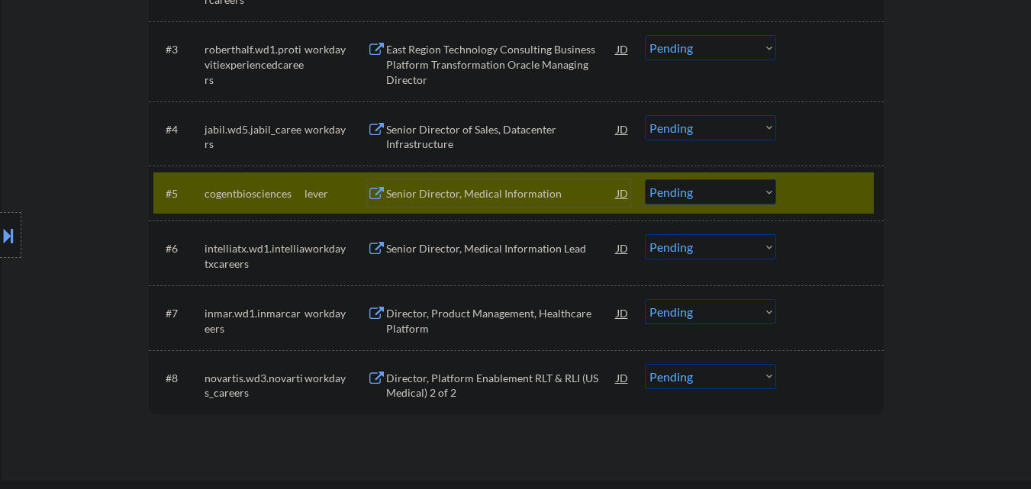
click at [734, 193] on select "Choose an option... Pending Applied Excluded (Questions) Excluded (Expired) Exc…" at bounding box center [710, 191] width 131 height 25
click at [645, 179] on select "Choose an option... Pending Applied Excluded (Questions) Excluded (Expired) Exc…" at bounding box center [710, 191] width 131 height 25
click at [819, 198] on div at bounding box center [831, 192] width 67 height 27
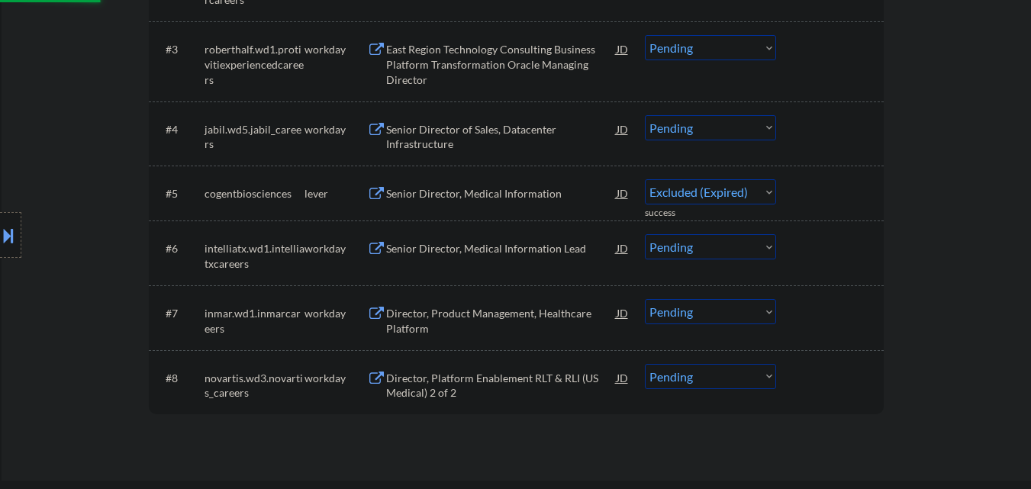
select select ""pending""
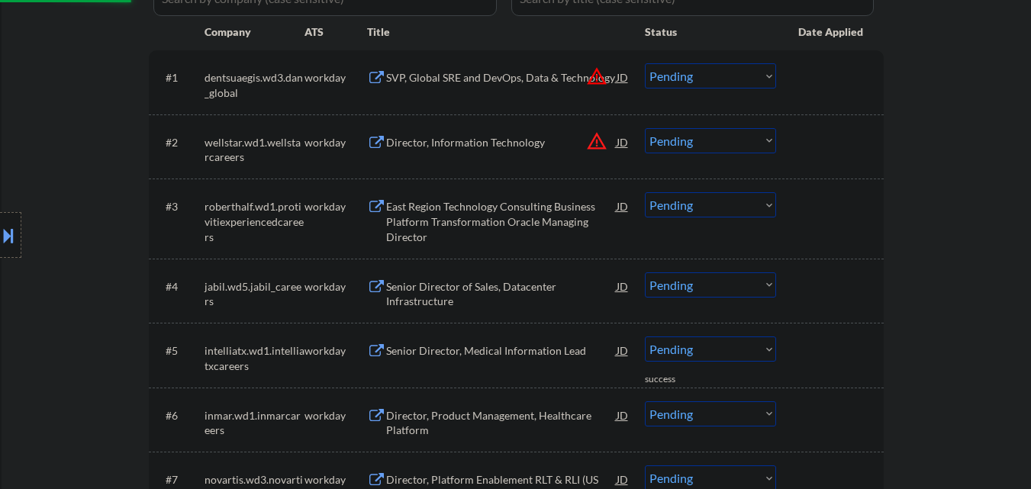
scroll to position [382, 0]
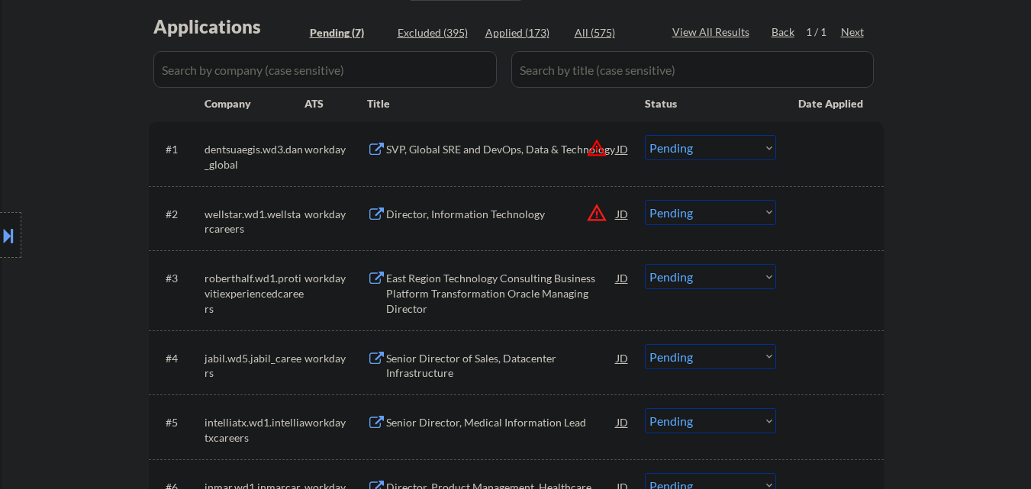
click at [601, 145] on button "warning_amber" at bounding box center [596, 147] width 21 height 21
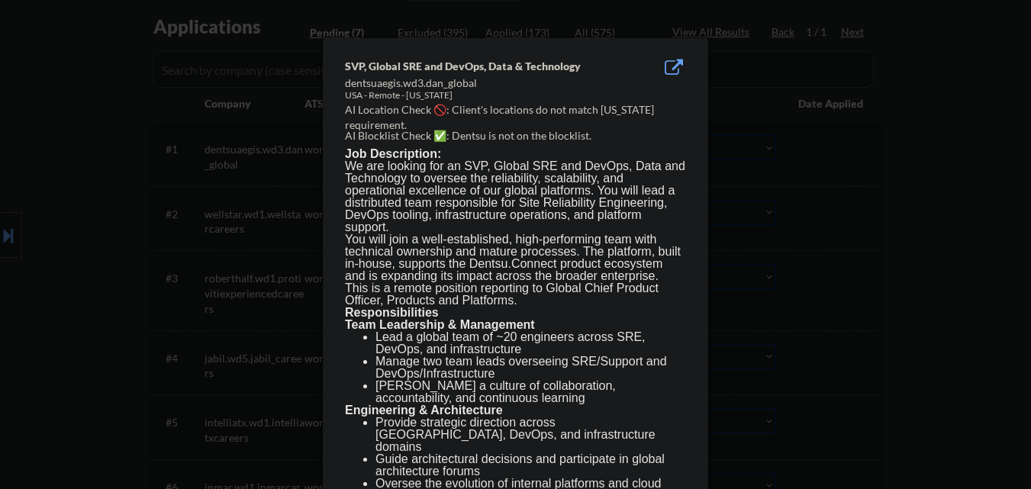
click at [876, 172] on div at bounding box center [515, 244] width 1031 height 489
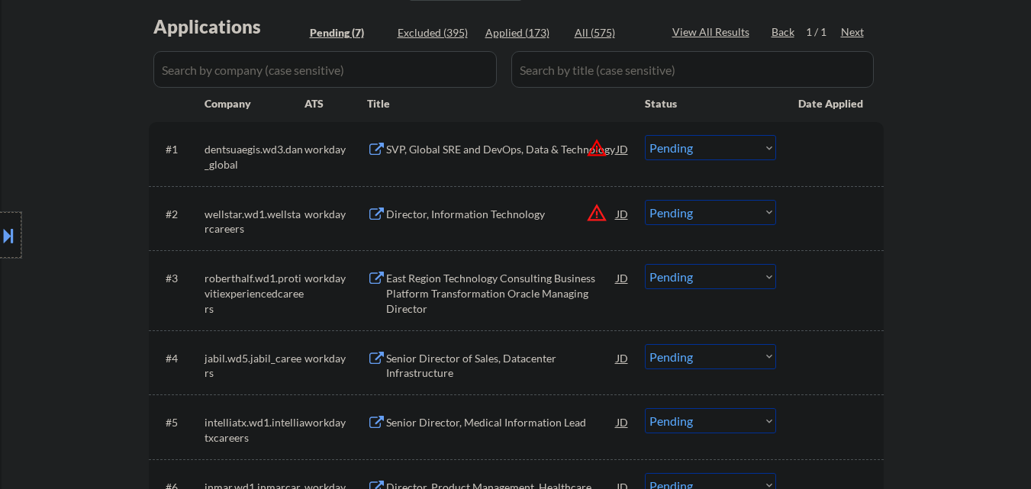
click at [0, 224] on div at bounding box center [10, 235] width 21 height 46
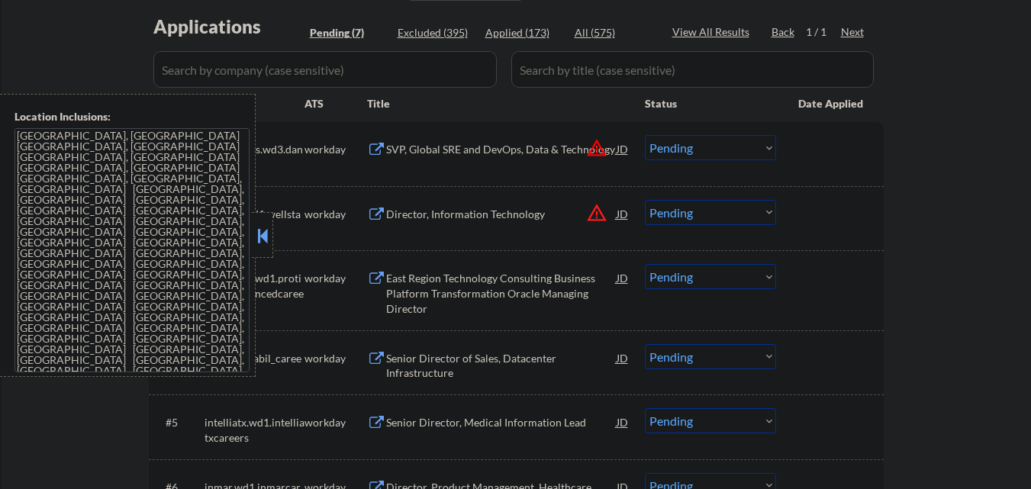
drag, startPoint x: 267, startPoint y: 228, endPoint x: 519, endPoint y: 227, distance: 251.9
click at [273, 227] on div at bounding box center [262, 235] width 21 height 46
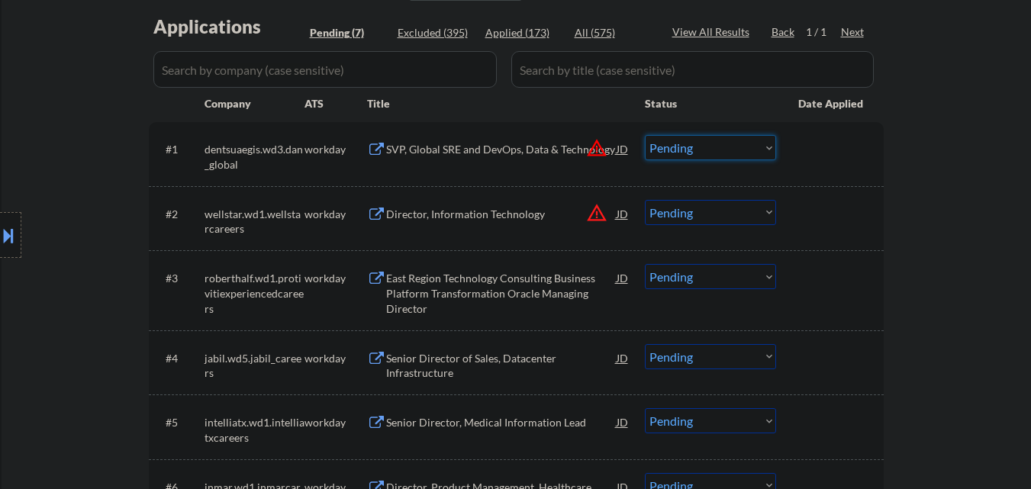
click at [737, 153] on select "Choose an option... Pending Applied Excluded (Questions) Excluded (Expired) Exc…" at bounding box center [710, 147] width 131 height 25
click at [645, 135] on select "Choose an option... Pending Applied Excluded (Questions) Excluded (Expired) Exc…" at bounding box center [710, 147] width 131 height 25
click at [601, 214] on button "warning_amber" at bounding box center [596, 212] width 21 height 21
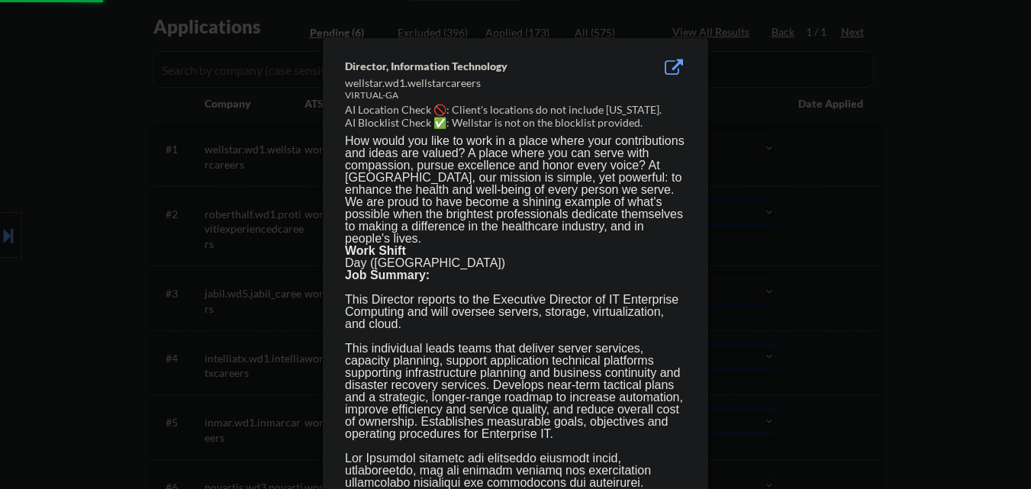
click at [839, 215] on div at bounding box center [515, 244] width 1031 height 489
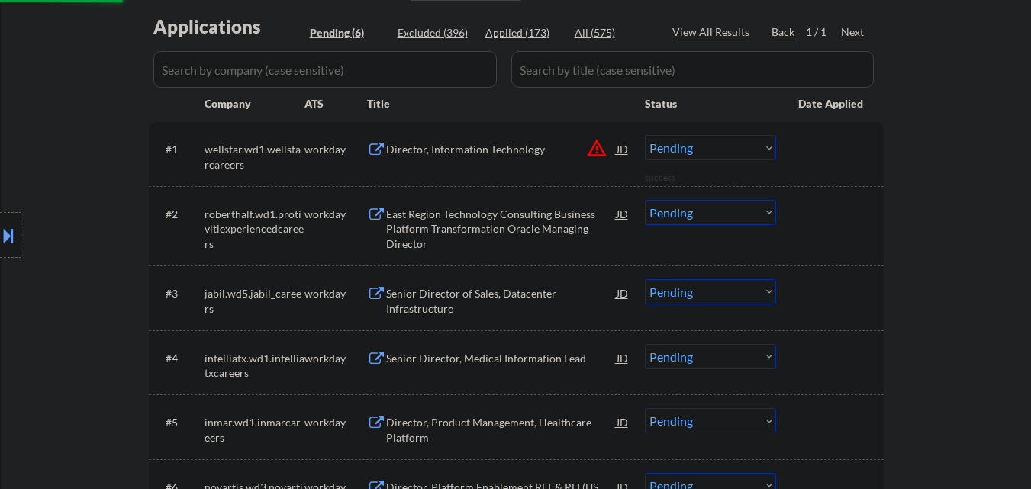
drag, startPoint x: 0, startPoint y: 228, endPoint x: 45, endPoint y: 246, distance: 48.3
click at [2, 231] on button at bounding box center [8, 235] width 17 height 25
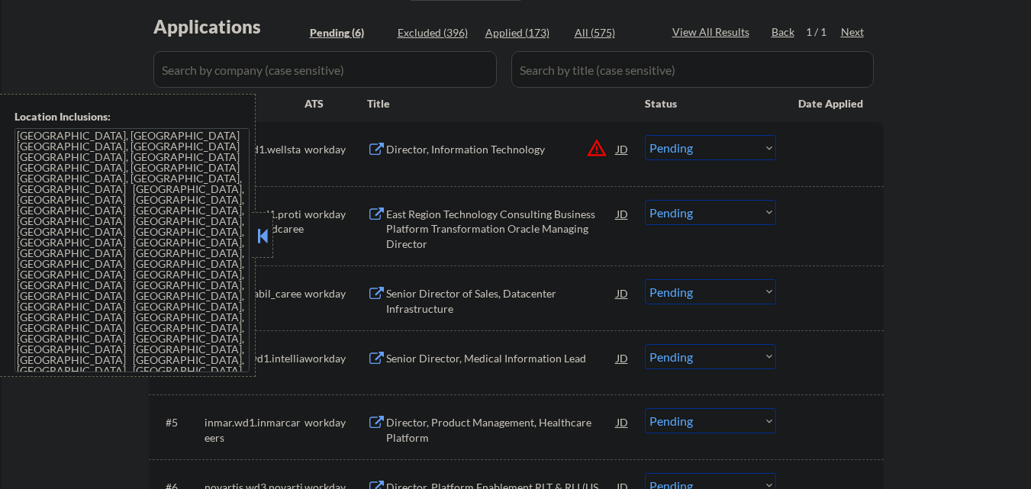
drag, startPoint x: 262, startPoint y: 234, endPoint x: 385, endPoint y: 289, distance: 135.3
click at [263, 234] on button at bounding box center [262, 235] width 17 height 23
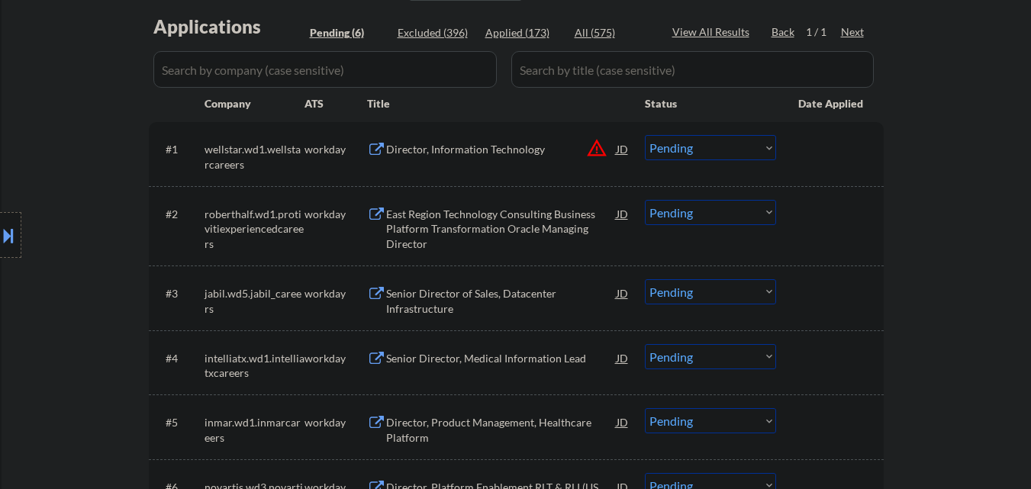
click at [731, 137] on select "Choose an option... Pending Applied Excluded (Questions) Excluded (Expired) Exc…" at bounding box center [710, 147] width 131 height 25
click at [645, 135] on select "Choose an option... Pending Applied Excluded (Questions) Excluded (Expired) Exc…" at bounding box center [710, 147] width 131 height 25
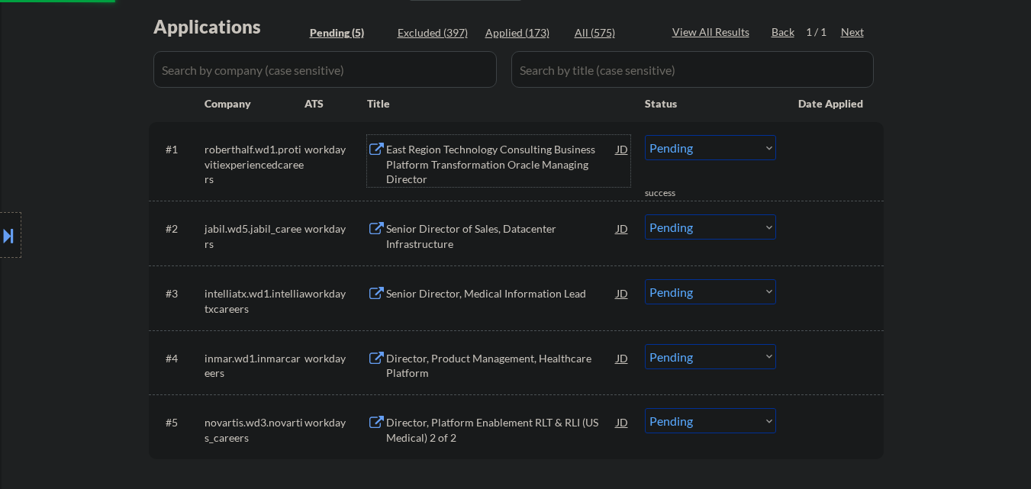
click at [457, 152] on div "East Region Technology Consulting Business Platform Transformation Oracle Manag…" at bounding box center [501, 164] width 231 height 45
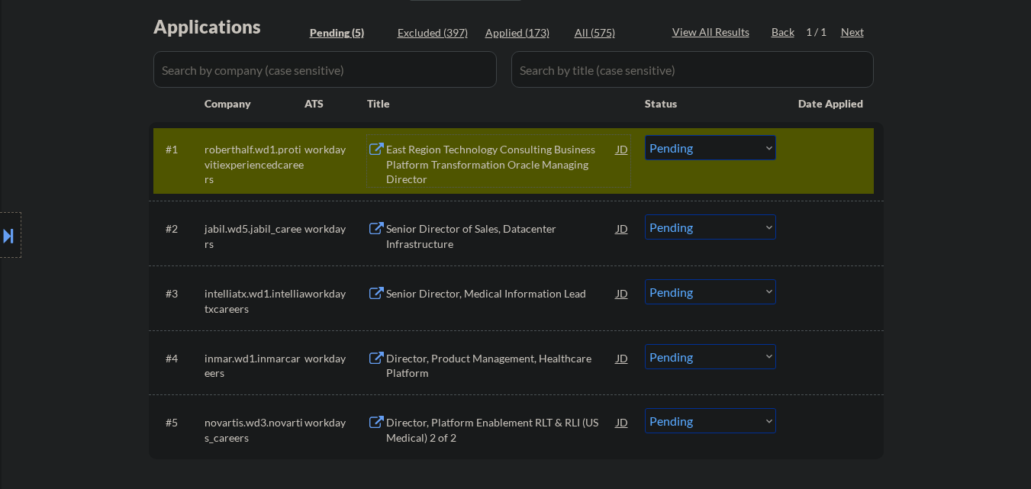
drag, startPoint x: 727, startPoint y: 145, endPoint x: 732, endPoint y: 151, distance: 8.1
click at [727, 145] on select "Choose an option... Pending Applied Excluded (Questions) Excluded (Expired) Exc…" at bounding box center [710, 147] width 131 height 25
click at [645, 135] on select "Choose an option... Pending Applied Excluded (Questions) Excluded (Expired) Exc…" at bounding box center [710, 147] width 131 height 25
click at [838, 159] on div at bounding box center [831, 148] width 67 height 27
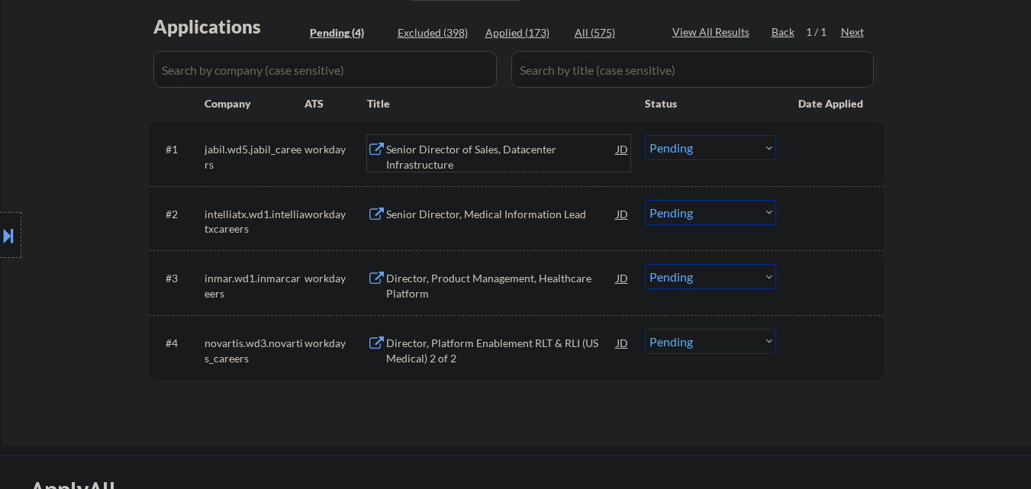
click at [504, 156] on div "Senior Director of Sales, Datacenter Infrastructure" at bounding box center [501, 157] width 231 height 30
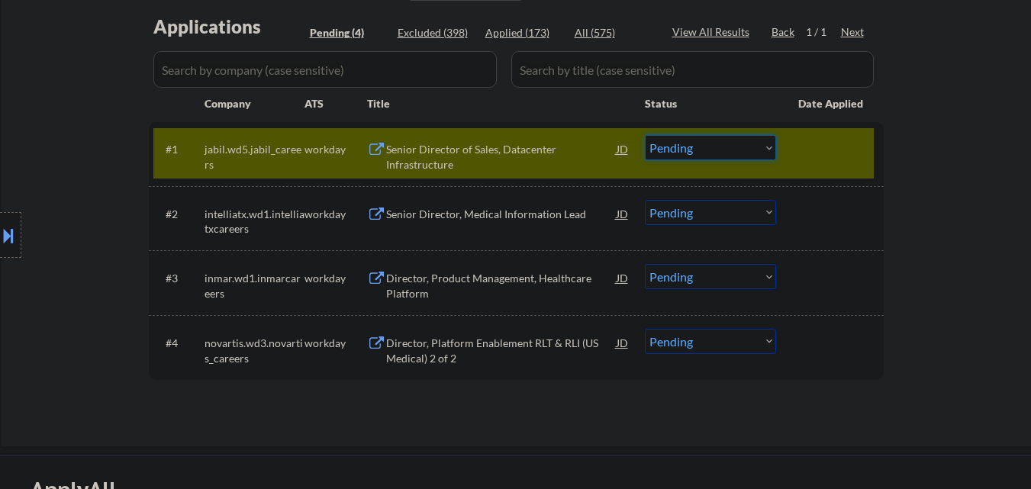
drag, startPoint x: 736, startPoint y: 138, endPoint x: 747, endPoint y: 160, distance: 23.9
click at [737, 138] on select "Choose an option... Pending Applied Excluded (Questions) Excluded (Expired) Exc…" at bounding box center [710, 147] width 131 height 25
click at [645, 135] on select "Choose an option... Pending Applied Excluded (Questions) Excluded (Expired) Exc…" at bounding box center [710, 147] width 131 height 25
click at [855, 148] on div at bounding box center [831, 148] width 67 height 27
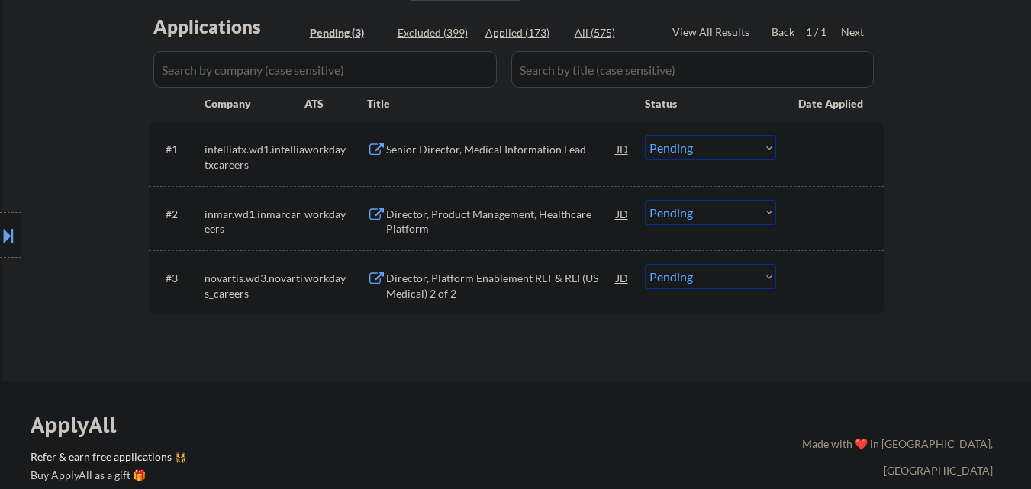
click at [511, 152] on div "Senior Director, Medical Information Lead" at bounding box center [501, 149] width 231 height 15
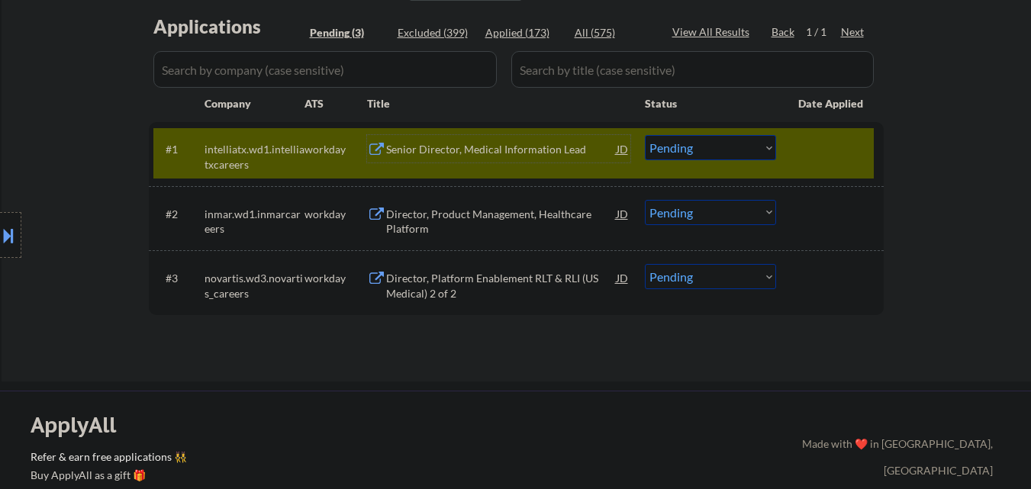
click at [760, 150] on select "Choose an option... Pending Applied Excluded (Questions) Excluded (Expired) Exc…" at bounding box center [710, 147] width 131 height 25
click at [645, 135] on select "Choose an option... Pending Applied Excluded (Questions) Excluded (Expired) Exc…" at bounding box center [710, 147] width 131 height 25
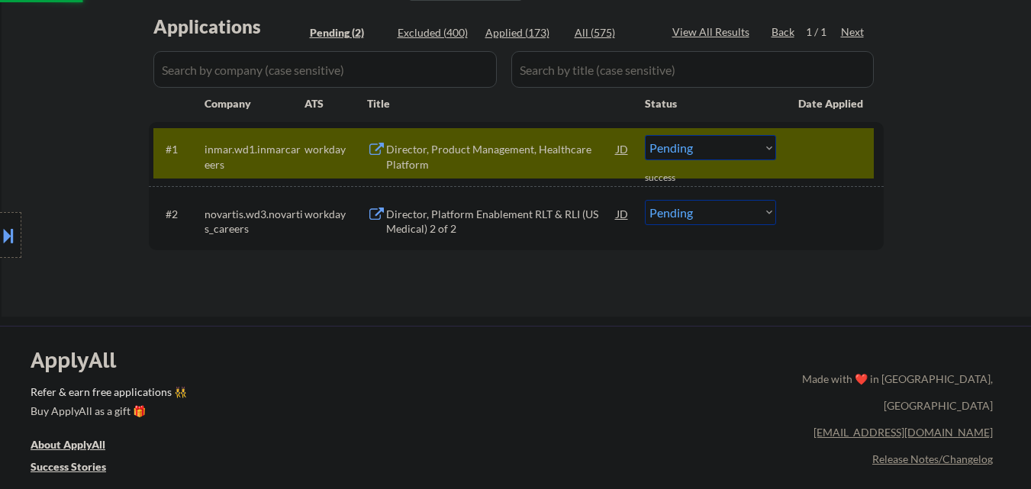
click at [849, 144] on div at bounding box center [831, 148] width 67 height 27
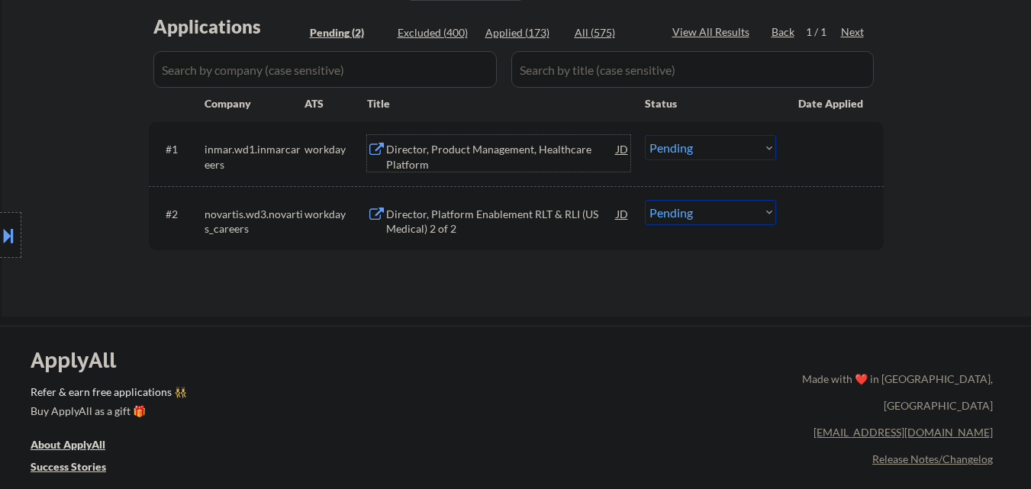
click at [518, 154] on div "Director, Product Management, Healthcare Platform" at bounding box center [501, 157] width 231 height 30
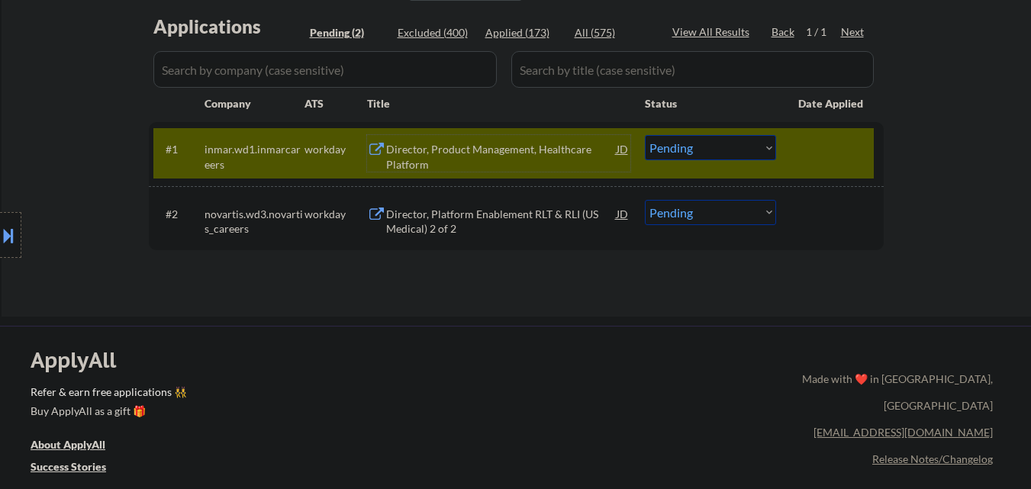
click at [450, 154] on div "Director, Product Management, Healthcare Platform" at bounding box center [501, 157] width 231 height 30
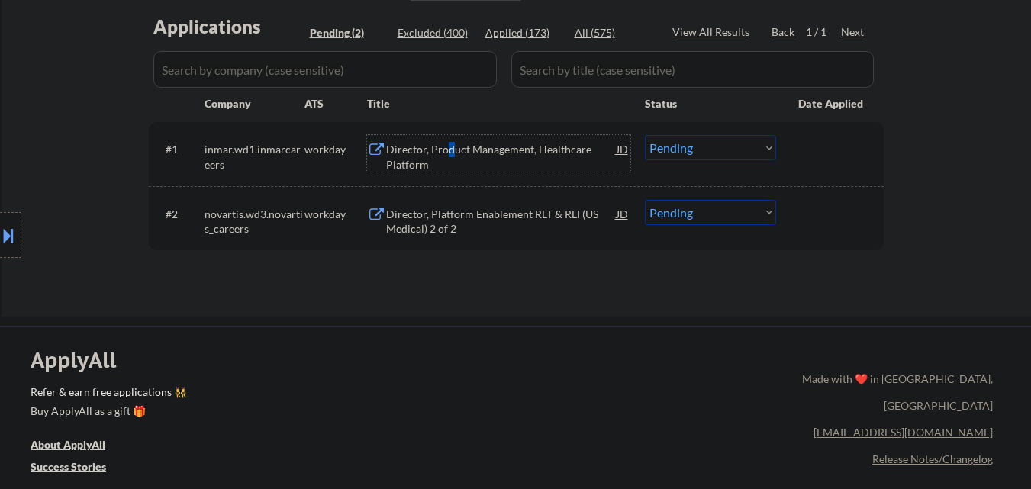
click at [708, 150] on select "Choose an option... Pending Applied Excluded (Questions) Excluded (Expired) Exc…" at bounding box center [710, 147] width 131 height 25
click at [645, 135] on select "Choose an option... Pending Applied Excluded (Questions) Excluded (Expired) Exc…" at bounding box center [710, 147] width 131 height 25
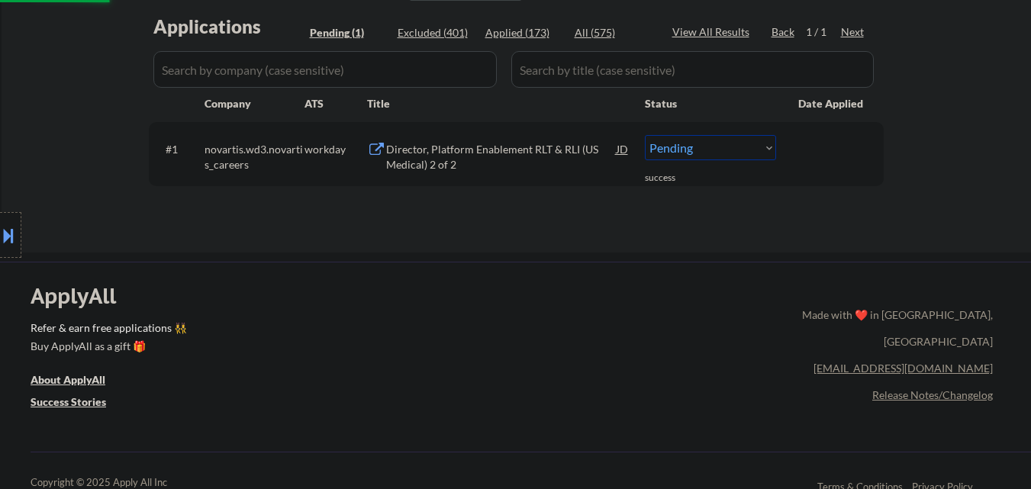
click at [543, 144] on div "Director, Platform Enablement RLT & RLI (US Medical) 2 of 2" at bounding box center [501, 157] width 231 height 30
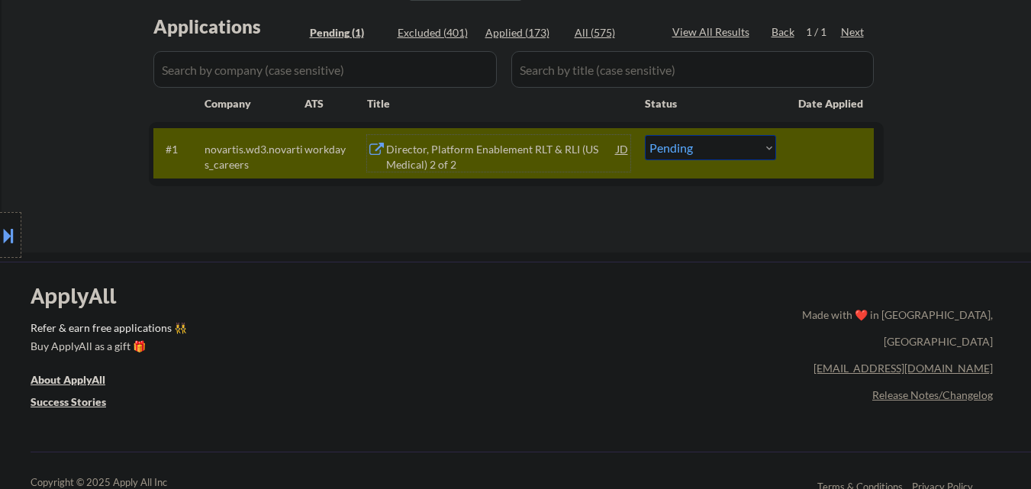
drag, startPoint x: 708, startPoint y: 150, endPoint x: 714, endPoint y: 157, distance: 9.8
click at [708, 150] on select "Choose an option... Pending Applied Excluded (Questions) Excluded (Expired) Exc…" at bounding box center [710, 147] width 131 height 25
select select ""excluded__bad_match_""
click at [645, 135] on select "Choose an option... Pending Applied Excluded (Questions) Excluded (Expired) Exc…" at bounding box center [710, 147] width 131 height 25
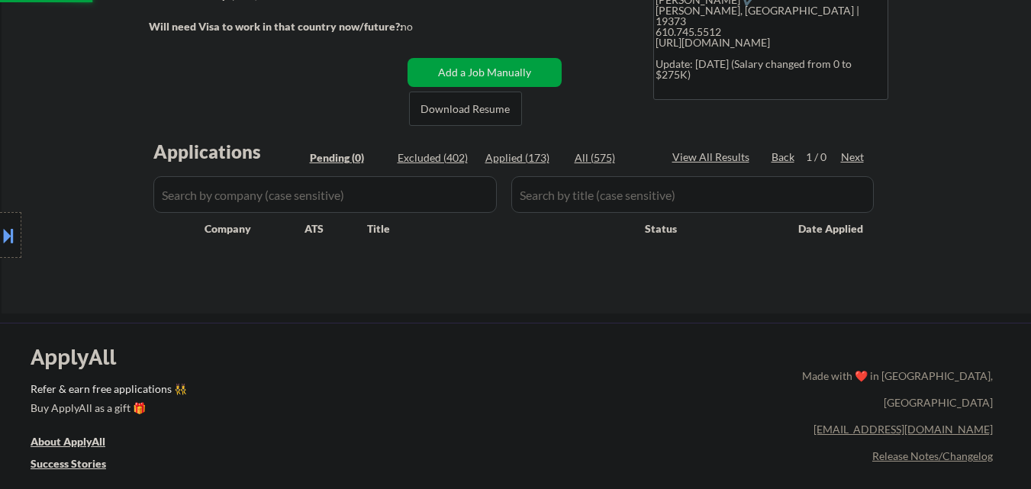
scroll to position [229, 0]
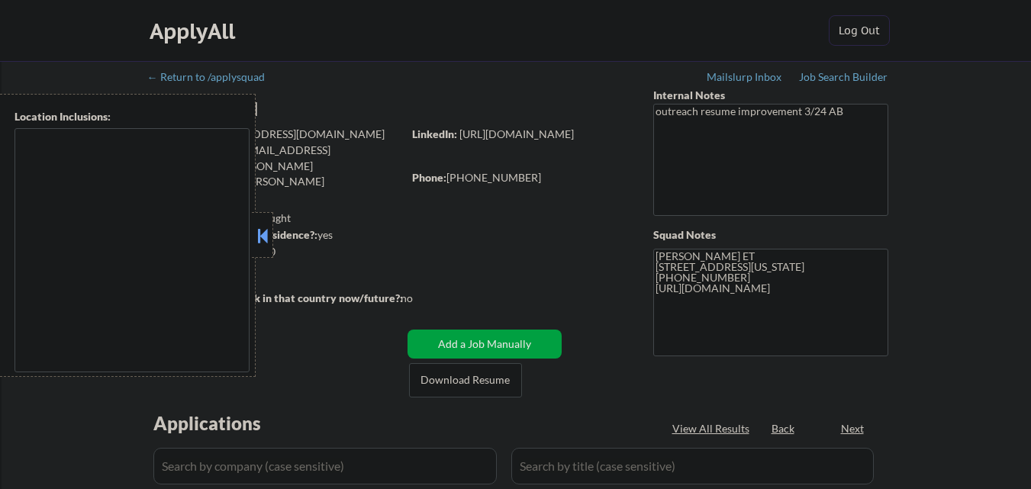
type textarea "[GEOGRAPHIC_DATA], [GEOGRAPHIC_DATA] [GEOGRAPHIC_DATA], [GEOGRAPHIC_DATA] [GEOG…"
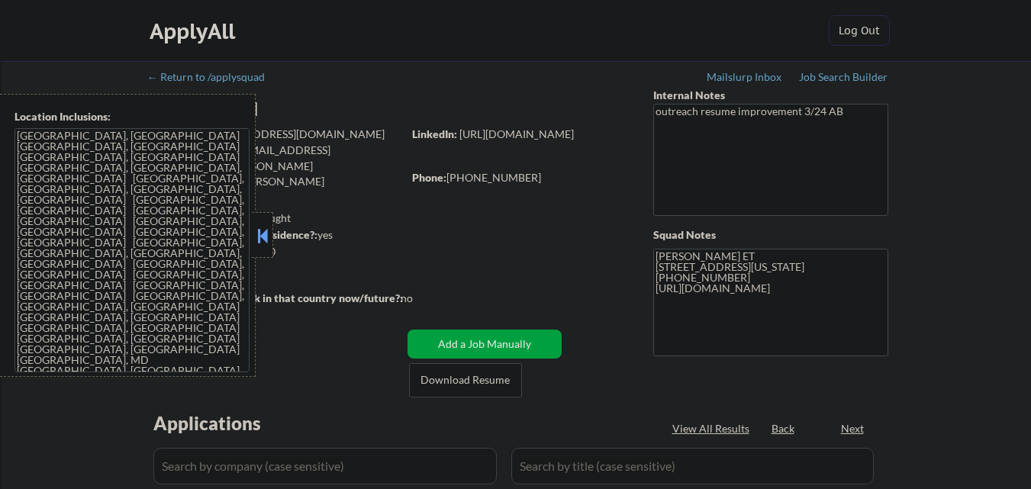
select select ""pending""
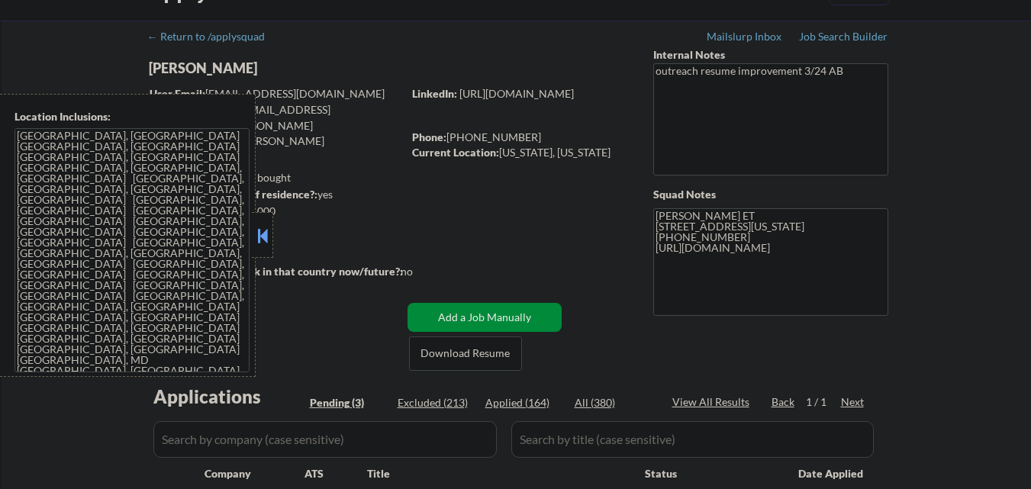
scroll to position [76, 0]
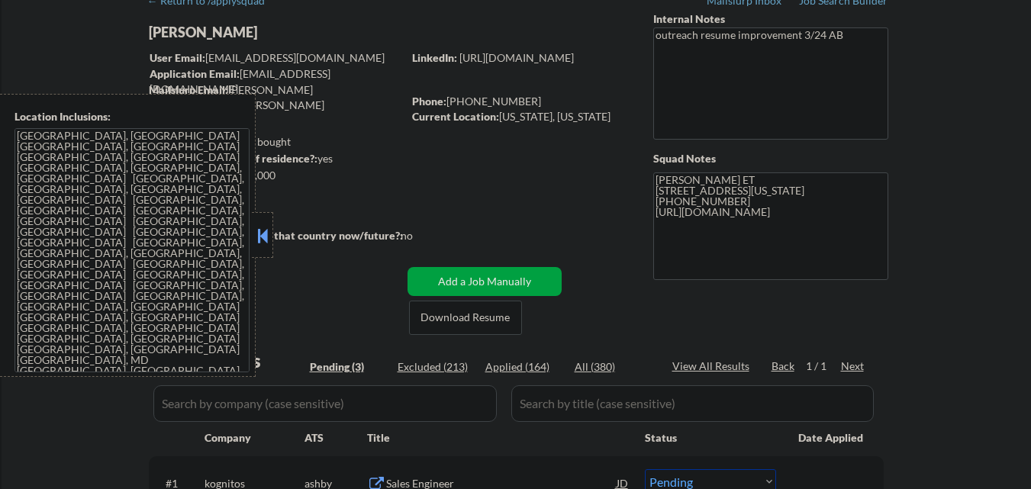
click at [263, 240] on button at bounding box center [262, 235] width 17 height 23
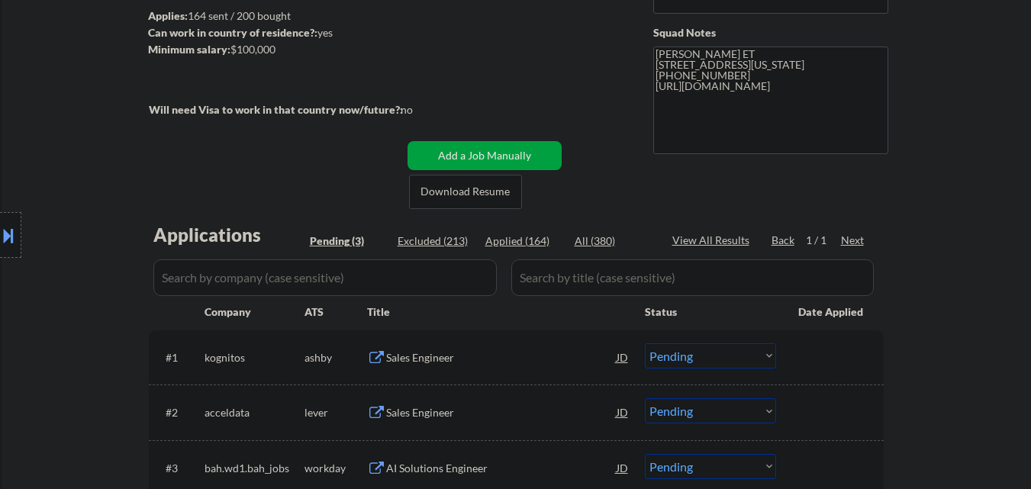
scroll to position [229, 0]
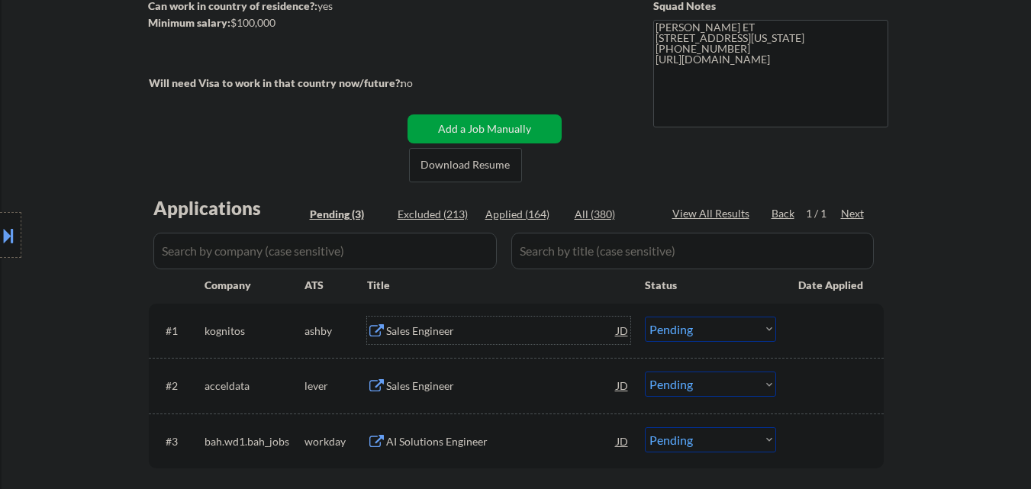
click at [440, 334] on div "Sales Engineer" at bounding box center [501, 331] width 231 height 15
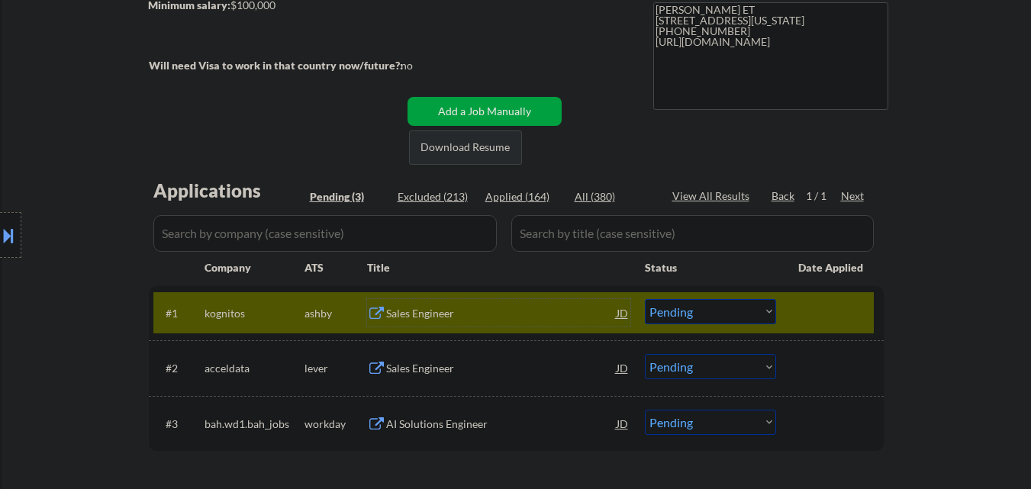
scroll to position [305, 0]
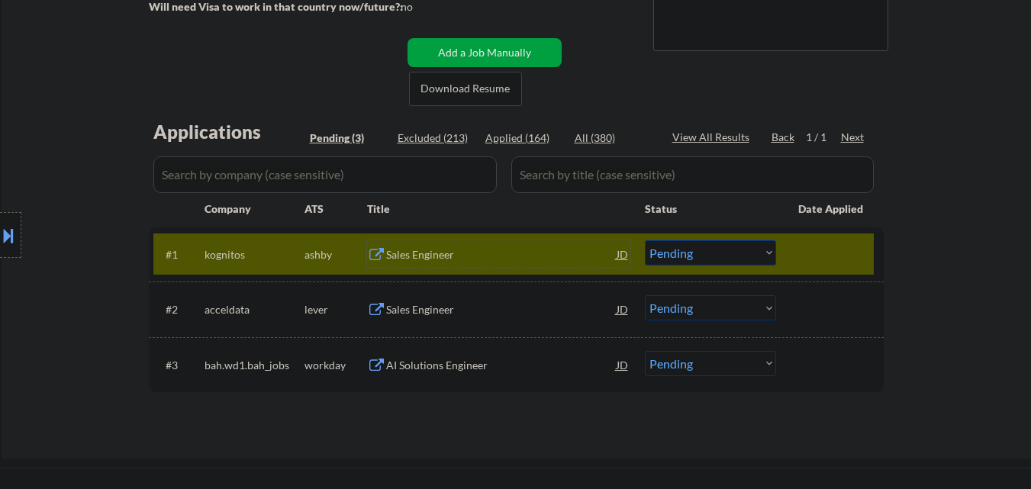
click at [721, 258] on select "Choose an option... Pending Applied Excluded (Questions) Excluded (Expired) Exc…" at bounding box center [710, 252] width 131 height 25
click at [645, 240] on select "Choose an option... Pending Applied Excluded (Questions) Excluded (Expired) Exc…" at bounding box center [710, 252] width 131 height 25
click at [832, 250] on div at bounding box center [831, 253] width 67 height 27
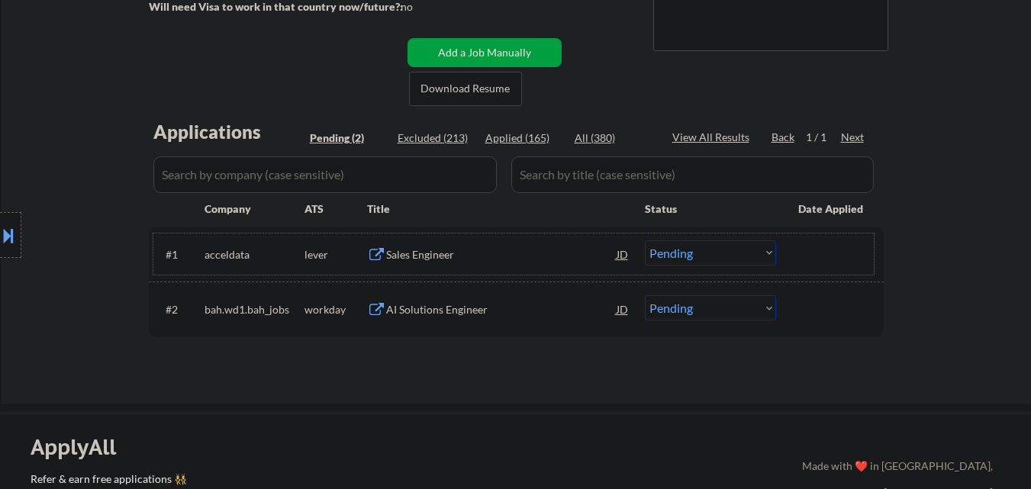
click at [461, 260] on div "Sales Engineer" at bounding box center [501, 254] width 231 height 15
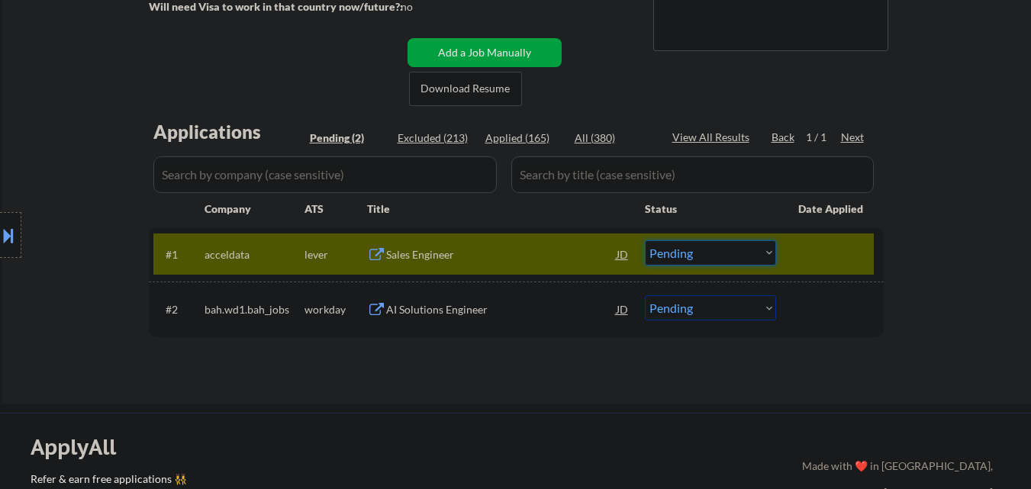
click at [705, 253] on select "Choose an option... Pending Applied Excluded (Questions) Excluded (Expired) Exc…" at bounding box center [710, 252] width 131 height 25
click at [645, 240] on select "Choose an option... Pending Applied Excluded (Questions) Excluded (Expired) Exc…" at bounding box center [710, 252] width 131 height 25
click at [825, 266] on div at bounding box center [831, 253] width 67 height 27
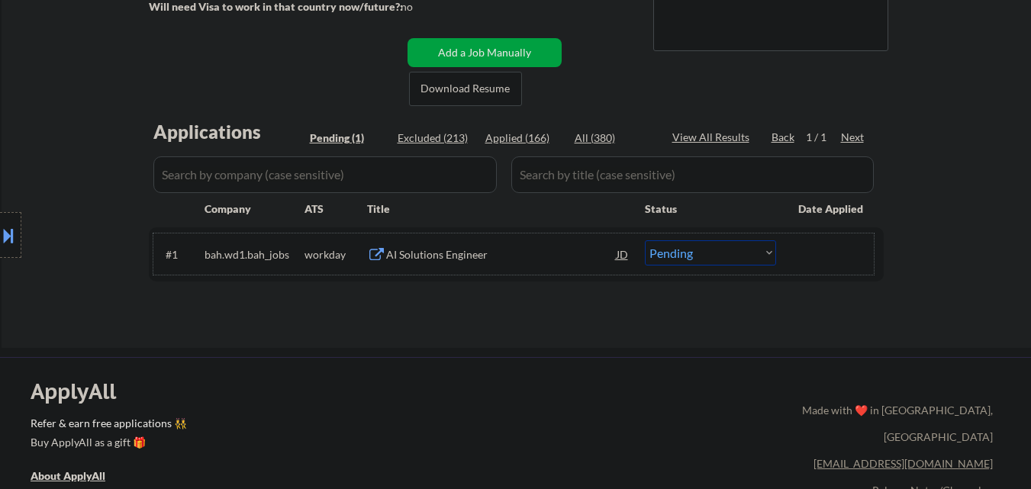
click at [481, 254] on div "AI Solutions Engineer" at bounding box center [501, 254] width 231 height 15
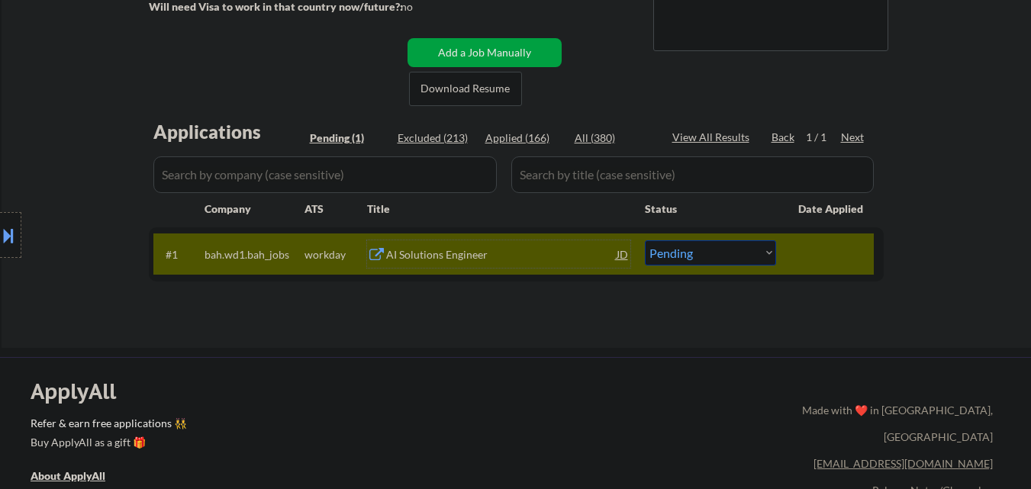
drag, startPoint x: 720, startPoint y: 265, endPoint x: 727, endPoint y: 263, distance: 8.0
click at [721, 265] on select "Choose an option... Pending Applied Excluded (Questions) Excluded (Expired) Exc…" at bounding box center [710, 252] width 131 height 25
select select ""excluded__bad_match_""
click at [645, 240] on select "Choose an option... Pending Applied Excluded (Questions) Excluded (Expired) Exc…" at bounding box center [710, 252] width 131 height 25
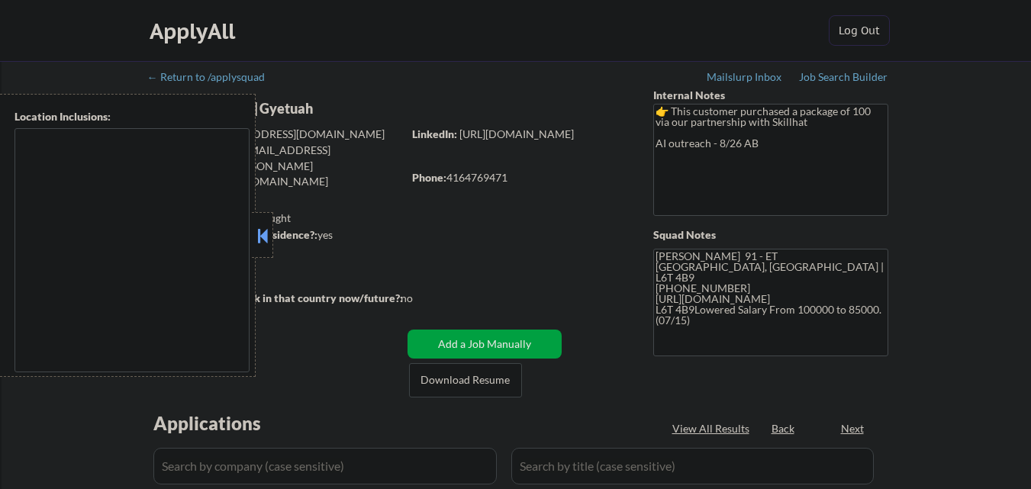
type textarea "[GEOGRAPHIC_DATA], ON [GEOGRAPHIC_DATA], ON [GEOGRAPHIC_DATA], ON [GEOGRAPHIC_D…"
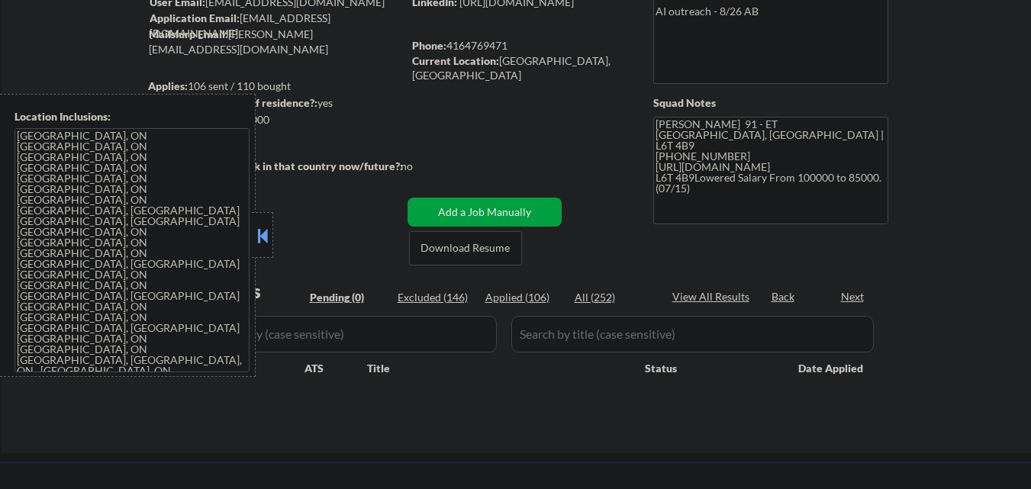
scroll to position [153, 0]
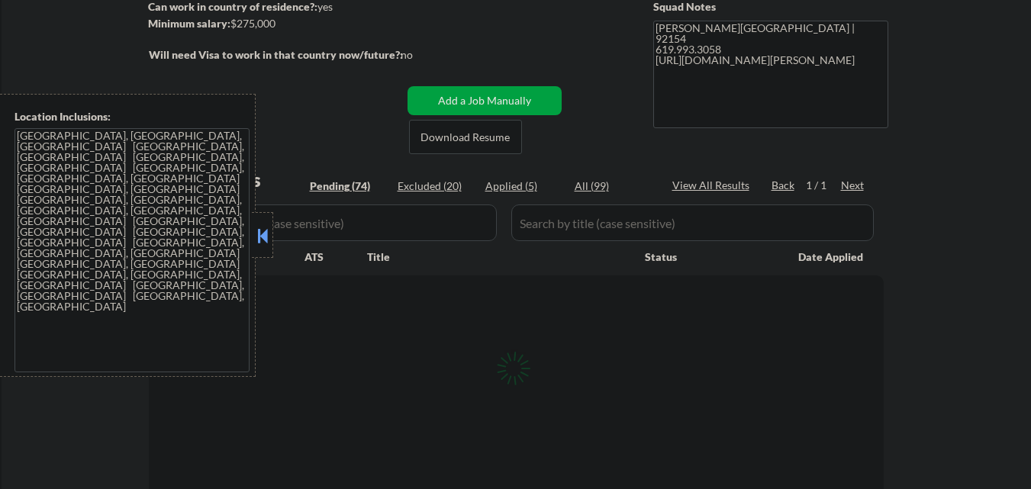
scroll to position [229, 0]
click at [263, 235] on button at bounding box center [262, 235] width 17 height 23
select select ""pending""
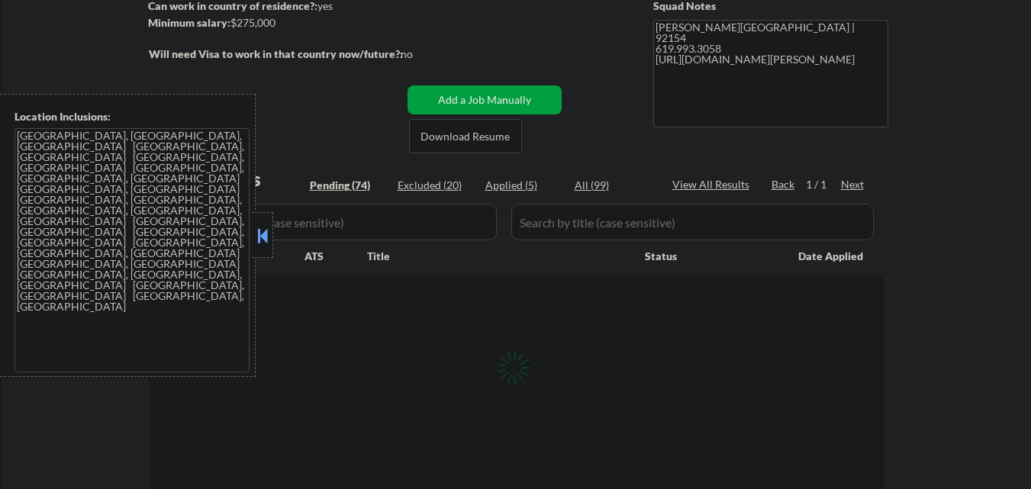
select select ""pending""
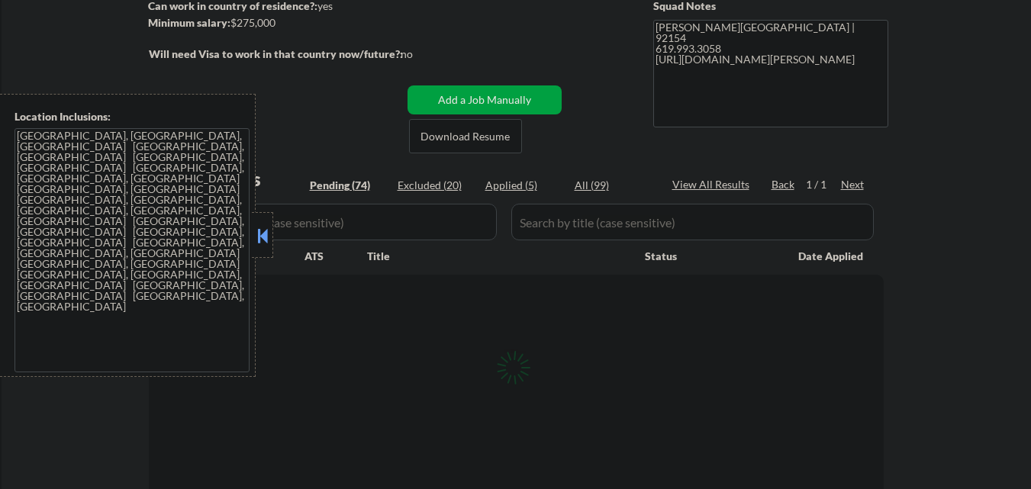
select select ""pending""
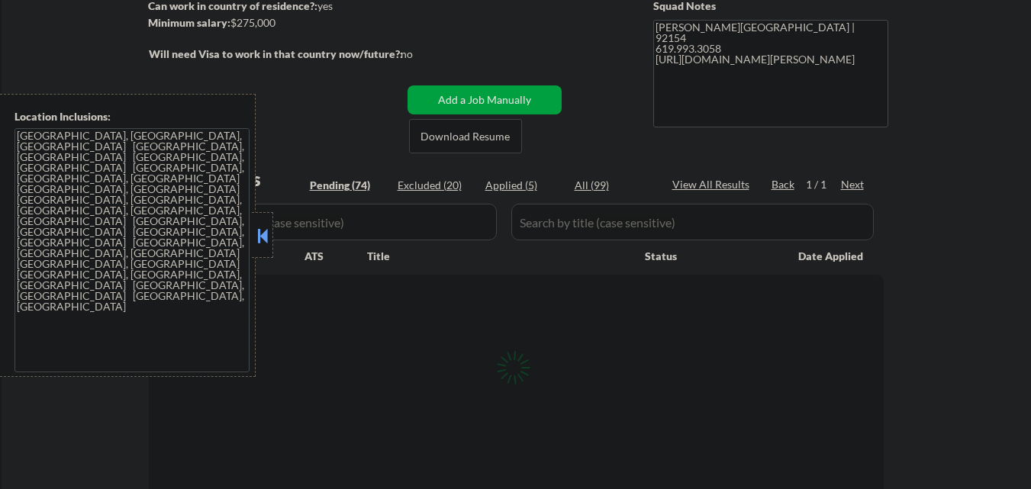
select select ""pending""
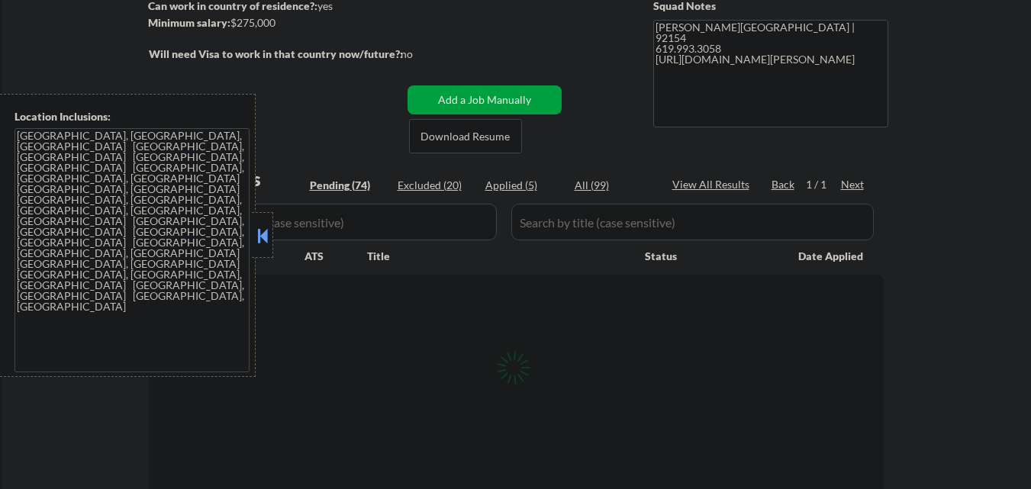
select select ""pending""
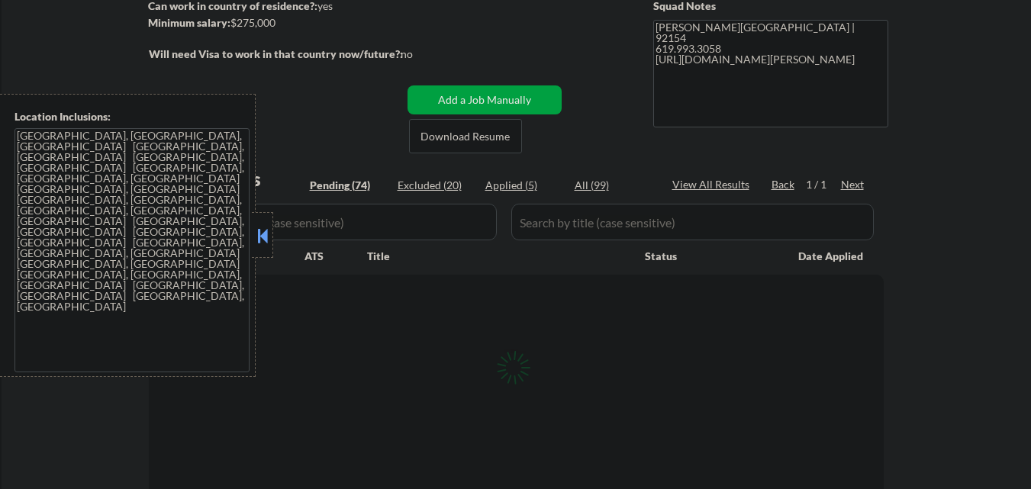
select select ""pending""
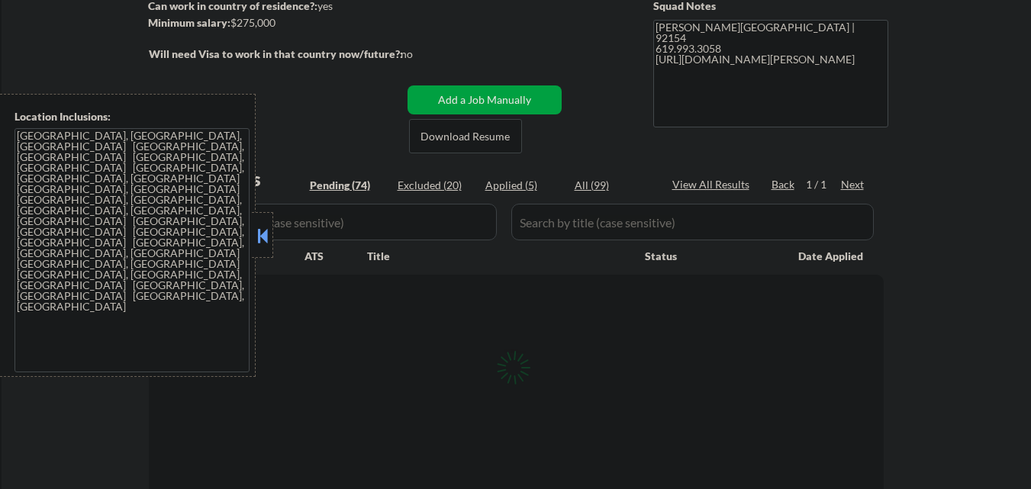
select select ""pending""
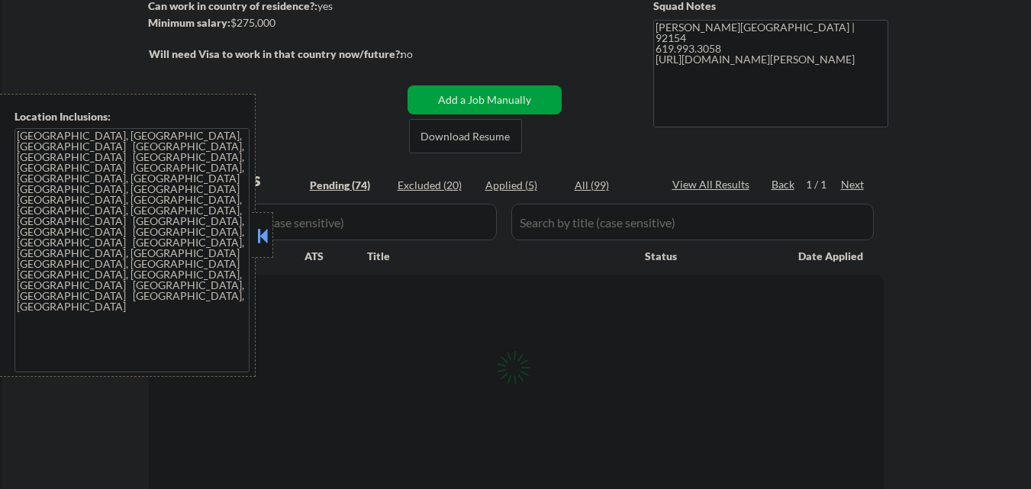
select select ""pending""
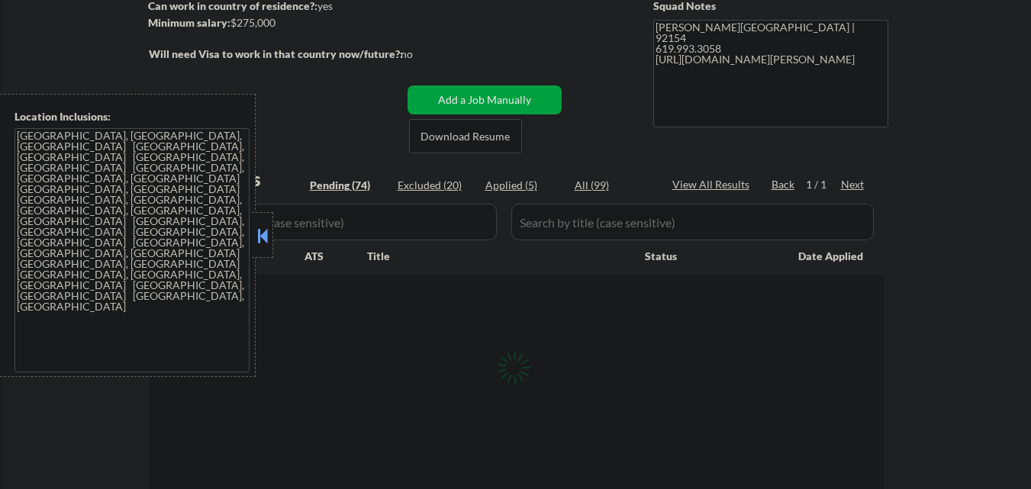
select select ""pending""
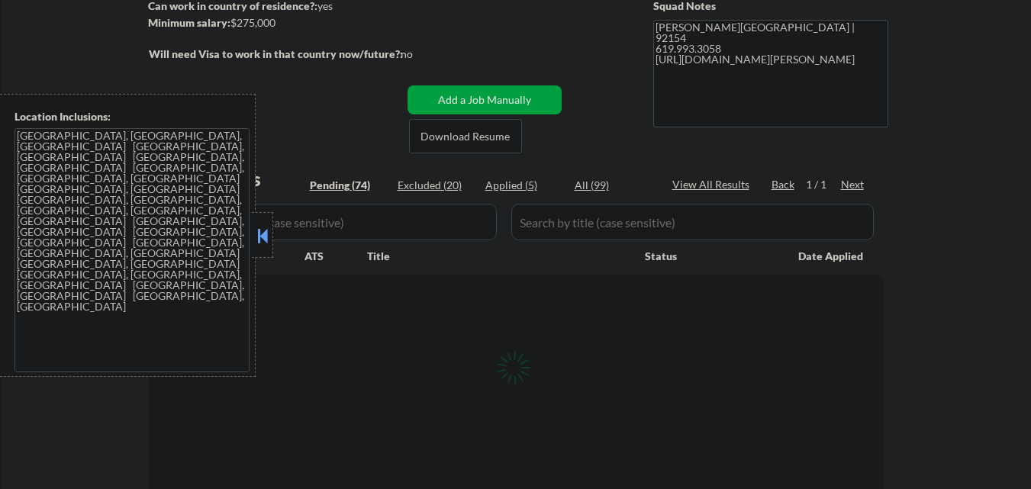
select select ""pending""
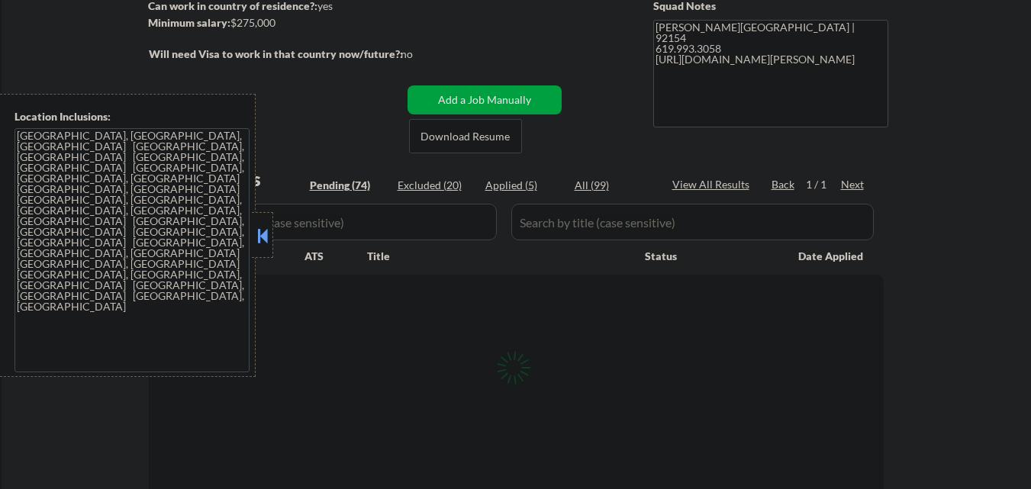
select select ""pending""
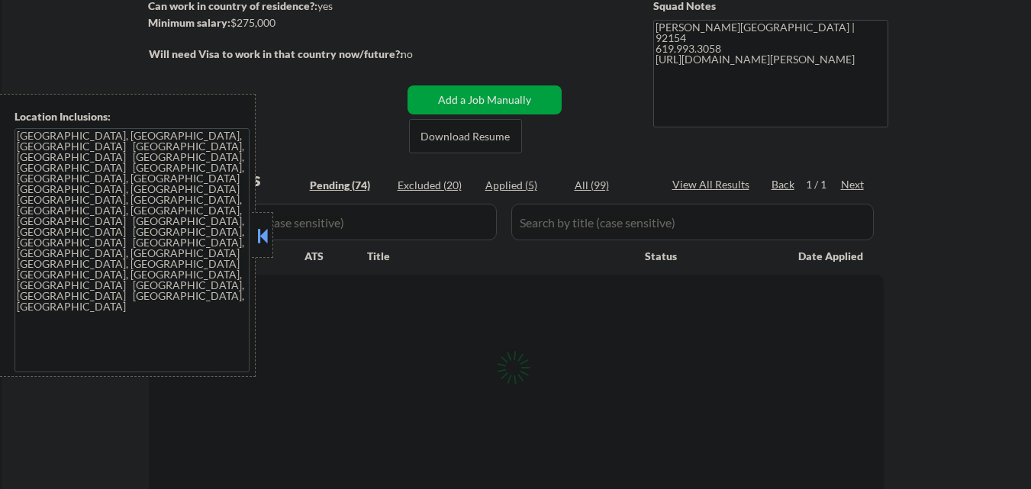
select select ""pending""
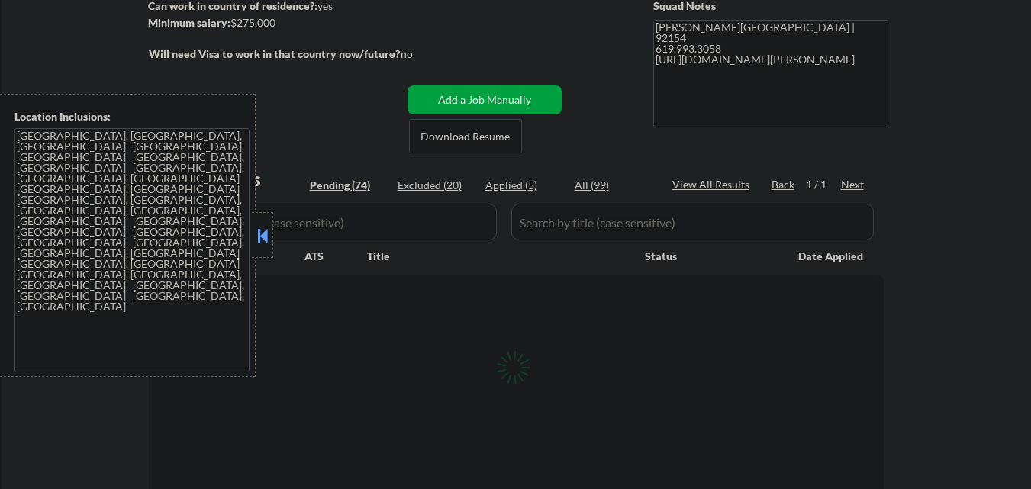
select select ""pending""
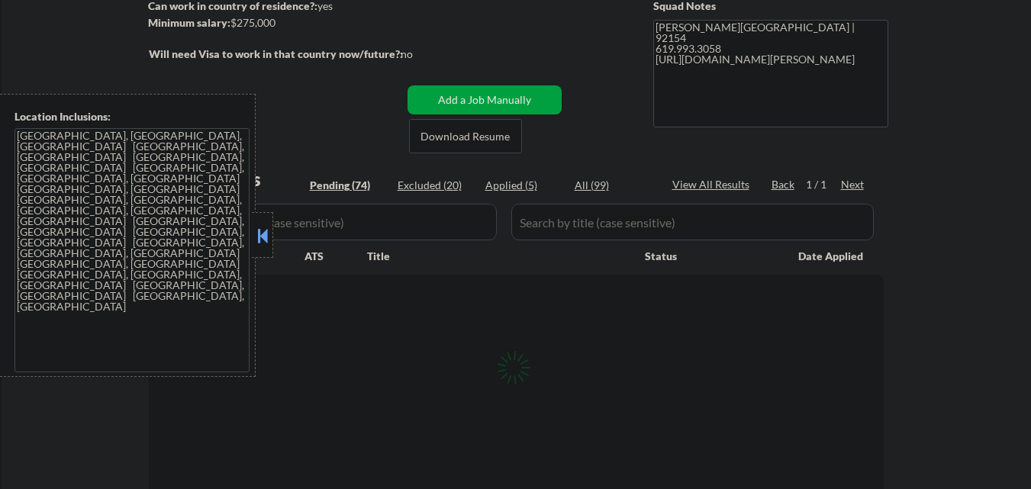
select select ""pending""
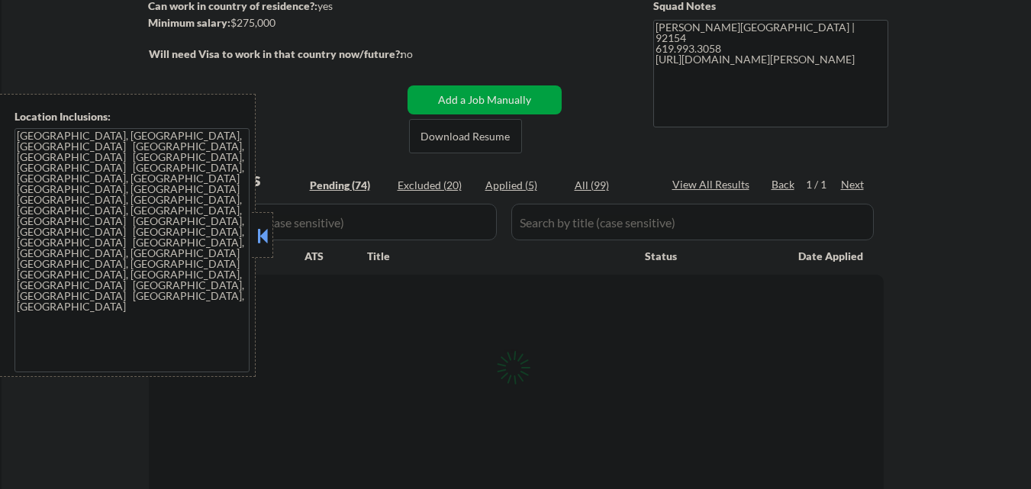
select select ""pending""
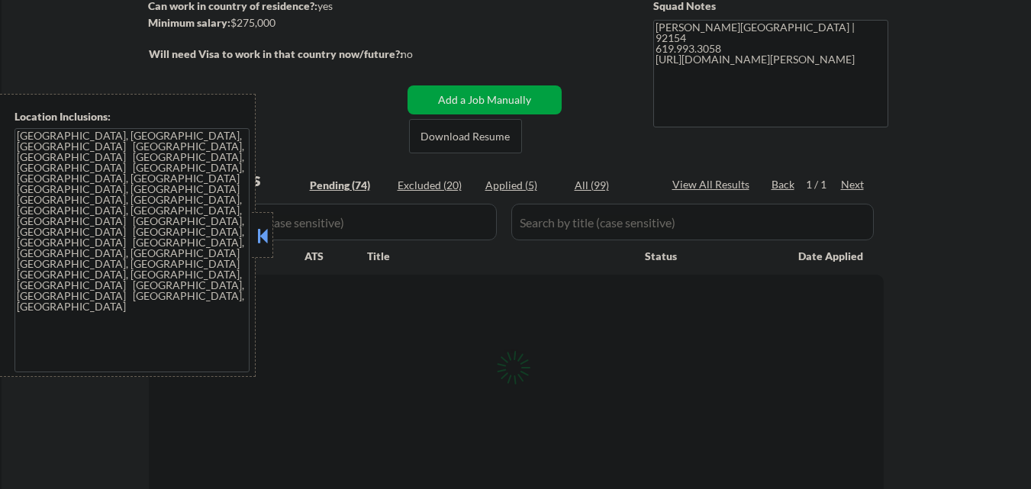
select select ""pending""
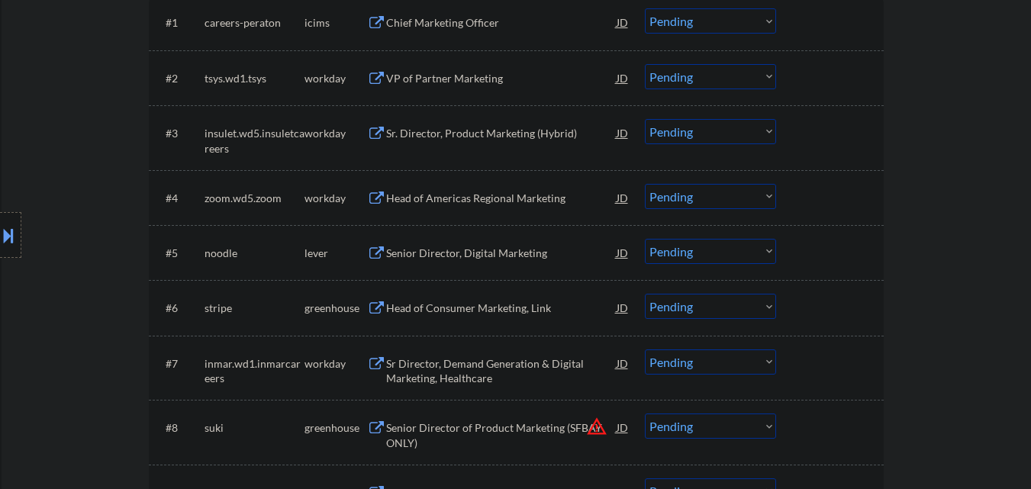
scroll to position [534, 0]
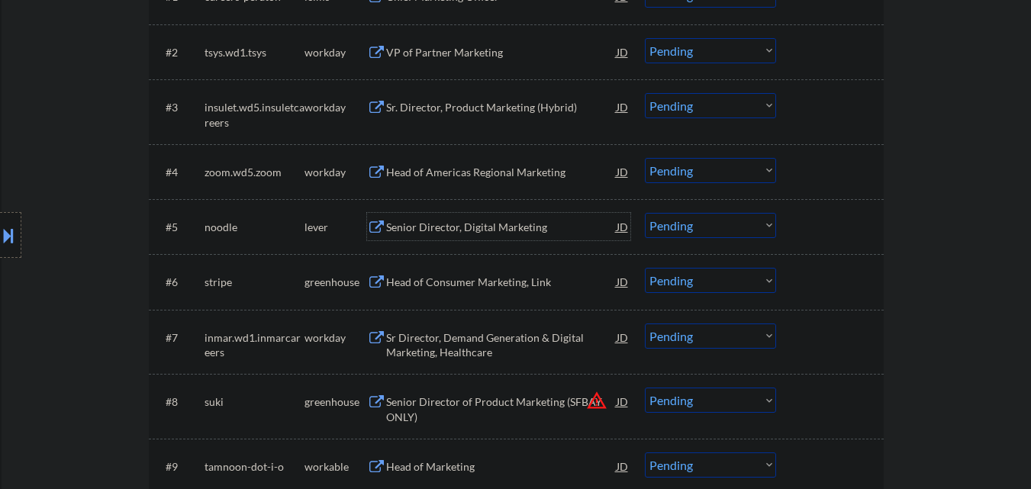
click at [524, 236] on div "Senior Director, Digital Marketing" at bounding box center [501, 226] width 231 height 27
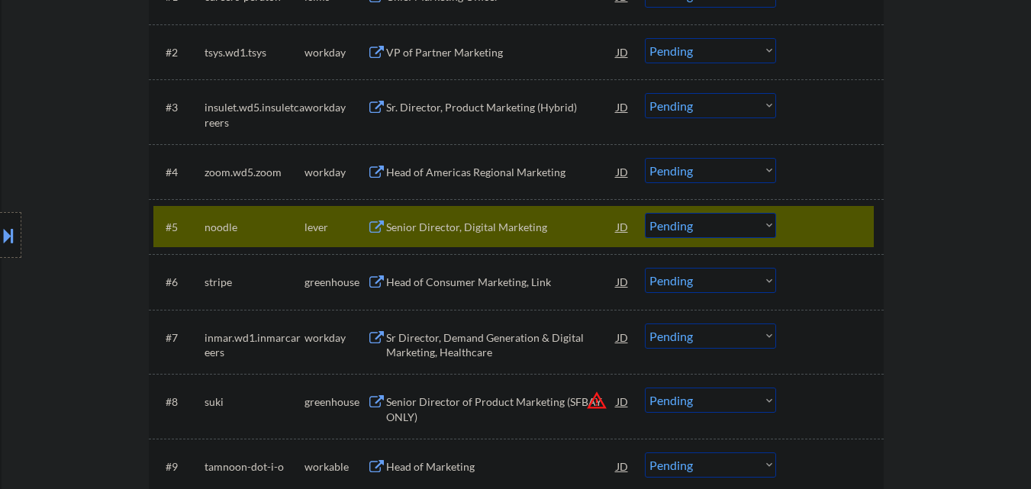
select select ""pending""
select select ""PLACEHOLDER_1427118222253""
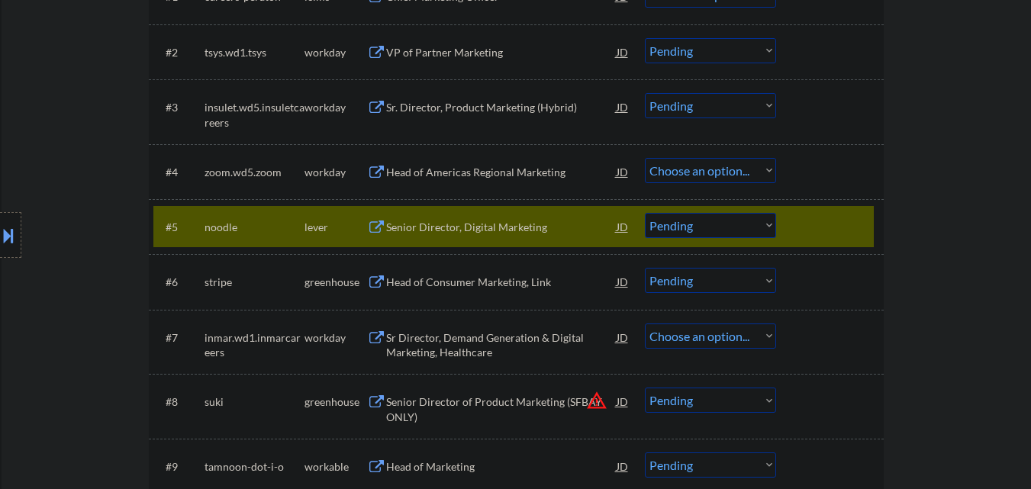
select select ""PLACEHOLDER_1427118222253""
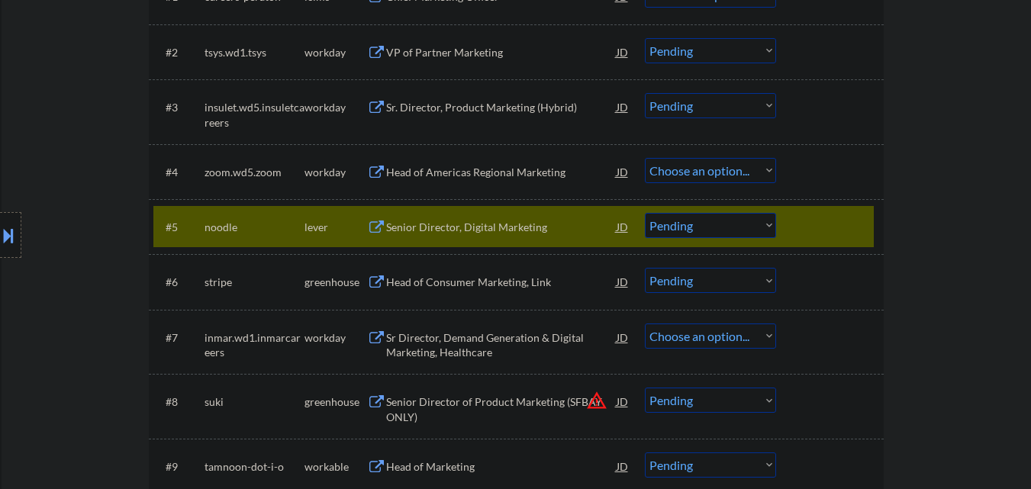
select select ""PLACEHOLDER_1427118222253""
select select ""pending""
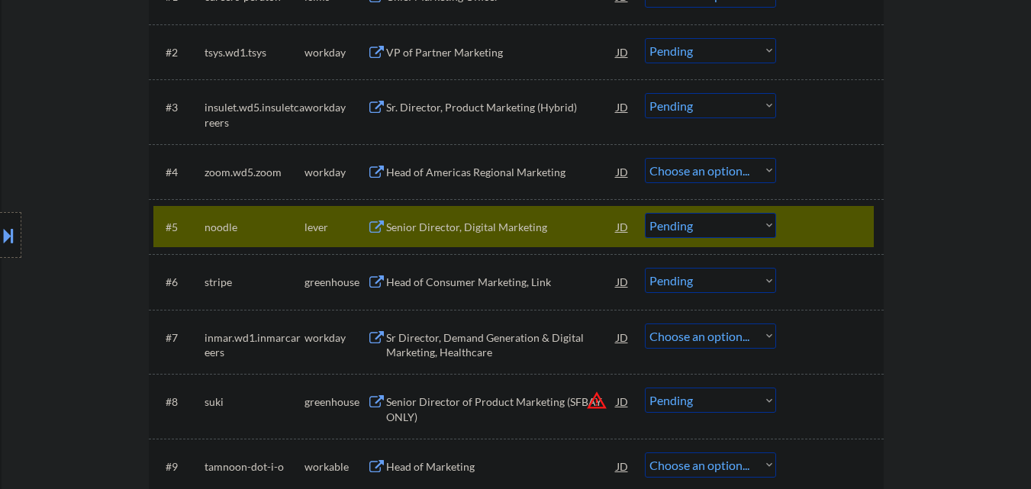
select select ""pending""
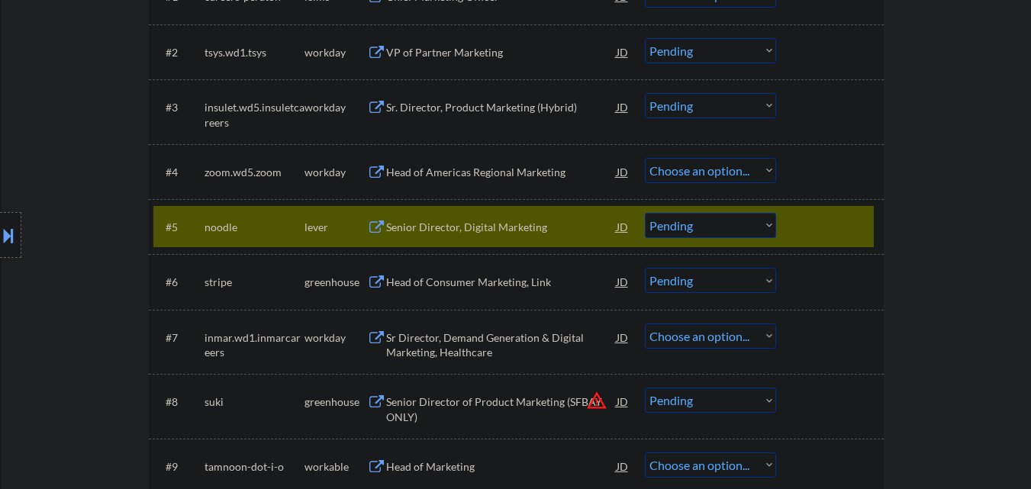
select select ""pending""
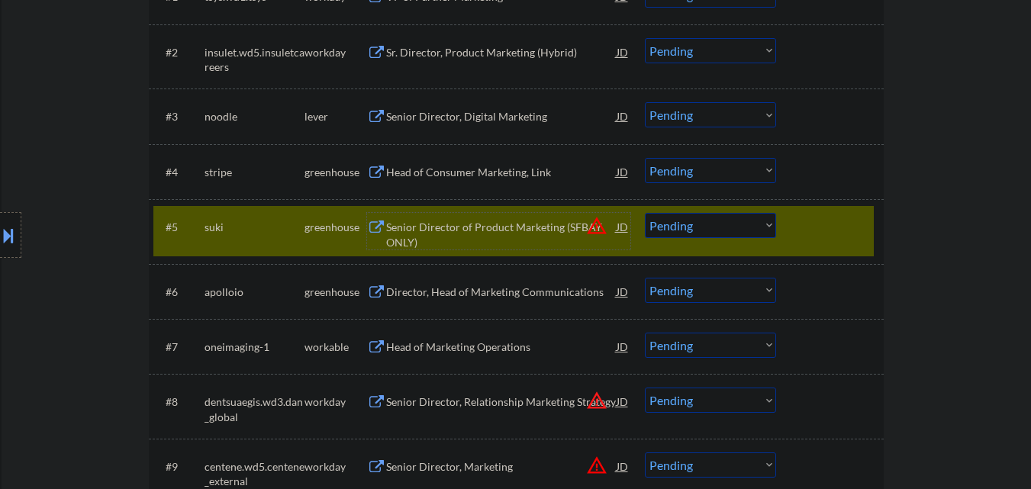
click at [842, 240] on div at bounding box center [831, 226] width 67 height 27
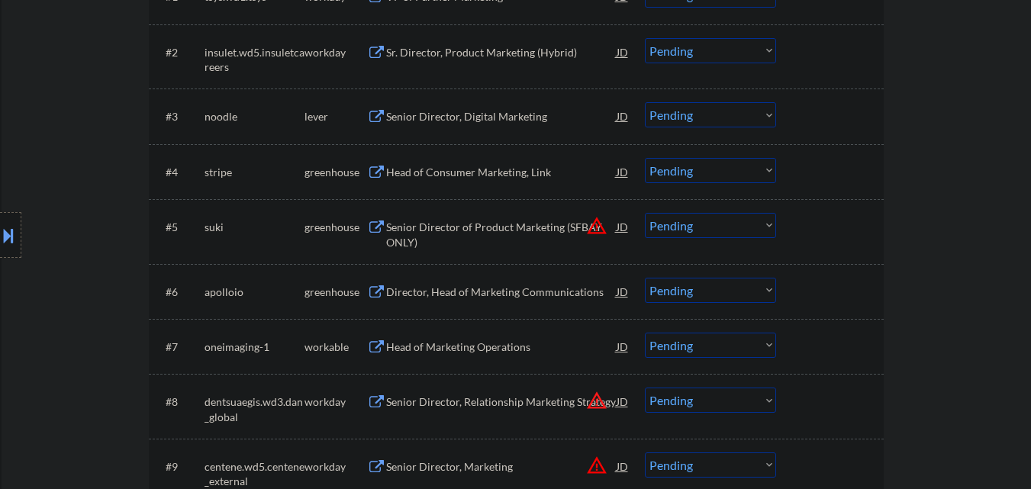
click at [727, 110] on select "Choose an option... Pending Applied Excluded (Questions) Excluded (Expired) Exc…" at bounding box center [710, 114] width 131 height 25
click at [645, 102] on select "Choose an option... Pending Applied Excluded (Questions) Excluded (Expired) Exc…" at bounding box center [710, 114] width 131 height 25
click at [495, 166] on div "Head of Consumer Marketing, Link" at bounding box center [501, 172] width 231 height 15
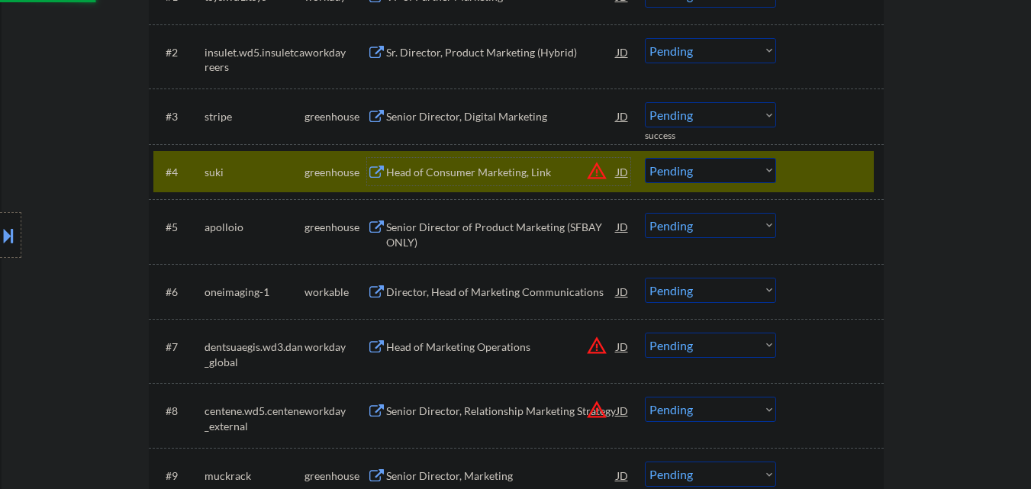
click at [850, 168] on div at bounding box center [831, 171] width 67 height 27
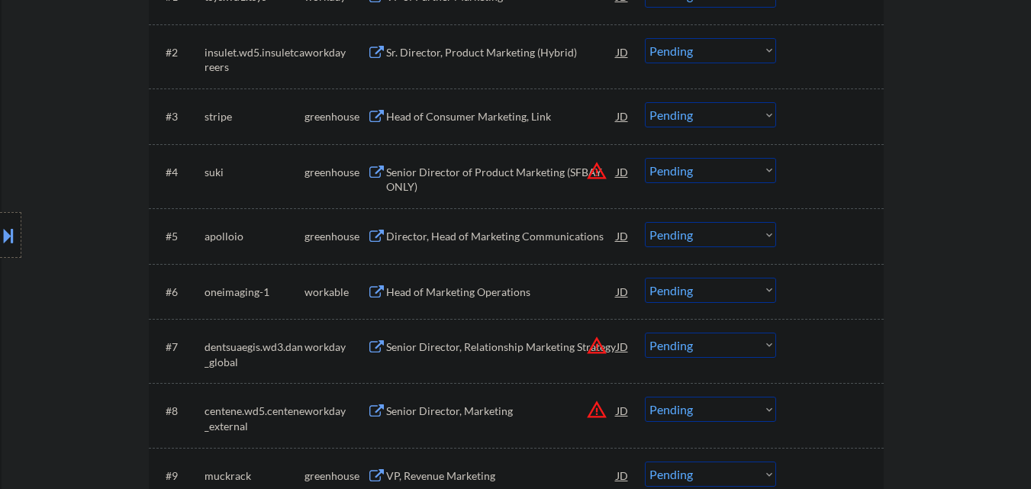
drag, startPoint x: 837, startPoint y: 111, endPoint x: 857, endPoint y: 111, distance: 19.8
click at [840, 114] on div at bounding box center [831, 115] width 67 height 27
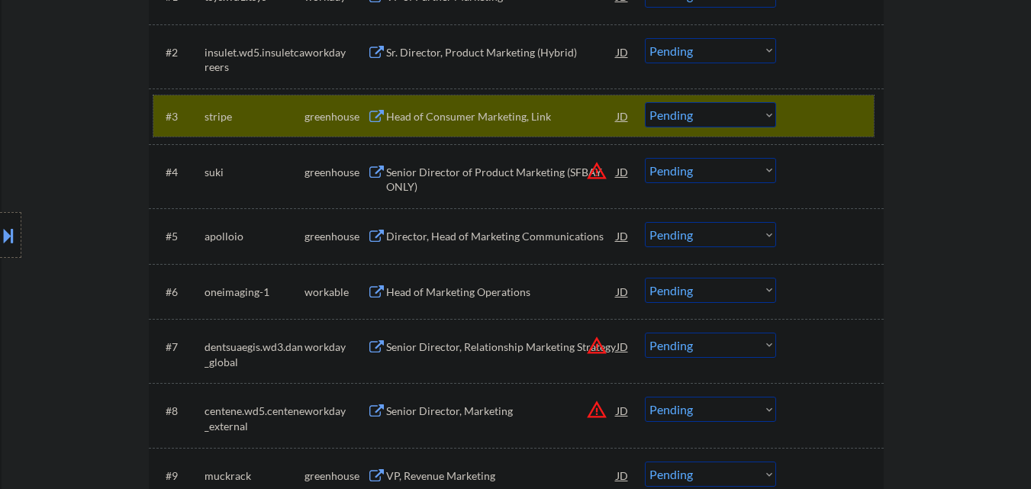
click at [457, 108] on div "Head of Consumer Marketing, Link" at bounding box center [501, 115] width 231 height 27
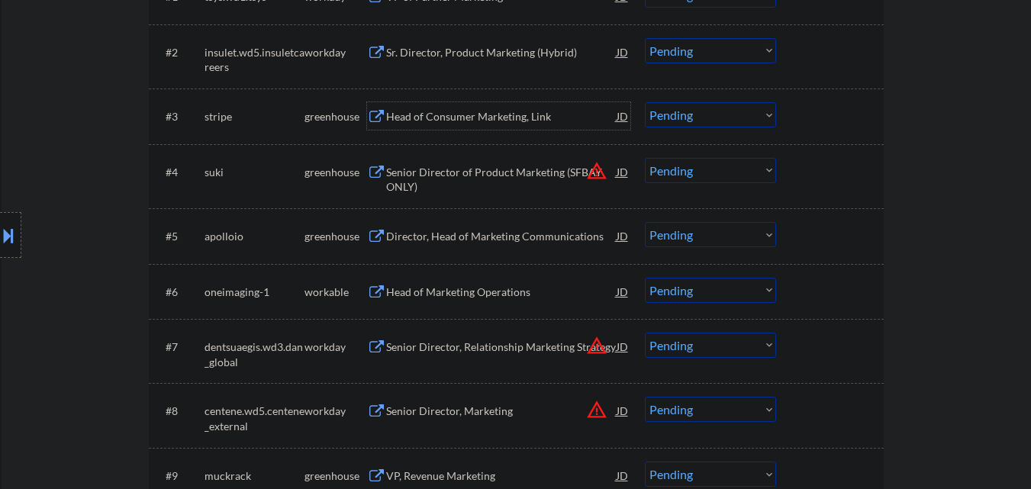
click at [692, 122] on select "Choose an option... Pending Applied Excluded (Questions) Excluded (Expired) Exc…" at bounding box center [710, 114] width 131 height 25
click at [645, 102] on select "Choose an option... Pending Applied Excluded (Questions) Excluded (Expired) Exc…" at bounding box center [710, 114] width 131 height 25
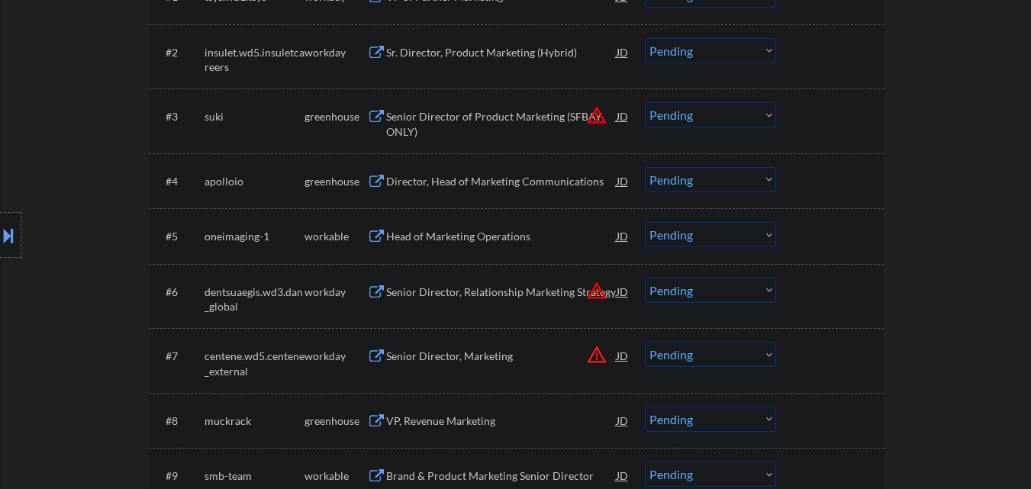
click at [598, 120] on button "warning_amber" at bounding box center [596, 115] width 21 height 21
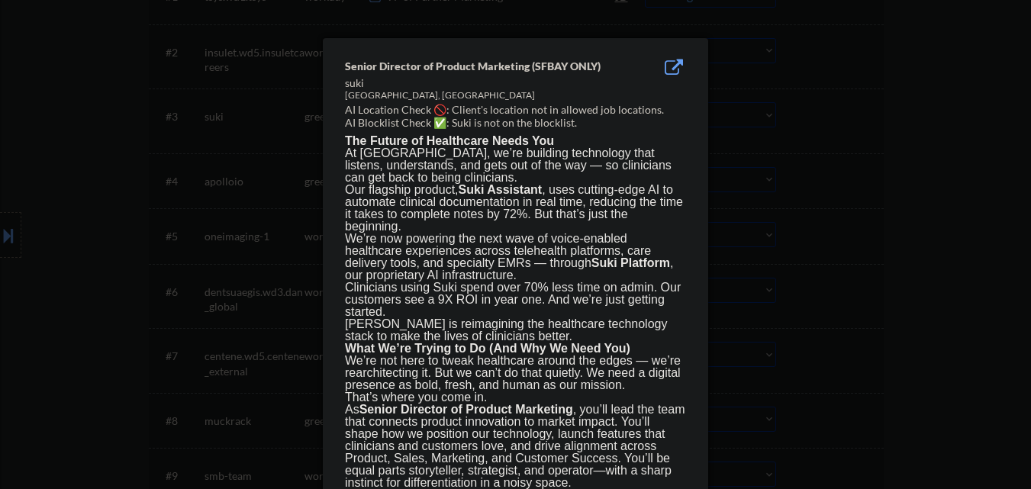
click at [871, 185] on div at bounding box center [515, 244] width 1031 height 489
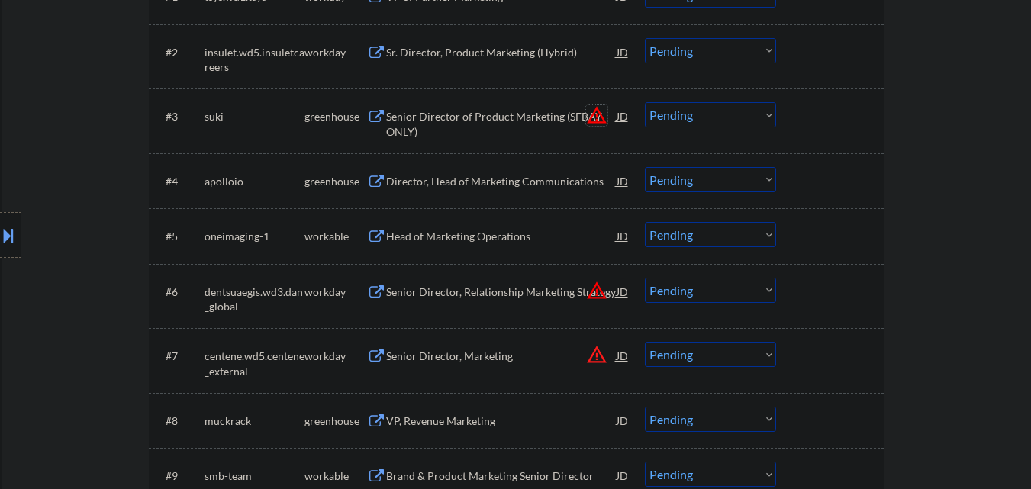
click at [589, 118] on button "warning_amber" at bounding box center [596, 115] width 21 height 21
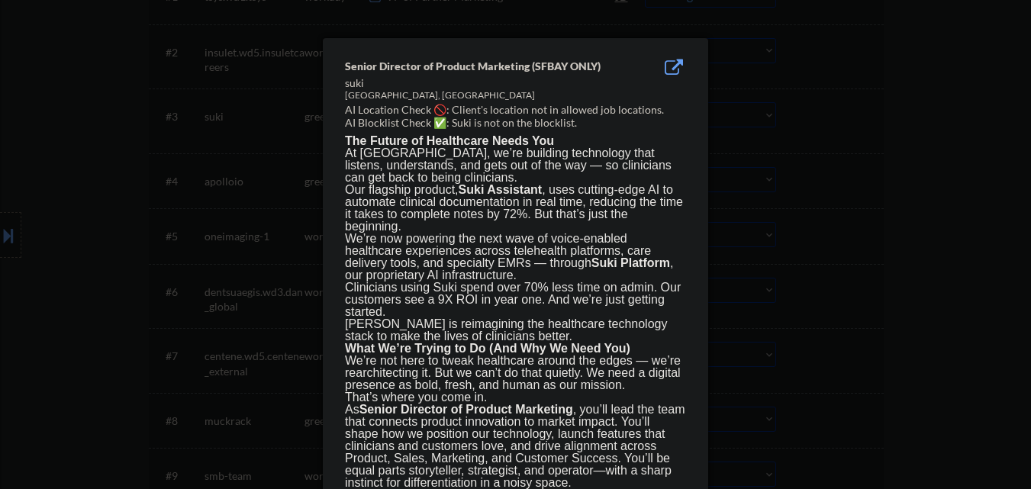
click at [365, 95] on div "Redwood City, CA" at bounding box center [477, 95] width 264 height 13
drag, startPoint x: 365, startPoint y: 95, endPoint x: 394, endPoint y: 95, distance: 29.0
click at [394, 95] on div "Redwood City, CA" at bounding box center [477, 95] width 264 height 13
copy div "Redwood City"
drag, startPoint x: 73, startPoint y: 166, endPoint x: 74, endPoint y: 175, distance: 9.3
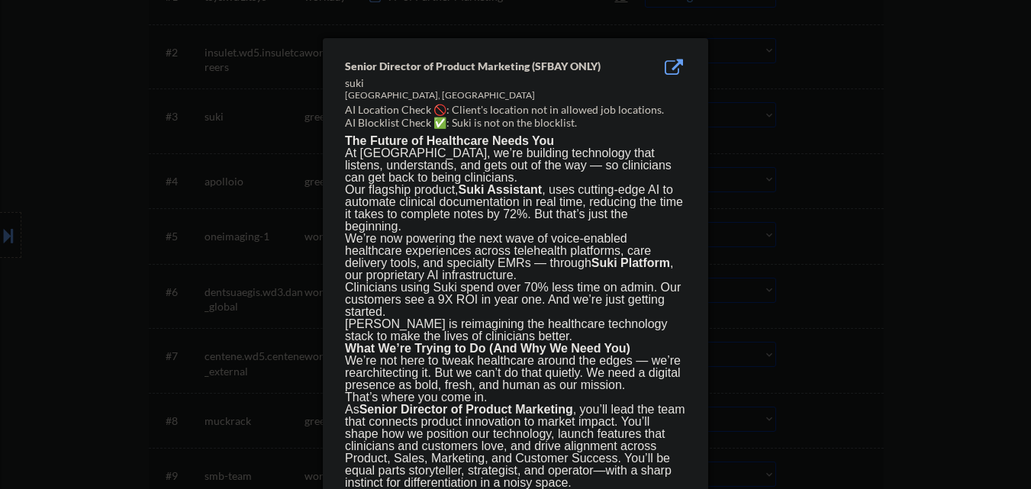
click at [74, 167] on div at bounding box center [515, 244] width 1031 height 489
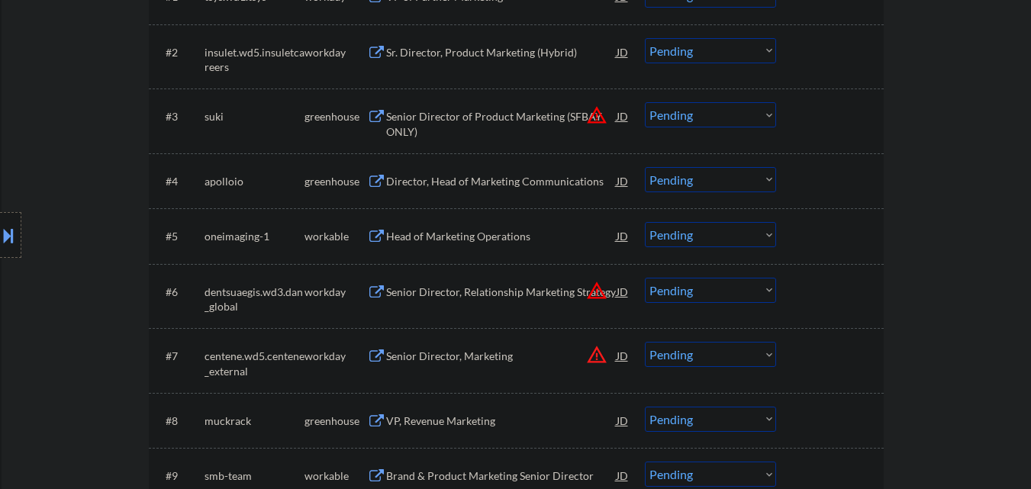
click at [12, 224] on button at bounding box center [8, 235] width 17 height 25
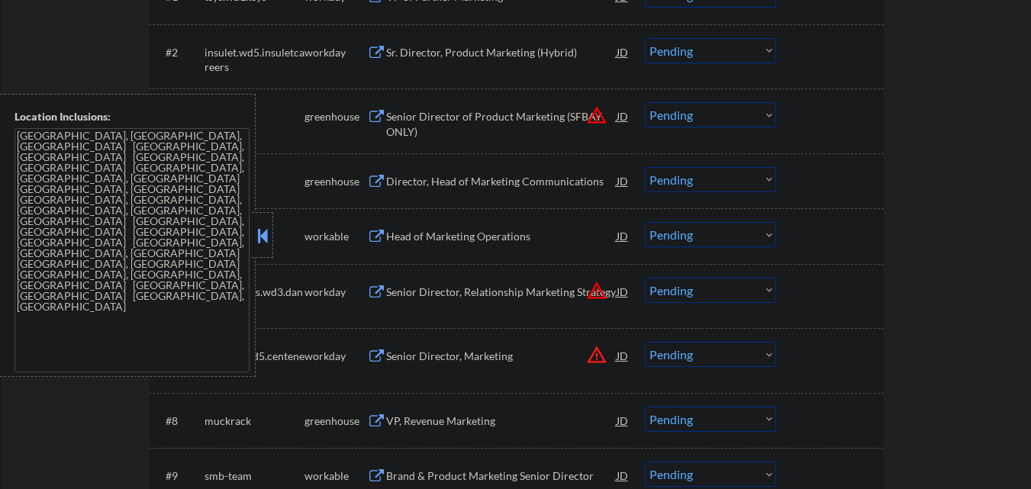
click at [266, 234] on button at bounding box center [262, 235] width 17 height 23
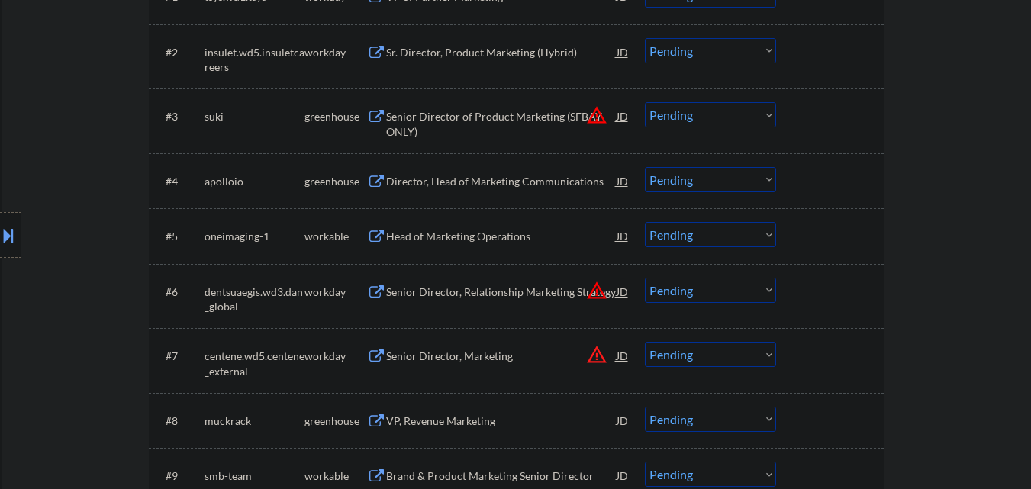
click at [454, 113] on div "Senior Director of Product Marketing (SFBAY ONLY)" at bounding box center [501, 124] width 231 height 30
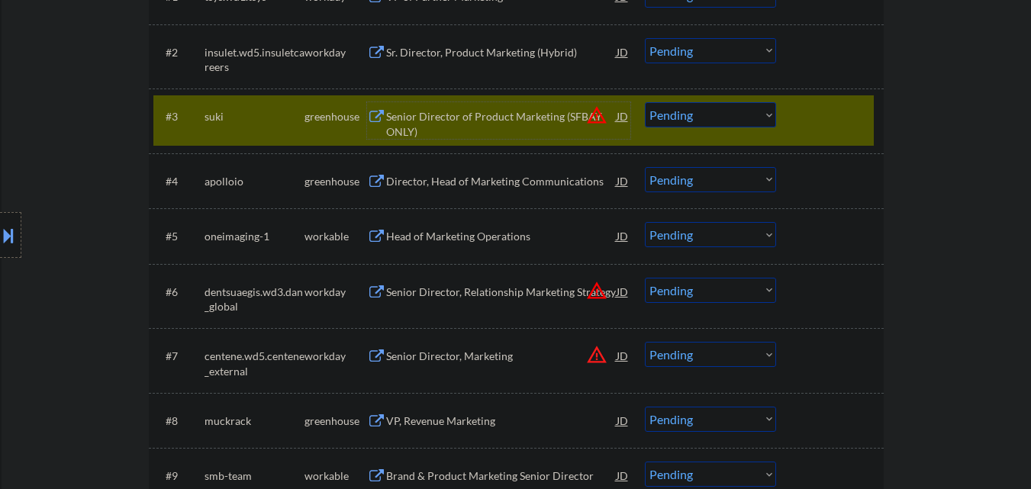
click at [740, 114] on select "Choose an option... Pending Applied Excluded (Questions) Excluded (Expired) Exc…" at bounding box center [710, 114] width 131 height 25
click at [645, 102] on select "Choose an option... Pending Applied Excluded (Questions) Excluded (Expired) Exc…" at bounding box center [710, 114] width 131 height 25
click at [838, 123] on div at bounding box center [831, 115] width 67 height 27
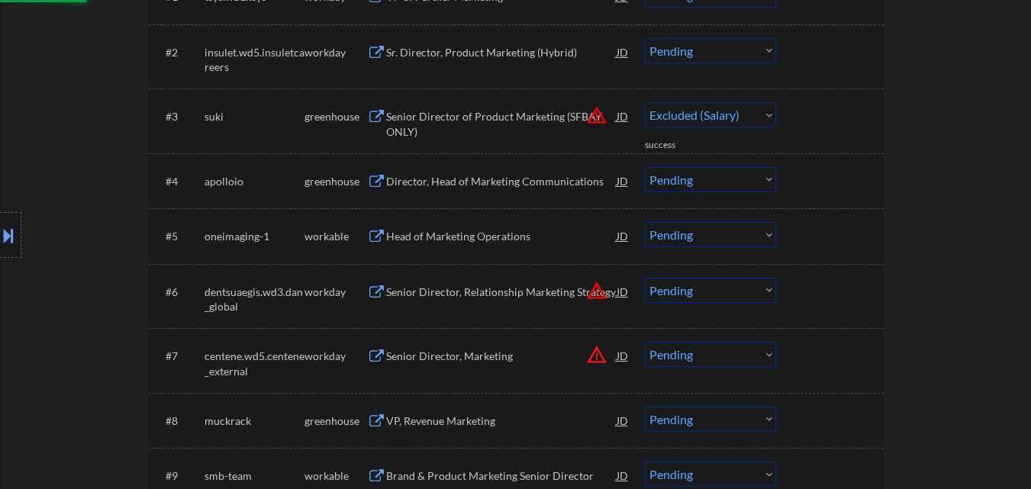
scroll to position [458, 0]
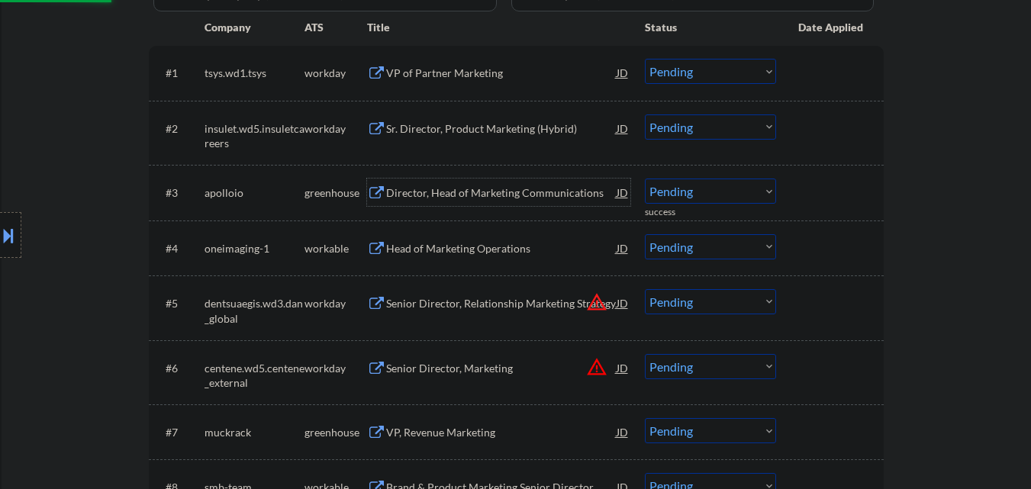
click at [473, 191] on div "Director, Head of Marketing Communications" at bounding box center [501, 192] width 231 height 15
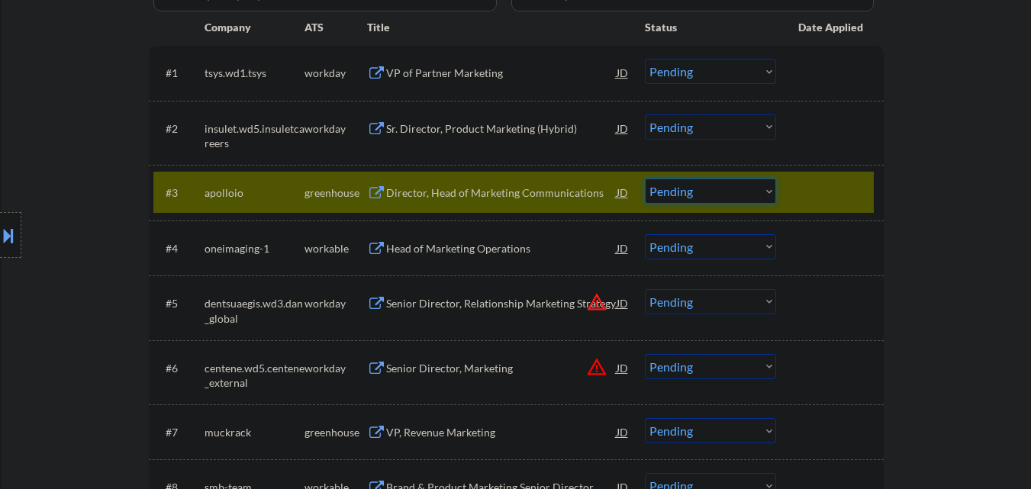
click at [763, 188] on select "Choose an option... Pending Applied Excluded (Questions) Excluded (Expired) Exc…" at bounding box center [710, 191] width 131 height 25
click at [645, 179] on select "Choose an option... Pending Applied Excluded (Questions) Excluded (Expired) Exc…" at bounding box center [710, 191] width 131 height 25
click at [833, 197] on div at bounding box center [831, 192] width 67 height 27
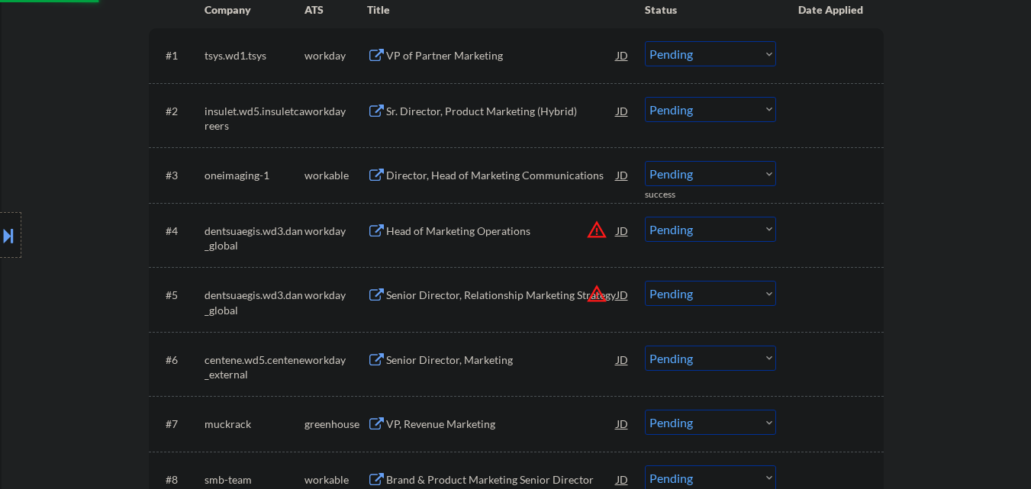
scroll to position [534, 0]
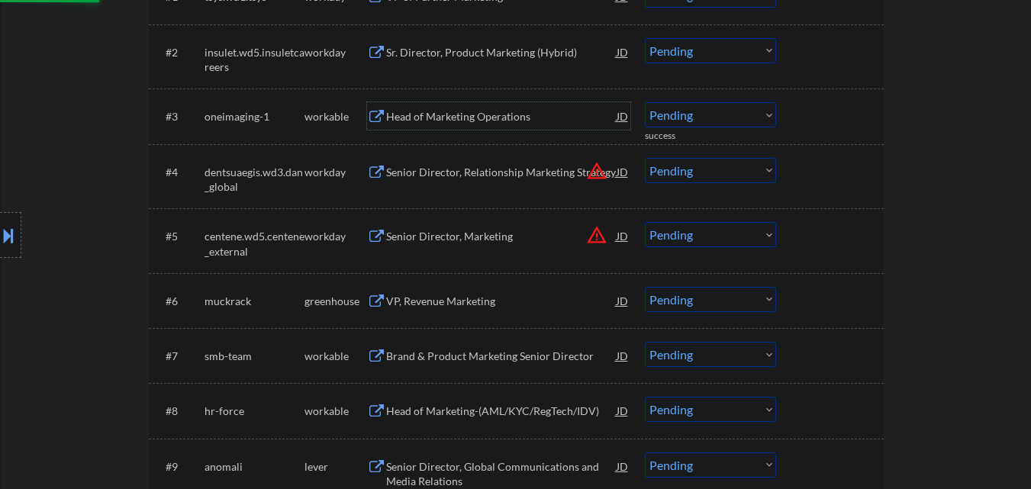
click at [457, 111] on div "Head of Marketing Operations" at bounding box center [501, 116] width 231 height 15
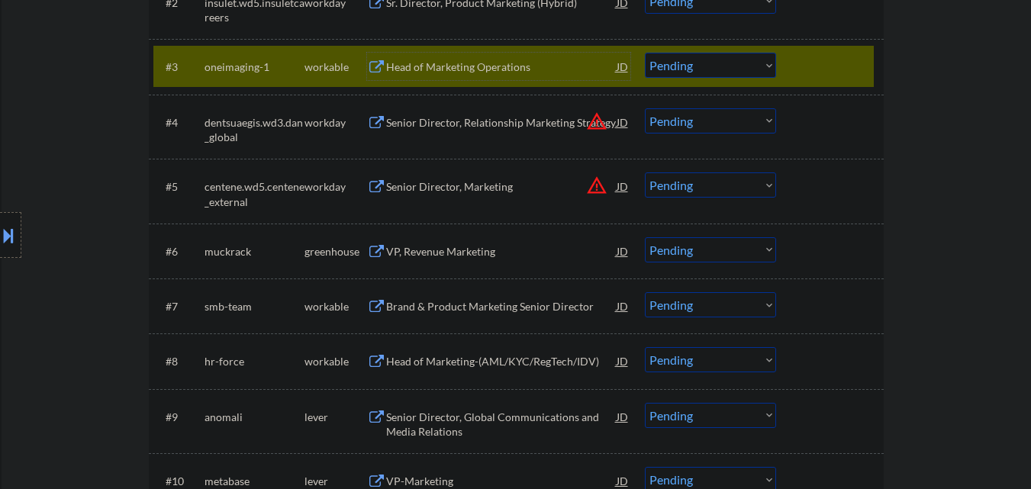
scroll to position [611, 0]
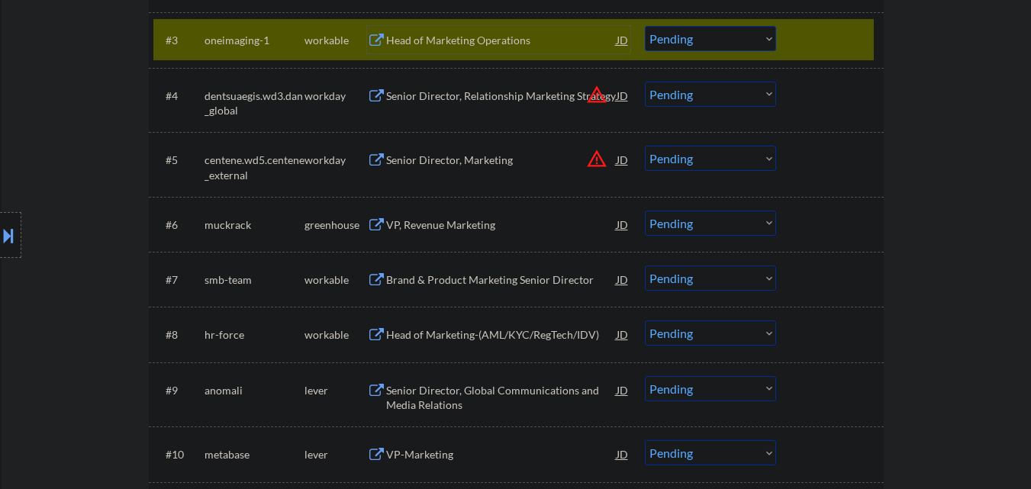
click at [747, 40] on select "Choose an option... Pending Applied Excluded (Questions) Excluded (Expired) Exc…" at bounding box center [710, 38] width 131 height 25
click at [645, 26] on select "Choose an option... Pending Applied Excluded (Questions) Excluded (Expired) Exc…" at bounding box center [710, 38] width 131 height 25
click at [816, 35] on div at bounding box center [831, 39] width 67 height 27
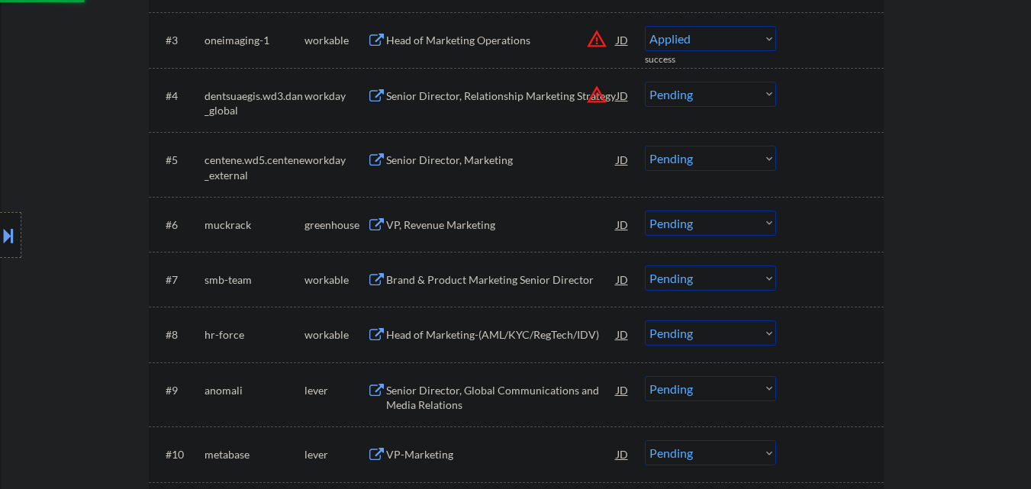
select select ""pending""
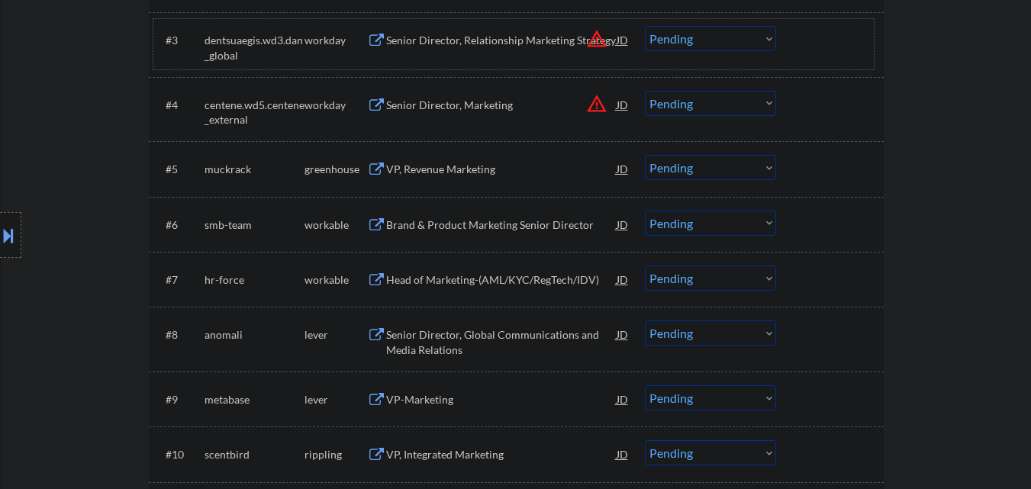
click at [860, 172] on div at bounding box center [831, 168] width 67 height 27
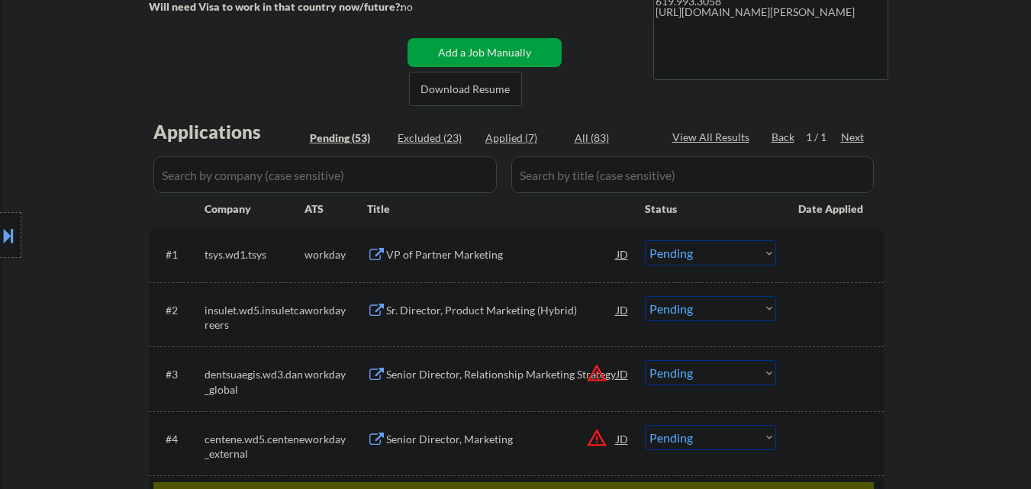
scroll to position [534, 0]
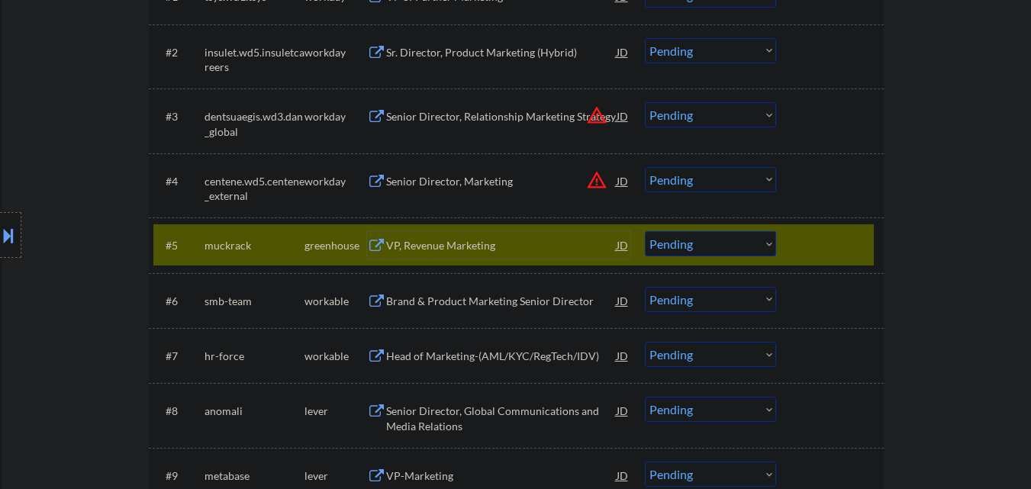
click at [453, 247] on div "VP, Revenue Marketing" at bounding box center [501, 245] width 231 height 15
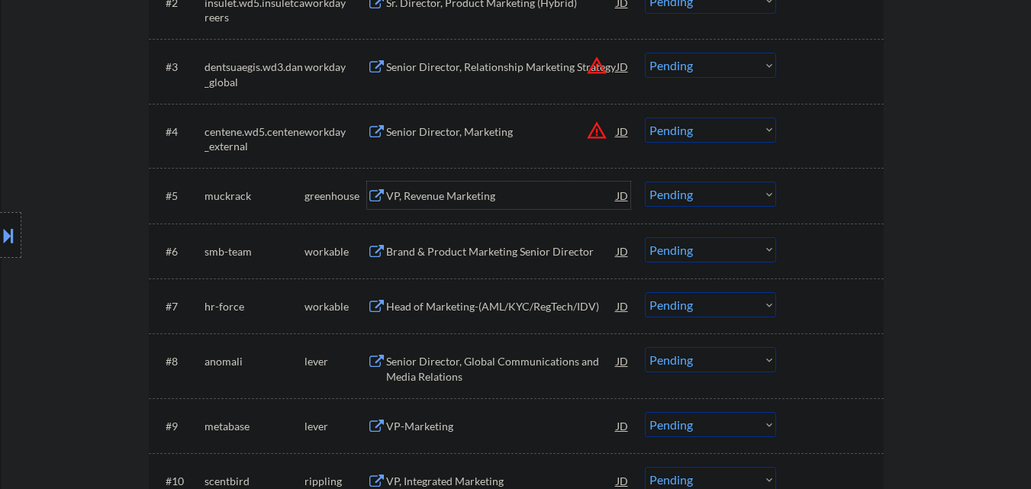
scroll to position [611, 0]
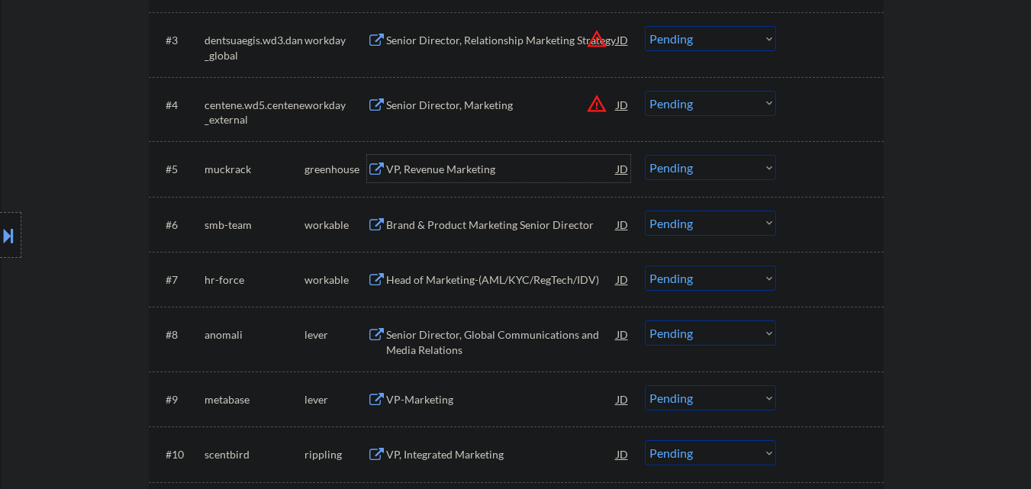
drag, startPoint x: 739, startPoint y: 170, endPoint x: 742, endPoint y: 178, distance: 8.2
click at [741, 176] on select "Choose an option... Pending Applied Excluded (Questions) Excluded (Expired) Exc…" at bounding box center [710, 167] width 131 height 25
click at [645, 155] on select "Choose an option... Pending Applied Excluded (Questions) Excluded (Expired) Exc…" at bounding box center [710, 167] width 131 height 25
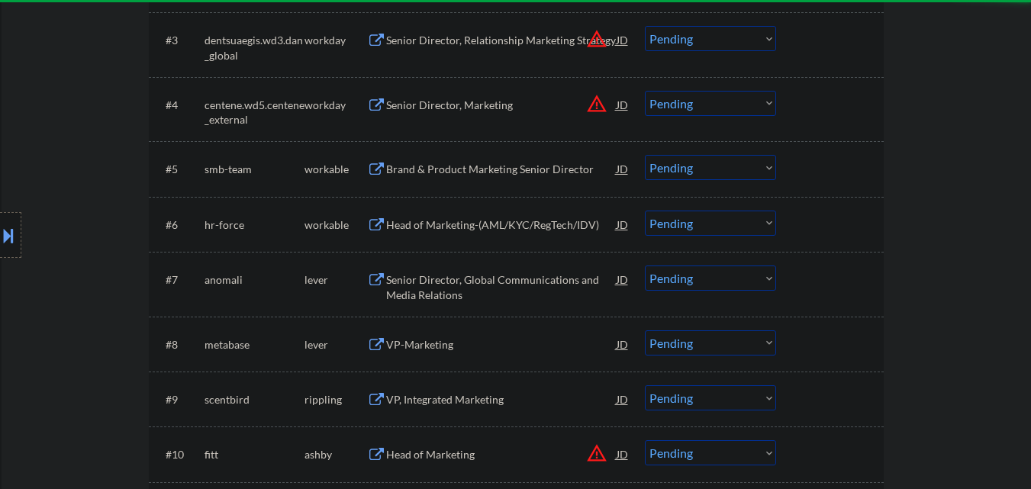
click at [499, 169] on div "Brand & Product Marketing Senior Director" at bounding box center [501, 169] width 231 height 15
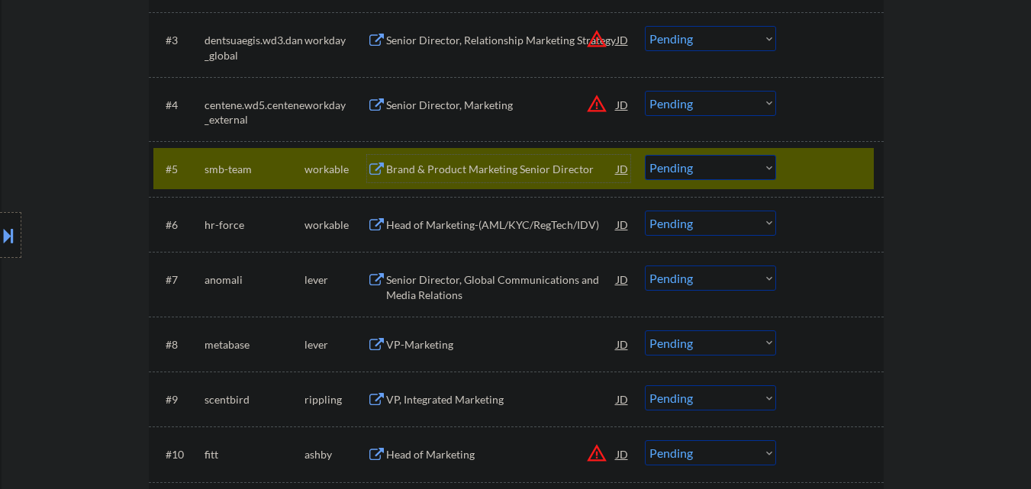
click at [749, 173] on select "Choose an option... Pending Applied Excluded (Questions) Excluded (Expired) Exc…" at bounding box center [710, 167] width 131 height 25
click at [645, 155] on select "Choose an option... Pending Applied Excluded (Questions) Excluded (Expired) Exc…" at bounding box center [710, 167] width 131 height 25
click at [837, 173] on div at bounding box center [831, 168] width 67 height 27
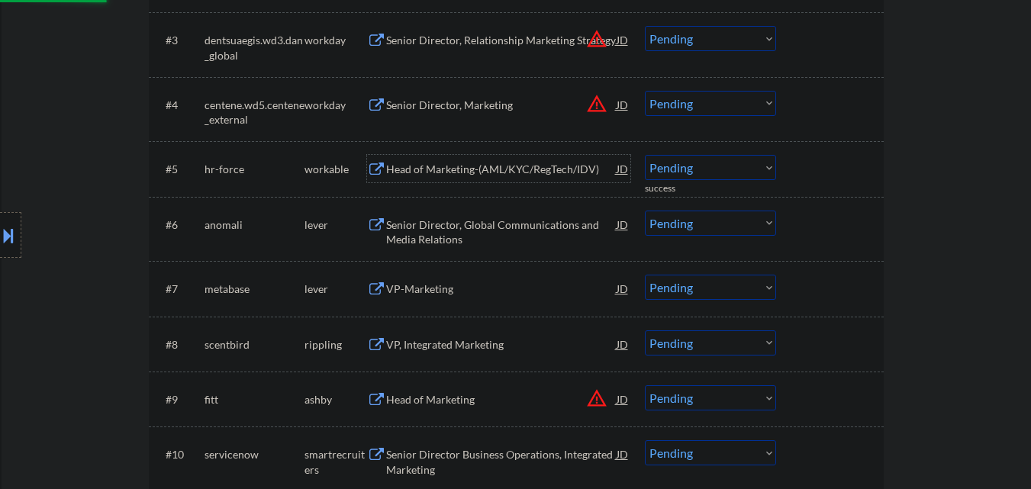
click at [539, 166] on div "Head of Marketing-(AML/KYC/RegTech/IDV)" at bounding box center [501, 169] width 231 height 15
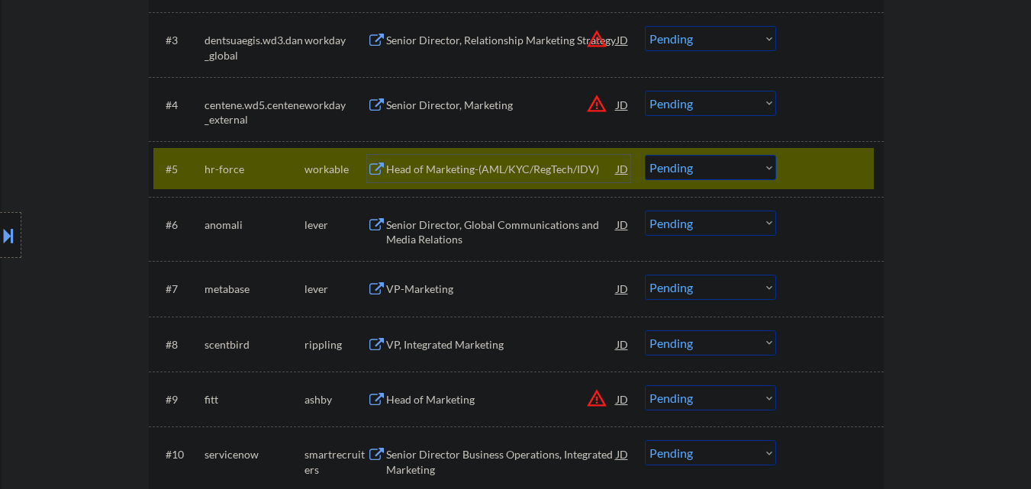
click at [728, 169] on select "Choose an option... Pending Applied Excluded (Questions) Excluded (Expired) Exc…" at bounding box center [710, 167] width 131 height 25
click at [645, 155] on select "Choose an option... Pending Applied Excluded (Questions) Excluded (Expired) Exc…" at bounding box center [710, 167] width 131 height 25
click at [822, 177] on div at bounding box center [831, 168] width 67 height 27
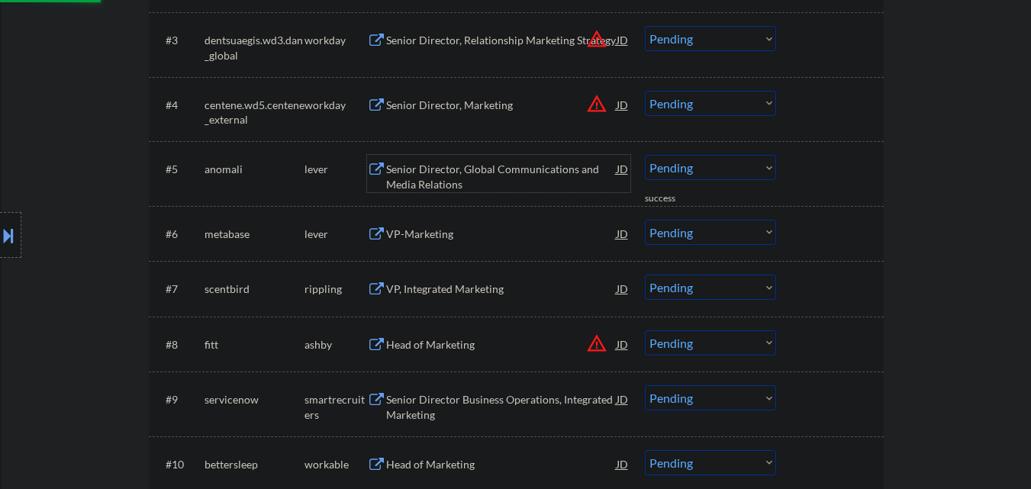
click at [525, 167] on div "Senior Director, Global Communications and Media Relations" at bounding box center [501, 177] width 231 height 30
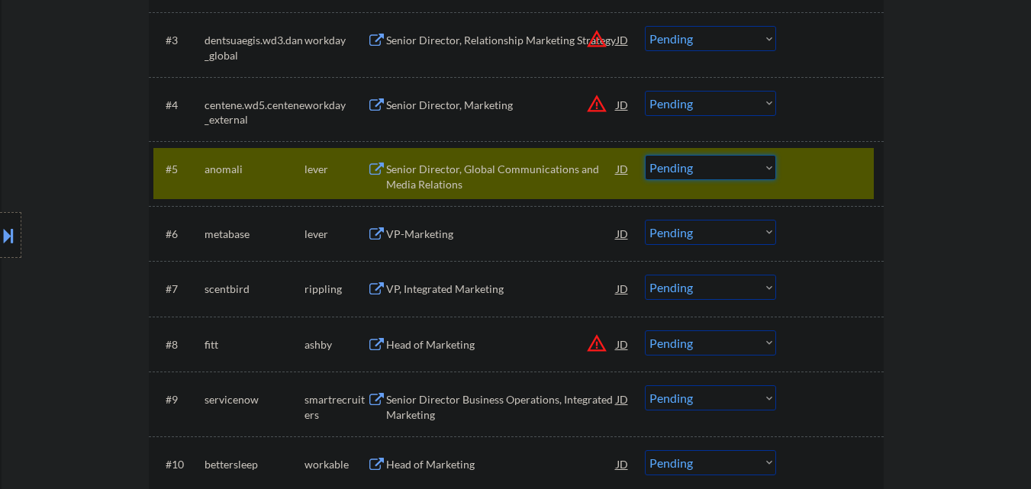
click at [729, 173] on select "Choose an option... Pending Applied Excluded (Questions) Excluded (Expired) Exc…" at bounding box center [710, 167] width 131 height 25
click at [645, 155] on select "Choose an option... Pending Applied Excluded (Questions) Excluded (Expired) Exc…" at bounding box center [710, 167] width 131 height 25
click at [815, 169] on div at bounding box center [831, 168] width 67 height 27
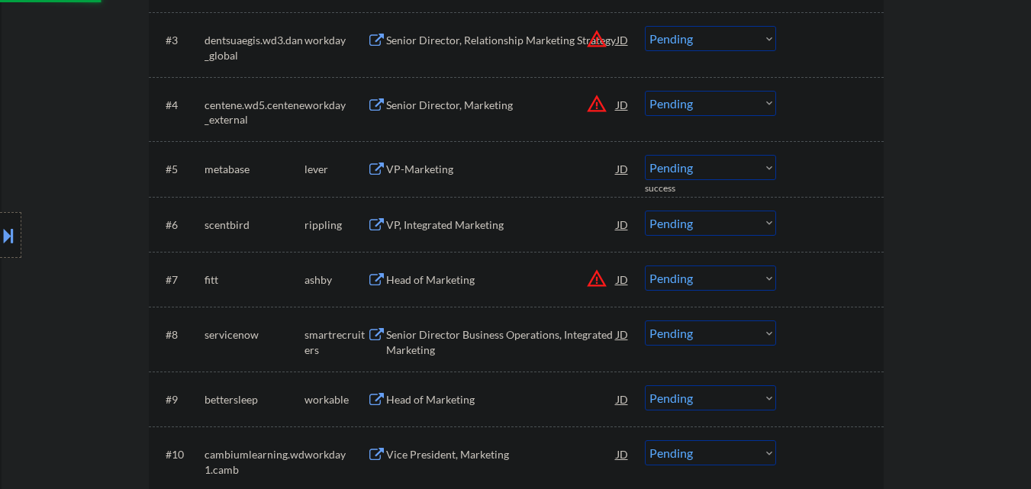
click at [490, 167] on div "VP-Marketing" at bounding box center [501, 169] width 231 height 15
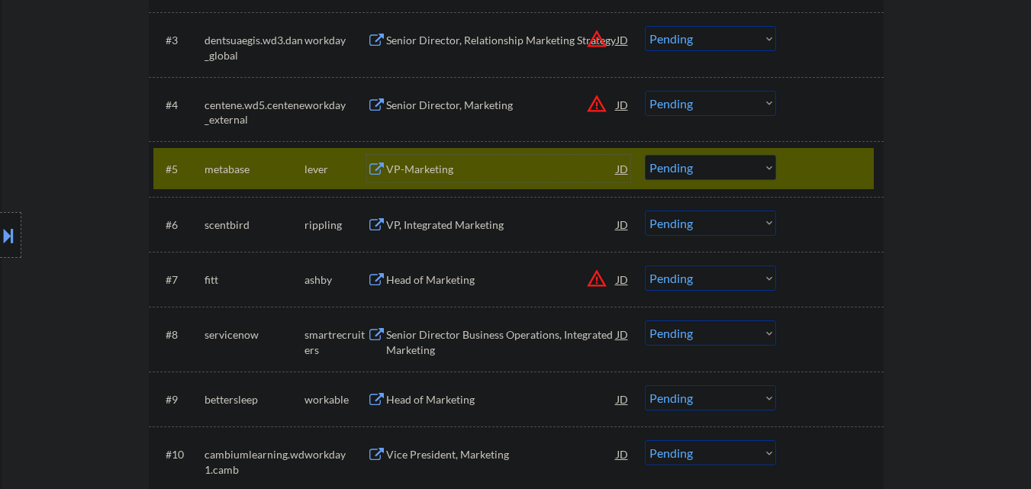
drag, startPoint x: 723, startPoint y: 169, endPoint x: 718, endPoint y: 179, distance: 11.3
click at [723, 171] on select "Choose an option... Pending Applied Excluded (Questions) Excluded (Expired) Exc…" at bounding box center [710, 167] width 131 height 25
click at [645, 155] on select "Choose an option... Pending Applied Excluded (Questions) Excluded (Expired) Exc…" at bounding box center [710, 167] width 131 height 25
click at [818, 168] on div at bounding box center [831, 168] width 67 height 27
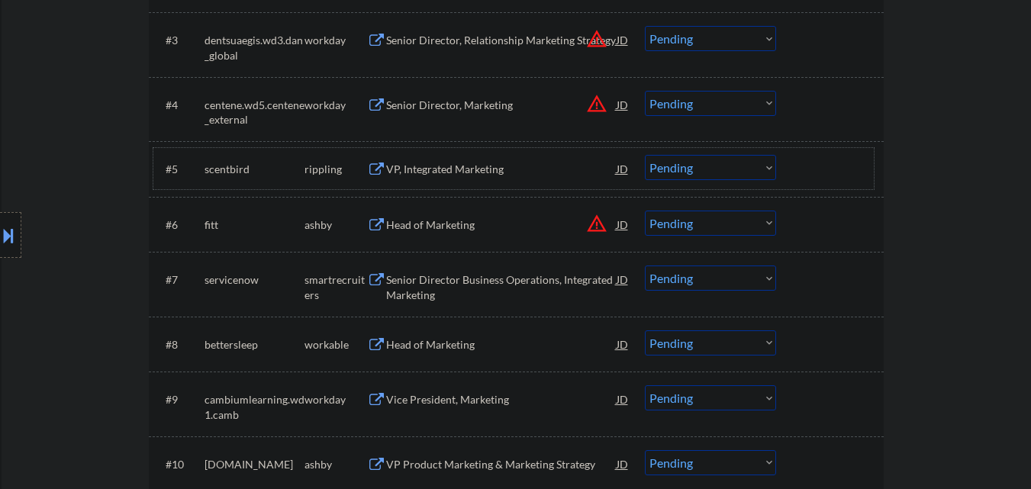
click at [866, 169] on div "#5 scentbird rippling VP, Integrated Marketing JD warning_amber Choose an optio…" at bounding box center [513, 168] width 721 height 41
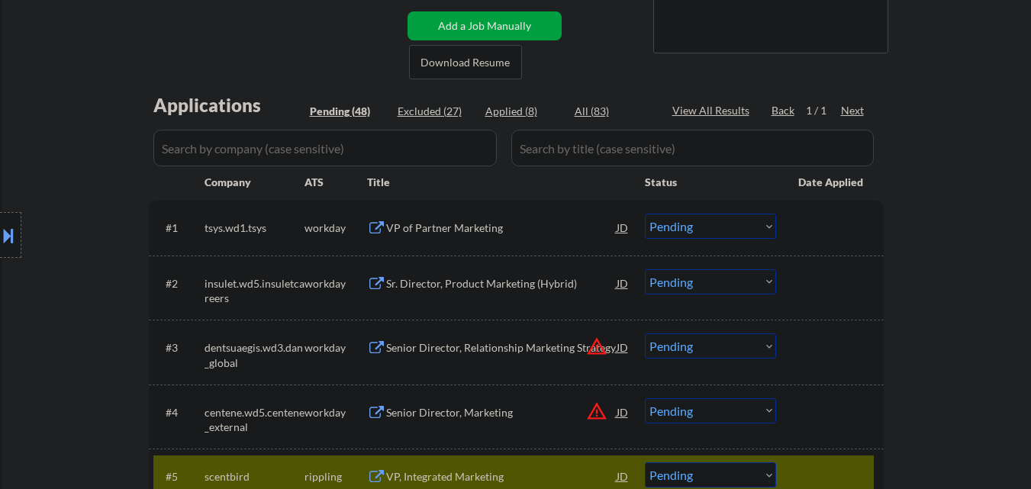
scroll to position [534, 0]
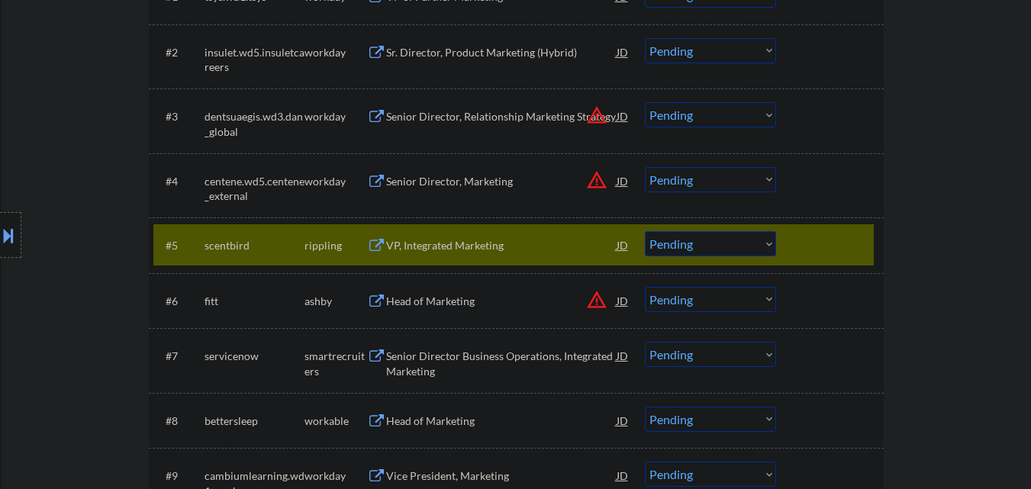
click at [463, 243] on div "VP, Integrated Marketing" at bounding box center [501, 245] width 231 height 15
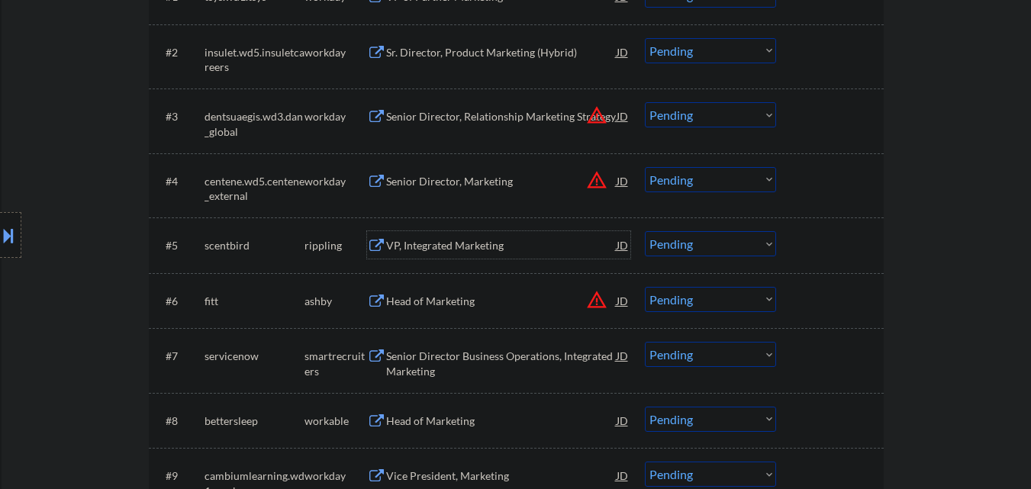
click at [824, 255] on div at bounding box center [831, 244] width 67 height 27
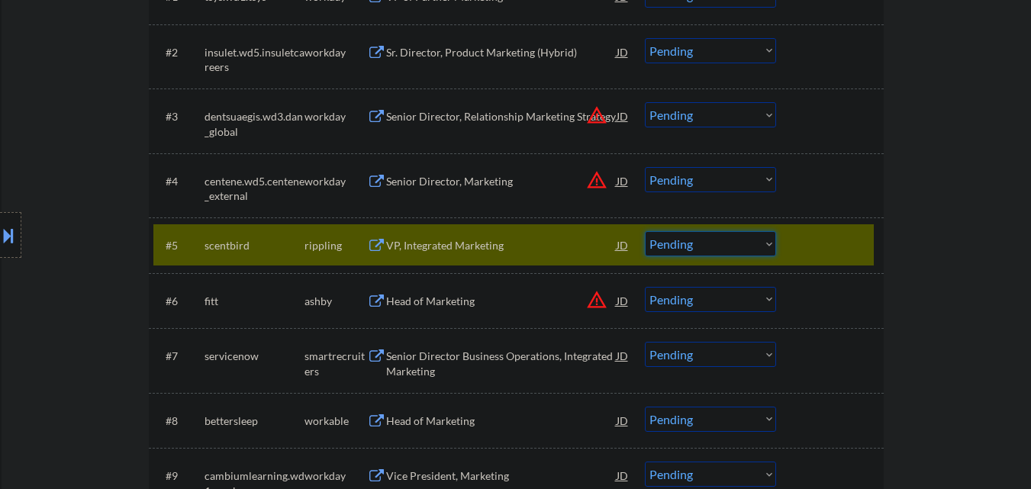
click at [696, 253] on select "Choose an option... Pending Applied Excluded (Questions) Excluded (Expired) Exc…" at bounding box center [710, 243] width 131 height 25
click at [645, 231] on select "Choose an option... Pending Applied Excluded (Questions) Excluded (Expired) Exc…" at bounding box center [710, 243] width 131 height 25
click at [844, 249] on div at bounding box center [831, 244] width 67 height 27
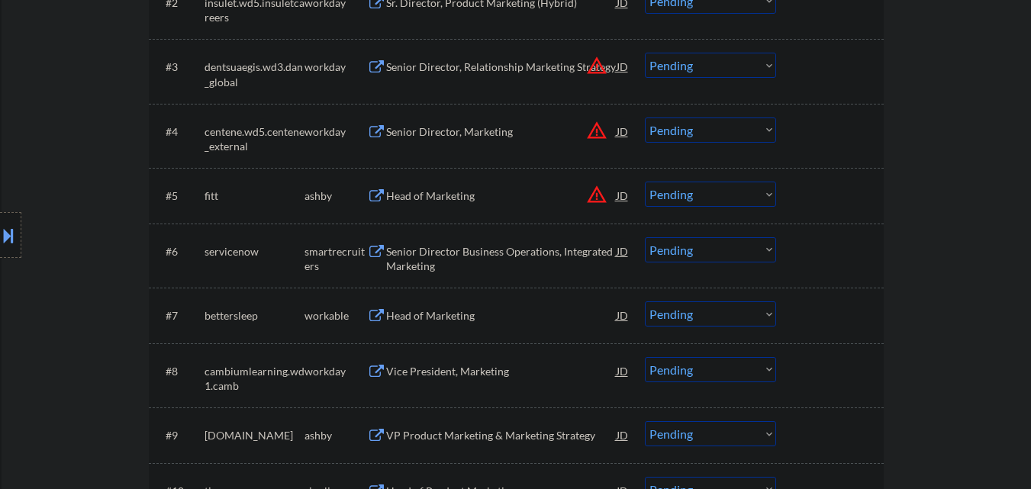
scroll to position [611, 0]
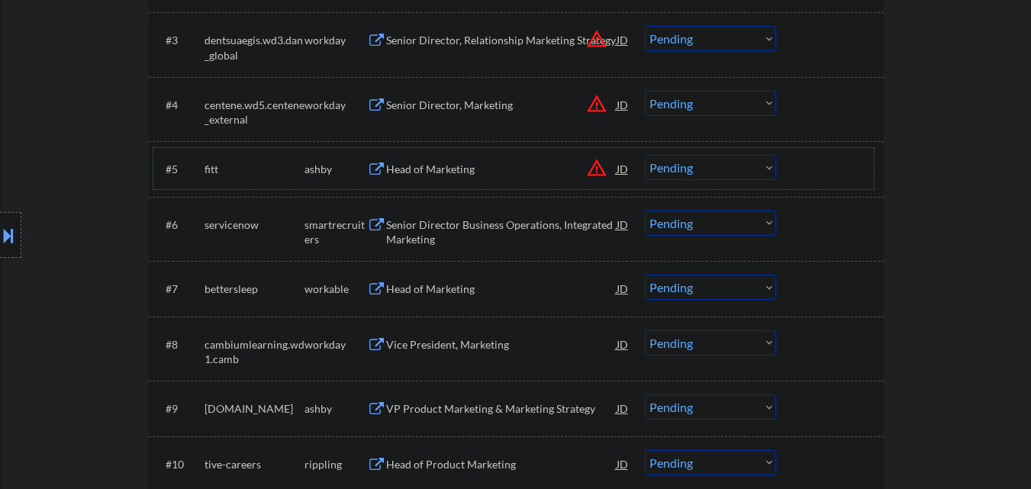
click at [850, 165] on div at bounding box center [831, 168] width 67 height 27
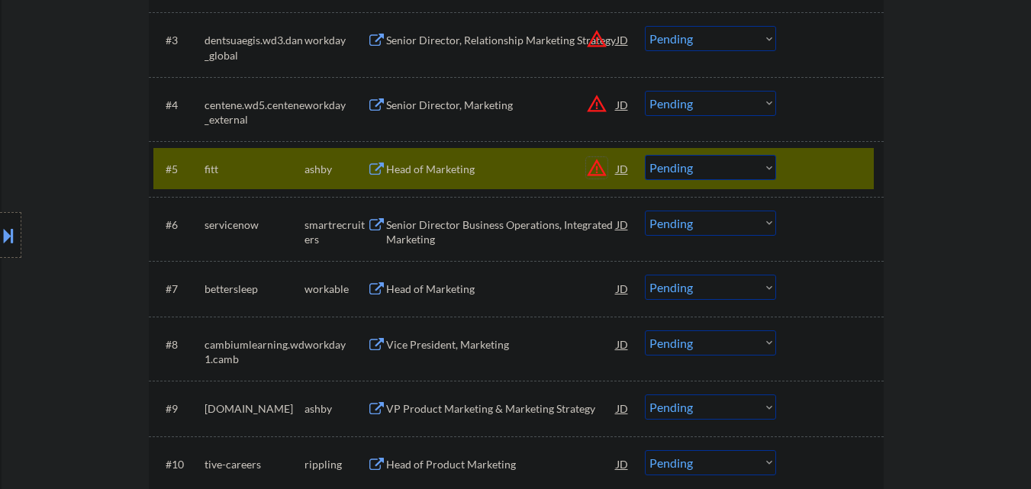
click at [596, 163] on button "warning_amber" at bounding box center [596, 167] width 21 height 21
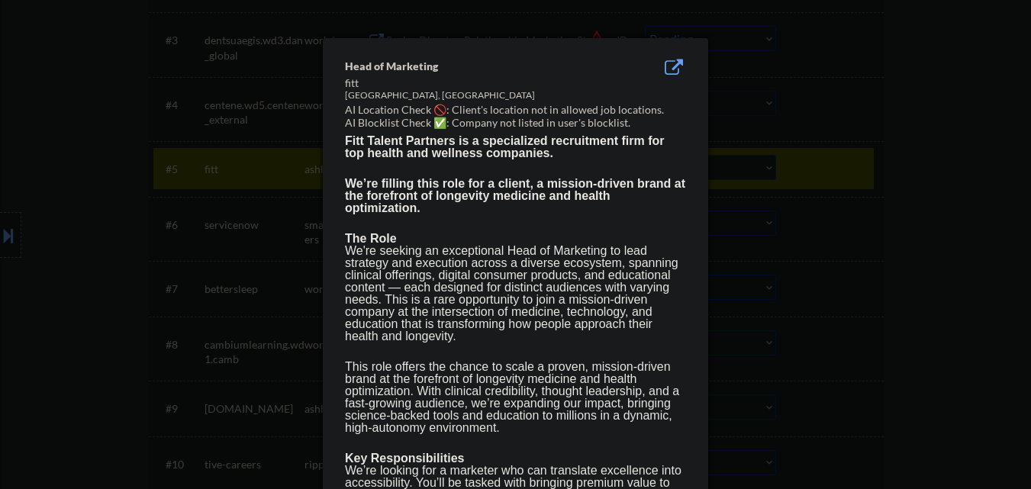
click at [959, 182] on div at bounding box center [515, 244] width 1031 height 489
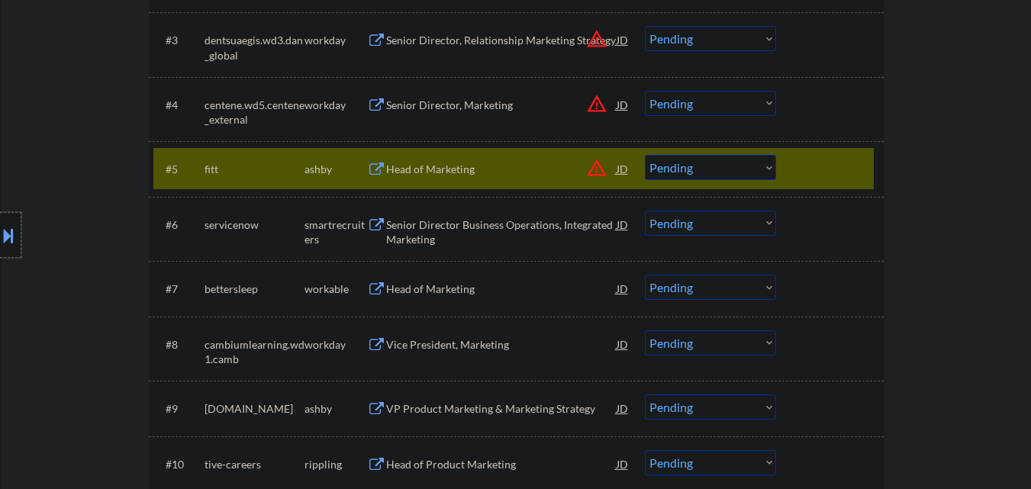
drag, startPoint x: 0, startPoint y: 226, endPoint x: 8, endPoint y: 233, distance: 10.3
click at [0, 227] on div at bounding box center [10, 235] width 21 height 46
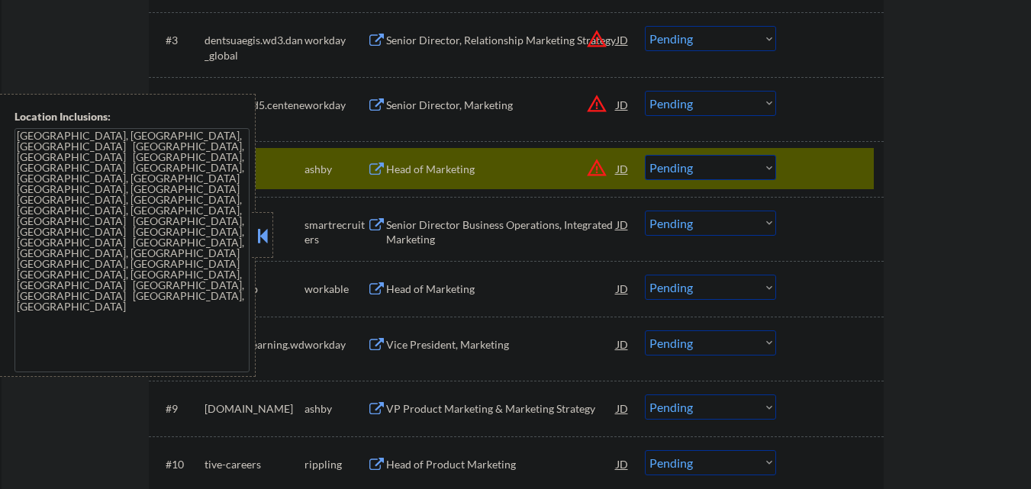
click at [273, 228] on div "servicenow" at bounding box center [255, 225] width 100 height 15
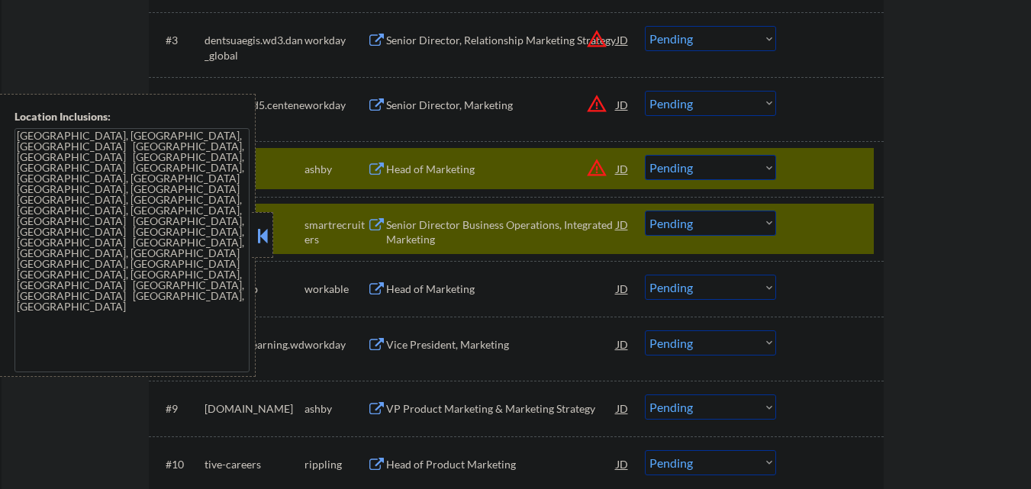
drag, startPoint x: 850, startPoint y: 230, endPoint x: 514, endPoint y: 225, distance: 336.7
click at [841, 230] on div at bounding box center [831, 224] width 67 height 27
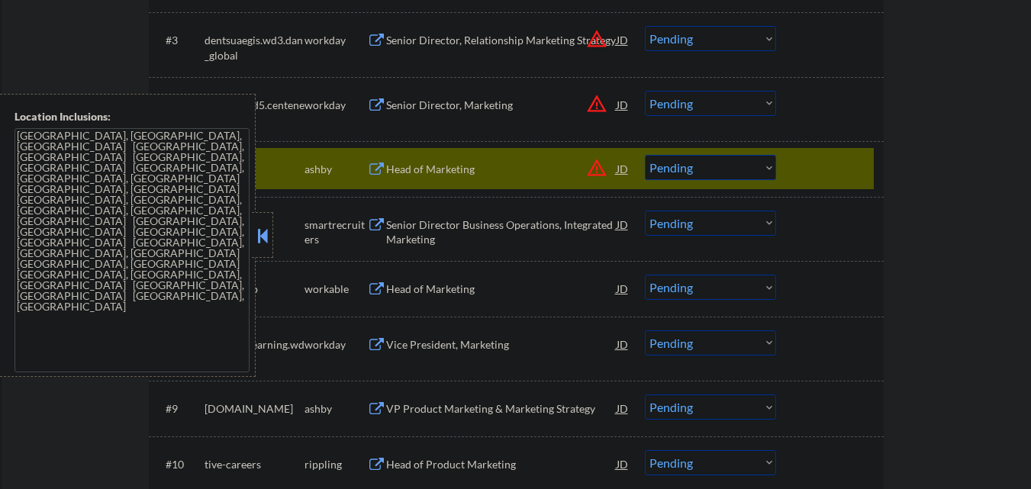
drag, startPoint x: 260, startPoint y: 231, endPoint x: 633, endPoint y: 218, distance: 373.5
click at [262, 231] on button at bounding box center [262, 235] width 17 height 23
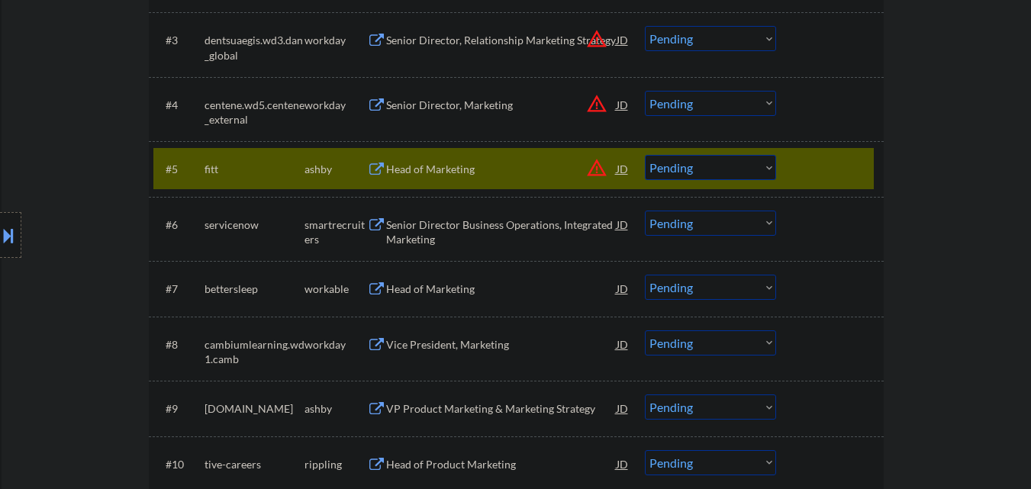
click at [597, 163] on button "warning_amber" at bounding box center [596, 167] width 21 height 21
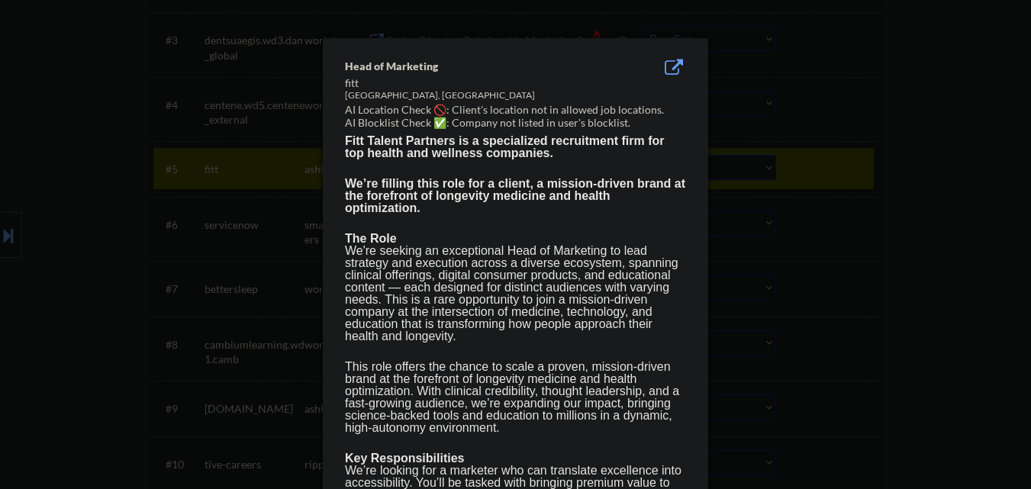
click at [830, 185] on div at bounding box center [515, 244] width 1031 height 489
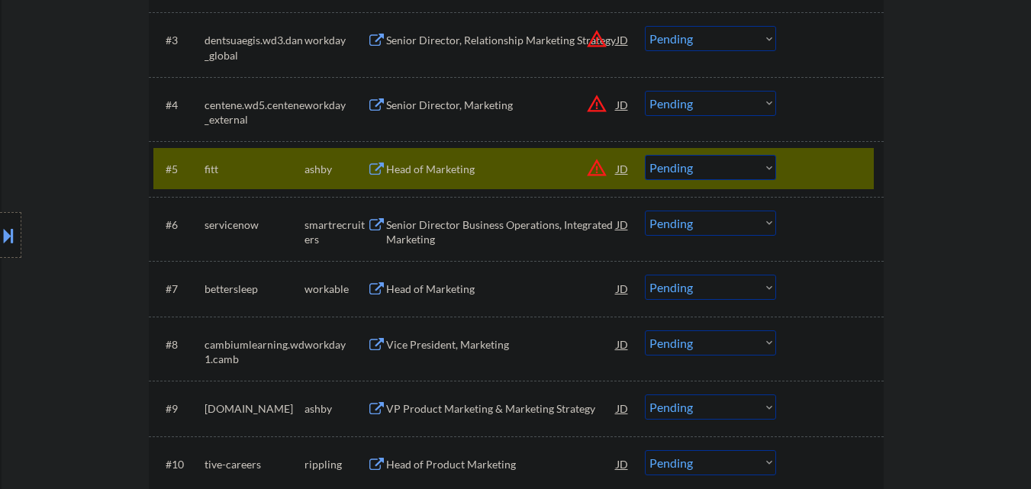
click at [759, 165] on select "Choose an option... Pending Applied Excluded (Questions) Excluded (Expired) Exc…" at bounding box center [710, 167] width 131 height 25
click at [645, 155] on select "Choose an option... Pending Applied Excluded (Questions) Excluded (Expired) Exc…" at bounding box center [710, 167] width 131 height 25
click at [818, 163] on div at bounding box center [831, 168] width 67 height 27
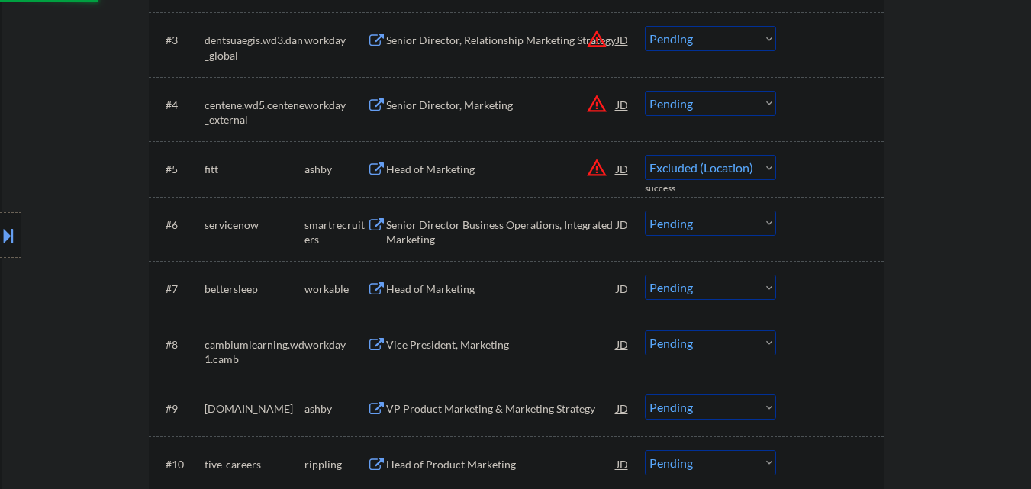
select select ""pending""
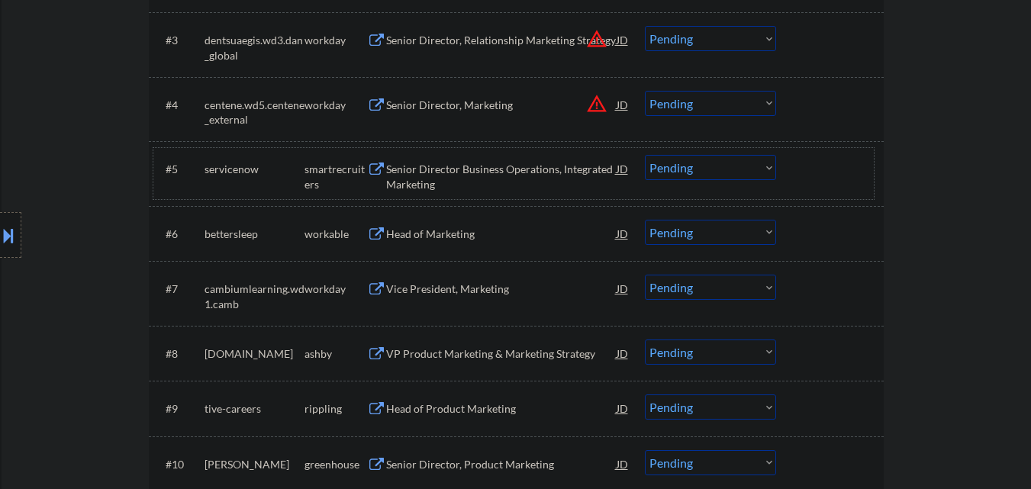
click at [479, 239] on div "Head of Marketing" at bounding box center [501, 234] width 231 height 15
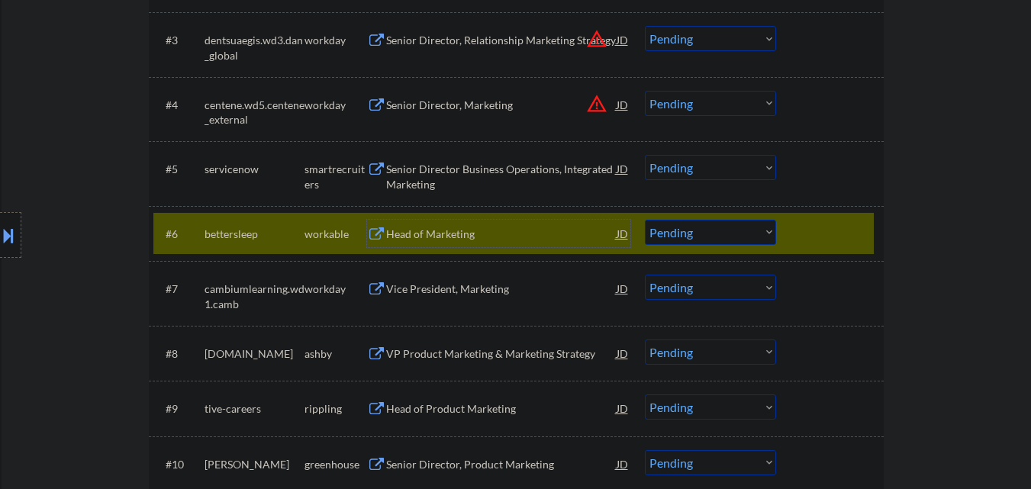
click at [703, 238] on select "Choose an option... Pending Applied Excluded (Questions) Excluded (Expired) Exc…" at bounding box center [710, 232] width 131 height 25
click at [645, 220] on select "Choose an option... Pending Applied Excluded (Questions) Excluded (Expired) Exc…" at bounding box center [710, 232] width 131 height 25
click at [823, 242] on div at bounding box center [831, 233] width 67 height 27
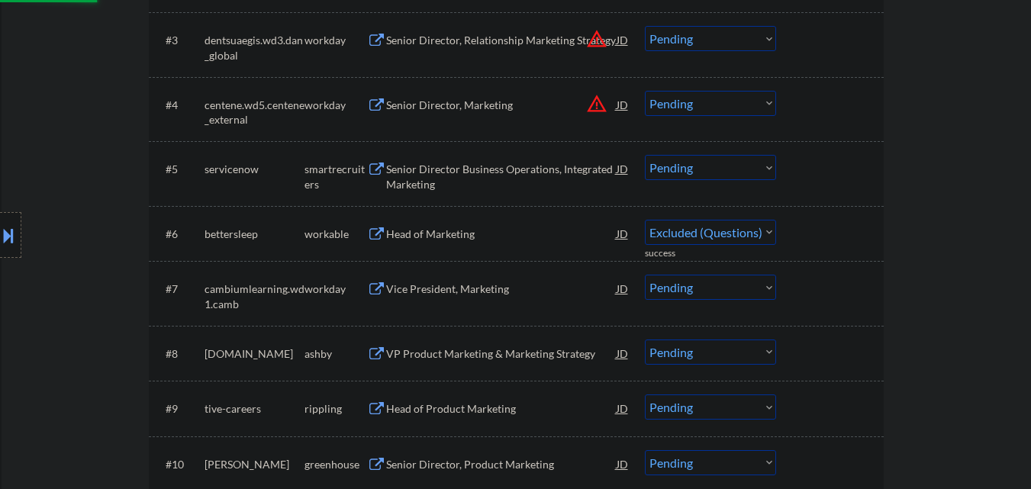
select select ""pending""
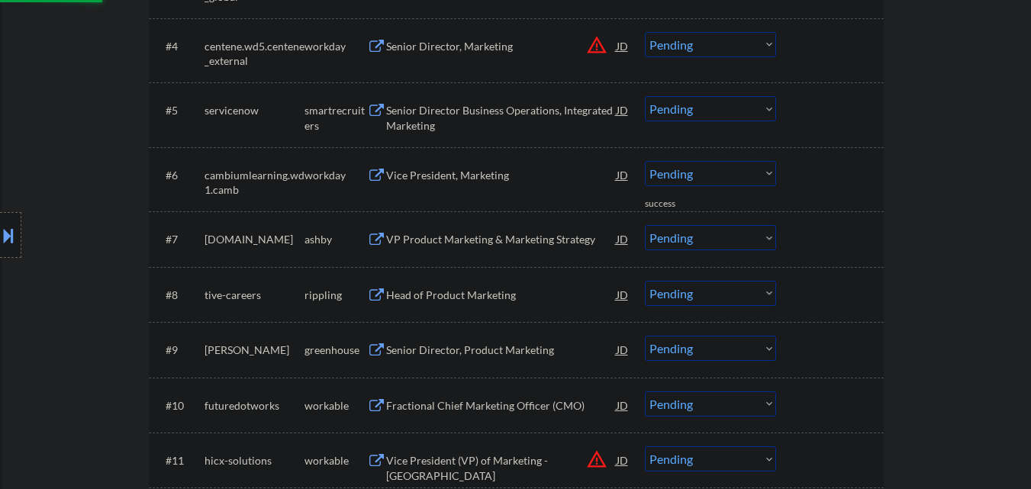
scroll to position [687, 0]
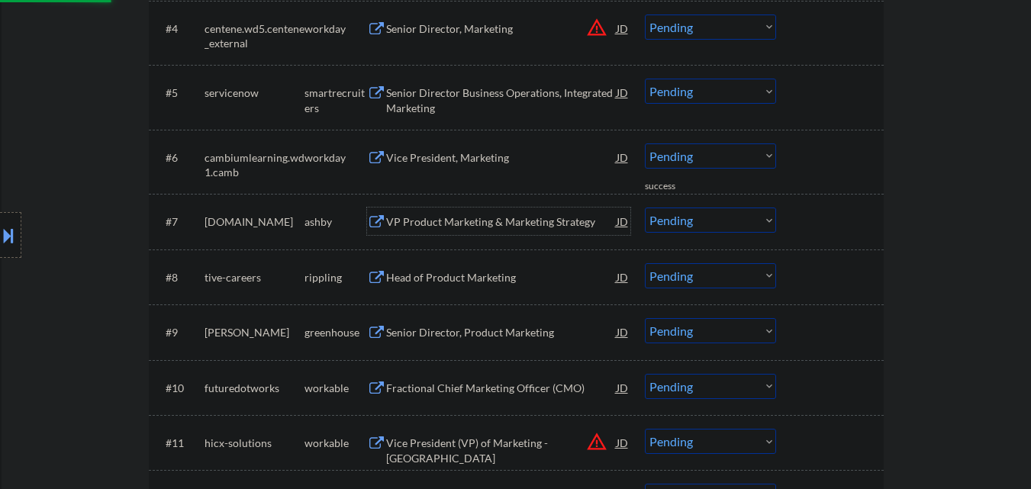
click at [479, 211] on div "VP Product Marketing & Marketing Strategy" at bounding box center [501, 221] width 231 height 27
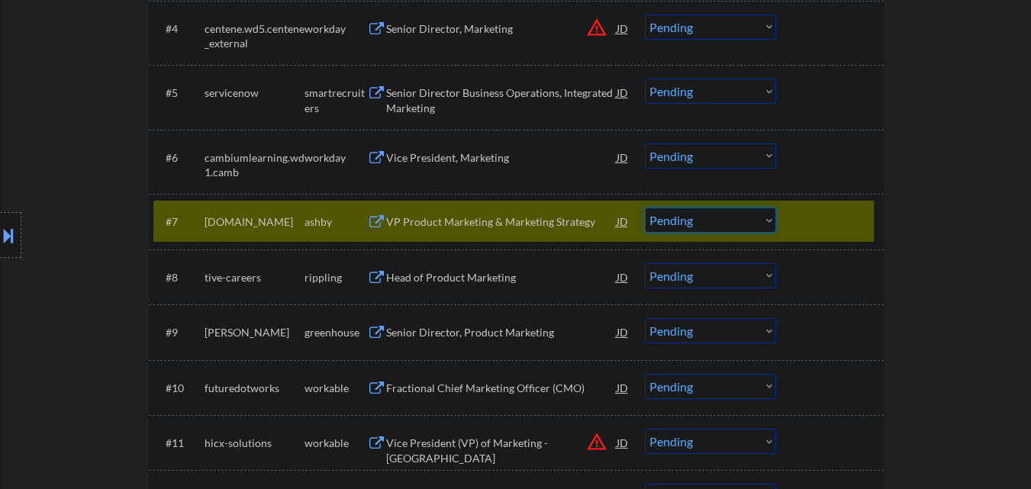
click at [693, 225] on select "Choose an option... Pending Applied Excluded (Questions) Excluded (Expired) Exc…" at bounding box center [710, 220] width 131 height 25
click at [736, 211] on select "Choose an option... Pending Applied Excluded (Questions) Excluded (Expired) Exc…" at bounding box center [710, 220] width 131 height 25
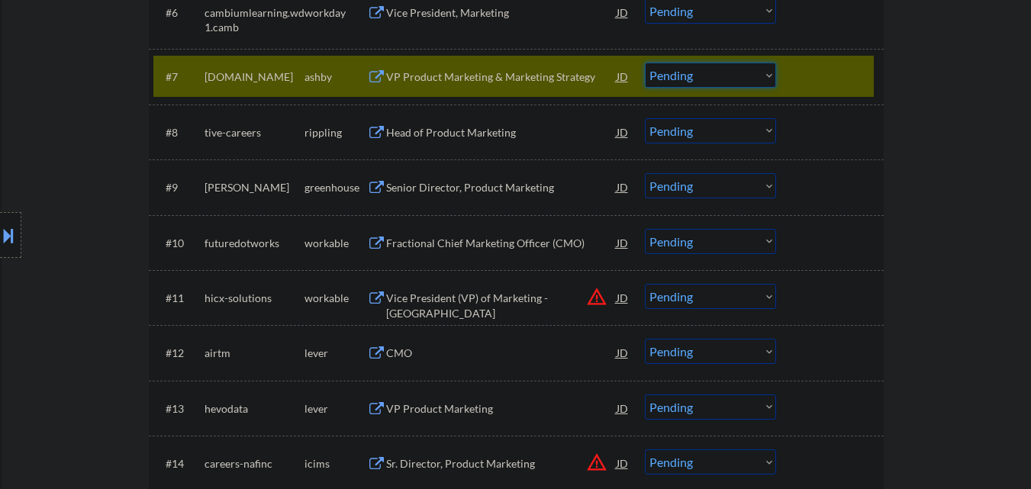
scroll to position [729, 0]
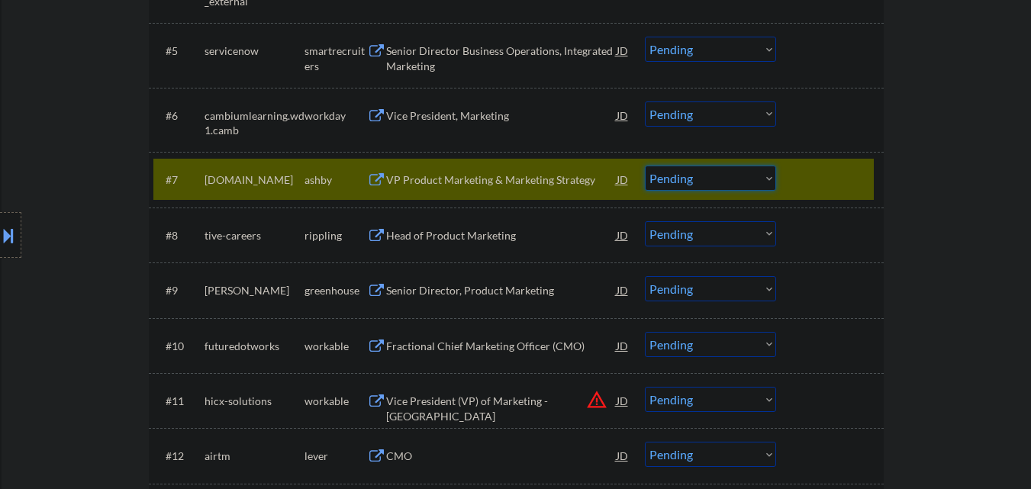
click at [714, 179] on select "Choose an option... Pending Applied Excluded (Questions) Excluded (Expired) Exc…" at bounding box center [710, 178] width 131 height 25
click at [645, 166] on select "Choose an option... Pending Applied Excluded (Questions) Excluded (Expired) Exc…" at bounding box center [710, 178] width 131 height 25
click at [842, 181] on div at bounding box center [831, 179] width 67 height 27
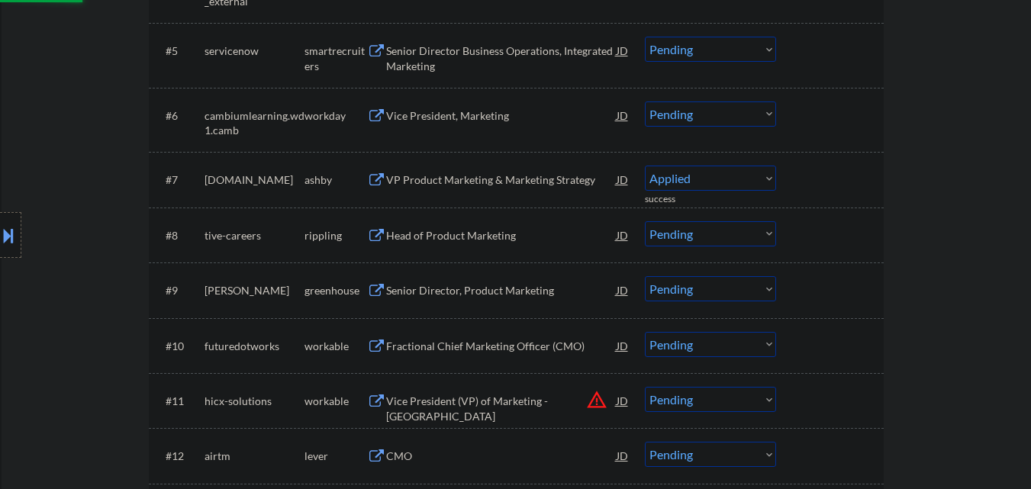
select select ""pending""
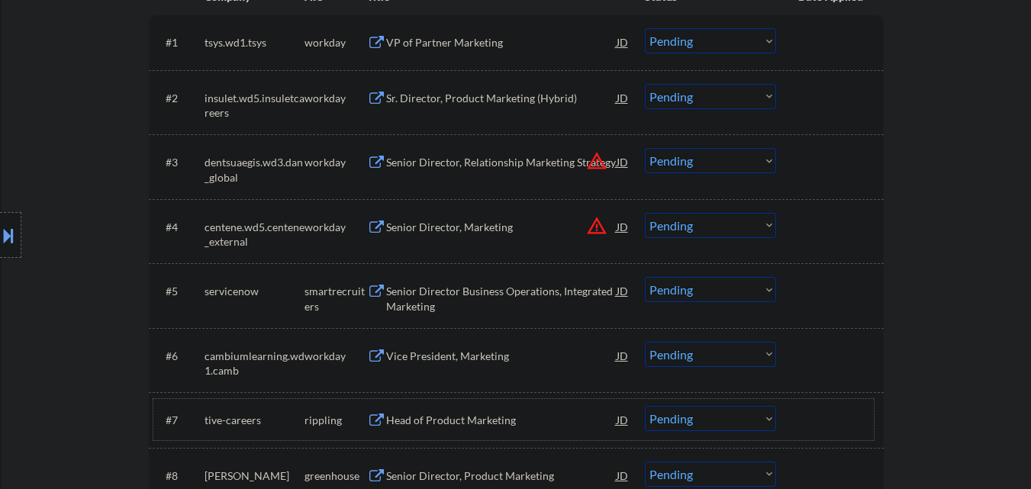
scroll to position [500, 0]
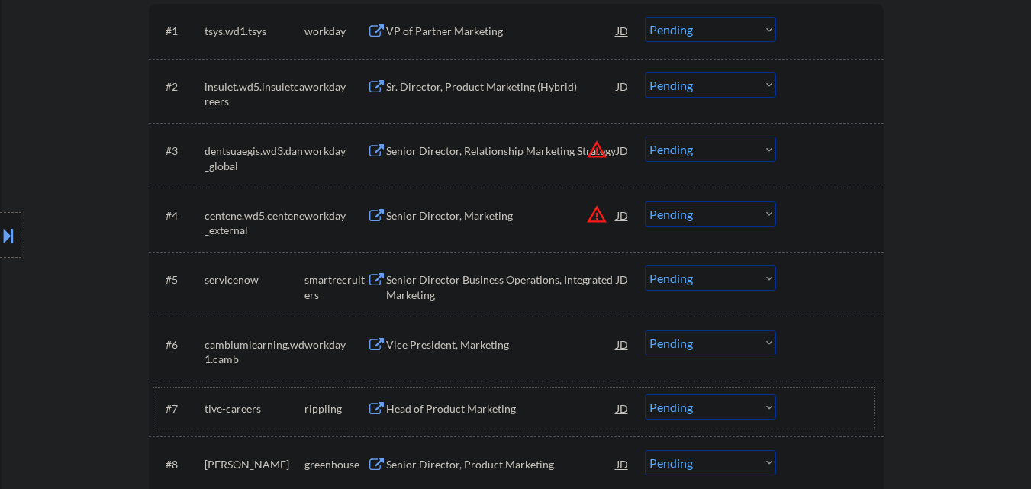
click at [514, 279] on div "Senior Director Business Operations, Integrated Marketing" at bounding box center [501, 288] width 231 height 30
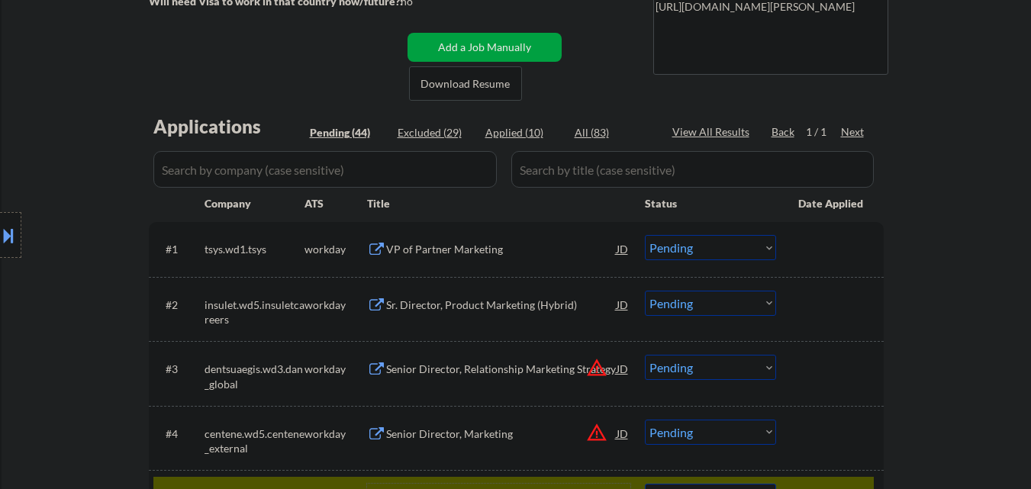
scroll to position [0, 0]
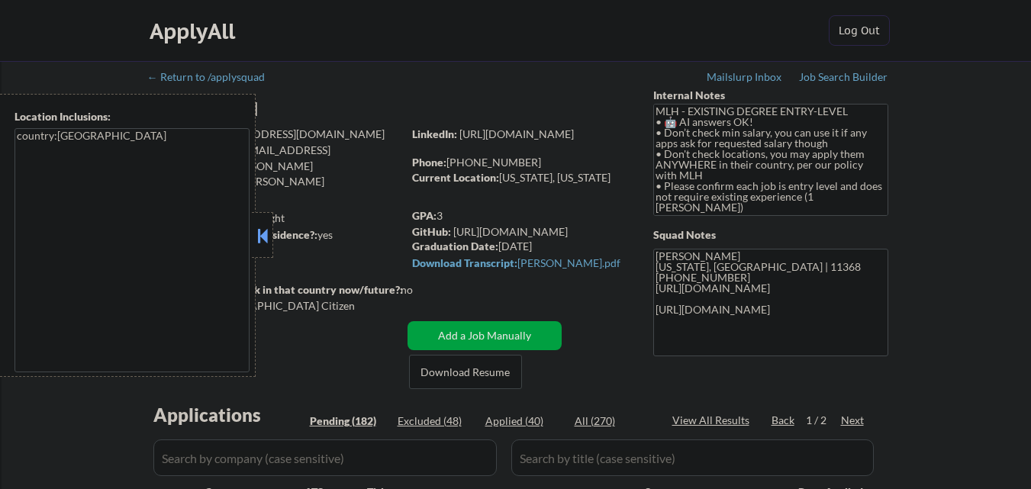
click at [260, 241] on button at bounding box center [262, 235] width 17 height 23
click at [263, 234] on button at bounding box center [262, 235] width 17 height 23
select select ""pending""
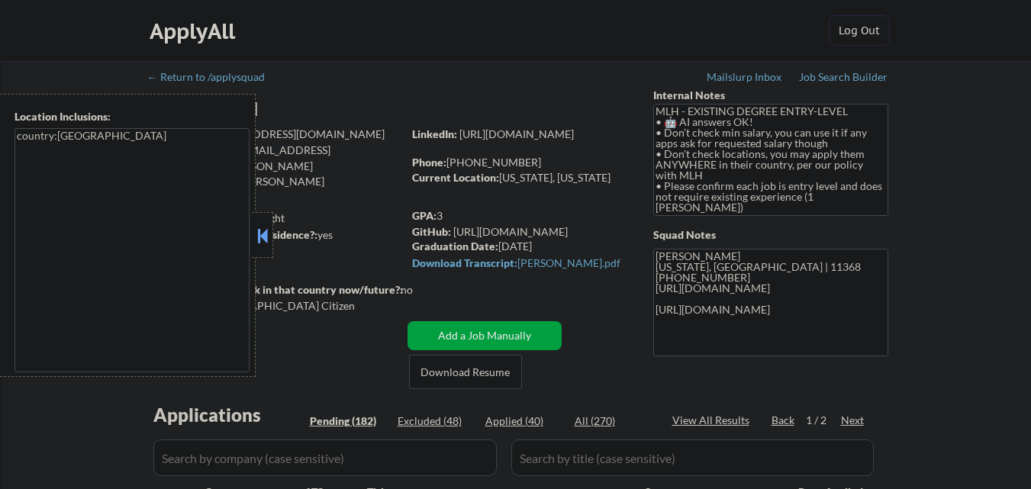
select select ""pending""
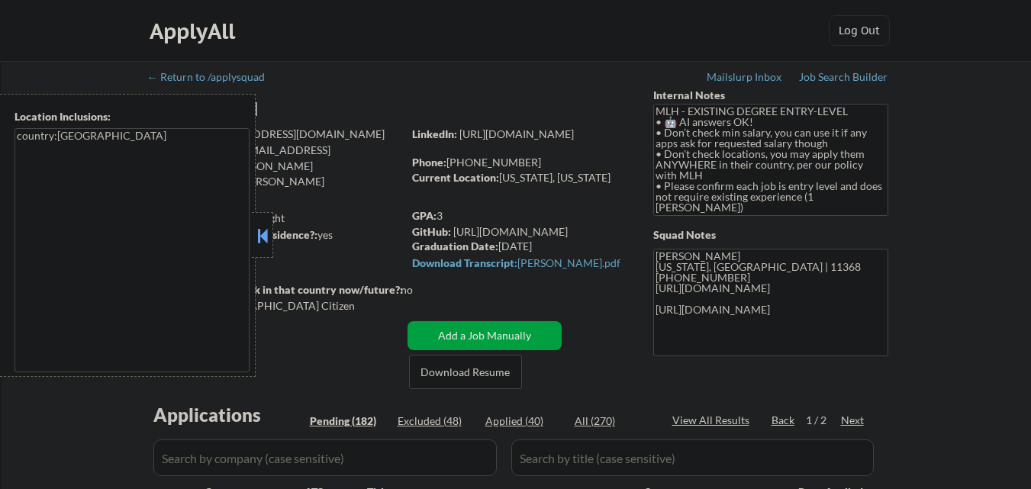
select select ""pending""
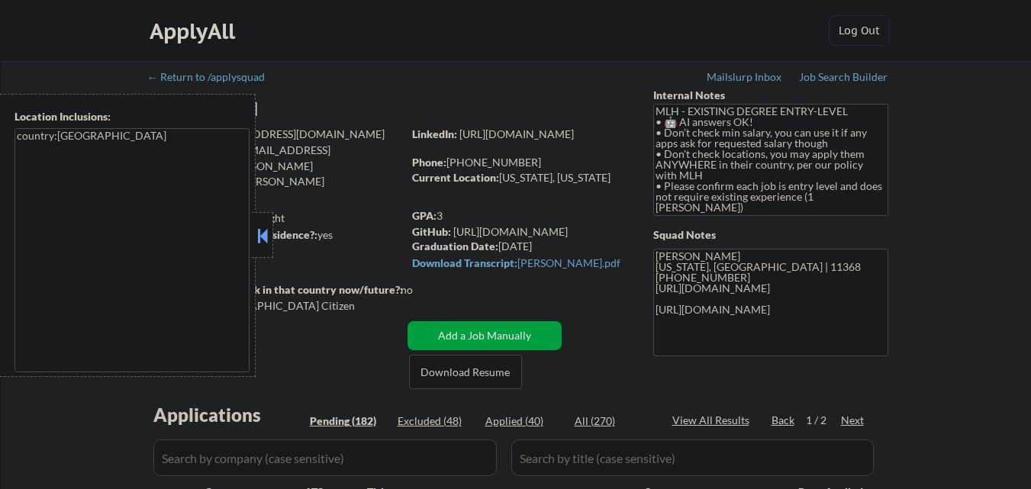
select select ""pending""
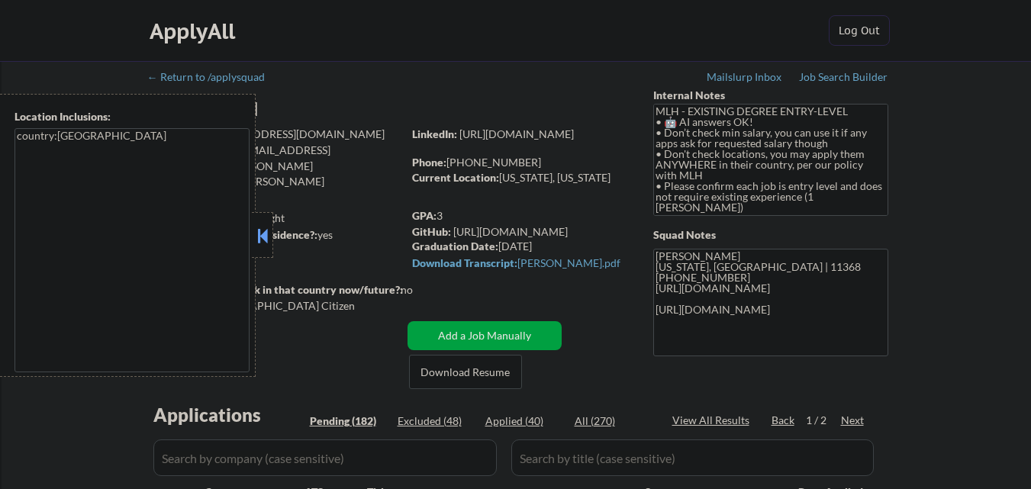
select select ""pending""
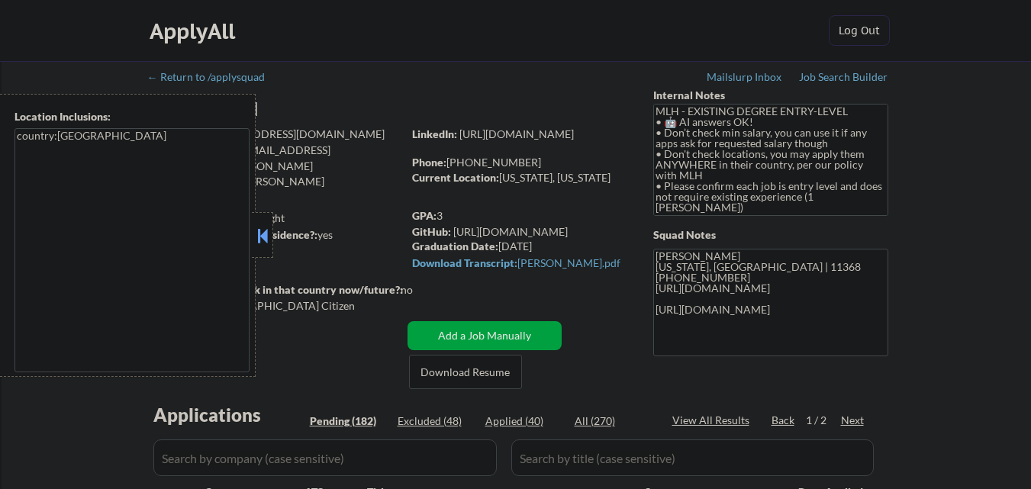
select select ""pending""
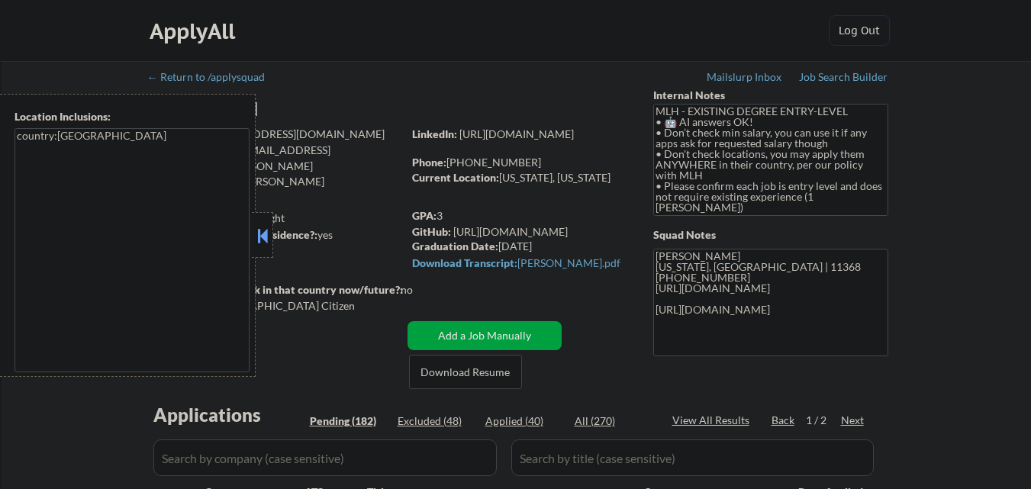
select select ""pending""
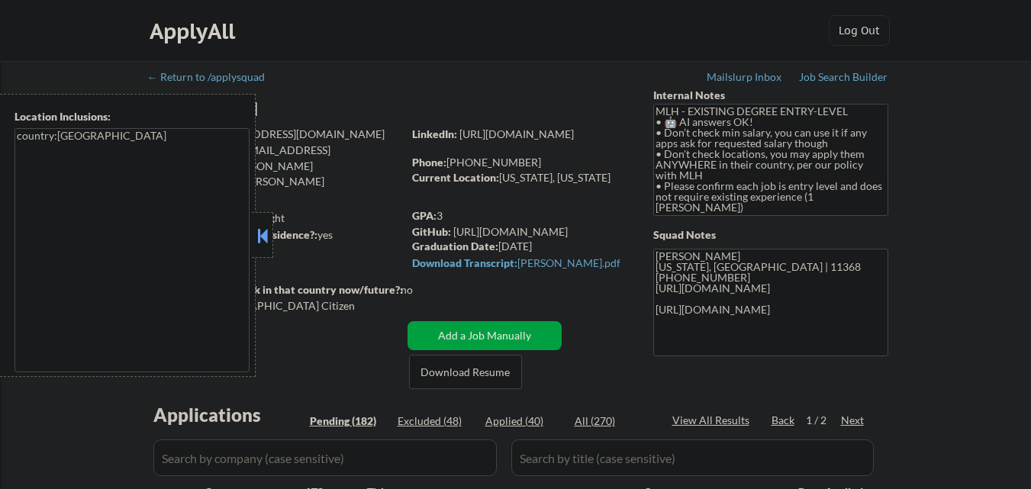
select select ""pending""
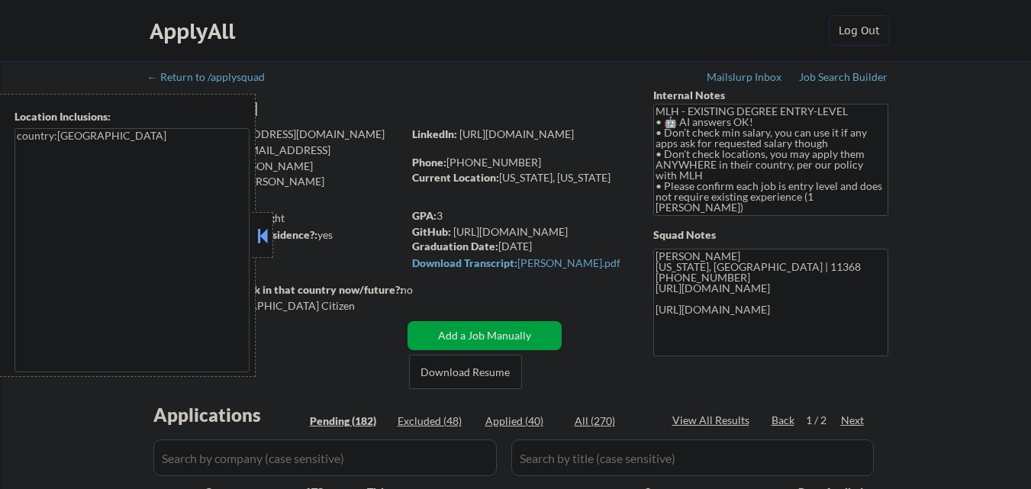
select select ""pending""
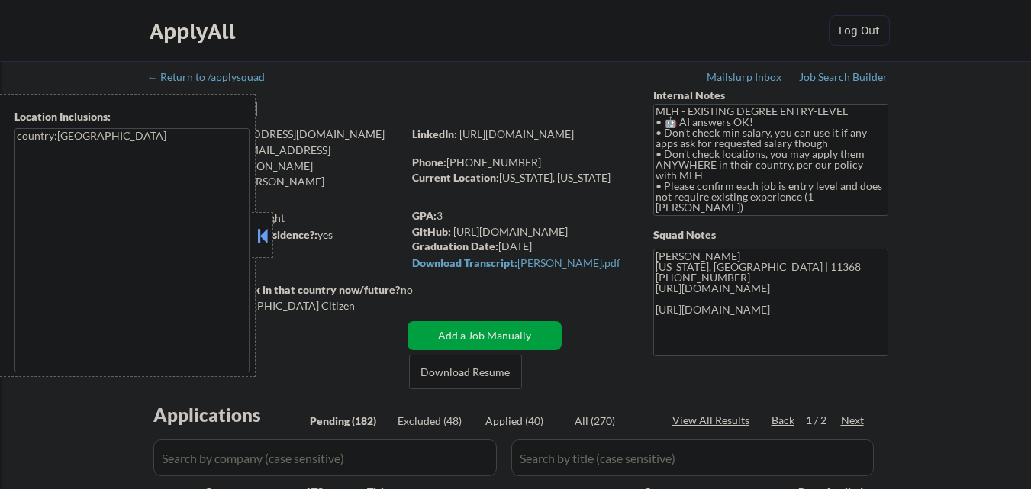
select select ""pending""
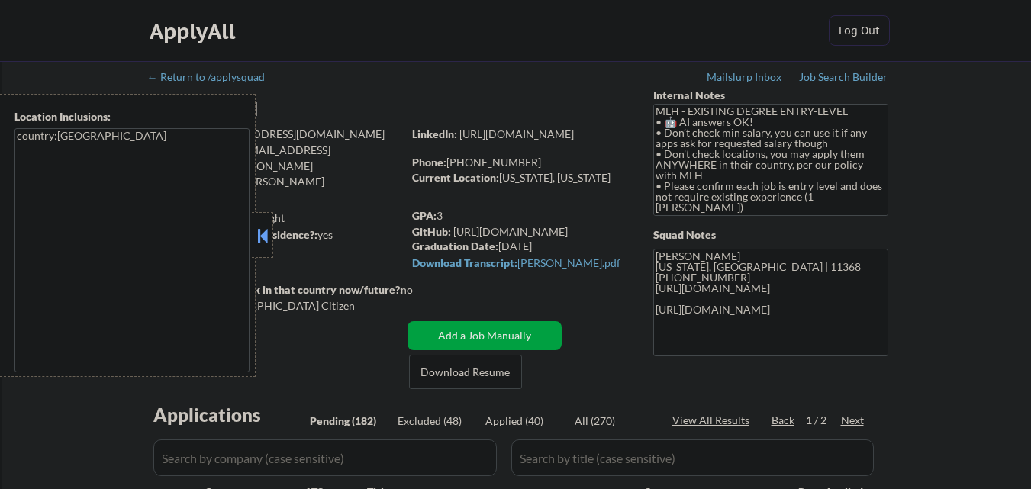
select select ""pending""
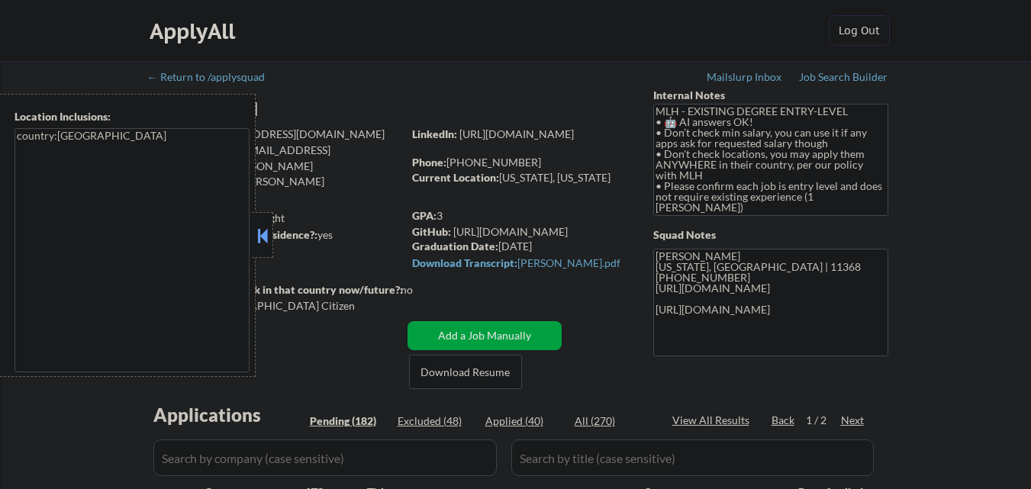
select select ""pending""
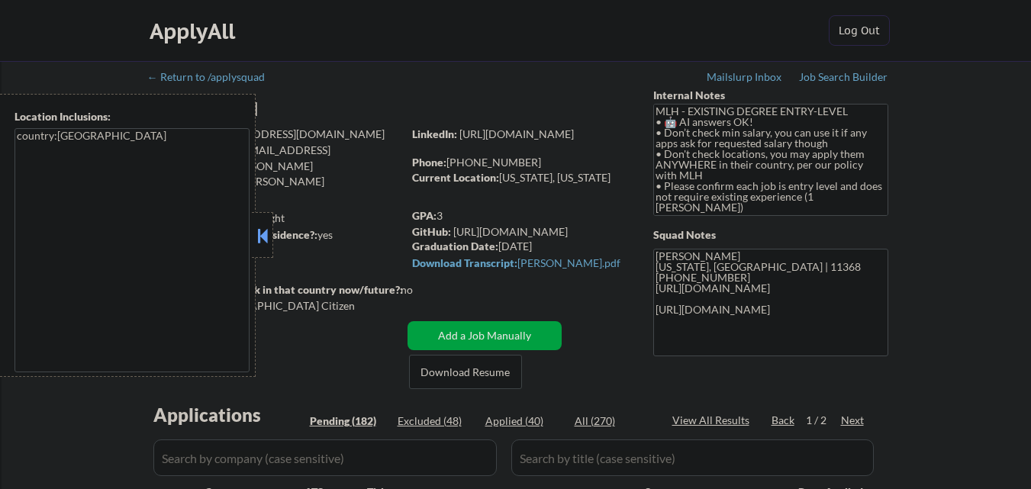
select select ""pending""
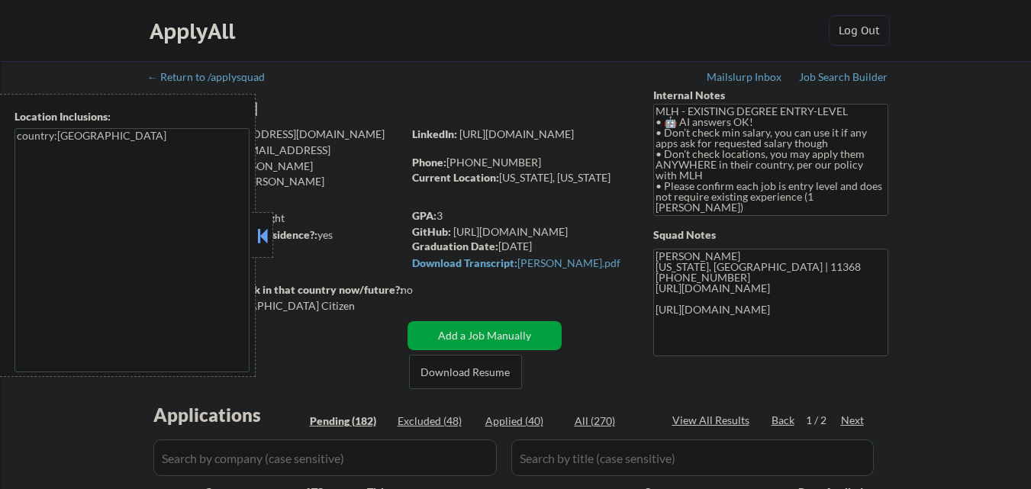
select select ""pending""
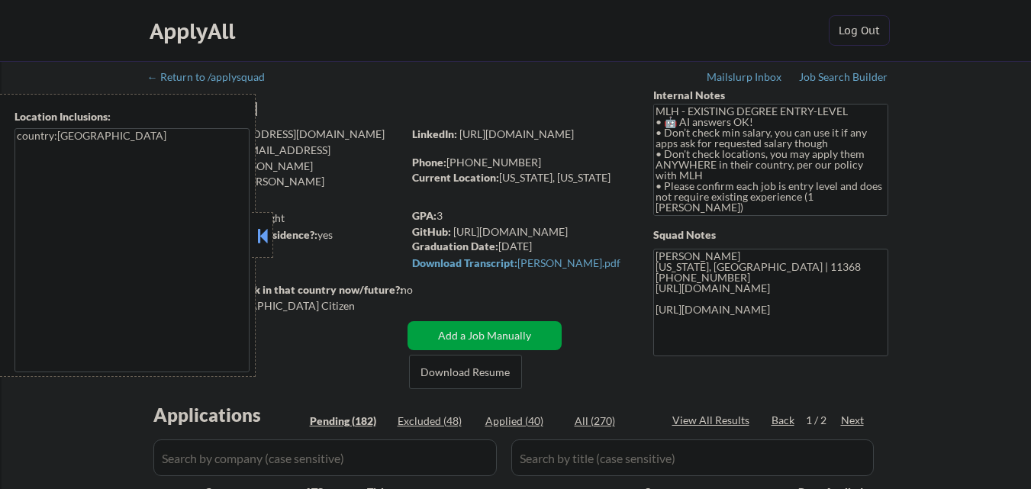
select select ""pending""
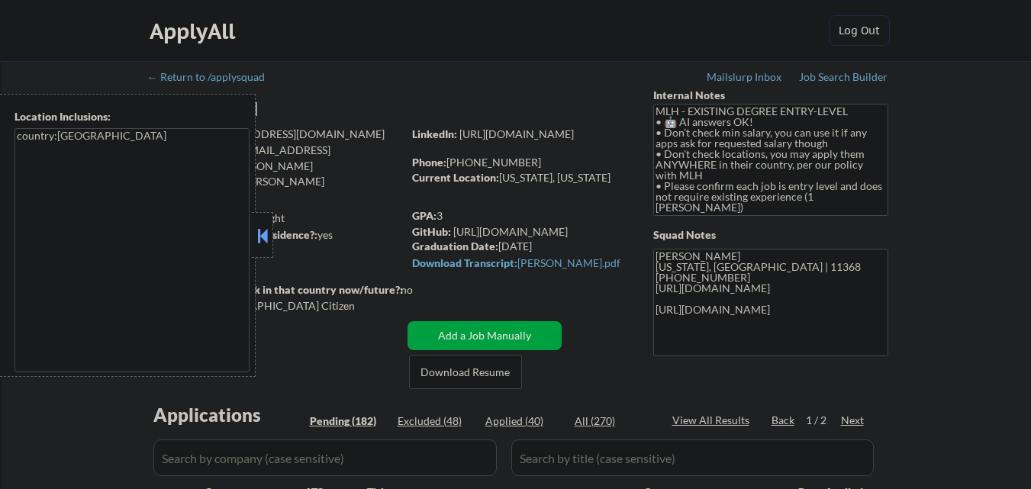
select select ""pending""
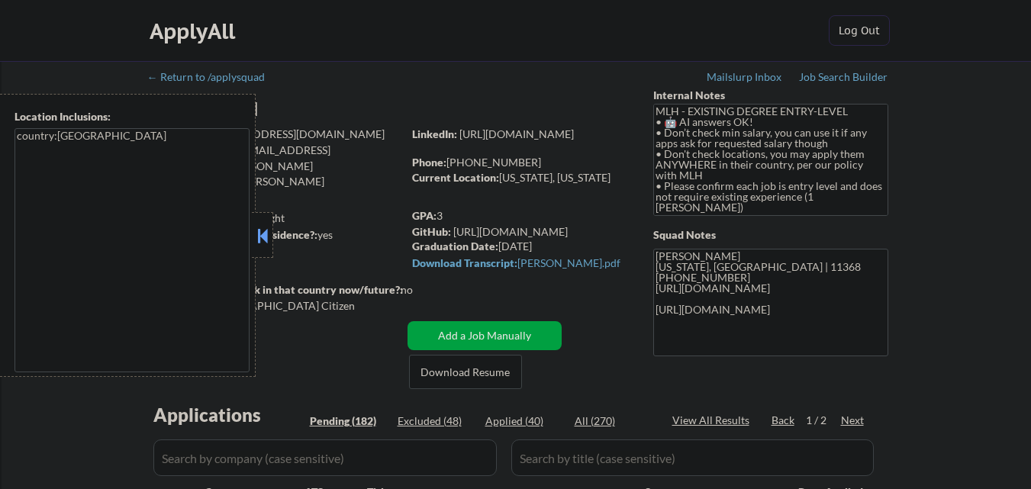
select select ""pending""
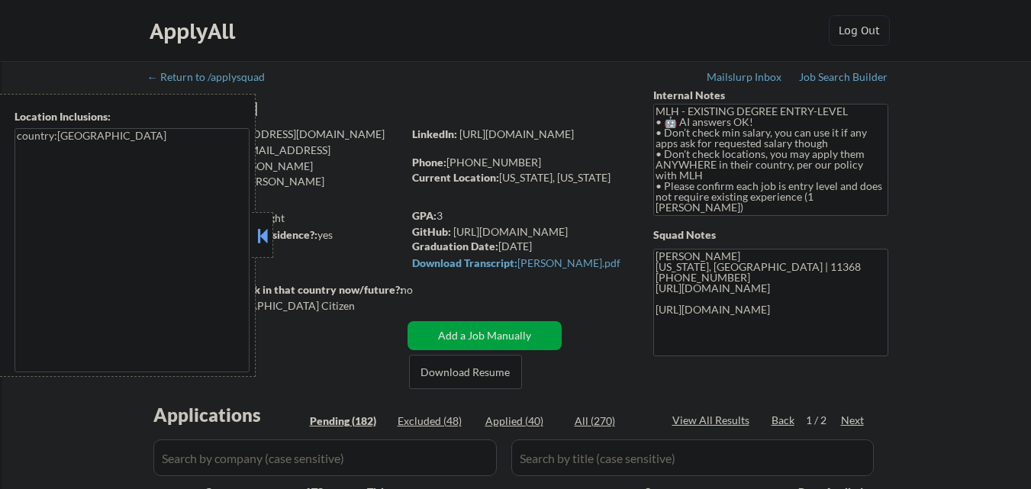
select select ""pending""
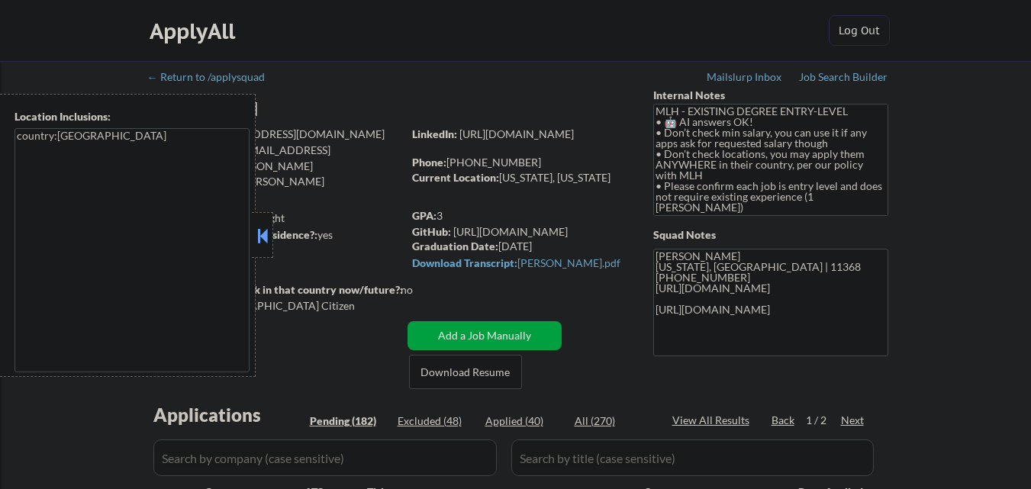
select select ""pending""
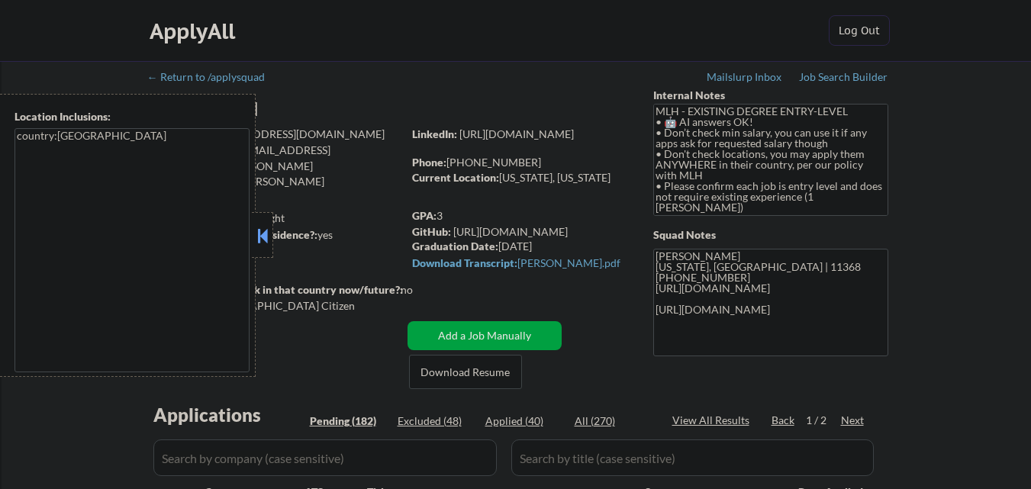
select select ""pending""
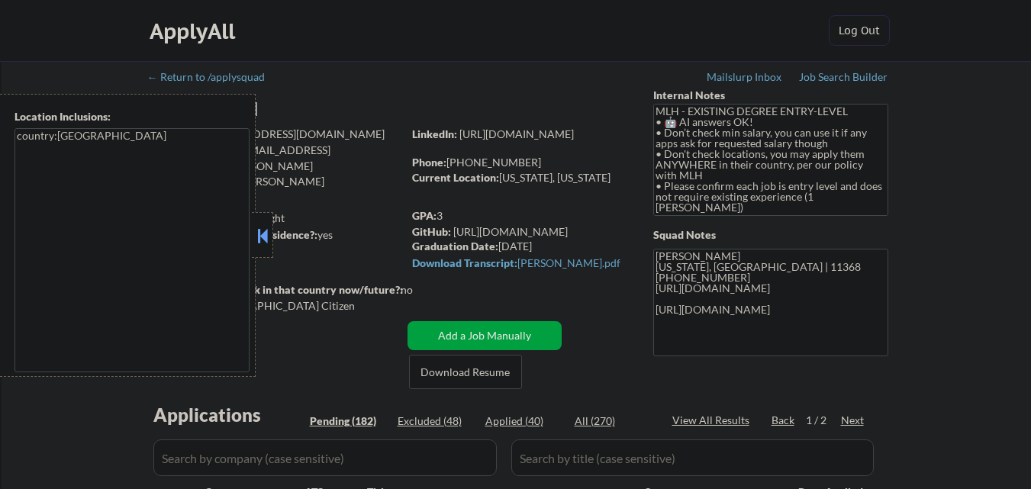
select select ""pending""
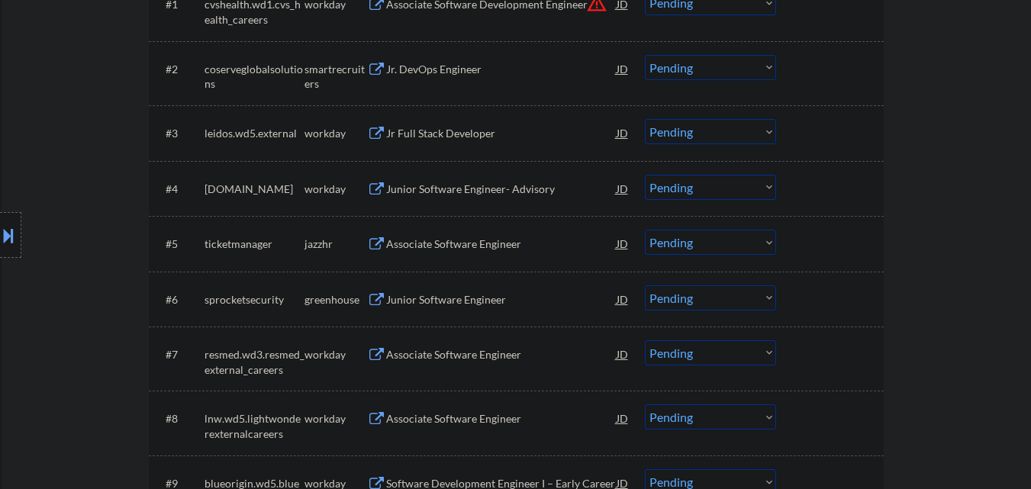
scroll to position [534, 0]
click at [479, 70] on div "Jr. DevOps Engineer" at bounding box center [501, 68] width 231 height 15
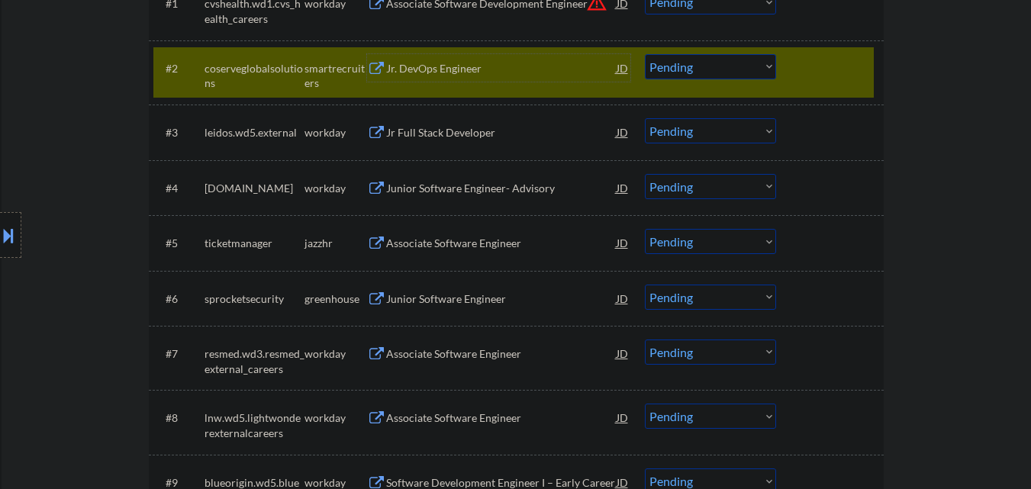
click at [724, 74] on select "Choose an option... Pending Applied Excluded (Questions) Excluded (Expired) Exc…" at bounding box center [710, 66] width 131 height 25
click at [645, 54] on select "Choose an option... Pending Applied Excluded (Questions) Excluded (Expired) Exc…" at bounding box center [710, 66] width 131 height 25
click at [825, 82] on div "#2 coserveglobalsolutions smartrecruiters Jr. DevOps Engineer JD Choose an opti…" at bounding box center [513, 72] width 721 height 50
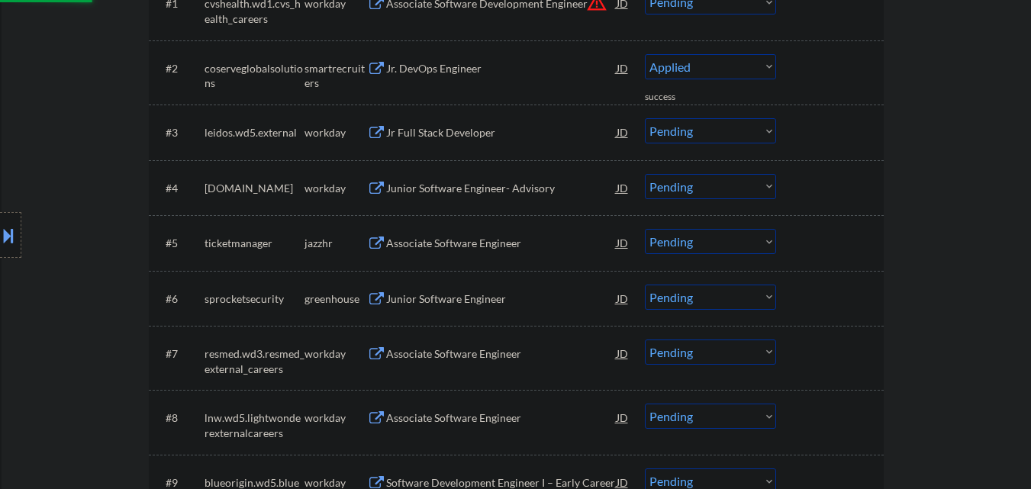
select select ""pending""
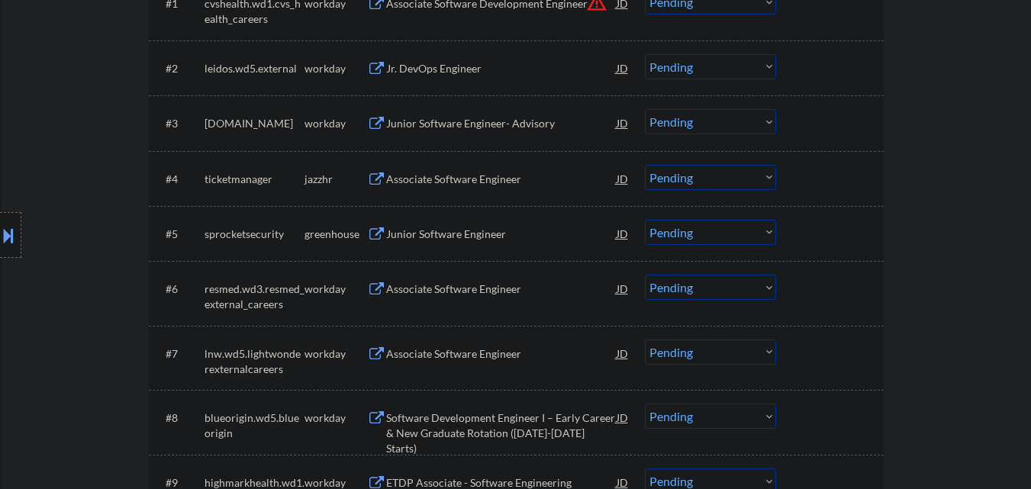
click at [476, 174] on div "Associate Software Engineer" at bounding box center [501, 179] width 231 height 15
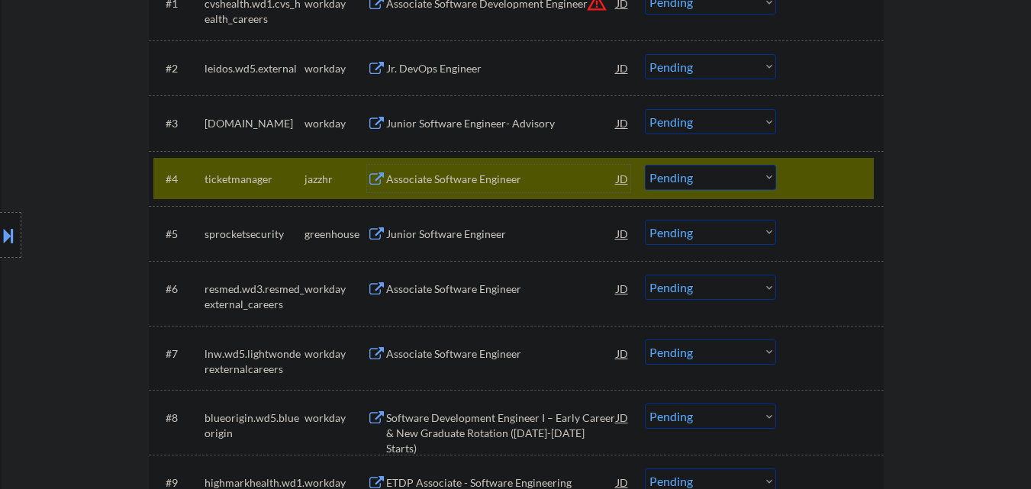
drag, startPoint x: 817, startPoint y: 164, endPoint x: 682, endPoint y: 188, distance: 136.4
click at [816, 165] on div at bounding box center [831, 178] width 67 height 27
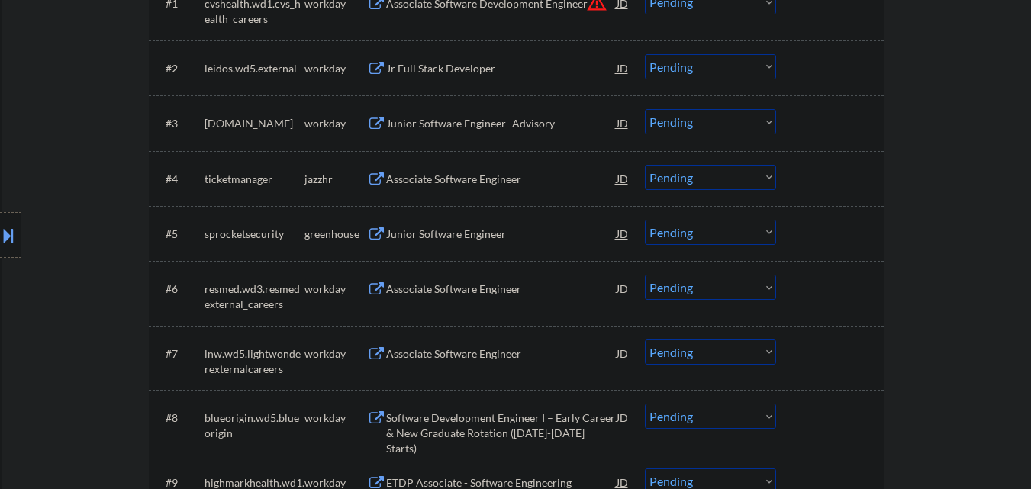
click at [460, 237] on div "Junior Software Engineer" at bounding box center [501, 234] width 231 height 15
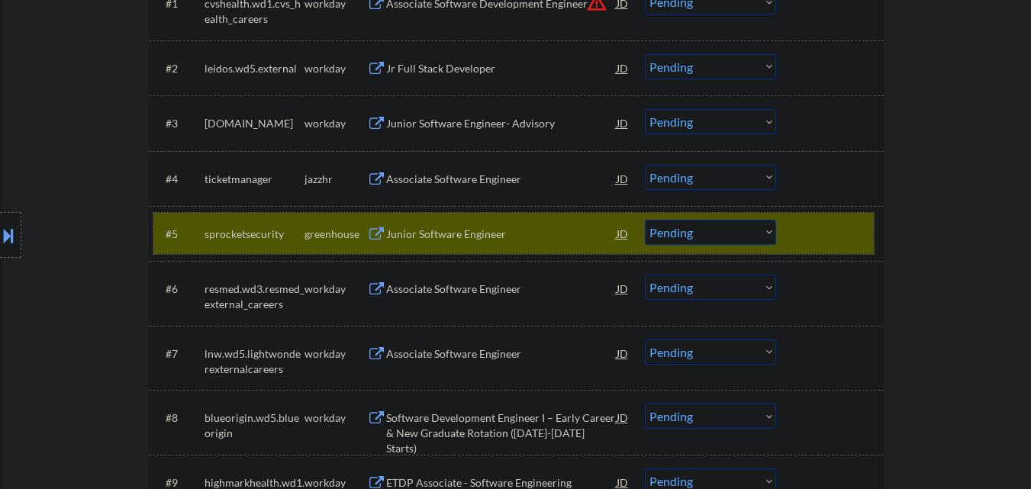
drag, startPoint x: 832, startPoint y: 232, endPoint x: 818, endPoint y: 232, distance: 14.5
click at [831, 232] on div at bounding box center [831, 233] width 67 height 27
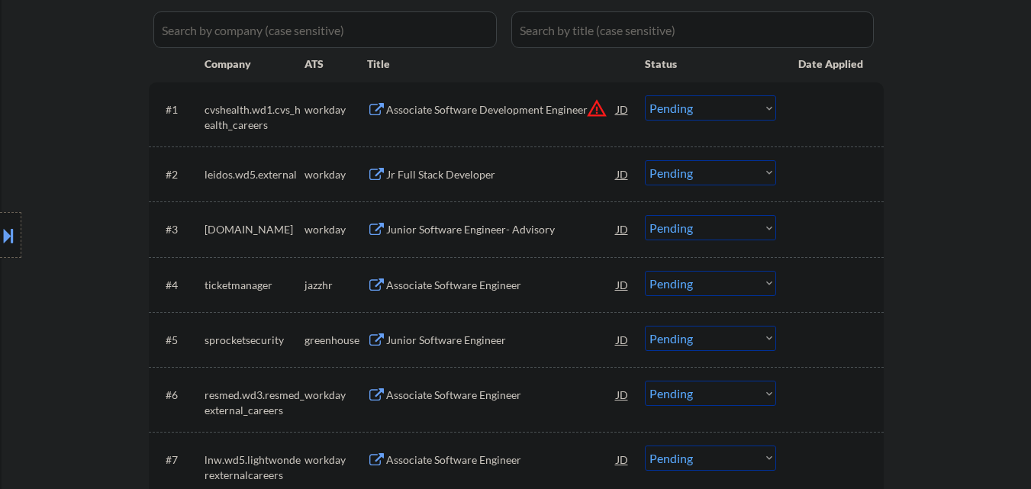
scroll to position [458, 0]
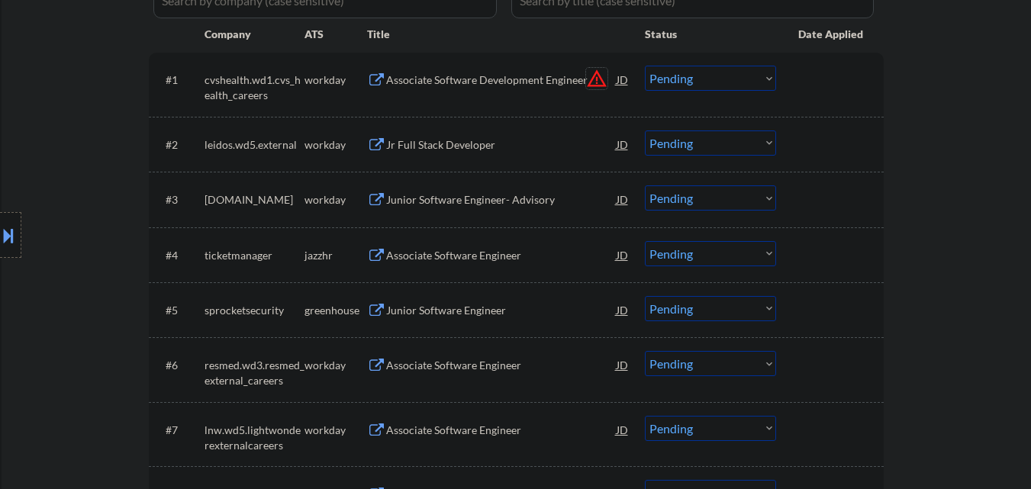
click at [589, 84] on button "warning_amber" at bounding box center [596, 78] width 21 height 21
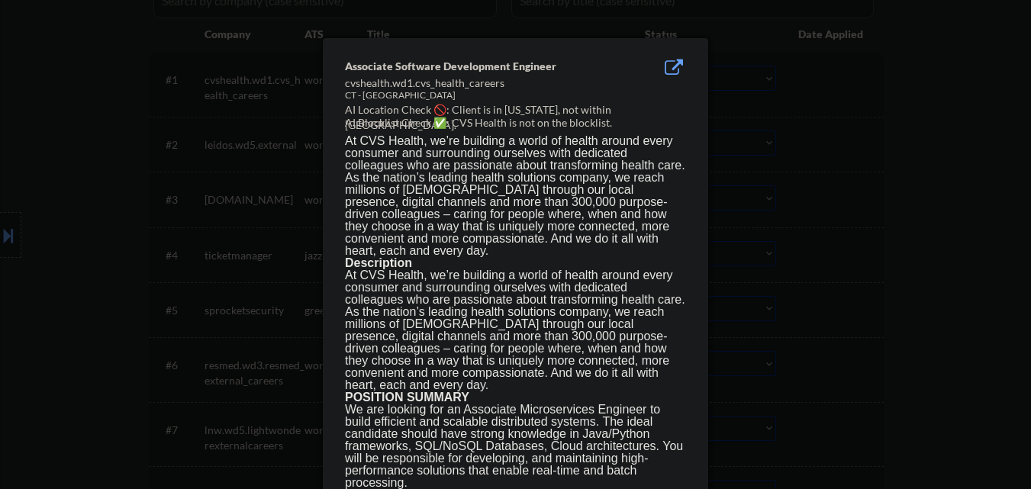
click at [121, 136] on div at bounding box center [515, 244] width 1031 height 489
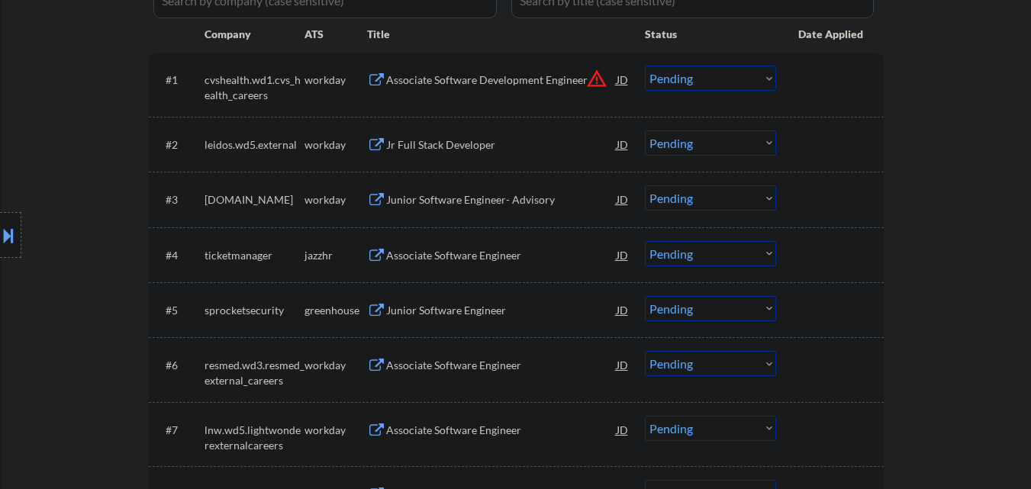
click at [495, 95] on div "#1 cvshealth.wd1.cvs_health_careers workday Associate Software Development Engi…" at bounding box center [513, 84] width 721 height 50
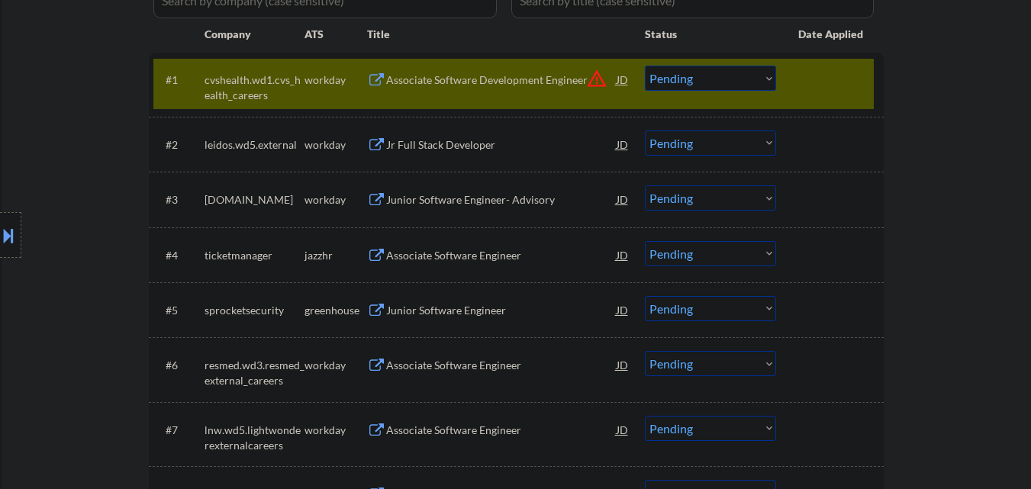
click at [501, 89] on div "Associate Software Development Engineer" at bounding box center [501, 79] width 231 height 27
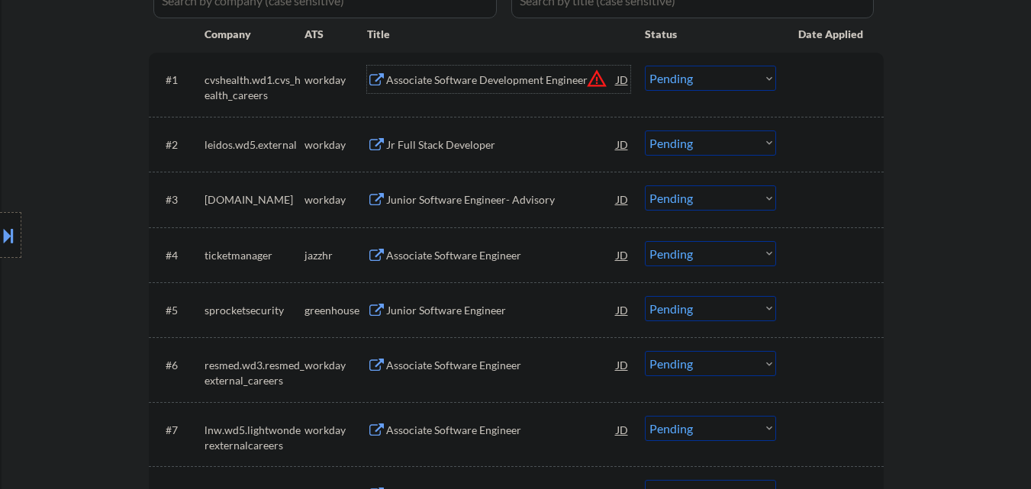
click at [709, 82] on select "Choose an option... Pending Applied Excluded (Questions) Excluded (Expired) Exc…" at bounding box center [710, 78] width 131 height 25
click at [645, 66] on select "Choose an option... Pending Applied Excluded (Questions) Excluded (Expired) Exc…" at bounding box center [710, 78] width 131 height 25
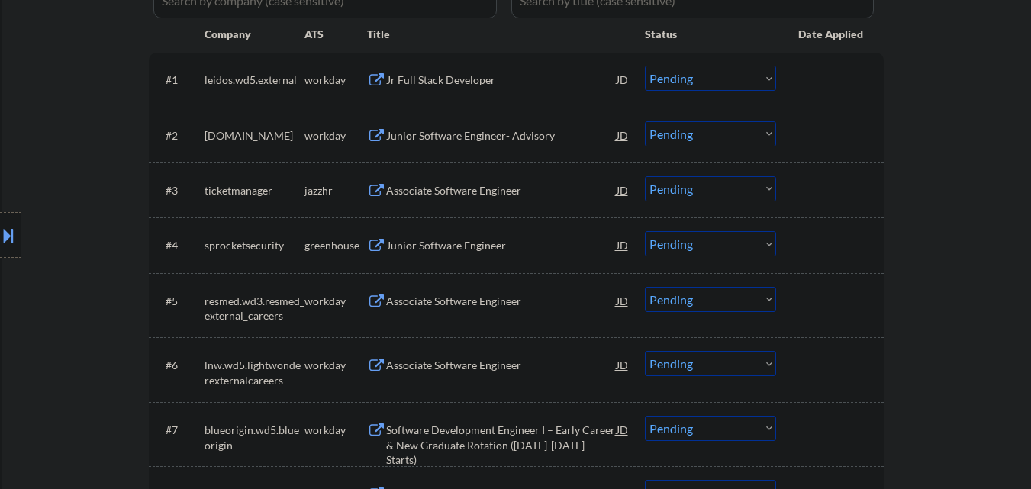
click at [111, 271] on div "Location Inclusions: country:US" at bounding box center [136, 235] width 273 height 283
click at [440, 86] on div "Jr Full Stack Developer" at bounding box center [501, 80] width 231 height 15
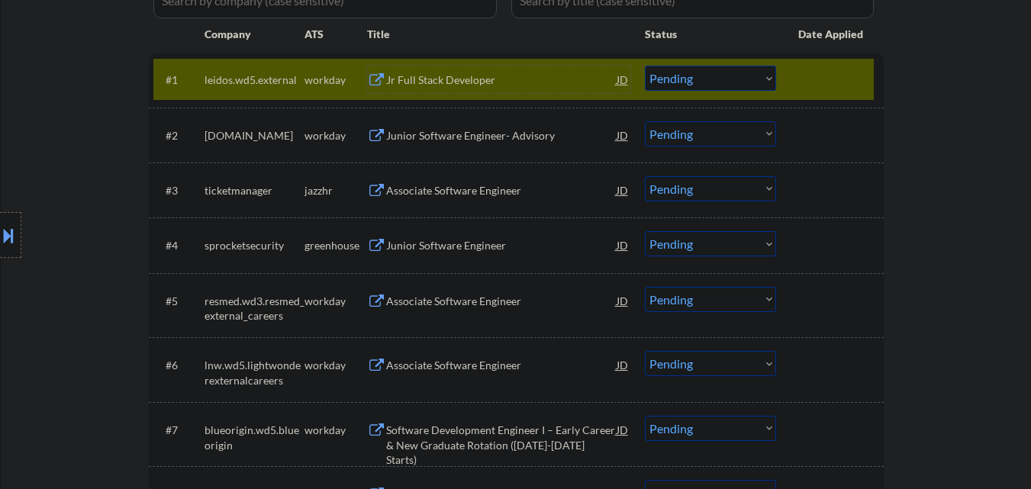
click at [719, 66] on select "Choose an option... Pending Applied Excluded (Questions) Excluded (Expired) Exc…" at bounding box center [710, 78] width 131 height 25
click at [645, 66] on select "Choose an option... Pending Applied Excluded (Questions) Excluded (Expired) Exc…" at bounding box center [710, 78] width 131 height 25
drag, startPoint x: 820, startPoint y: 73, endPoint x: 816, endPoint y: 82, distance: 9.2
click at [821, 73] on div at bounding box center [831, 79] width 67 height 27
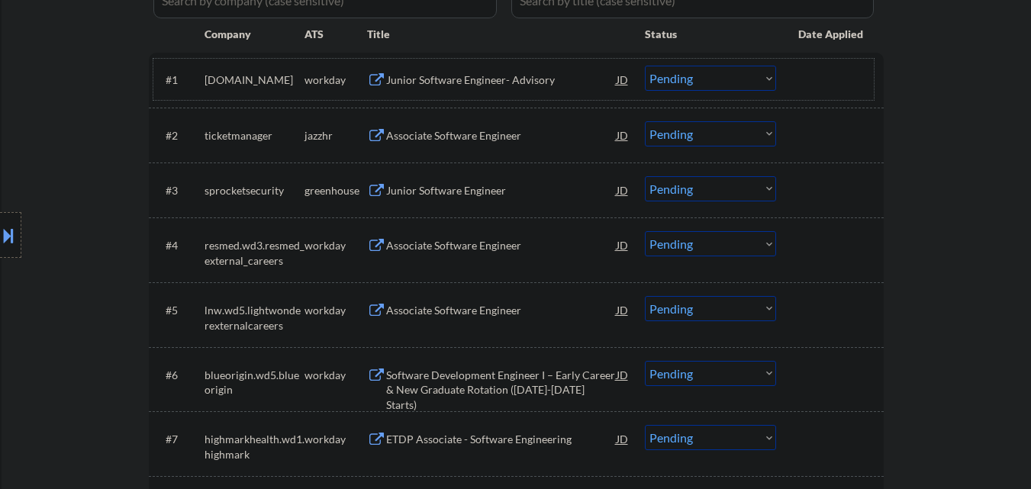
click at [446, 81] on div "Junior Software Engineer- Advisory" at bounding box center [501, 80] width 231 height 15
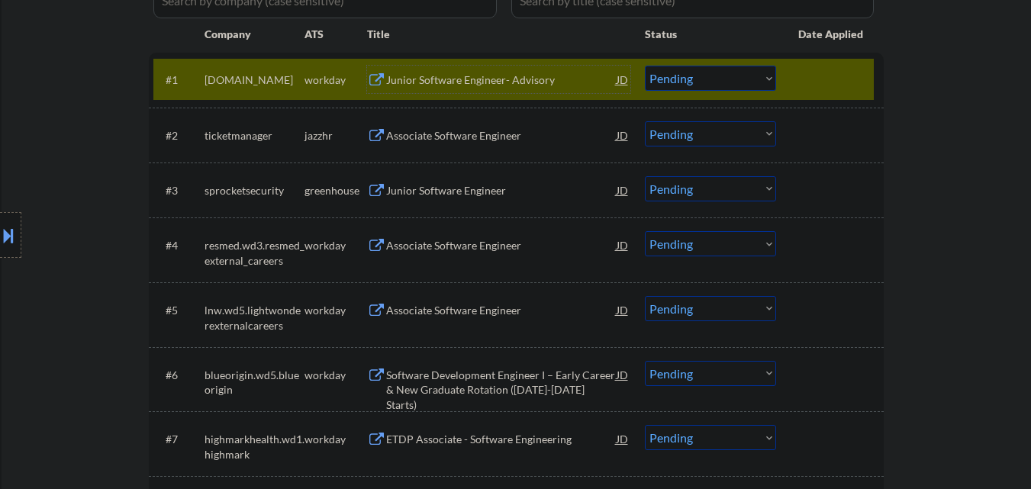
click at [730, 83] on select "Choose an option... Pending Applied Excluded (Questions) Excluded (Expired) Exc…" at bounding box center [710, 78] width 131 height 25
click at [645, 66] on select "Choose an option... Pending Applied Excluded (Questions) Excluded (Expired) Exc…" at bounding box center [710, 78] width 131 height 25
click at [820, 72] on div at bounding box center [831, 79] width 67 height 27
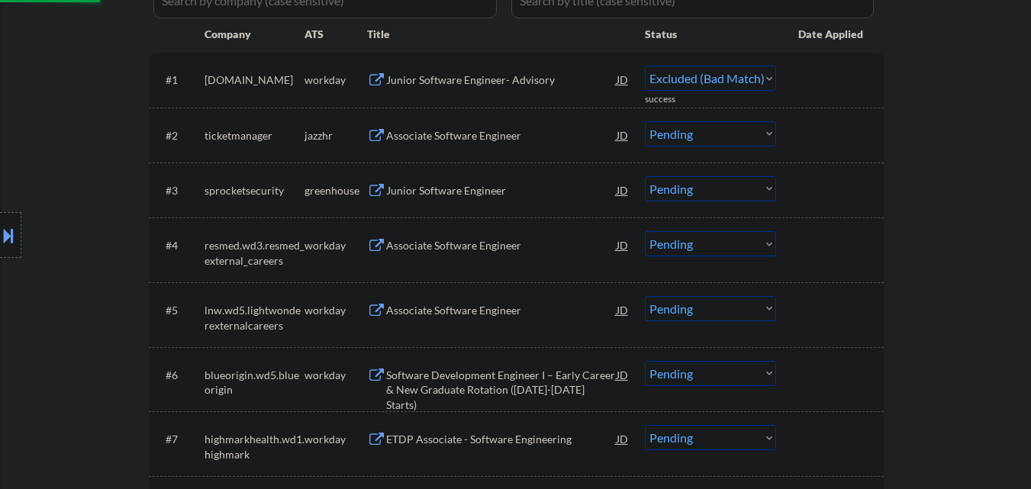
select select ""pending""
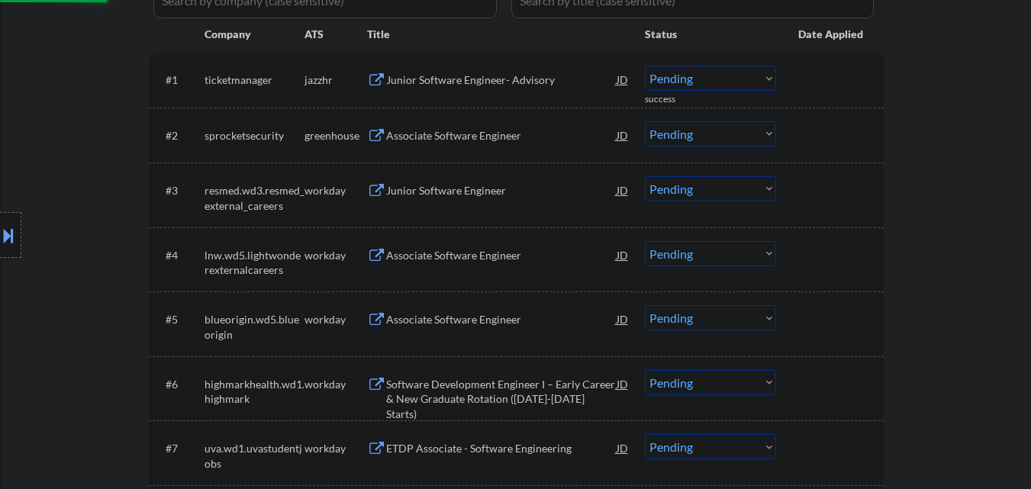
click at [438, 193] on div "Junior Software Engineer" at bounding box center [501, 190] width 231 height 15
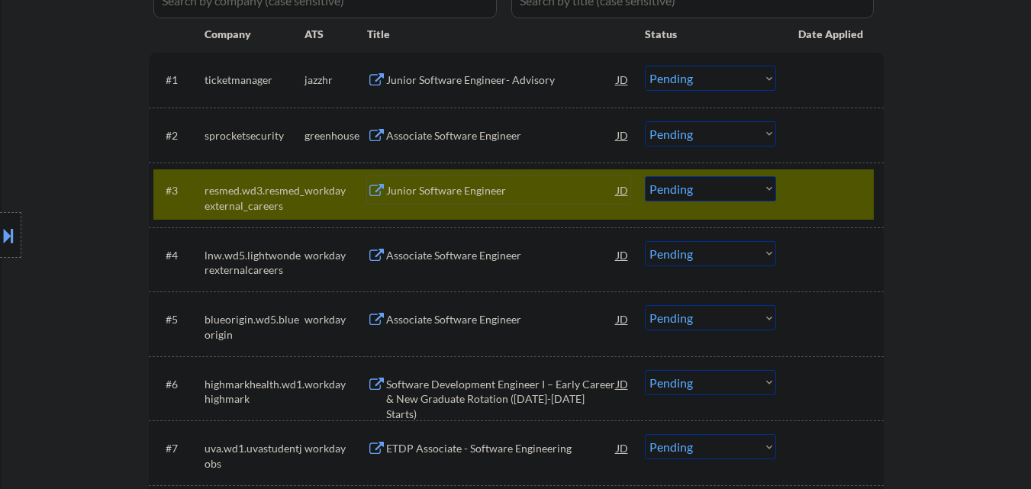
click at [733, 193] on select "Choose an option... Pending Applied Excluded (Questions) Excluded (Expired) Exc…" at bounding box center [710, 188] width 131 height 25
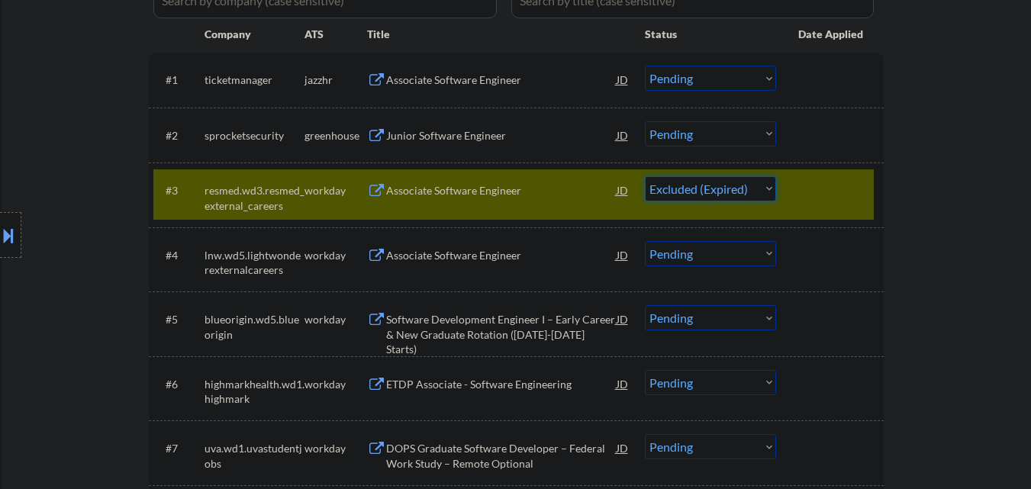
click at [645, 176] on select "Choose an option... Pending Applied Excluded (Questions) Excluded (Expired) Exc…" at bounding box center [710, 188] width 131 height 25
click at [849, 185] on div at bounding box center [831, 189] width 67 height 27
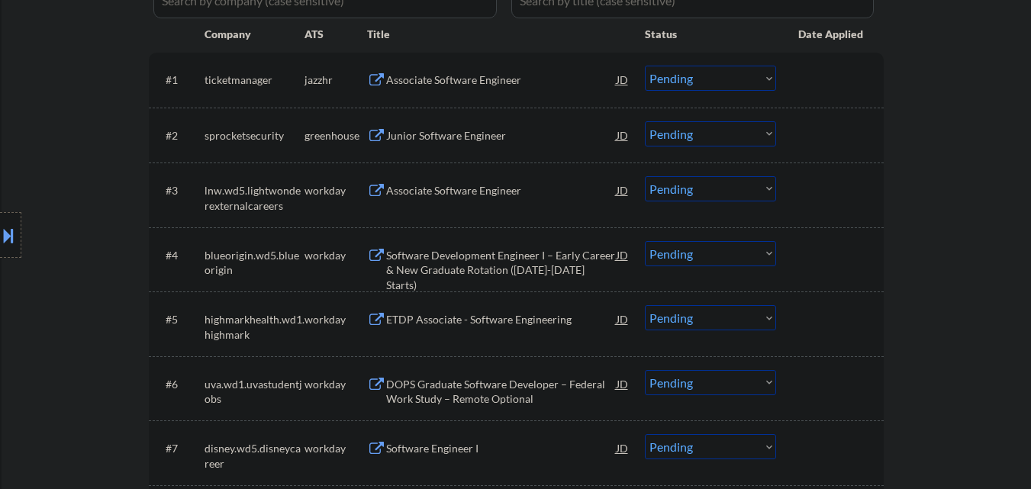
click at [453, 131] on div "Junior Software Engineer" at bounding box center [501, 135] width 231 height 15
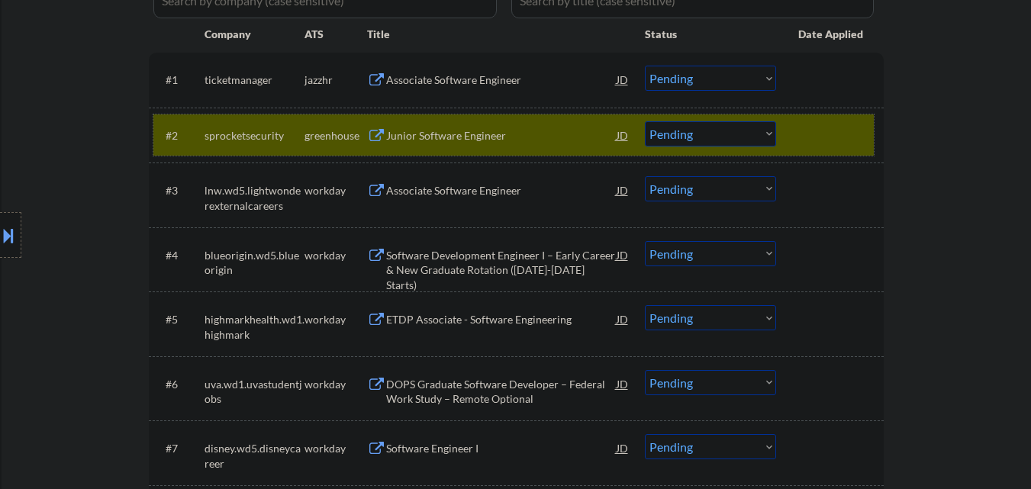
click at [841, 141] on div at bounding box center [831, 134] width 67 height 27
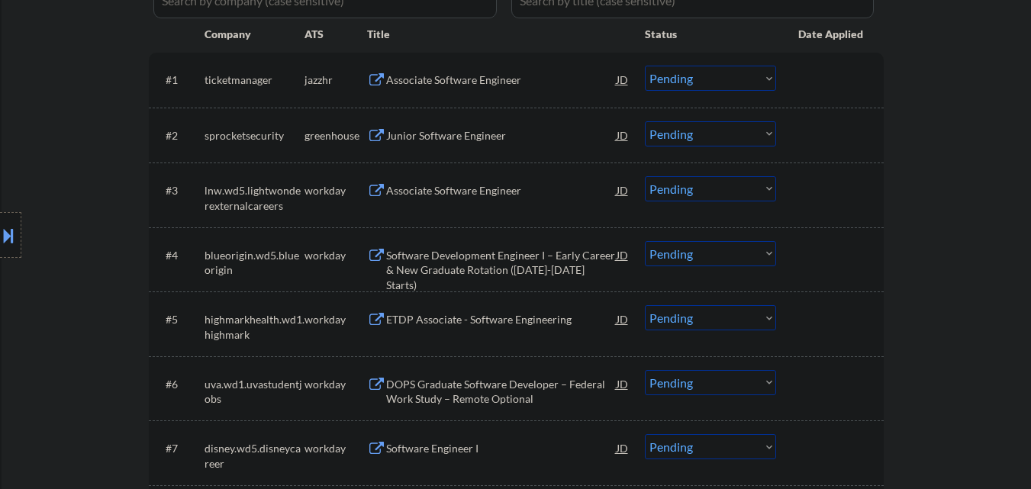
click at [508, 194] on div "Associate Software Engineer" at bounding box center [501, 190] width 231 height 15
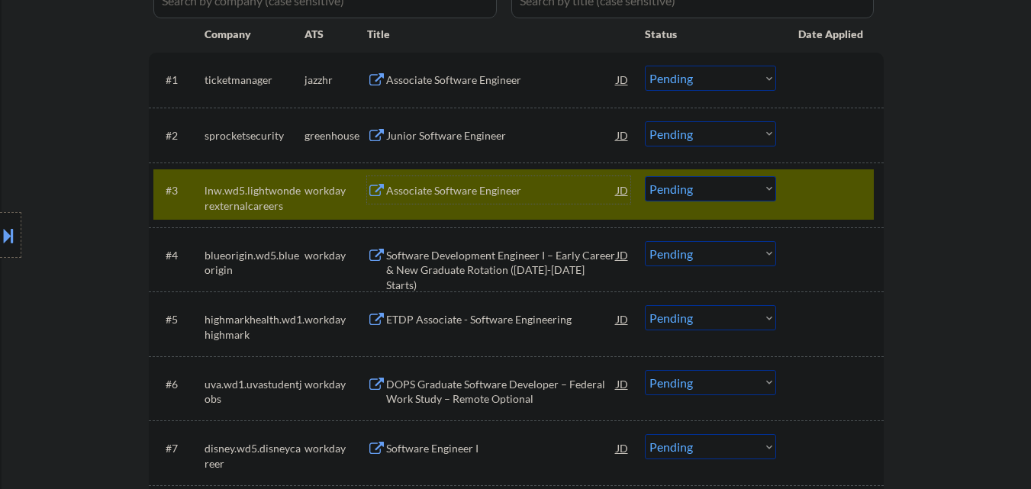
click at [721, 199] on select "Choose an option... Pending Applied Excluded (Questions) Excluded (Expired) Exc…" at bounding box center [710, 188] width 131 height 25
click at [645, 176] on select "Choose an option... Pending Applied Excluded (Questions) Excluded (Expired) Exc…" at bounding box center [710, 188] width 131 height 25
click at [828, 189] on div at bounding box center [831, 189] width 67 height 27
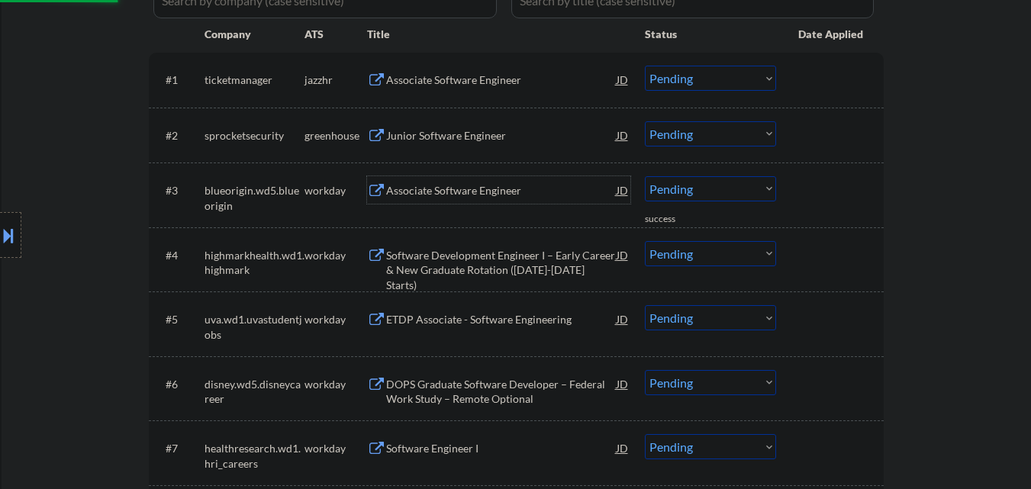
click at [494, 185] on div "Associate Software Engineer" at bounding box center [501, 190] width 231 height 15
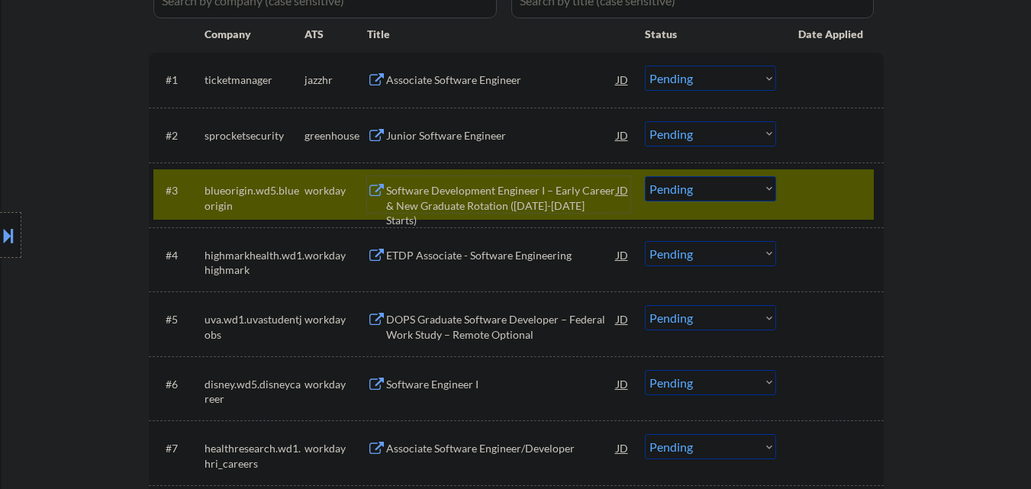
click at [473, 191] on div "Software Development Engineer I – Early Career & New Graduate Rotation ([DATE]-…" at bounding box center [501, 205] width 231 height 45
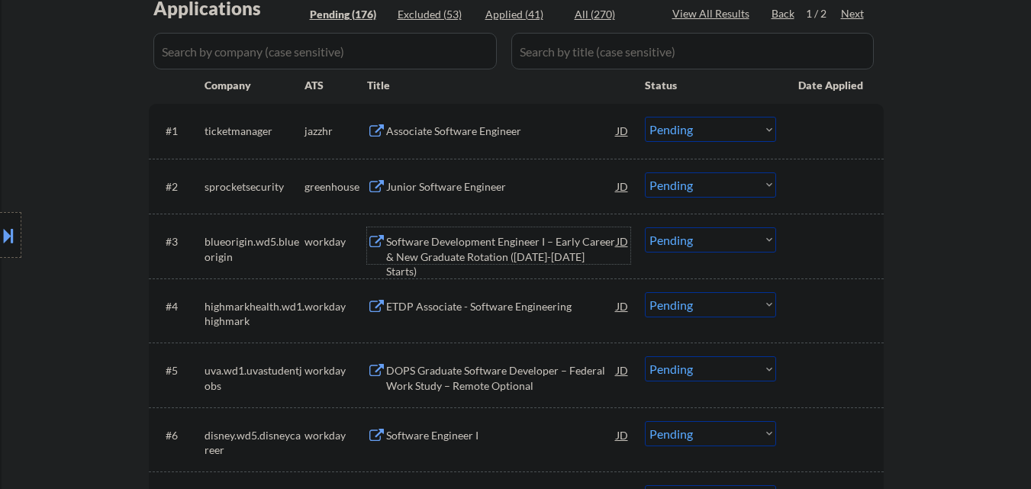
scroll to position [382, 0]
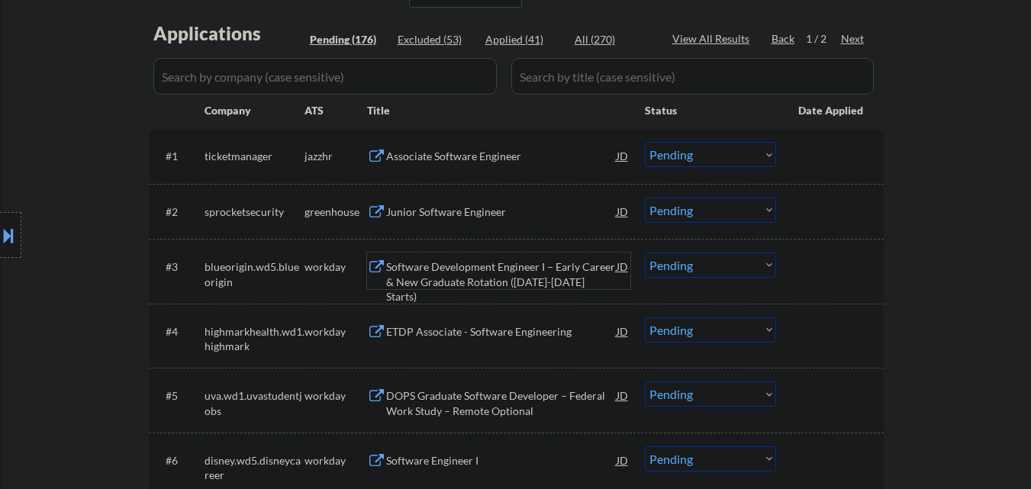
click at [497, 274] on div "Software Development Engineer I – Early Career & New Graduate Rotation ([DATE]-…" at bounding box center [501, 282] width 231 height 45
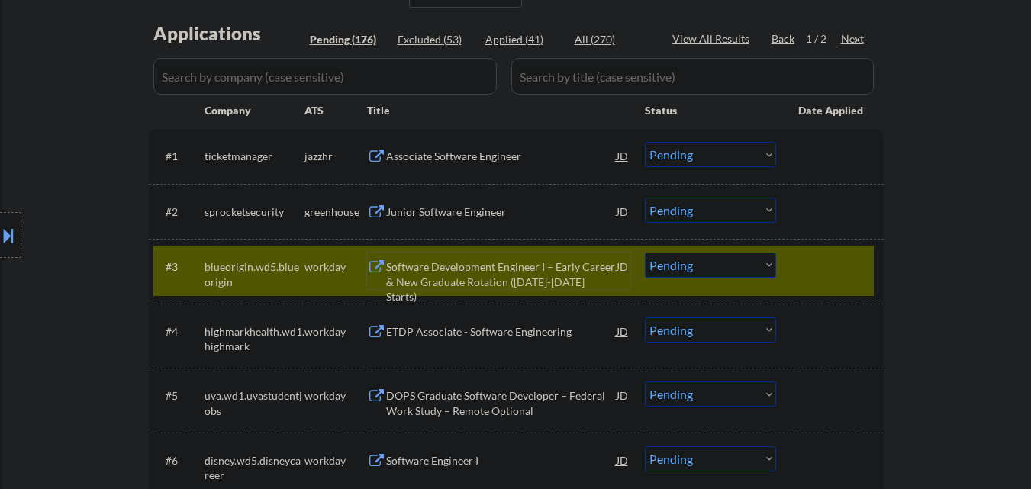
drag, startPoint x: 680, startPoint y: 264, endPoint x: 690, endPoint y: 252, distance: 15.7
click at [689, 263] on select "Choose an option... Pending Applied Excluded (Questions) Excluded (Expired) Exc…" at bounding box center [710, 265] width 131 height 25
click at [645, 253] on select "Choose an option... Pending Applied Excluded (Questions) Excluded (Expired) Exc…" at bounding box center [710, 265] width 131 height 25
drag, startPoint x: 821, startPoint y: 268, endPoint x: 821, endPoint y: 252, distance: 16.0
click at [825, 256] on div at bounding box center [831, 266] width 67 height 27
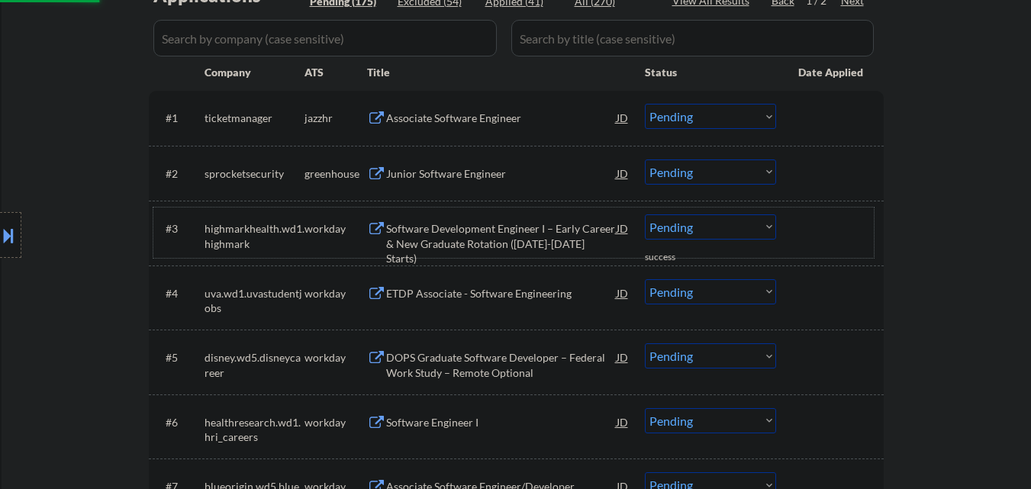
scroll to position [458, 0]
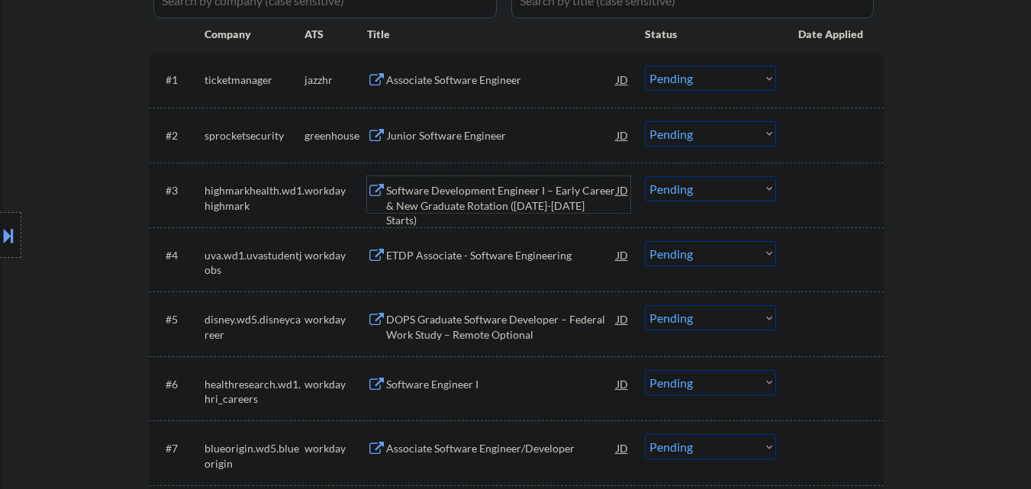
click at [511, 210] on div "Software Development Engineer I – Early Career & New Graduate Rotation ([DATE]-…" at bounding box center [501, 205] width 231 height 45
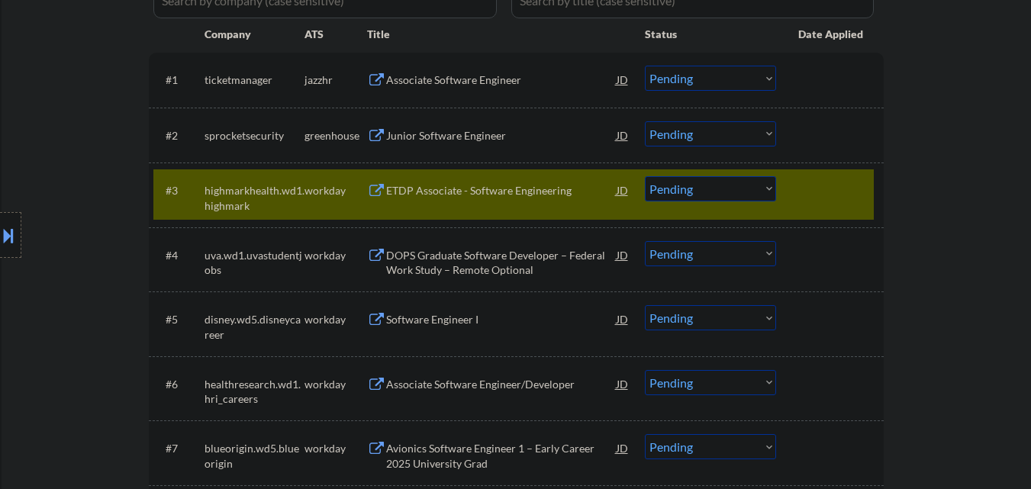
click at [746, 193] on select "Choose an option... Pending Applied Excluded (Questions) Excluded (Expired) Exc…" at bounding box center [710, 188] width 131 height 25
click at [645, 176] on select "Choose an option... Pending Applied Excluded (Questions) Excluded (Expired) Exc…" at bounding box center [710, 188] width 131 height 25
click at [840, 192] on div at bounding box center [831, 189] width 67 height 27
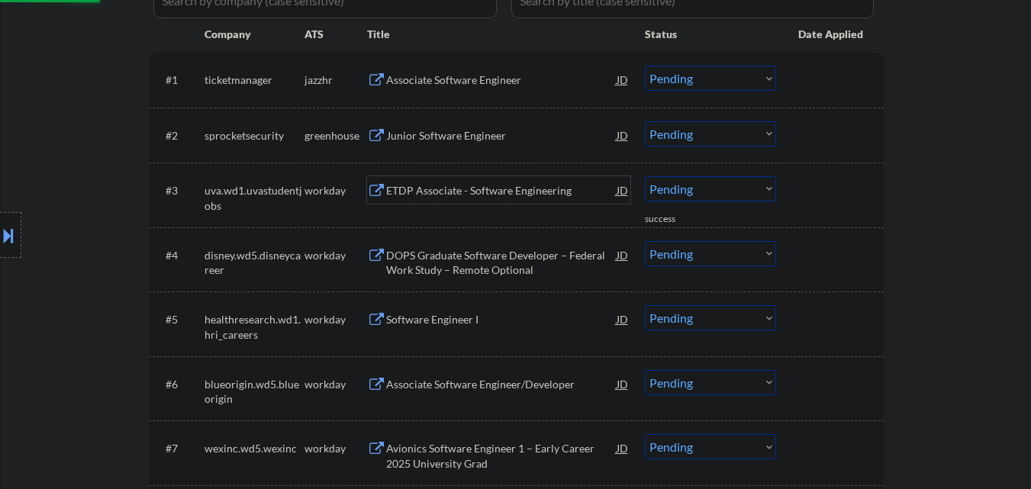
click at [509, 198] on div "ETDP Associate - Software Engineering" at bounding box center [501, 190] width 231 height 15
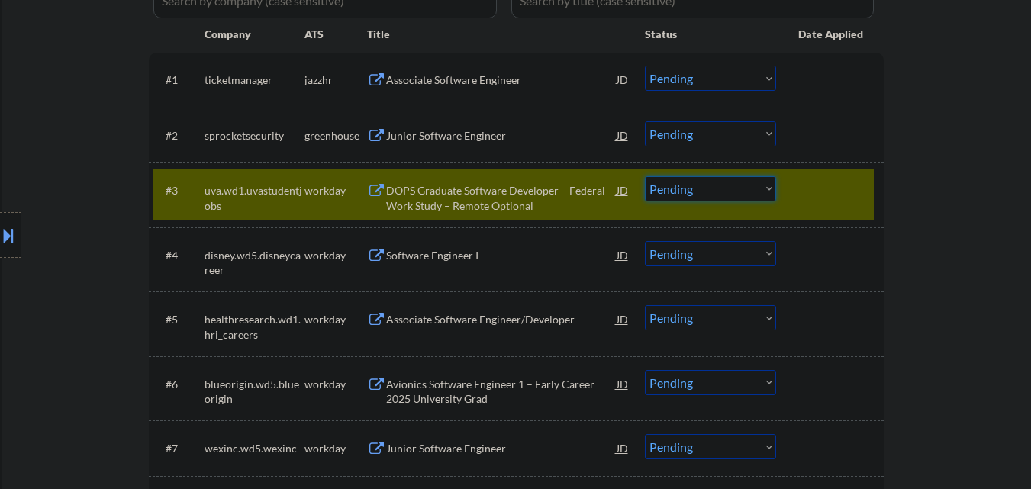
drag, startPoint x: 728, startPoint y: 191, endPoint x: 729, endPoint y: 201, distance: 10.0
click at [728, 191] on select "Choose an option... Pending Applied Excluded (Questions) Excluded (Expired) Exc…" at bounding box center [710, 188] width 131 height 25
click at [645, 176] on select "Choose an option... Pending Applied Excluded (Questions) Excluded (Expired) Exc…" at bounding box center [710, 188] width 131 height 25
click at [843, 189] on div at bounding box center [831, 189] width 67 height 27
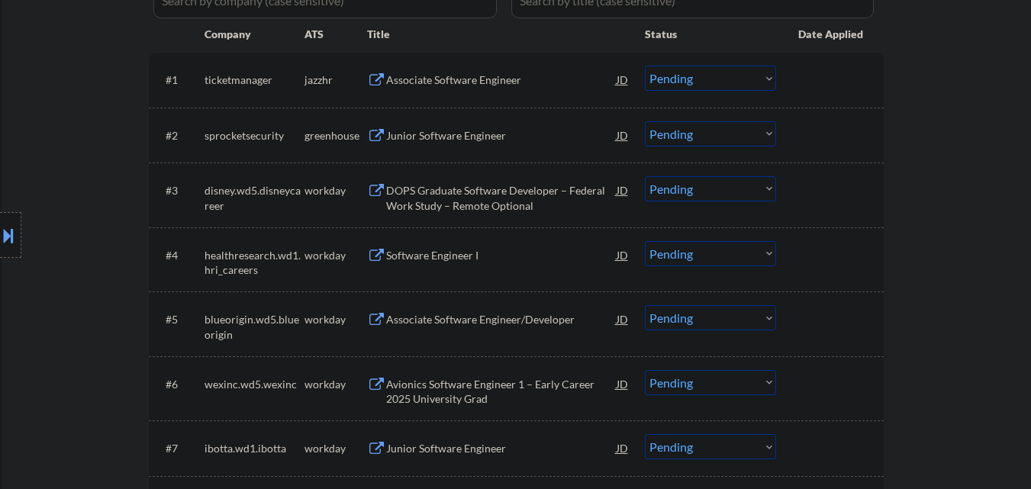
click at [827, 186] on div at bounding box center [831, 189] width 67 height 27
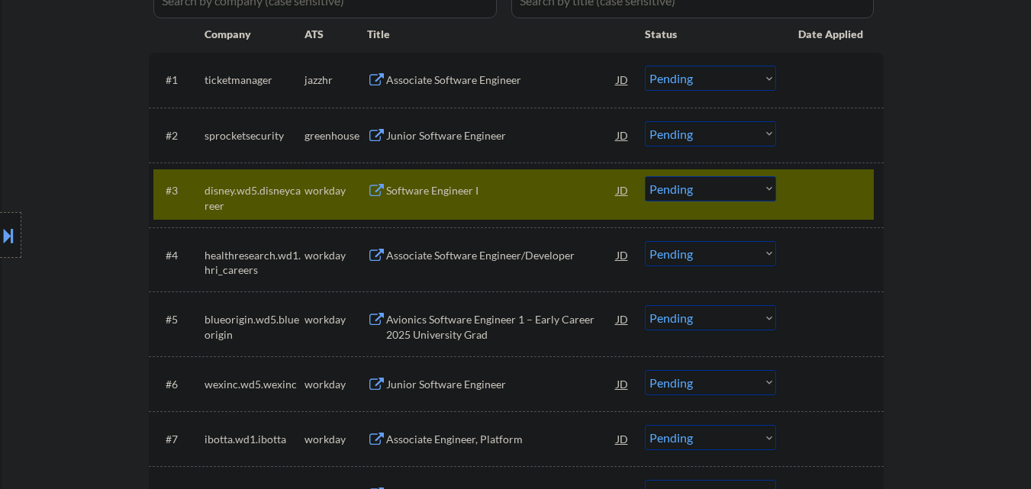
click at [454, 194] on div "Software Engineer I" at bounding box center [501, 190] width 231 height 15
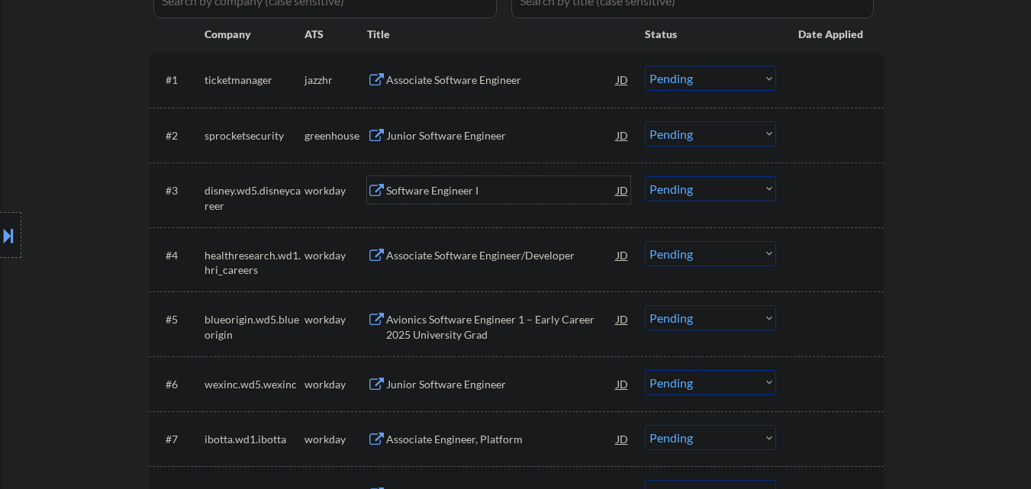
drag, startPoint x: 747, startPoint y: 189, endPoint x: 750, endPoint y: 201, distance: 12.4
click at [748, 189] on select "Choose an option... Pending Applied Excluded (Questions) Excluded (Expired) Exc…" at bounding box center [710, 188] width 131 height 25
click at [645, 176] on select "Choose an option... Pending Applied Excluded (Questions) Excluded (Expired) Exc…" at bounding box center [710, 188] width 131 height 25
click at [496, 187] on div "Software Engineer I" at bounding box center [501, 190] width 231 height 15
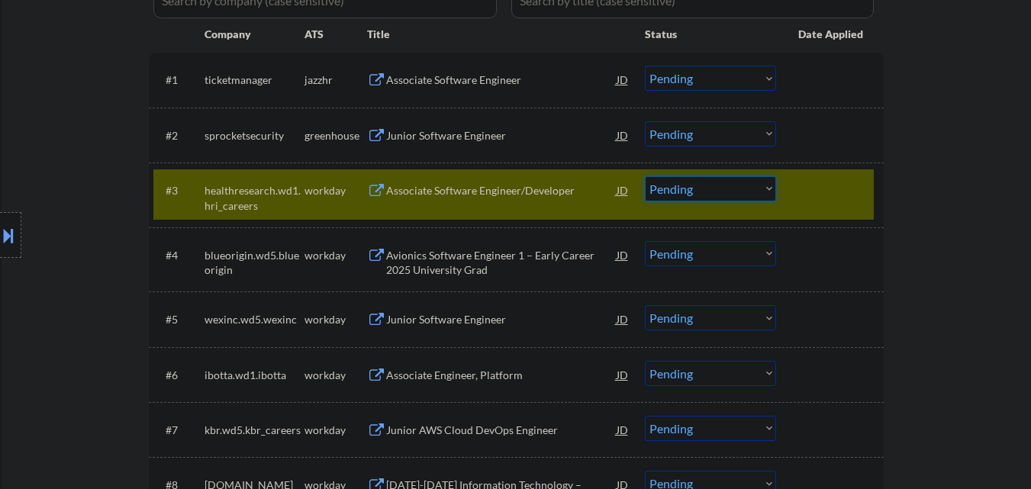
click at [725, 185] on select "Choose an option... Pending Applied Excluded (Questions) Excluded (Expired) Exc…" at bounding box center [710, 188] width 131 height 25
click at [645, 176] on select "Choose an option... Pending Applied Excluded (Questions) Excluded (Expired) Exc…" at bounding box center [710, 188] width 131 height 25
click at [841, 203] on div at bounding box center [831, 189] width 67 height 27
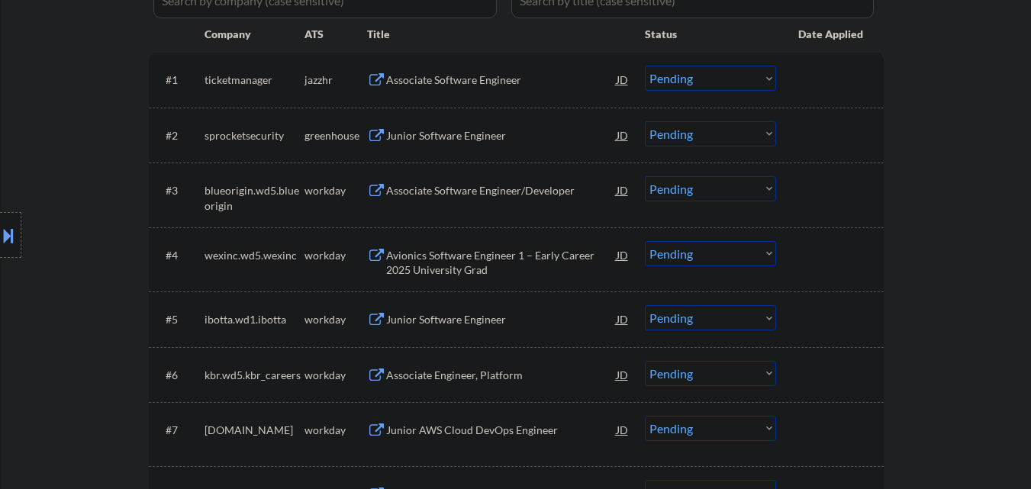
click at [515, 195] on div "Associate Software Engineer/Developer" at bounding box center [501, 190] width 231 height 15
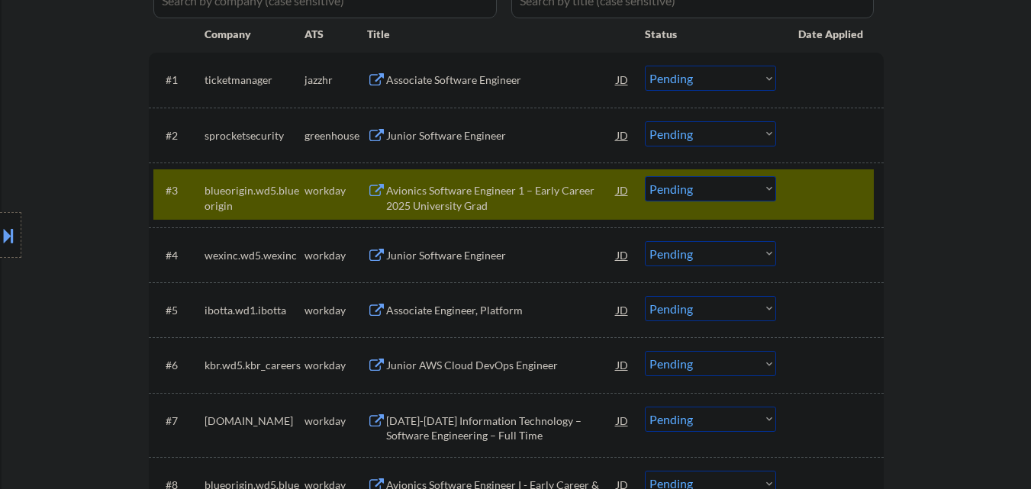
drag, startPoint x: 734, startPoint y: 194, endPoint x: 731, endPoint y: 201, distance: 7.9
click at [734, 194] on select "Choose an option... Pending Applied Excluded (Questions) Excluded (Expired) Exc…" at bounding box center [710, 188] width 131 height 25
click at [645, 176] on select "Choose an option... Pending Applied Excluded (Questions) Excluded (Expired) Exc…" at bounding box center [710, 188] width 131 height 25
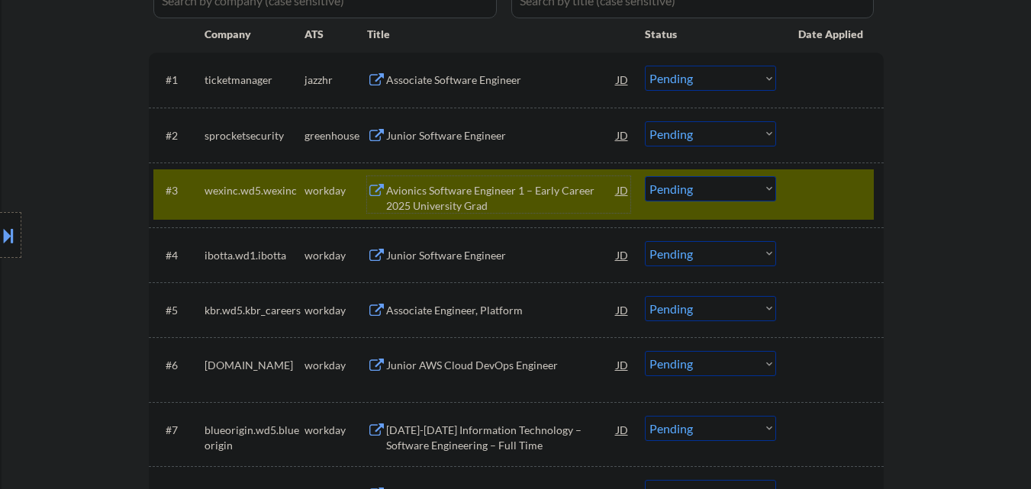
click at [469, 195] on div "Avionics Software Engineer 1 – Early Career 2025 University Grad" at bounding box center [501, 198] width 231 height 30
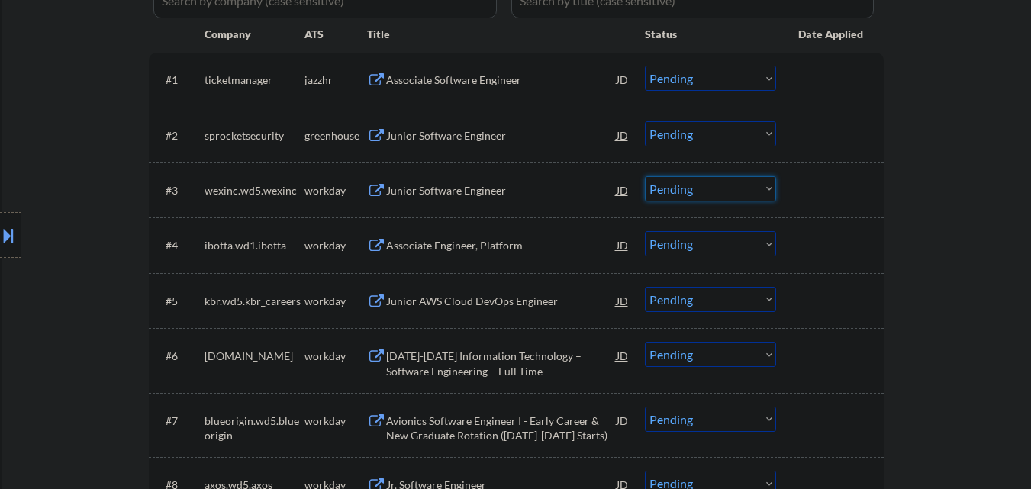
click at [698, 195] on select "Choose an option... Pending Applied Excluded (Questions) Excluded (Expired) Exc…" at bounding box center [710, 188] width 131 height 25
click at [478, 196] on div "Junior Software Engineer" at bounding box center [501, 190] width 231 height 15
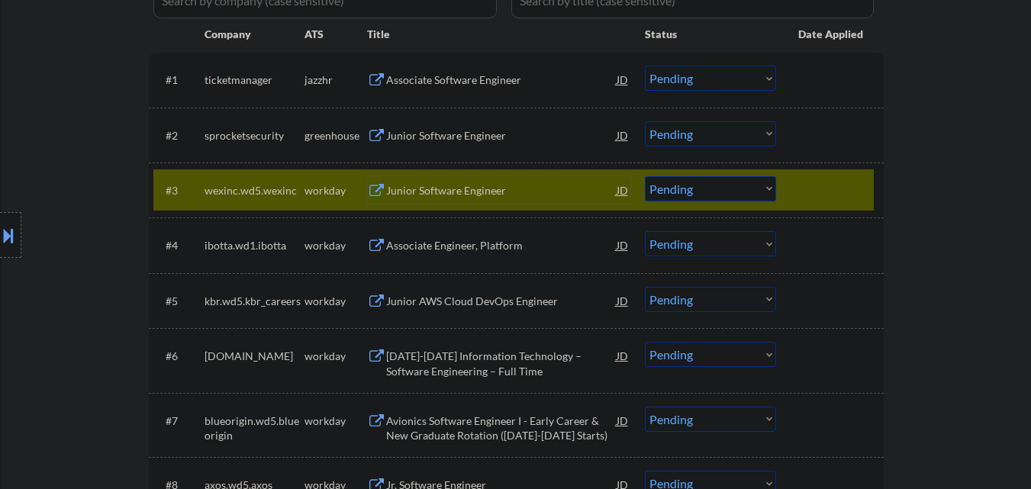
click at [715, 192] on select "Choose an option... Pending Applied Excluded (Questions) Excluded (Expired) Exc…" at bounding box center [710, 188] width 131 height 25
click at [645, 176] on select "Choose an option... Pending Applied Excluded (Questions) Excluded (Expired) Exc…" at bounding box center [710, 188] width 131 height 25
click at [819, 187] on div at bounding box center [831, 189] width 67 height 27
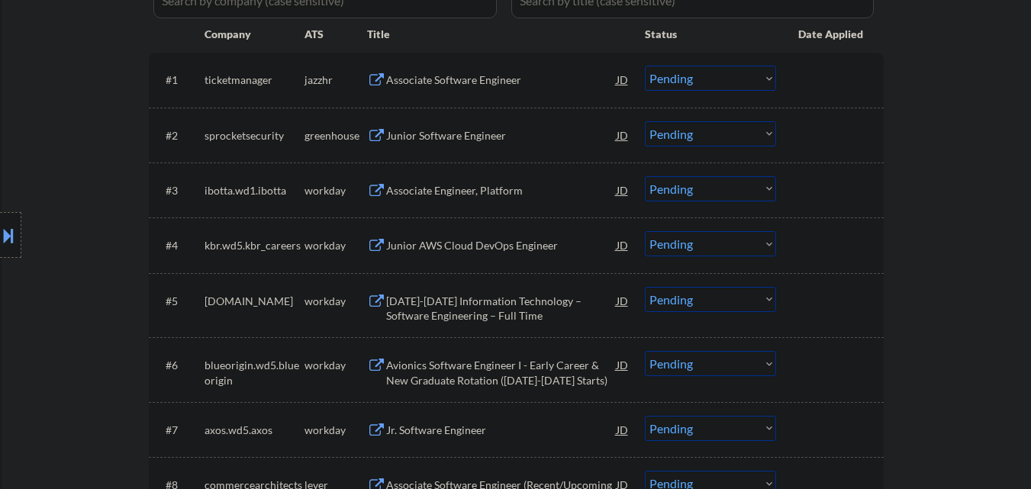
click at [463, 136] on div "Junior Software Engineer" at bounding box center [501, 135] width 231 height 15
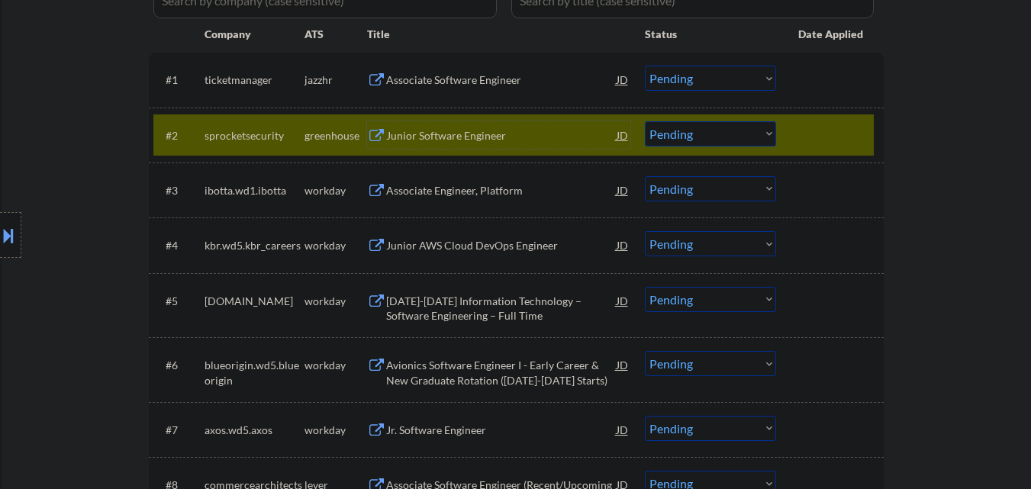
click at [841, 136] on div at bounding box center [831, 134] width 67 height 27
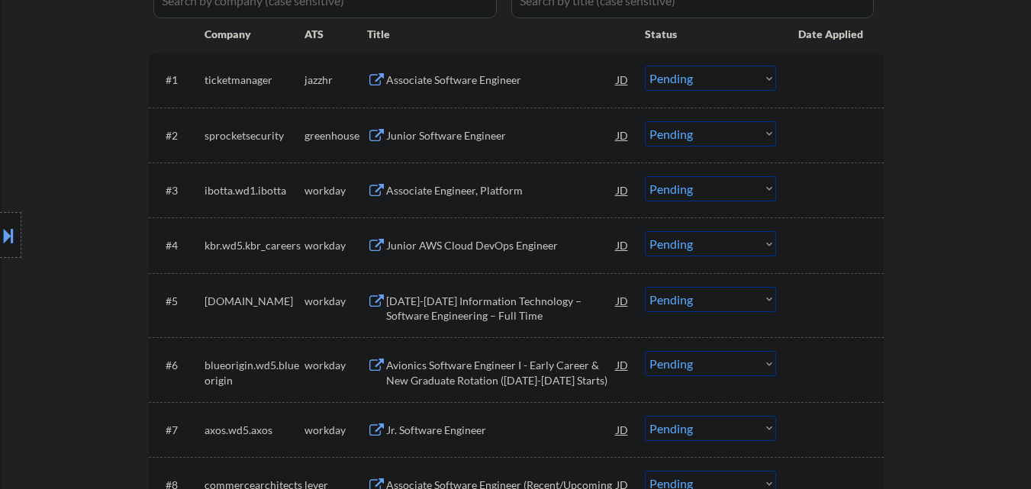
click at [497, 197] on div "Associate Engineer, Platform" at bounding box center [501, 190] width 231 height 15
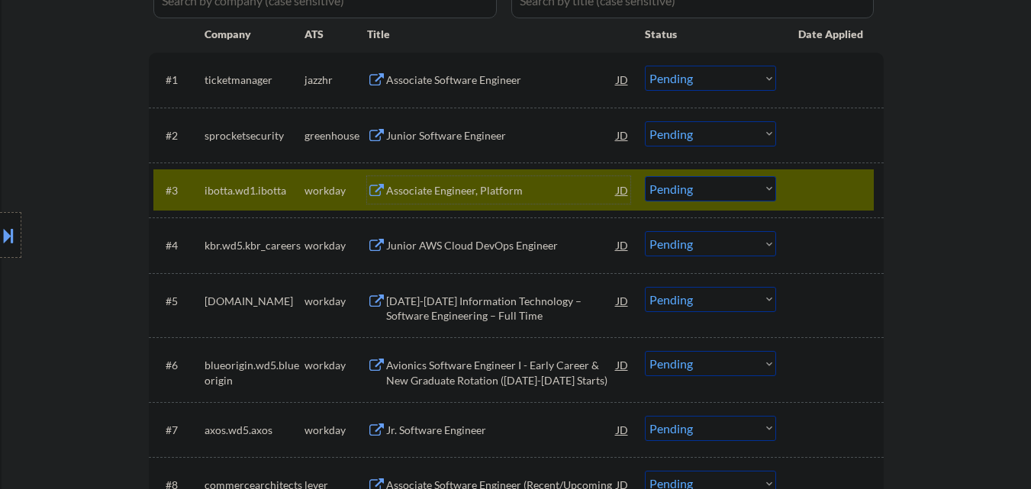
click at [437, 191] on div "Associate Engineer, Platform" at bounding box center [501, 190] width 231 height 15
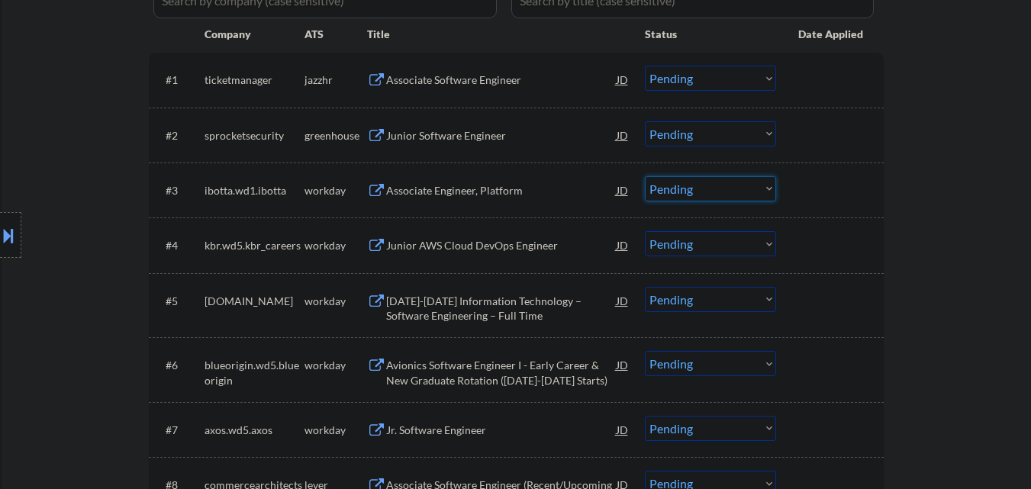
drag, startPoint x: 731, startPoint y: 189, endPoint x: 725, endPoint y: 200, distance: 11.9
click at [731, 189] on select "Choose an option... Pending Applied Excluded (Questions) Excluded (Expired) Exc…" at bounding box center [710, 188] width 131 height 25
click at [645, 176] on select "Choose an option... Pending Applied Excluded (Questions) Excluded (Expired) Exc…" at bounding box center [710, 188] width 131 height 25
select select ""pending""
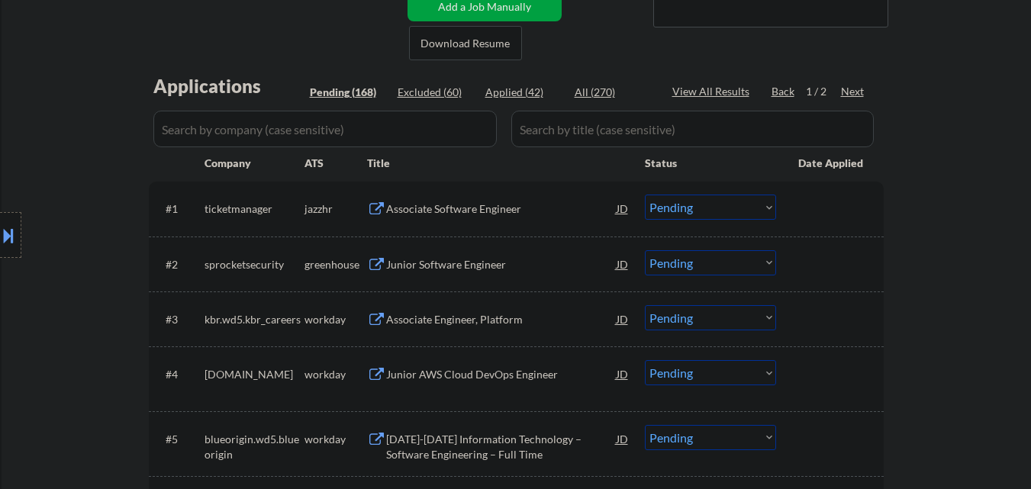
scroll to position [305, 0]
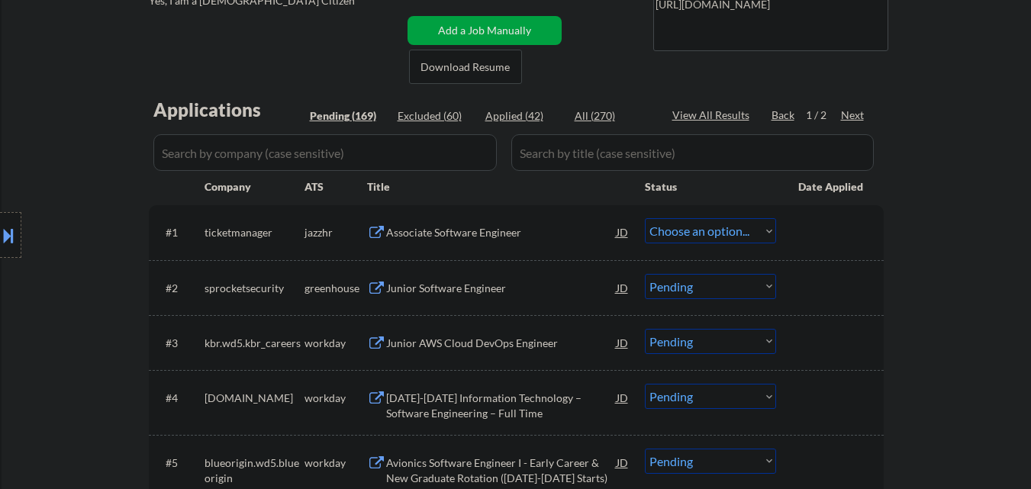
select select ""pending""
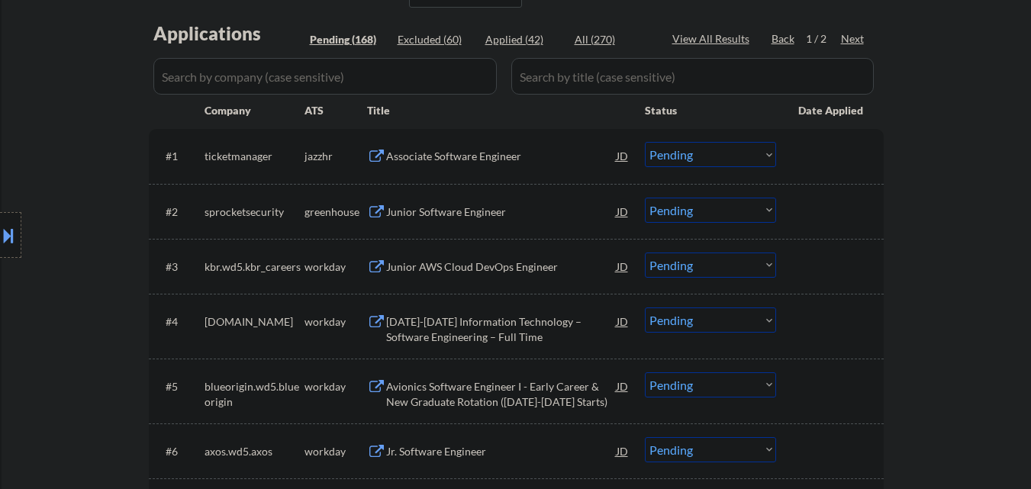
scroll to position [458, 0]
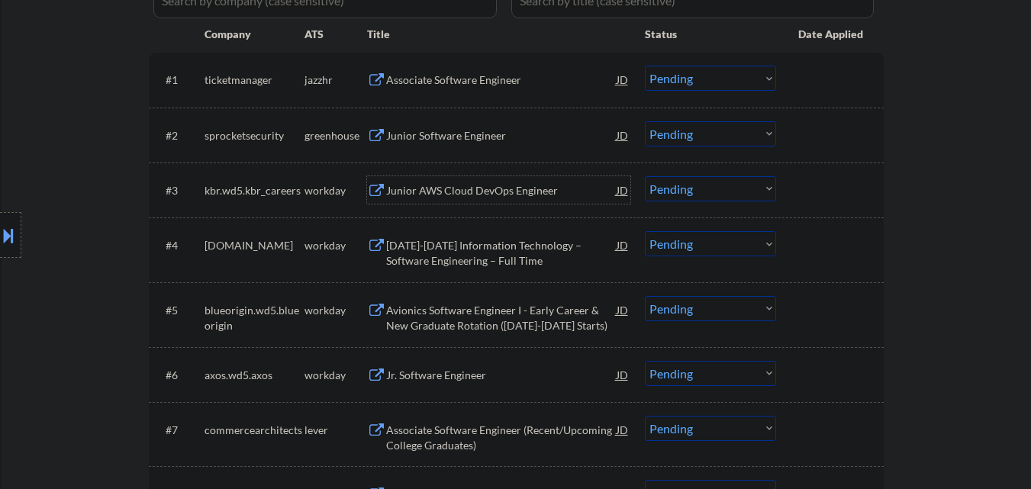
click at [486, 188] on div "Junior AWS Cloud DevOps Engineer" at bounding box center [501, 190] width 231 height 15
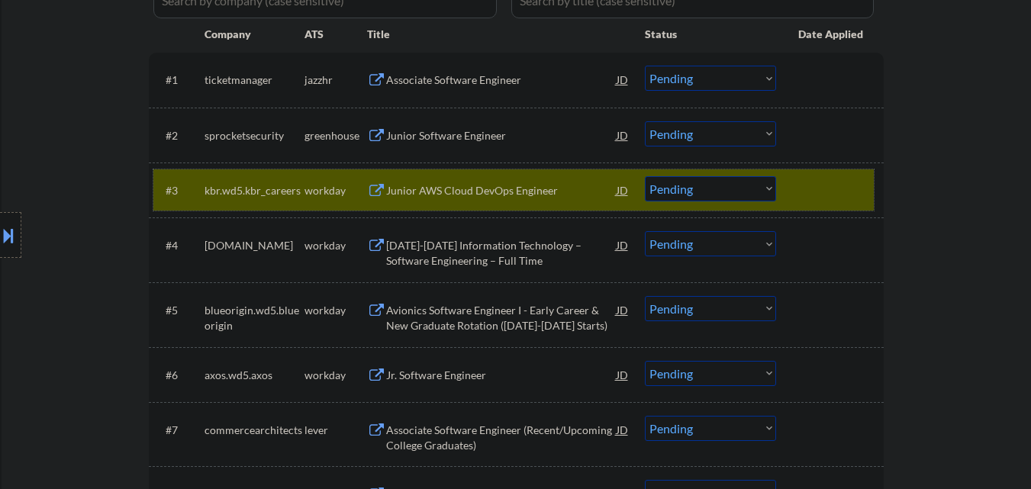
click at [721, 206] on div "#3 kbr.wd5.kbr_careers workday Junior AWS Cloud DevOps Engineer JD Choose an op…" at bounding box center [513, 189] width 721 height 41
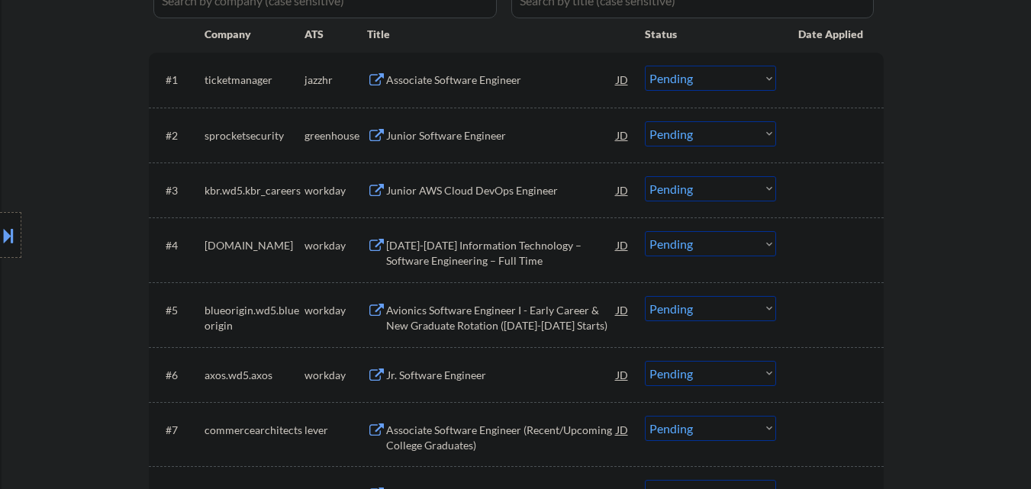
click at [733, 198] on select "Choose an option... Pending Applied Excluded (Questions) Excluded (Expired) Exc…" at bounding box center [710, 188] width 131 height 25
click at [645, 176] on select "Choose an option... Pending Applied Excluded (Questions) Excluded (Expired) Exc…" at bounding box center [710, 188] width 131 height 25
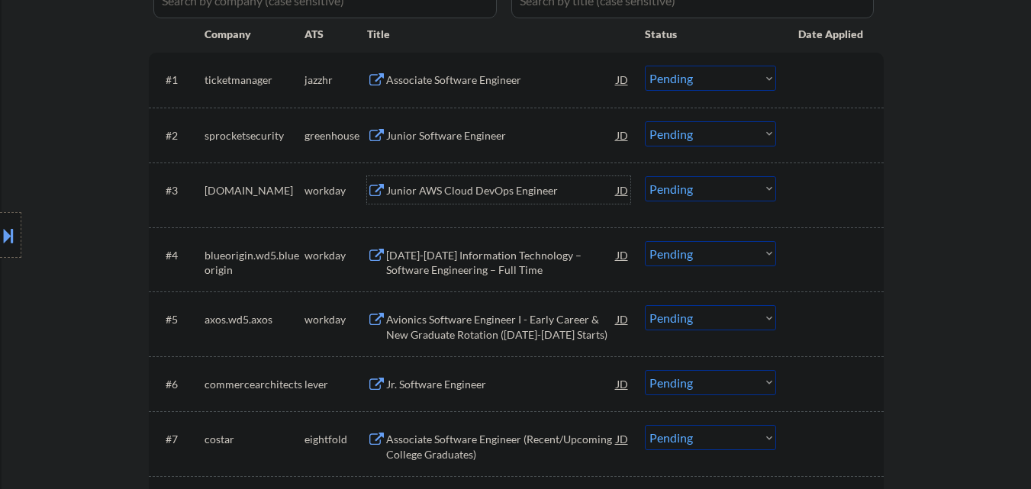
click at [487, 194] on div "Junior AWS Cloud DevOps Engineer" at bounding box center [501, 190] width 231 height 15
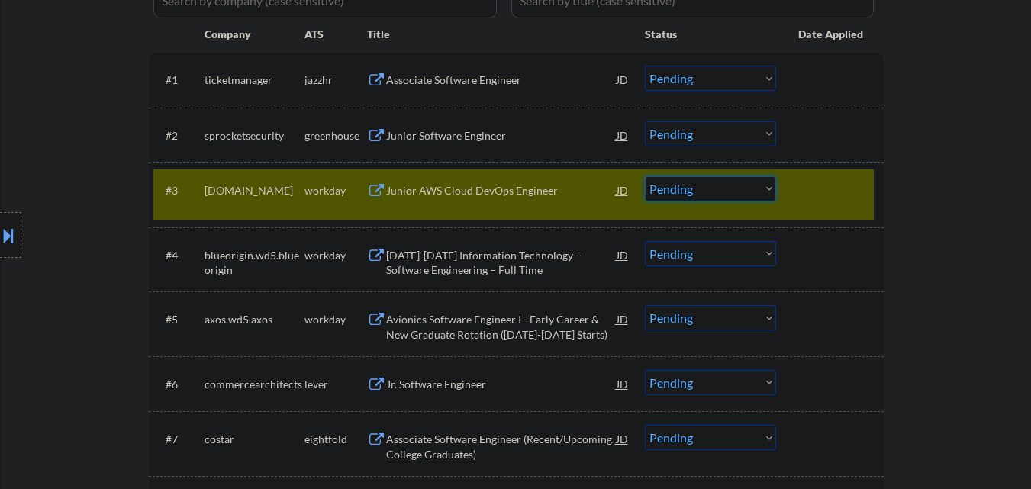
drag, startPoint x: 730, startPoint y: 181, endPoint x: 730, endPoint y: 198, distance: 16.8
click at [730, 181] on select "Choose an option... Pending Applied Excluded (Questions) Excluded (Expired) Exc…" at bounding box center [710, 188] width 131 height 25
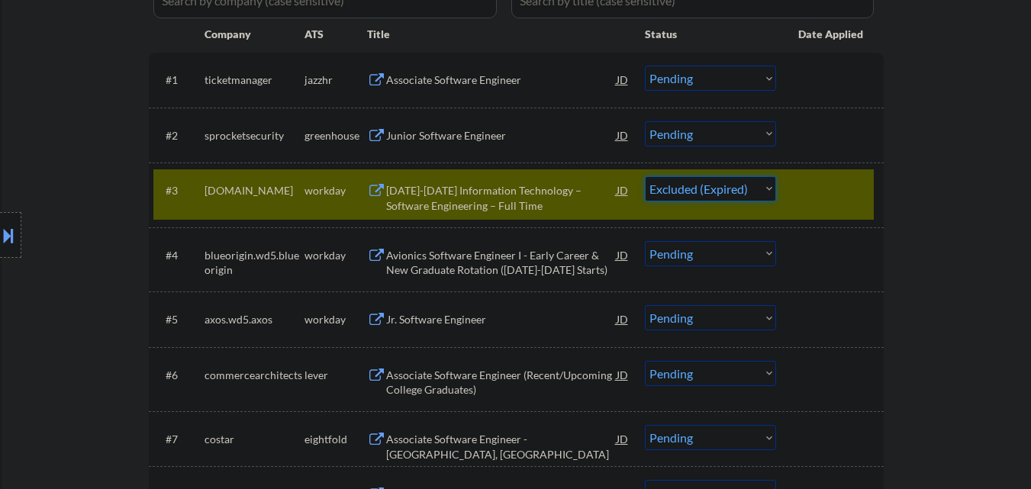
click at [645, 176] on select "Choose an option... Pending Applied Excluded (Questions) Excluded (Expired) Exc…" at bounding box center [710, 188] width 131 height 25
click at [818, 181] on div at bounding box center [831, 189] width 67 height 27
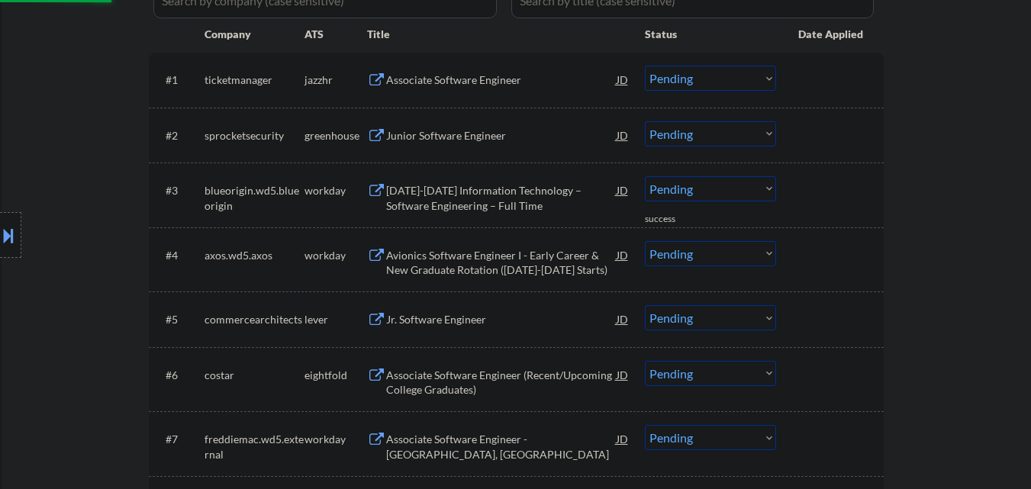
click at [486, 190] on div "[DATE]-[DATE] Information Technology – Software Engineering – Full Time" at bounding box center [501, 198] width 231 height 30
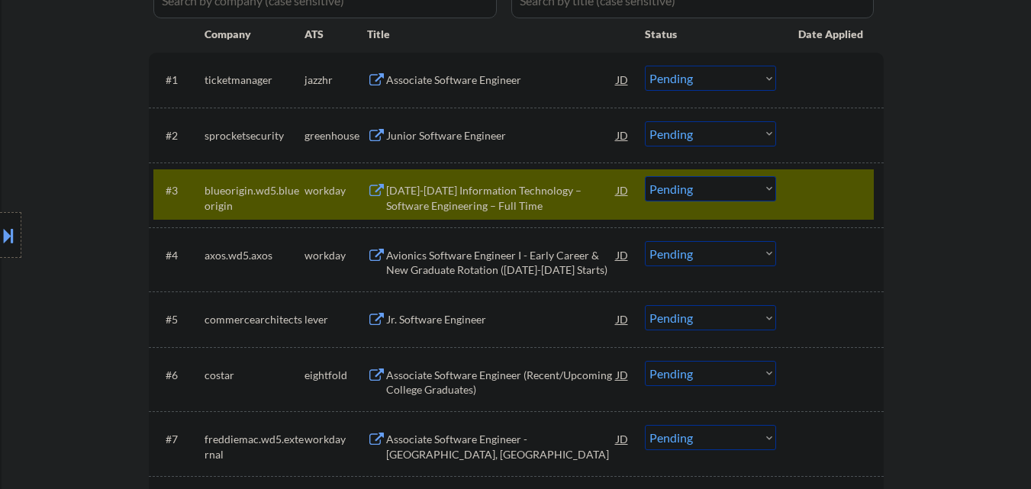
click at [733, 188] on select "Choose an option... Pending Applied Excluded (Questions) Excluded (Expired) Exc…" at bounding box center [710, 188] width 131 height 25
click at [645, 176] on select "Choose an option... Pending Applied Excluded (Questions) Excluded (Expired) Exc…" at bounding box center [710, 188] width 131 height 25
click at [805, 189] on div at bounding box center [831, 189] width 67 height 27
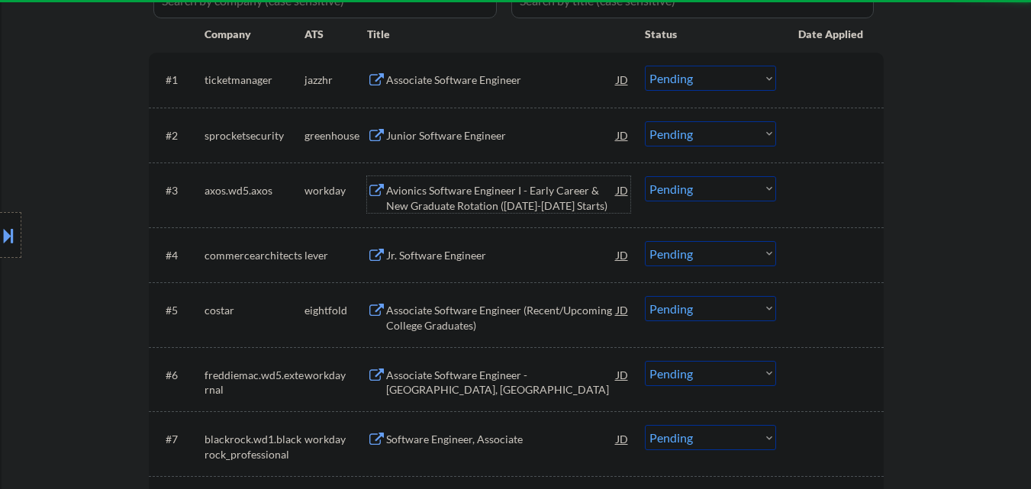
click at [479, 189] on div "Avionics Software Engineer I - Early Career & New Graduate Rotation ([DATE]-[DA…" at bounding box center [501, 198] width 231 height 30
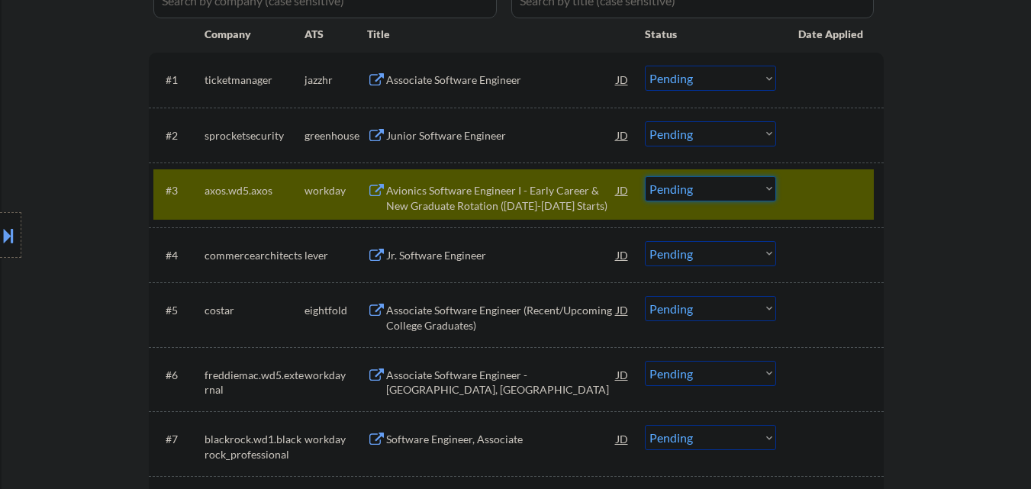
drag, startPoint x: 710, startPoint y: 191, endPoint x: 718, endPoint y: 201, distance: 13.0
click at [711, 191] on select "Choose an option... Pending Applied Excluded (Questions) Excluded (Expired) Exc…" at bounding box center [710, 188] width 131 height 25
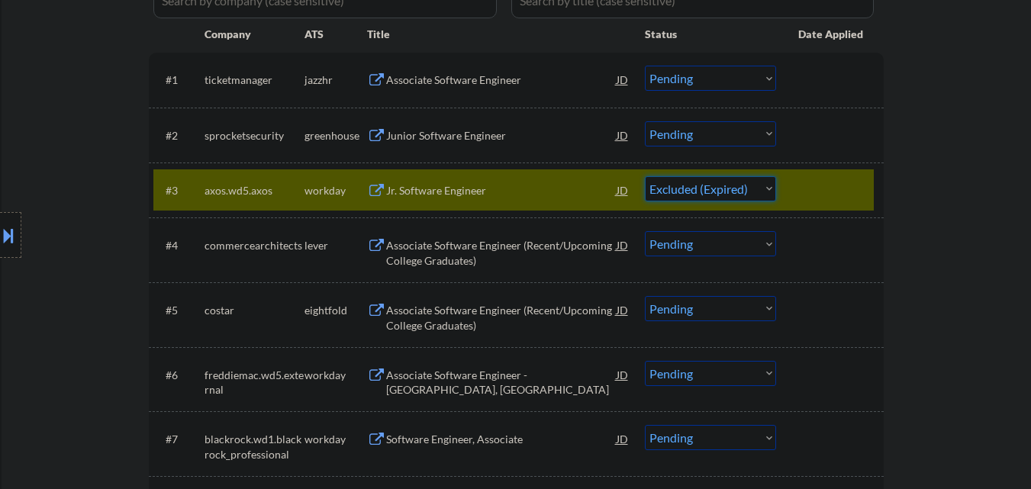
click at [645, 176] on select "Choose an option... Pending Applied Excluded (Questions) Excluded (Expired) Exc…" at bounding box center [710, 188] width 131 height 25
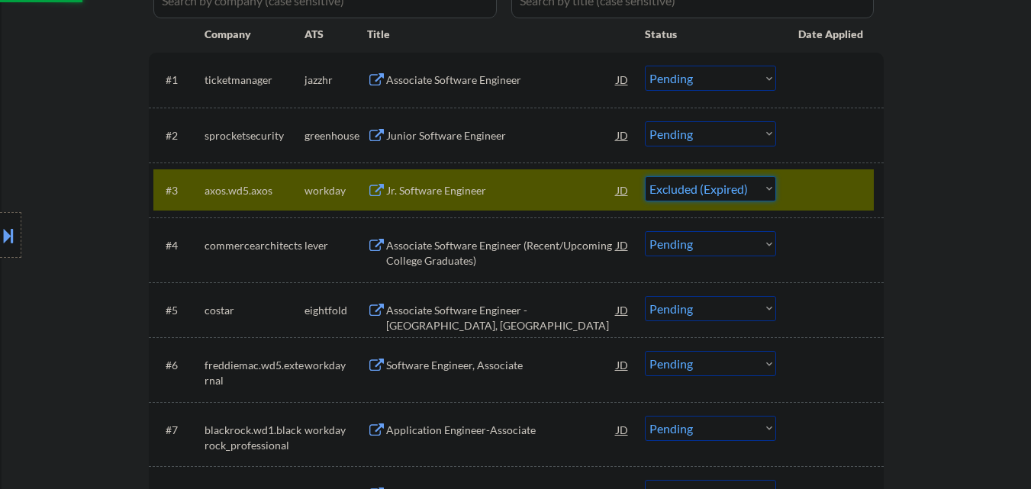
click at [817, 195] on div at bounding box center [831, 189] width 67 height 27
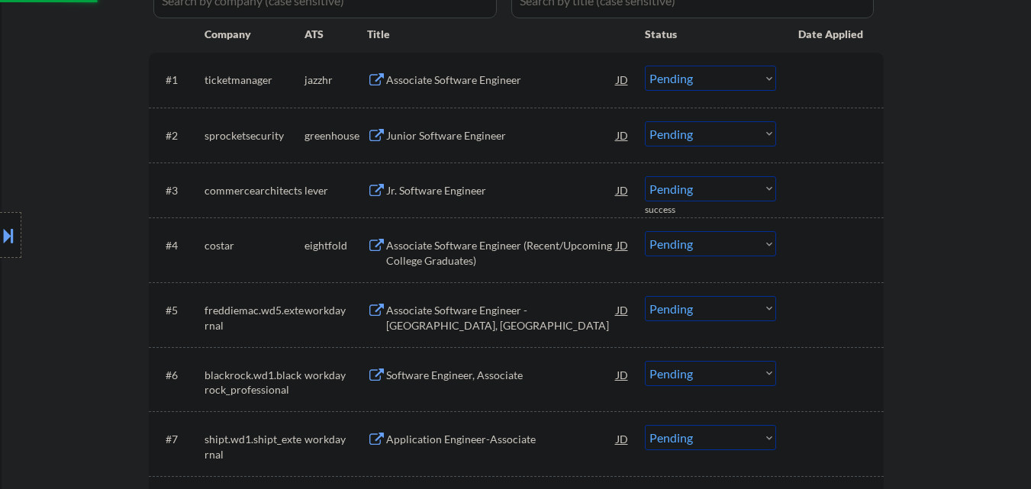
click at [483, 182] on div "Jr. Software Engineer" at bounding box center [501, 189] width 231 height 27
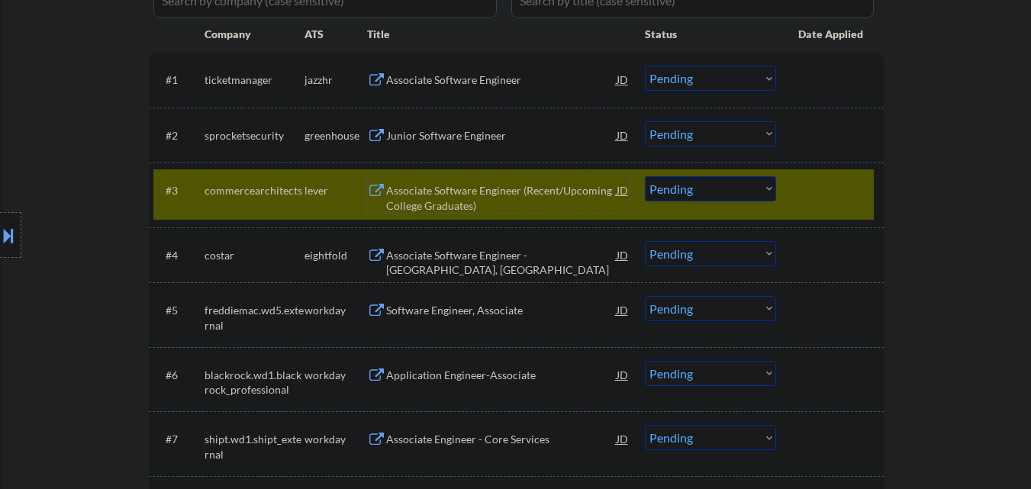
click at [529, 182] on div "Associate Software Engineer (Recent/Upcoming College Graduates)" at bounding box center [501, 194] width 231 height 37
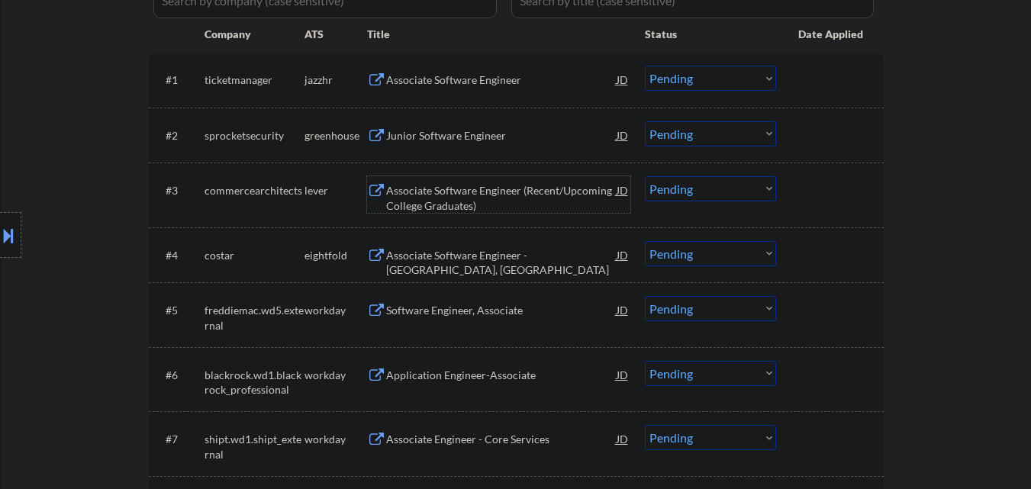
click at [701, 198] on select "Choose an option... Pending Applied Excluded (Questions) Excluded (Expired) Exc…" at bounding box center [710, 188] width 131 height 25
click at [645, 176] on select "Choose an option... Pending Applied Excluded (Questions) Excluded (Expired) Exc…" at bounding box center [710, 188] width 131 height 25
select select ""pending""
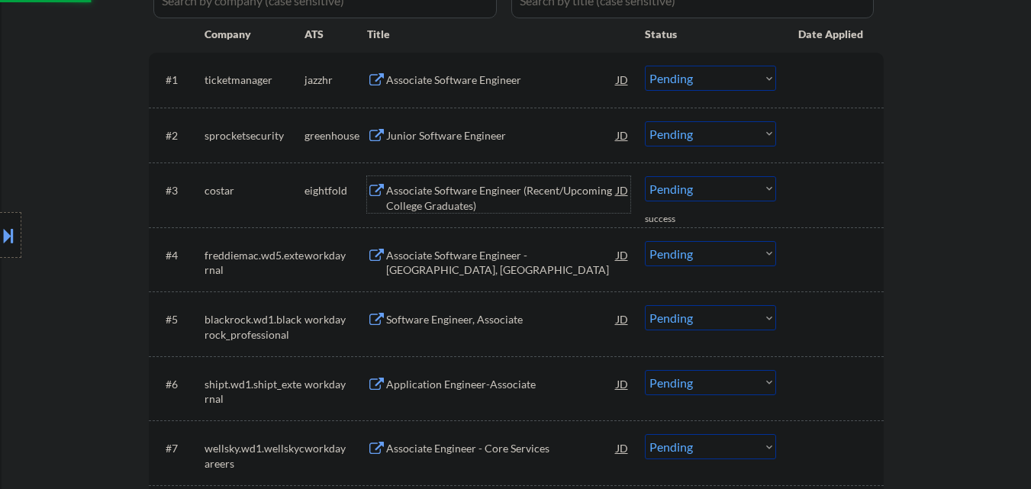
click at [511, 201] on div "Associate Software Engineer (Recent/Upcoming College Graduates)" at bounding box center [501, 198] width 231 height 30
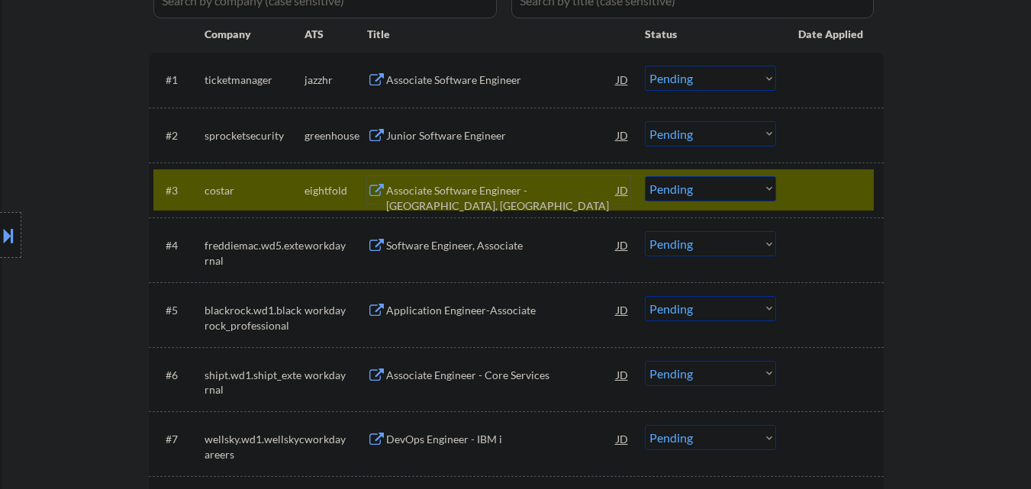
click at [821, 184] on div at bounding box center [831, 189] width 67 height 27
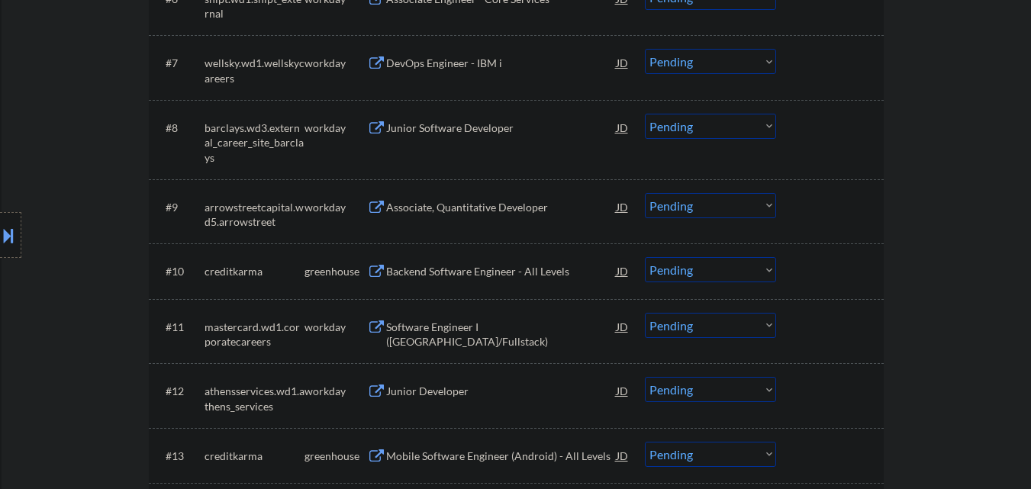
scroll to position [840, 0]
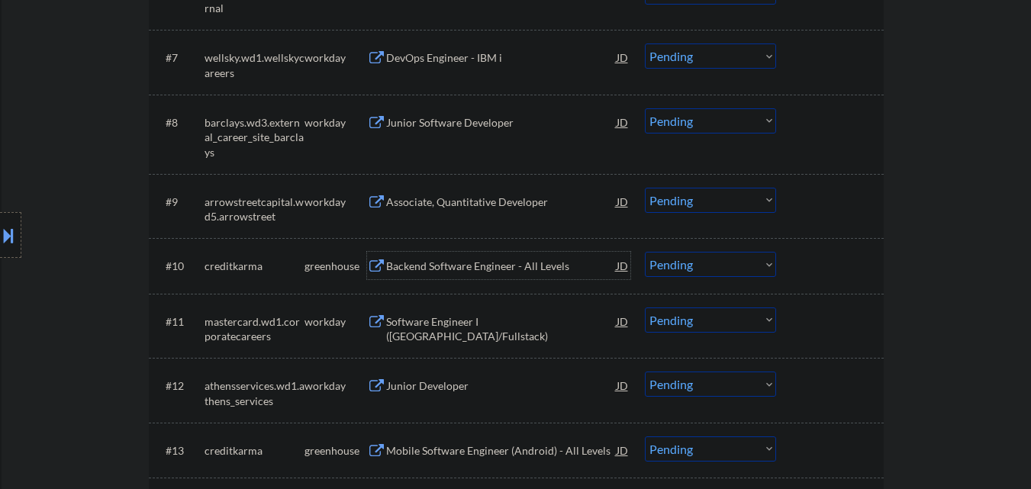
click at [454, 267] on div "Backend Software Engineer - All Levels" at bounding box center [501, 266] width 231 height 15
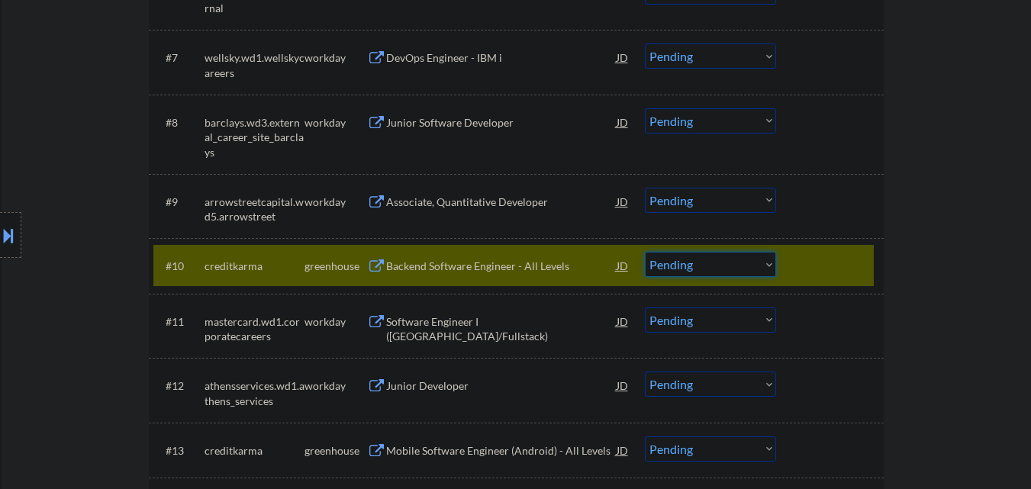
drag, startPoint x: 759, startPoint y: 262, endPoint x: 761, endPoint y: 275, distance: 13.2
click at [760, 268] on select "Choose an option... Pending Applied Excluded (Questions) Excluded (Expired) Exc…" at bounding box center [710, 264] width 131 height 25
click at [848, 260] on div at bounding box center [831, 265] width 67 height 27
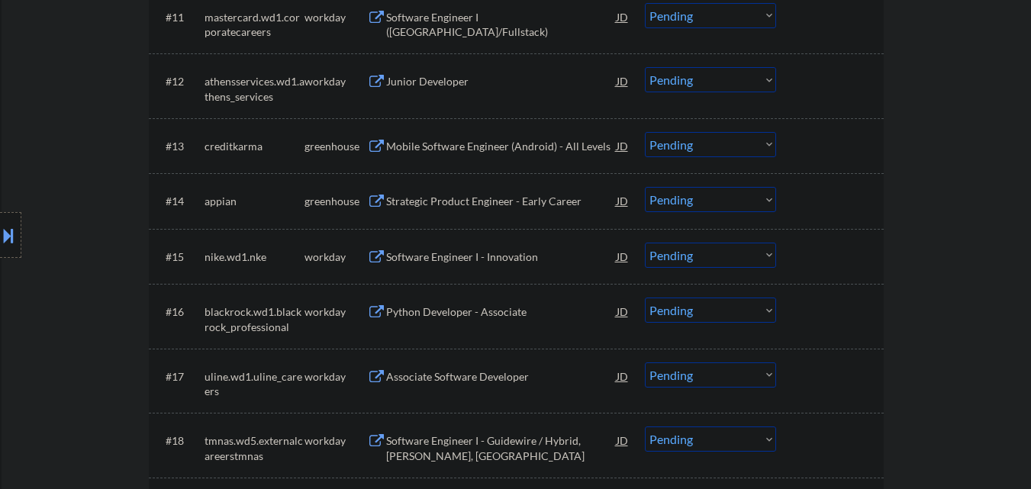
scroll to position [1145, 0]
click at [498, 210] on div "Strategic Product Engineer - Early Career" at bounding box center [501, 199] width 231 height 27
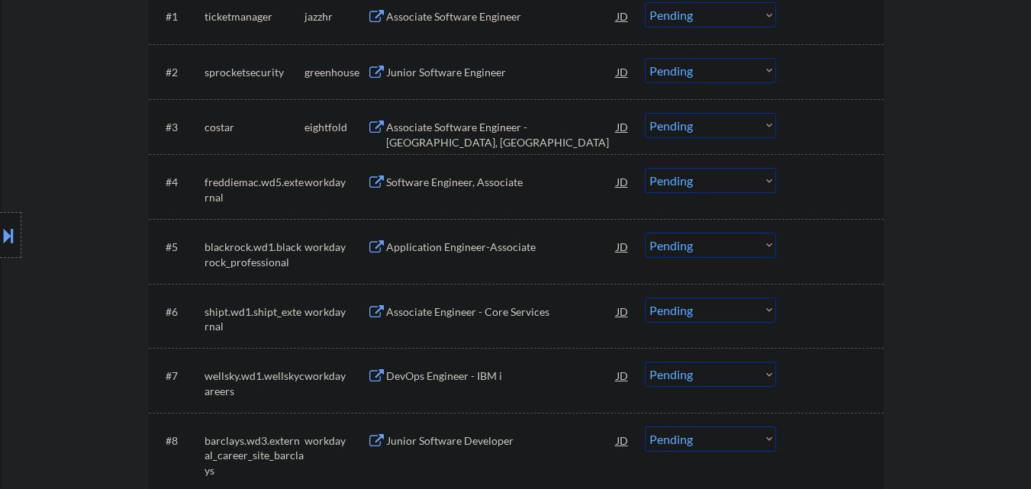
scroll to position [534, 0]
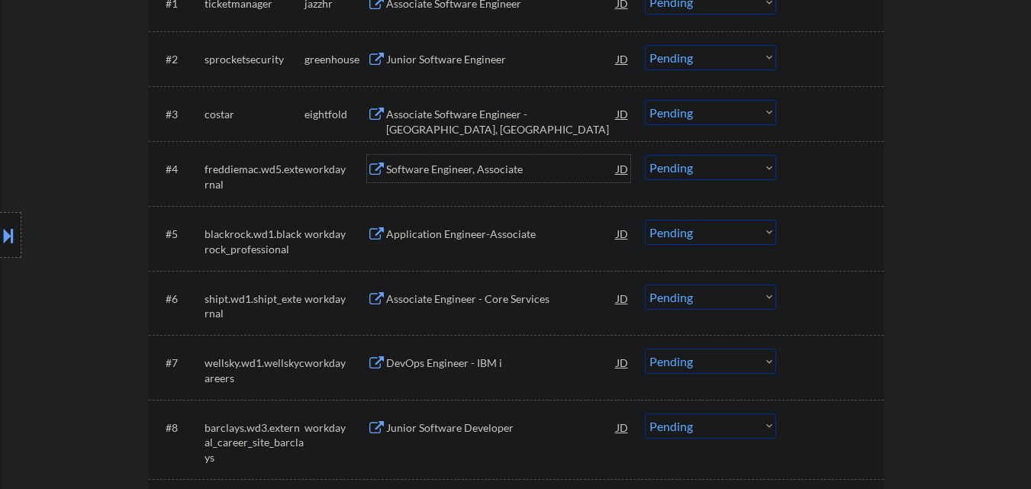
click at [499, 170] on div "Software Engineer, Associate" at bounding box center [501, 169] width 231 height 15
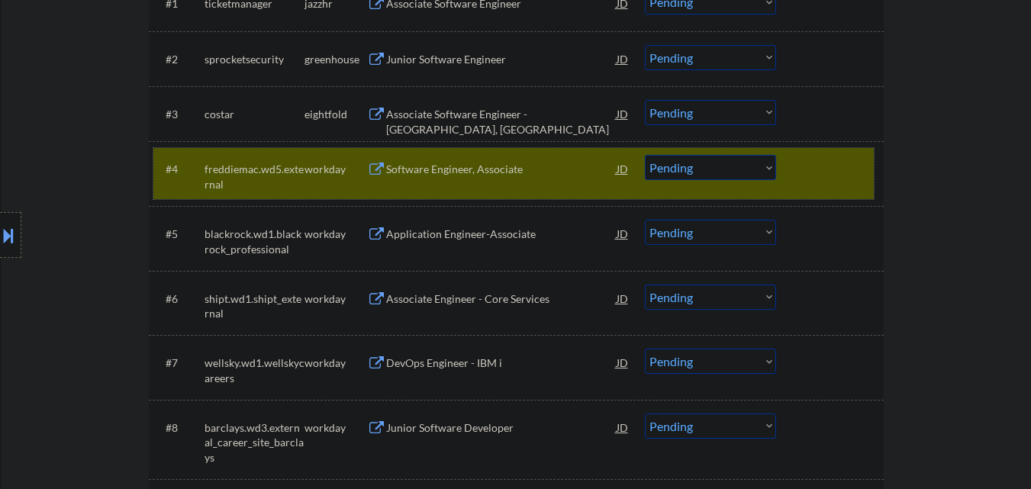
click at [851, 167] on div at bounding box center [831, 168] width 67 height 27
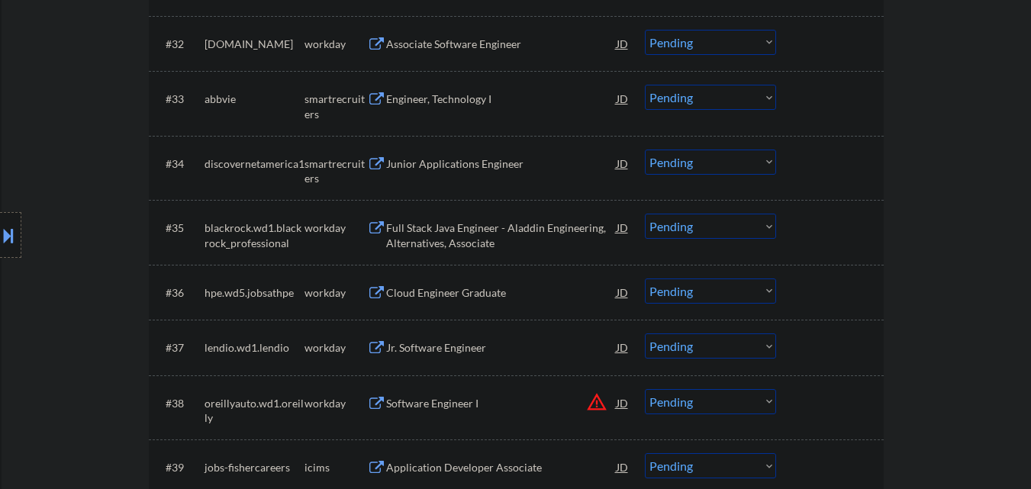
scroll to position [2443, 0]
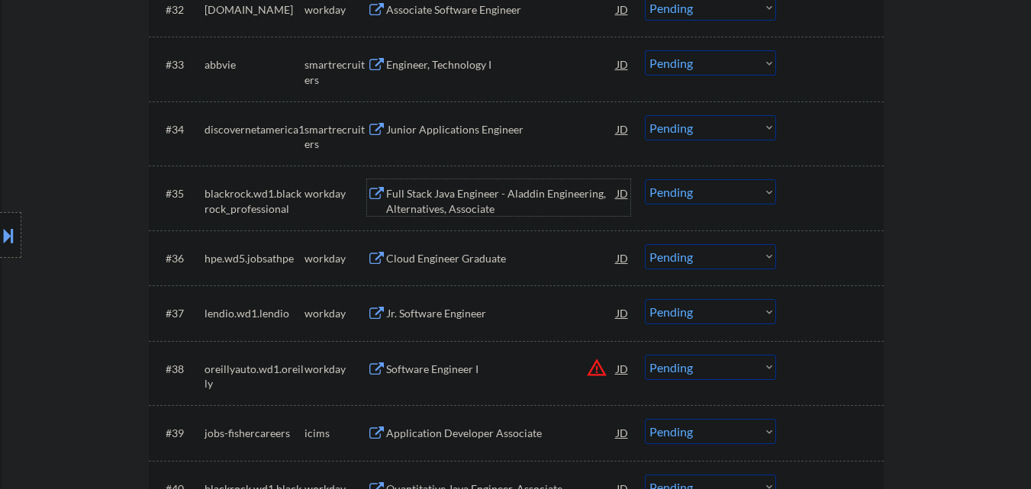
click at [467, 198] on div "Full Stack Java Engineer - Aladdin Engineering, Alternatives, Associate" at bounding box center [501, 201] width 231 height 30
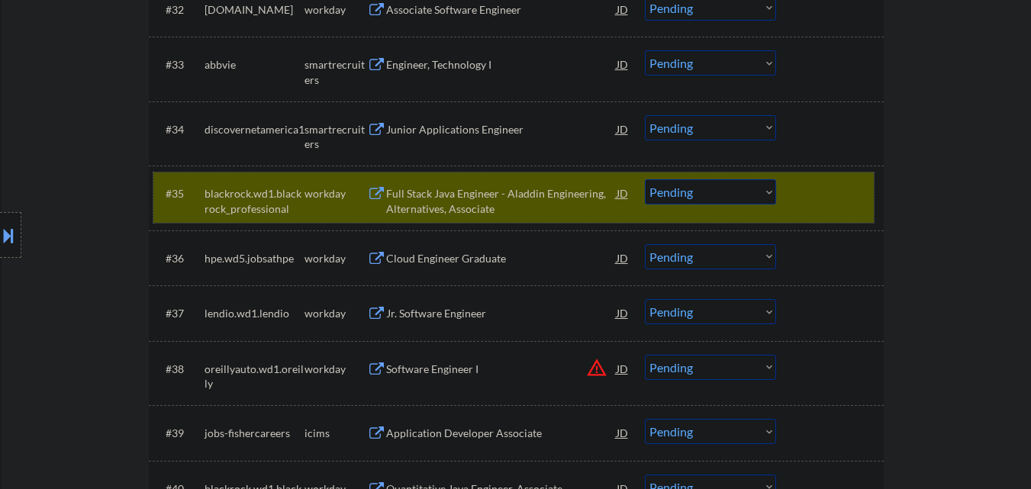
click at [838, 198] on div at bounding box center [831, 192] width 67 height 27
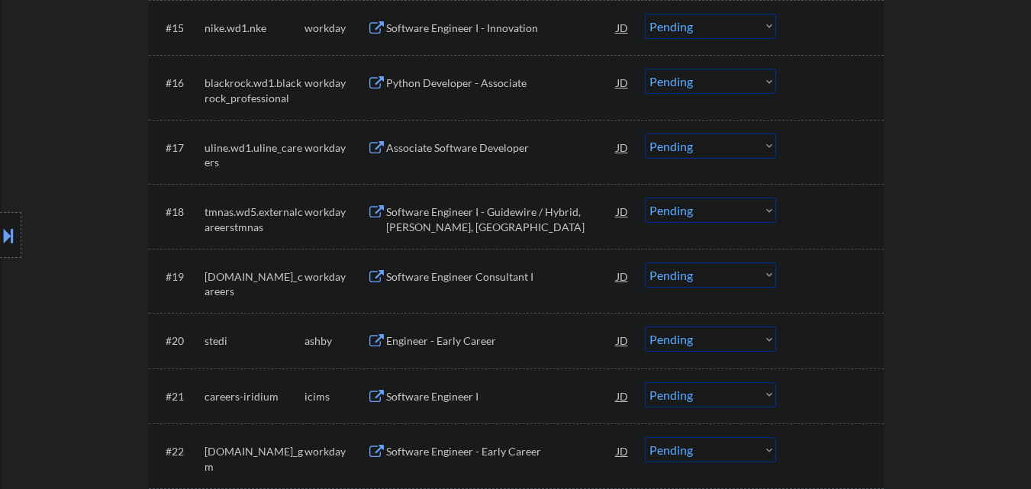
scroll to position [1069, 0]
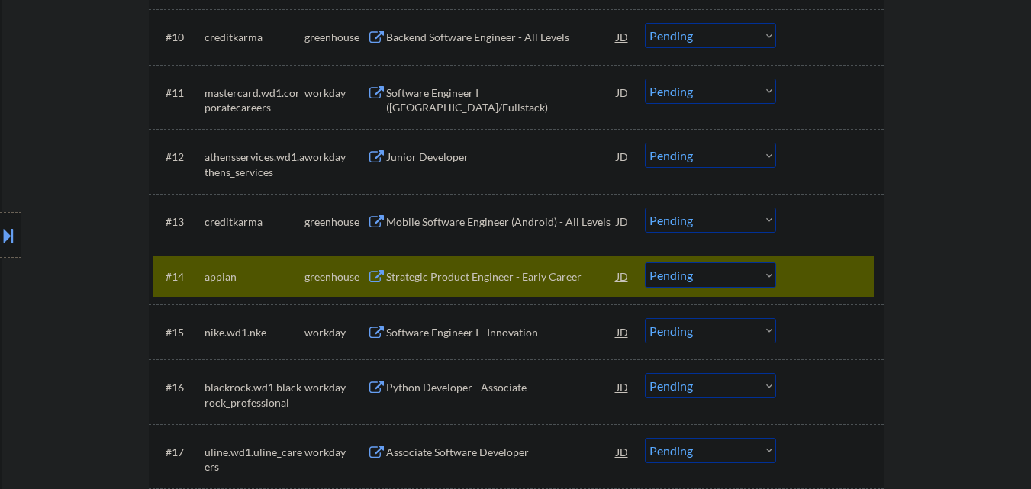
click at [551, 274] on div "Strategic Product Engineer - Early Career" at bounding box center [501, 276] width 231 height 15
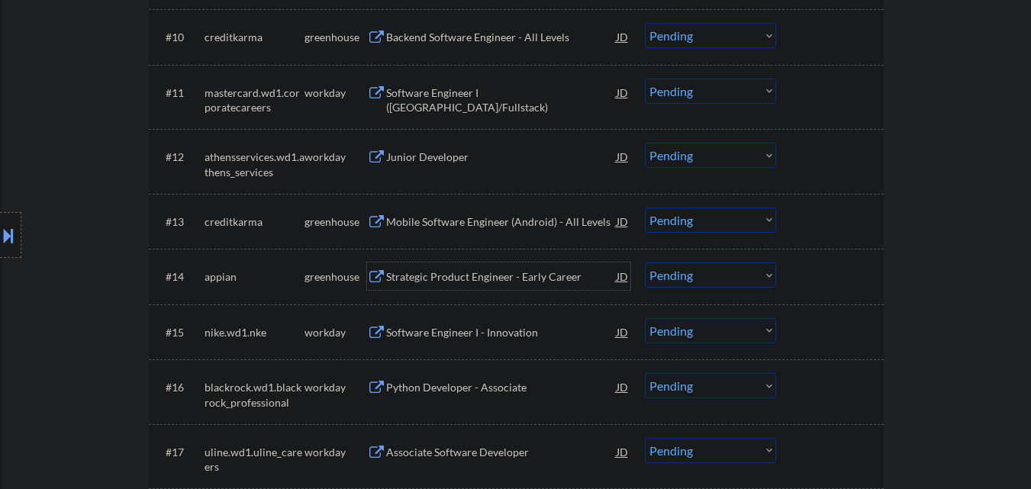
click at [764, 279] on select "Choose an option... Pending Applied Excluded (Questions) Excluded (Expired) Exc…" at bounding box center [710, 275] width 131 height 25
click at [645, 263] on select "Choose an option... Pending Applied Excluded (Questions) Excluded (Expired) Exc…" at bounding box center [710, 275] width 131 height 25
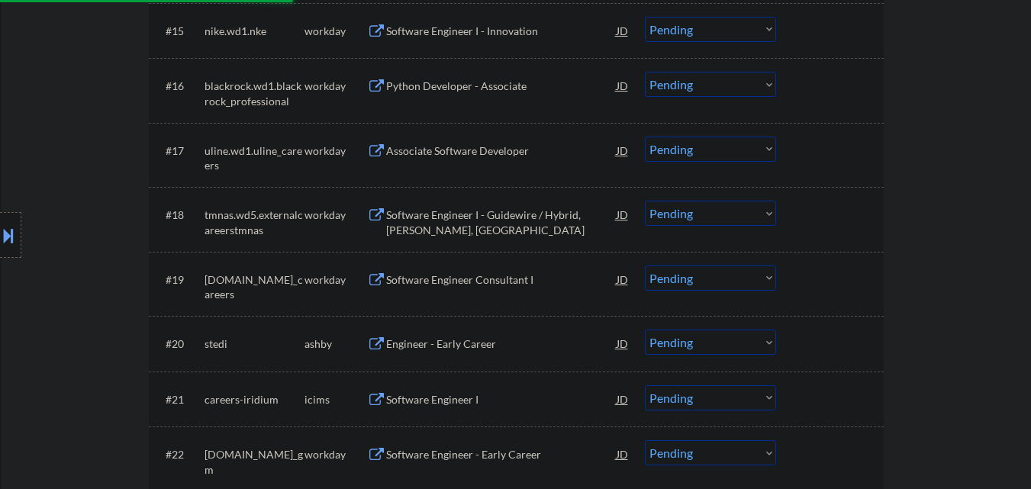
scroll to position [1374, 0]
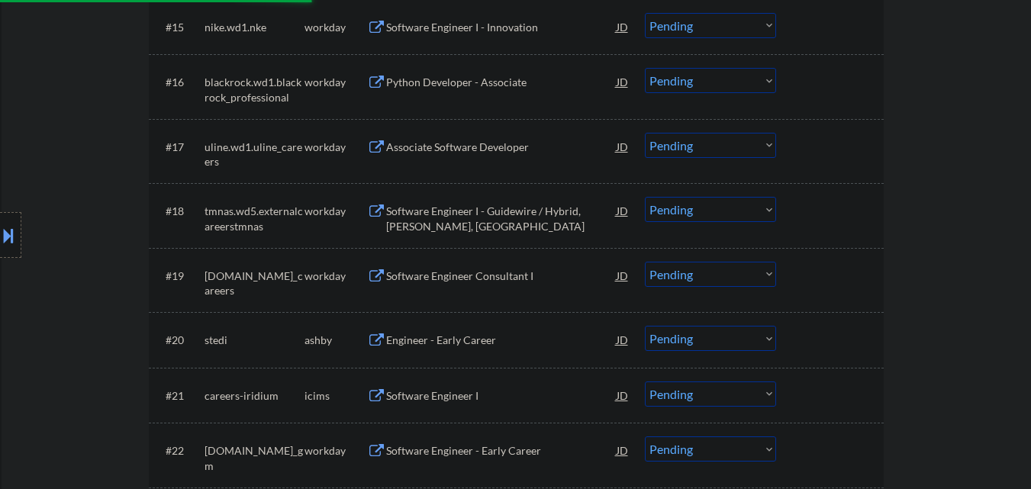
select select ""pending""
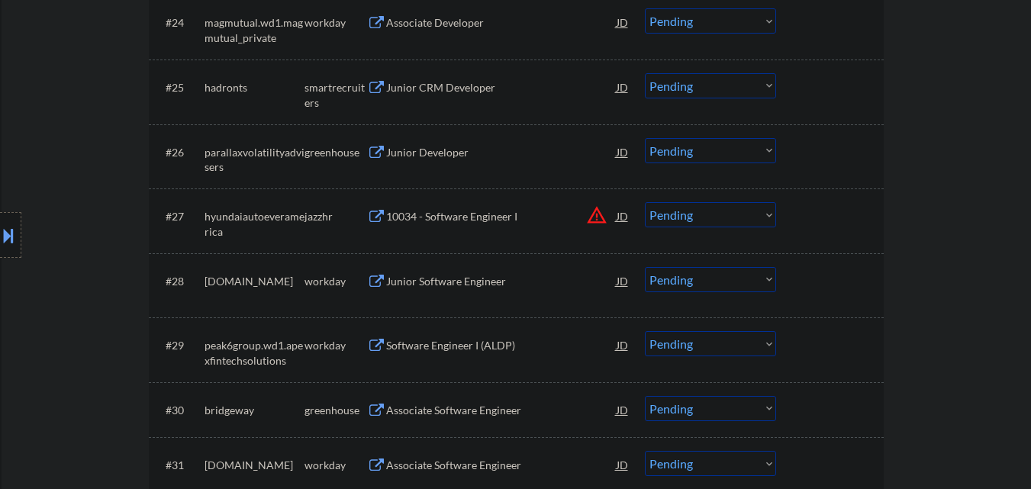
scroll to position [1908, 0]
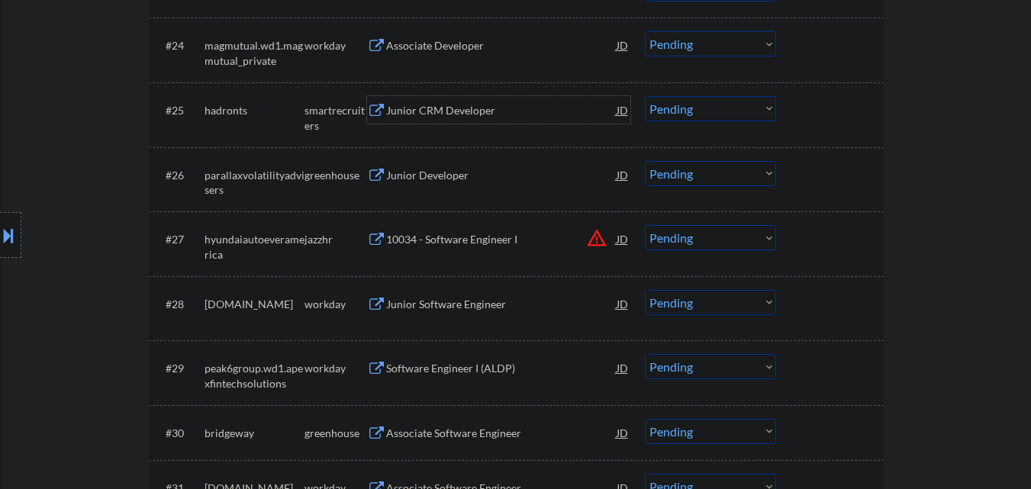
click at [500, 116] on div "Junior CRM Developer" at bounding box center [501, 110] width 231 height 15
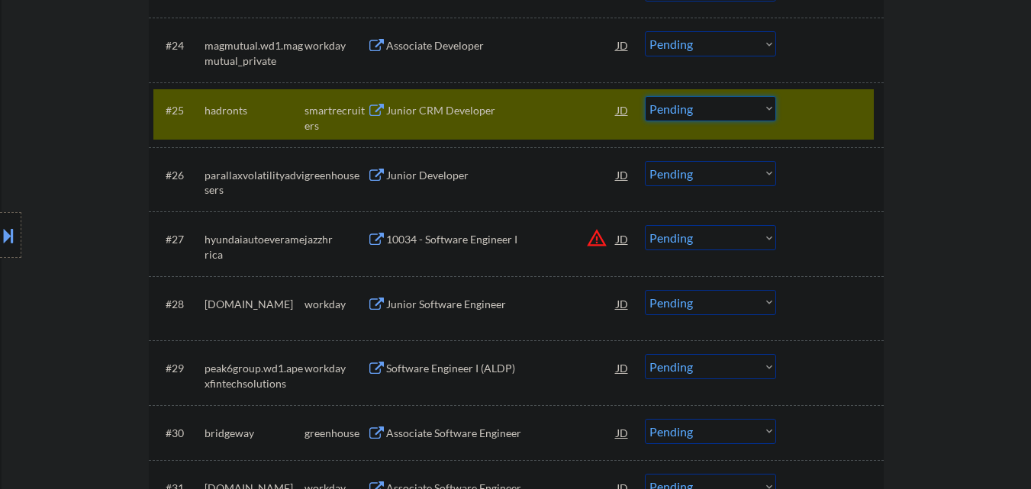
drag, startPoint x: 694, startPoint y: 108, endPoint x: 696, endPoint y: 119, distance: 11.7
click at [694, 108] on select "Choose an option... Pending Applied Excluded (Questions) Excluded (Expired) Exc…" at bounding box center [710, 108] width 131 height 25
click at [645, 96] on select "Choose an option... Pending Applied Excluded (Questions) Excluded (Expired) Exc…" at bounding box center [710, 108] width 131 height 25
select select ""pending""
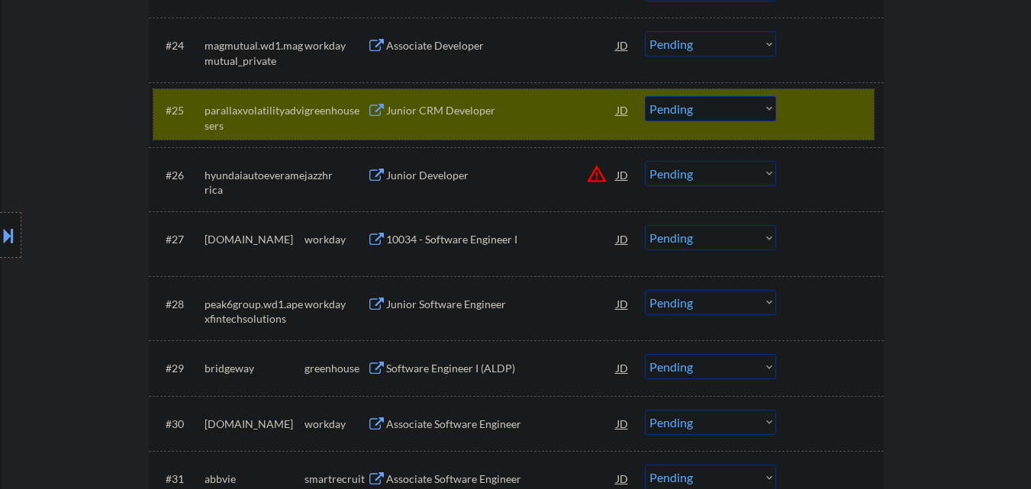
click at [794, 114] on div "#25 parallaxvolatilityadvisers greenhouse Junior CRM Developer JD Choose an opt…" at bounding box center [513, 114] width 721 height 50
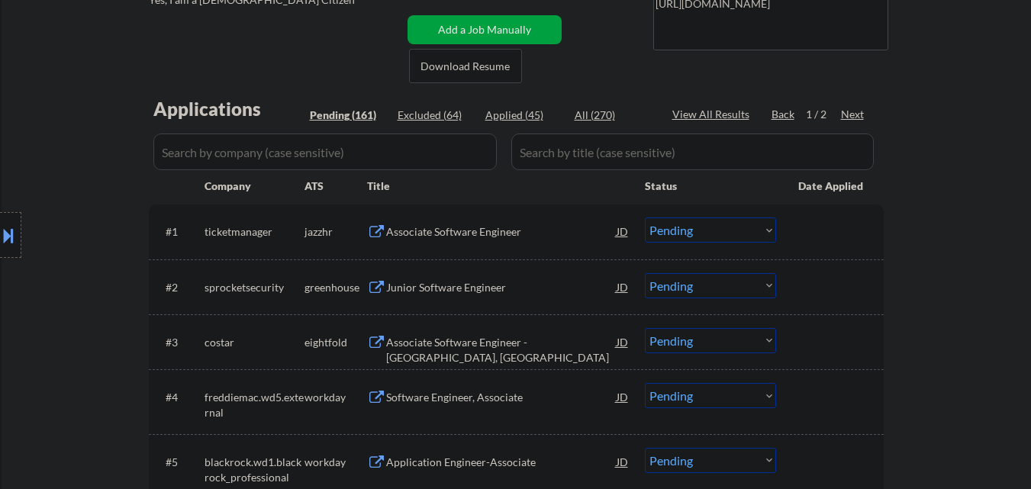
scroll to position [305, 0]
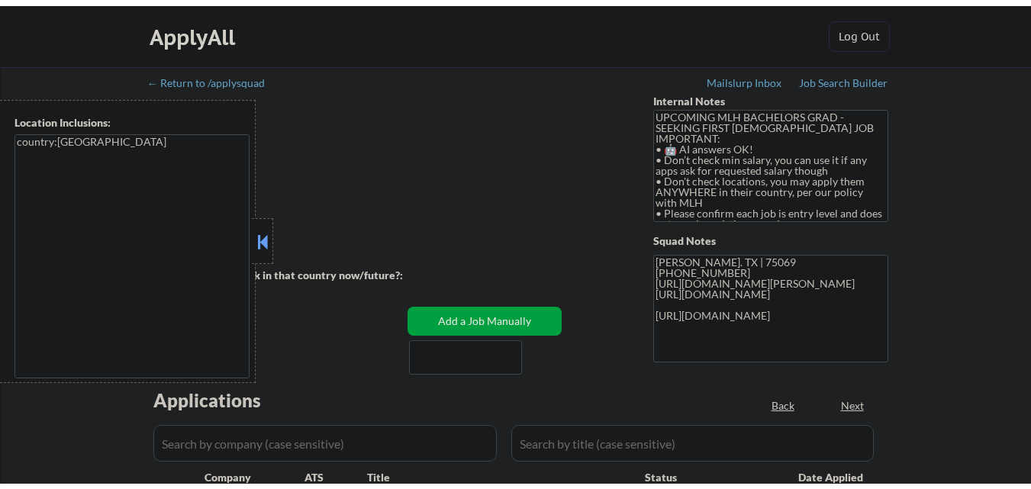
scroll to position [229, 0]
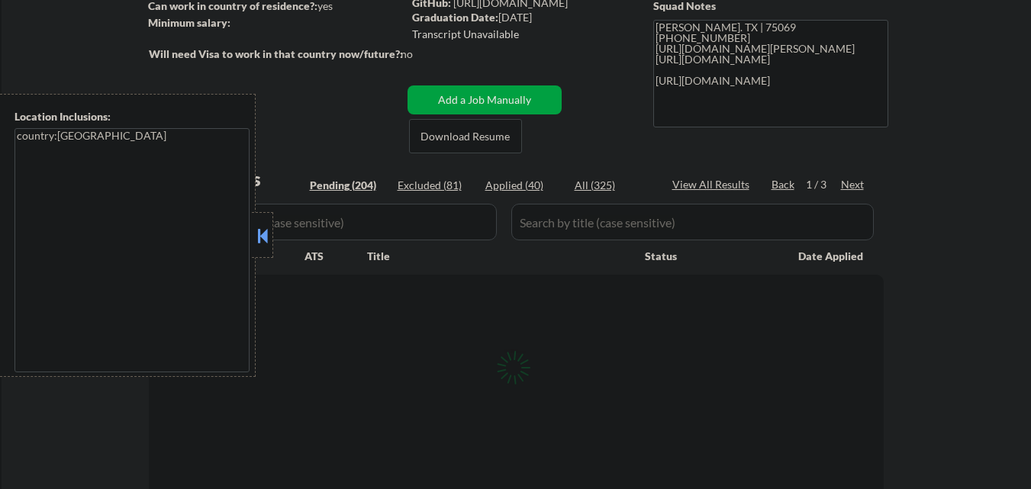
click at [268, 240] on button at bounding box center [262, 235] width 17 height 23
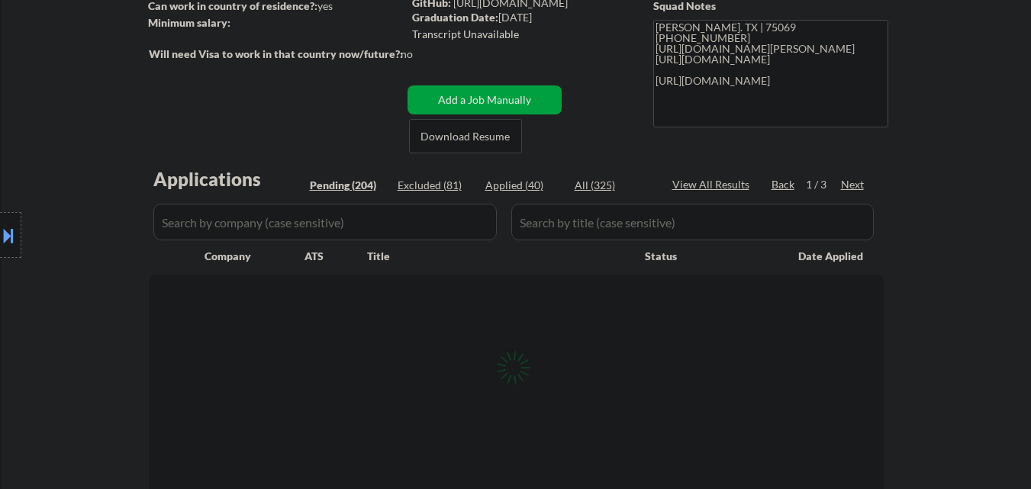
select select ""pending""
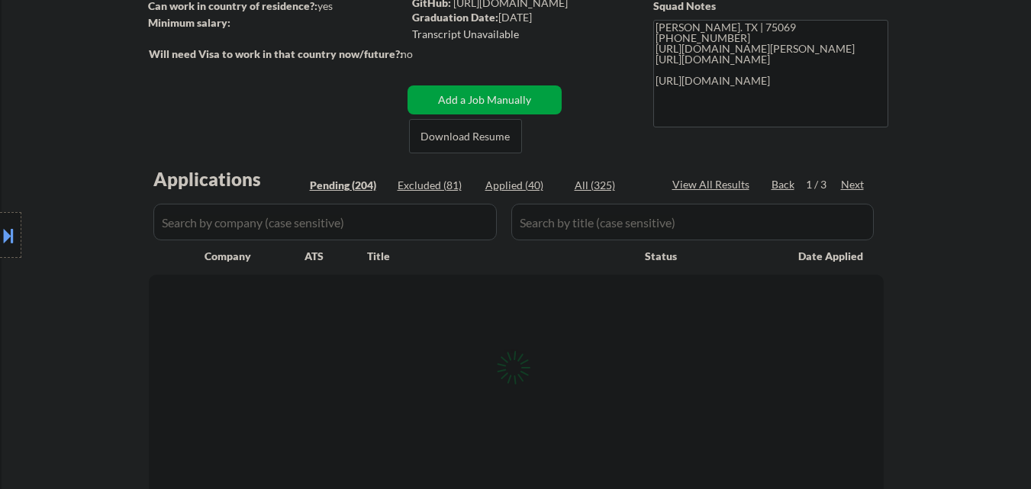
select select ""pending""
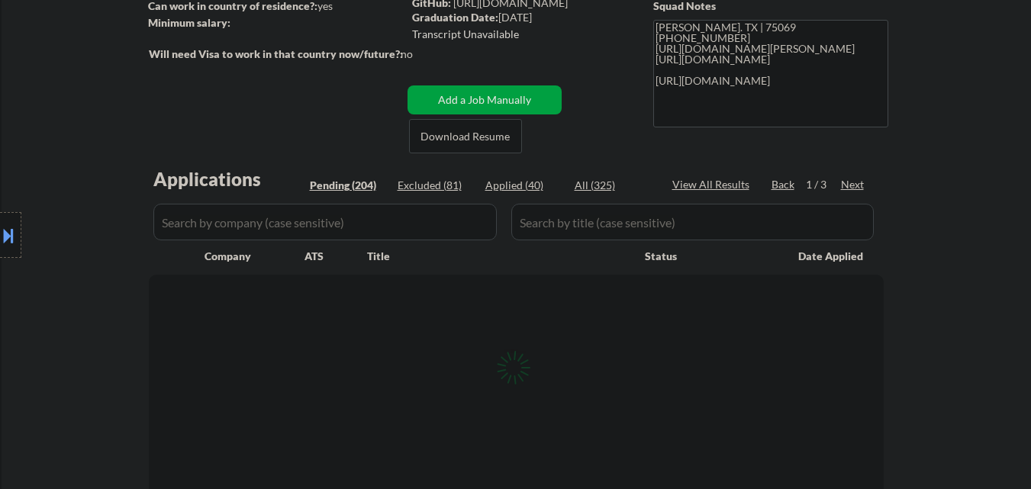
select select ""pending""
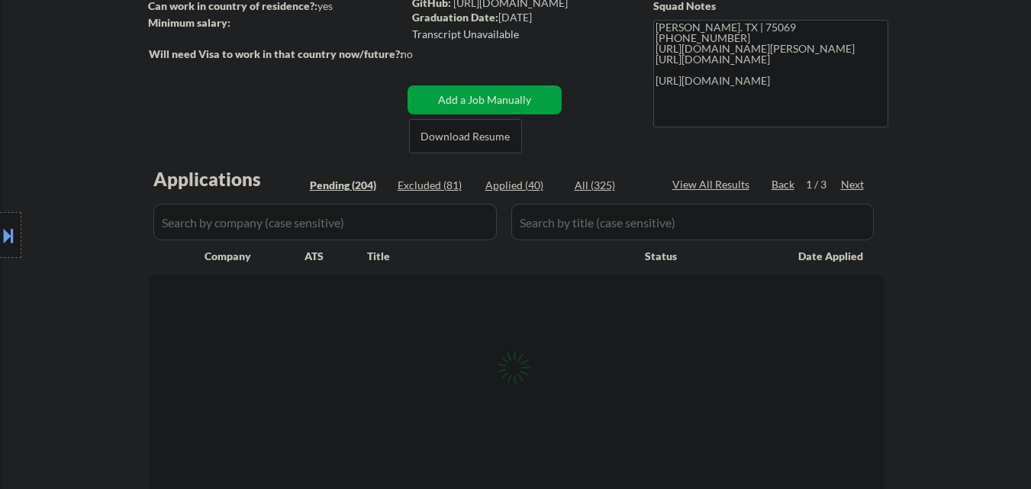
select select ""pending""
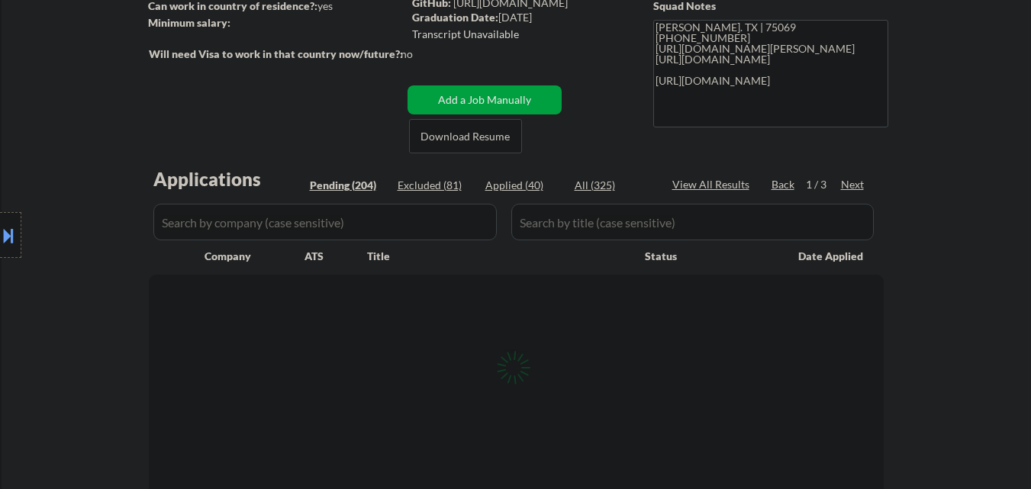
select select ""pending""
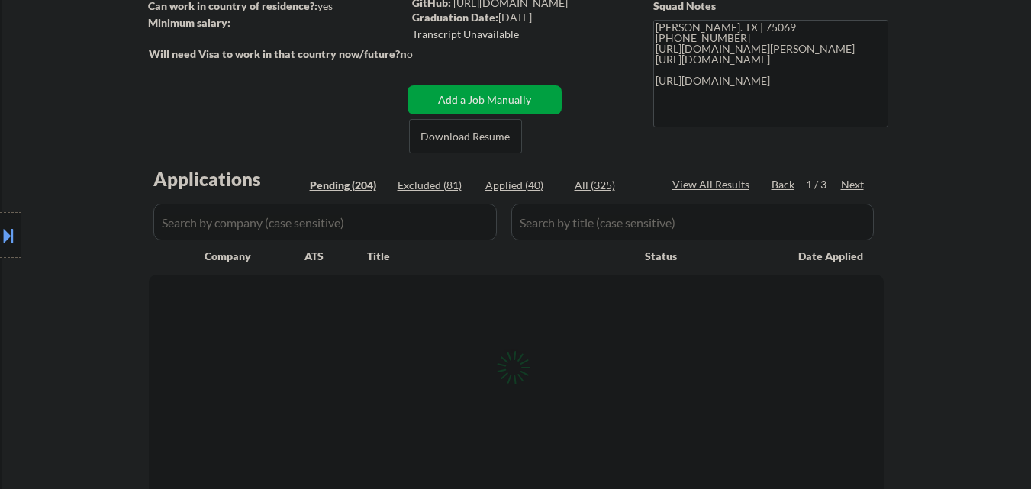
select select ""pending""
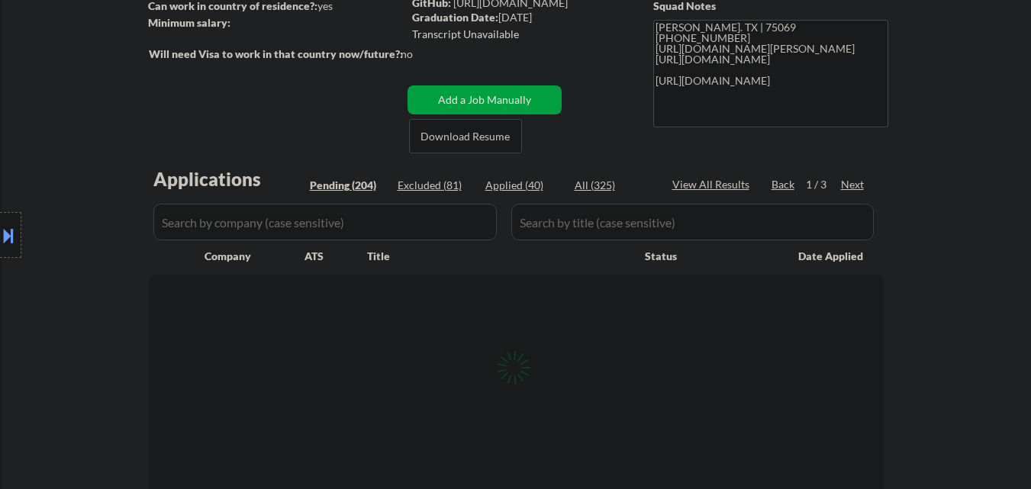
select select ""pending""
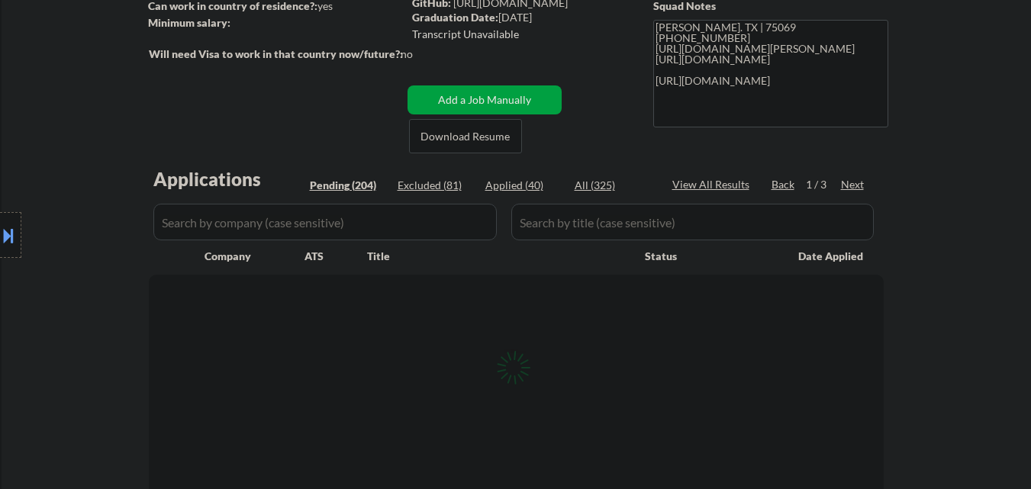
select select ""pending""
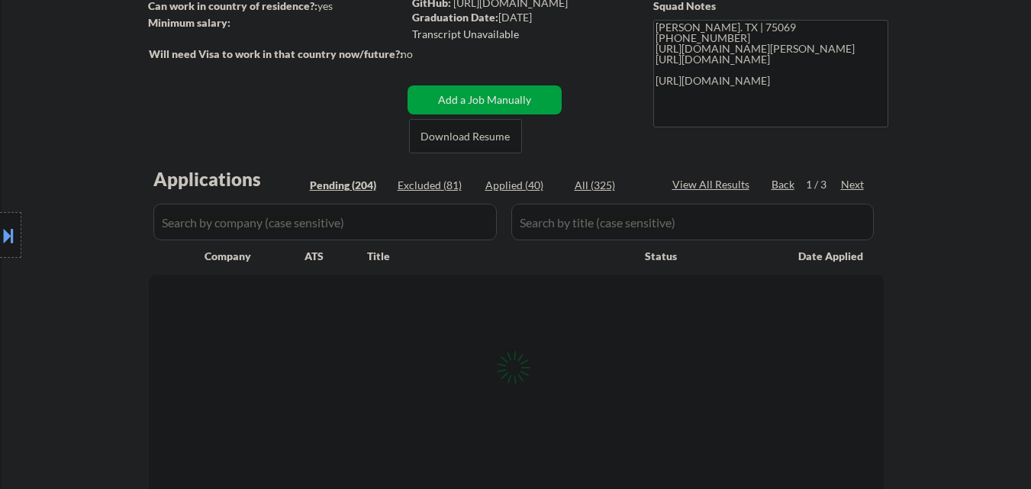
select select ""pending""
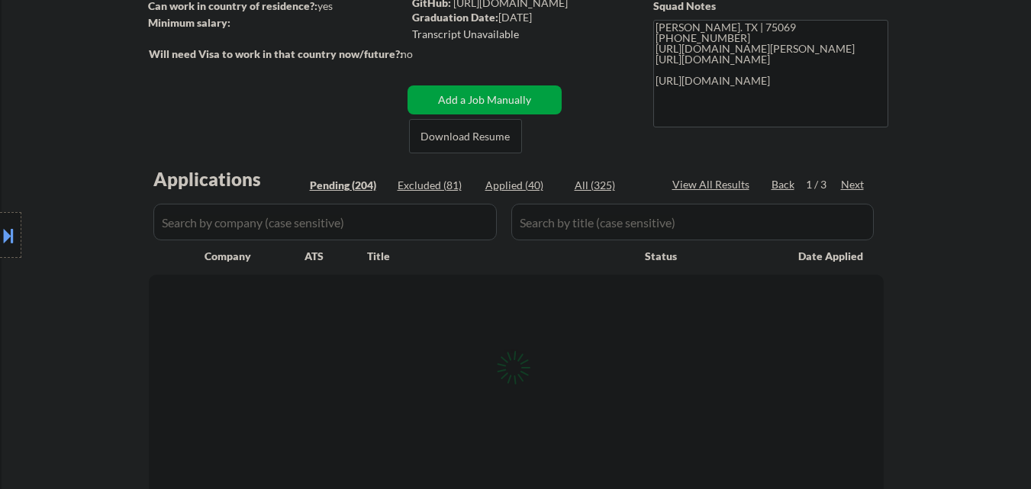
select select ""pending""
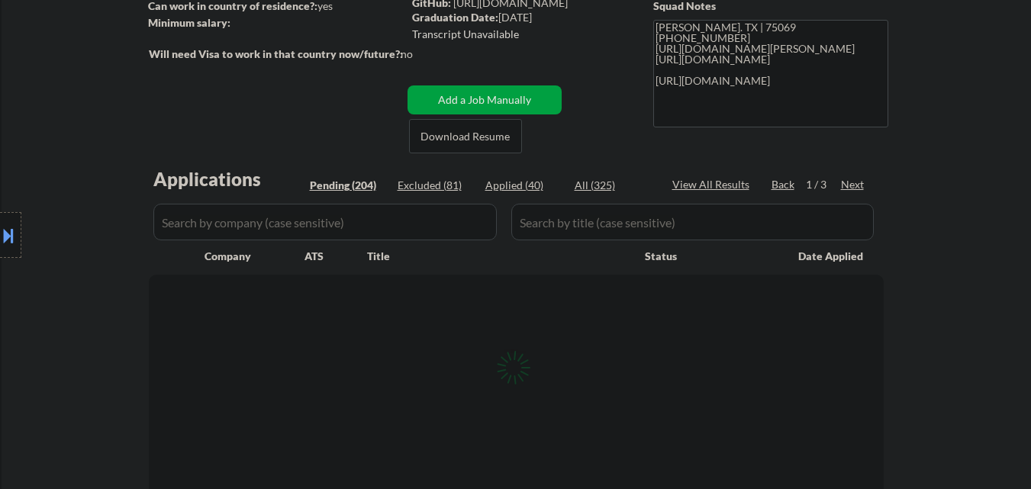
select select ""pending""
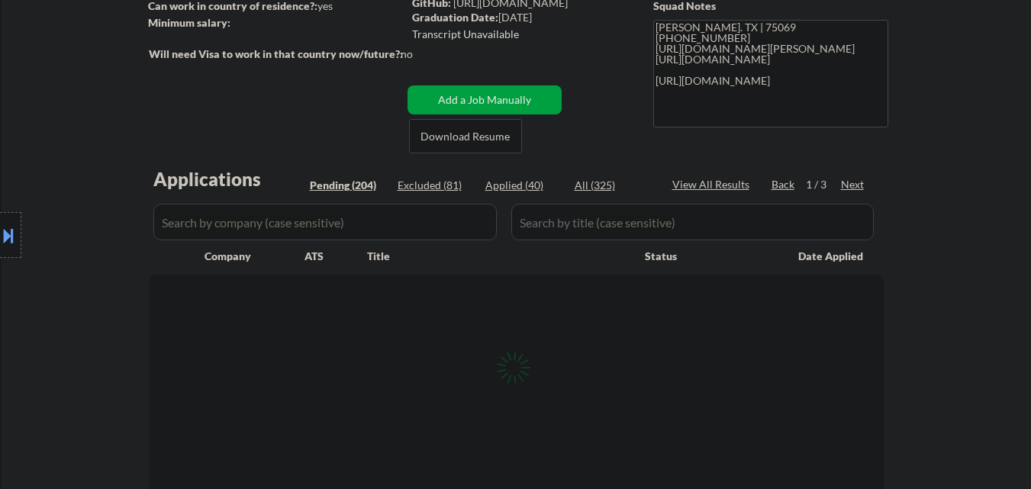
select select ""pending""
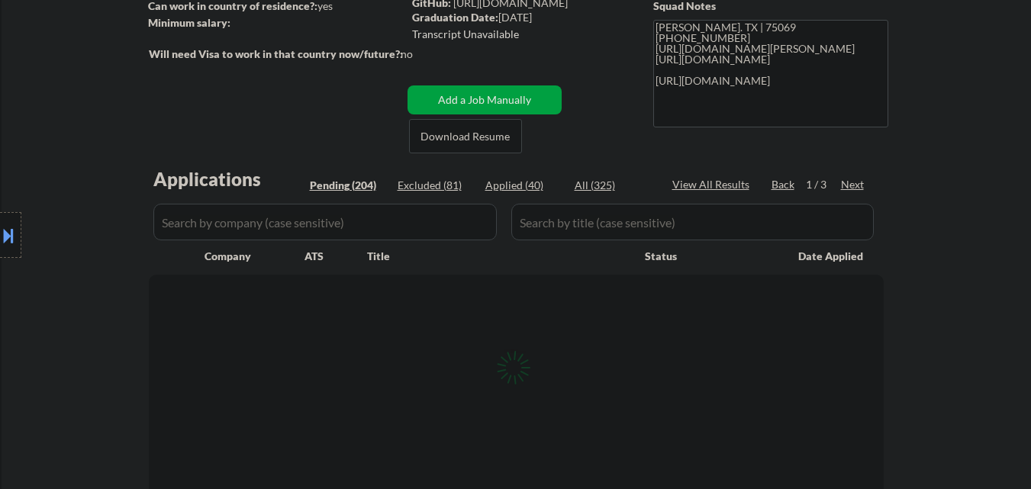
select select ""pending""
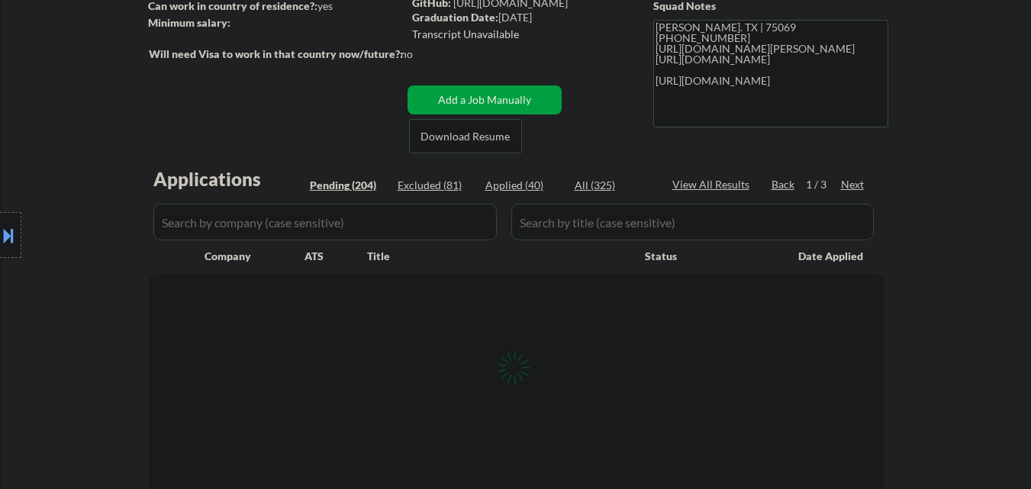
select select ""pending""
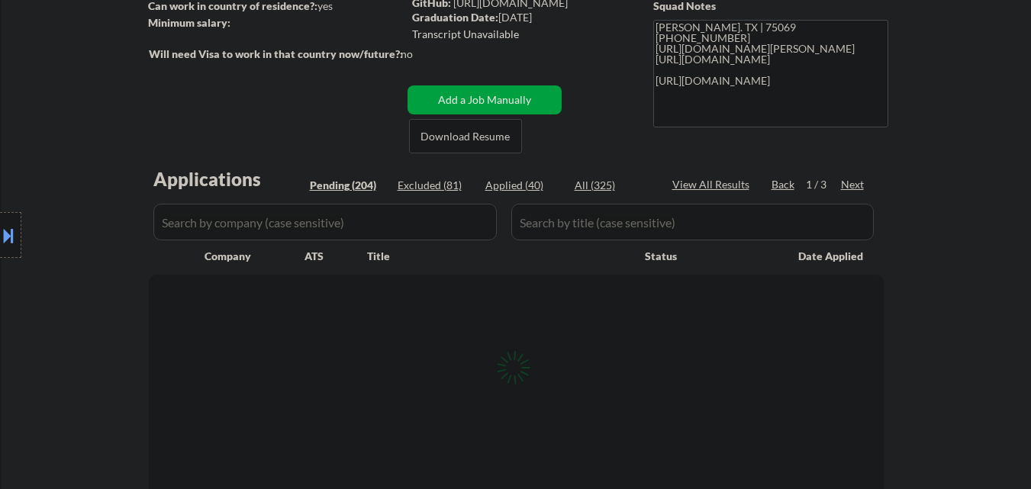
select select ""pending""
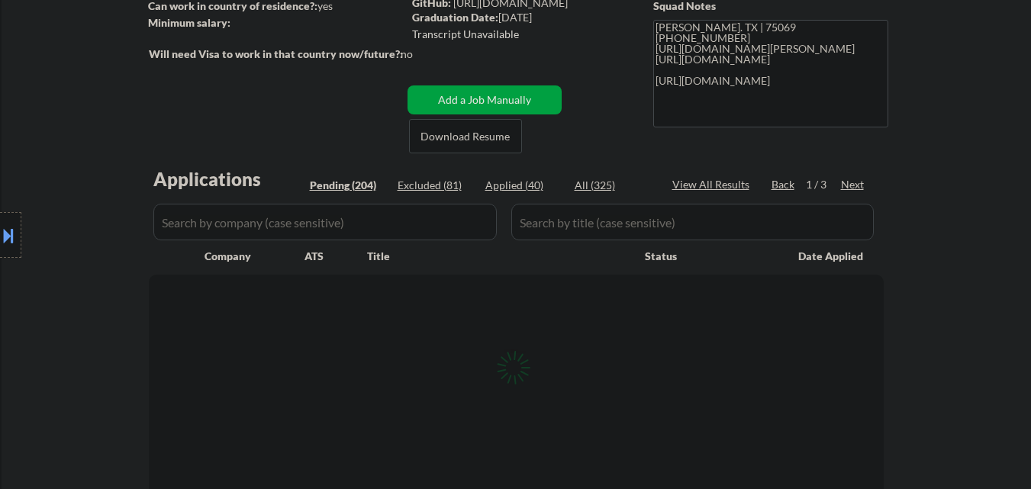
select select ""pending""
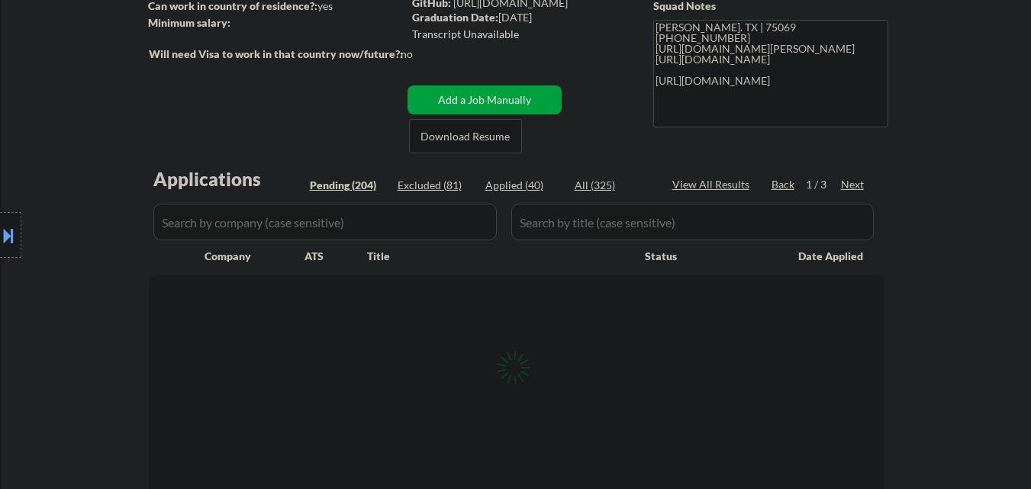
select select ""pending""
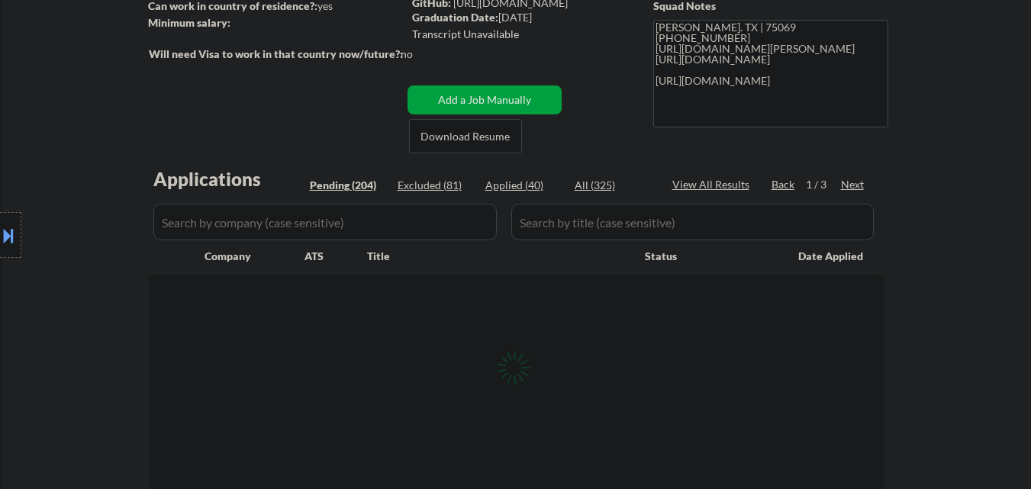
select select ""pending""
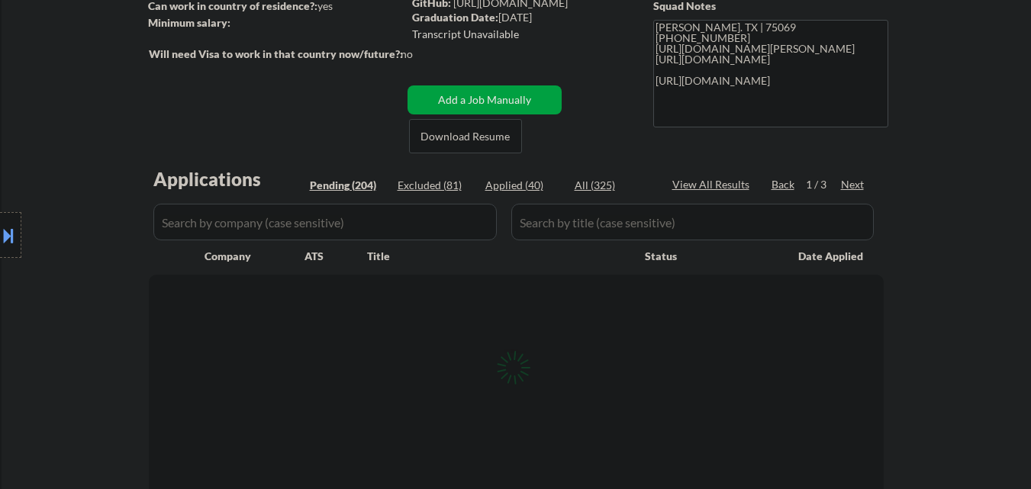
select select ""pending""
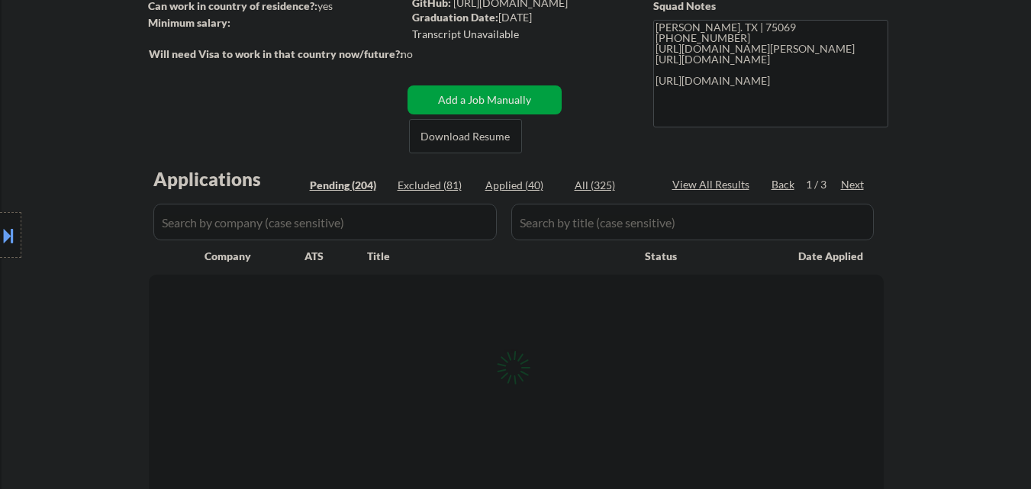
select select ""pending""
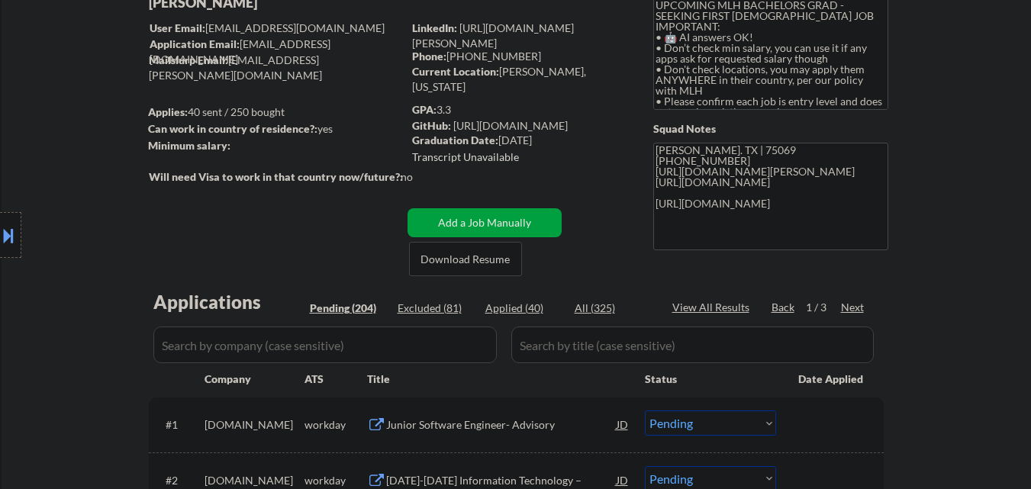
scroll to position [0, 0]
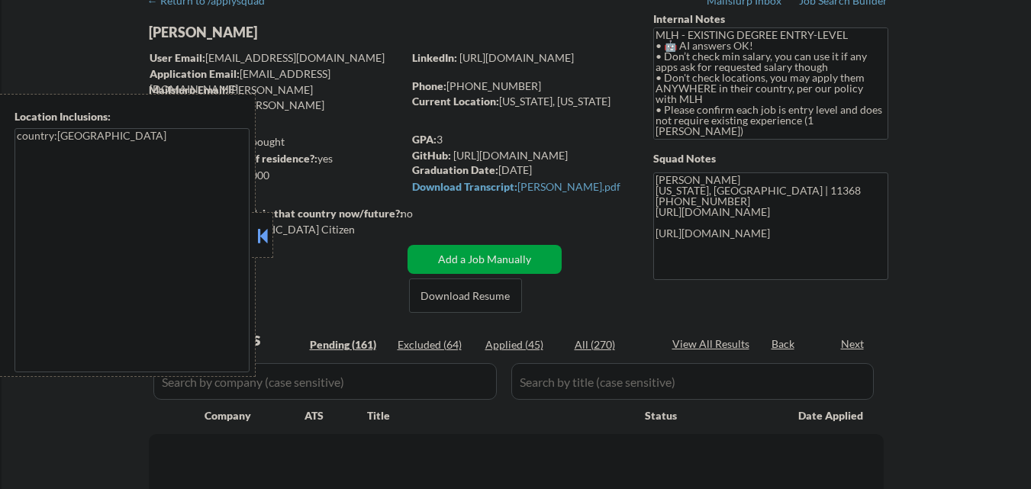
scroll to position [76, 0]
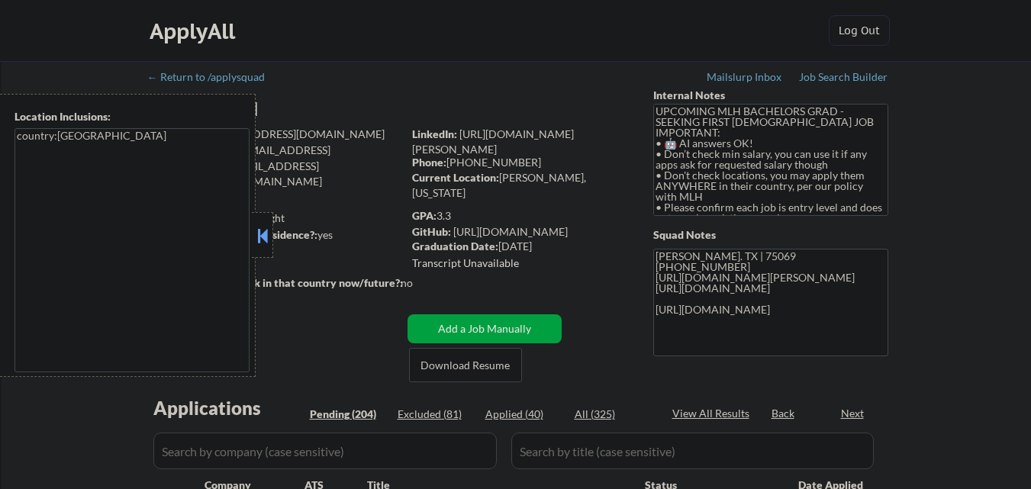
select select ""pending""
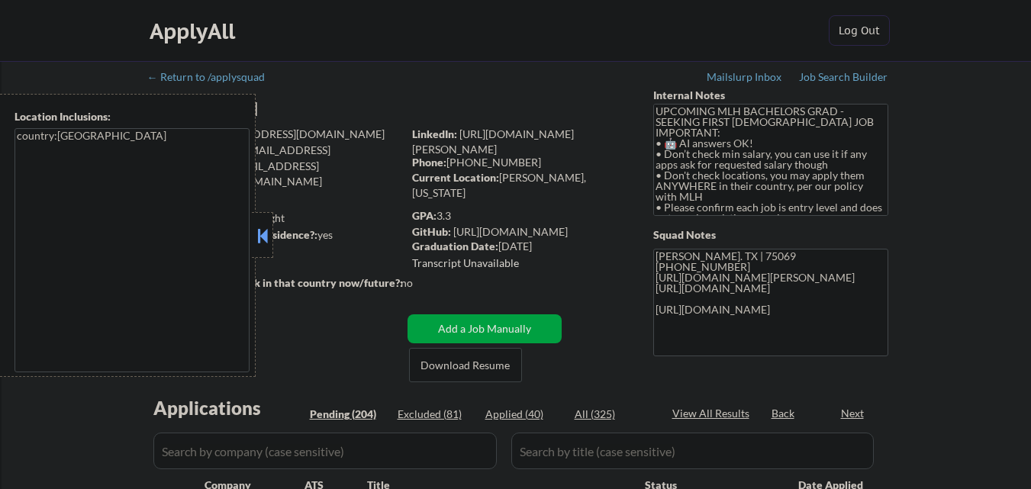
select select ""pending""
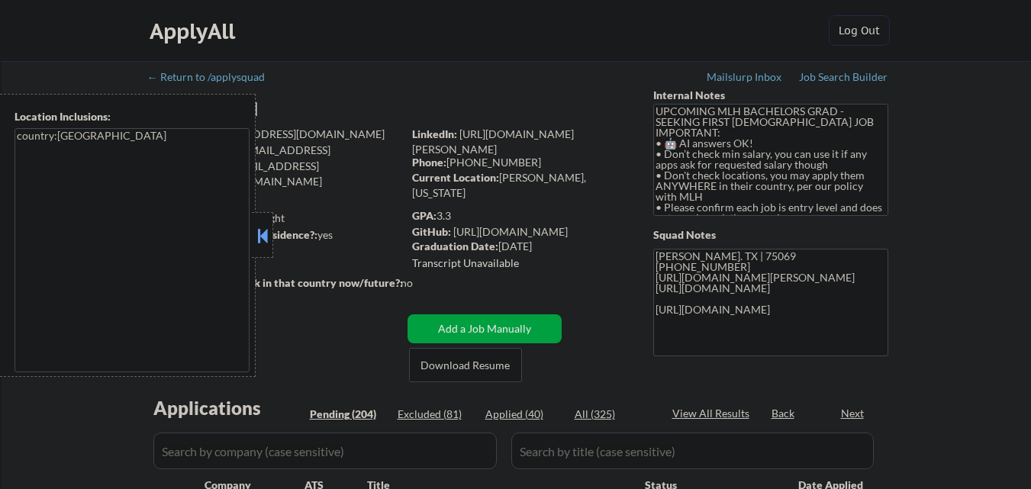
select select ""pending""
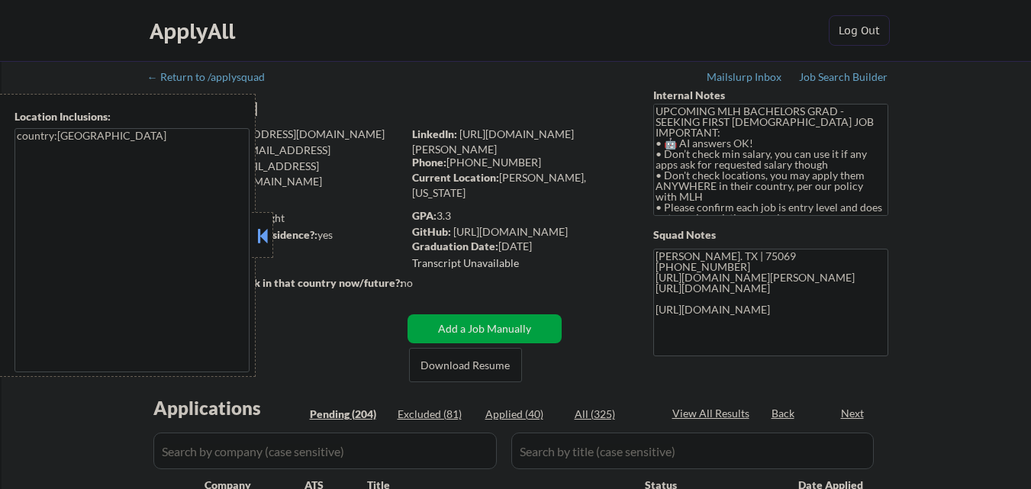
select select ""pending""
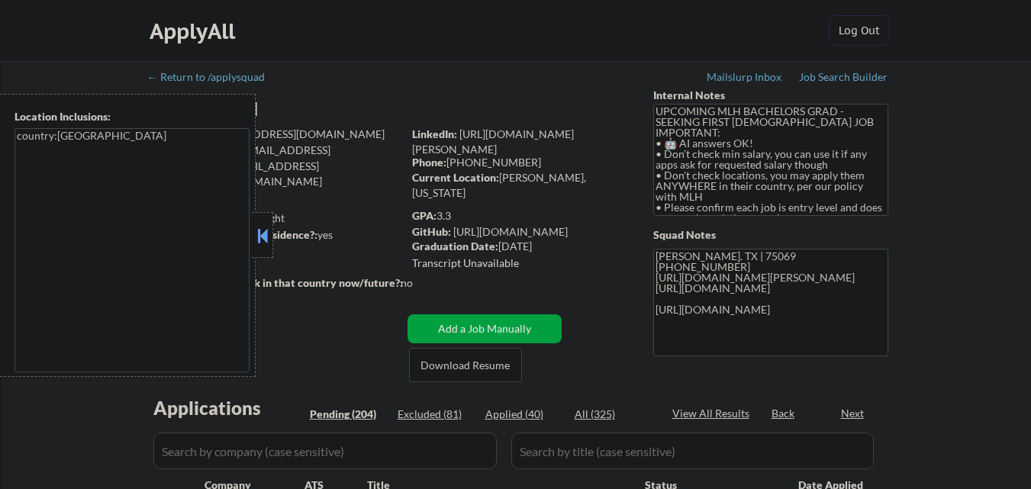
select select ""pending""
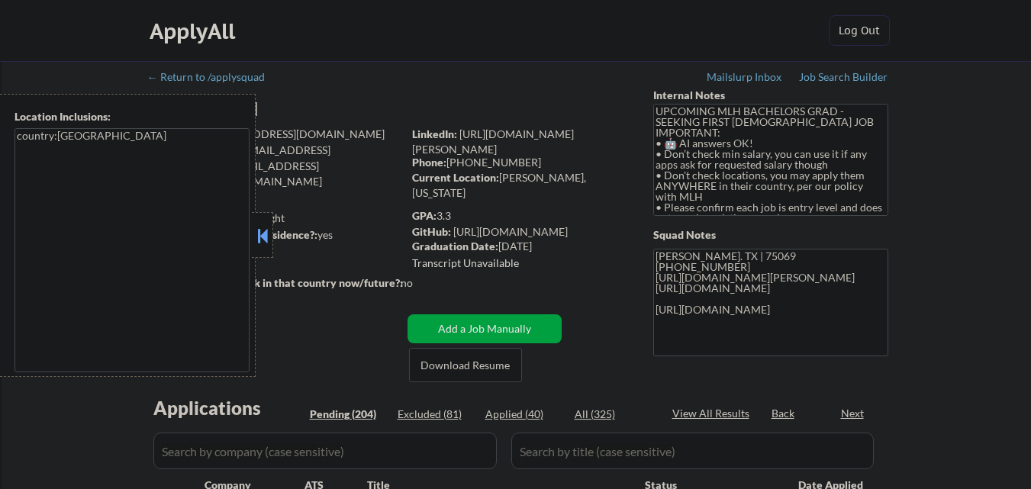
select select ""pending""
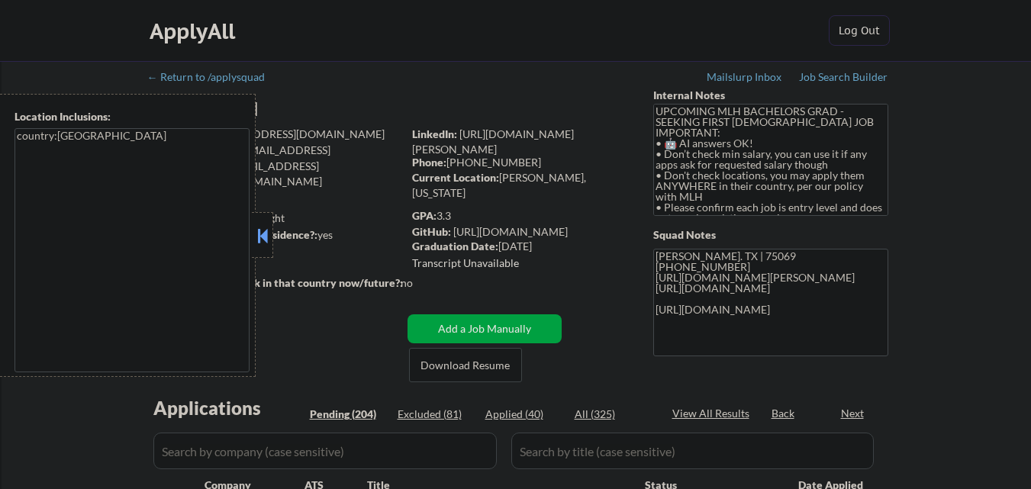
select select ""pending""
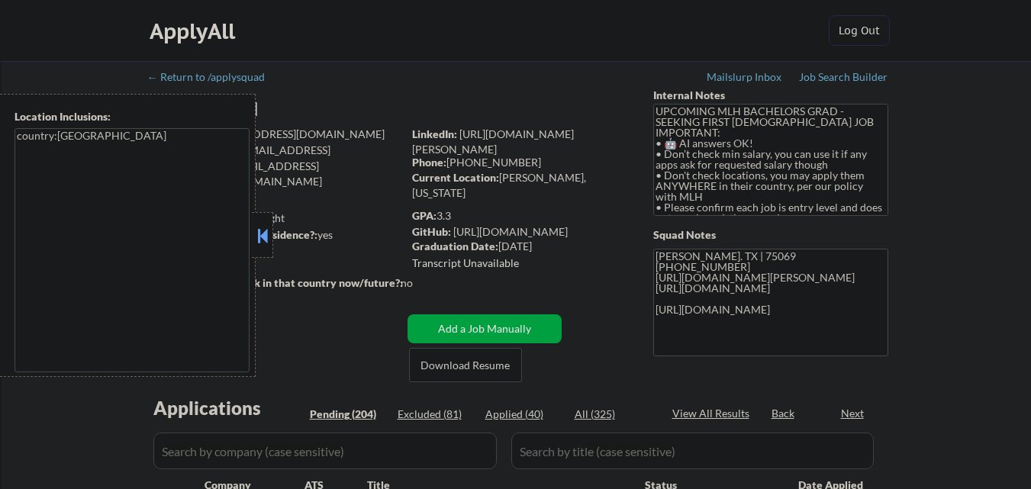
select select ""pending""
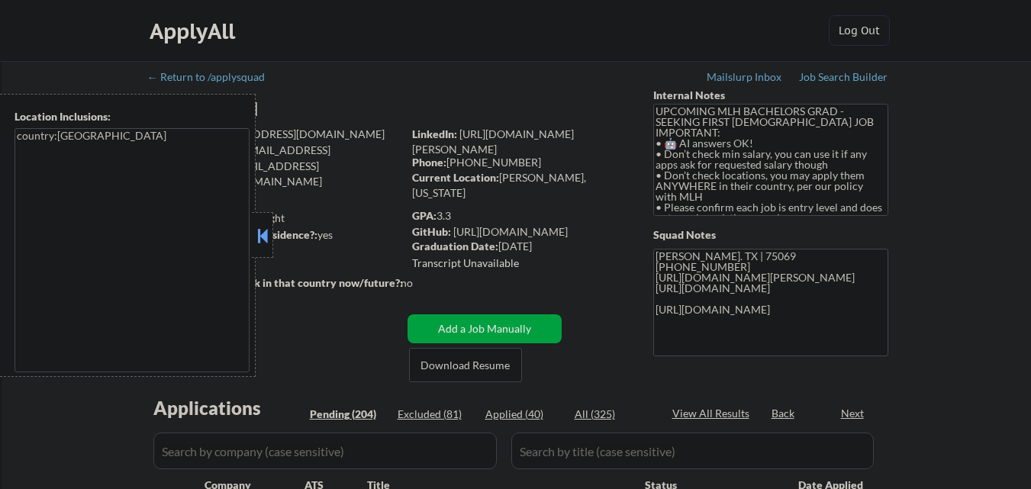
select select ""pending""
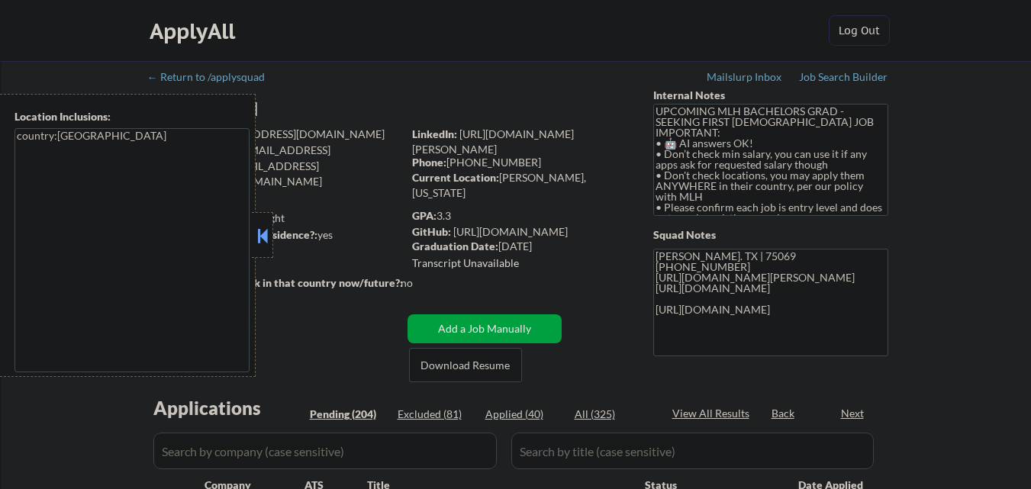
select select ""pending""
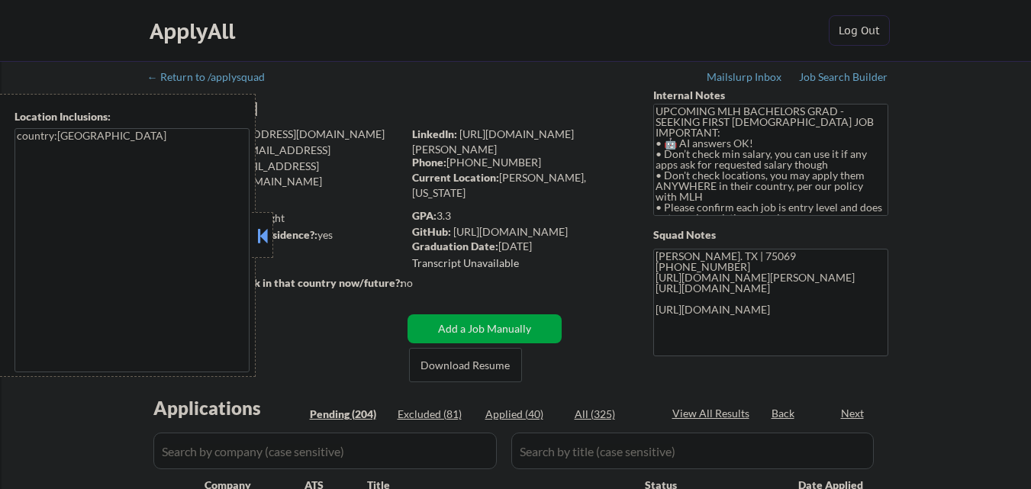
select select ""pending""
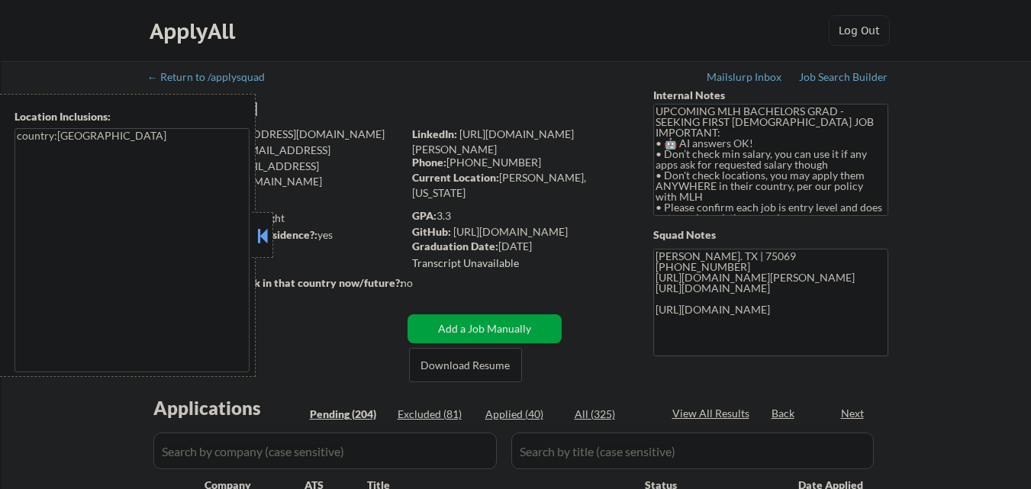
select select ""pending""
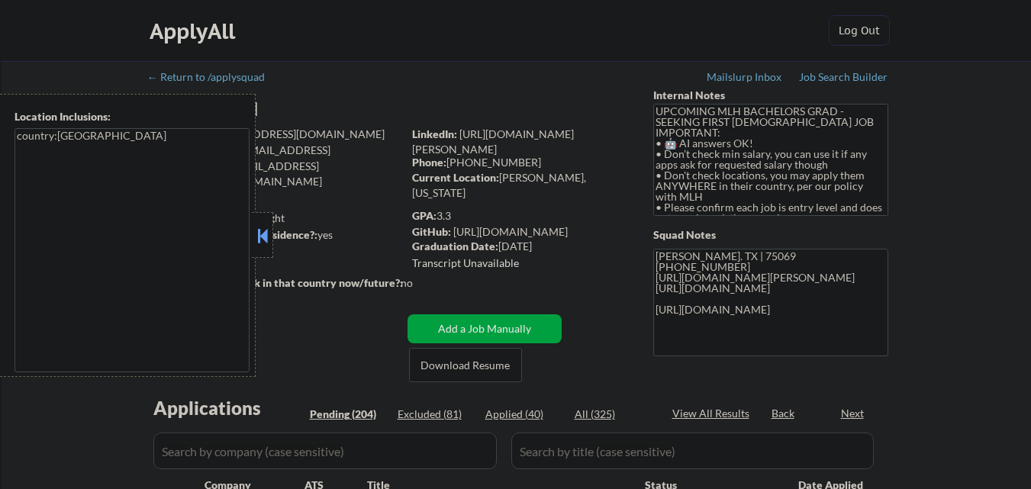
select select ""pending""
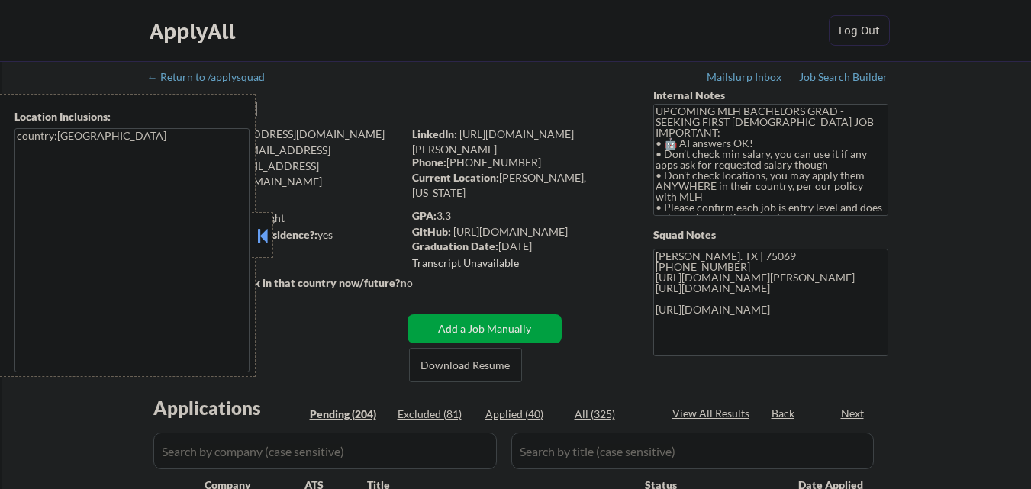
select select ""pending""
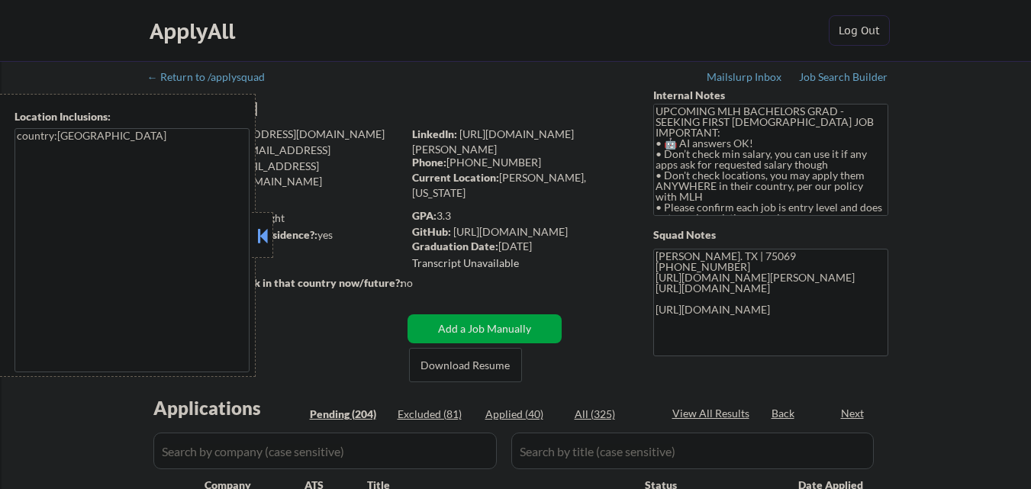
select select ""pending""
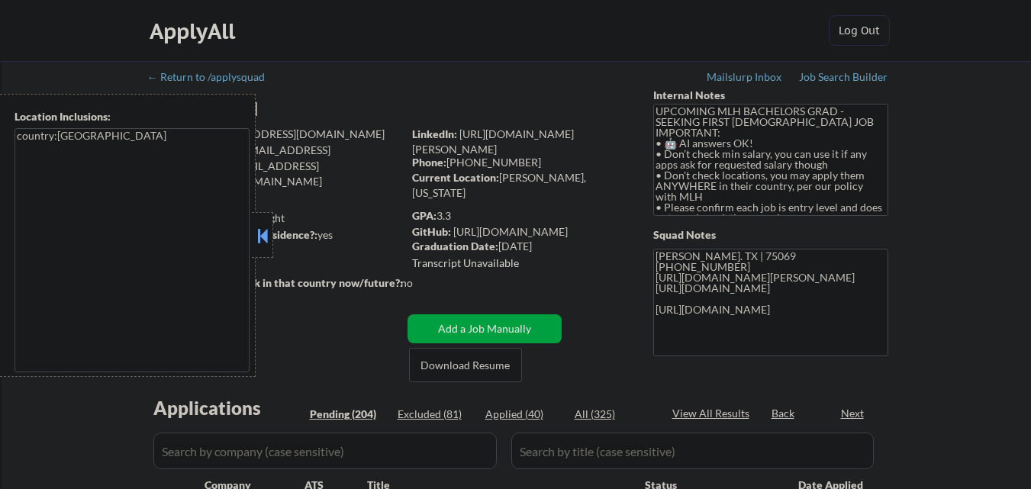
select select ""pending""
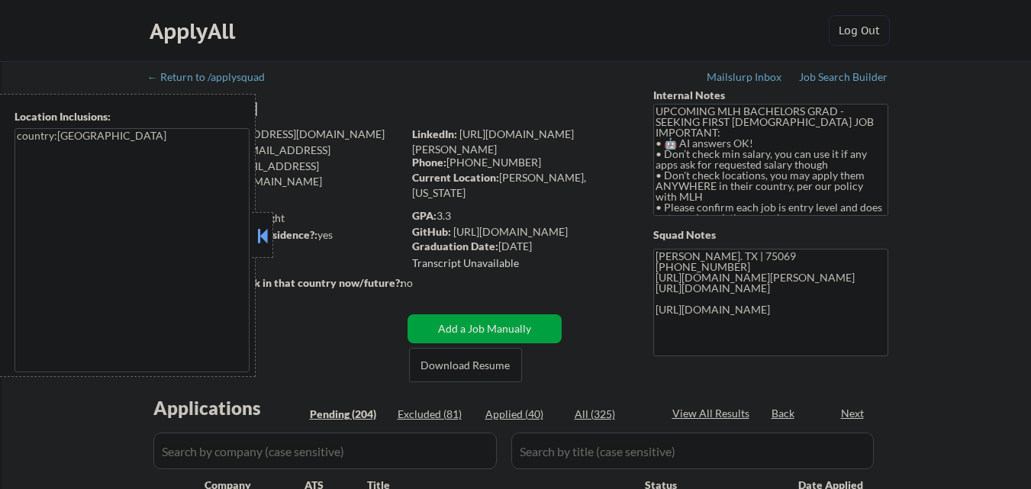
select select ""pending""
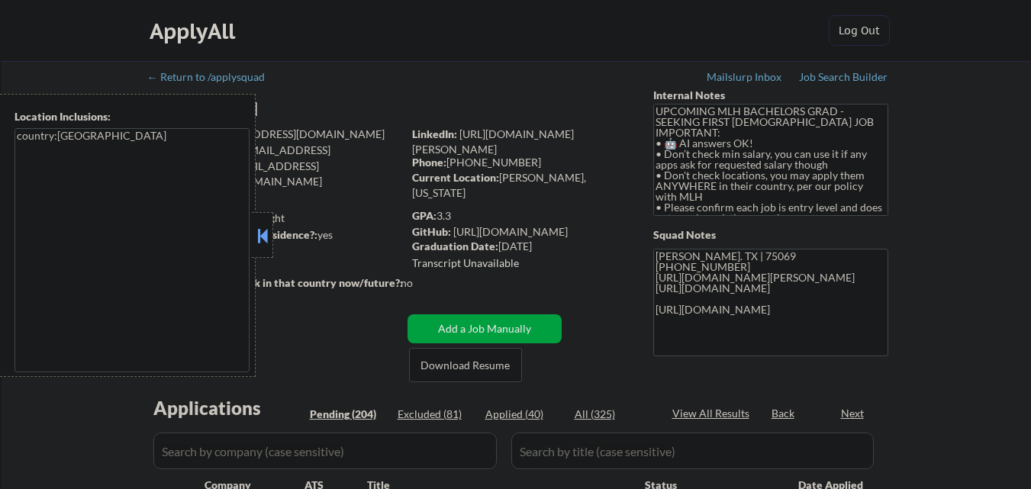
select select ""pending""
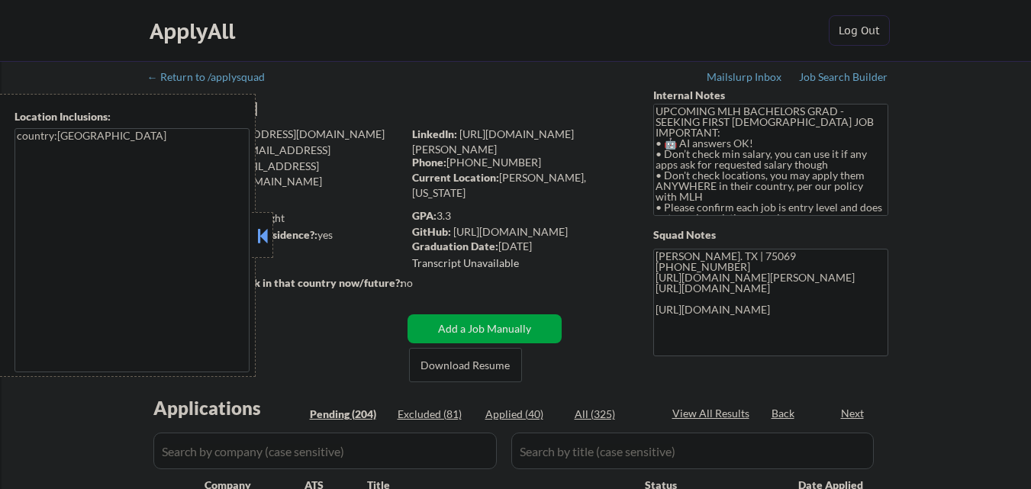
select select ""pending""
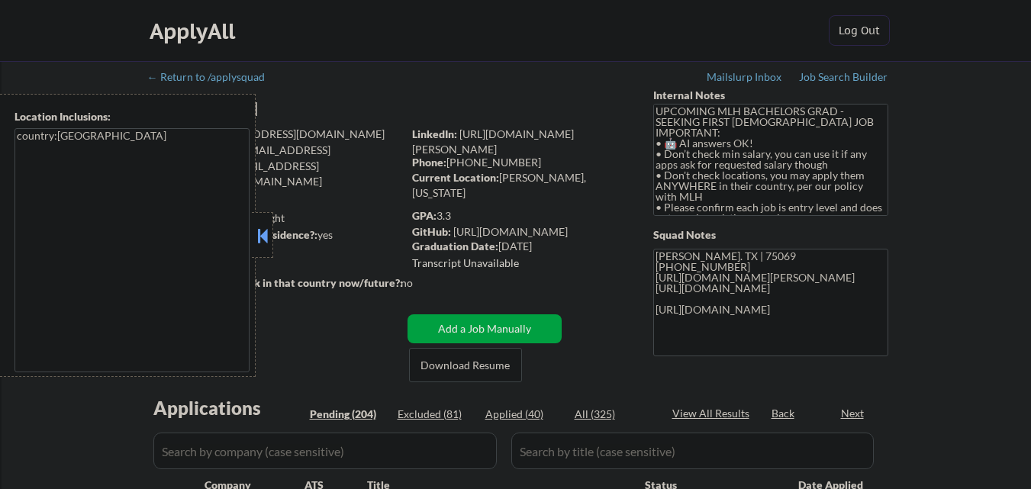
select select ""pending""
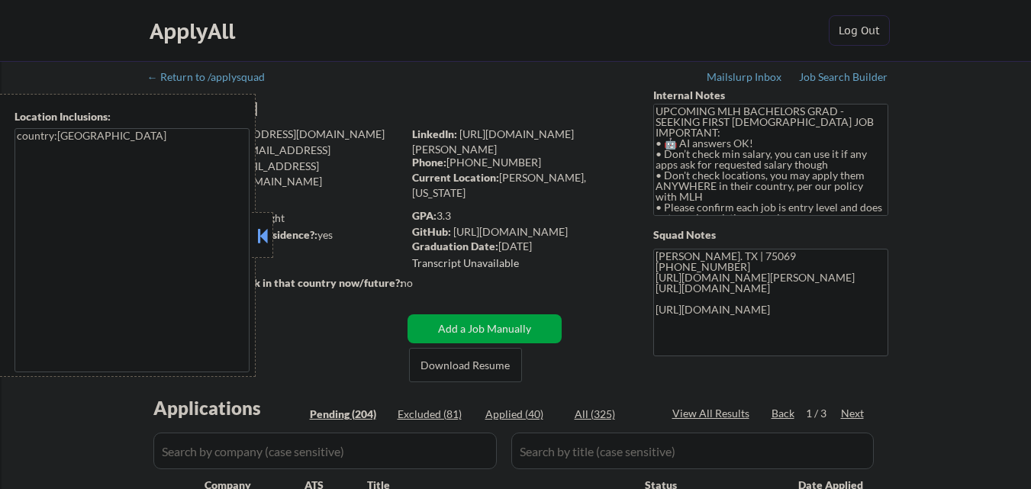
scroll to position [229, 0]
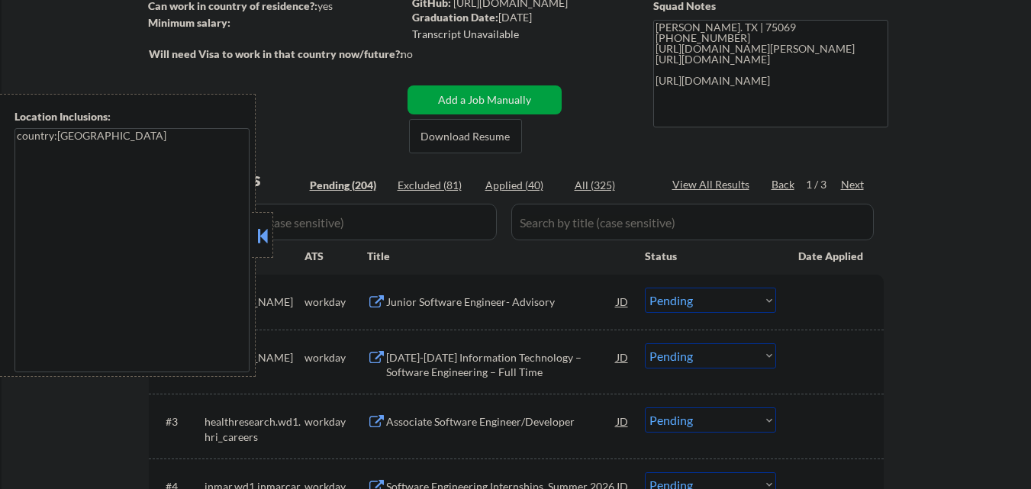
click at [269, 237] on button at bounding box center [262, 235] width 17 height 23
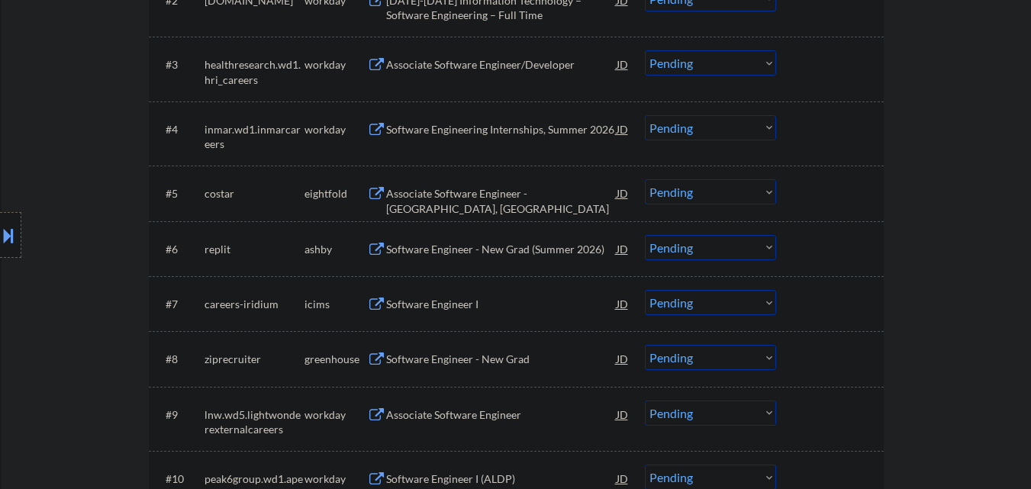
scroll to position [611, 0]
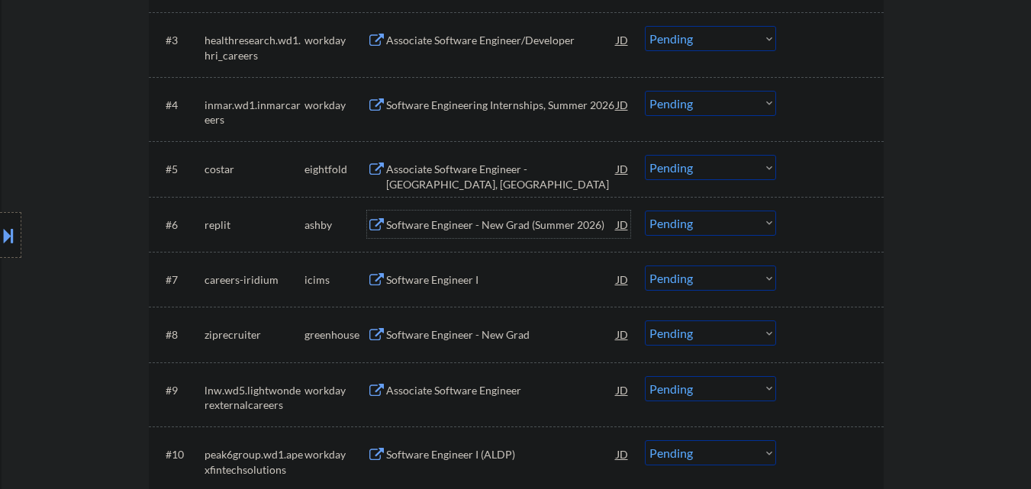
click at [527, 231] on div "Software Engineer - New Grad (Summer 2026)" at bounding box center [501, 225] width 231 height 15
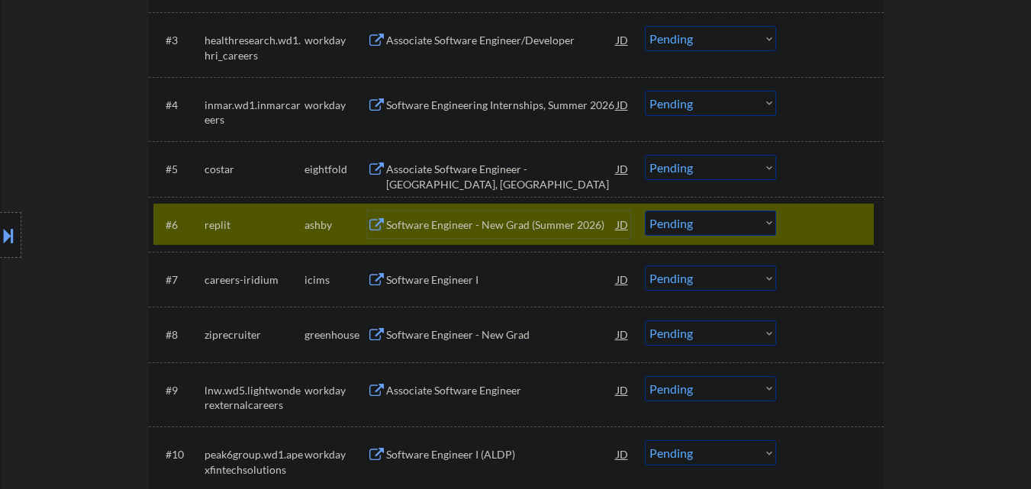
click at [824, 218] on div at bounding box center [831, 224] width 67 height 27
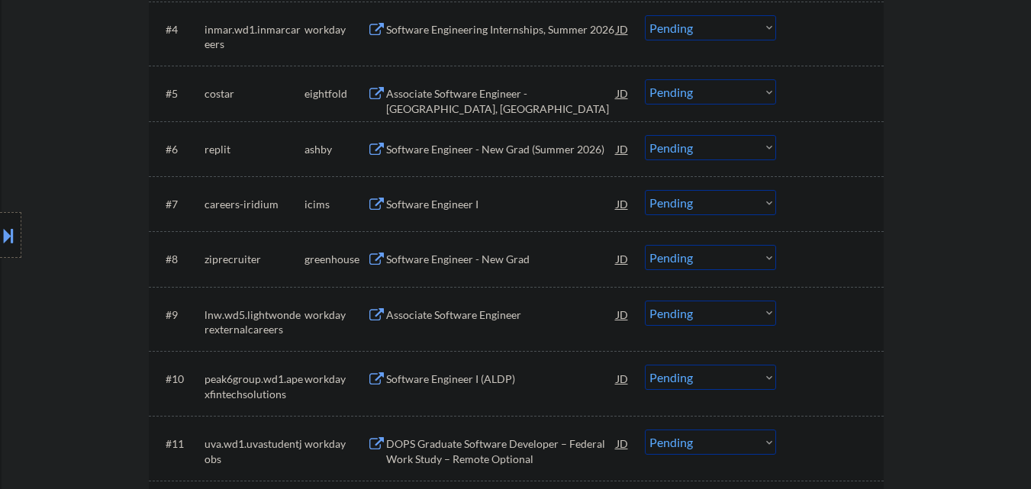
scroll to position [687, 0]
click at [466, 257] on div "Software Engineer - New Grad" at bounding box center [501, 258] width 231 height 15
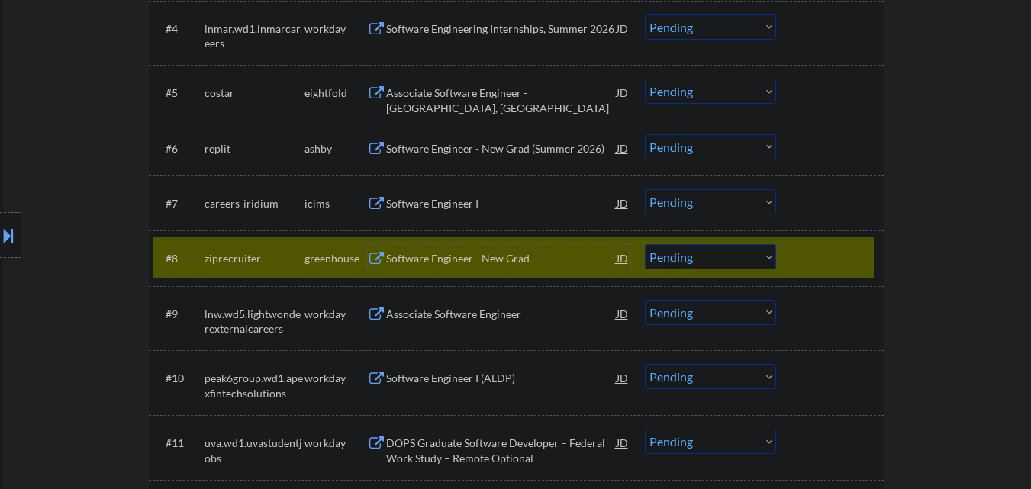
click at [440, 256] on div "Software Engineer - New Grad" at bounding box center [501, 258] width 231 height 15
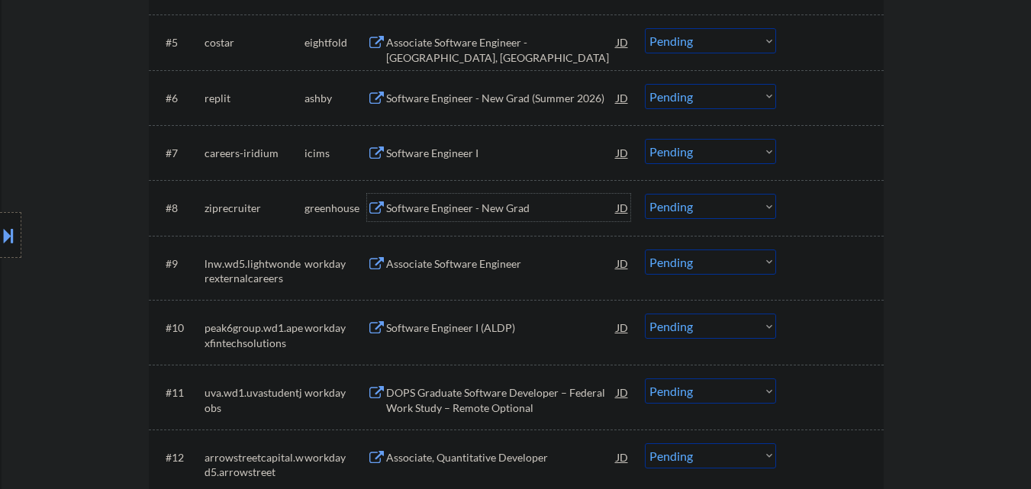
scroll to position [763, 0]
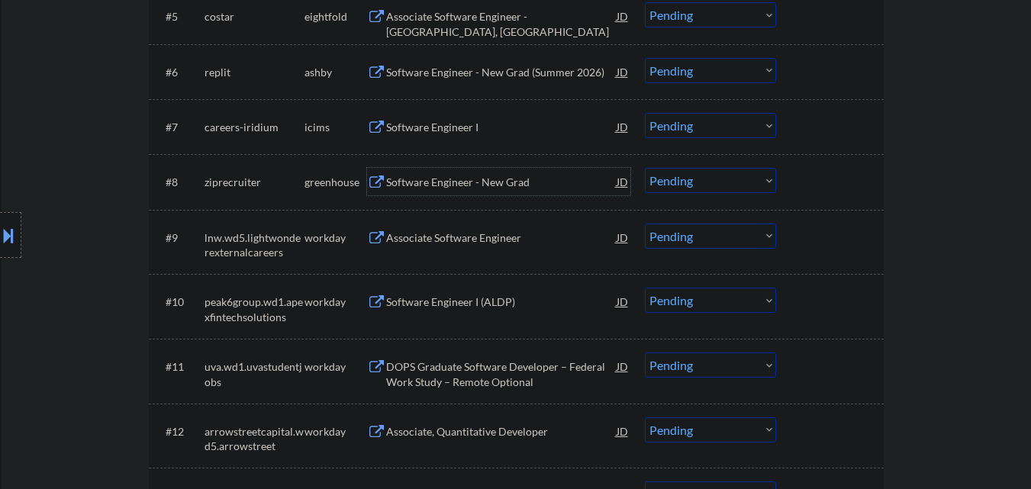
click at [734, 189] on select "Choose an option... Pending Applied Excluded (Questions) Excluded (Expired) Exc…" at bounding box center [710, 180] width 131 height 25
click at [645, 168] on select "Choose an option... Pending Applied Excluded (Questions) Excluded (Expired) Exc…" at bounding box center [710, 180] width 131 height 25
click at [835, 192] on div at bounding box center [831, 181] width 67 height 27
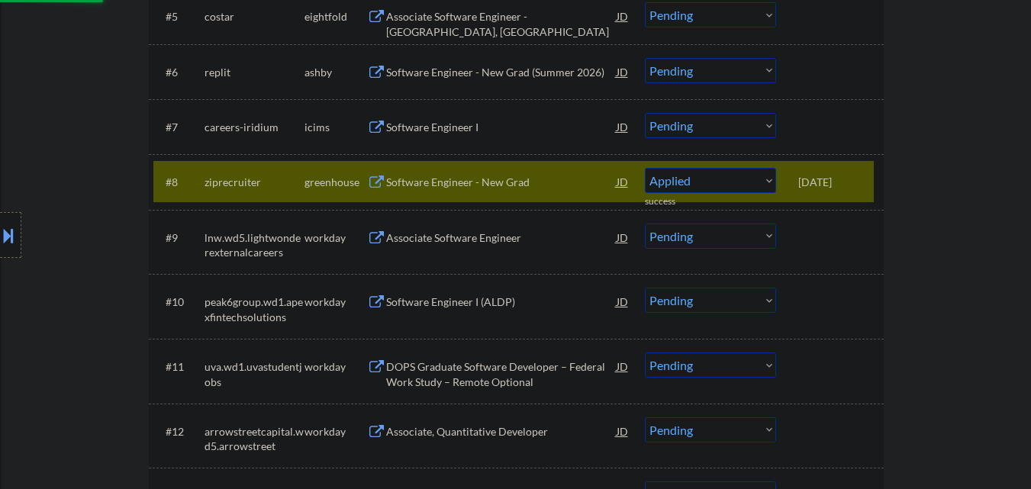
select select ""pending""
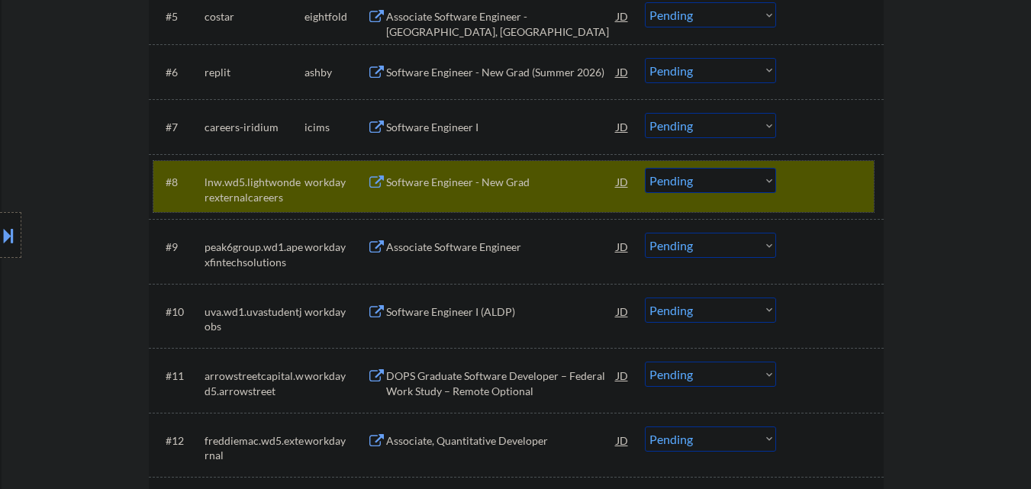
click at [813, 185] on div at bounding box center [831, 181] width 67 height 27
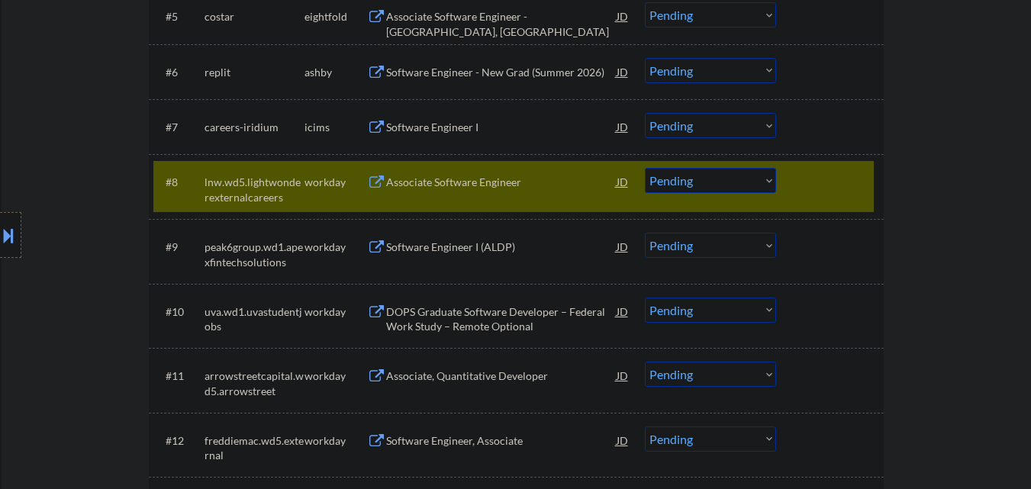
click at [817, 184] on div at bounding box center [831, 181] width 67 height 27
click at [832, 177] on div at bounding box center [831, 181] width 67 height 27
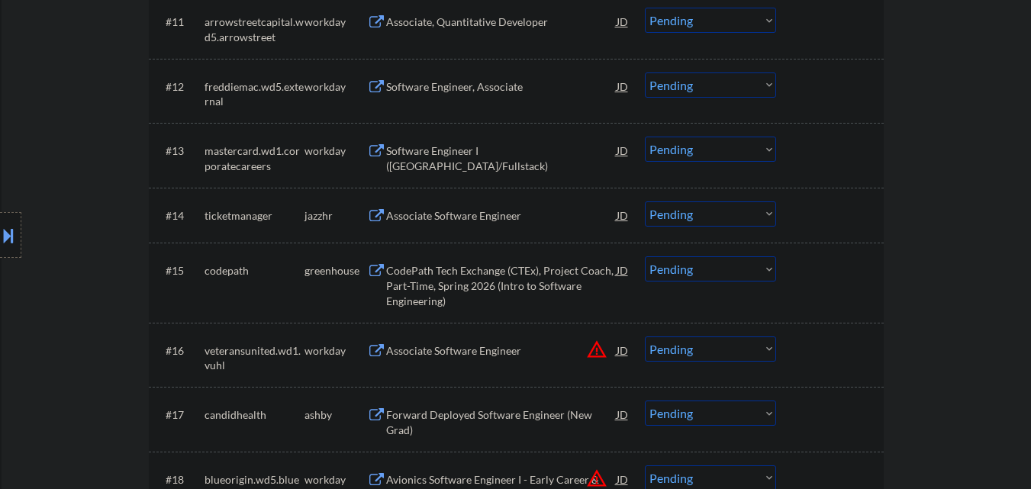
scroll to position [1145, 0]
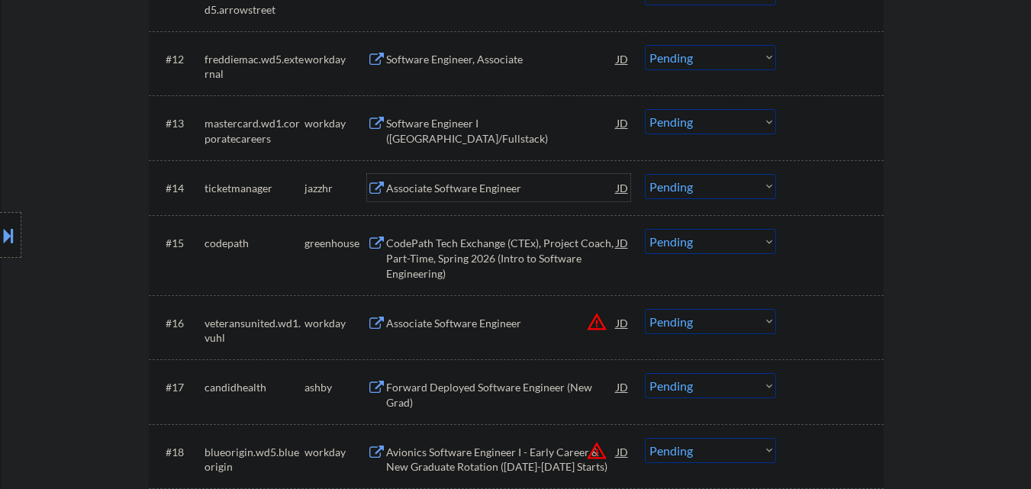
click at [498, 186] on div "Associate Software Engineer" at bounding box center [501, 188] width 231 height 15
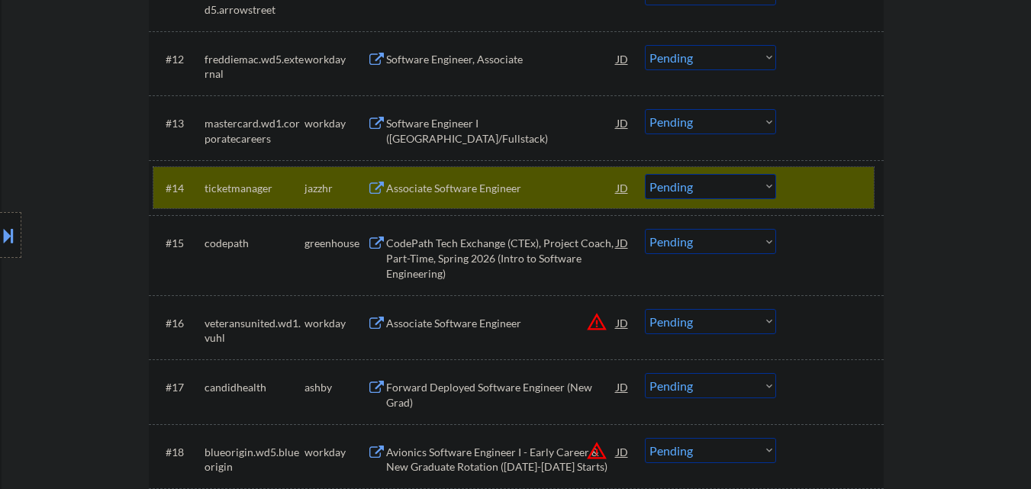
click at [827, 192] on div at bounding box center [831, 187] width 67 height 27
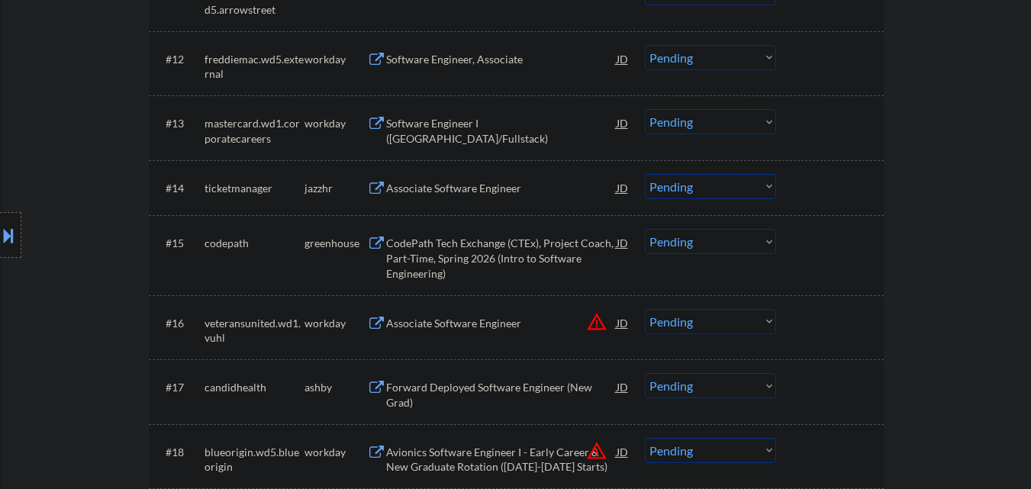
click at [521, 243] on div "CodePath Tech Exchange (CTEx), Project Coach, Part-Time, Spring 2026 (Intro to …" at bounding box center [501, 258] width 231 height 45
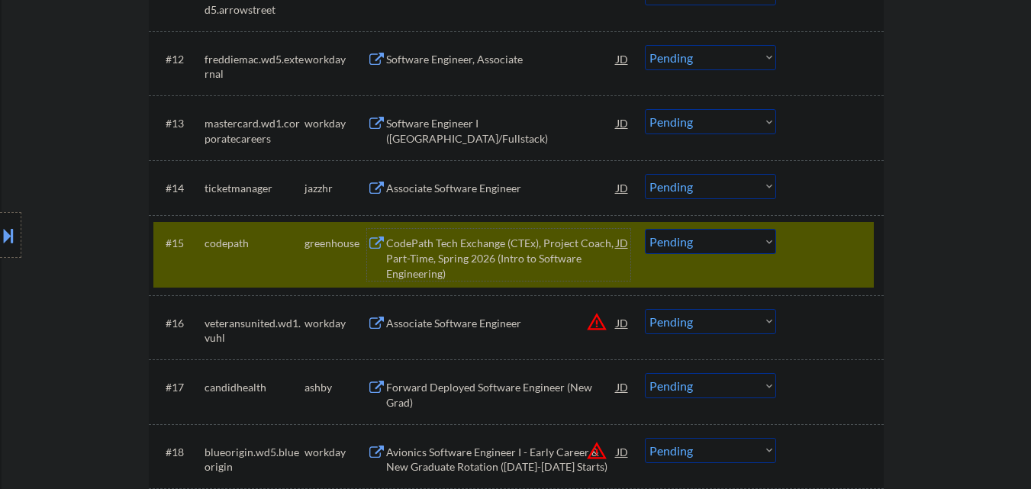
scroll to position [1221, 0]
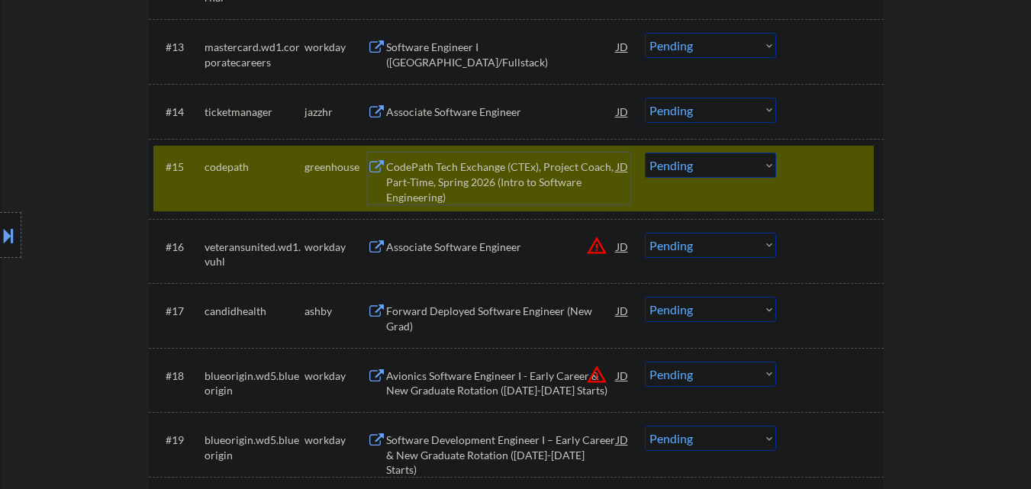
click at [824, 185] on div "#15 codepath greenhouse CodePath Tech Exchange (CTEx), Project Coach, Part-Time…" at bounding box center [513, 179] width 721 height 66
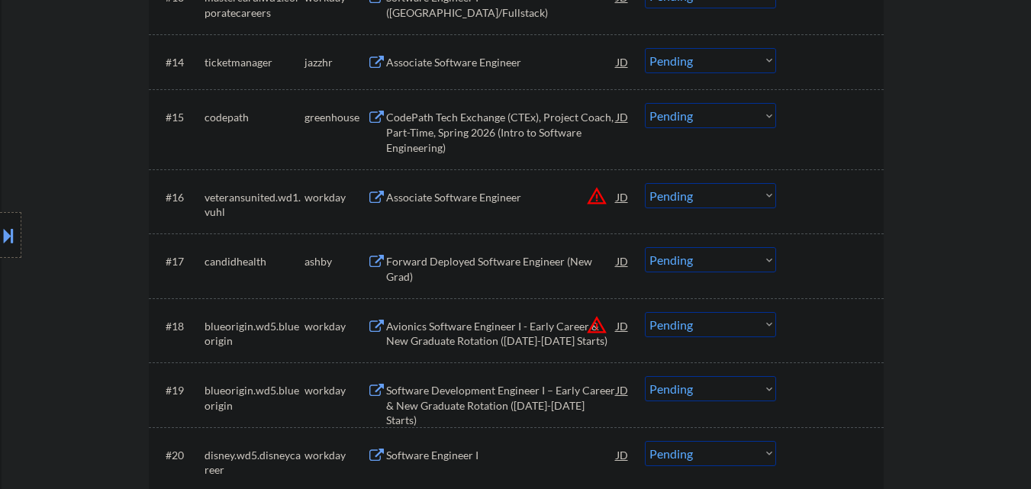
scroll to position [1298, 0]
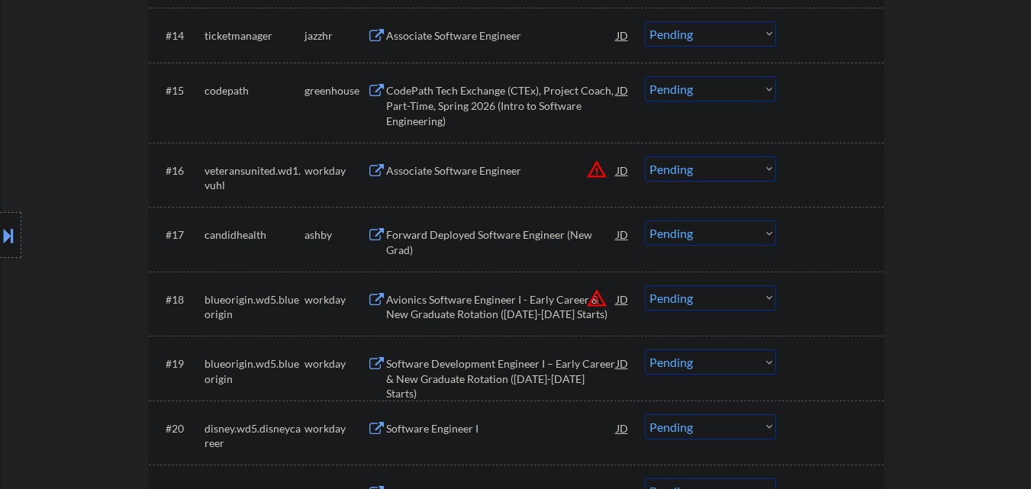
click at [476, 242] on div "Forward Deployed Software Engineer (New Grad)" at bounding box center [501, 242] width 231 height 30
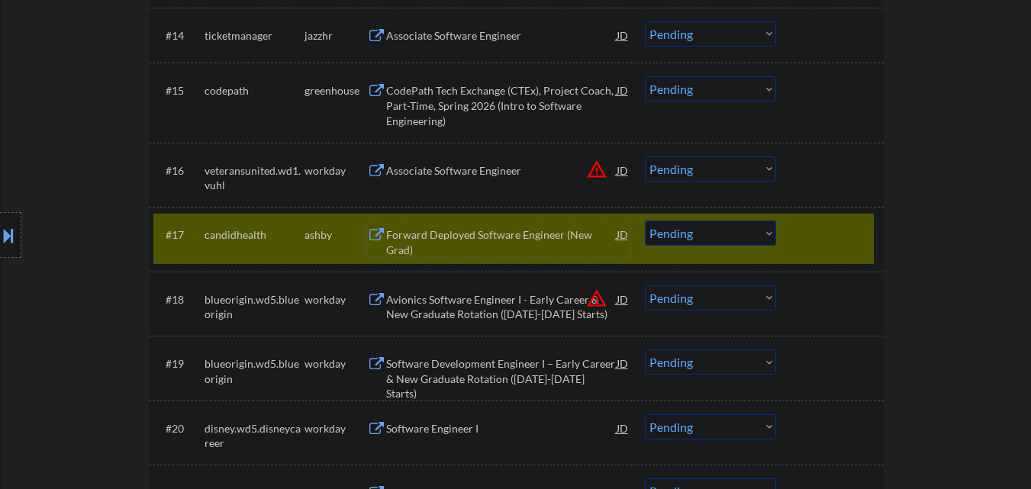
click at [756, 238] on select "Choose an option... Pending Applied Excluded (Questions) Excluded (Expired) Exc…" at bounding box center [710, 233] width 131 height 25
click at [837, 249] on div "#17 candidhealth [PERSON_NAME] Forward Deployed Software Engineer (New Grad) JD…" at bounding box center [513, 239] width 721 height 50
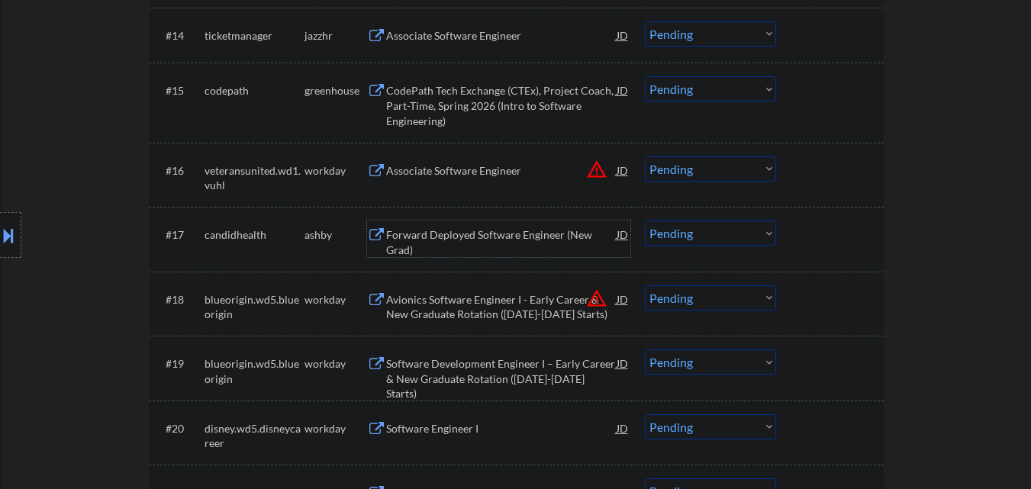
click at [513, 235] on div "Forward Deployed Software Engineer (New Grad)" at bounding box center [501, 242] width 231 height 30
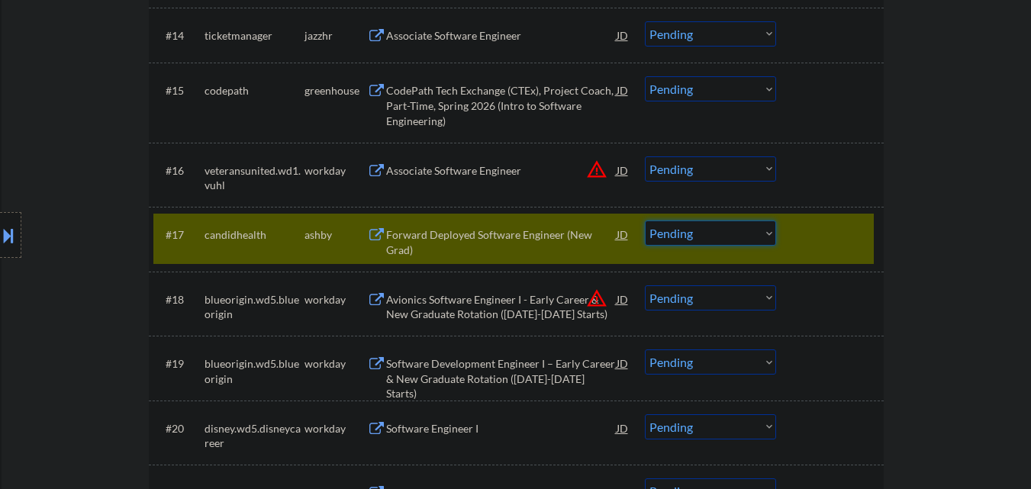
click at [707, 231] on select "Choose an option... Pending Applied Excluded (Questions) Excluded (Expired) Exc…" at bounding box center [710, 233] width 131 height 25
click at [866, 237] on div "#17 candidhealth [PERSON_NAME] Forward Deployed Software Engineer (New Grad) JD…" at bounding box center [513, 239] width 721 height 50
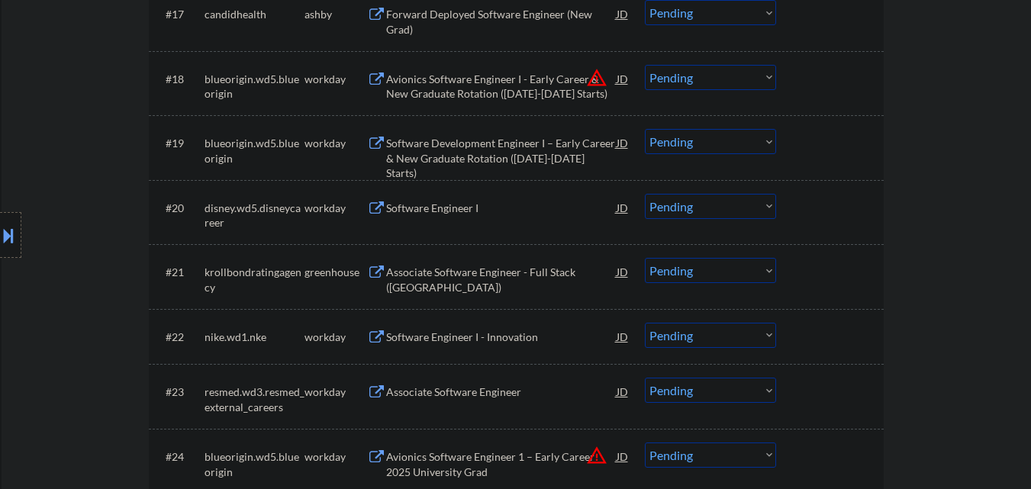
scroll to position [1527, 0]
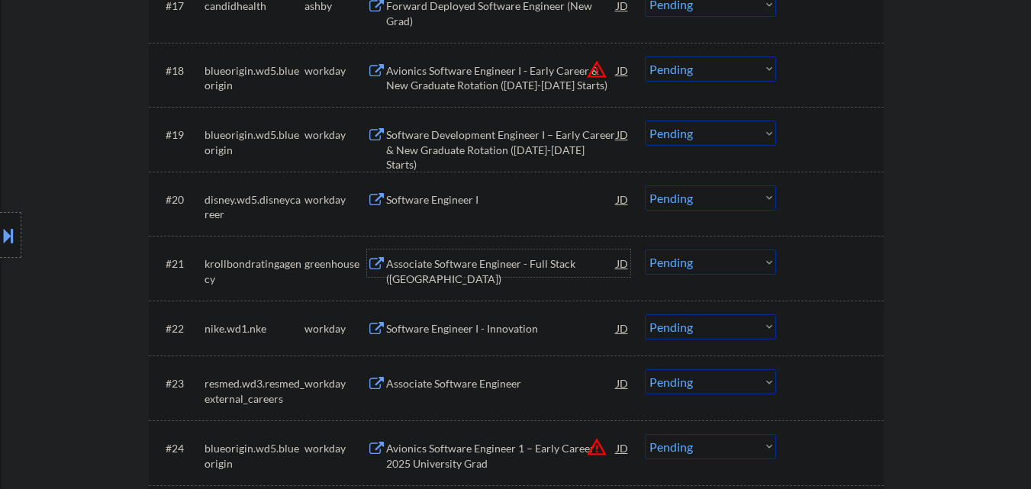
click at [512, 263] on div "Associate Software Engineer - Full Stack ([GEOGRAPHIC_DATA])" at bounding box center [501, 271] width 231 height 30
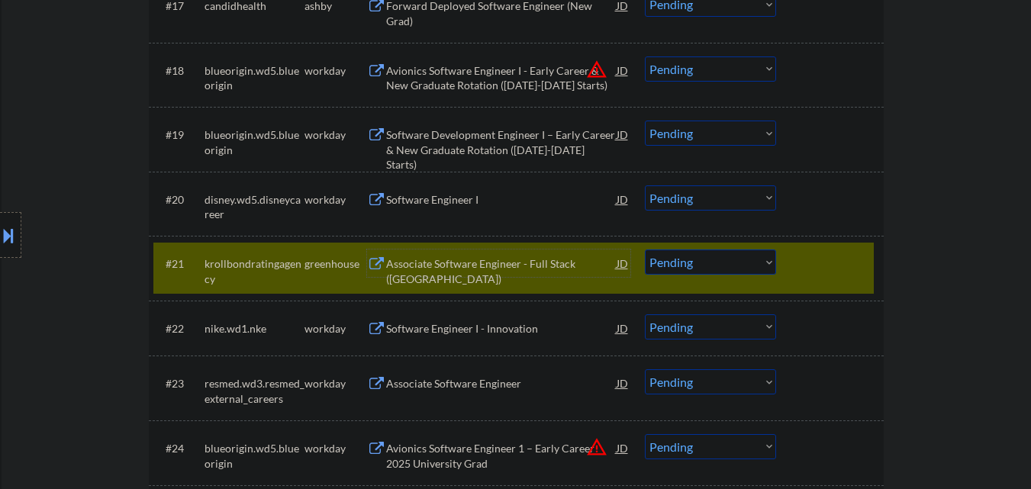
click at [739, 268] on select "Choose an option... Pending Applied Excluded (Questions) Excluded (Expired) Exc…" at bounding box center [710, 262] width 131 height 25
click at [645, 250] on select "Choose an option... Pending Applied Excluded (Questions) Excluded (Expired) Exc…" at bounding box center [710, 262] width 131 height 25
click at [808, 260] on div at bounding box center [831, 263] width 67 height 27
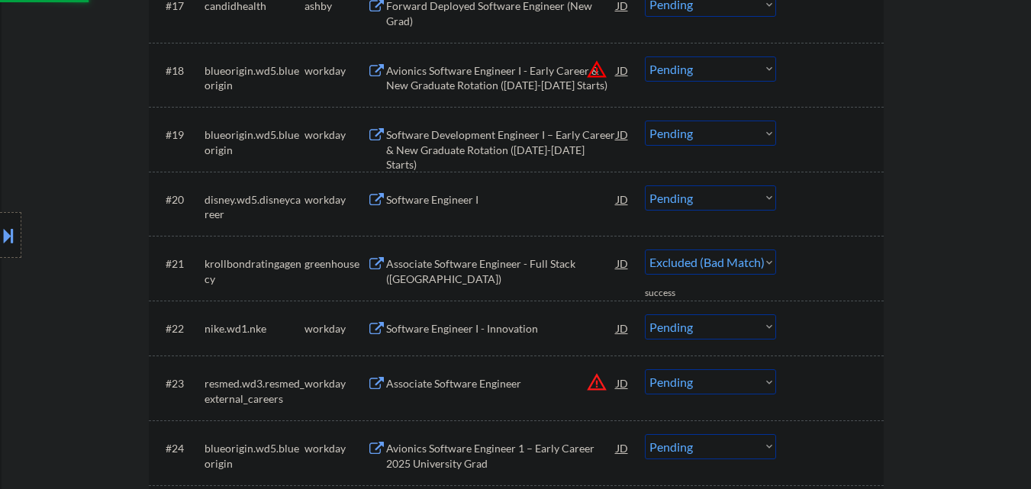
select select ""pending""
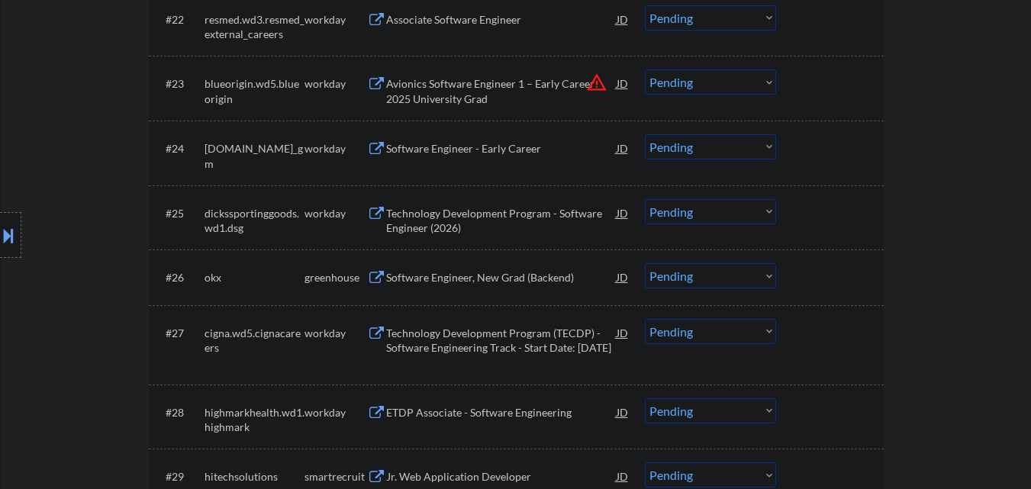
scroll to position [1832, 0]
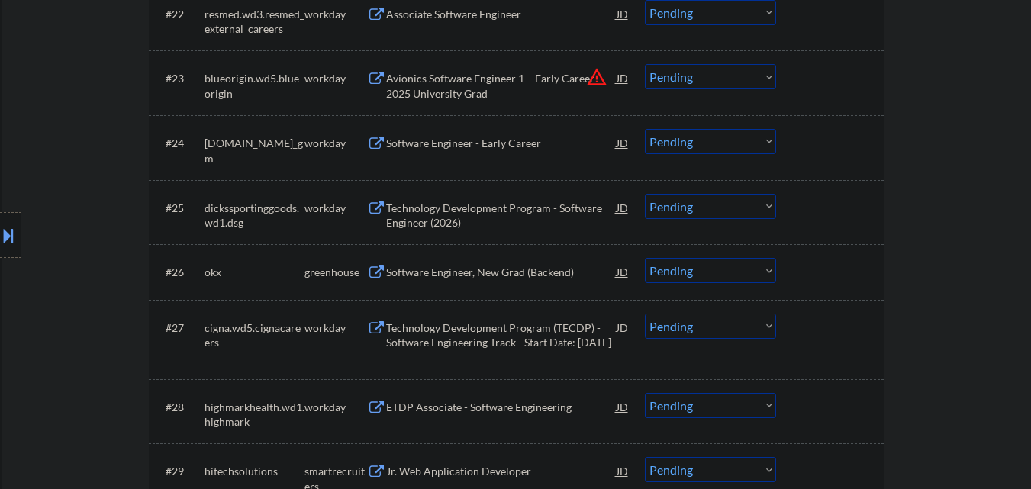
click at [517, 270] on div "Software Engineer, New Grad (Backend)" at bounding box center [501, 272] width 231 height 15
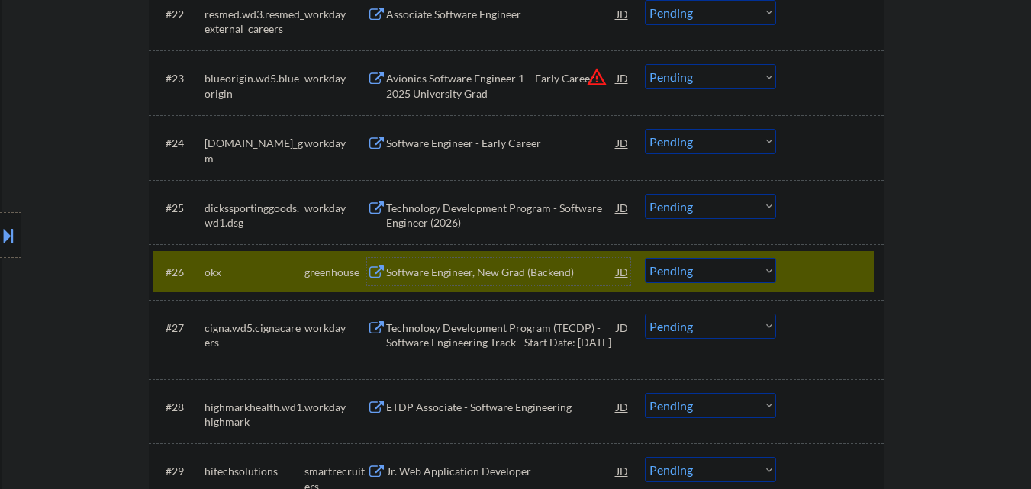
click at [687, 274] on select "Choose an option... Pending Applied Excluded (Questions) Excluded (Expired) Exc…" at bounding box center [710, 270] width 131 height 25
click at [645, 258] on select "Choose an option... Pending Applied Excluded (Questions) Excluded (Expired) Exc…" at bounding box center [710, 270] width 131 height 25
drag, startPoint x: 809, startPoint y: 282, endPoint x: 788, endPoint y: 282, distance: 21.4
click at [807, 281] on div at bounding box center [831, 271] width 67 height 27
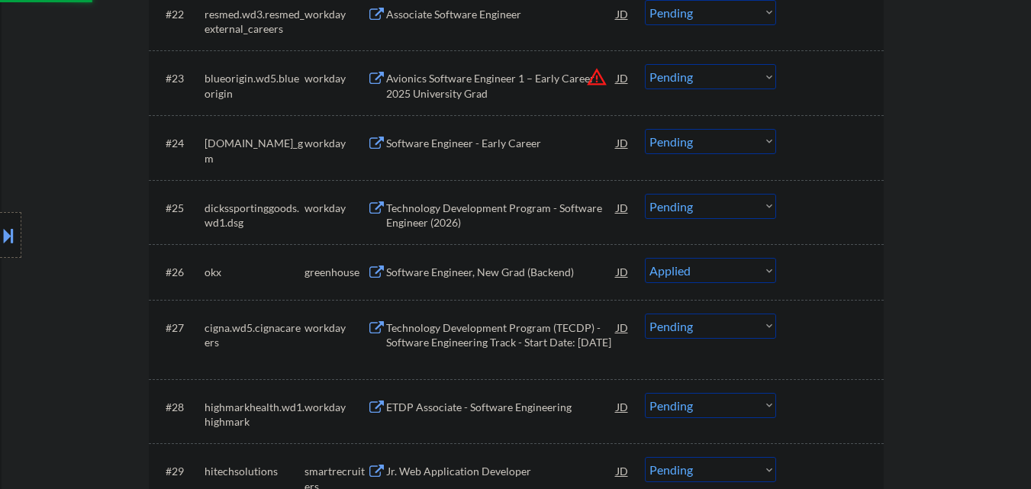
select select ""pending""
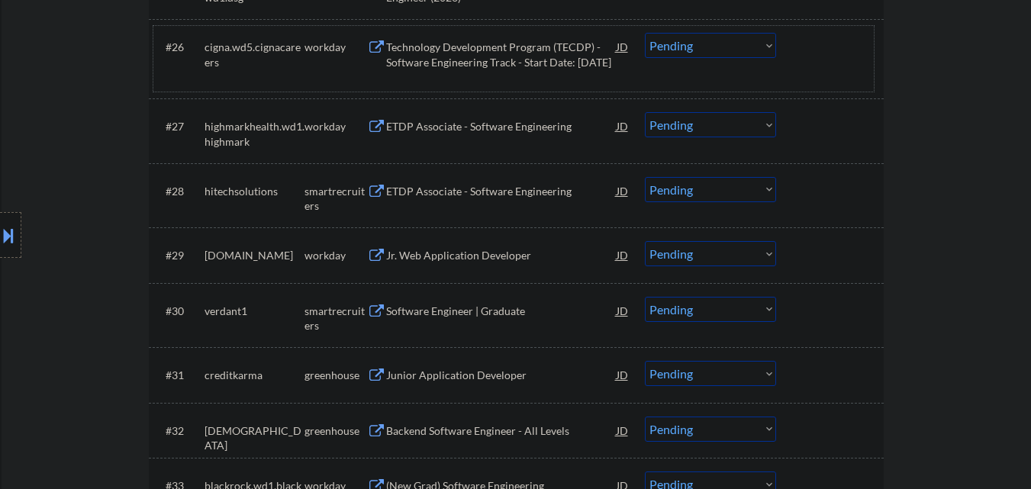
scroll to position [2061, 0]
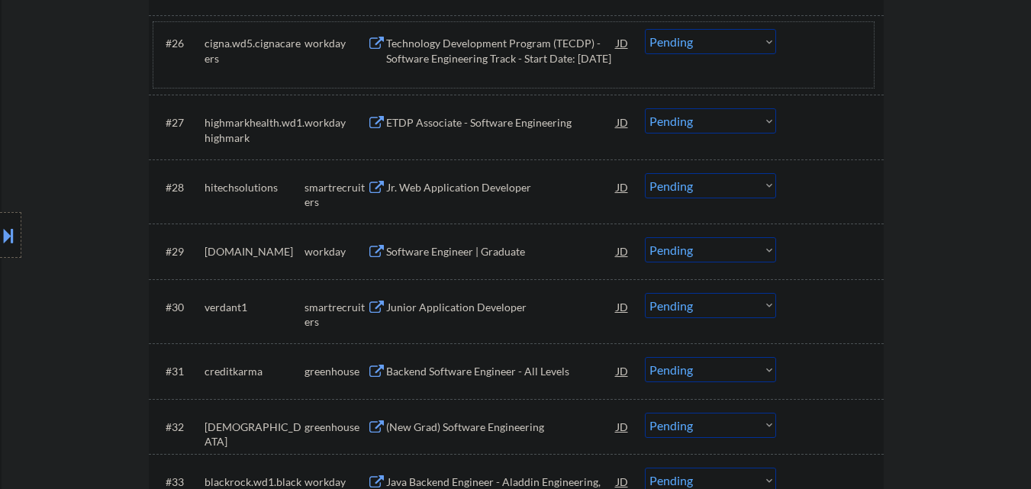
click at [492, 192] on div "Jr. Web Application Developer" at bounding box center [501, 187] width 231 height 15
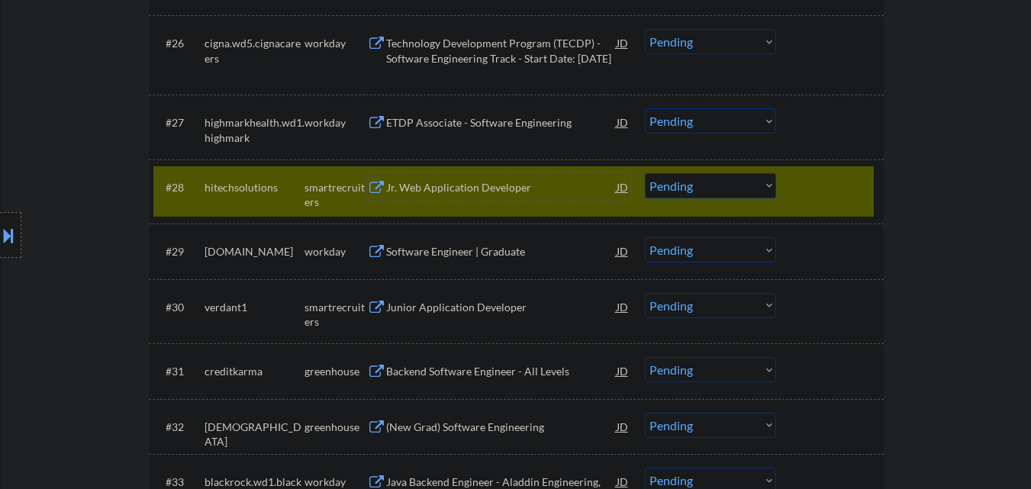
click at [705, 193] on select "Choose an option... Pending Applied Excluded (Questions) Excluded (Expired) Exc…" at bounding box center [710, 185] width 131 height 25
click at [645, 173] on select "Choose an option... Pending Applied Excluded (Questions) Excluded (Expired) Exc…" at bounding box center [710, 185] width 131 height 25
click at [805, 203] on div "#28 hitechsolutions smartrecruiters Jr. Web Application Developer JD Choose an …" at bounding box center [513, 191] width 721 height 50
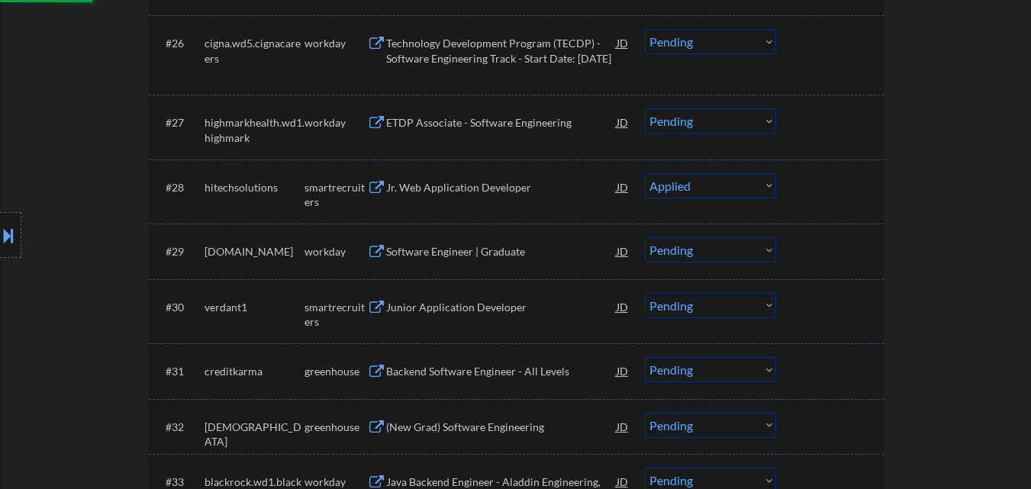
select select ""pending""
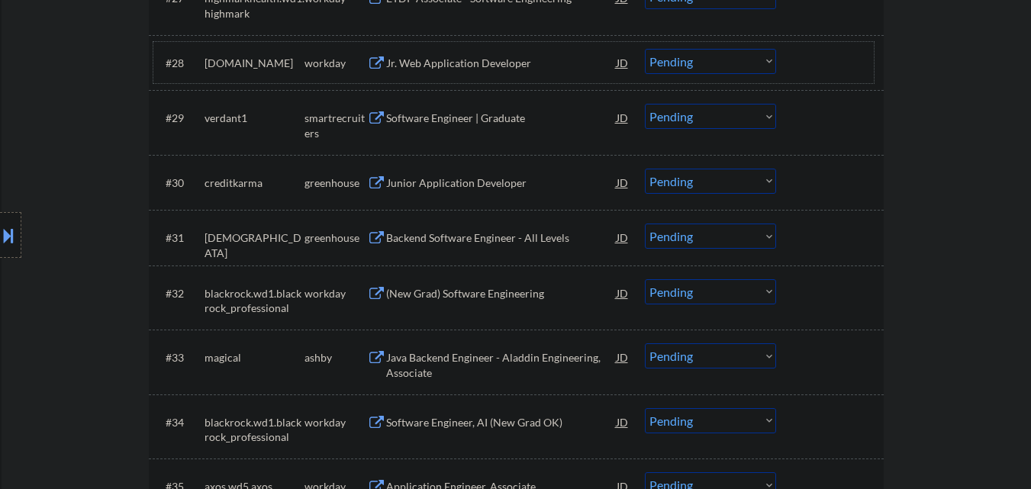
scroll to position [2214, 0]
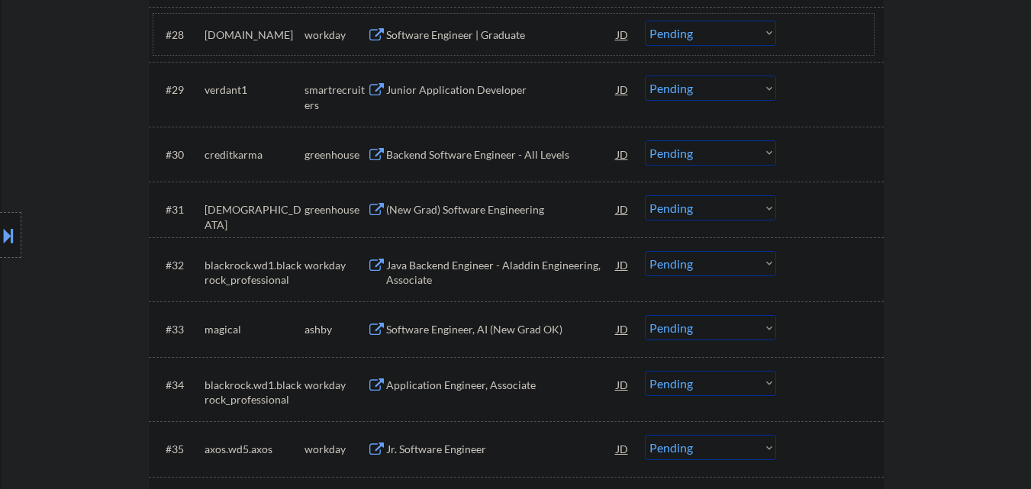
click at [494, 90] on div "Junior Application Developer" at bounding box center [501, 89] width 231 height 15
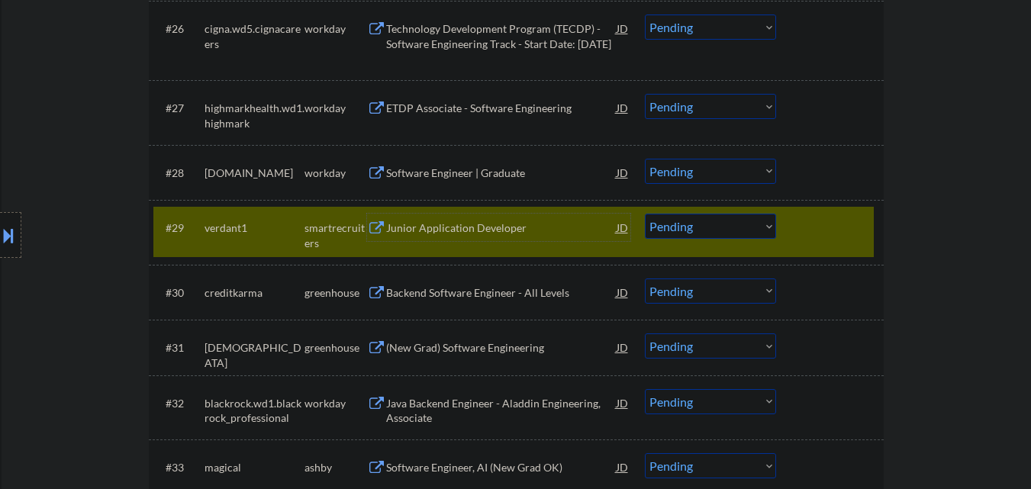
scroll to position [2061, 0]
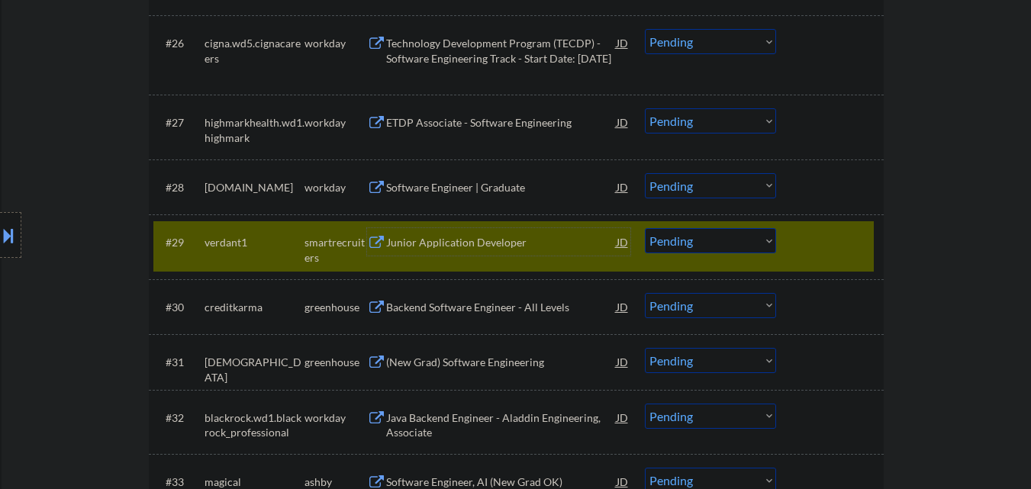
click at [702, 244] on select "Choose an option... Pending Applied Excluded (Questions) Excluded (Expired) Exc…" at bounding box center [710, 240] width 131 height 25
click at [645, 228] on select "Choose an option... Pending Applied Excluded (Questions) Excluded (Expired) Exc…" at bounding box center [710, 240] width 131 height 25
select select ""pending""
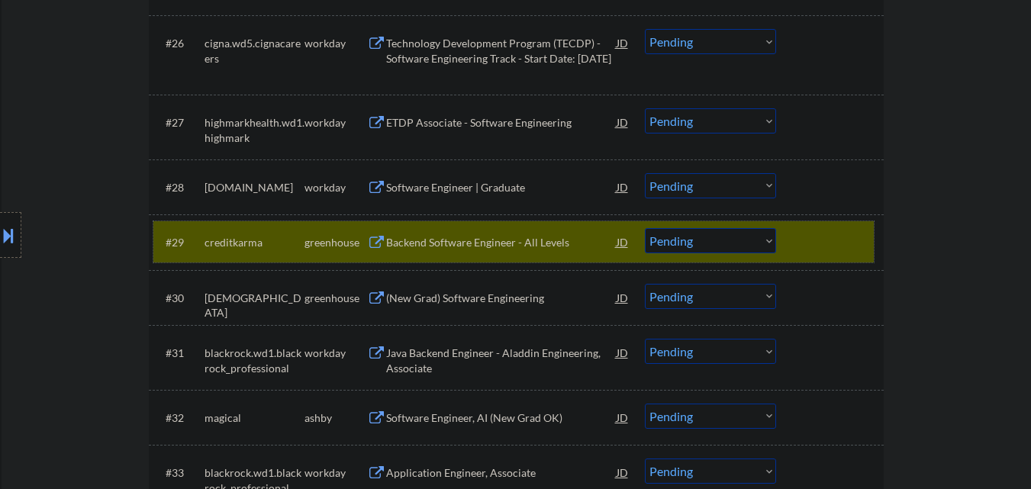
click at [861, 243] on div at bounding box center [831, 241] width 67 height 27
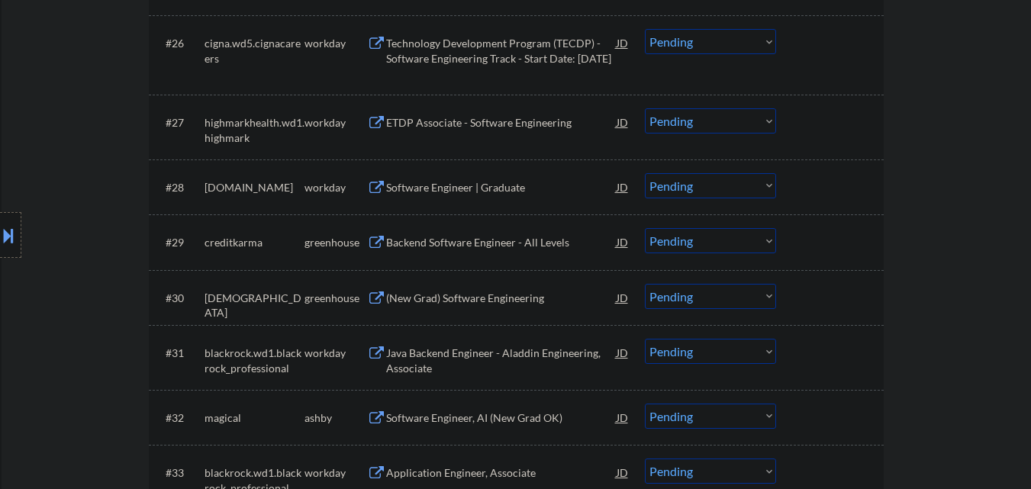
click at [496, 235] on div "Backend Software Engineer - All Levels" at bounding box center [501, 242] width 231 height 15
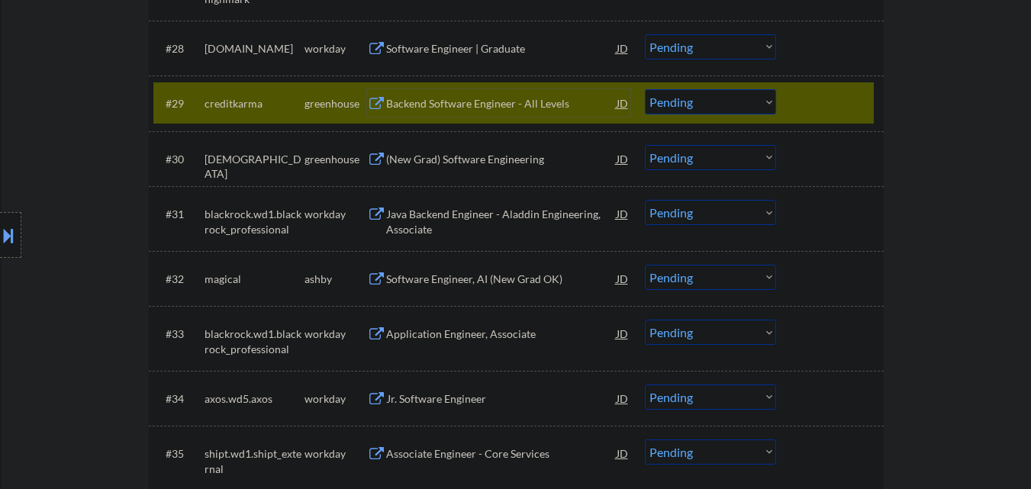
scroll to position [2214, 0]
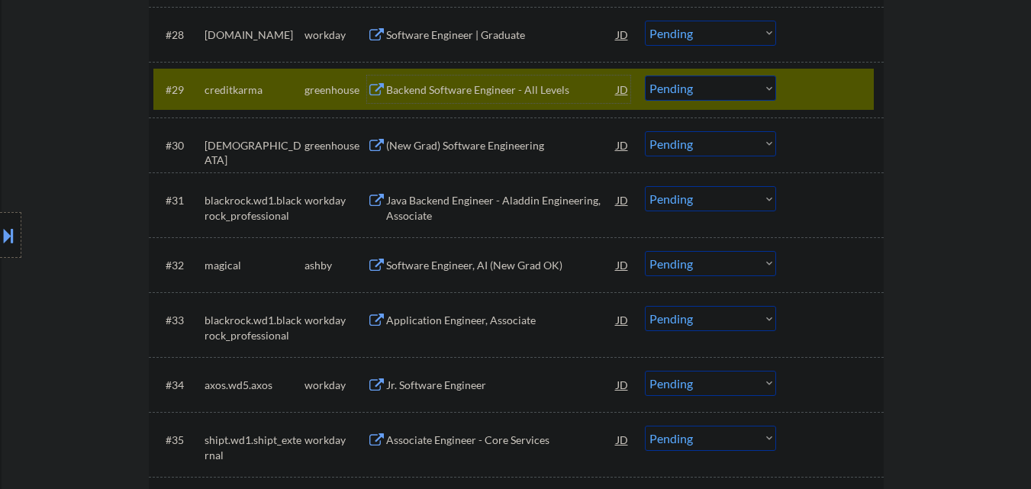
click at [835, 100] on div at bounding box center [831, 89] width 67 height 27
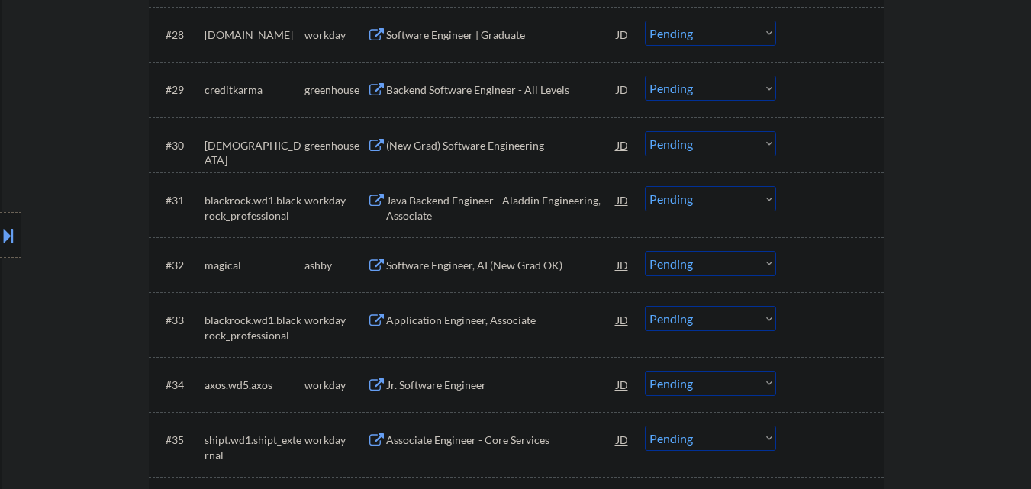
click at [503, 145] on div "(New Grad) Software Engineering" at bounding box center [501, 145] width 231 height 15
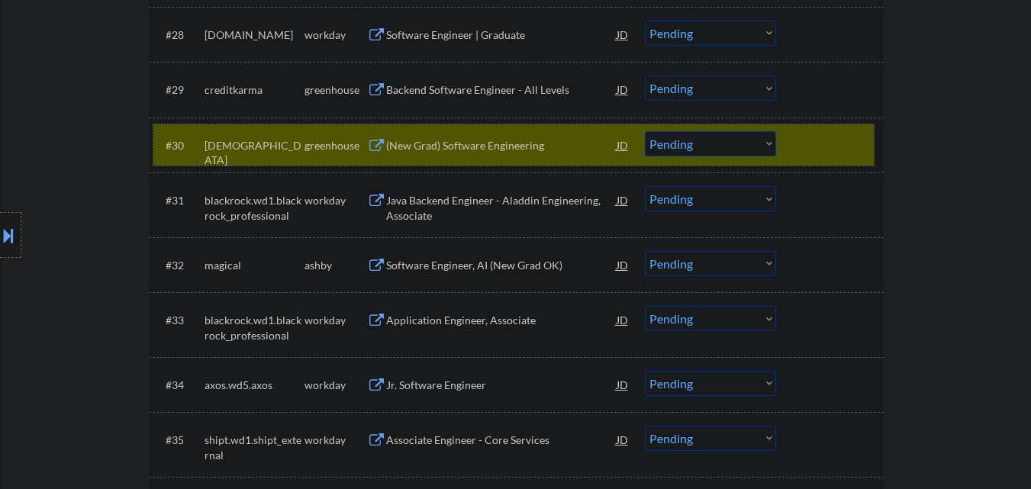
click at [834, 150] on div at bounding box center [831, 144] width 67 height 27
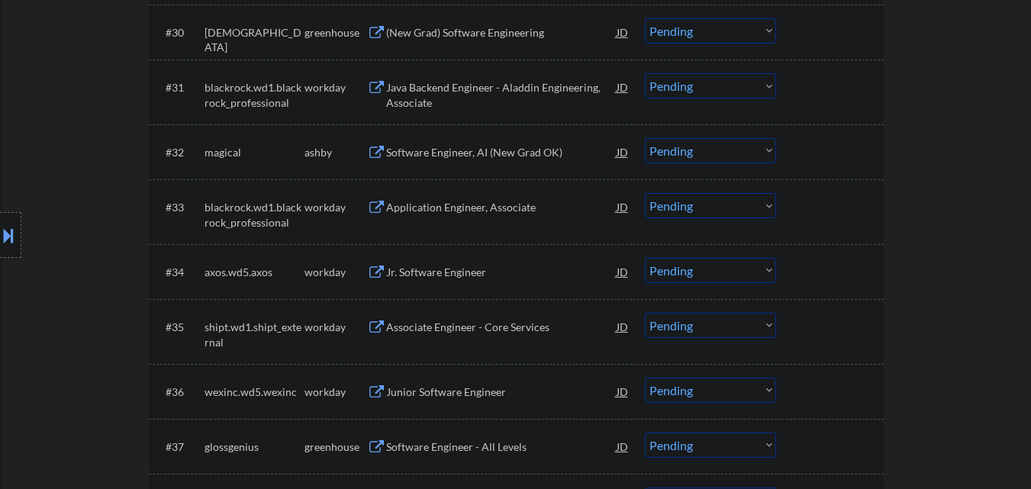
scroll to position [2366, 0]
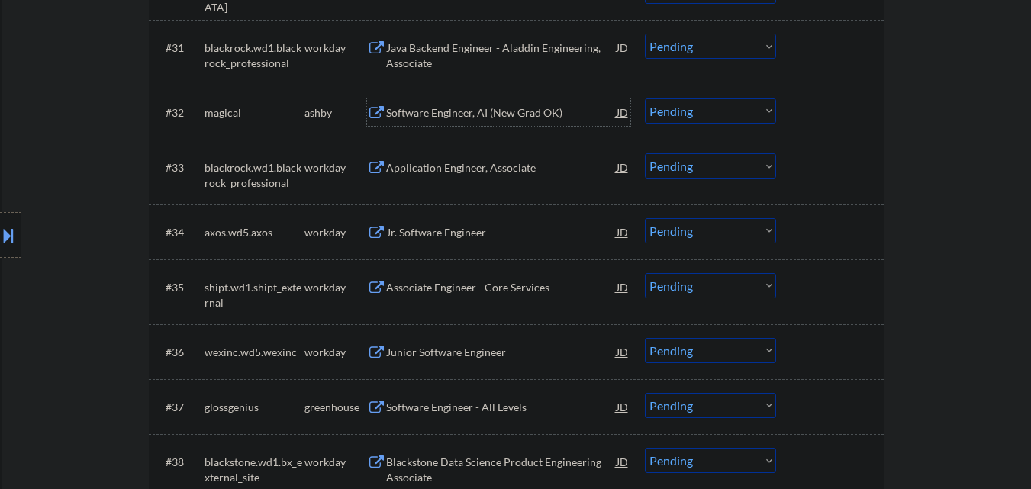
click at [522, 120] on div "Software Engineer, AI (New Grad OK)" at bounding box center [501, 112] width 231 height 15
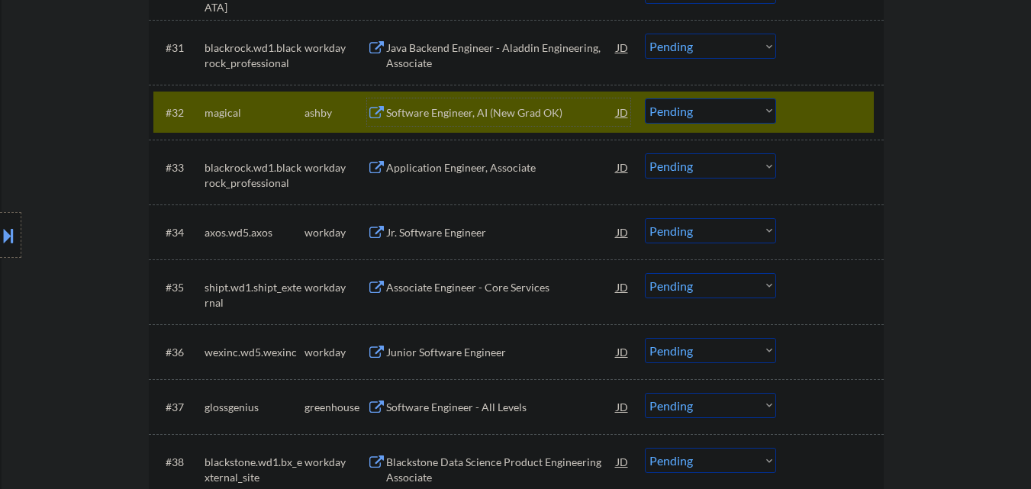
click at [795, 111] on div "#32 magical [PERSON_NAME] Software Engineer, AI (New Grad OK) JD Choose an opti…" at bounding box center [513, 112] width 721 height 41
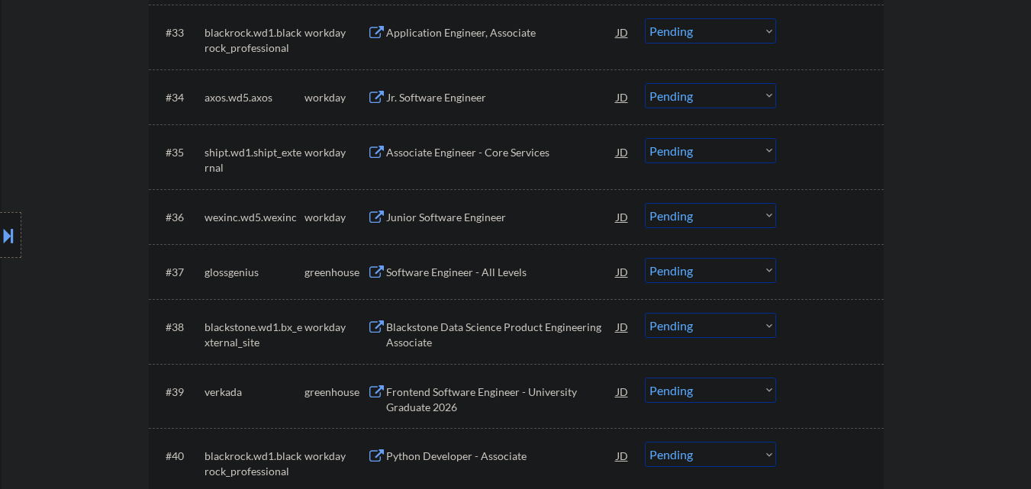
scroll to position [2595, 0]
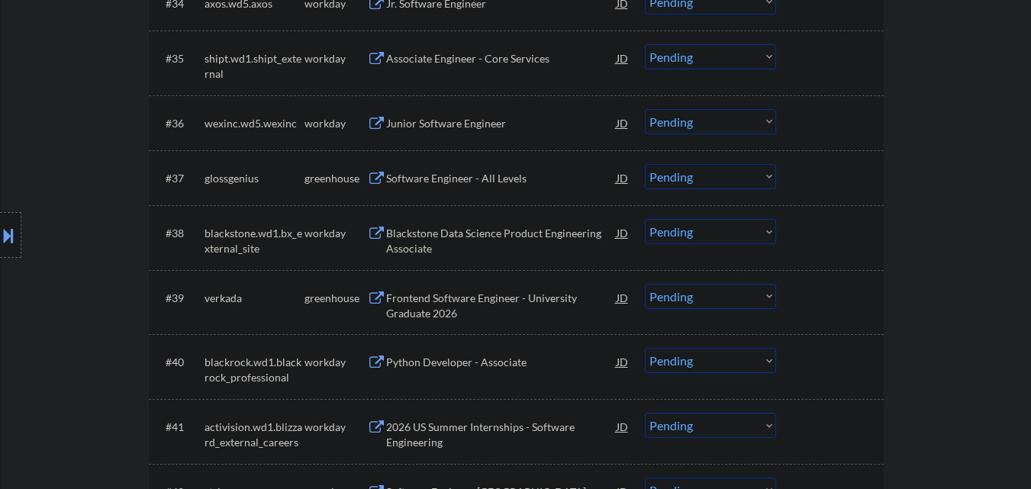
click at [487, 180] on div "Software Engineer - All Levels" at bounding box center [501, 178] width 231 height 15
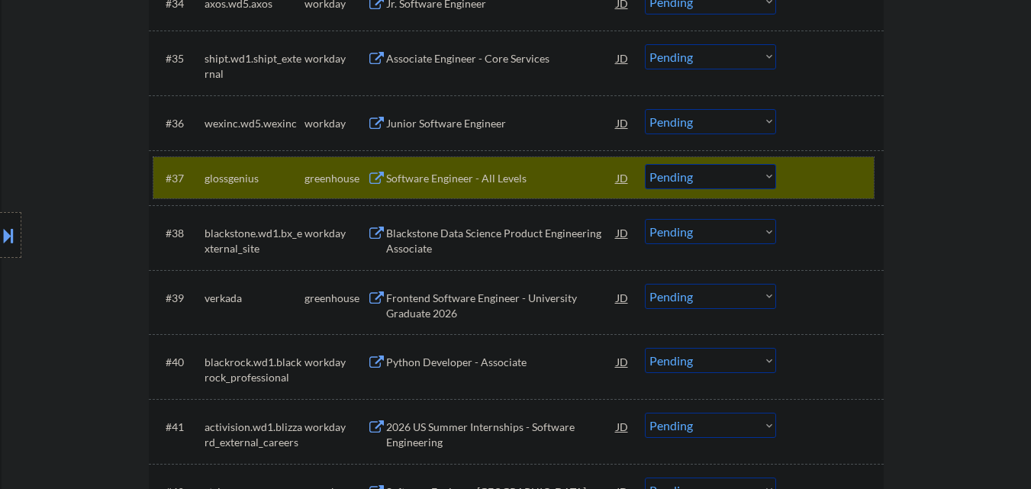
click at [868, 172] on div "#37 glossgenius greenhouse Software Engineer - All Levels JD Choose an option..…" at bounding box center [513, 177] width 721 height 41
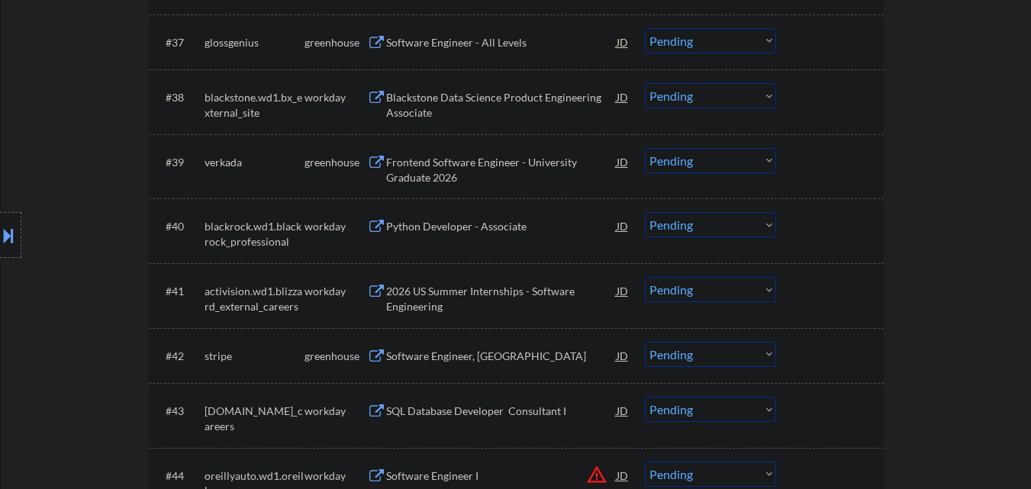
scroll to position [2748, 0]
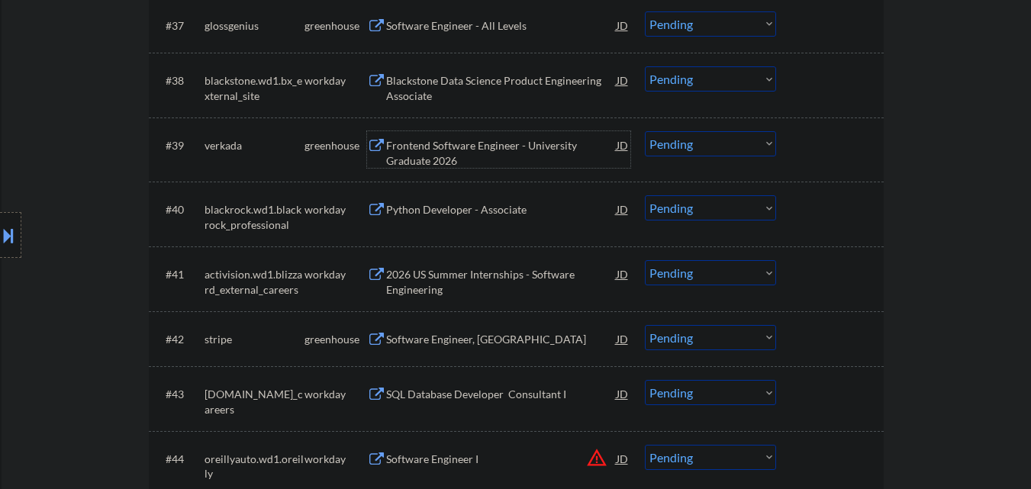
click at [561, 149] on div "Frontend Software Engineer - University Graduate 2026" at bounding box center [501, 153] width 231 height 30
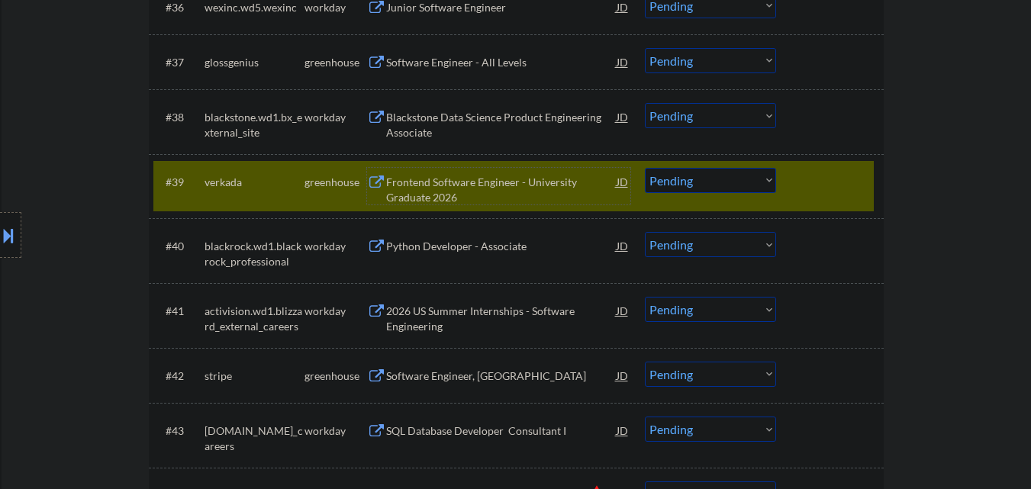
scroll to position [2686, 0]
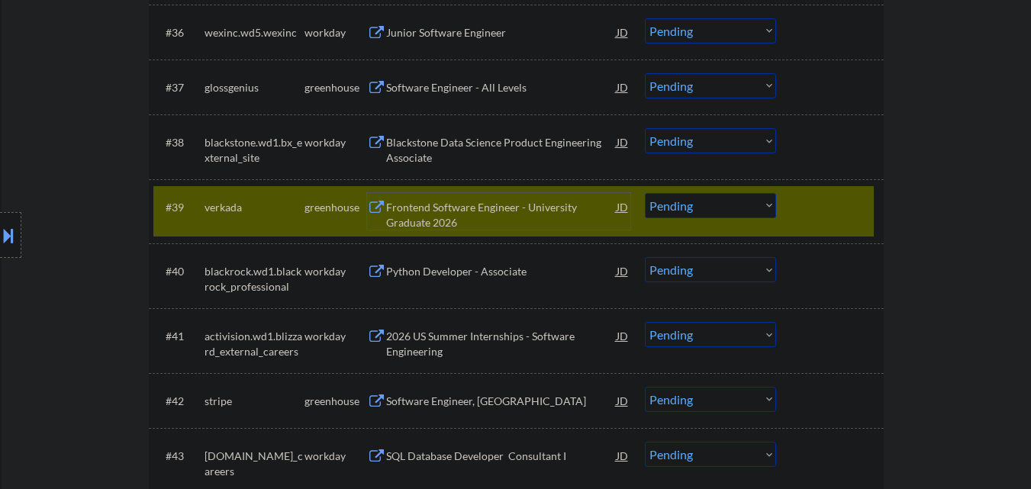
click at [841, 203] on div at bounding box center [831, 206] width 67 height 27
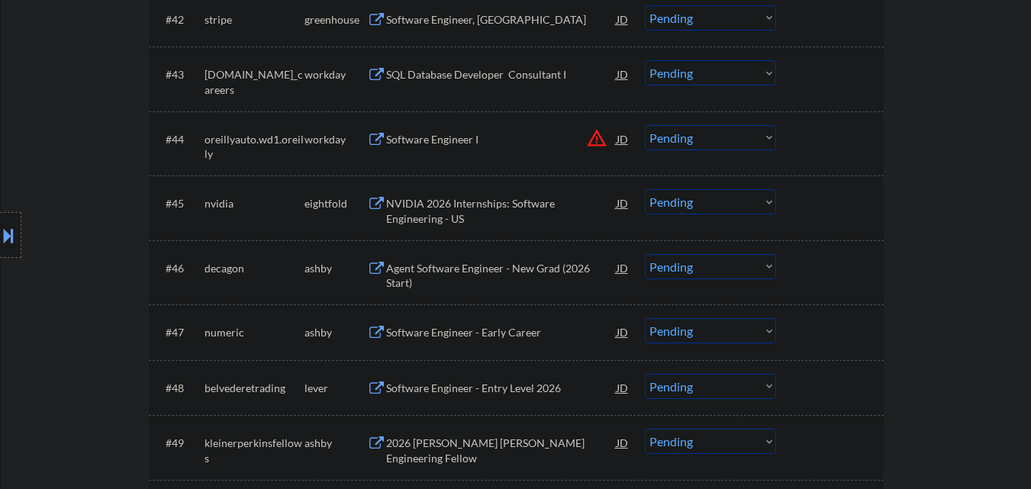
scroll to position [3144, 0]
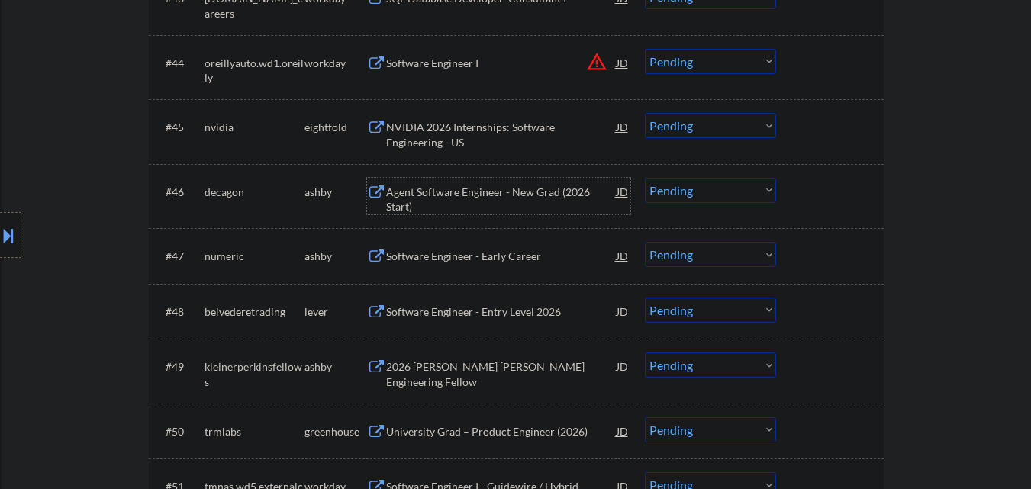
click at [490, 202] on div "Agent Software Engineer - New Grad (2026 Start)" at bounding box center [501, 200] width 231 height 30
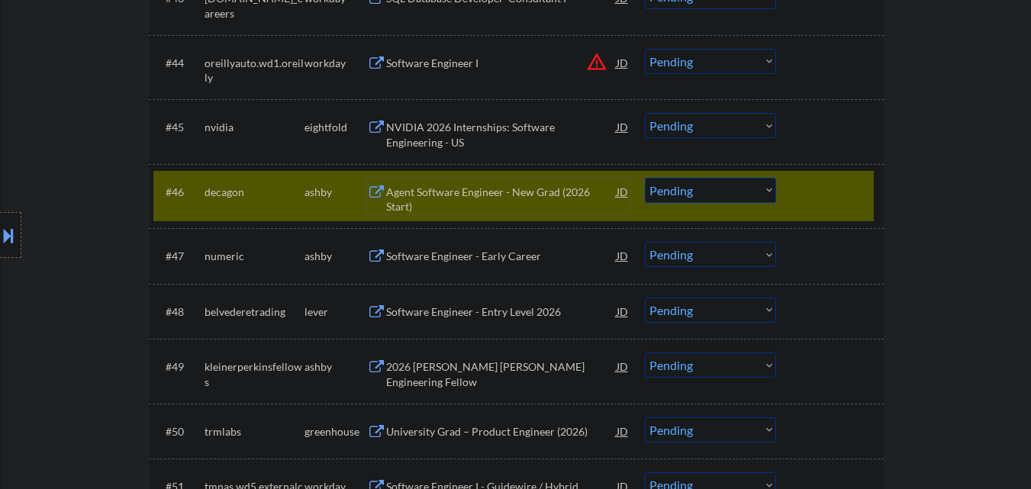
click at [841, 203] on div at bounding box center [831, 191] width 67 height 27
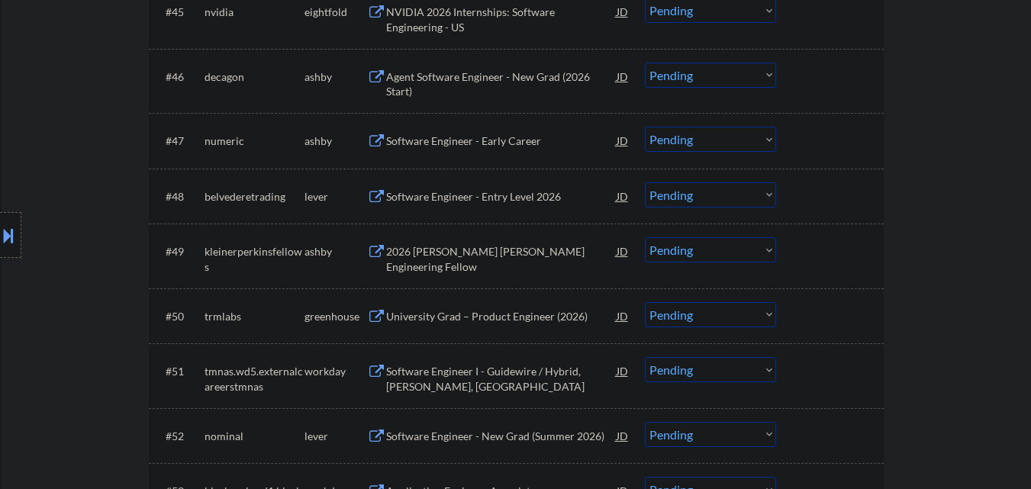
scroll to position [3297, 0]
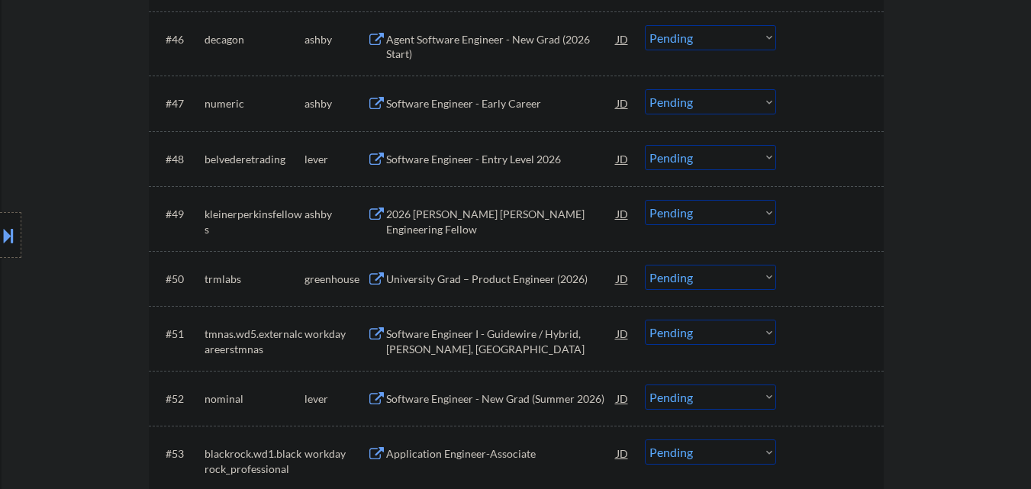
click at [457, 160] on div "Software Engineer - Entry Level 2026" at bounding box center [501, 159] width 231 height 15
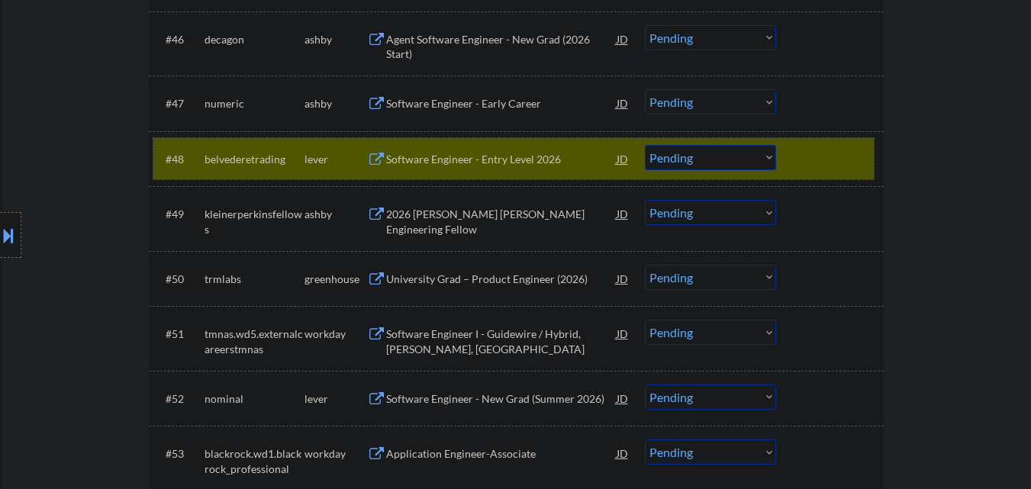
click at [822, 159] on div at bounding box center [831, 158] width 67 height 27
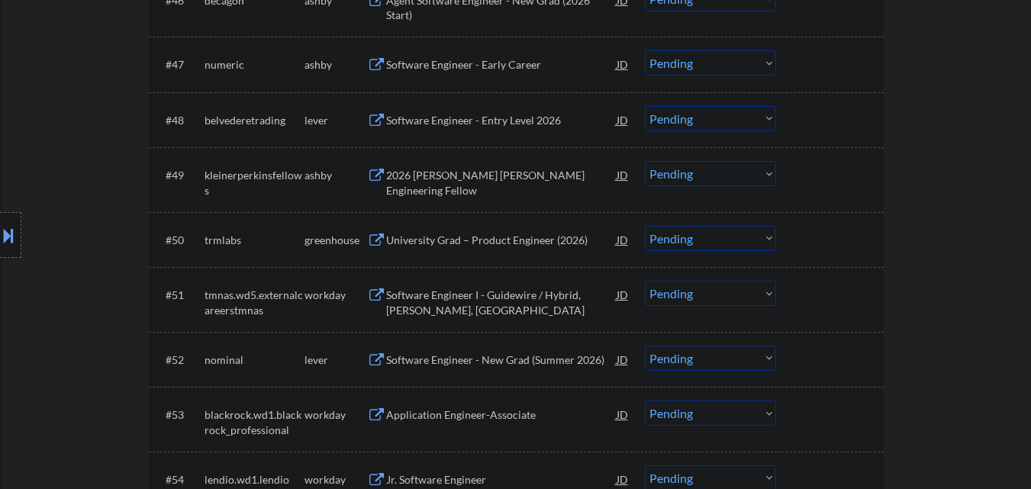
scroll to position [3373, 0]
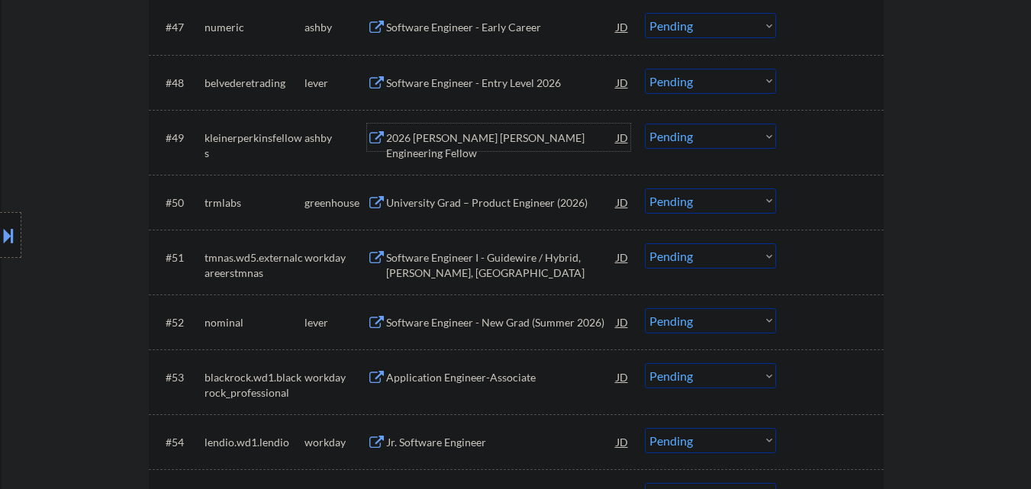
click at [553, 147] on div "2026 [PERSON_NAME] [PERSON_NAME] Engineering Fellow" at bounding box center [501, 137] width 231 height 27
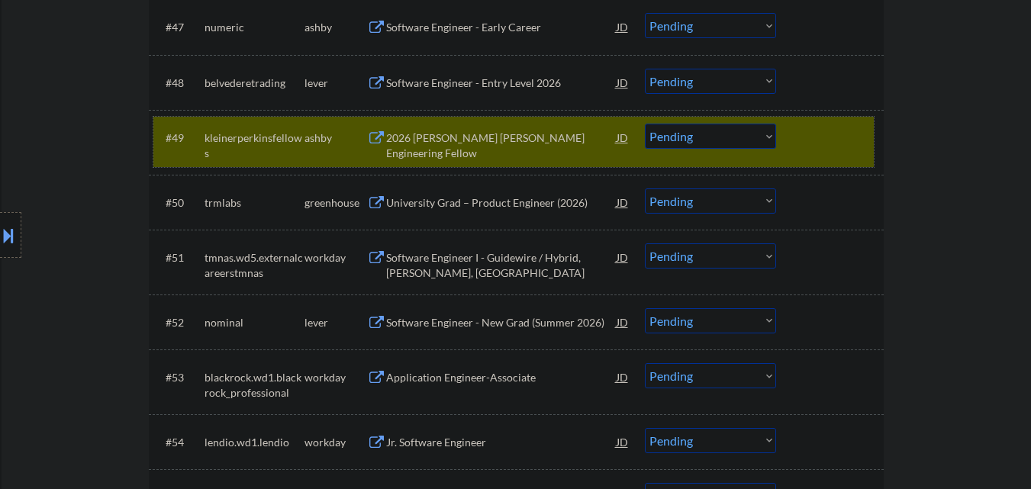
click at [818, 153] on div "#49 kleinerperkinsfellows [PERSON_NAME] 2026 [PERSON_NAME] [PERSON_NAME] Engine…" at bounding box center [513, 142] width 721 height 50
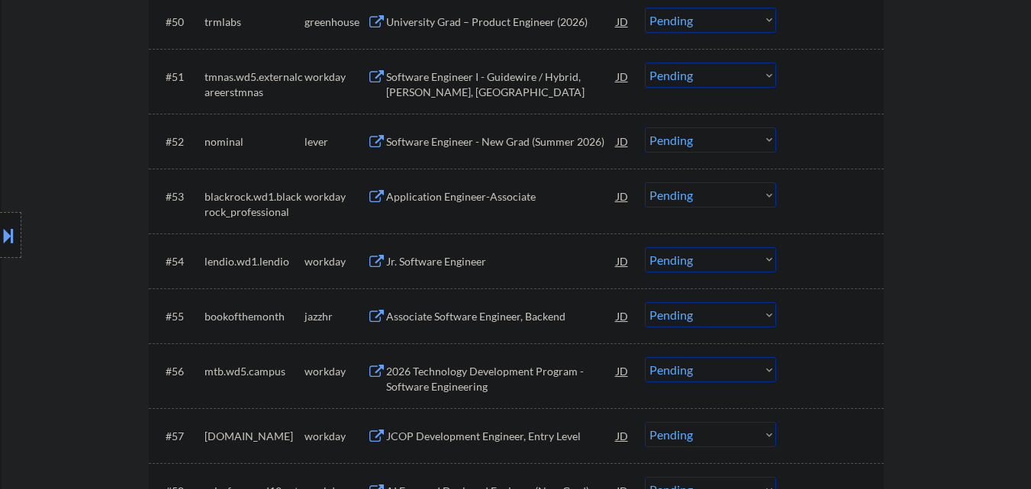
scroll to position [3602, 0]
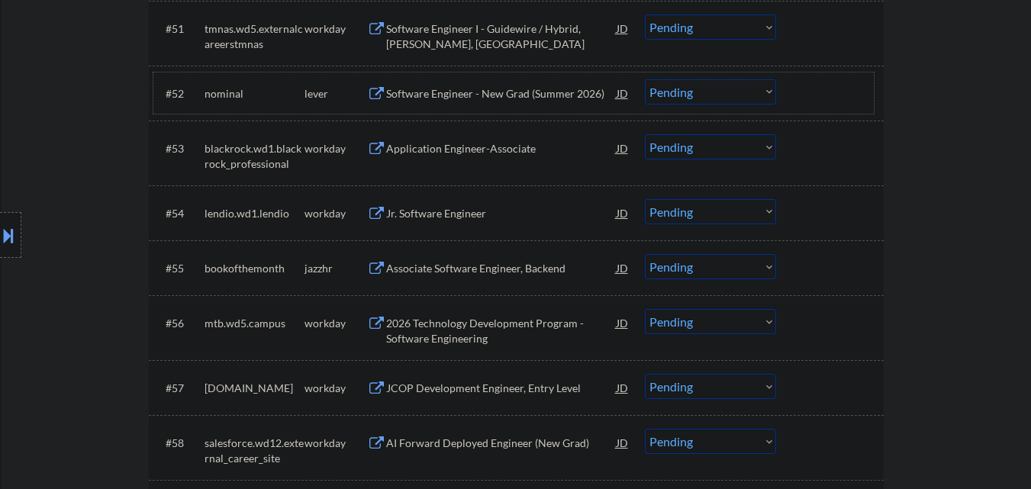
click at [504, 78] on div "#52 nominal lever Software Engineer - New Grad (Summer 2026) JD Choose an optio…" at bounding box center [513, 93] width 721 height 41
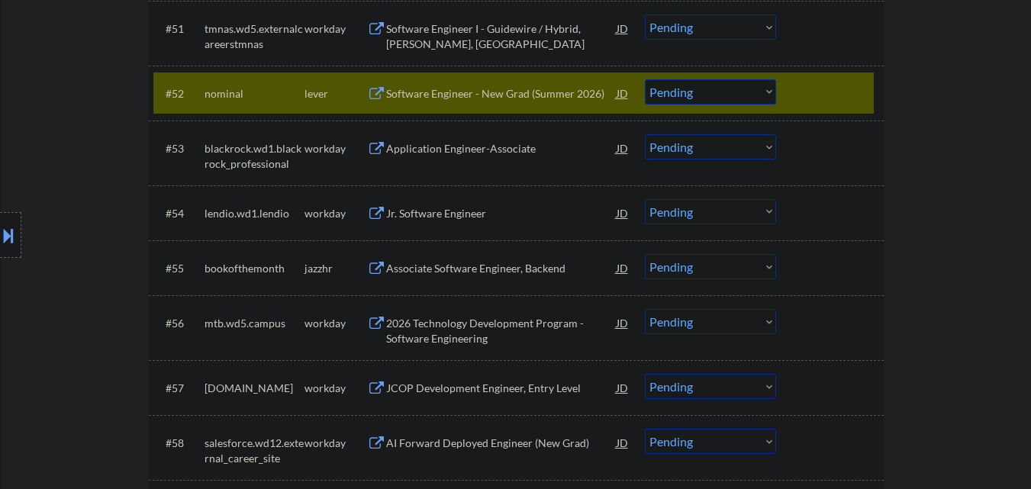
click at [508, 80] on div "Software Engineer - New Grad (Summer 2026)" at bounding box center [501, 92] width 231 height 27
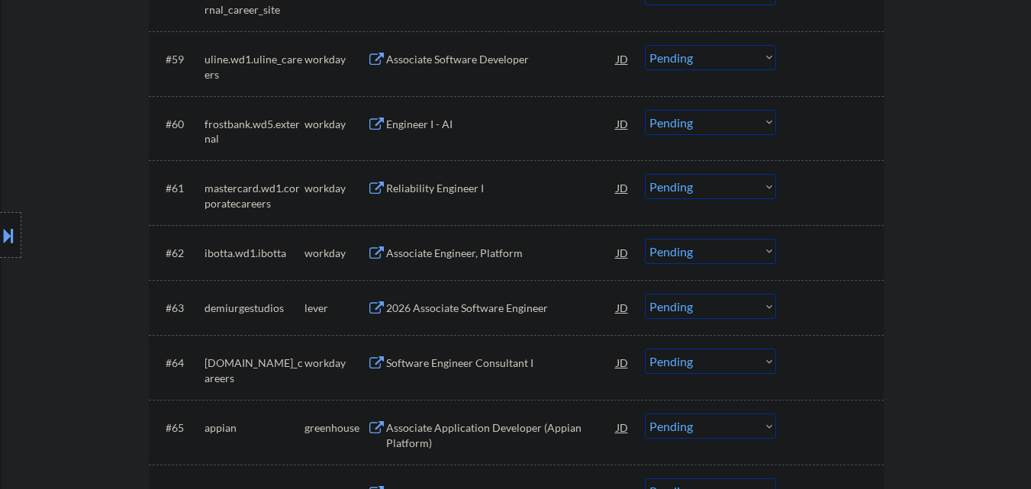
scroll to position [4136, 0]
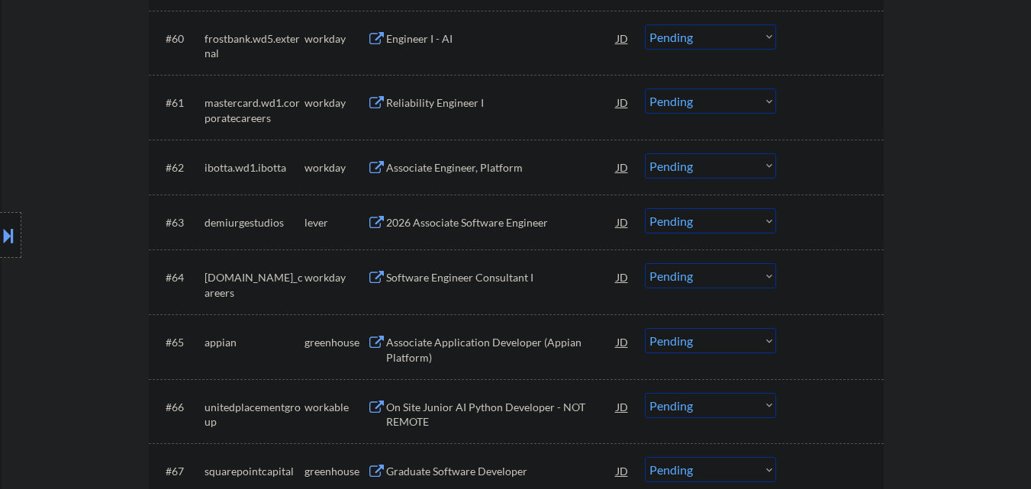
click at [476, 228] on div "2026 Associate Software Engineer" at bounding box center [501, 222] width 231 height 15
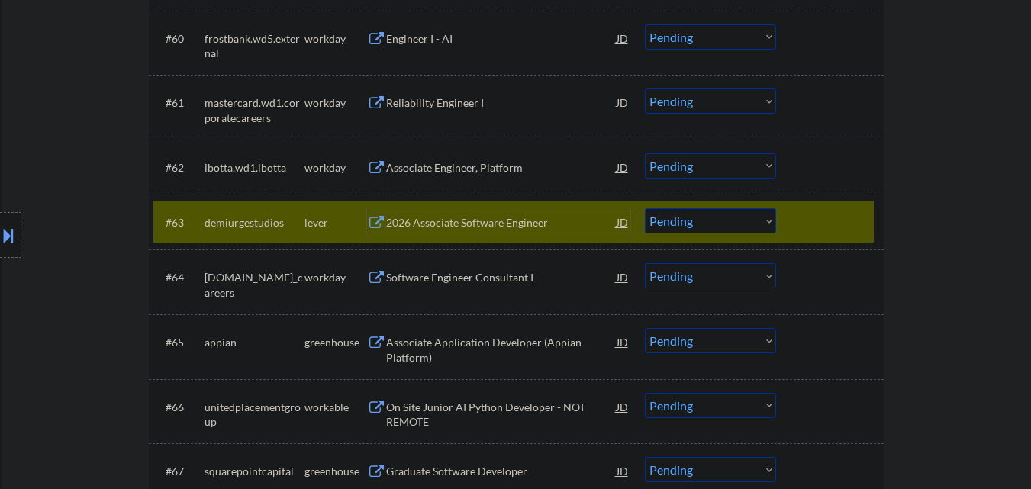
click at [853, 234] on div at bounding box center [831, 221] width 67 height 27
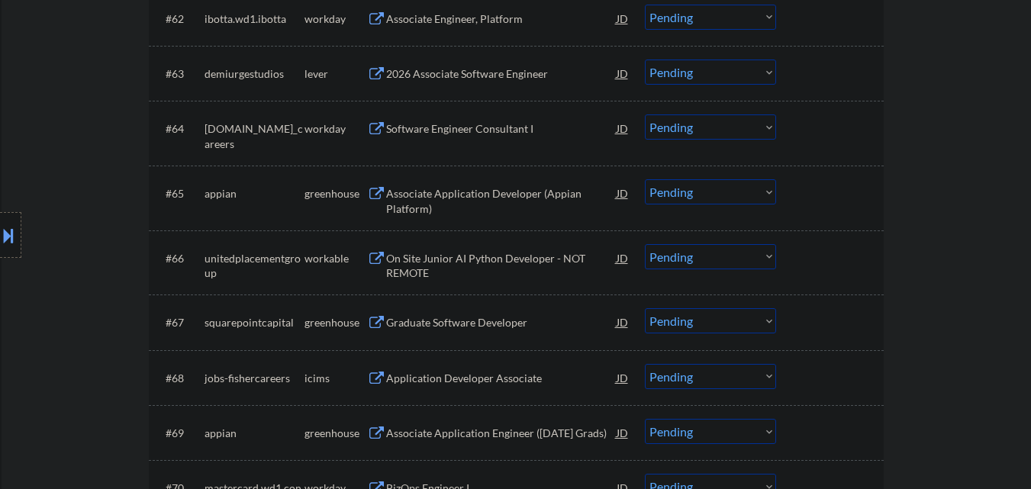
scroll to position [4289, 0]
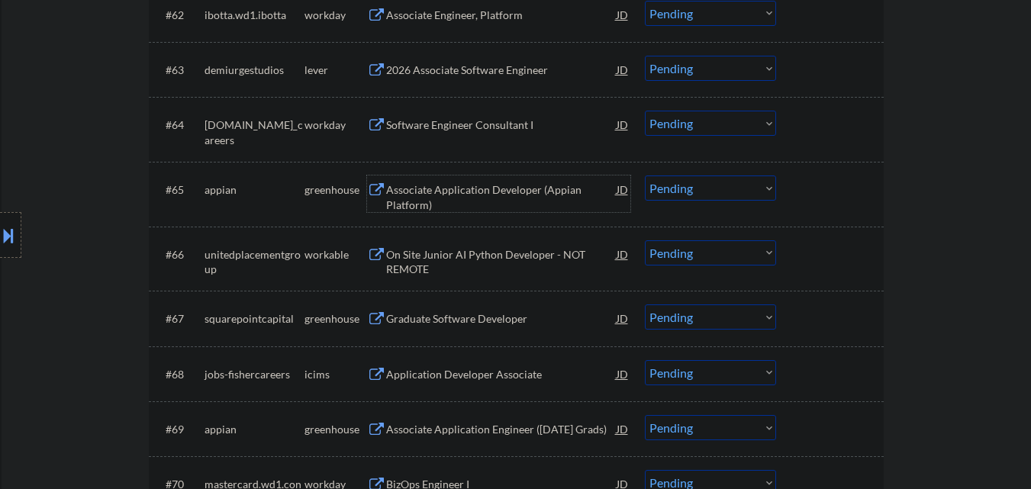
click at [516, 185] on div "Associate Application Developer (Appian Platform)" at bounding box center [501, 197] width 231 height 30
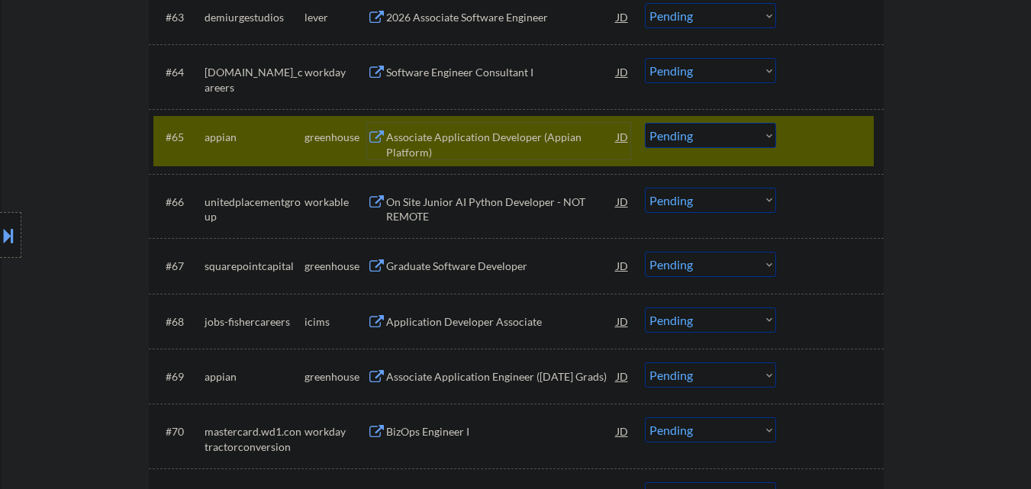
scroll to position [4365, 0]
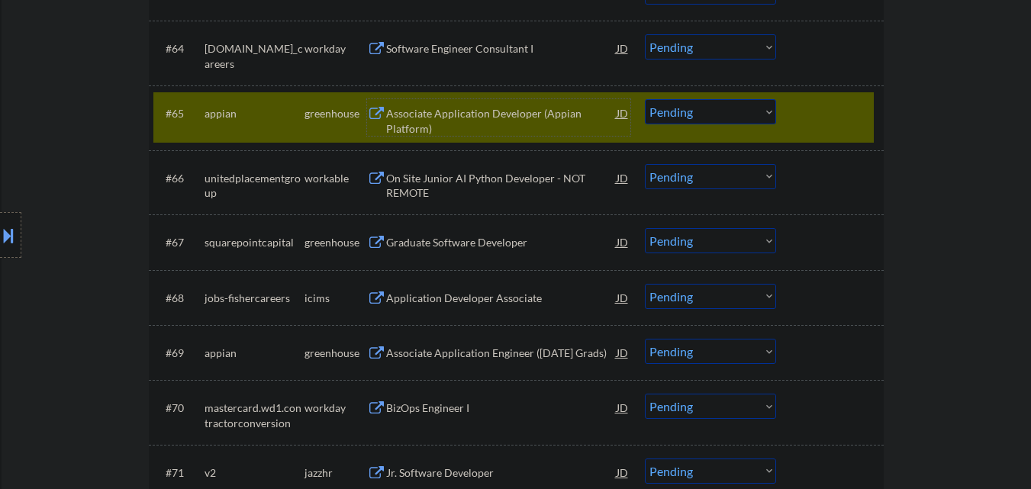
click at [825, 111] on div at bounding box center [831, 112] width 67 height 27
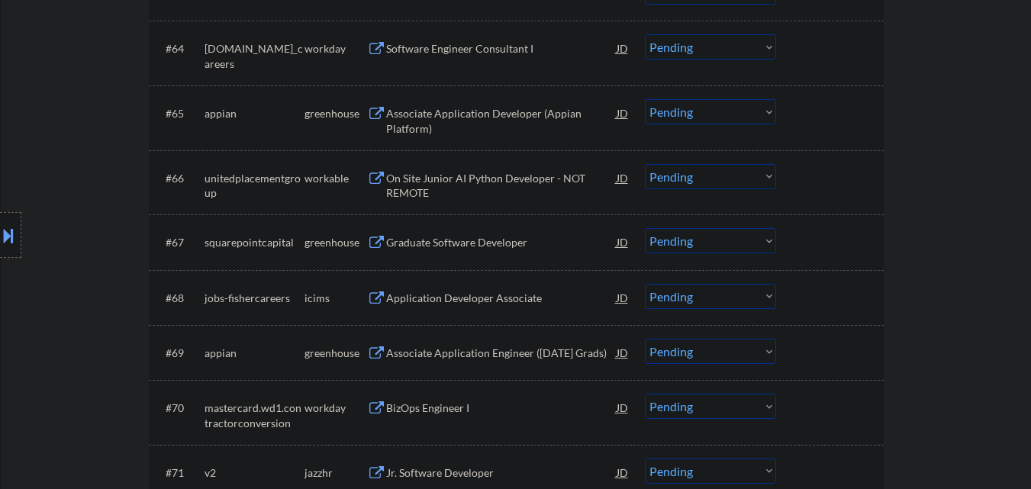
click at [483, 176] on div "On Site Junior AI Python Developer - NOT REMOTE" at bounding box center [501, 186] width 231 height 30
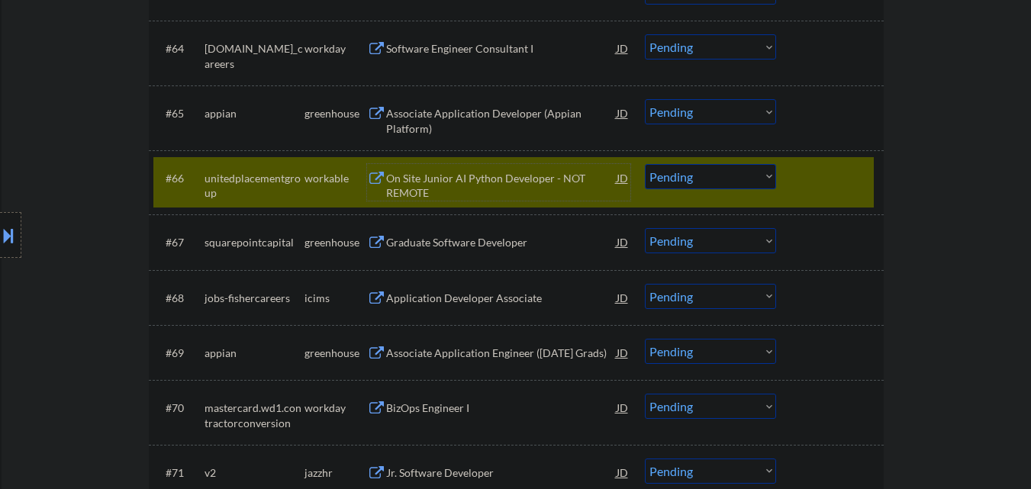
click at [720, 182] on select "Choose an option... Pending Applied Excluded (Questions) Excluded (Expired) Exc…" at bounding box center [710, 176] width 131 height 25
click at [645, 164] on select "Choose an option... Pending Applied Excluded (Questions) Excluded (Expired) Exc…" at bounding box center [710, 176] width 131 height 25
click at [827, 187] on div at bounding box center [831, 177] width 67 height 27
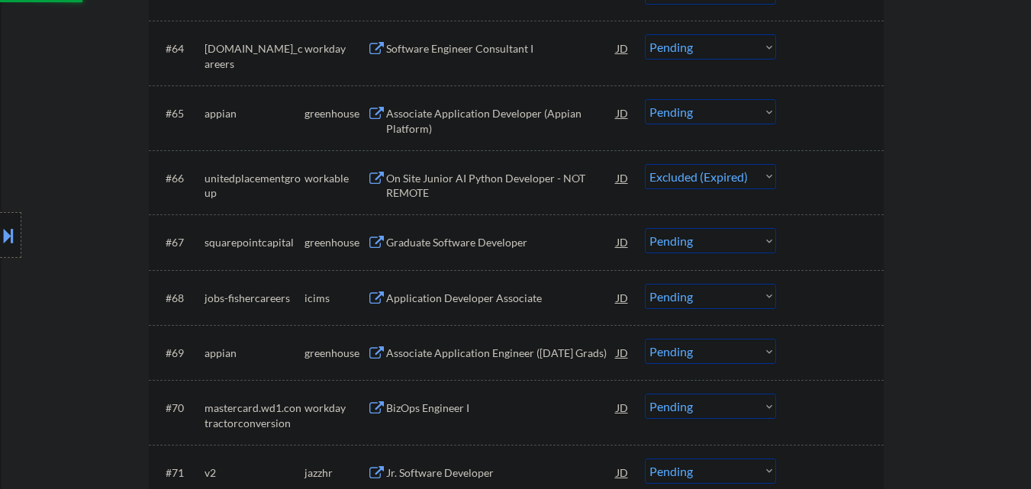
click at [524, 239] on div "Graduate Software Developer" at bounding box center [501, 242] width 231 height 15
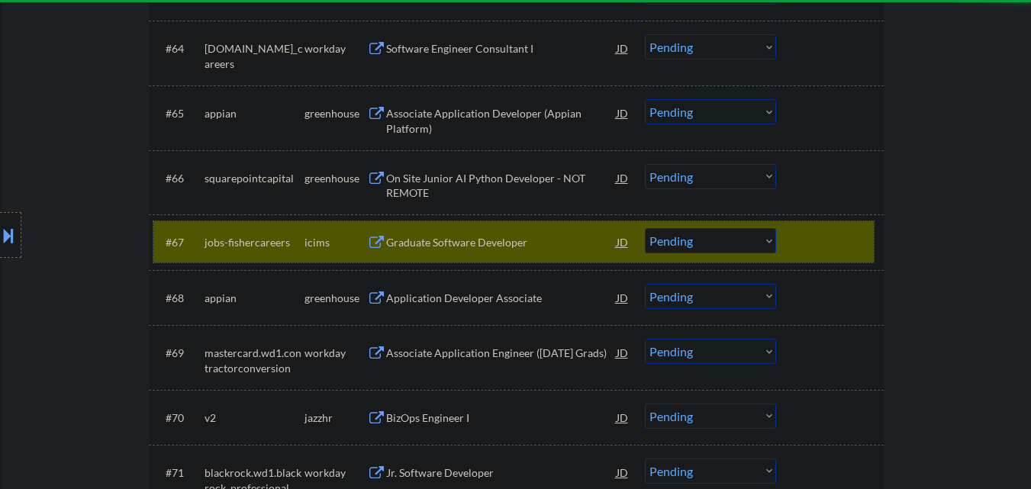
click at [843, 224] on div "#67 jobs-fishercareers icims Graduate Software Developer JD Choose an option...…" at bounding box center [513, 241] width 721 height 41
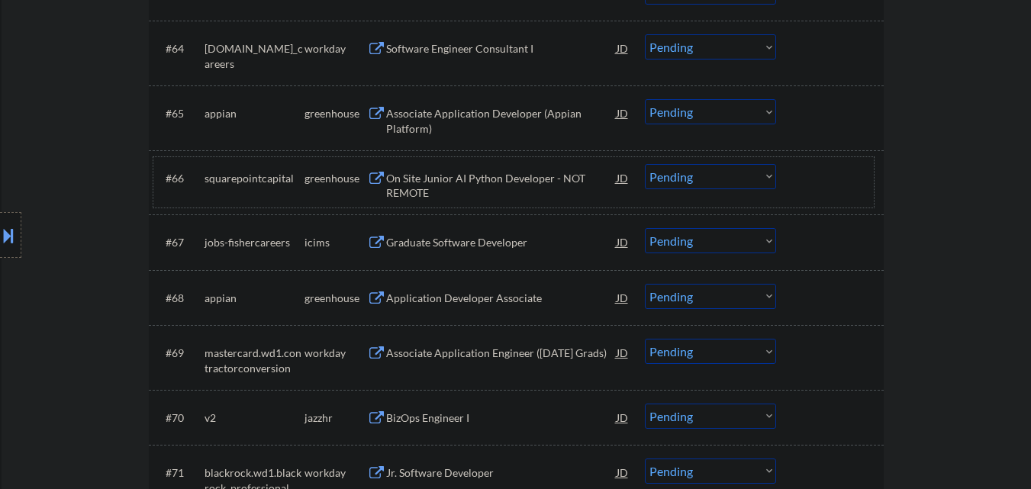
click at [856, 164] on div at bounding box center [831, 177] width 67 height 27
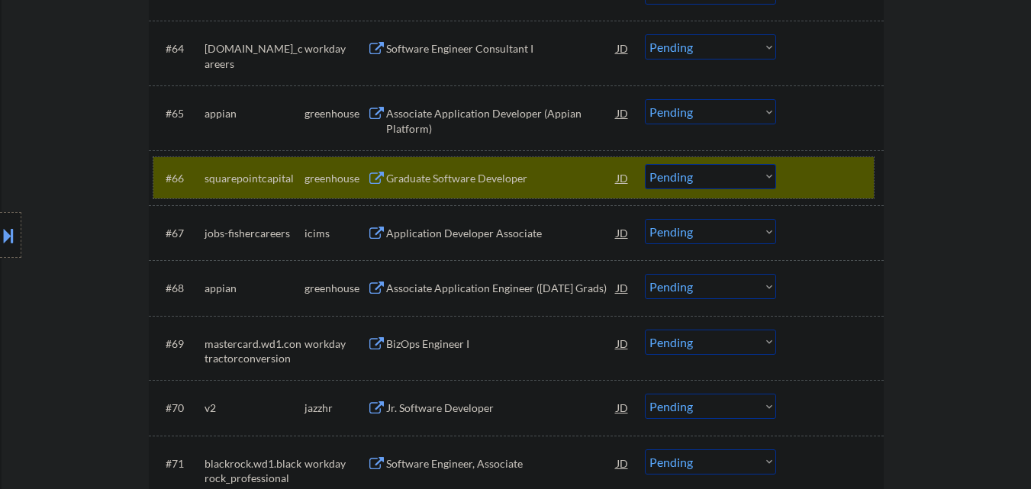
click at [691, 185] on select "Choose an option... Pending Applied Excluded (Questions) Excluded (Expired) Exc…" at bounding box center [710, 176] width 131 height 25
click at [645, 164] on select "Choose an option... Pending Applied Excluded (Questions) Excluded (Expired) Exc…" at bounding box center [710, 176] width 131 height 25
click at [801, 184] on div at bounding box center [831, 177] width 67 height 27
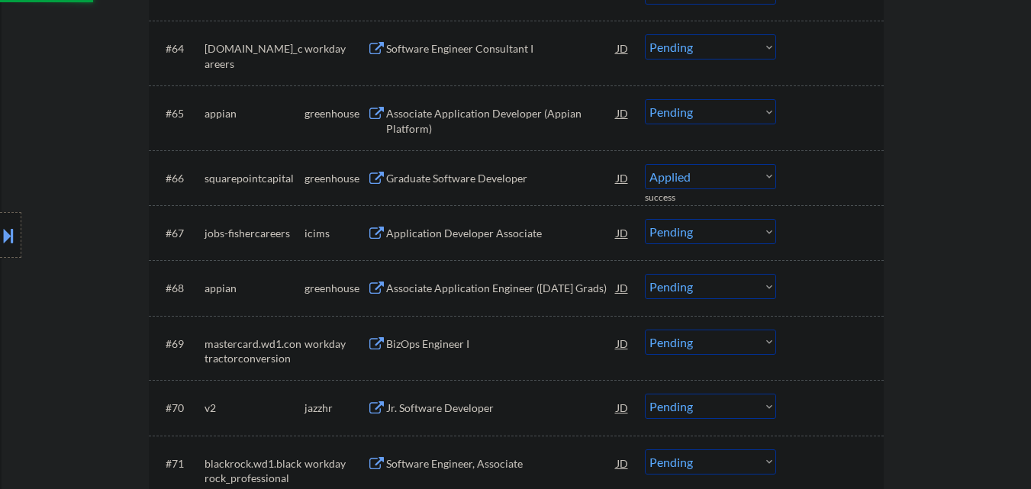
select select ""pending""
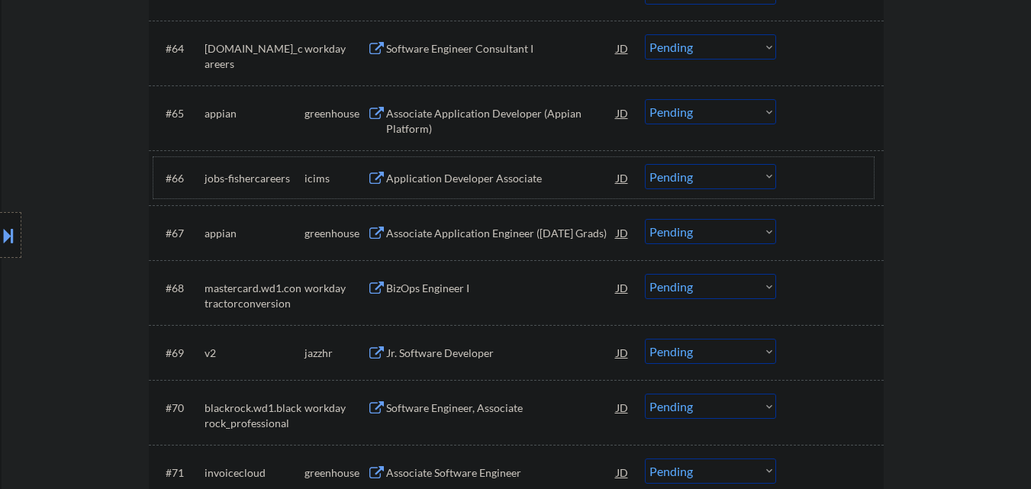
click at [869, 236] on div "#67 [PERSON_NAME] Associate Application Engineer ([DATE] Grads) JD Choose an op…" at bounding box center [513, 232] width 721 height 41
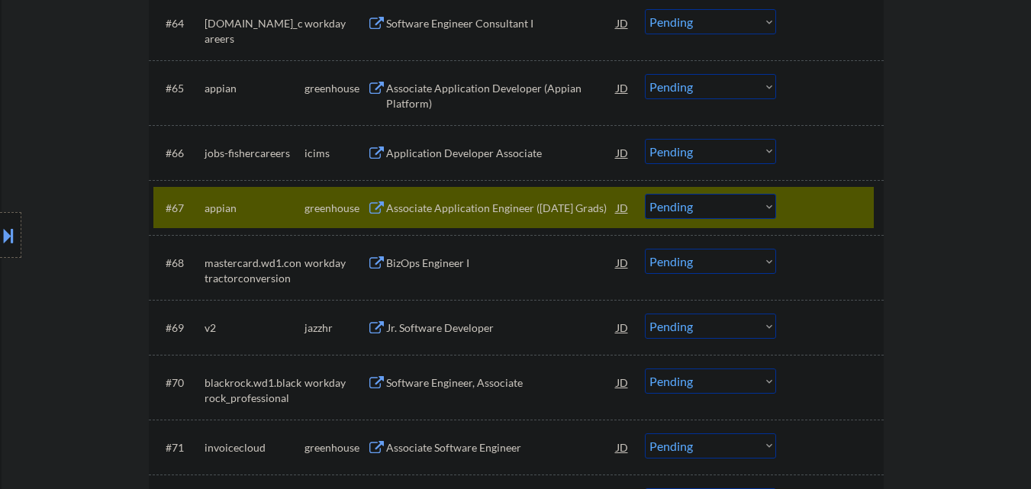
scroll to position [4341, 0]
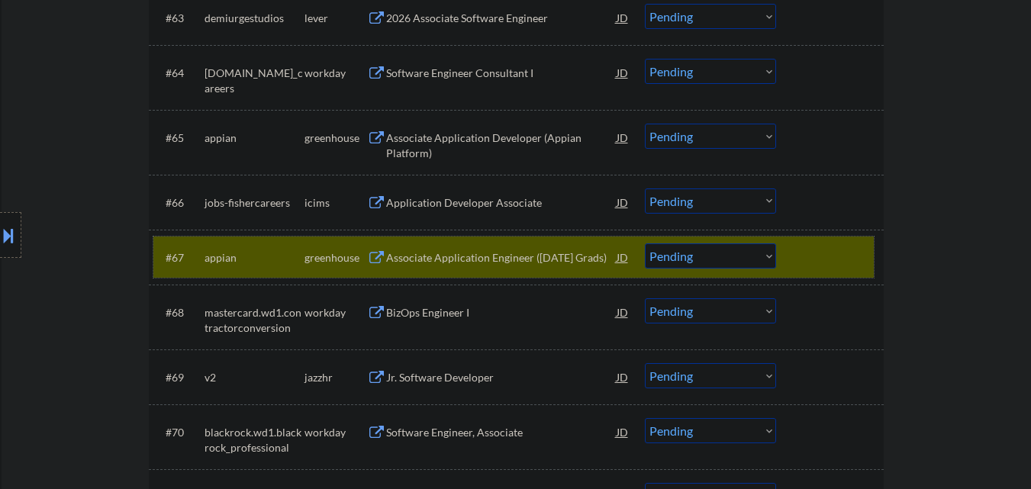
click at [847, 252] on div at bounding box center [831, 257] width 67 height 27
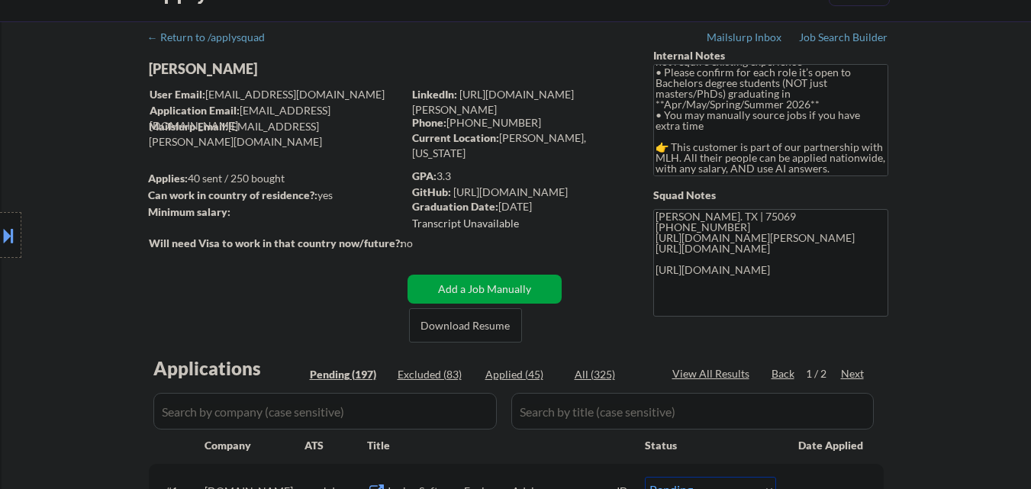
scroll to position [76, 0]
